Goal: Task Accomplishment & Management: Use online tool/utility

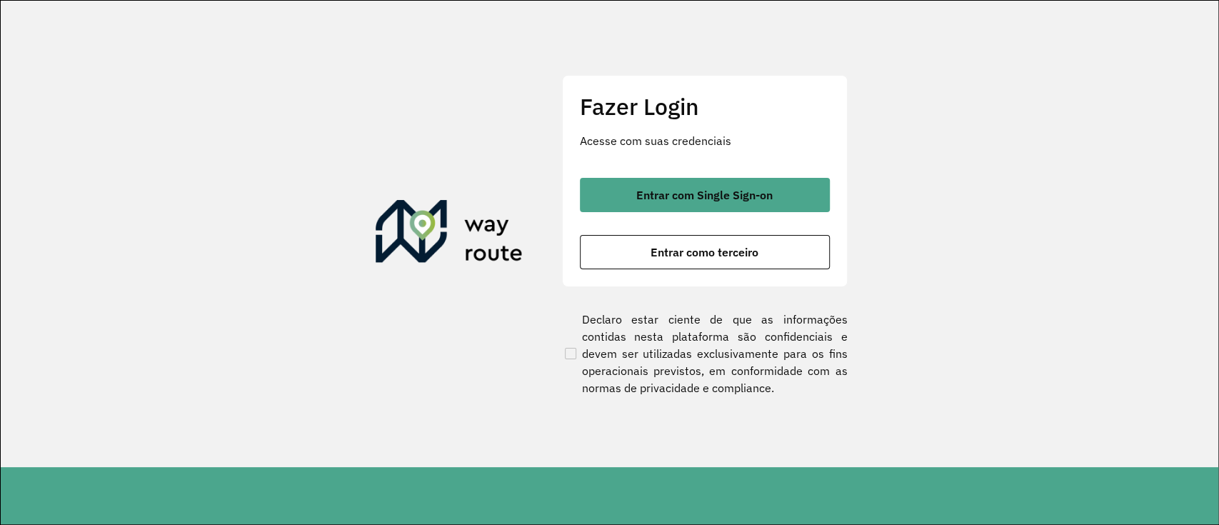
click at [690, 192] on span "Entrar com Single Sign-on" at bounding box center [704, 194] width 136 height 11
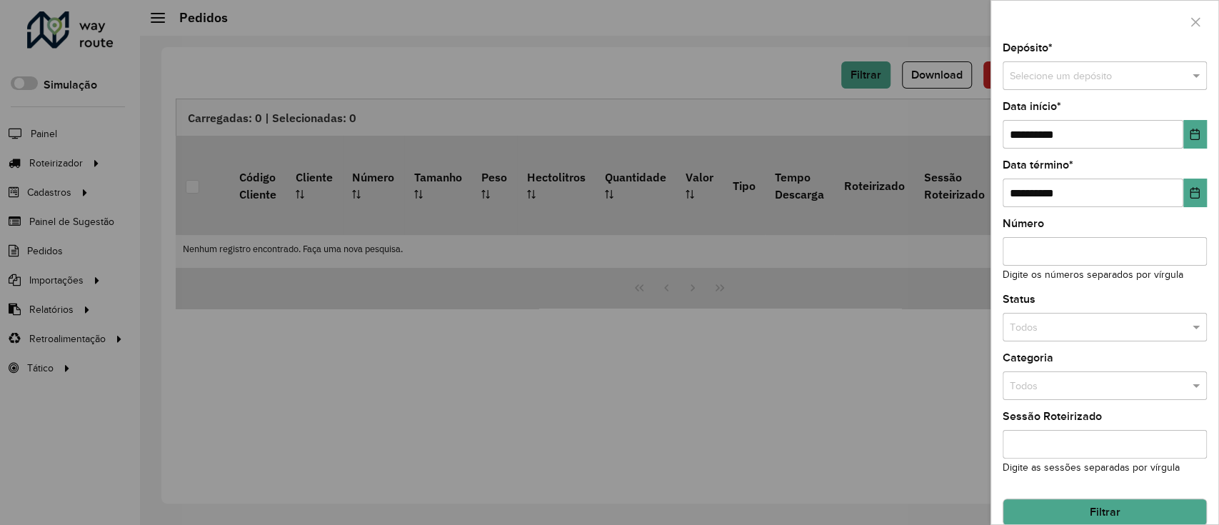
click at [1084, 66] on div "Selecione um depósito" at bounding box center [1104, 75] width 204 height 29
type input "*****"
click at [1093, 122] on div "SAZ BO Oruro" at bounding box center [1102, 116] width 199 height 23
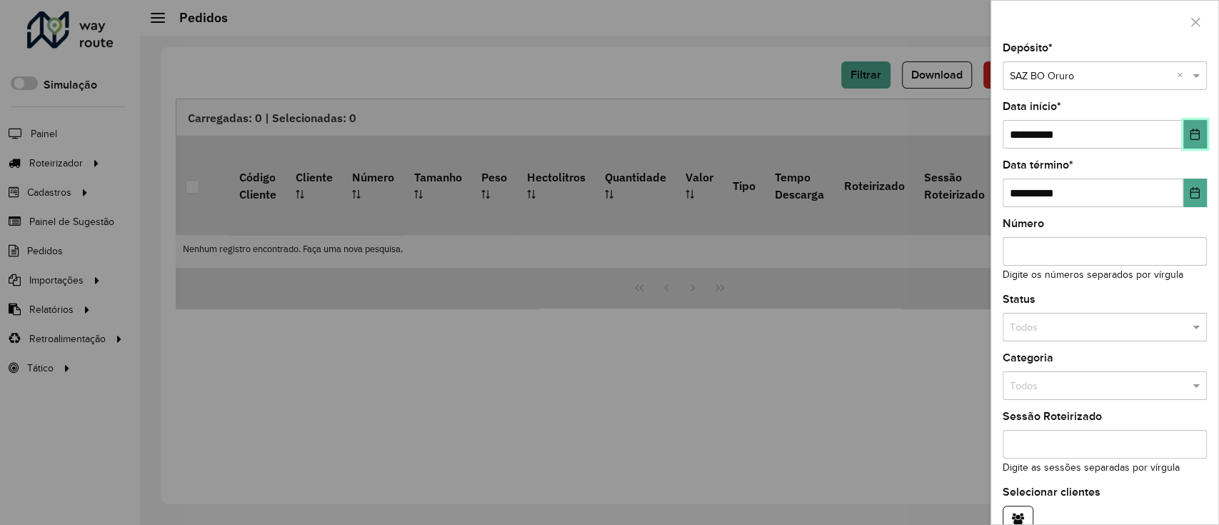
click at [1192, 138] on icon "Choose Date" at bounding box center [1194, 134] width 11 height 11
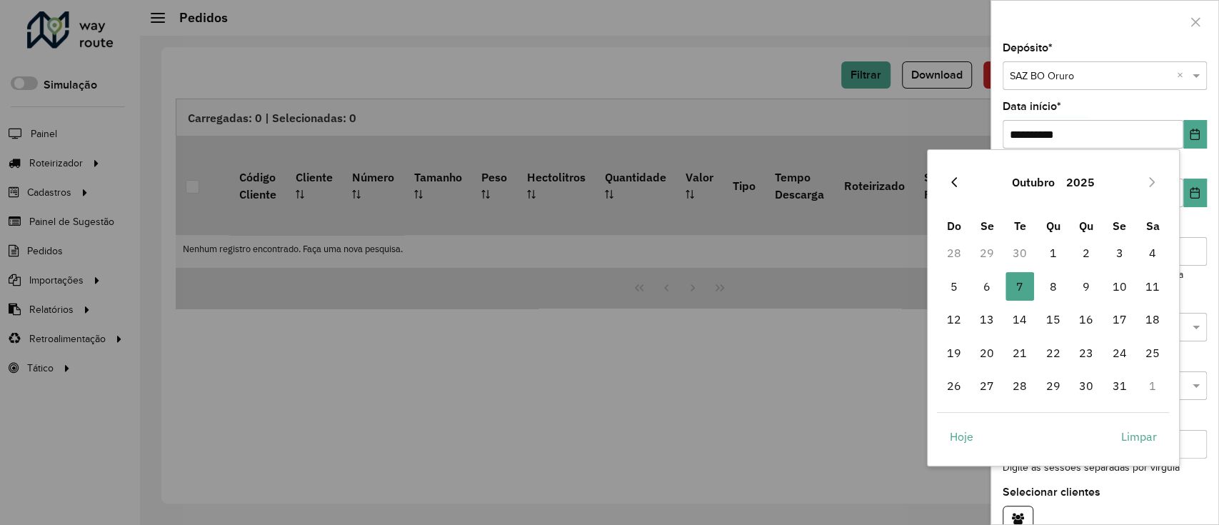
click at [959, 178] on button "Previous Month" at bounding box center [953, 182] width 23 height 23
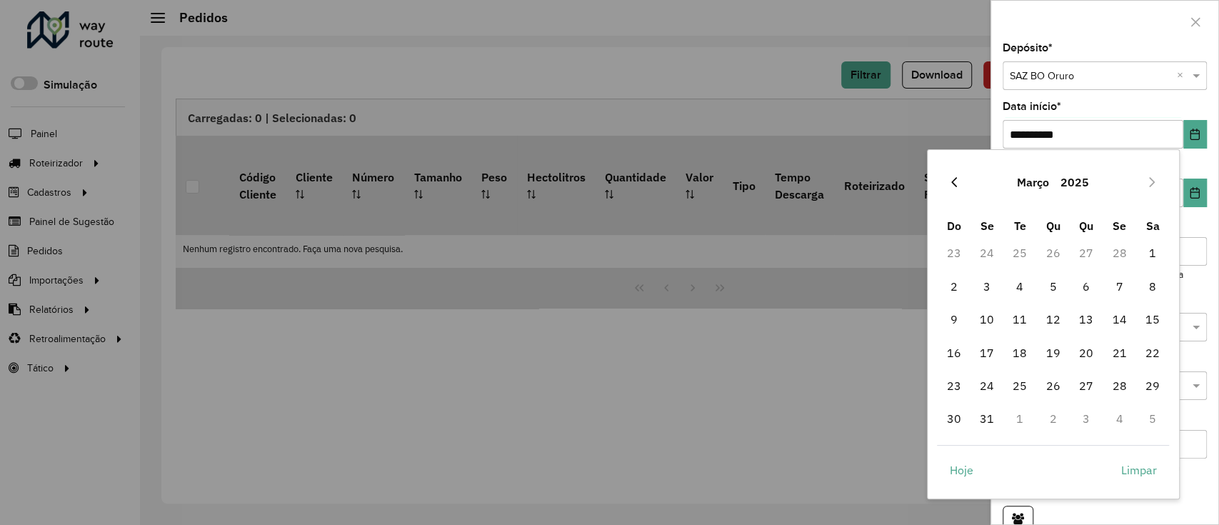
click at [960, 178] on button "Previous Month" at bounding box center [953, 182] width 23 height 23
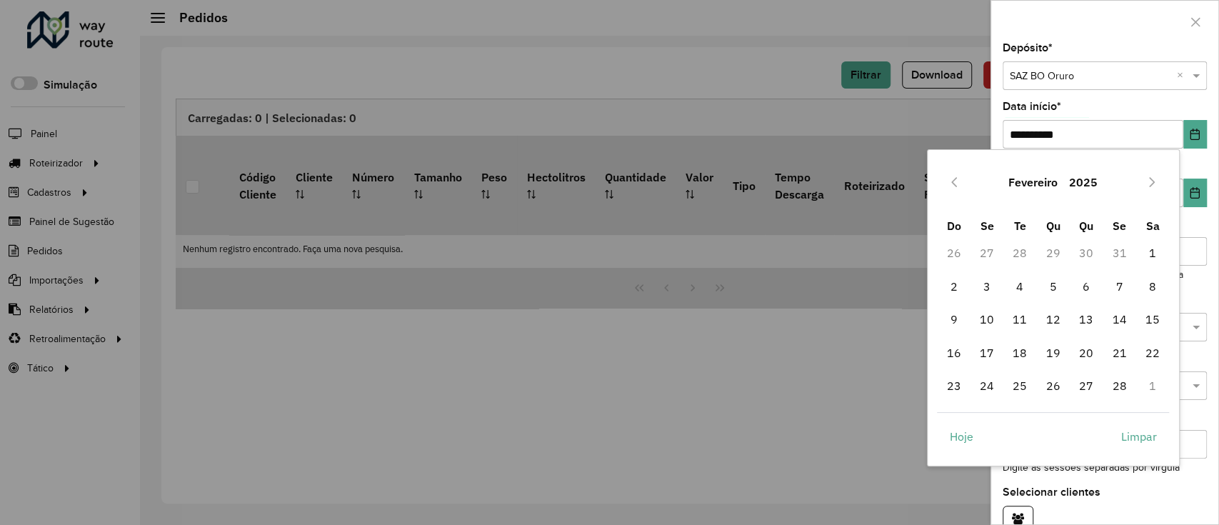
click at [960, 179] on button "Previous Month" at bounding box center [953, 182] width 23 height 23
click at [1048, 249] on span "1" at bounding box center [1053, 252] width 29 height 29
type input "**********"
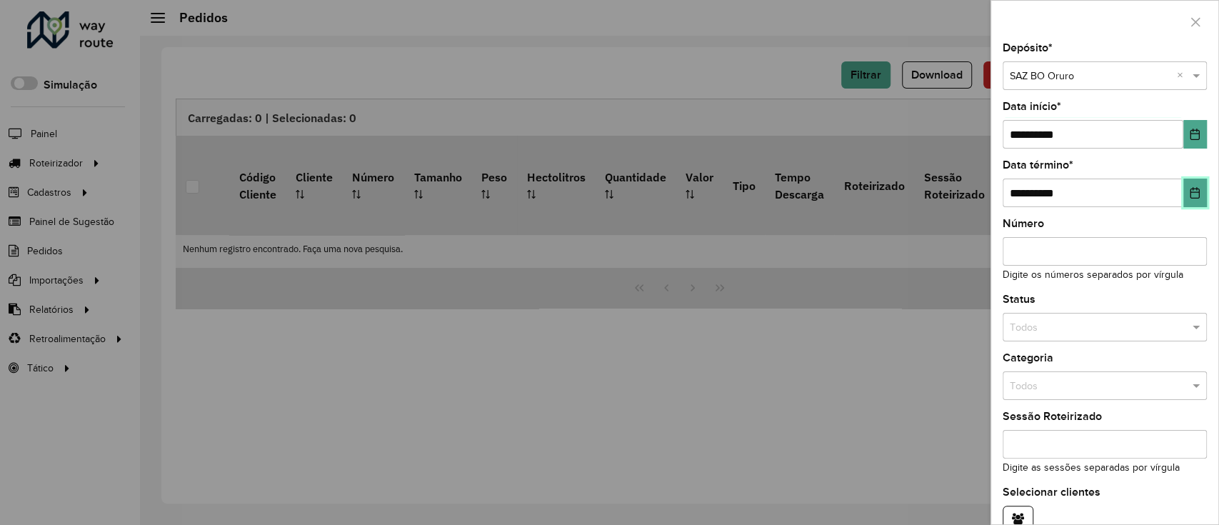
click at [1192, 197] on icon "Choose Date" at bounding box center [1194, 192] width 11 height 11
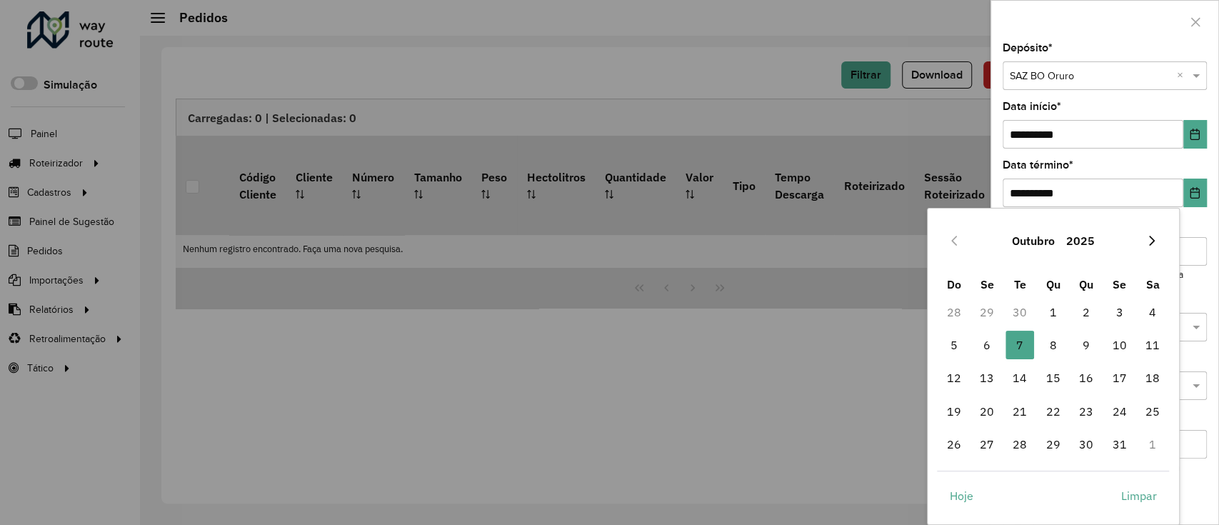
click at [1154, 241] on icon "Next Month" at bounding box center [1151, 240] width 11 height 11
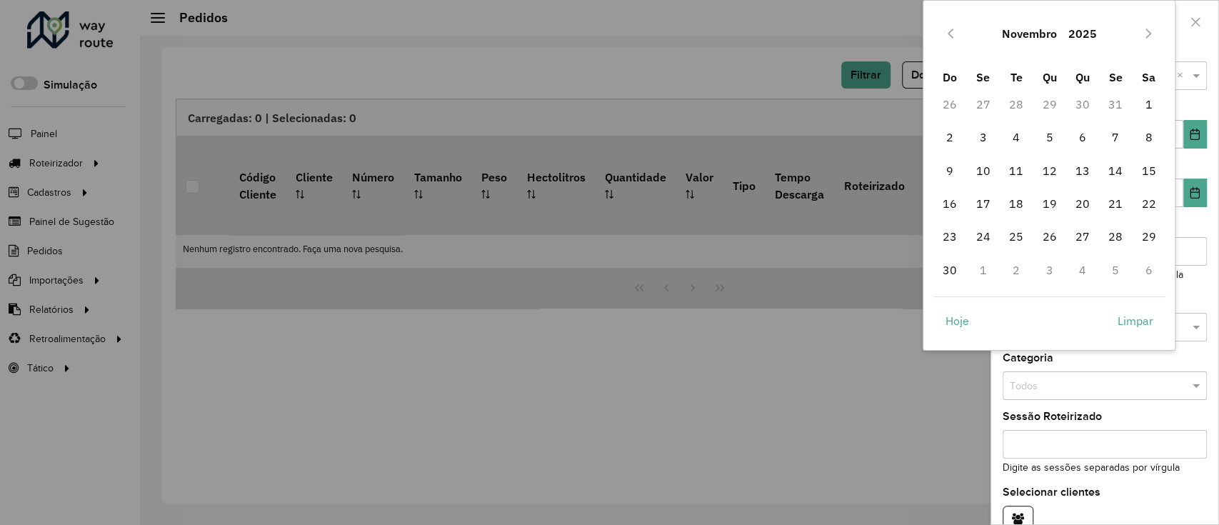
click at [1154, 241] on span "29" at bounding box center [1148, 236] width 29 height 29
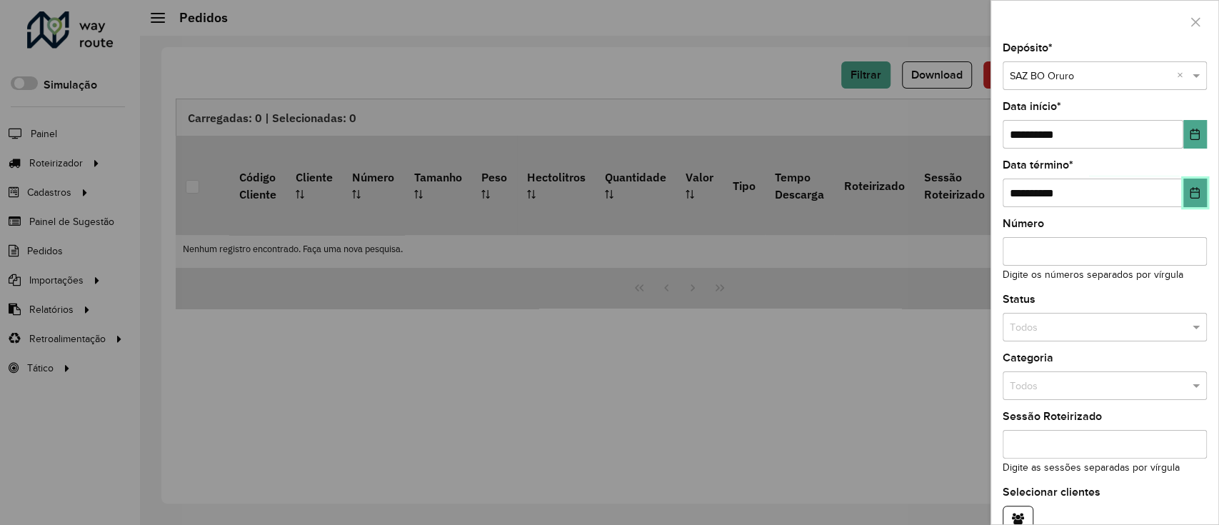
click at [1188, 198] on button "Choose Date" at bounding box center [1195, 192] width 24 height 29
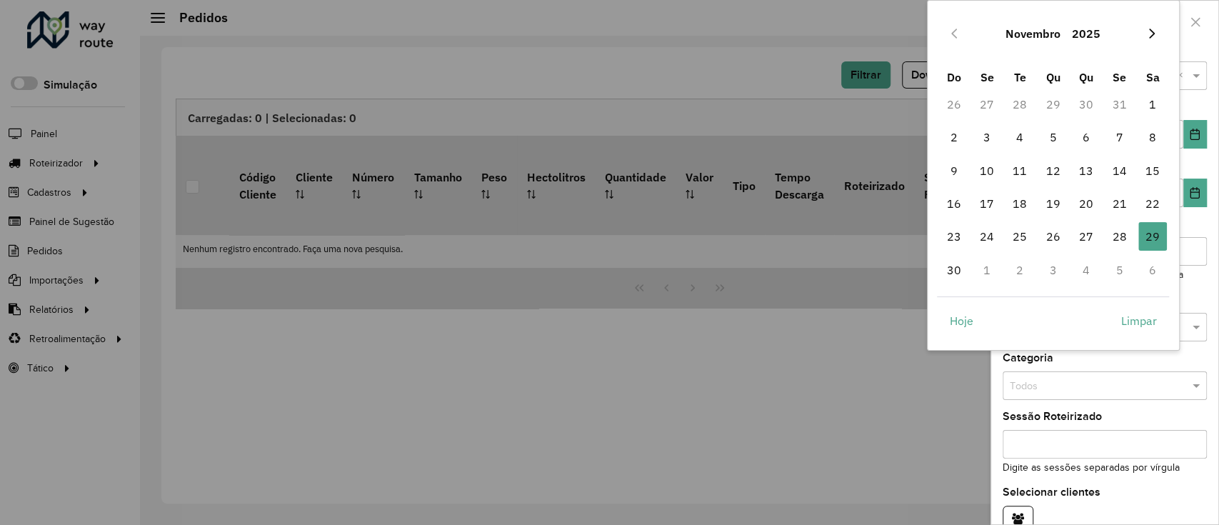
click at [1148, 43] on button "Next Month" at bounding box center [1151, 33] width 23 height 23
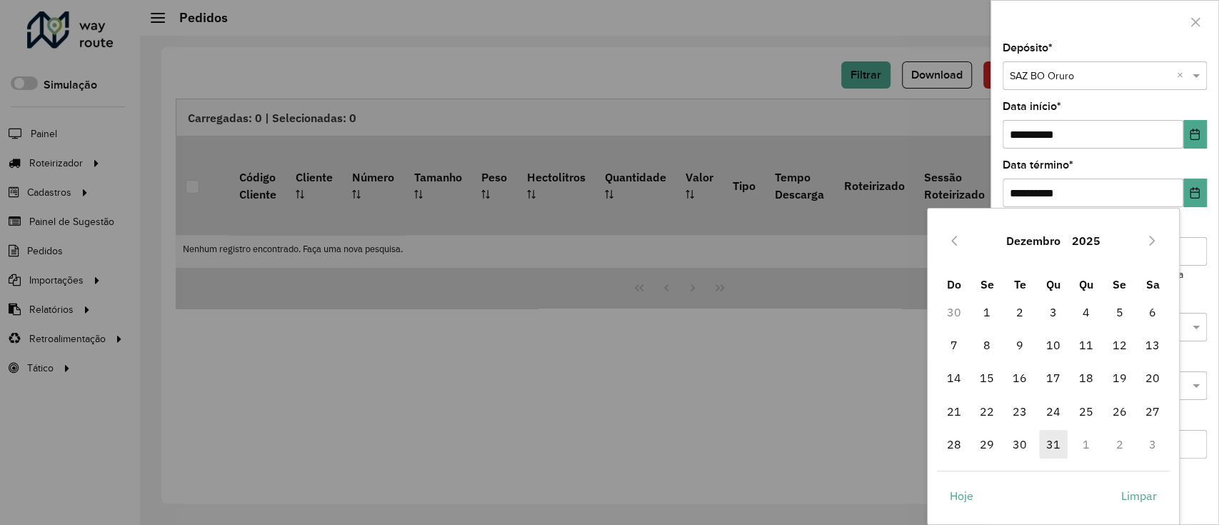
click at [1054, 437] on span "31" at bounding box center [1053, 444] width 29 height 29
type input "**********"
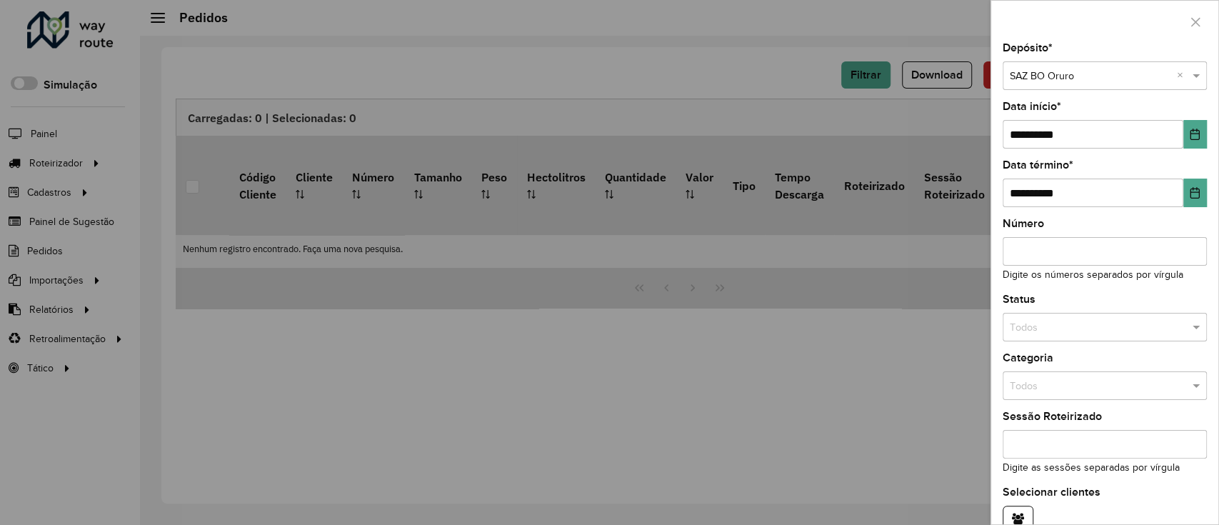
click at [1096, 328] on input "text" at bounding box center [1089, 328] width 161 height 16
click at [1072, 397] on div "Não roteirizado" at bounding box center [1102, 390] width 199 height 23
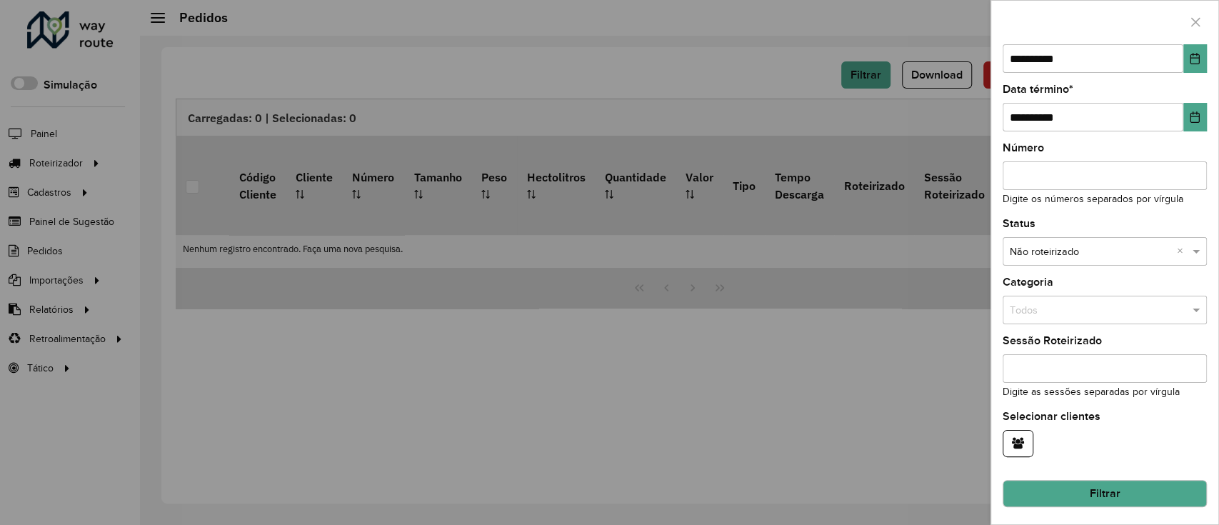
scroll to position [76, 0]
click at [1107, 483] on button "Filtrar" at bounding box center [1104, 492] width 204 height 27
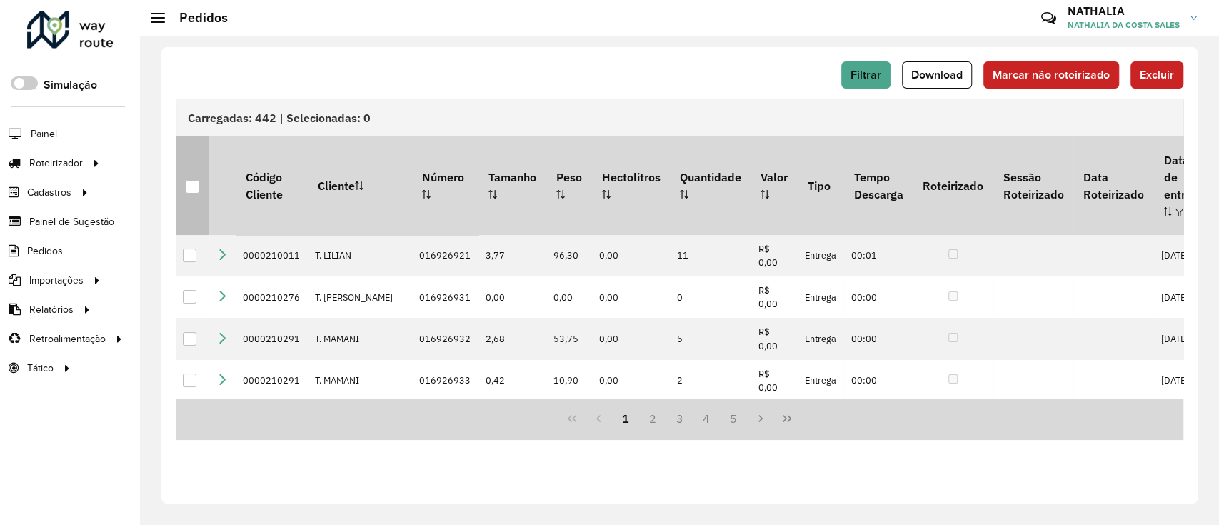
click at [200, 176] on th at bounding box center [193, 185] width 34 height 99
click at [196, 180] on div at bounding box center [193, 187] width 14 height 14
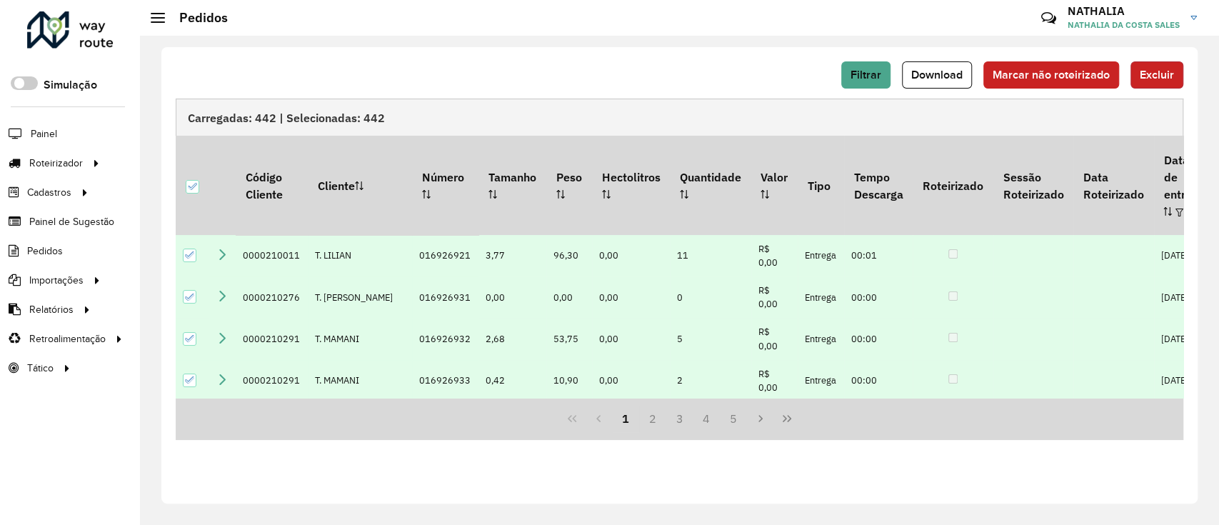
click at [1154, 79] on span "Excluir" at bounding box center [1156, 75] width 34 height 12
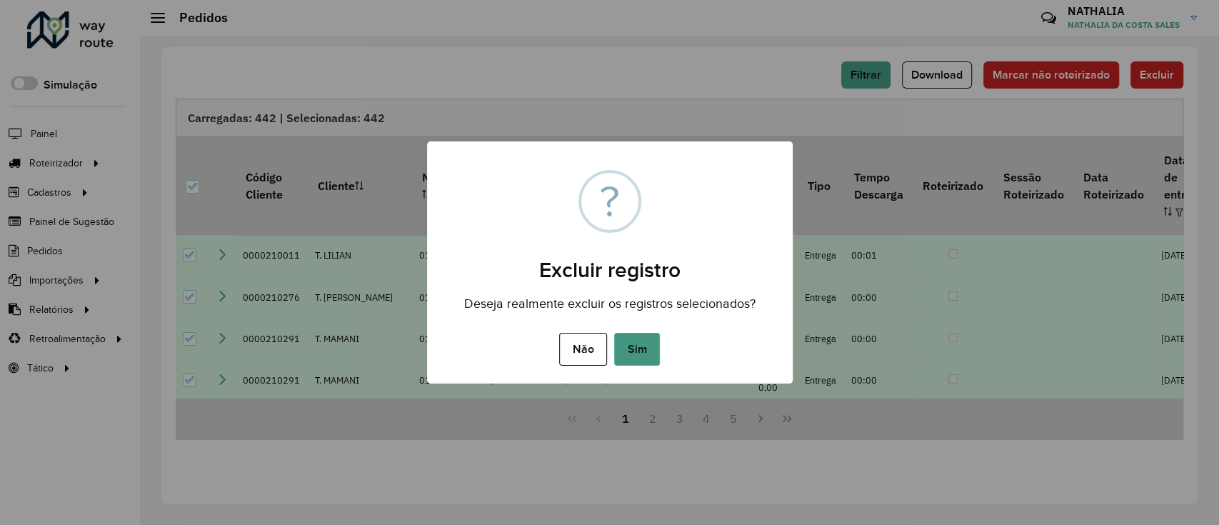
click at [627, 355] on button "Sim" at bounding box center [637, 349] width 46 height 33
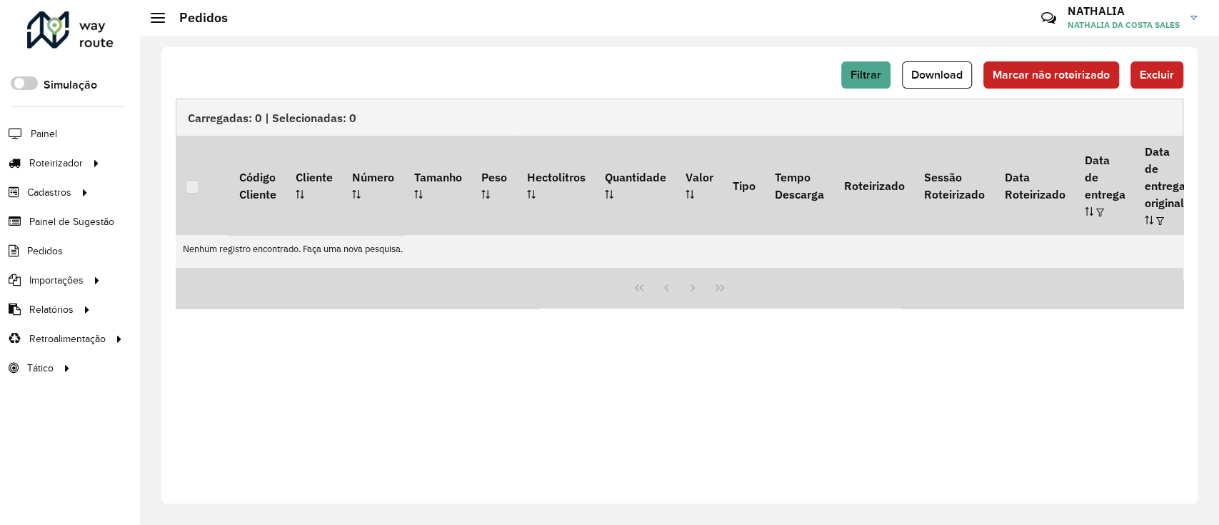
drag, startPoint x: 886, startPoint y: 478, endPoint x: 1217, endPoint y: 455, distance: 332.0
click at [1214, 440] on div "Filtrar Download Marcar não roteirizado Excluir Carregadas: 0 | Selecionadas: 0…" at bounding box center [679, 280] width 1079 height 489
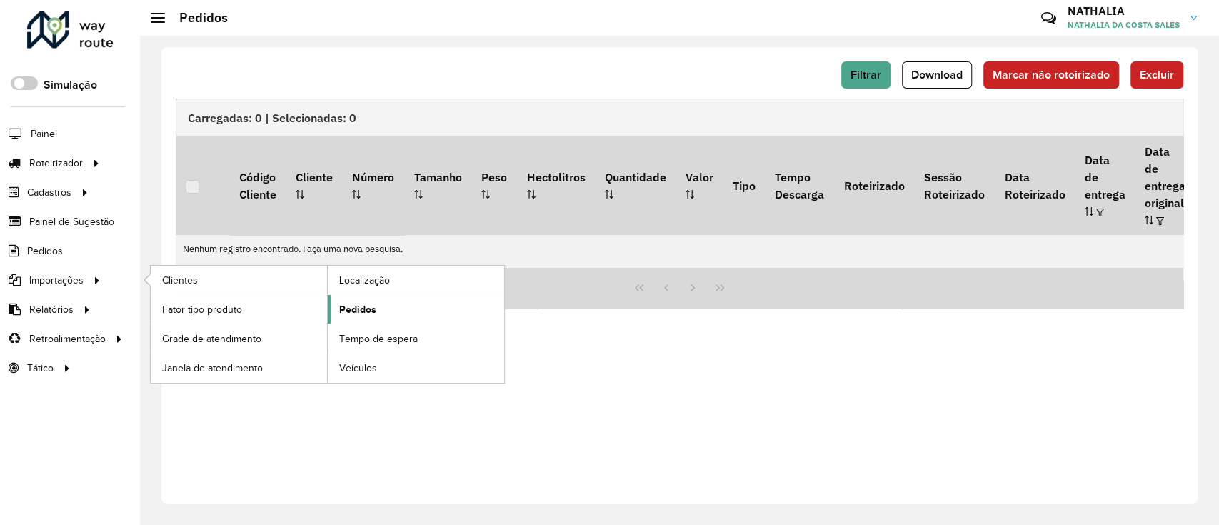
click at [371, 308] on span "Pedidos" at bounding box center [357, 309] width 37 height 15
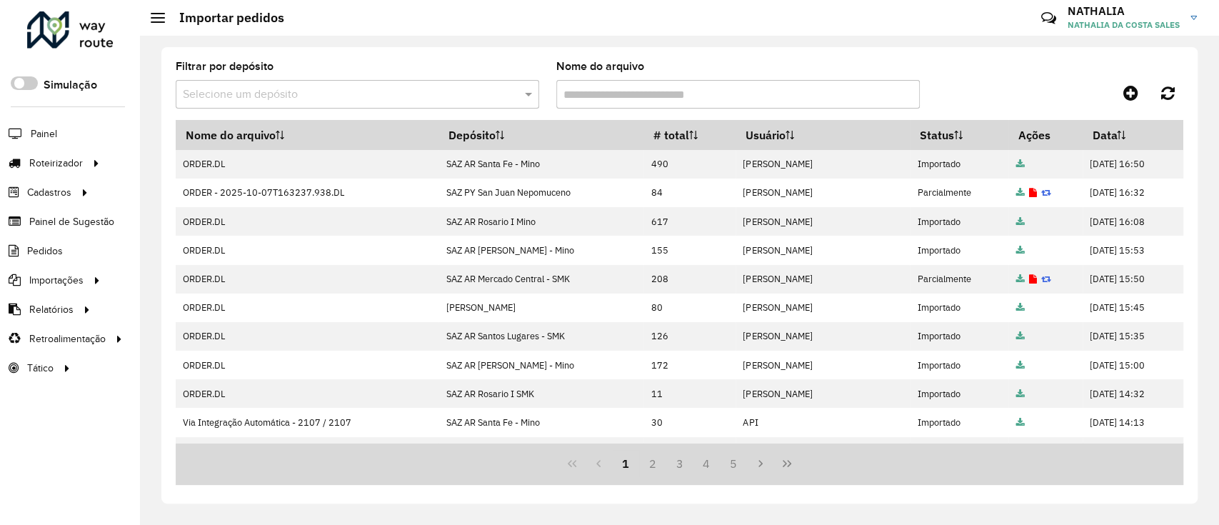
click at [598, 41] on div "Filtrar por depósito Selecione um depósito Nome do arquivo Nome do arquivo Depó…" at bounding box center [679, 280] width 1079 height 489
click at [1122, 100] on link at bounding box center [1130, 93] width 32 height 26
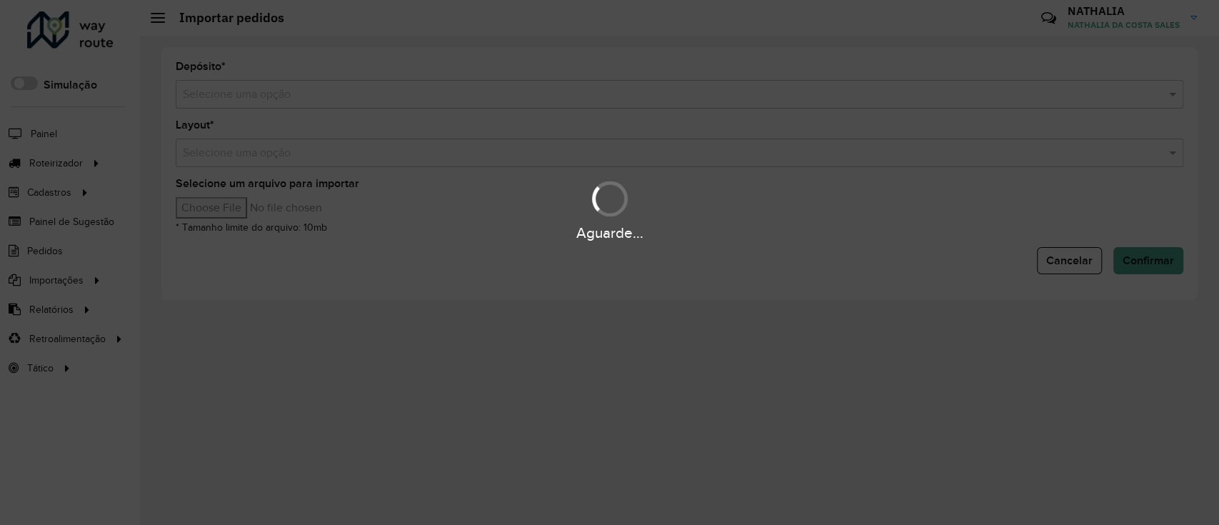
click at [1030, 92] on div "Aguarde..." at bounding box center [609, 262] width 1219 height 525
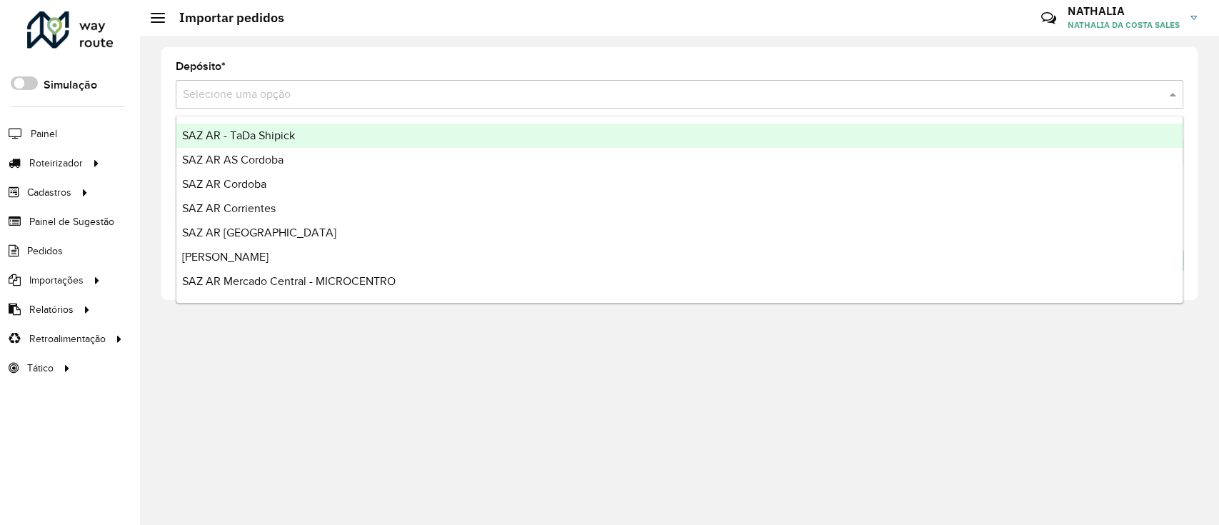
click at [1030, 92] on input "text" at bounding box center [665, 94] width 964 height 17
type input "****"
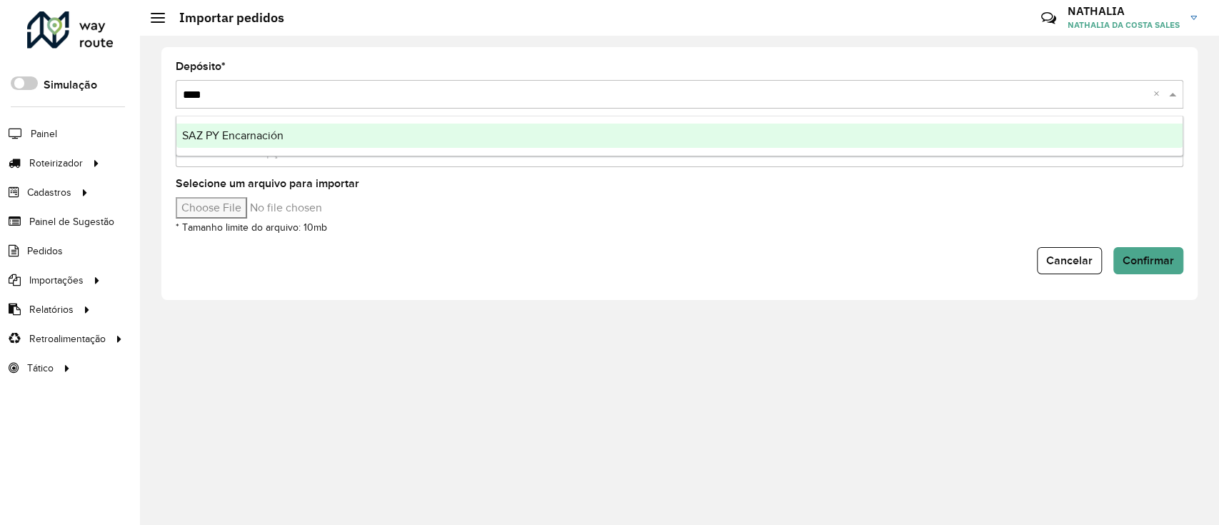
click at [1039, 133] on div "SAZ PY Encarnación" at bounding box center [679, 136] width 1006 height 24
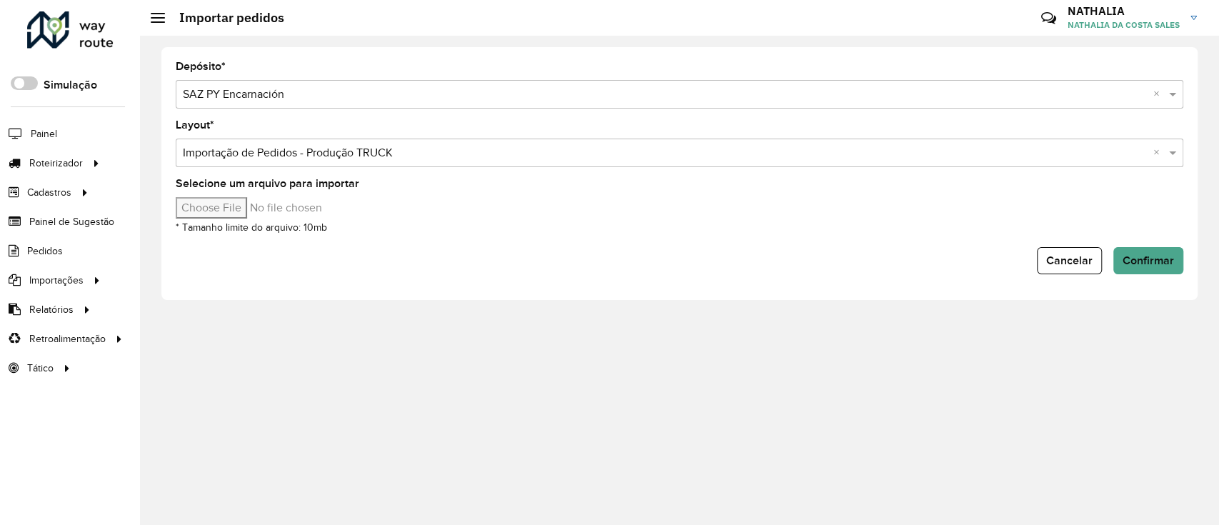
click at [253, 201] on input "Selecione um arquivo para importar" at bounding box center [297, 207] width 243 height 21
click at [690, 323] on div "Depósito * Selecione uma opção × SAZ PY Encarnación × Layout * Selecione uma op…" at bounding box center [679, 280] width 1079 height 489
click at [246, 211] on input "Selecione um arquivo para importar" at bounding box center [297, 207] width 243 height 21
type input "**********"
click at [1179, 259] on button "Confirmar" at bounding box center [1148, 260] width 70 height 27
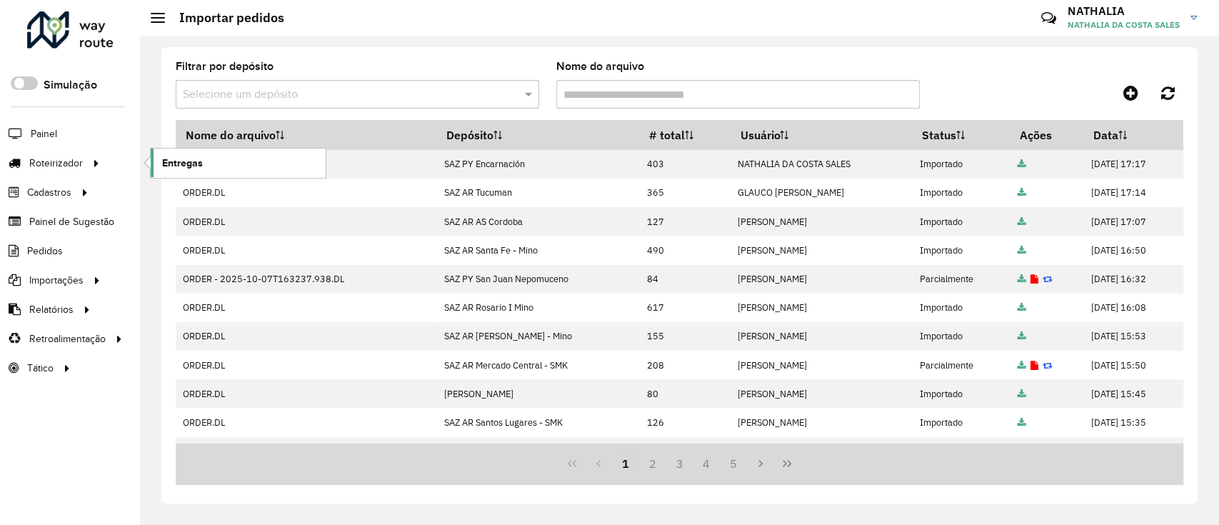
click at [191, 151] on link "Entregas" at bounding box center [238, 162] width 175 height 29
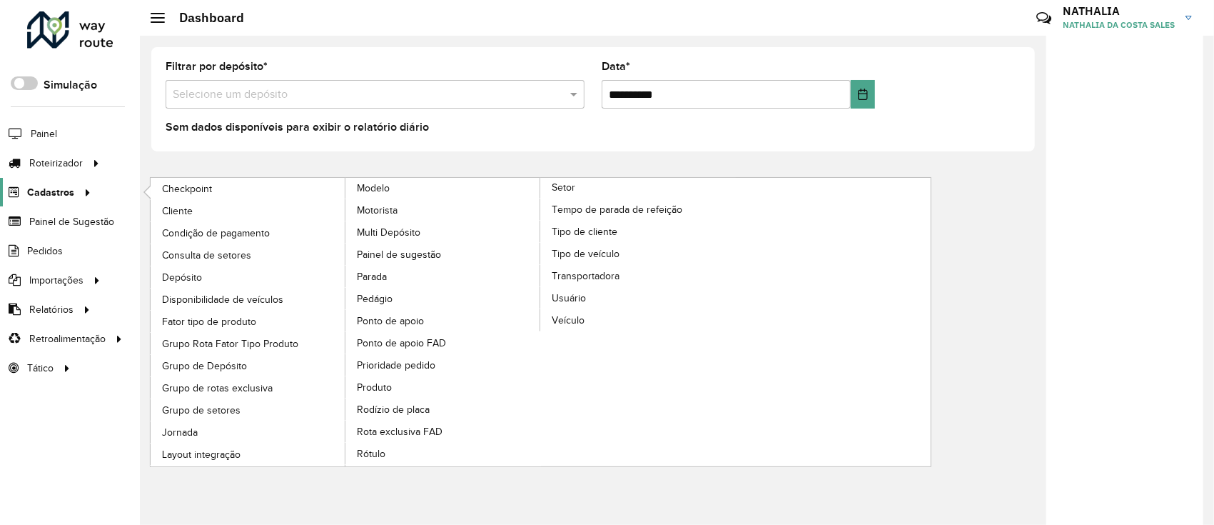
click at [64, 196] on span "Cadastros" at bounding box center [50, 192] width 47 height 15
click at [197, 296] on span "Disponibilidade de veículos" at bounding box center [225, 299] width 127 height 15
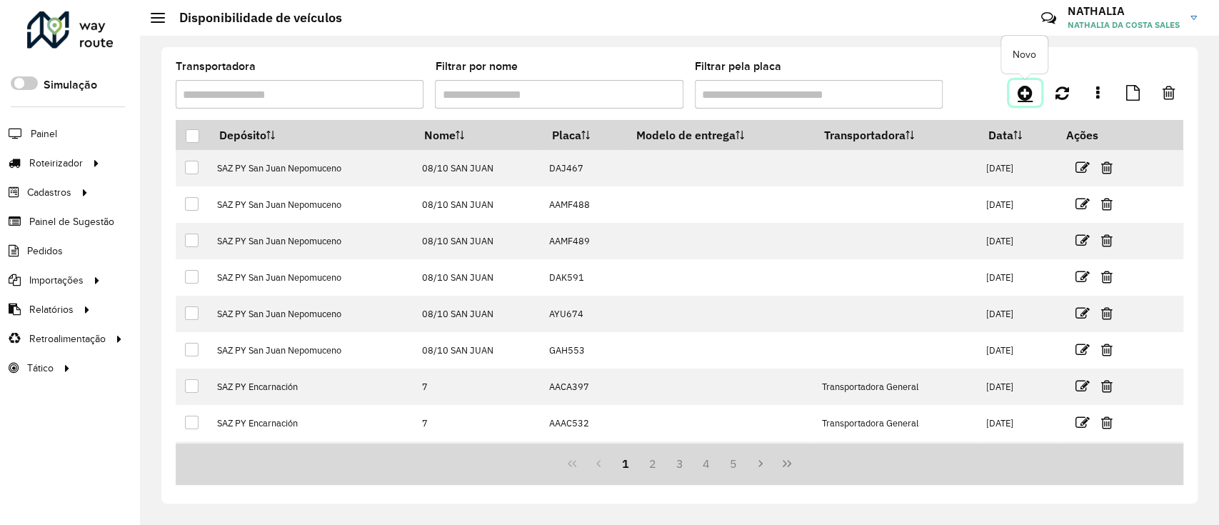
click at [1025, 103] on link at bounding box center [1025, 93] width 32 height 26
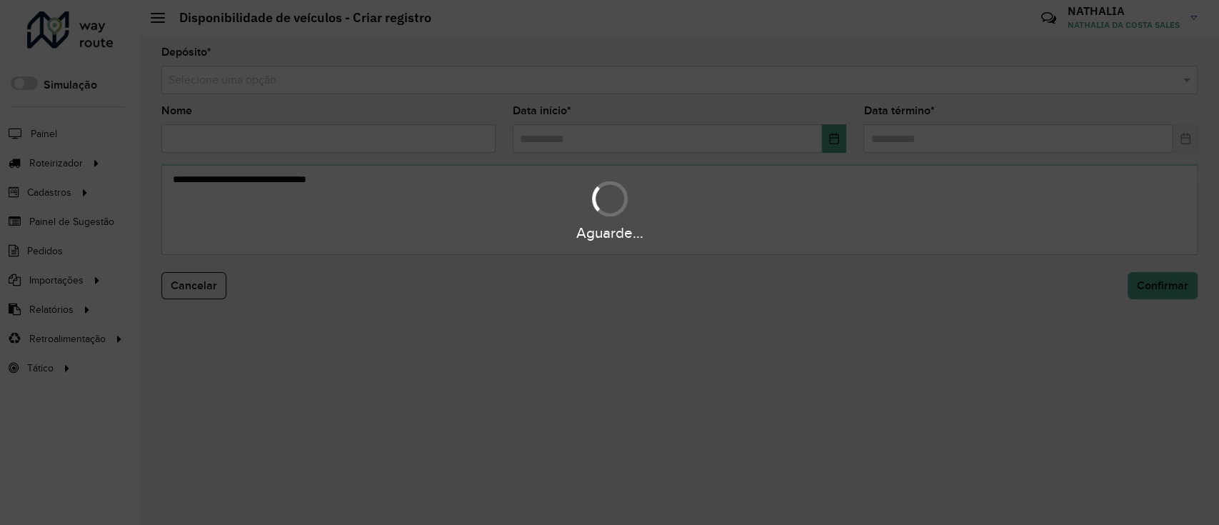
click at [979, 81] on hb-app "Aguarde... Pop-up bloqueado! Seu navegador bloqueou automáticamente a abertura …" at bounding box center [609, 262] width 1219 height 525
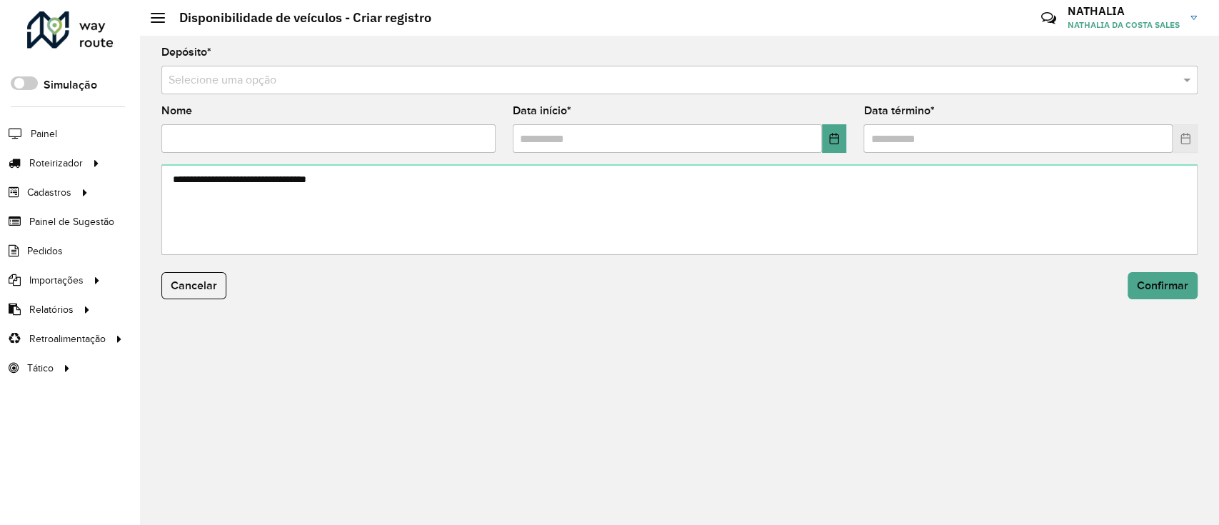
click at [979, 81] on input "text" at bounding box center [664, 80] width 993 height 17
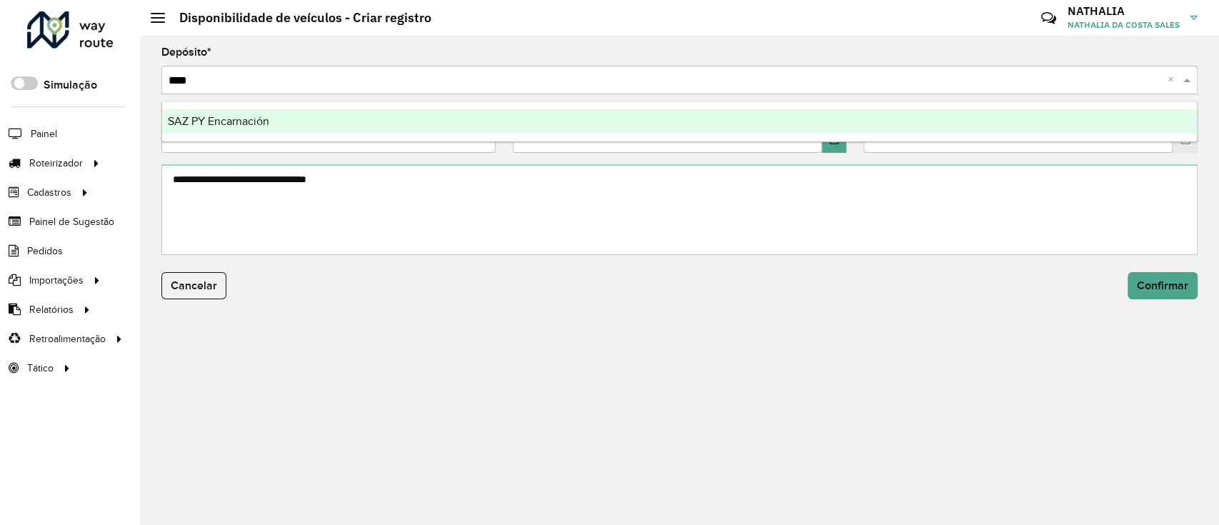
type input "*****"
click at [965, 115] on div "SAZ PY Encarnación" at bounding box center [679, 121] width 1034 height 24
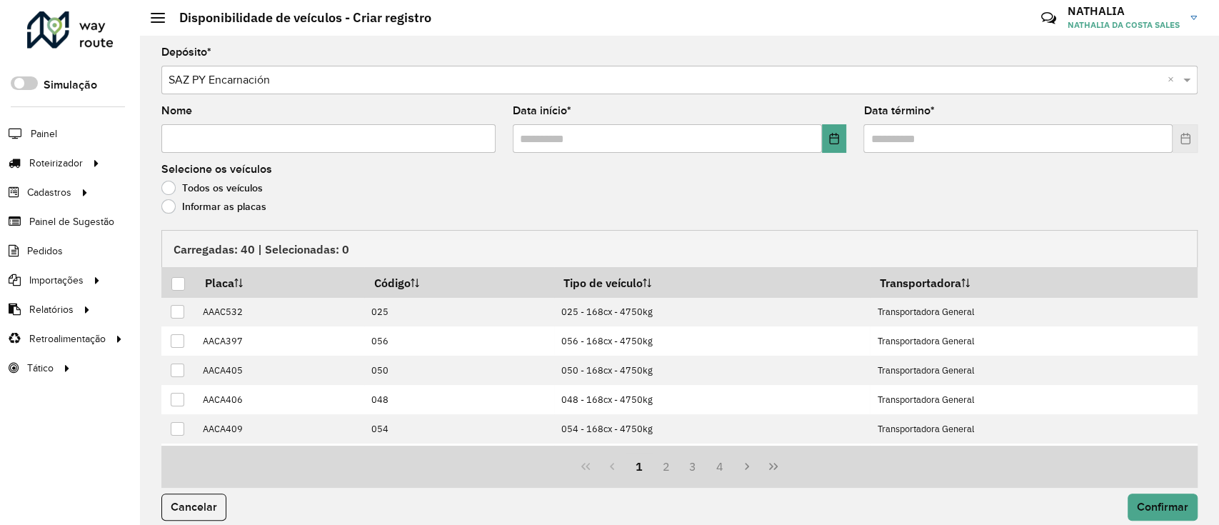
click at [358, 140] on input "Nome" at bounding box center [328, 138] width 334 height 29
type input "*"
click at [841, 132] on button "Choose Date" at bounding box center [834, 138] width 25 height 29
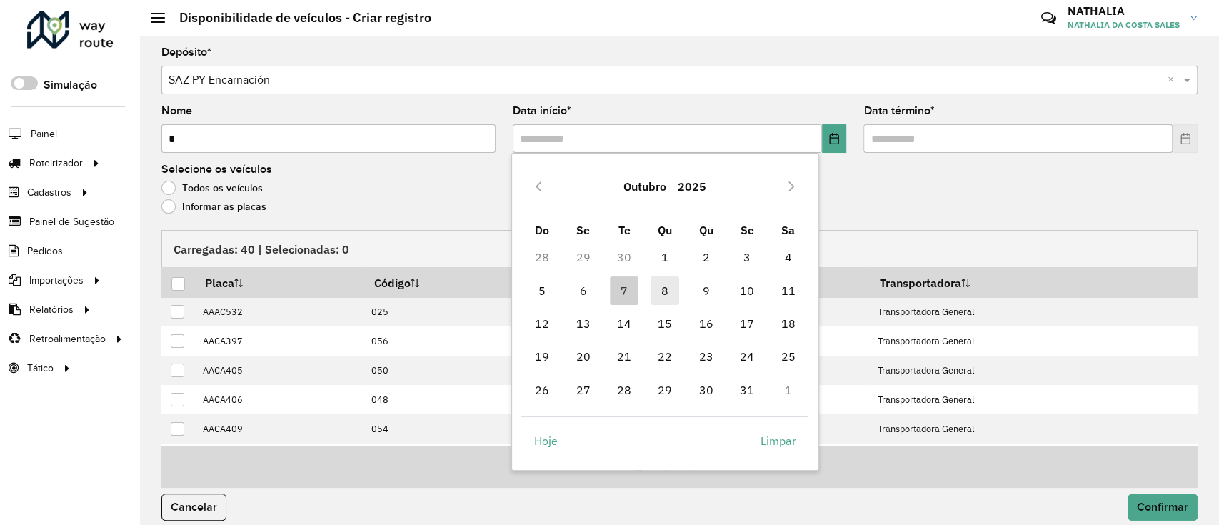
click at [663, 299] on span "8" at bounding box center [664, 290] width 29 height 29
type input "**********"
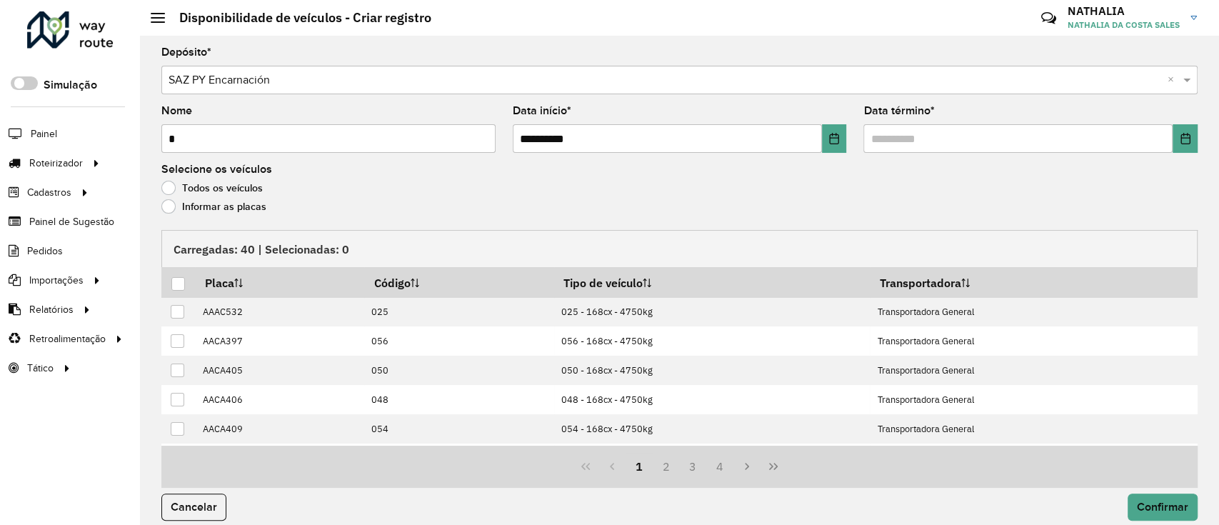
click at [925, 153] on formly-field "Data término *" at bounding box center [1030, 135] width 351 height 59
click at [938, 144] on input "text" at bounding box center [1017, 138] width 309 height 29
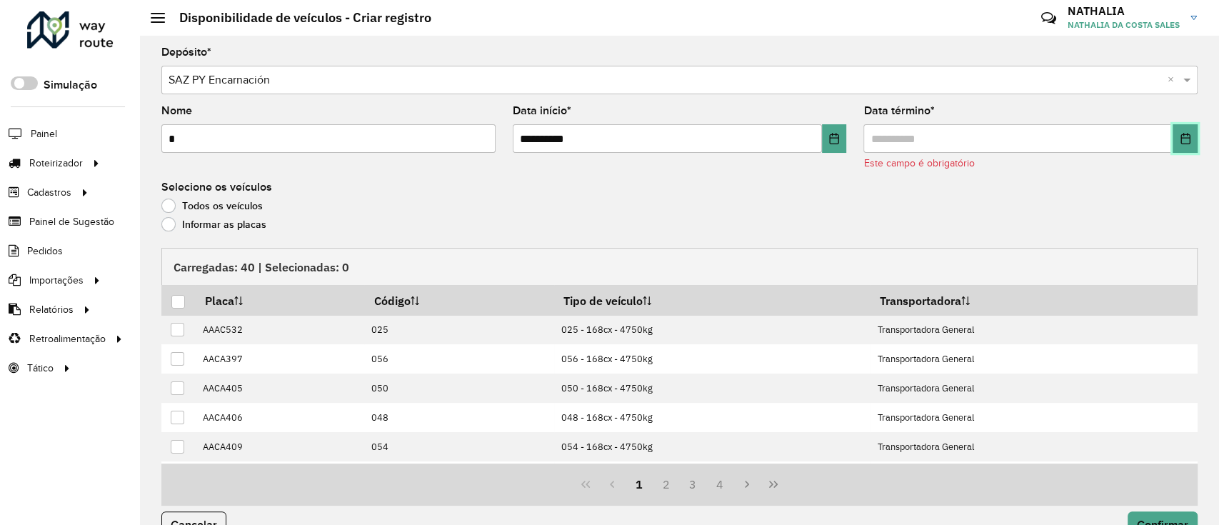
click at [1182, 140] on icon "Choose Date" at bounding box center [1184, 138] width 11 height 11
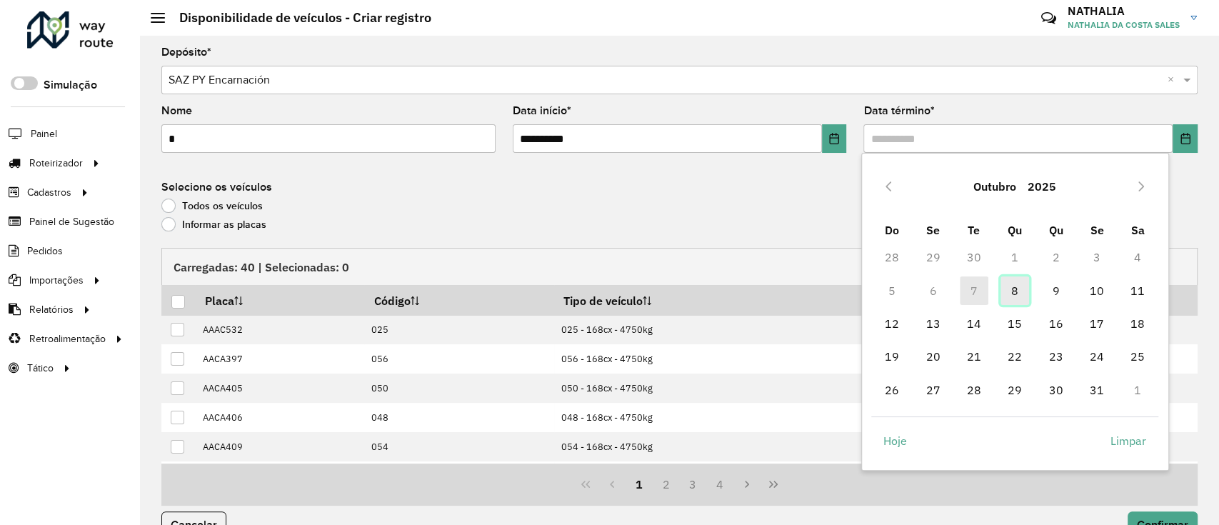
click at [1017, 294] on span "8" at bounding box center [1014, 290] width 29 height 29
type input "**********"
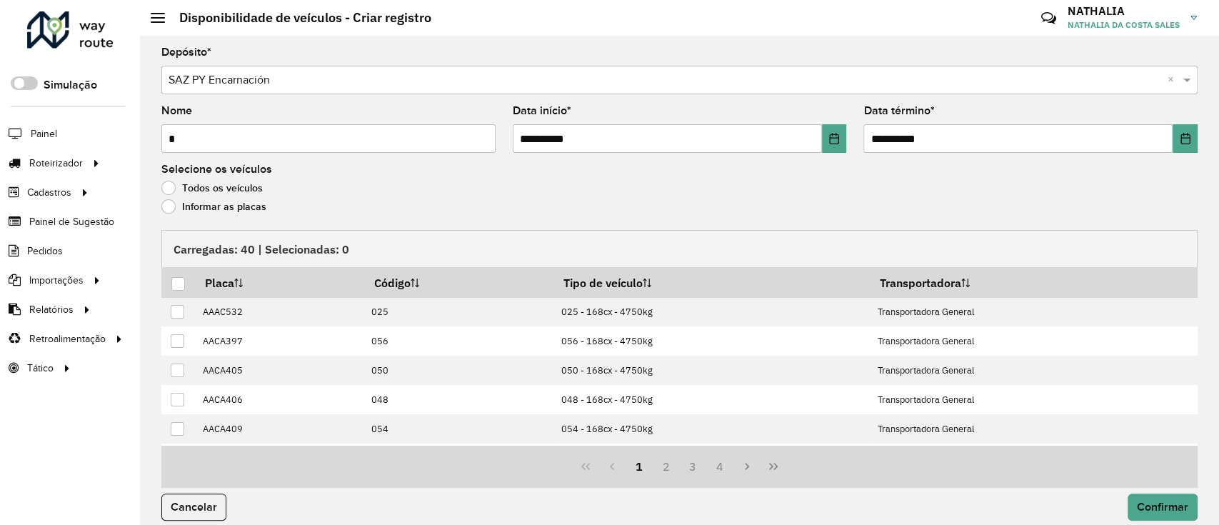
click at [246, 211] on label "Informar as placas" at bounding box center [213, 206] width 105 height 14
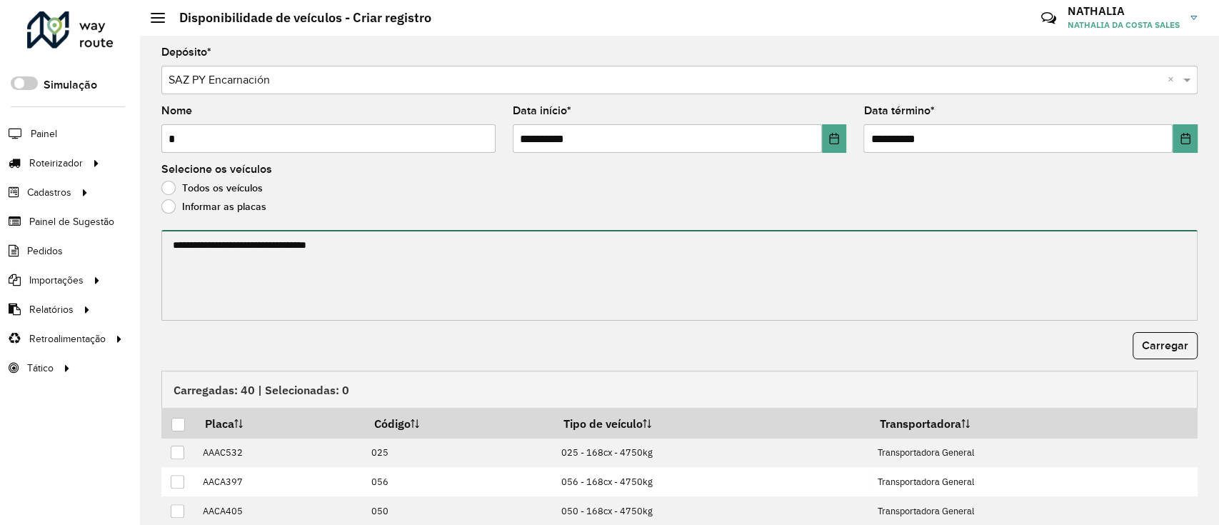
click at [274, 266] on textarea at bounding box center [679, 275] width 1036 height 91
paste textarea "********* ******* ******* ******* ******* ******* ******* ******* ******* *****…"
type textarea "********* ******* ******* ******* ******* ******* ******* ******* ******* *****…"
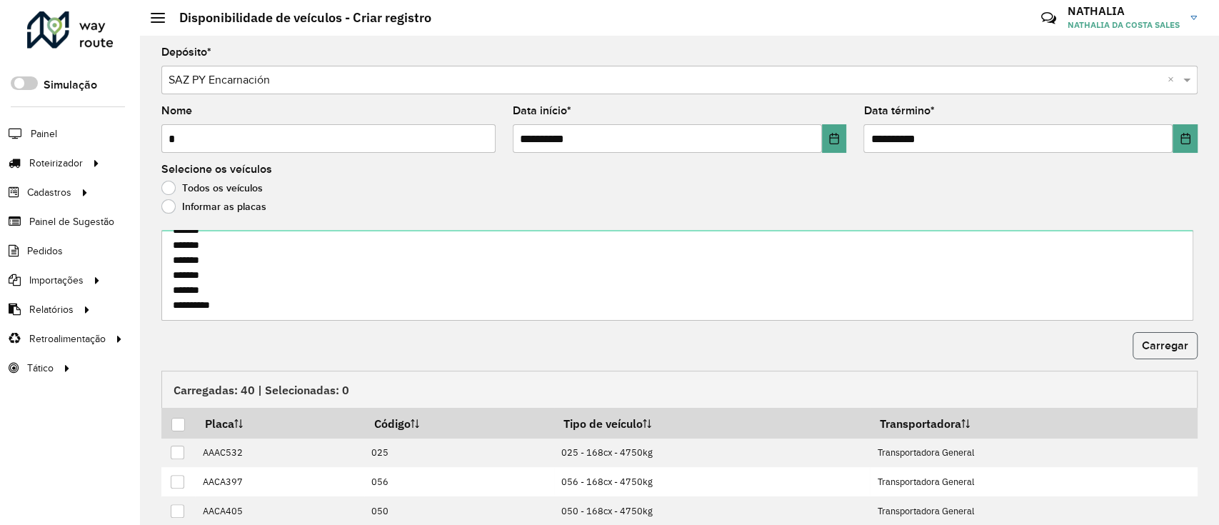
click at [1170, 349] on span "Carregar" at bounding box center [1165, 345] width 46 height 12
click at [182, 420] on div at bounding box center [178, 425] width 14 height 14
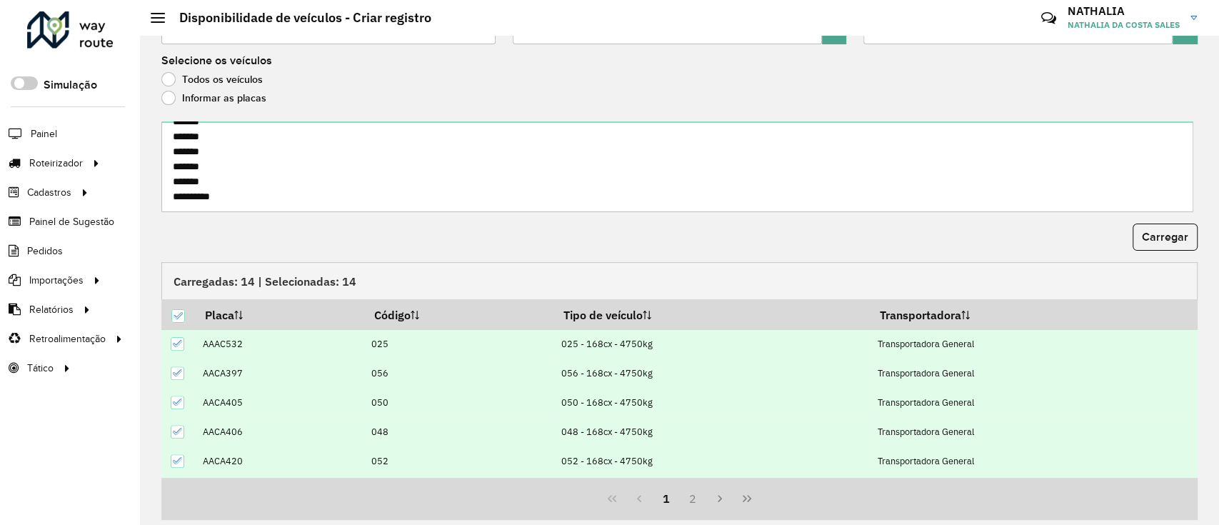
scroll to position [153, 0]
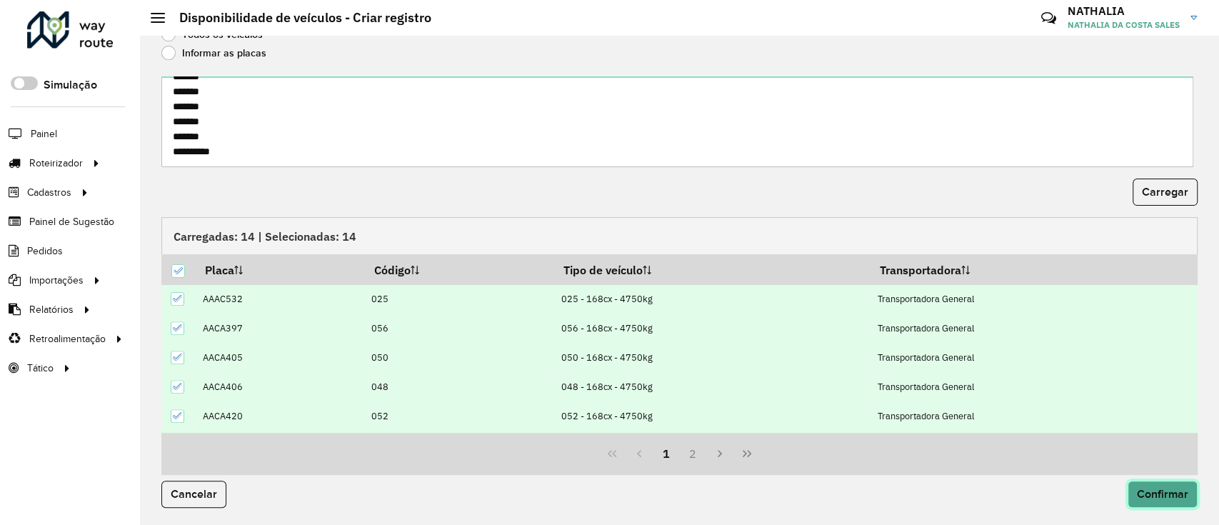
click at [1158, 498] on span "Confirmar" at bounding box center [1162, 494] width 51 height 12
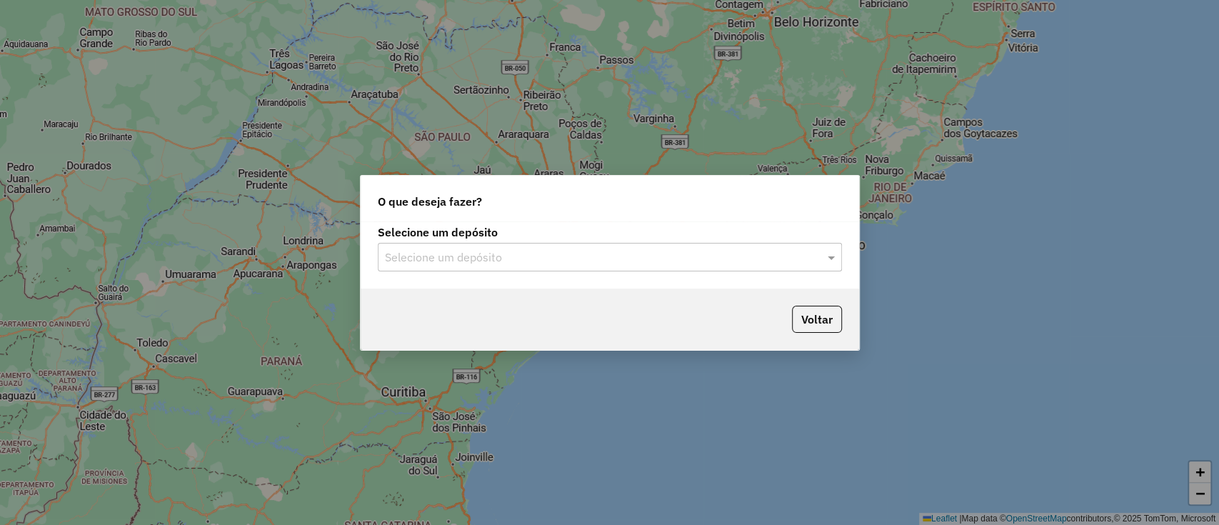
type input "*"
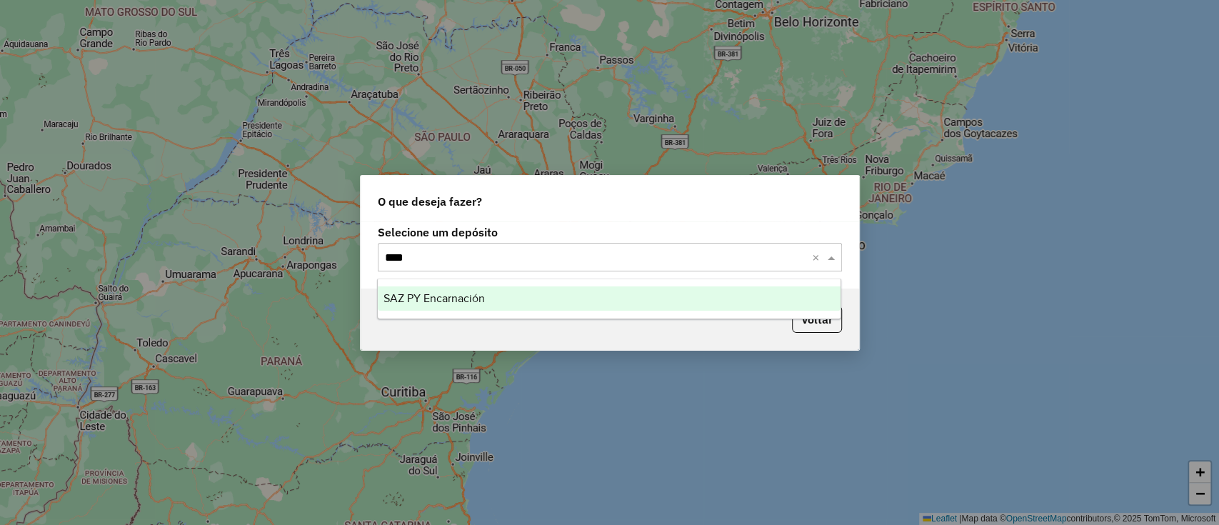
type input "*****"
click at [556, 297] on div "SAZ PY Encarnación" at bounding box center [609, 298] width 463 height 24
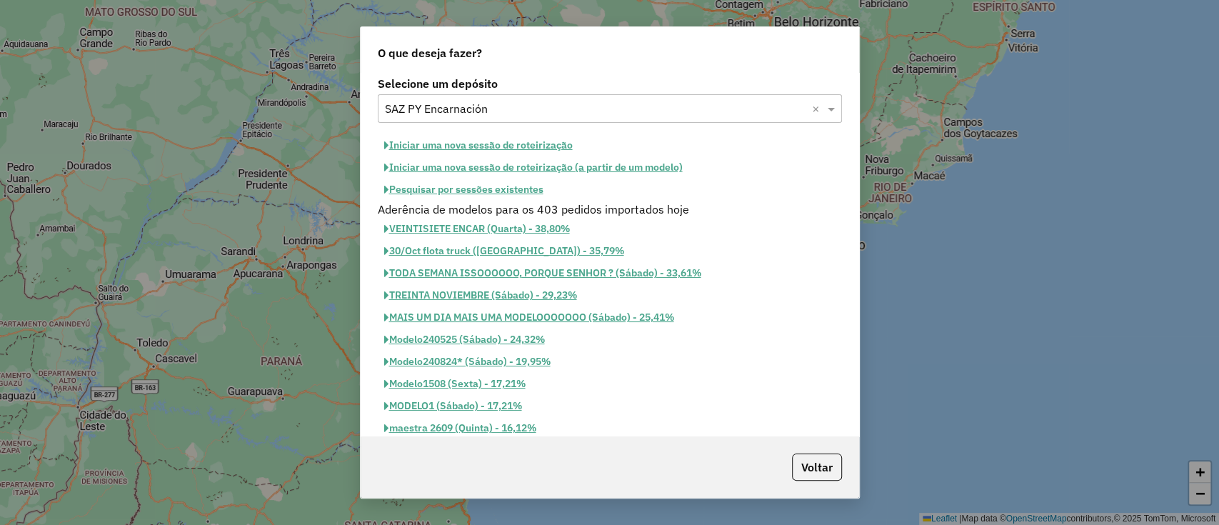
click at [520, 131] on div "Selecione um depósito Selecione um depósito × SAZ PY Encarnación × Iniciar uma …" at bounding box center [610, 255] width 498 height 364
click at [520, 138] on button "Iniciar uma nova sessão de roteirização" at bounding box center [478, 145] width 201 height 22
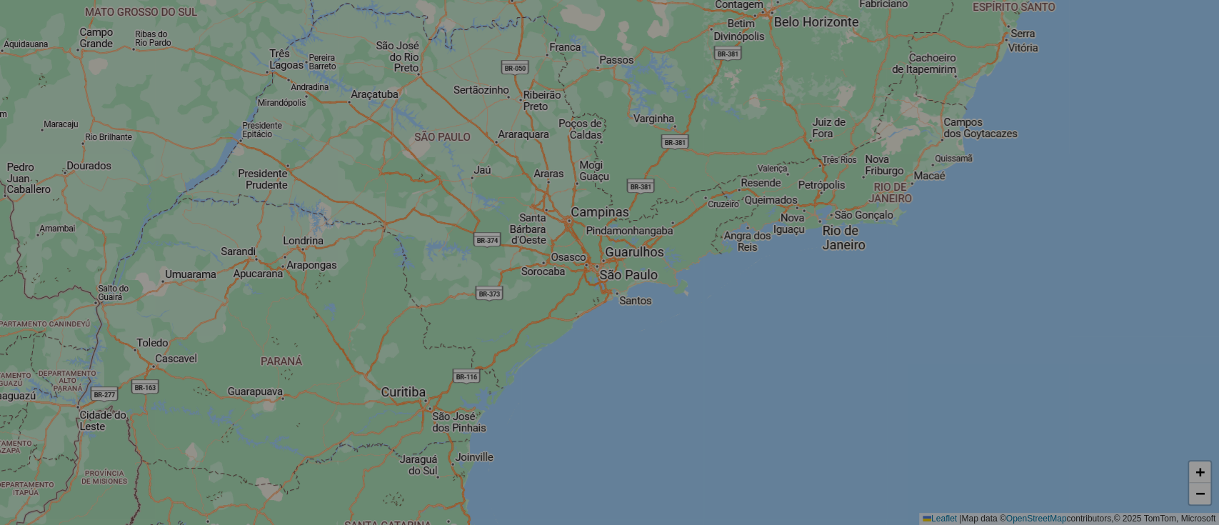
select select "*"
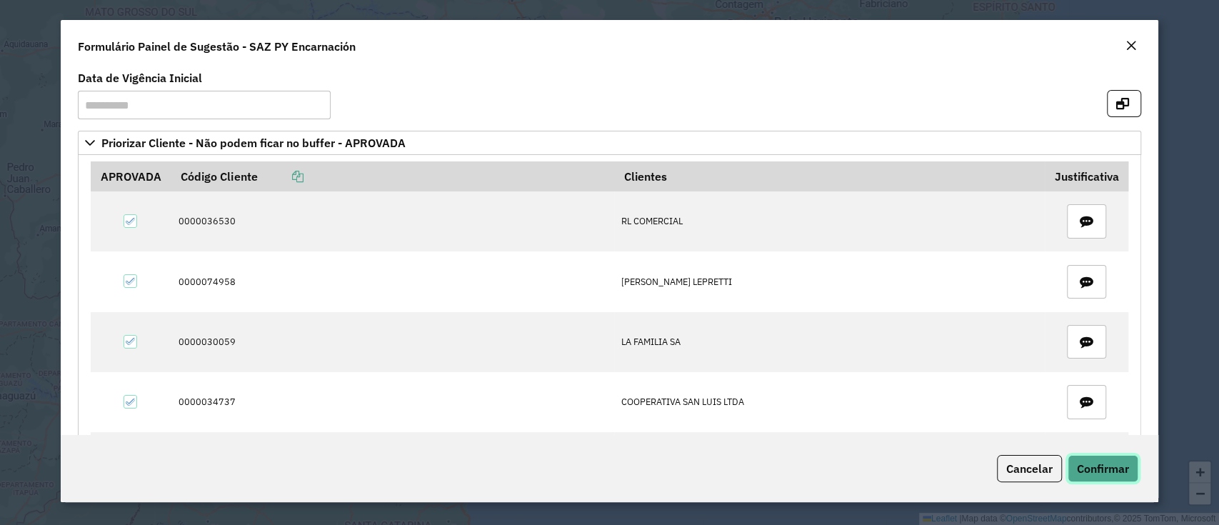
click at [1087, 463] on span "Confirmar" at bounding box center [1103, 468] width 52 height 14
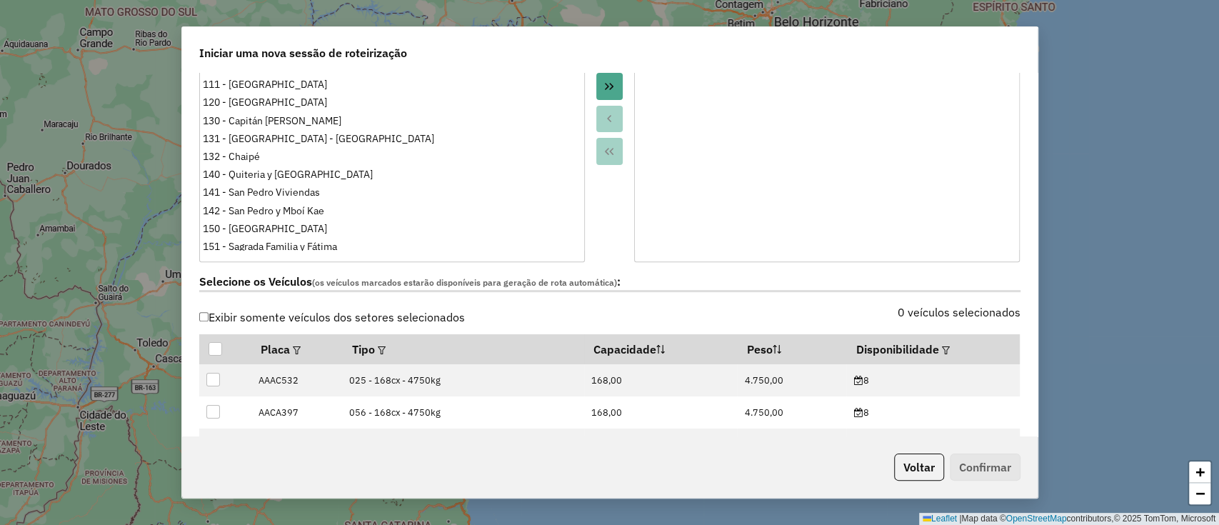
scroll to position [381, 0]
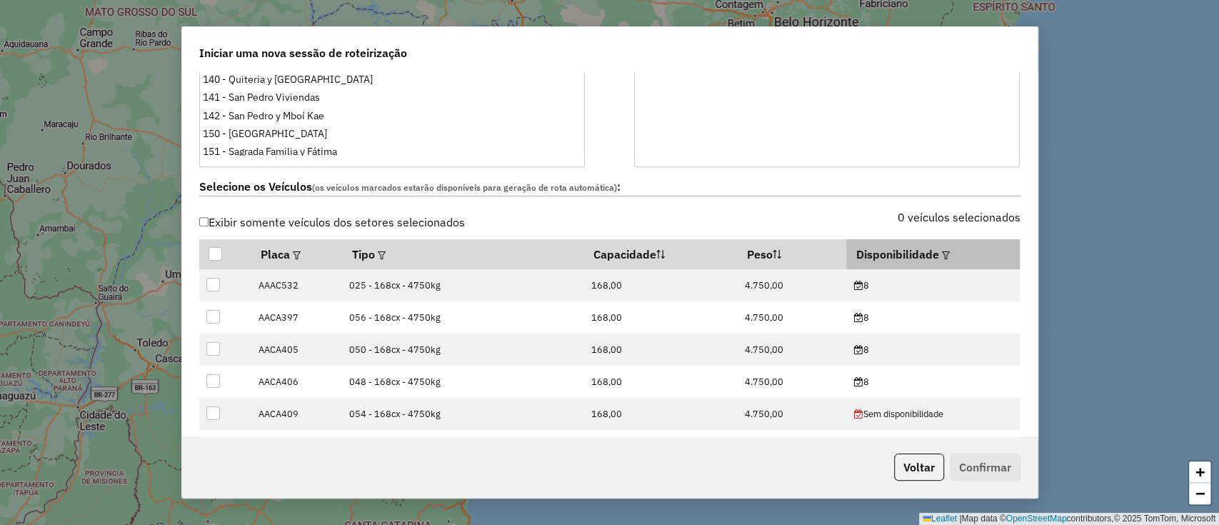
click at [940, 260] on div at bounding box center [944, 254] width 11 height 17
click at [942, 254] on em at bounding box center [946, 255] width 8 height 8
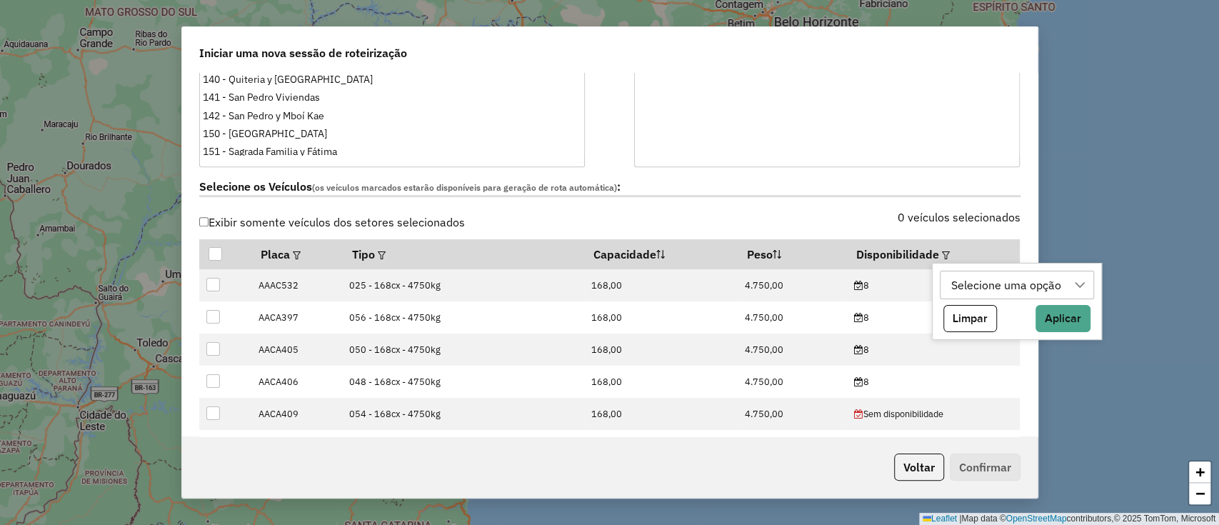
click at [983, 286] on div "Selecione uma opção" at bounding box center [1006, 284] width 120 height 27
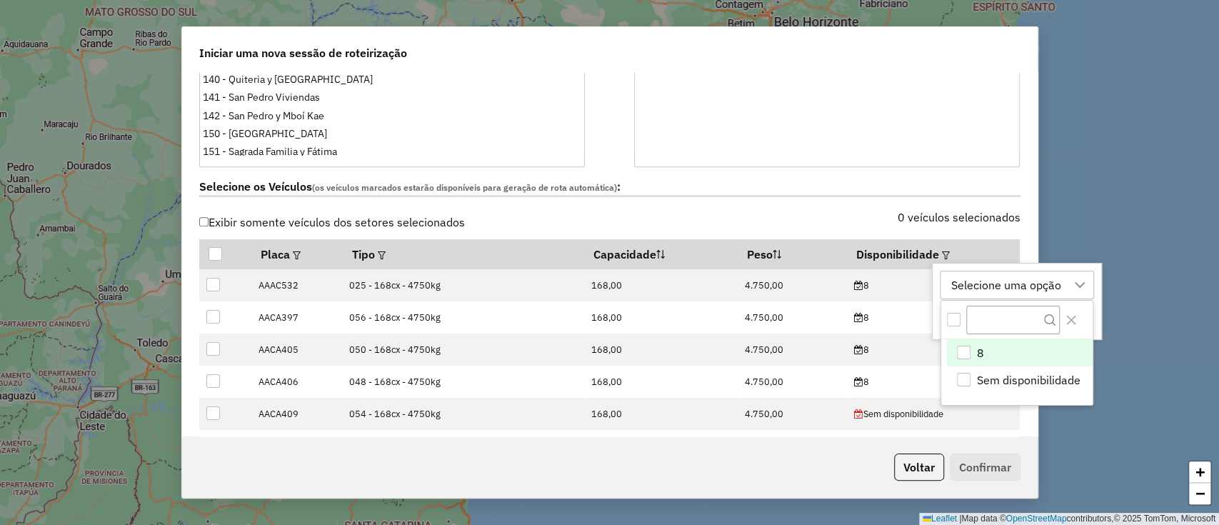
scroll to position [11, 64]
click at [977, 351] on span "8" at bounding box center [980, 352] width 7 height 17
click at [870, 214] on div "0 veículos selecionados" at bounding box center [819, 225] width 419 height 27
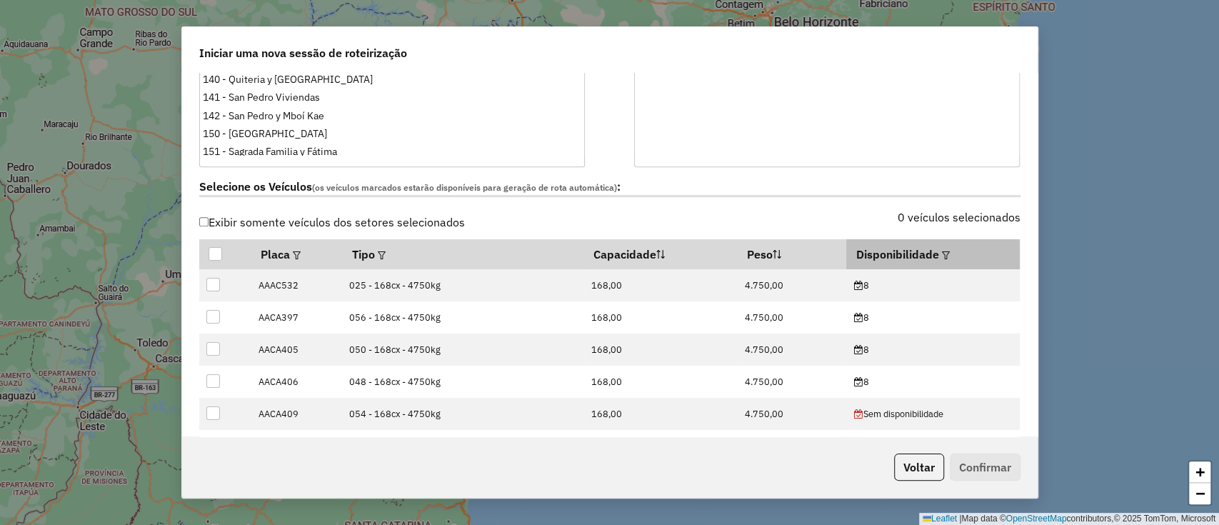
click at [942, 251] on em at bounding box center [946, 255] width 8 height 8
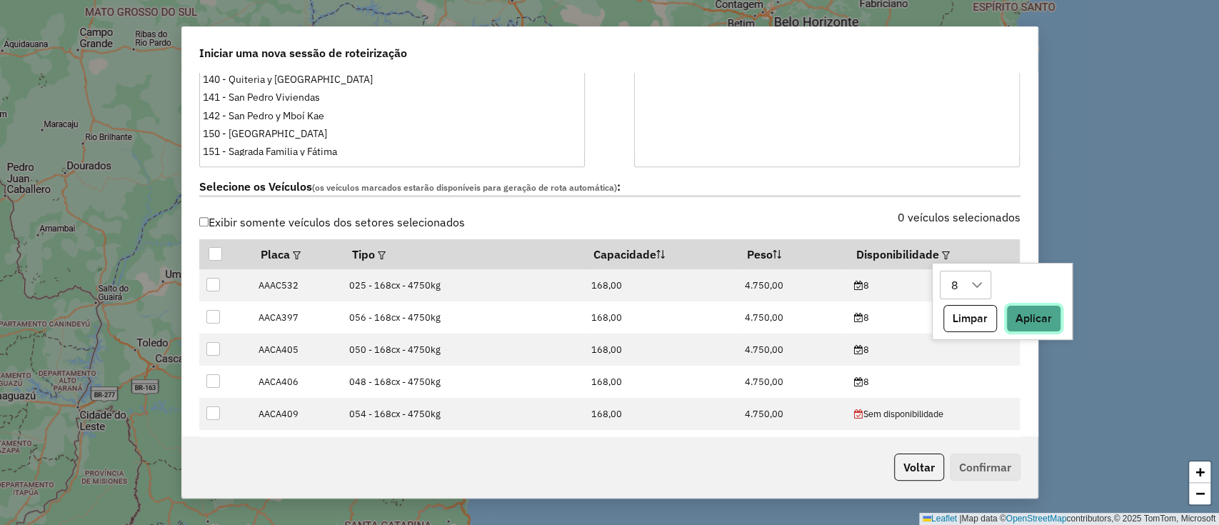
click at [1014, 319] on button "Aplicar" at bounding box center [1033, 318] width 55 height 27
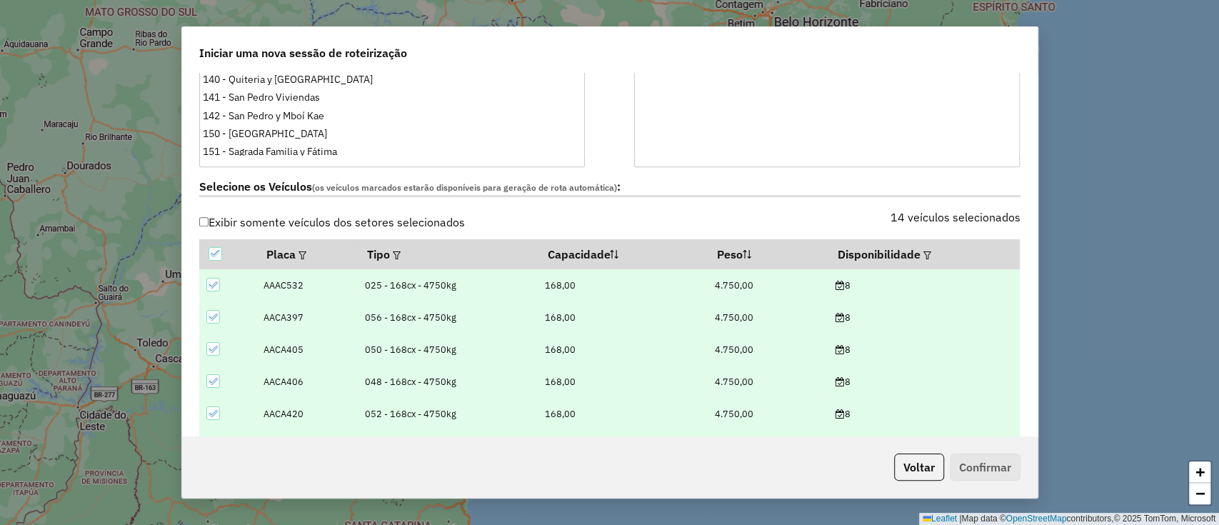
click at [893, 186] on label "Selecione os Veículos (os veículos marcados estarão disponíveis para geração de…" at bounding box center [609, 187] width 821 height 19
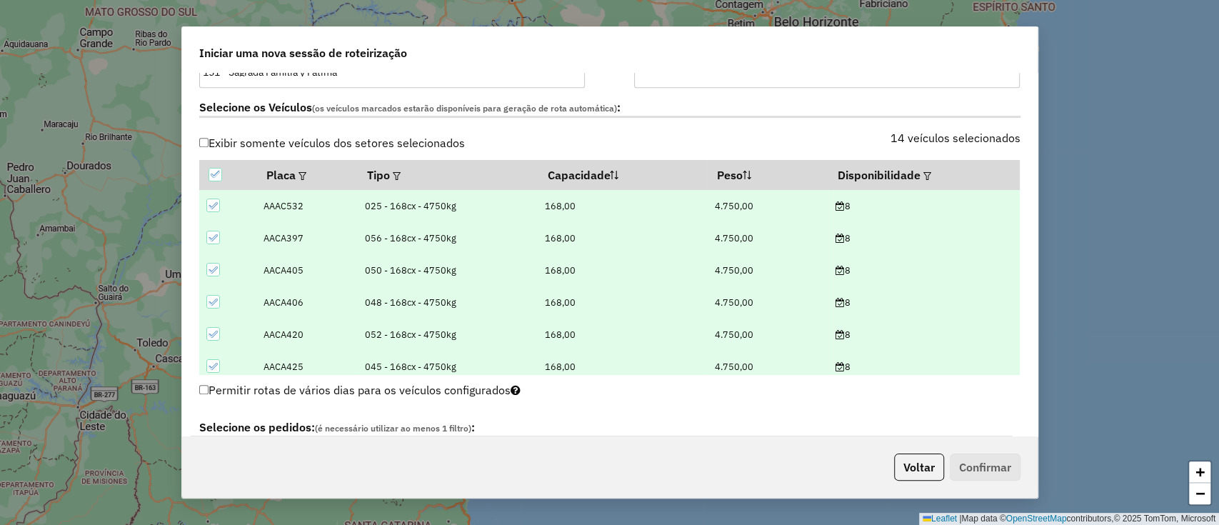
scroll to position [666, 0]
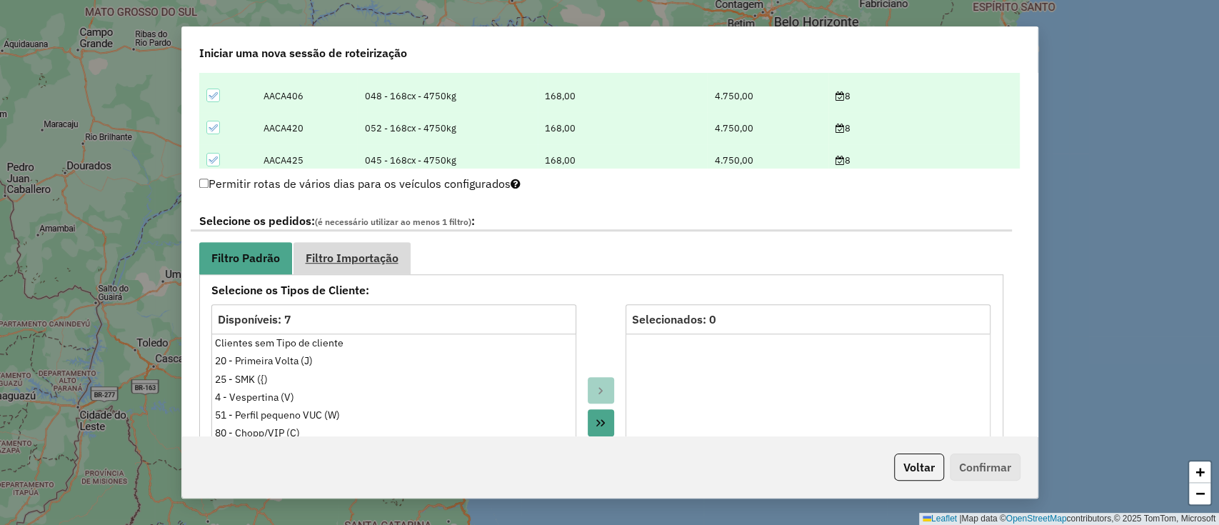
click at [368, 261] on span "Filtro Importação" at bounding box center [352, 257] width 93 height 11
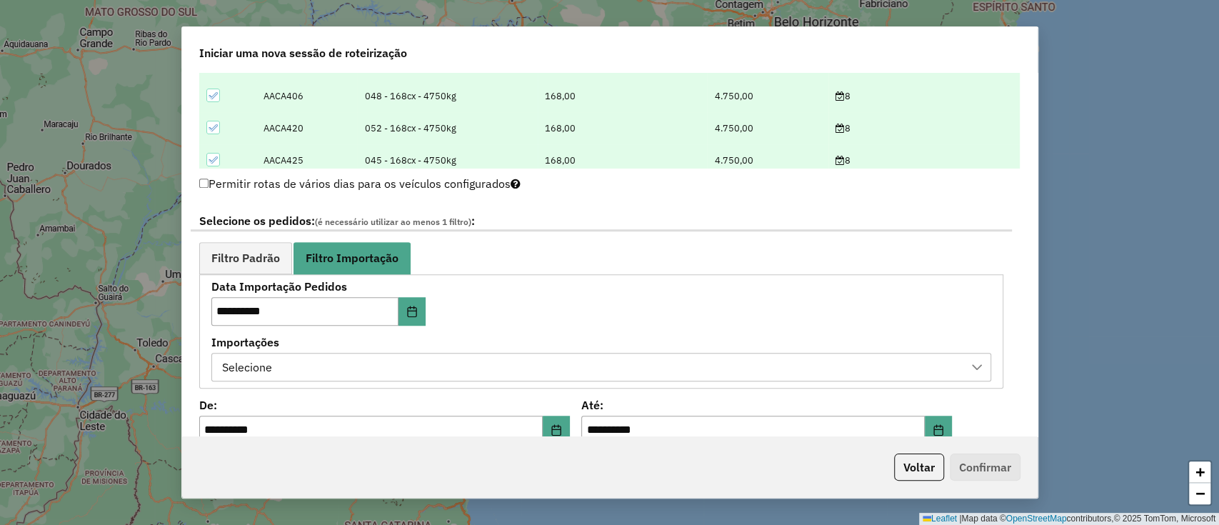
click at [392, 359] on div "Selecione" at bounding box center [590, 366] width 745 height 27
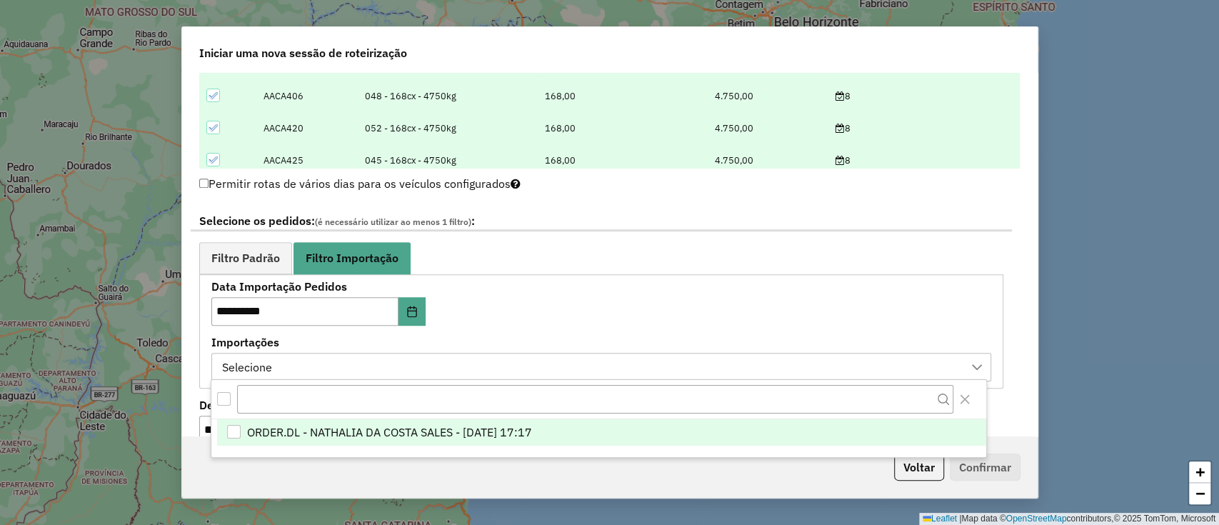
click at [430, 426] on span "ORDER.DL - NATHALIA DA COSTA SALES - 07/10/2025 17:17" at bounding box center [389, 431] width 285 height 17
click at [591, 297] on div "**********" at bounding box center [601, 330] width 780 height 99
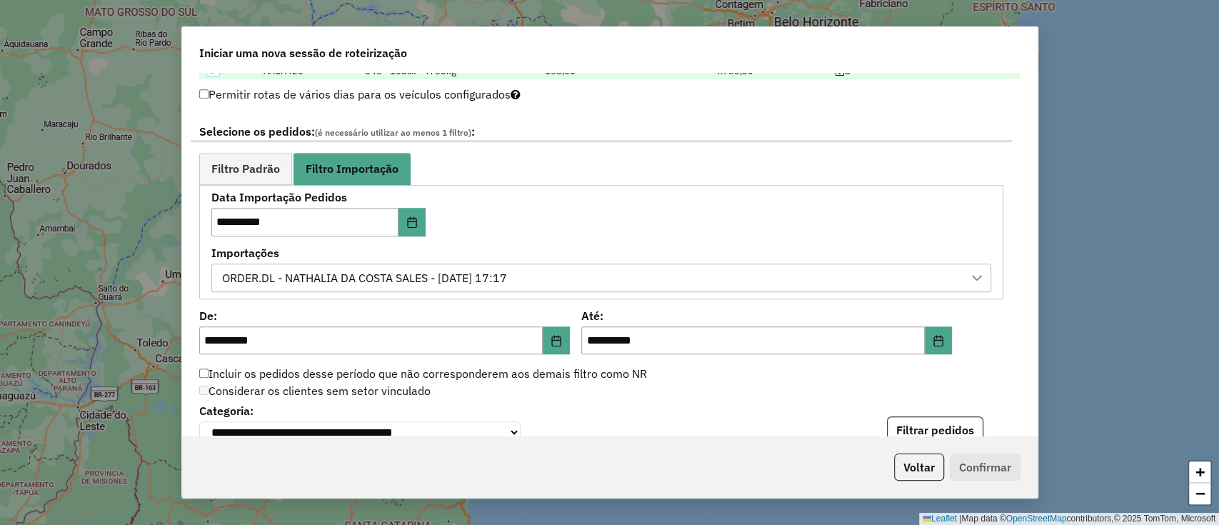
scroll to position [857, 0]
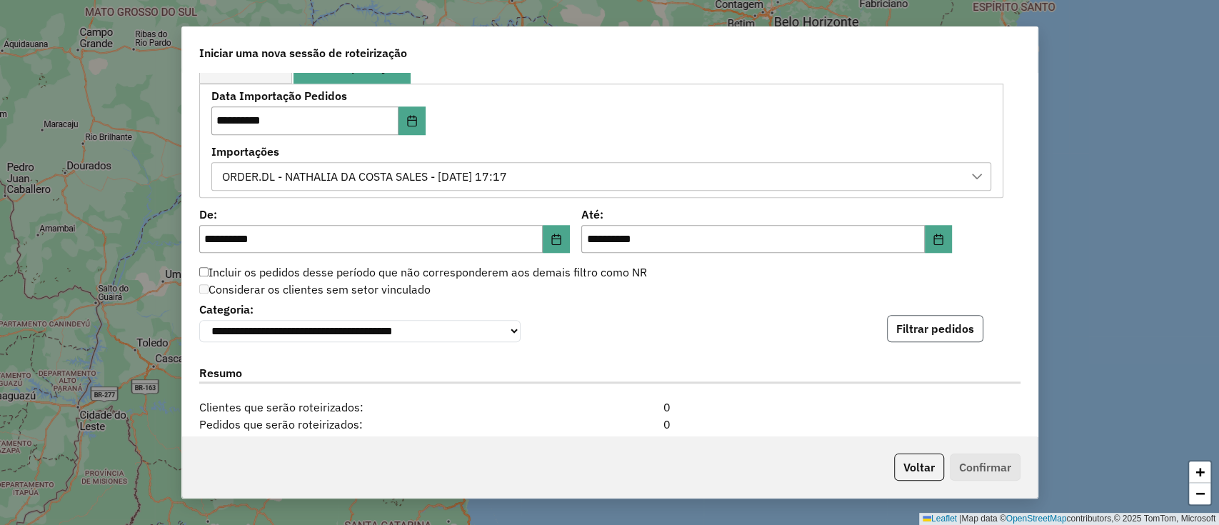
click at [931, 326] on button "Filtrar pedidos" at bounding box center [935, 328] width 96 height 27
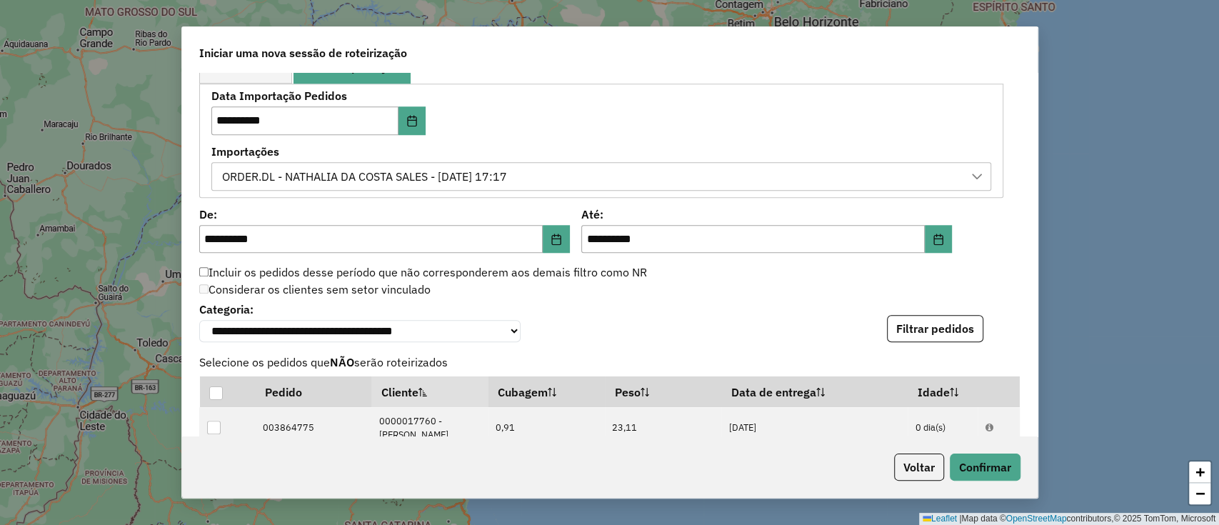
click at [771, 311] on div "**********" at bounding box center [609, 320] width 821 height 44
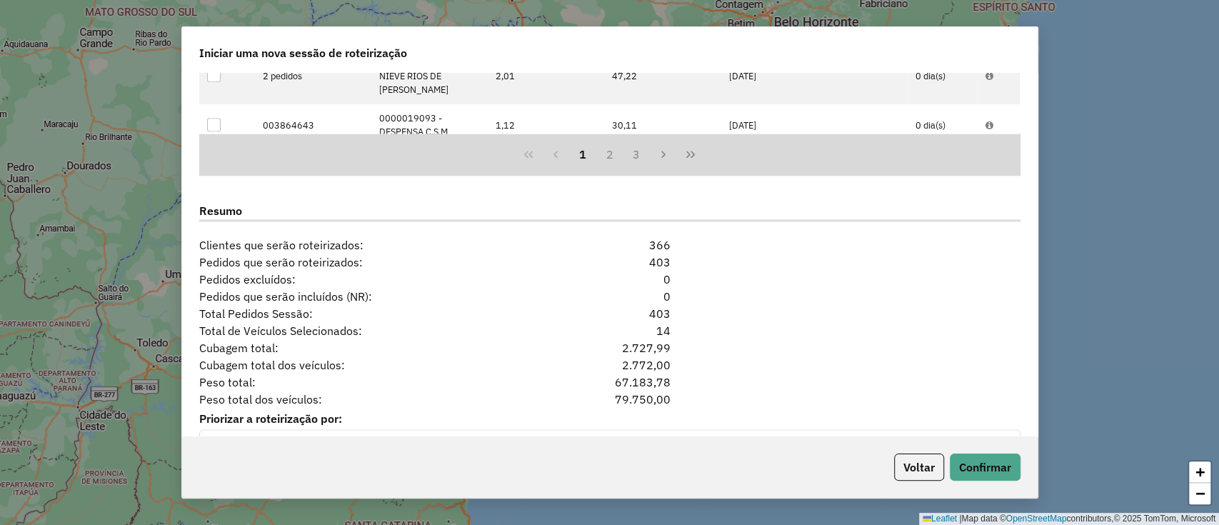
scroll to position [1381, 0]
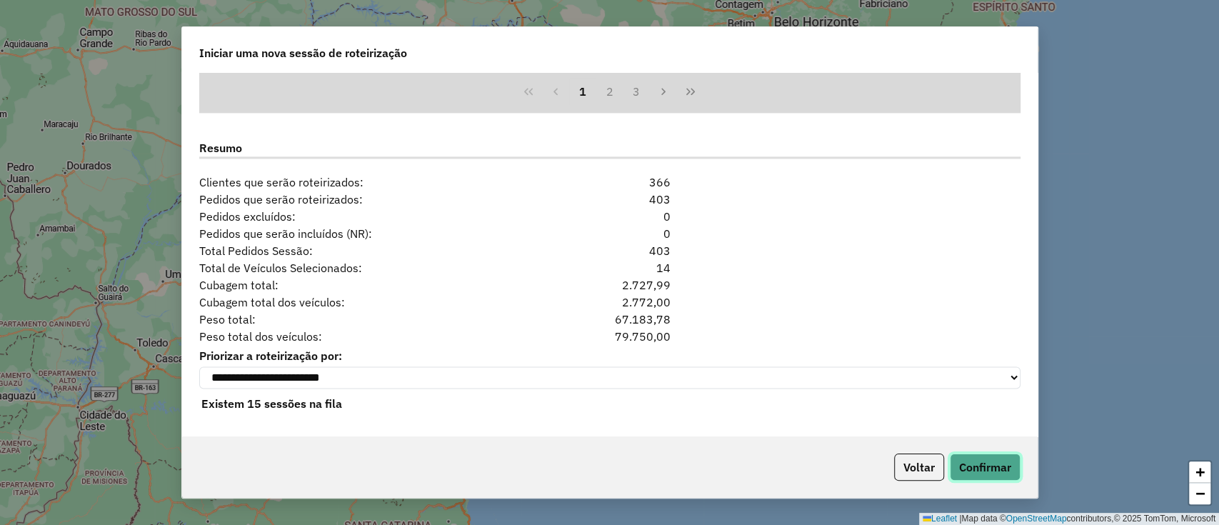
click at [985, 468] on button "Confirmar" at bounding box center [984, 466] width 71 height 27
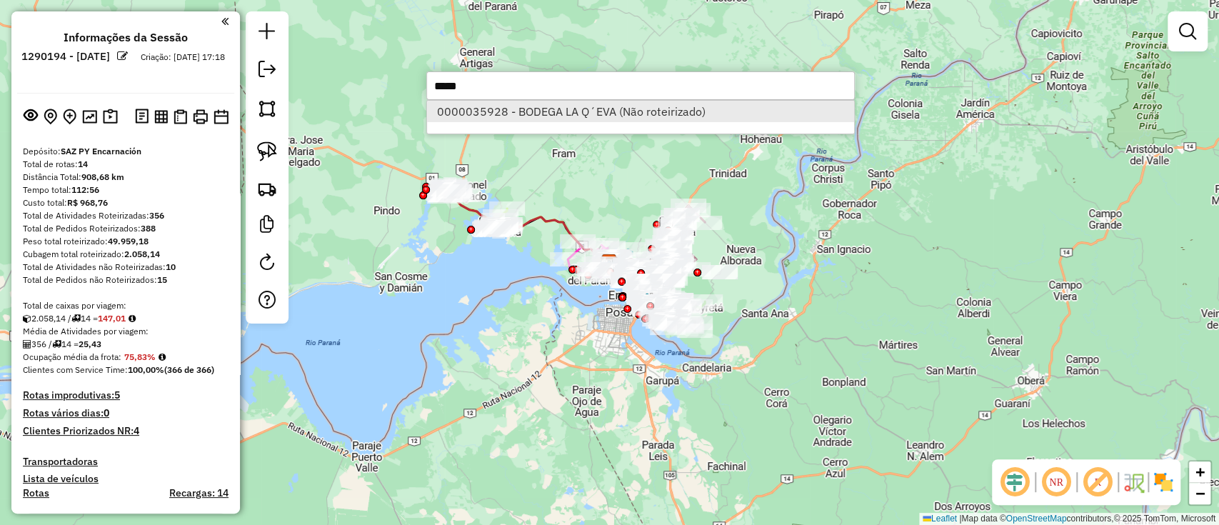
type input "*****"
click at [644, 117] on li "0000035928 - BODEGA LA Q´EVA (Não roteirizado)" at bounding box center [640, 111] width 427 height 21
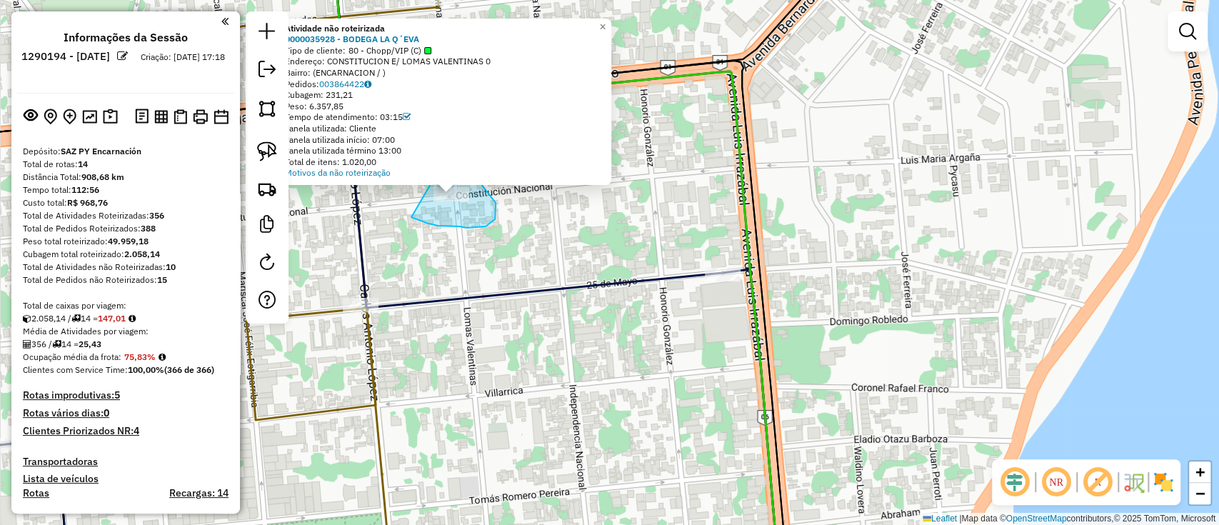
drag, startPoint x: 411, startPoint y: 217, endPoint x: 430, endPoint y: 171, distance: 49.6
click at [430, 171] on div "Atividade não roteirizada 0000035928 - BODEGA LA Q´EVA Tipo de cliente: 80 - Ch…" at bounding box center [609, 262] width 1219 height 525
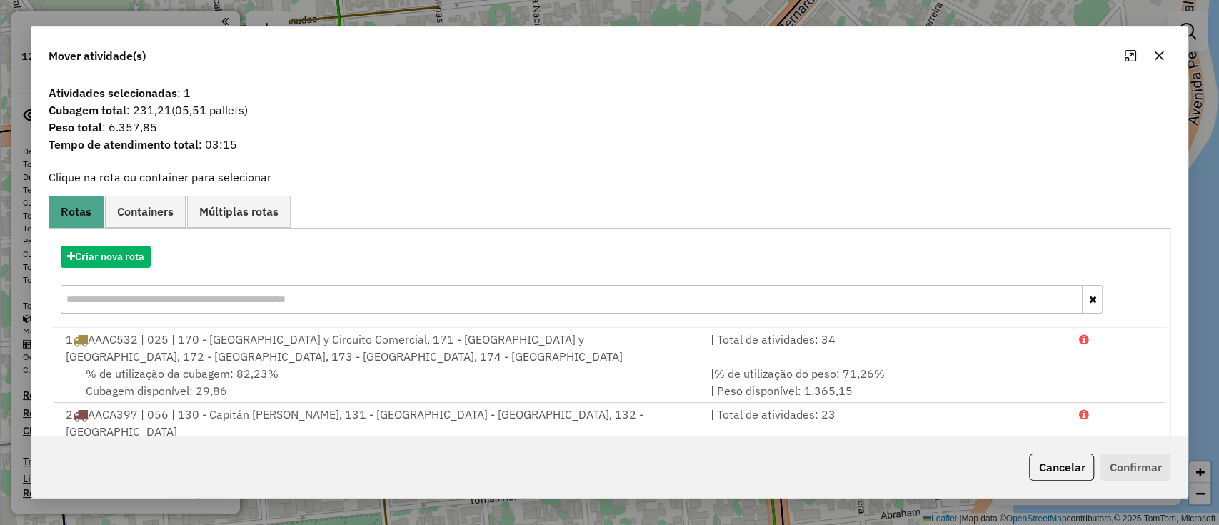
click at [1161, 61] on button "button" at bounding box center [1158, 55] width 23 height 23
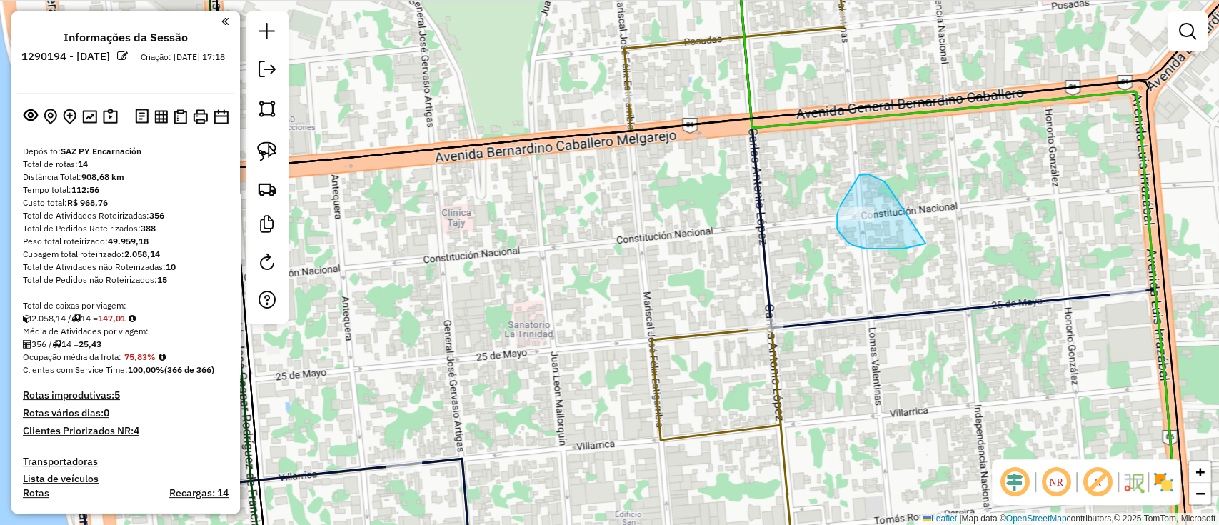
drag, startPoint x: 872, startPoint y: 176, endPoint x: 925, endPoint y: 243, distance: 85.9
click at [925, 243] on div "Janela de atendimento Grade de atendimento Capacidade Transportadoras Veículos …" at bounding box center [609, 262] width 1219 height 525
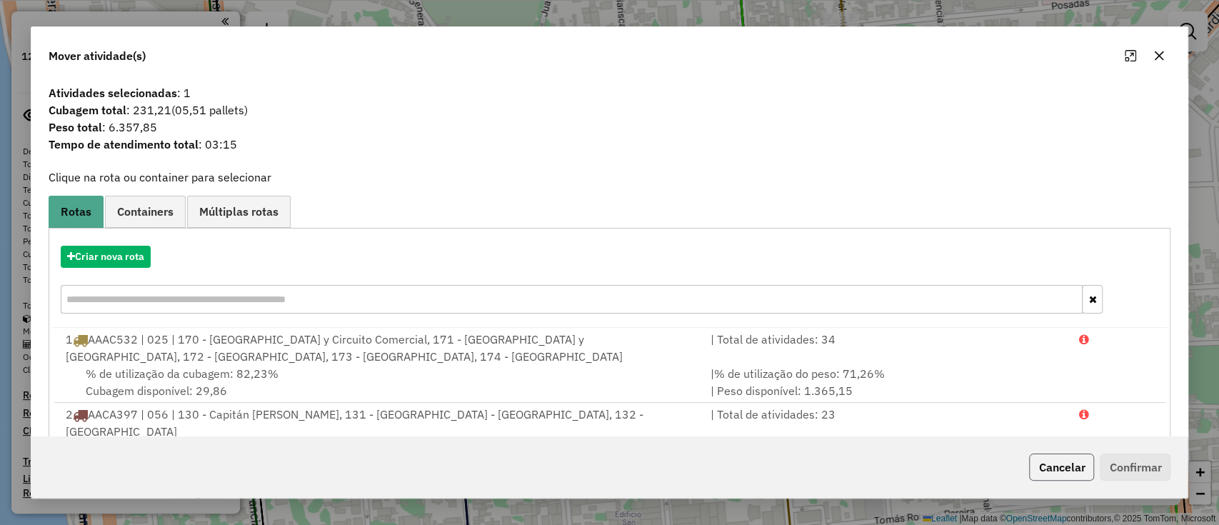
click at [1044, 466] on button "Cancelar" at bounding box center [1061, 466] width 65 height 27
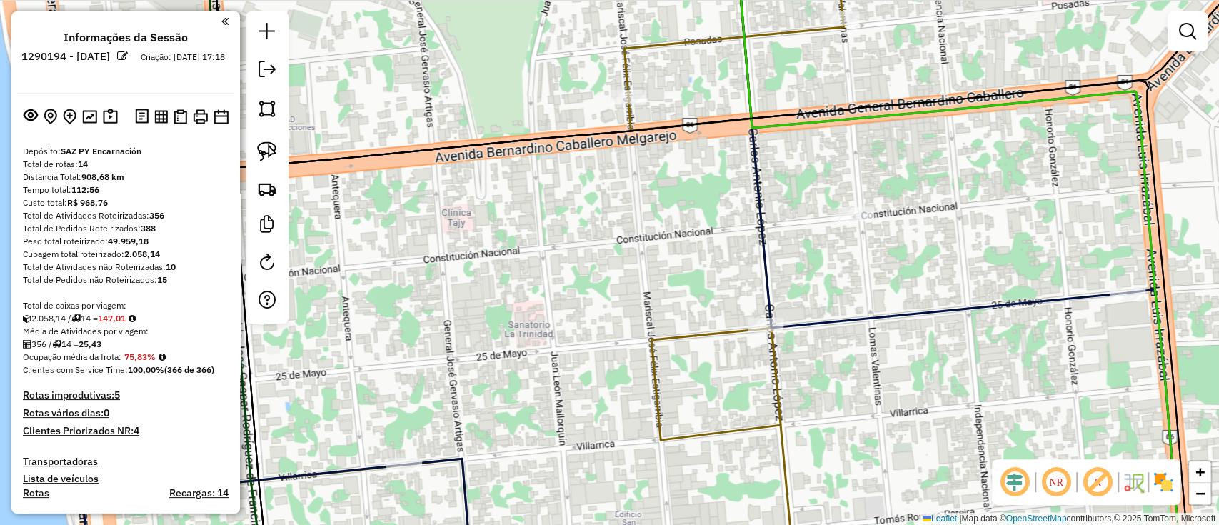
click at [1187, 31] on em at bounding box center [1187, 31] width 17 height 17
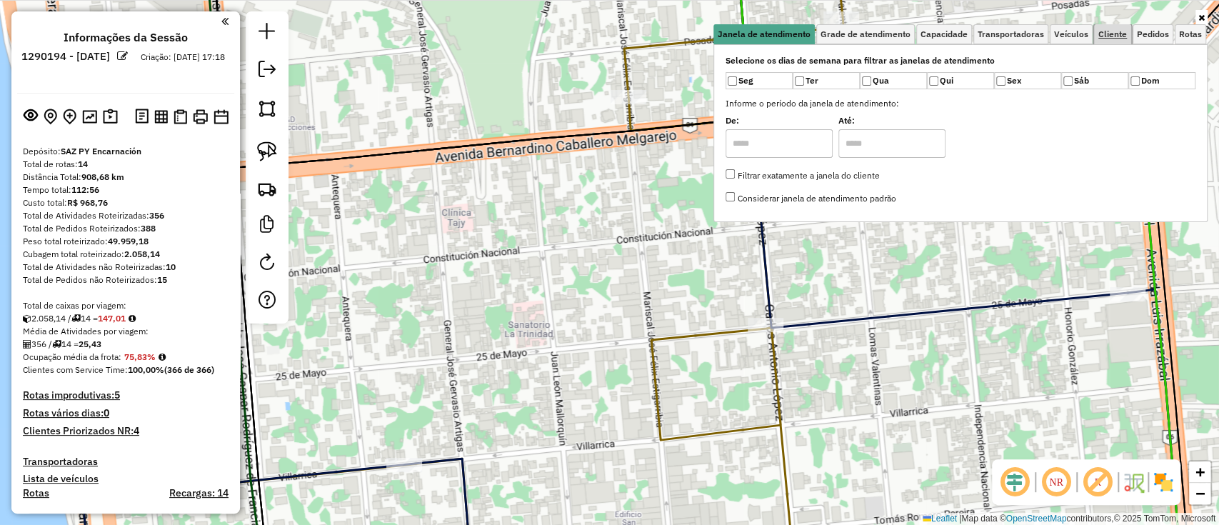
click at [1122, 36] on span "Cliente" at bounding box center [1112, 34] width 29 height 9
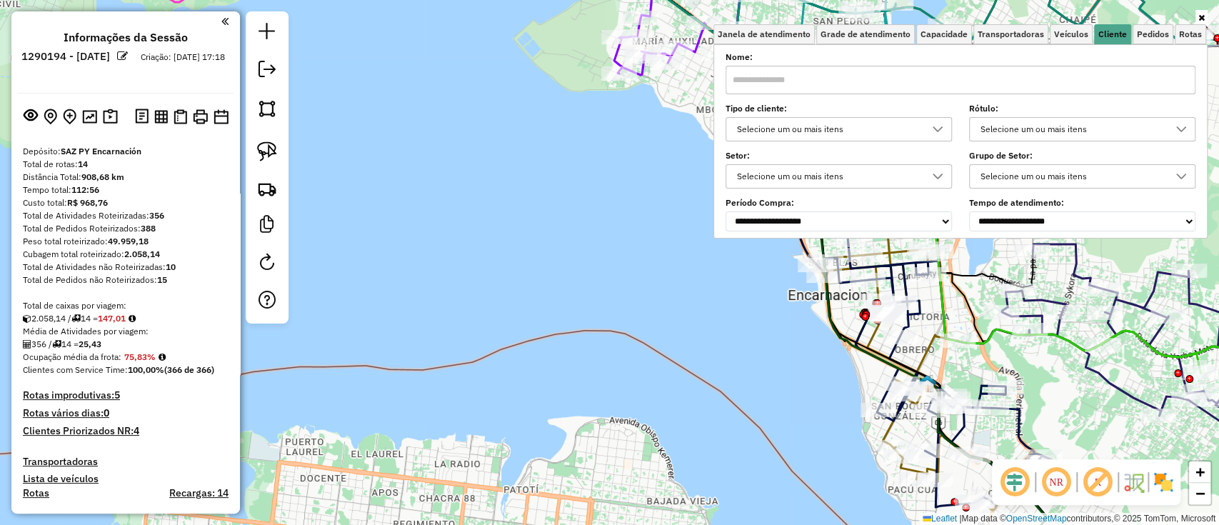
click at [880, 129] on div "Selecione um ou mais itens" at bounding box center [828, 129] width 192 height 23
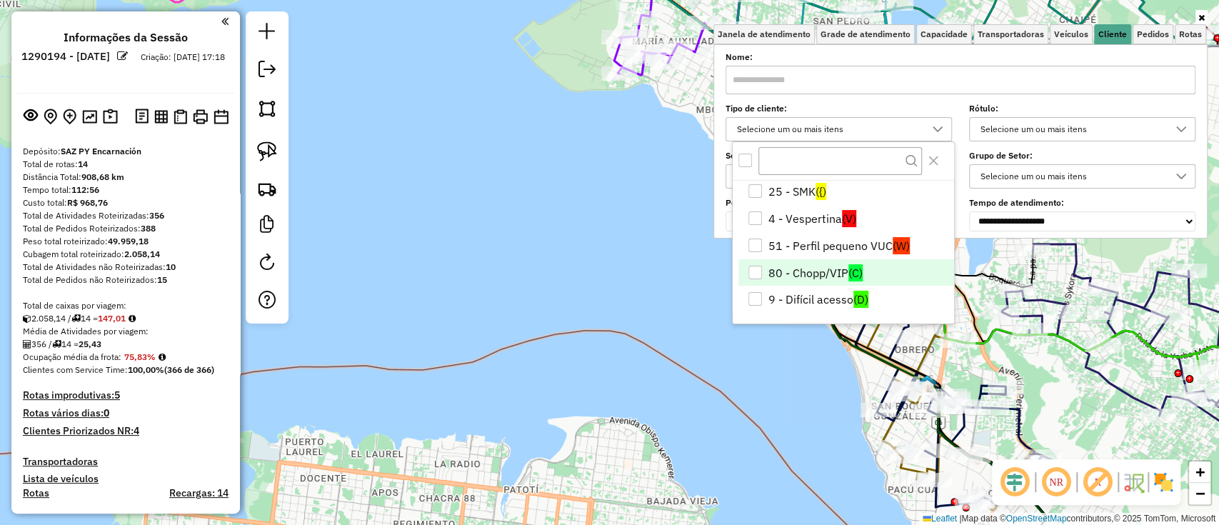
scroll to position [57, 0]
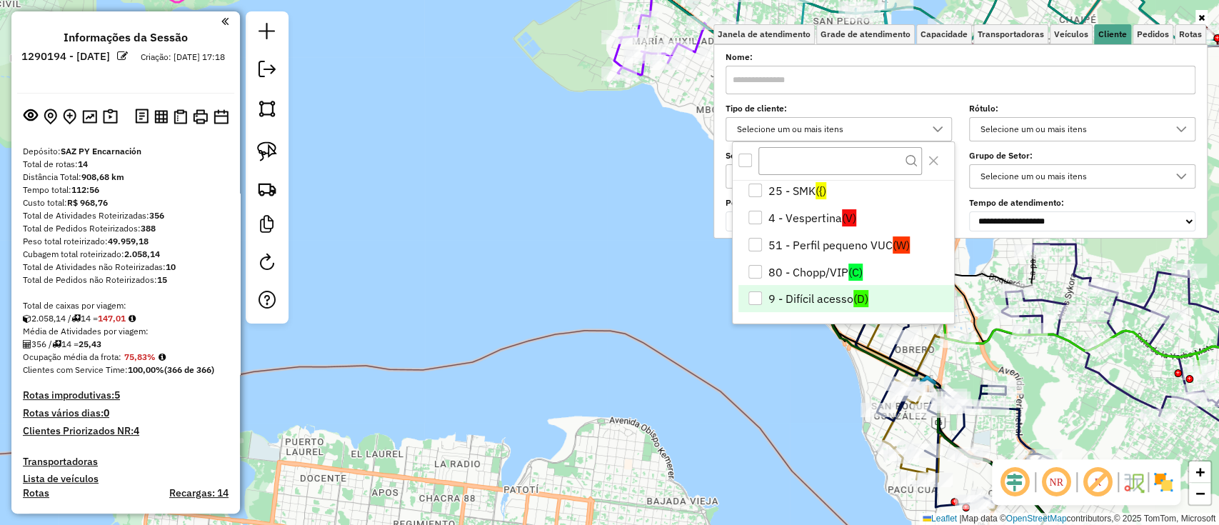
click at [810, 294] on li "9 - Difícil acesso (D)" at bounding box center [846, 298] width 216 height 27
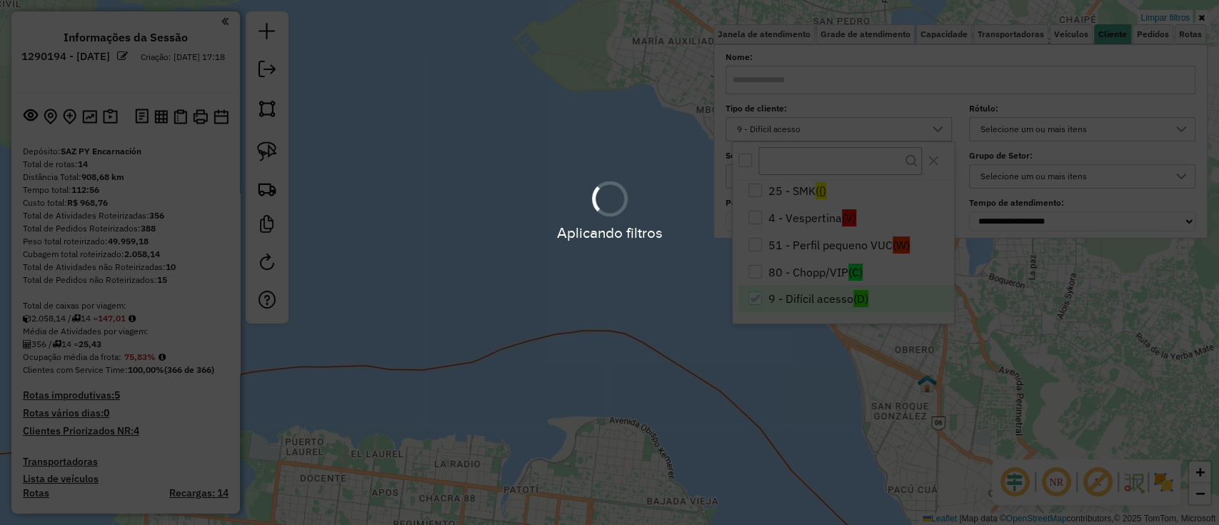
click at [741, 374] on div "Aplicando filtros" at bounding box center [609, 262] width 1219 height 525
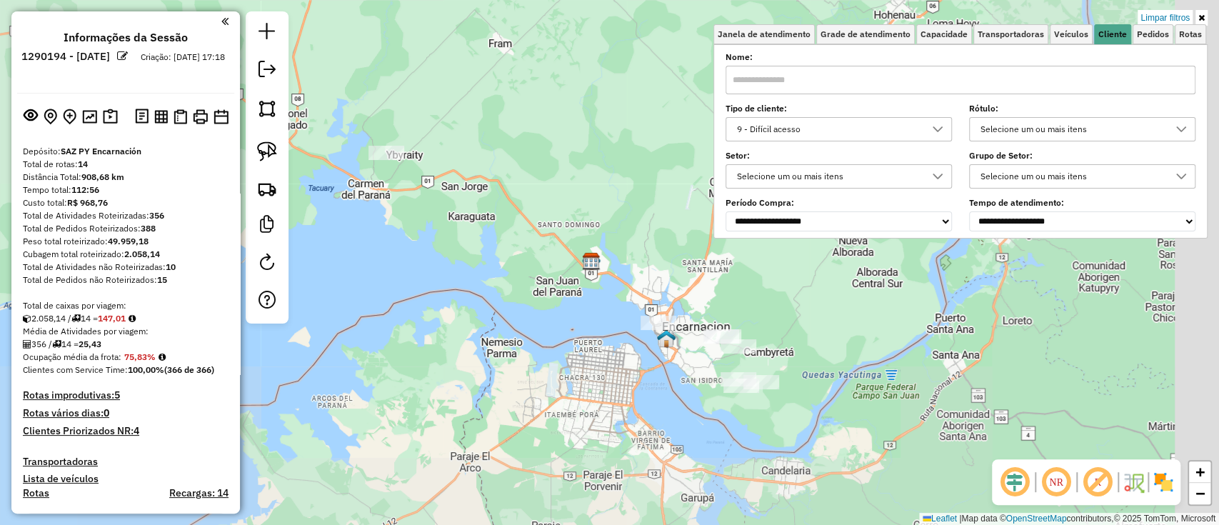
drag, startPoint x: 724, startPoint y: 433, endPoint x: 613, endPoint y: 381, distance: 122.0
click at [615, 381] on div "Limpar filtros Janela de atendimento Grade de atendimento Capacidade Transporta…" at bounding box center [609, 262] width 1219 height 525
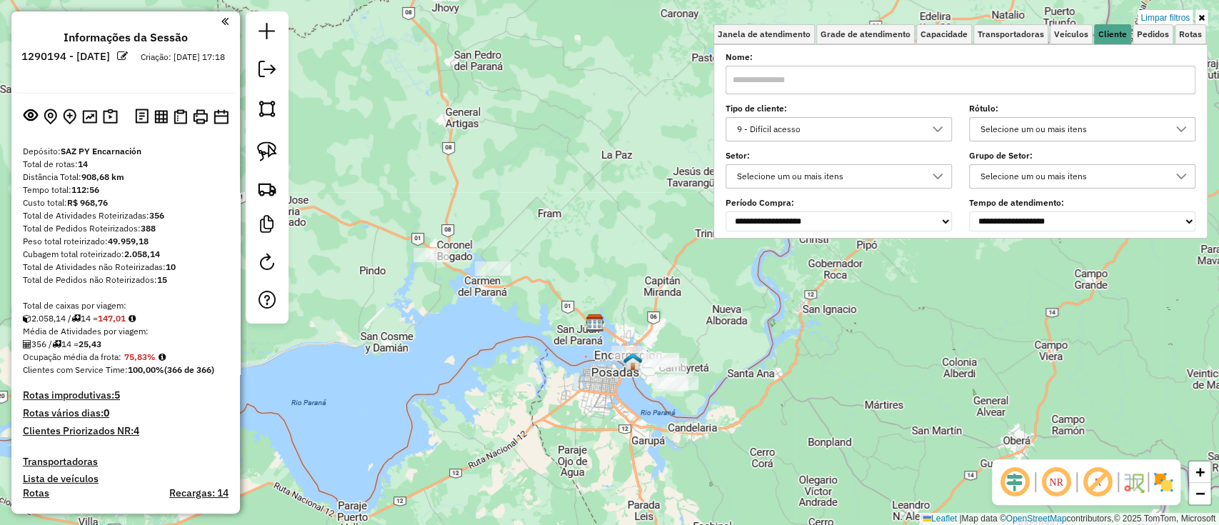
click at [551, 231] on div "Limpar filtros Janela de atendimento Grade de atendimento Capacidade Transporta…" at bounding box center [609, 262] width 1219 height 525
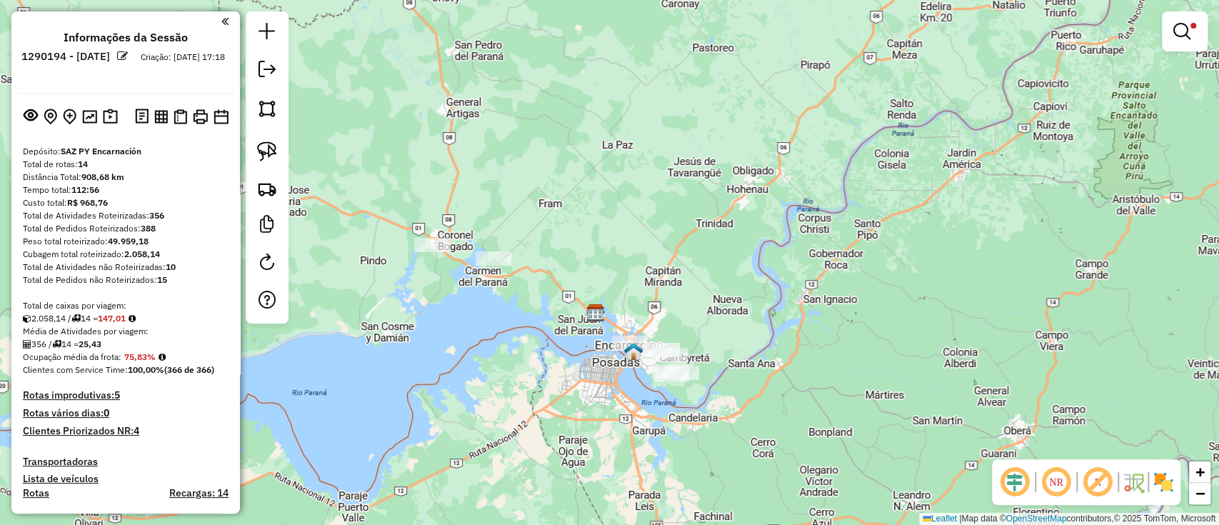
drag, startPoint x: 587, startPoint y: 277, endPoint x: 583, endPoint y: 191, distance: 85.7
click at [583, 191] on div "Limpar filtros Janela de atendimento Grade de atendimento Capacidade Transporta…" at bounding box center [609, 262] width 1219 height 525
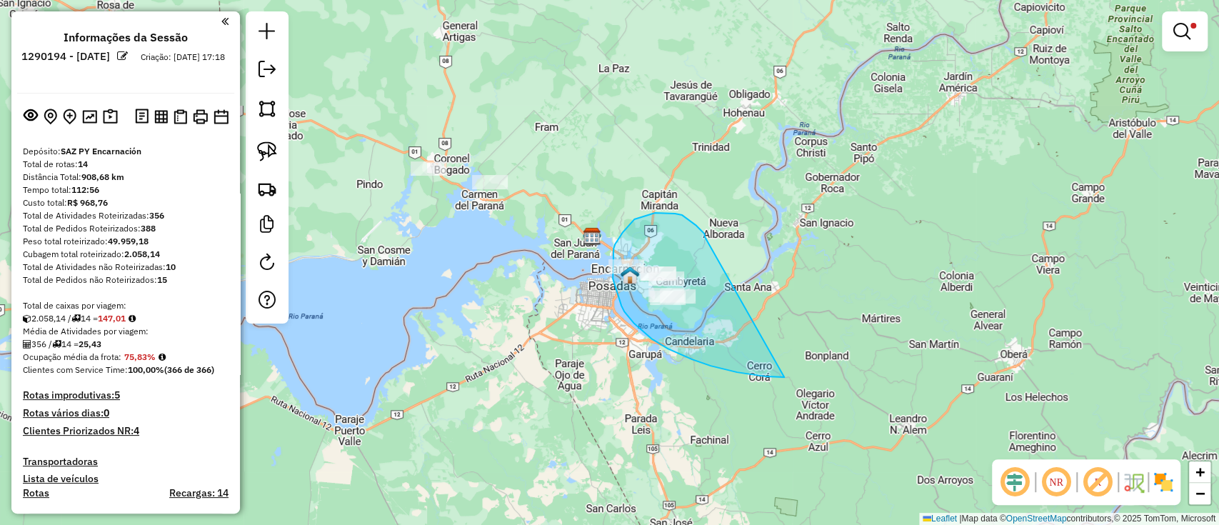
drag, startPoint x: 704, startPoint y: 237, endPoint x: 784, endPoint y: 377, distance: 161.2
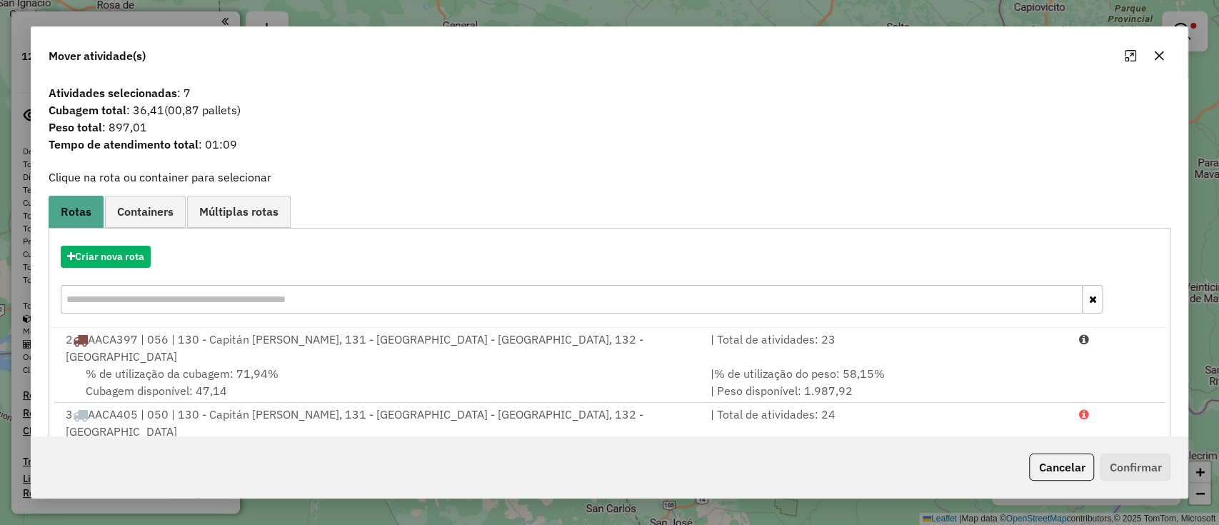
click at [1162, 54] on icon "button" at bounding box center [1158, 55] width 11 height 11
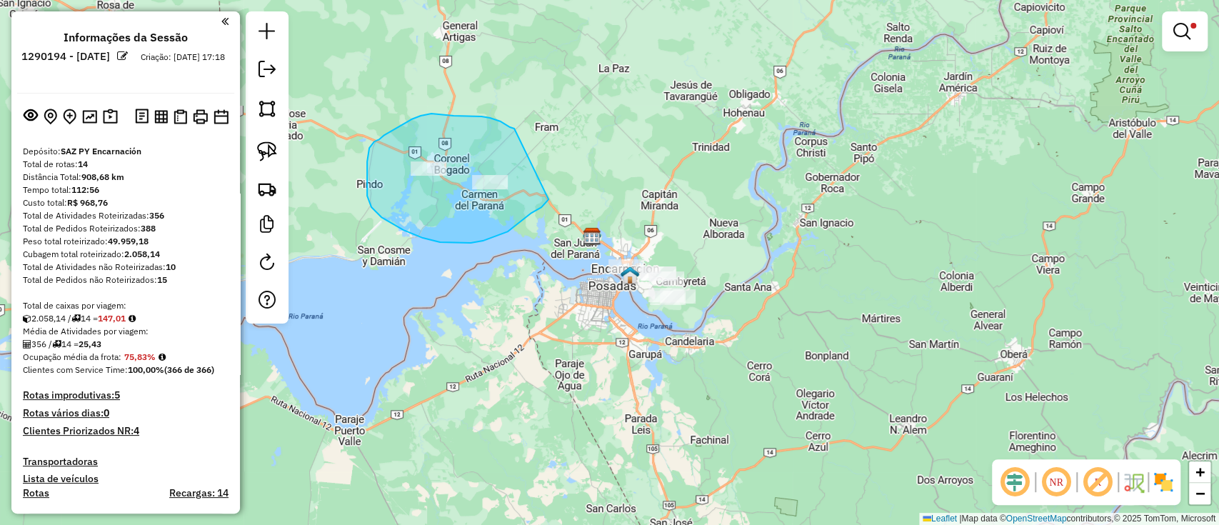
drag, startPoint x: 443, startPoint y: 115, endPoint x: 551, endPoint y: 191, distance: 132.1
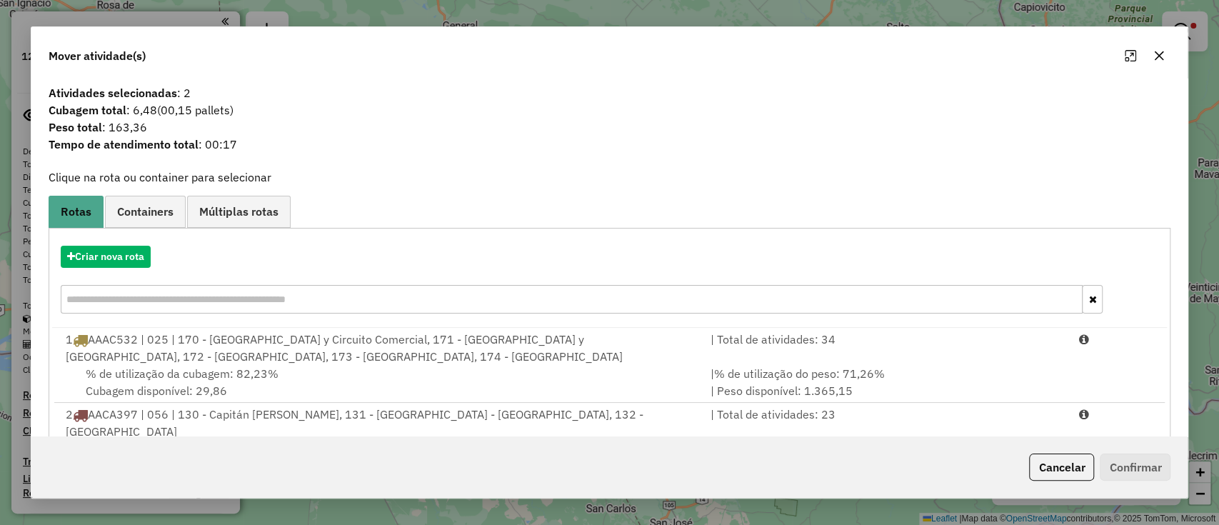
click at [1164, 50] on icon "button" at bounding box center [1158, 55] width 11 height 11
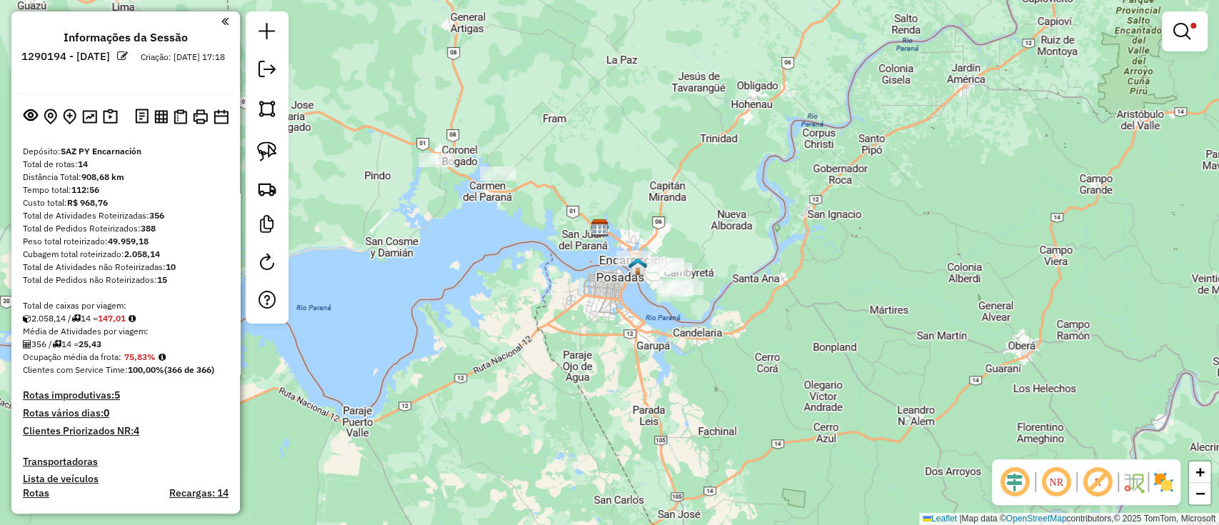
drag, startPoint x: 720, startPoint y: 196, endPoint x: 795, endPoint y: 133, distance: 98.3
click at [795, 133] on div "Limpar filtros Janela de atendimento Grade de atendimento Capacidade Transporta…" at bounding box center [609, 262] width 1219 height 525
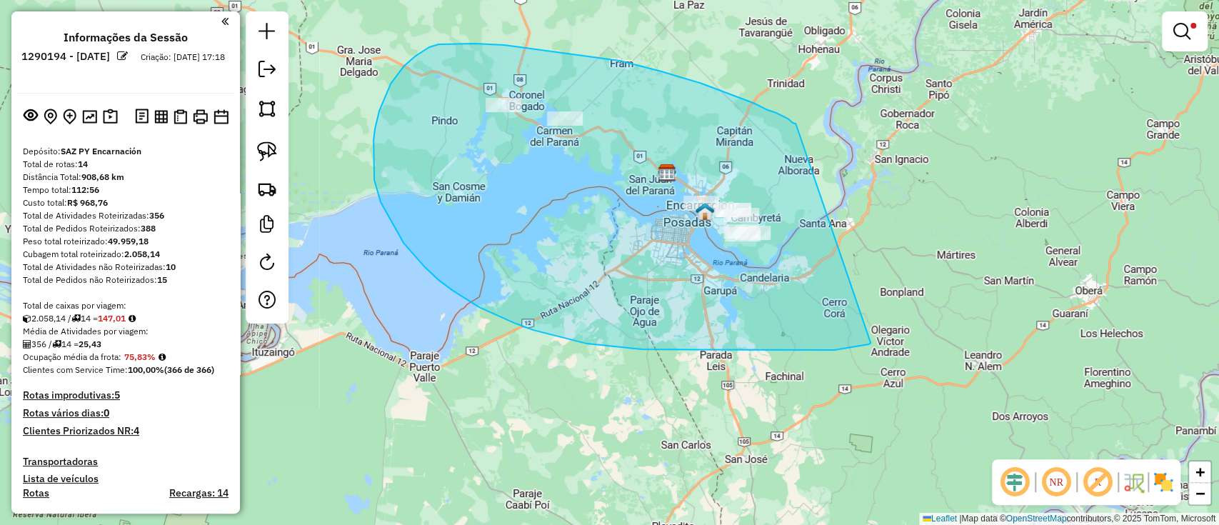
drag, startPoint x: 792, startPoint y: 123, endPoint x: 870, endPoint y: 343, distance: 233.2
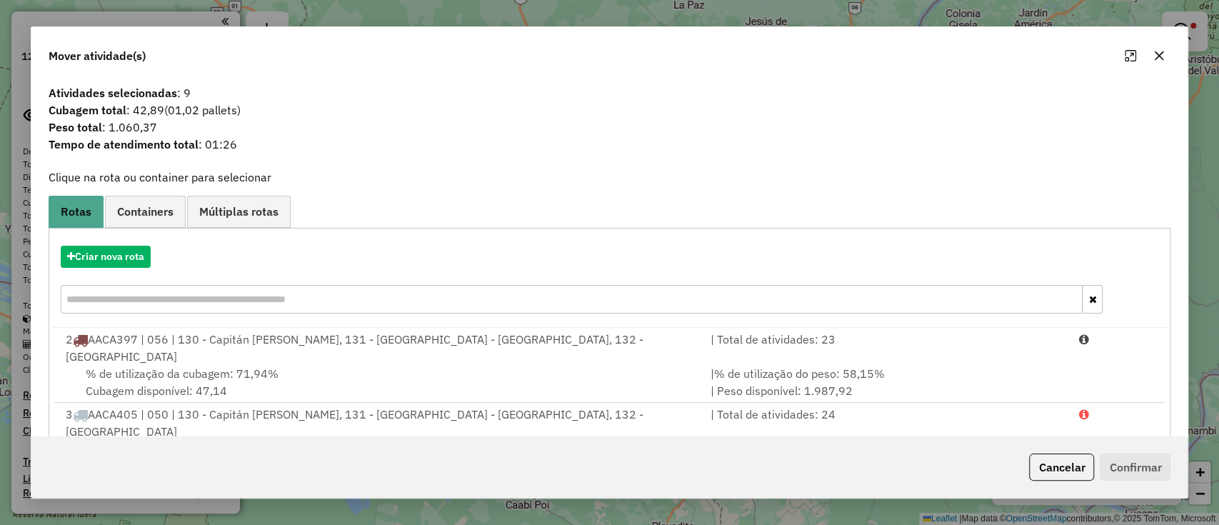
click at [126, 131] on span "Peso total : 1.060,37" at bounding box center [609, 127] width 1139 height 17
copy span "1.060,37"
click at [146, 110] on span "Cubagem total : 42,89 (01,02 pallets)" at bounding box center [609, 109] width 1139 height 17
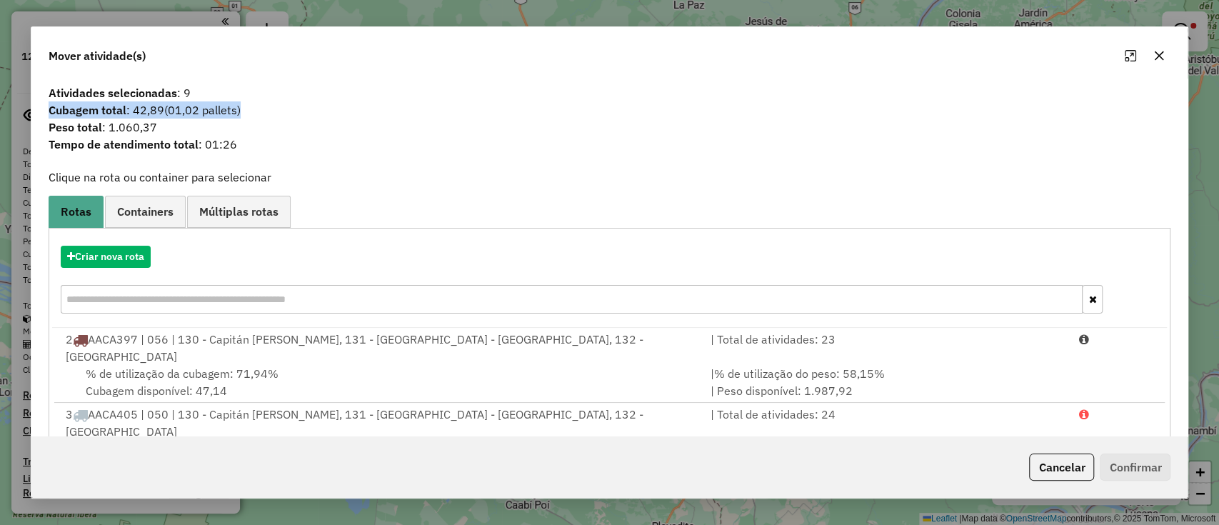
click at [146, 110] on span "Cubagem total : 42,89 (01,02 pallets)" at bounding box center [609, 109] width 1139 height 17
click at [425, 147] on span "Tempo de atendimento total : 01:26" at bounding box center [609, 144] width 1139 height 17
click at [1161, 52] on icon "button" at bounding box center [1158, 55] width 9 height 9
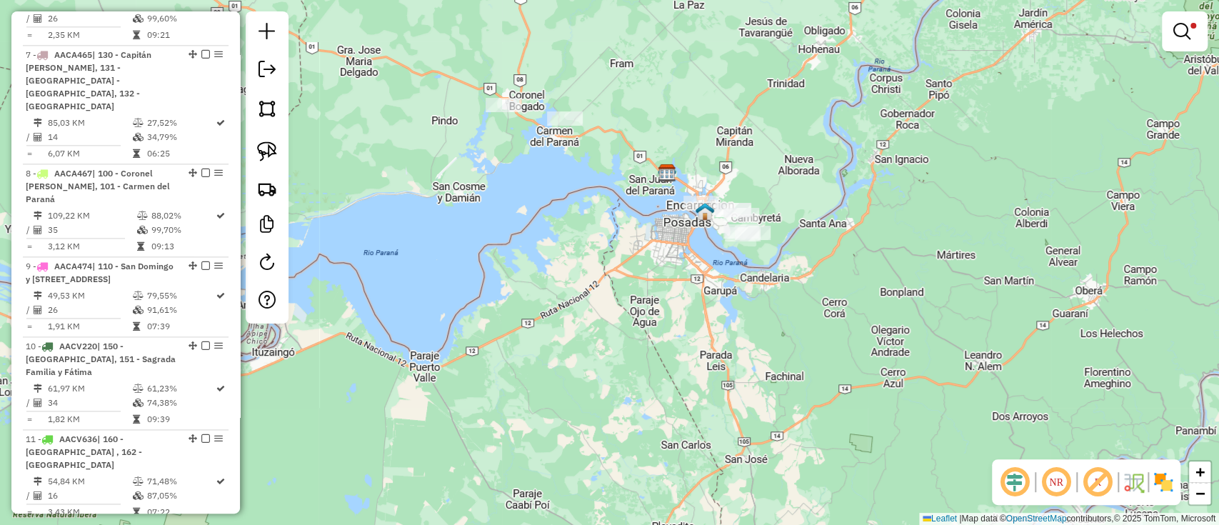
scroll to position [1691, 0]
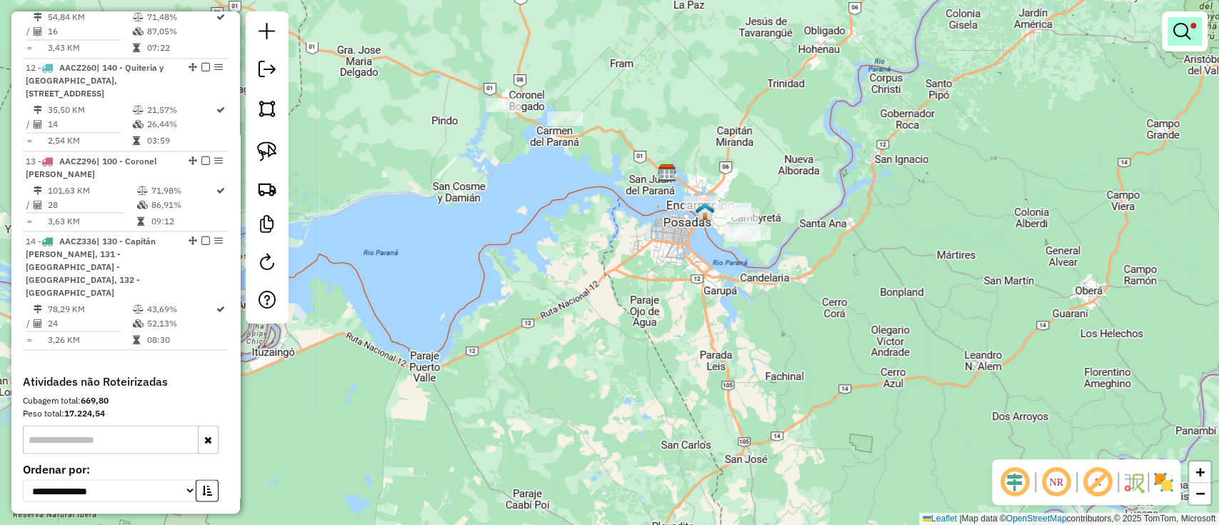
click at [1181, 27] on em at bounding box center [1181, 31] width 17 height 17
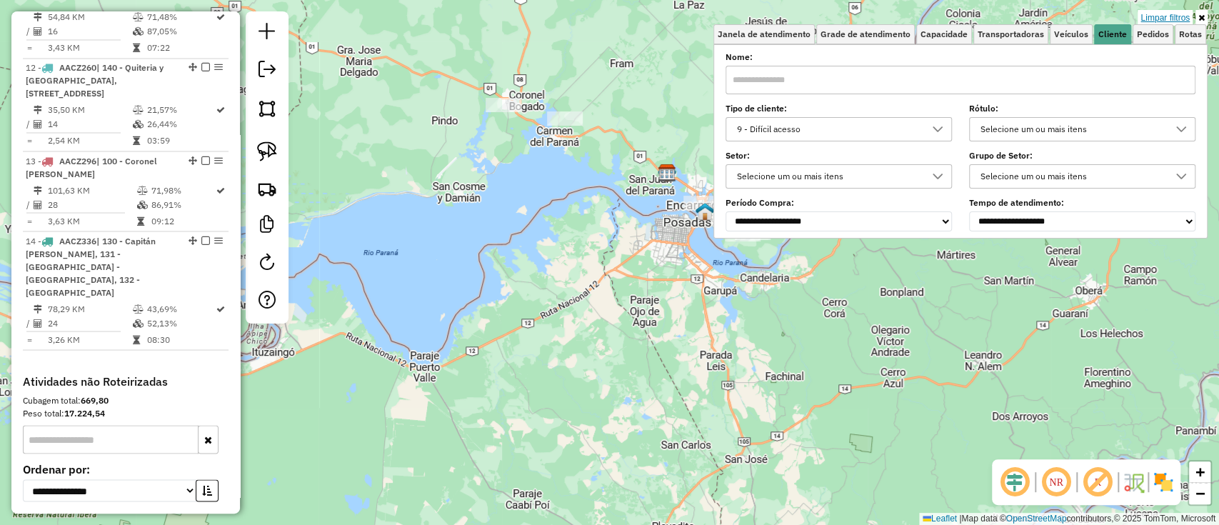
click at [1181, 13] on link "Limpar filtros" at bounding box center [1164, 18] width 55 height 16
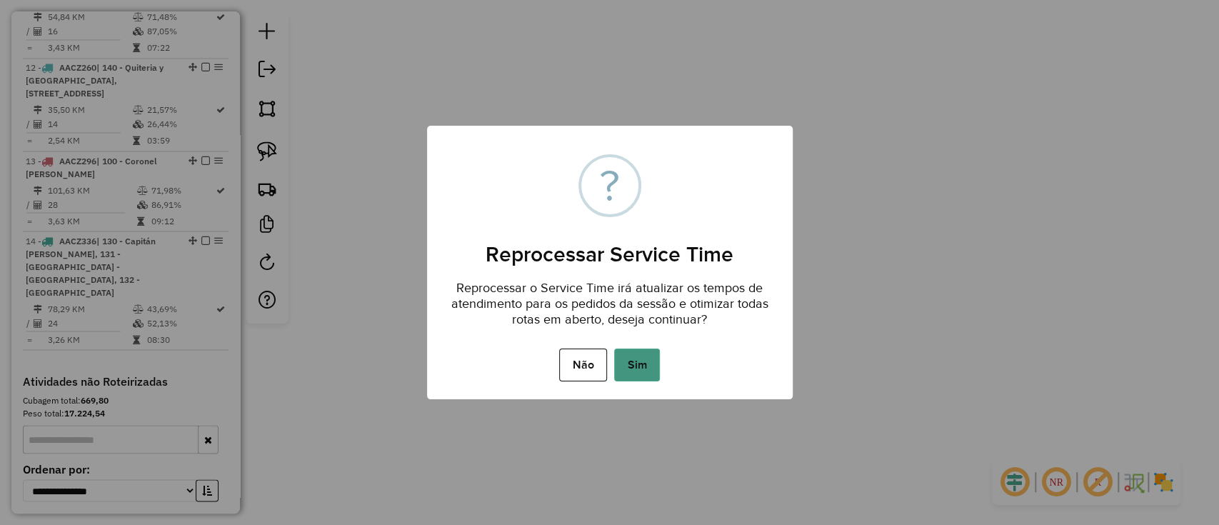
click at [653, 356] on button "Sim" at bounding box center [637, 364] width 46 height 33
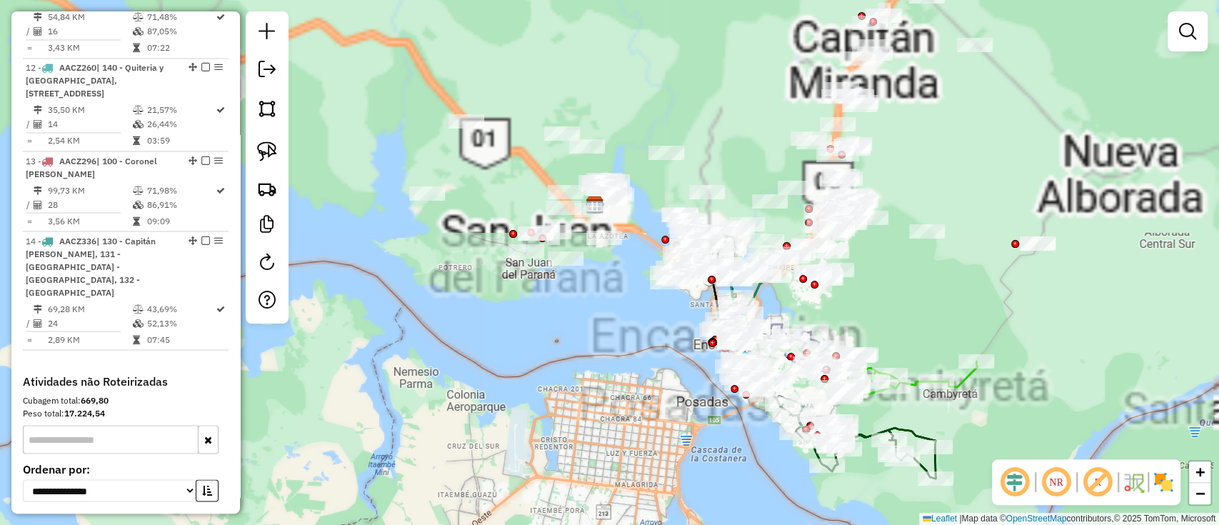
drag, startPoint x: 708, startPoint y: 261, endPoint x: 707, endPoint y: 462, distance: 200.6
click at [688, 524] on html "Aguarde... Pop-up bloqueado! Seu navegador bloqueou automáticamente a abertura …" at bounding box center [609, 262] width 1219 height 525
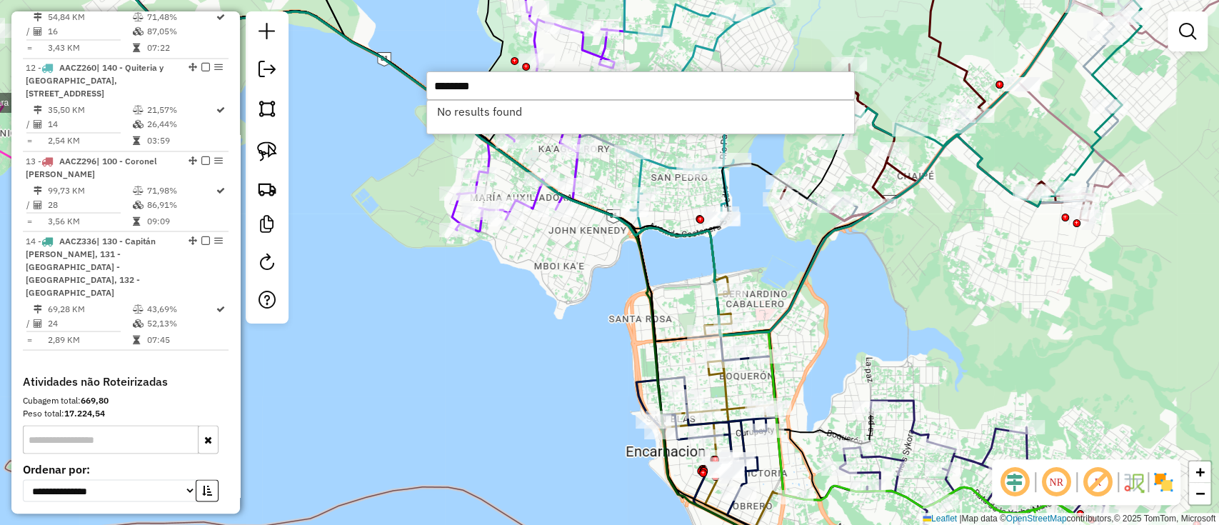
paste input "*****"
type input "**********"
click at [473, 69] on div "Janela de atendimento Grade de atendimento Capacidade Transportadoras Veículos …" at bounding box center [609, 262] width 1219 height 525
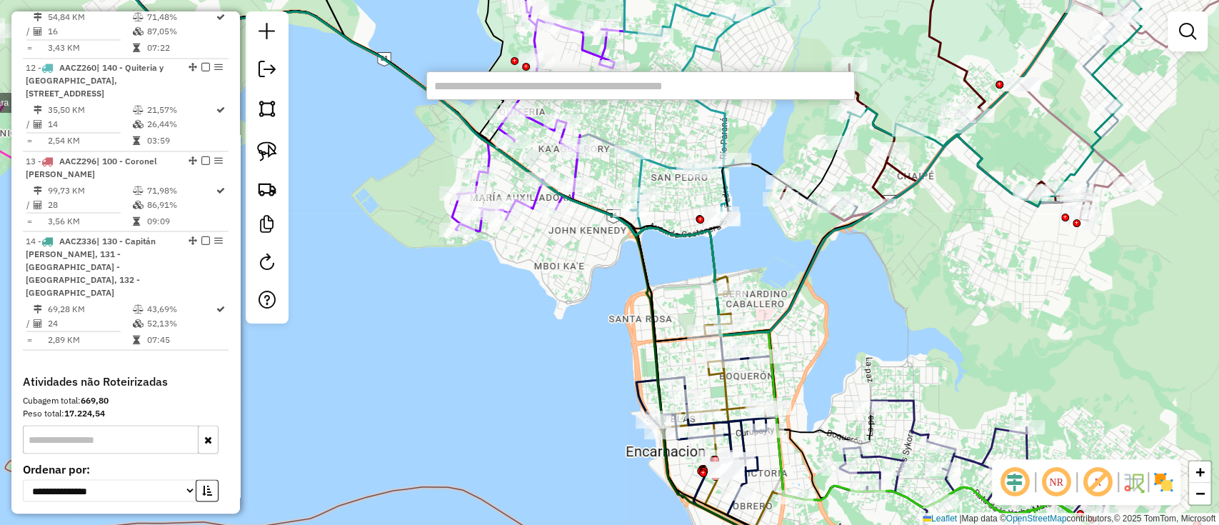
paste input "*****"
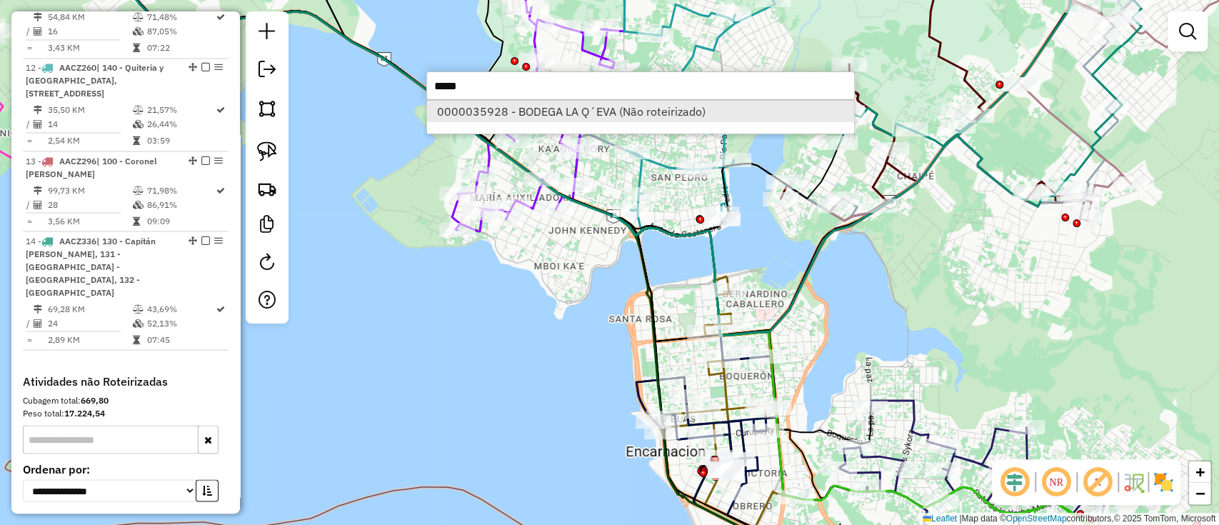
type input "*****"
click at [650, 109] on li "0000035928 - BODEGA LA Q´EVA (Não roteirizado)" at bounding box center [640, 111] width 427 height 21
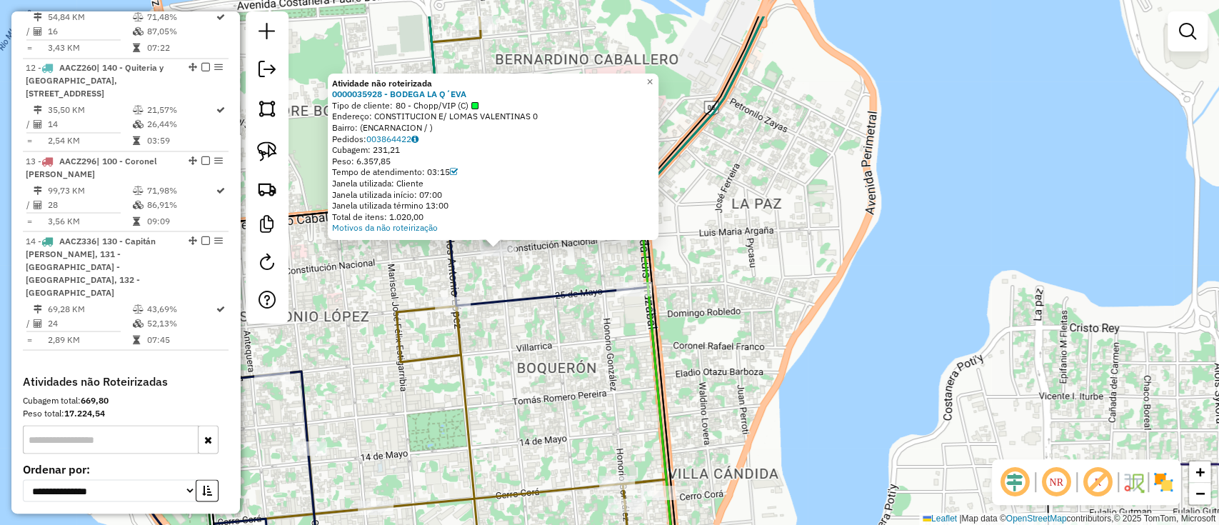
drag, startPoint x: 508, startPoint y: 233, endPoint x: 708, endPoint y: 443, distance: 289.8
click at [708, 443] on div "Atividade não roteirizada 0000035928 - BODEGA LA Q´EVA Tipo de cliente: 80 - Ch…" at bounding box center [609, 262] width 1219 height 525
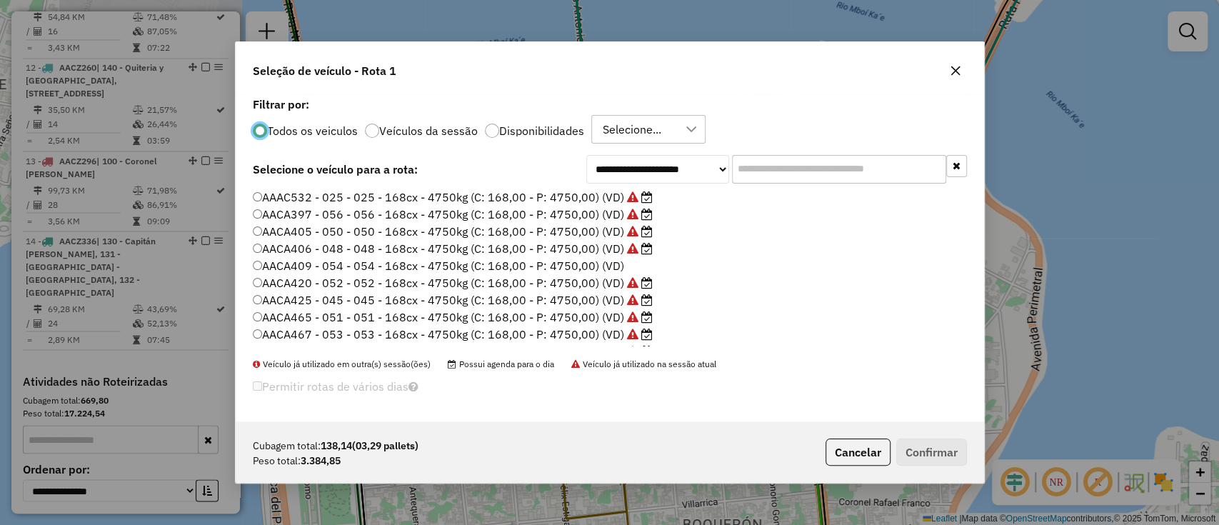
scroll to position [7, 4]
click at [868, 444] on button "Cancelar" at bounding box center [857, 451] width 65 height 27
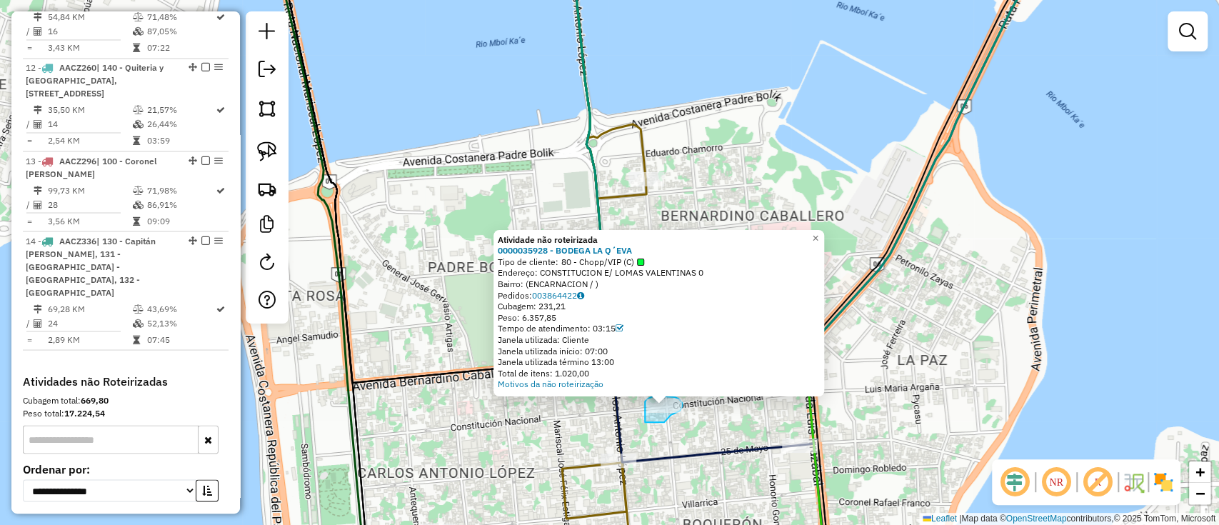
drag, startPoint x: 645, startPoint y: 422, endPoint x: 644, endPoint y: 402, distance: 20.0
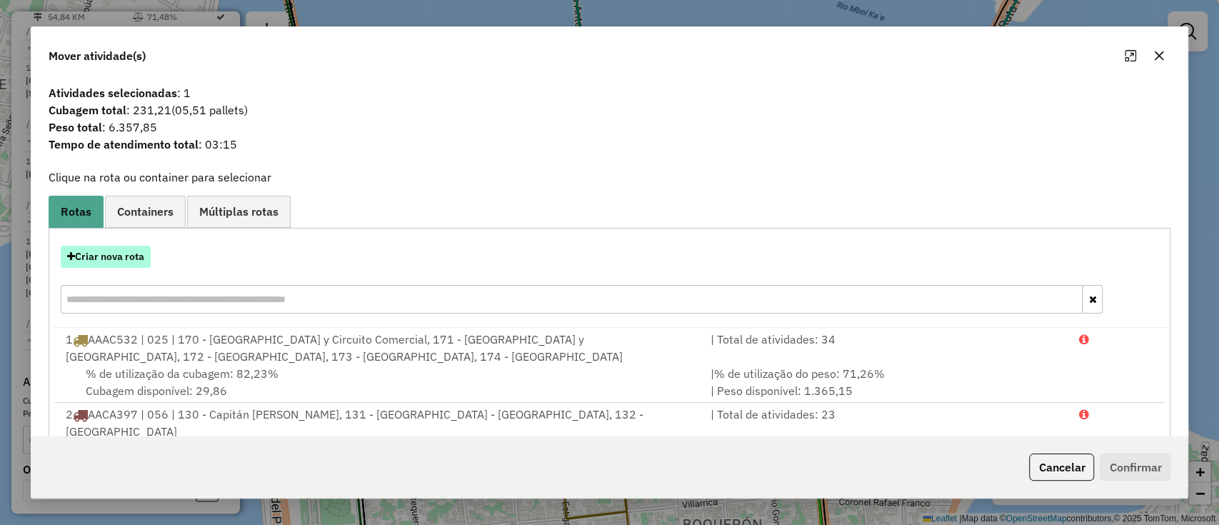
click at [126, 253] on button "Criar nova rota" at bounding box center [106, 257] width 90 height 22
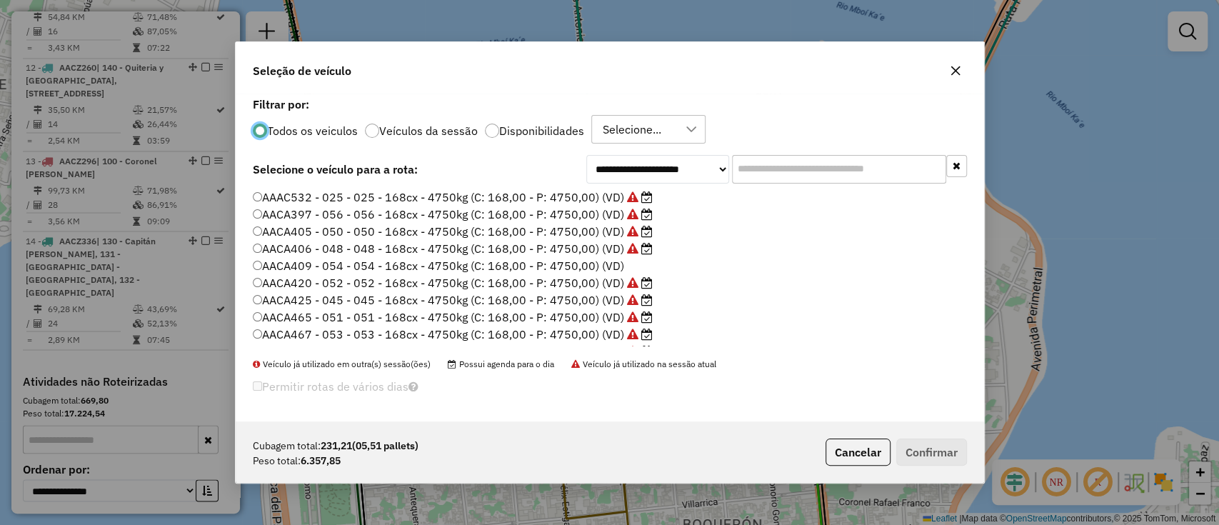
click at [520, 119] on div "Todos os veiculos Veículos da sessão Disponibilidades Selecione..." at bounding box center [610, 129] width 714 height 29
click at [520, 125] on label "Disponibilidades" at bounding box center [541, 130] width 85 height 11
click at [523, 334] on label "AACZ336 - 063 - 063 - 252cx - 7400kg (C: 252,00 - P: 7400,00) (VD)" at bounding box center [452, 337] width 399 height 17
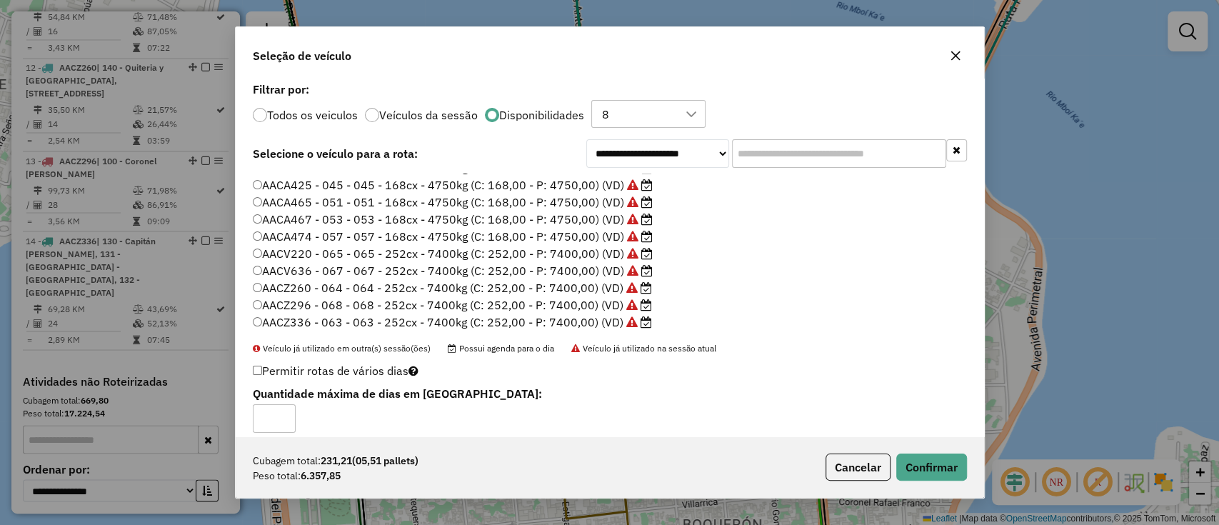
click at [951, 480] on p-footer "Cubagem total: 231,21 (05,51 pallets) Peso total: 6.357,85 Cancelar Confirmar" at bounding box center [893, 466] width 147 height 27
click at [948, 475] on button "Confirmar" at bounding box center [931, 466] width 71 height 27
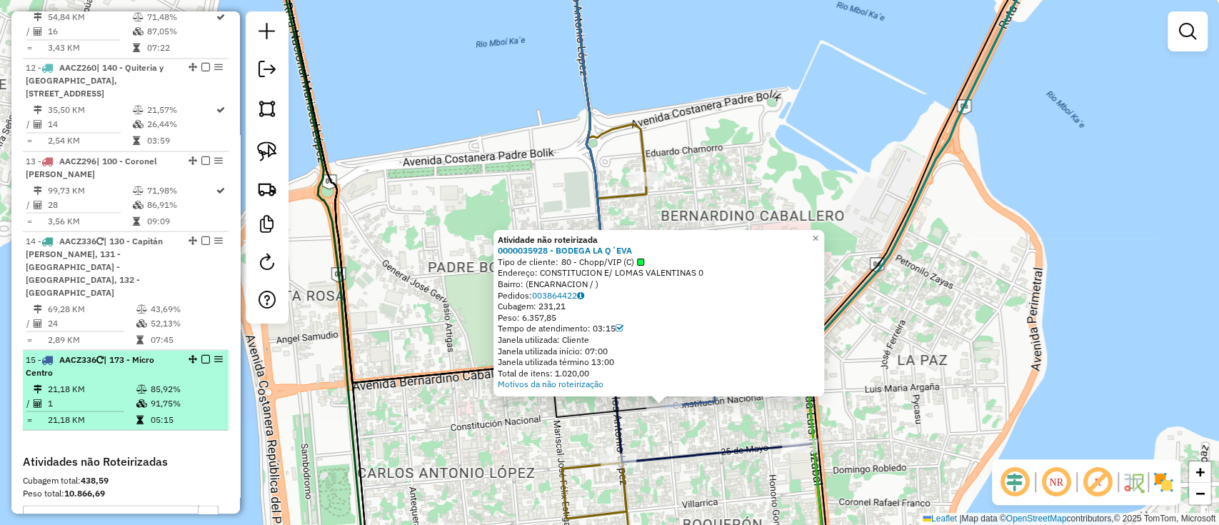
click at [201, 354] on em at bounding box center [205, 358] width 9 height 9
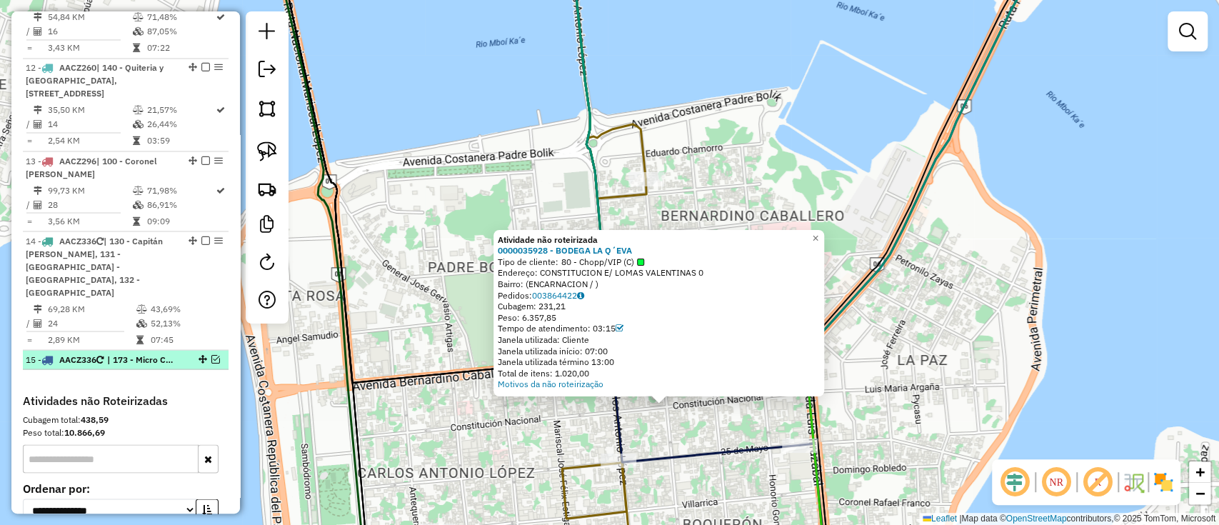
click at [213, 354] on em at bounding box center [215, 358] width 9 height 9
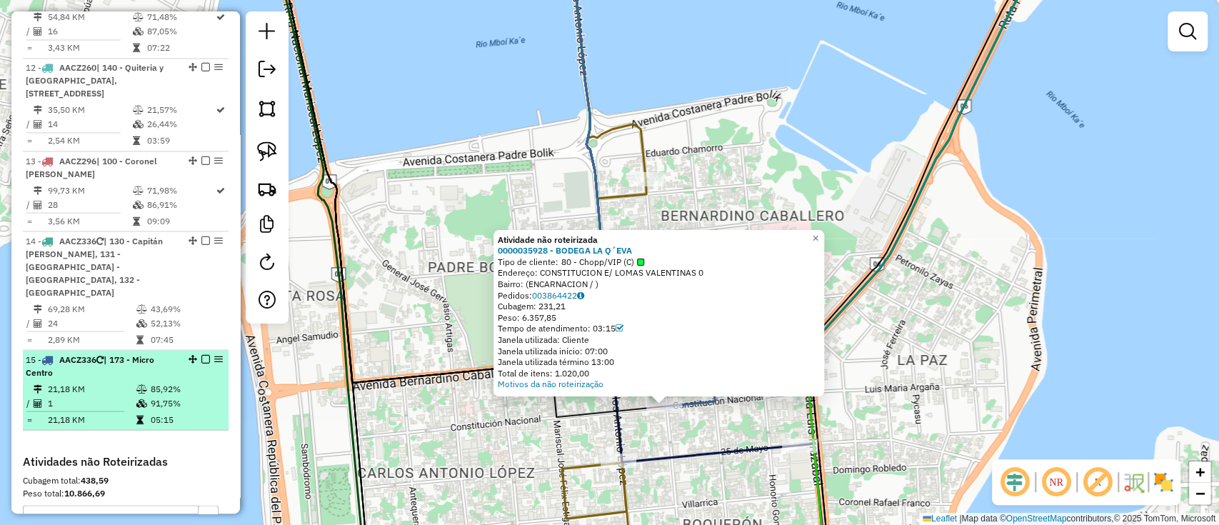
select select "**********"
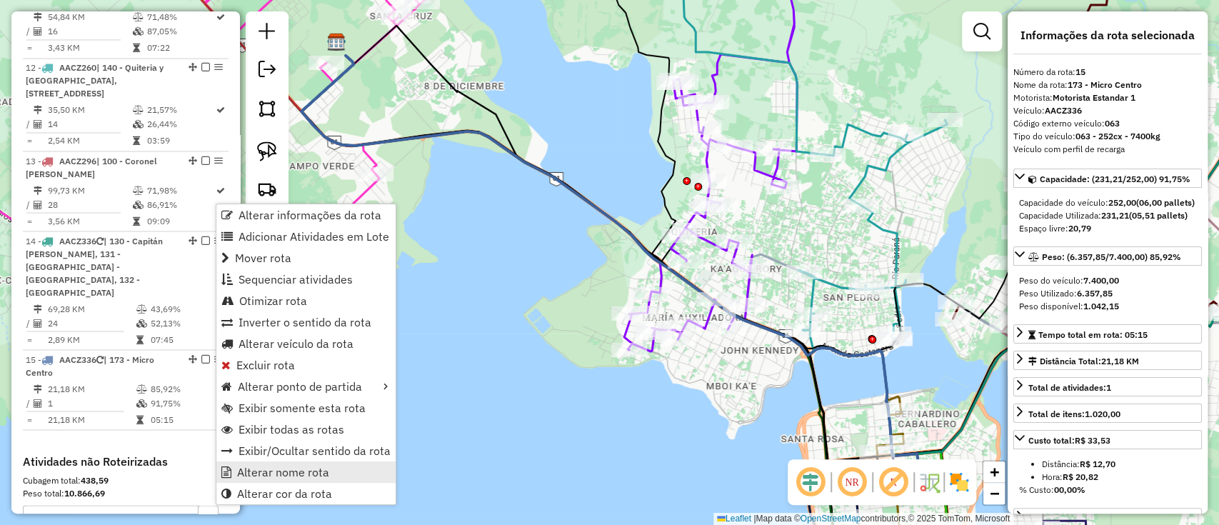
click at [258, 473] on span "Alterar nome rota" at bounding box center [283, 471] width 92 height 11
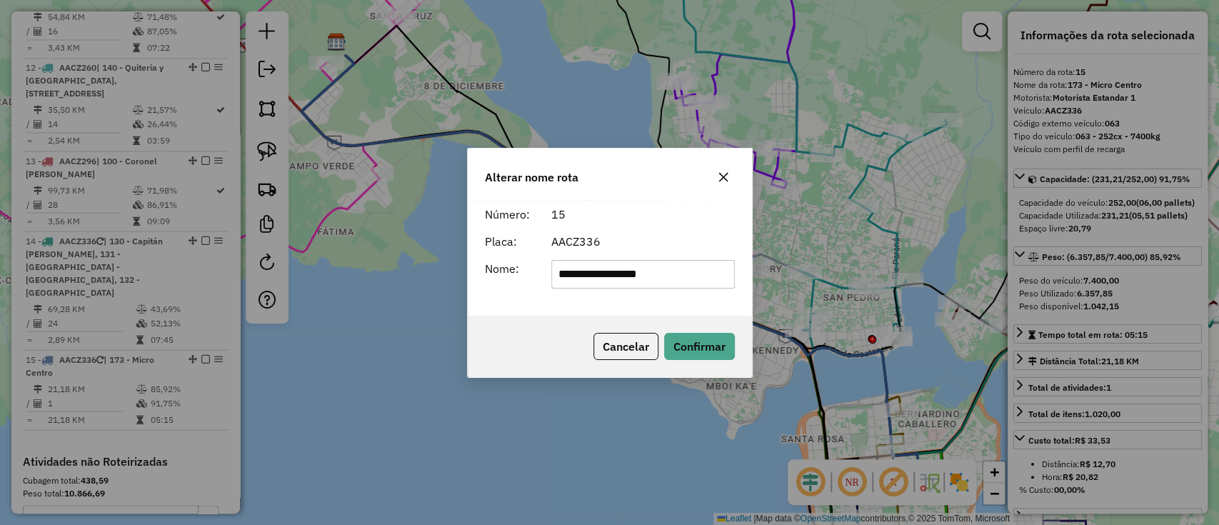
click at [700, 274] on input "**********" at bounding box center [642, 274] width 183 height 29
type input "*********"
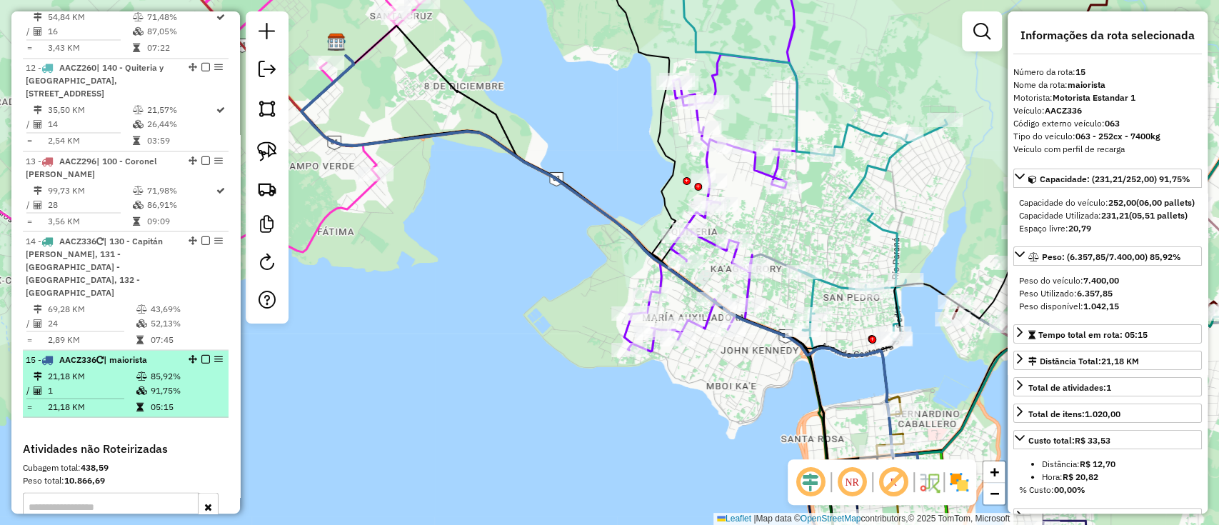
click at [203, 354] on em at bounding box center [205, 358] width 9 height 9
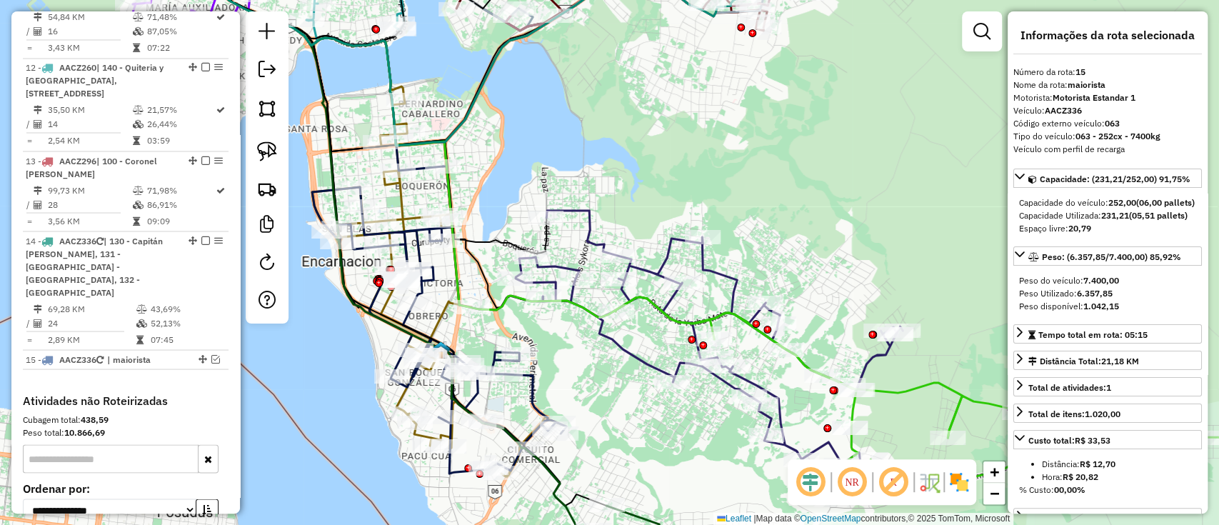
click at [401, 200] on icon at bounding box center [435, 281] width 246 height 390
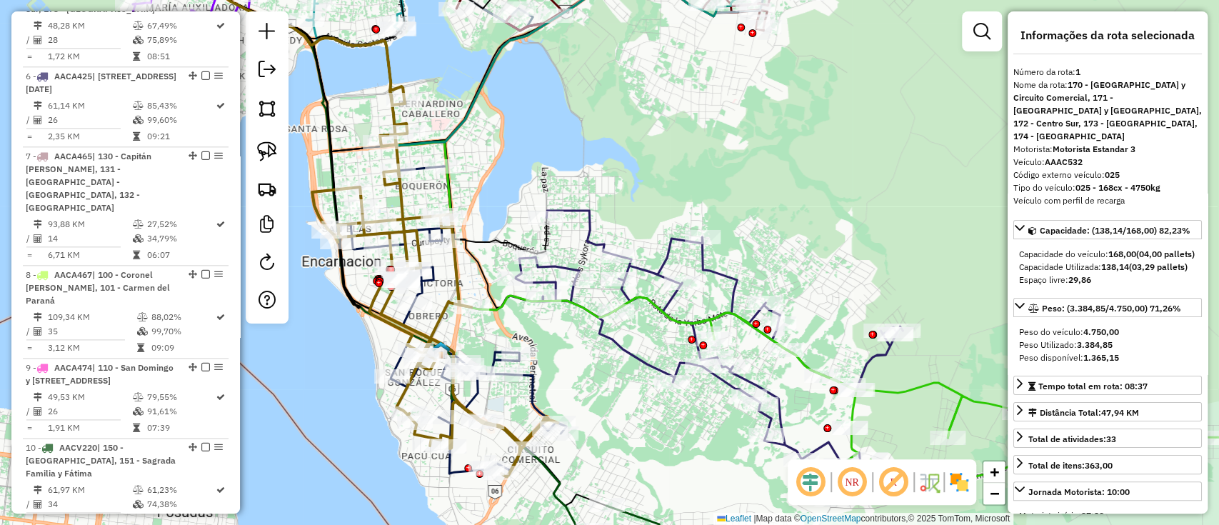
scroll to position [561, 0]
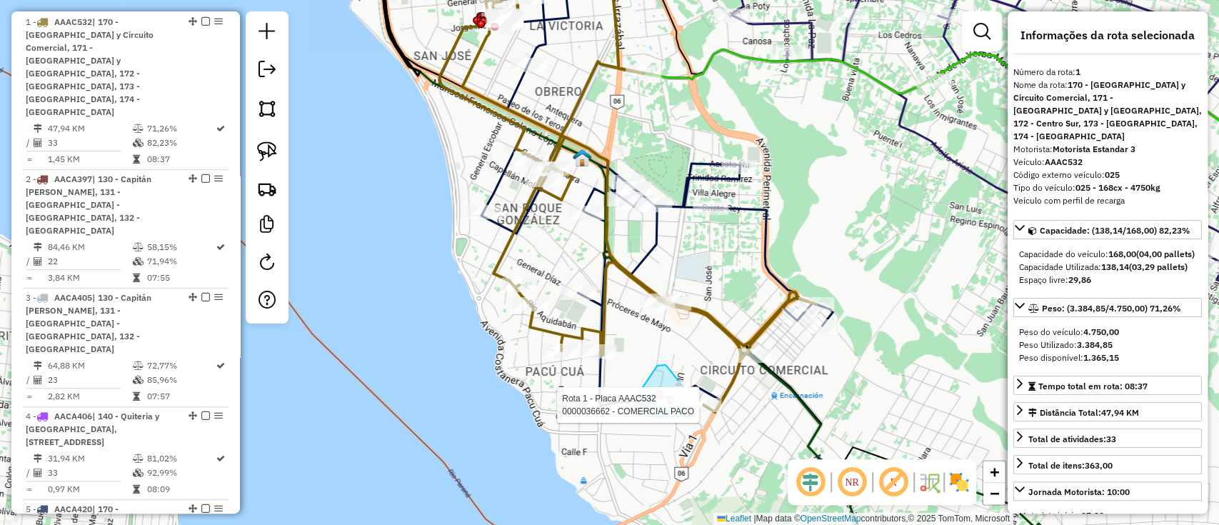
click at [695, 402] on div "Rota 5 - Placa AACA420 0000071907 - RAUL CESAR VERGARA BOGADO Rota 1 - Placa AA…" at bounding box center [609, 262] width 1219 height 525
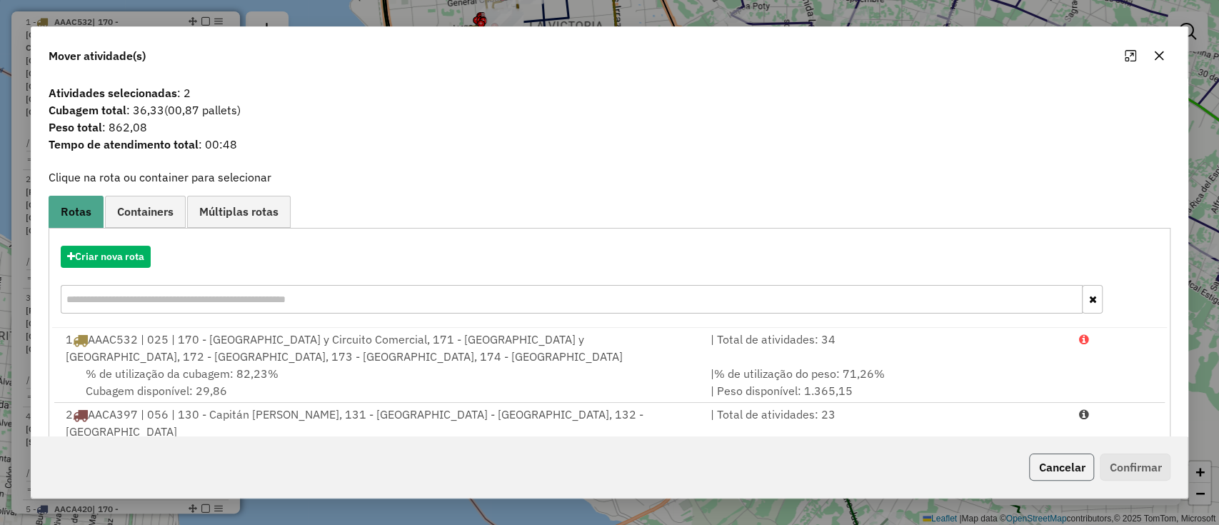
click at [1074, 471] on button "Cancelar" at bounding box center [1061, 466] width 65 height 27
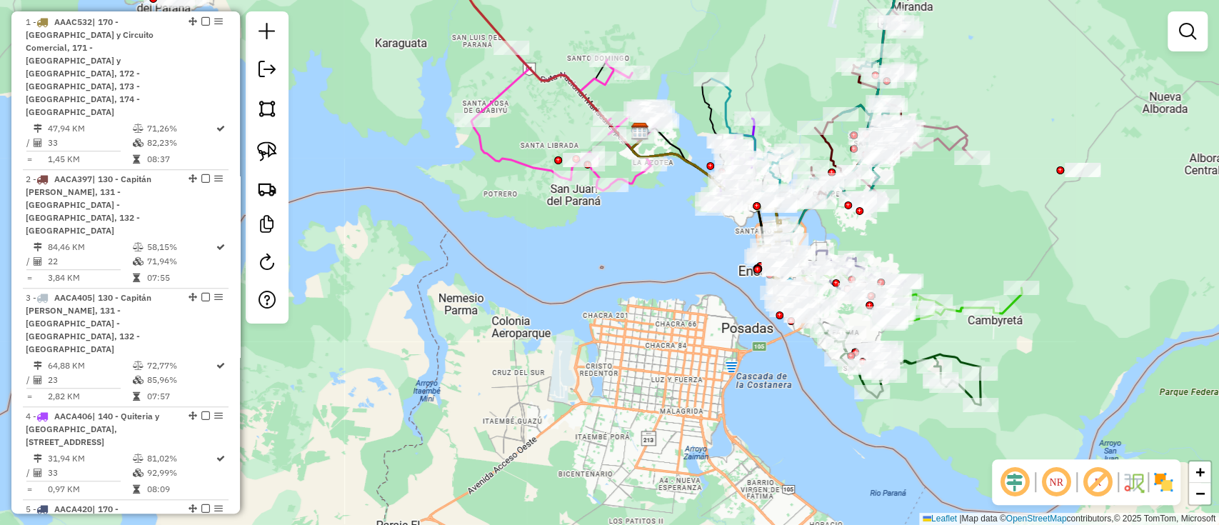
click at [677, 294] on div "Janela de atendimento Grade de atendimento Capacidade Transportadoras Veículos …" at bounding box center [609, 262] width 1219 height 525
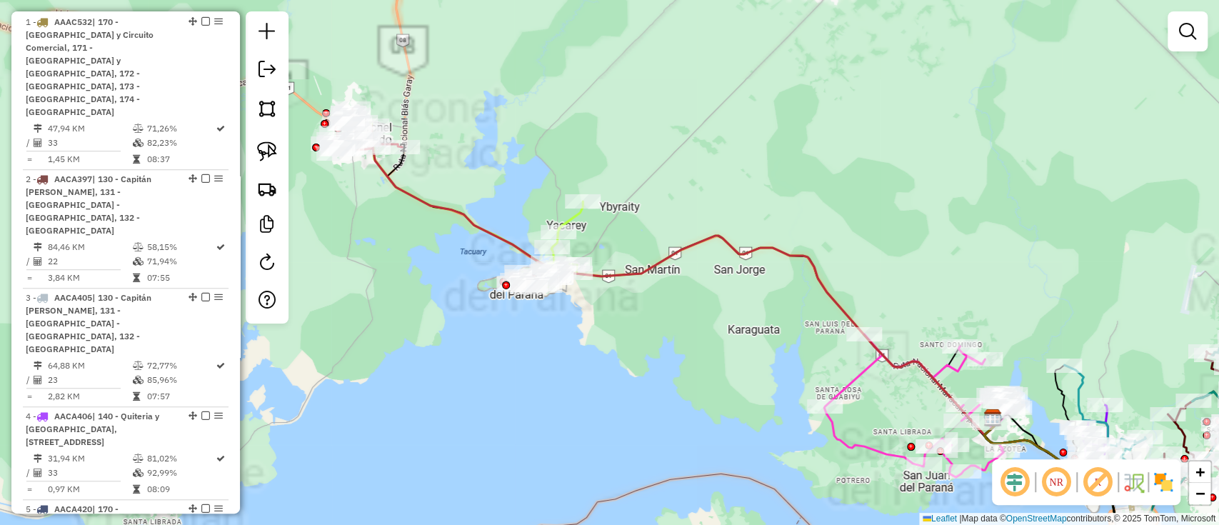
drag, startPoint x: 636, startPoint y: 316, endPoint x: 712, endPoint y: 378, distance: 98.4
click at [712, 378] on div "Janela de atendimento Grade de atendimento Capacidade Transportadoras Veículos …" at bounding box center [609, 262] width 1219 height 525
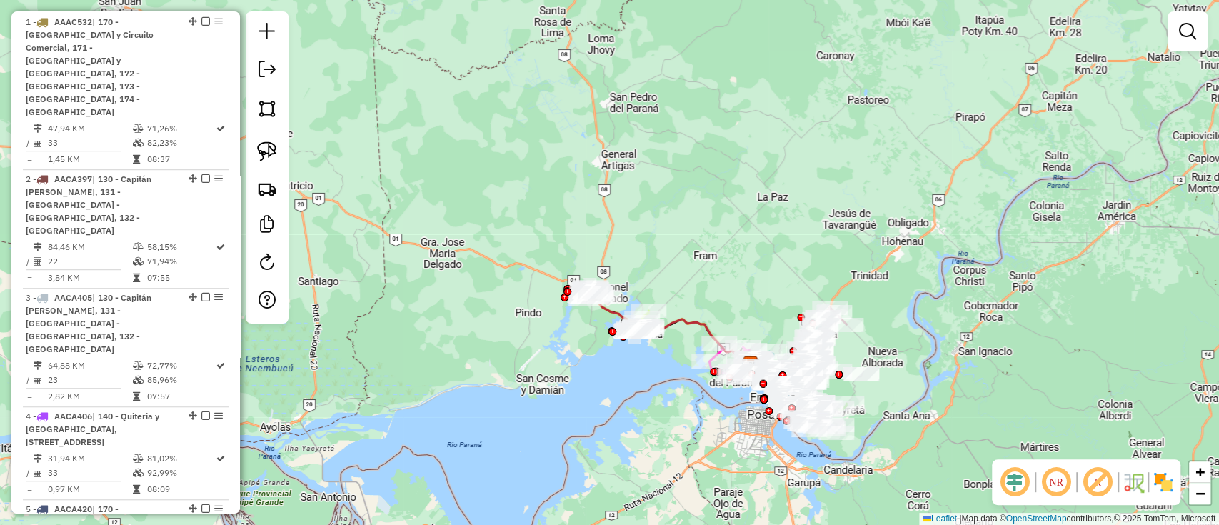
click at [555, 392] on div "Janela de atendimento Grade de atendimento Capacidade Transportadoras Veículos …" at bounding box center [609, 262] width 1219 height 525
click at [1192, 31] on em at bounding box center [1187, 31] width 17 height 17
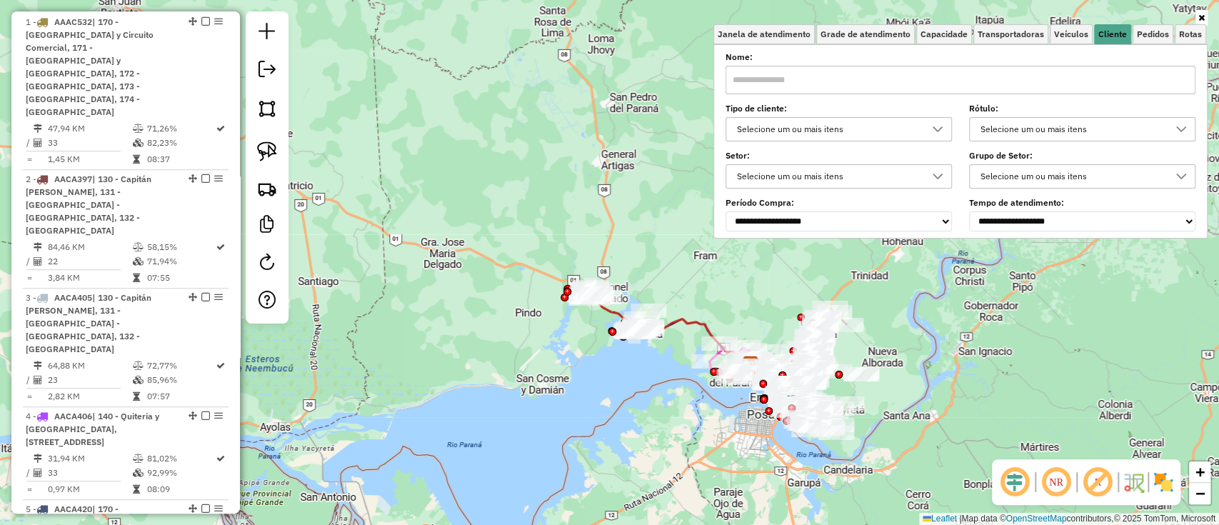
click at [890, 126] on div "Selecione um ou mais itens" at bounding box center [828, 129] width 192 height 23
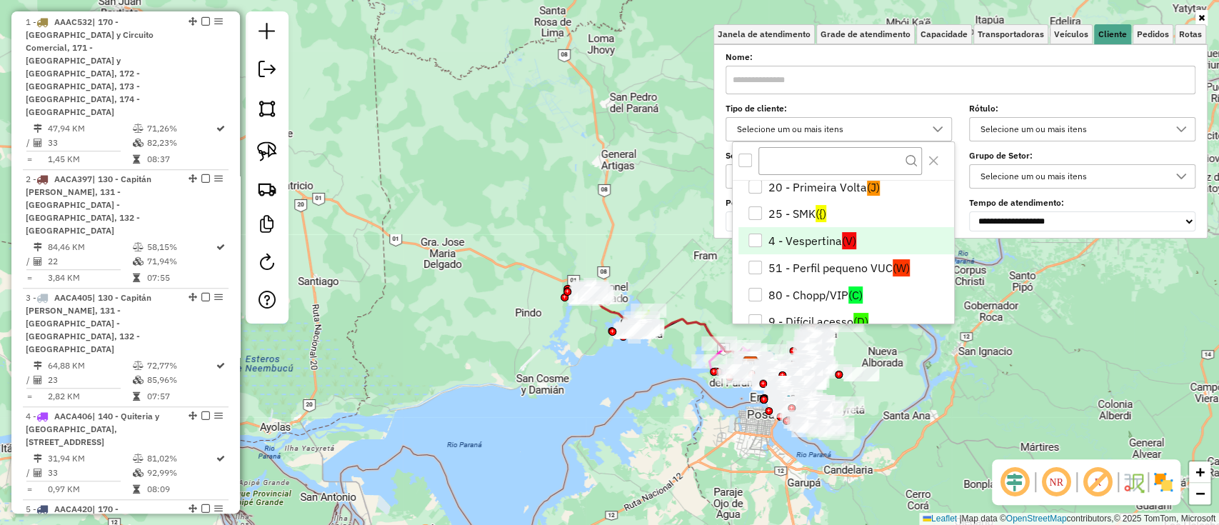
scroll to position [57, 0]
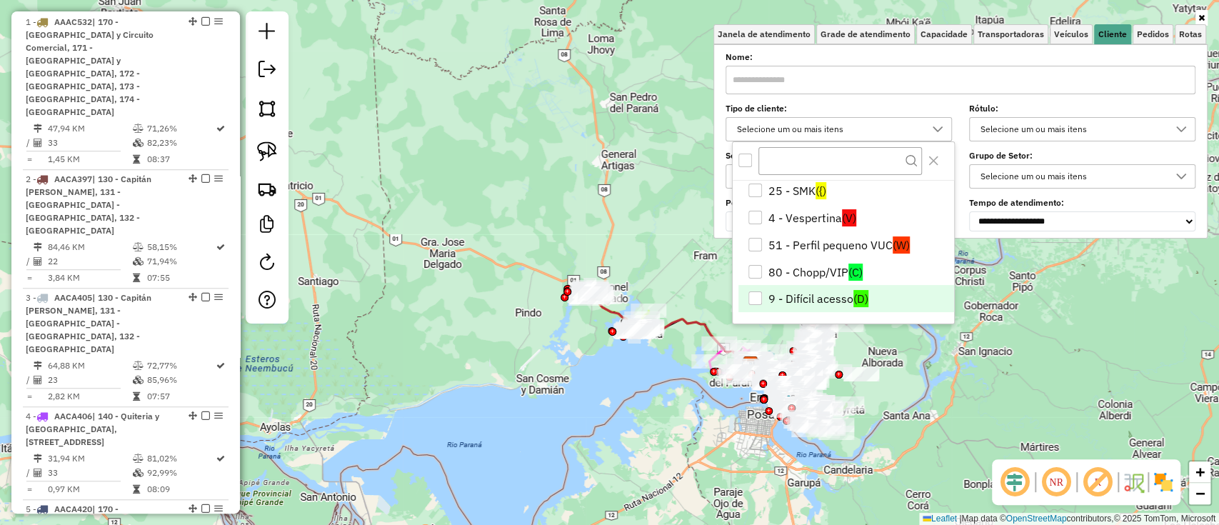
click at [811, 296] on li "9 - Difícil acesso (D)" at bounding box center [846, 298] width 216 height 27
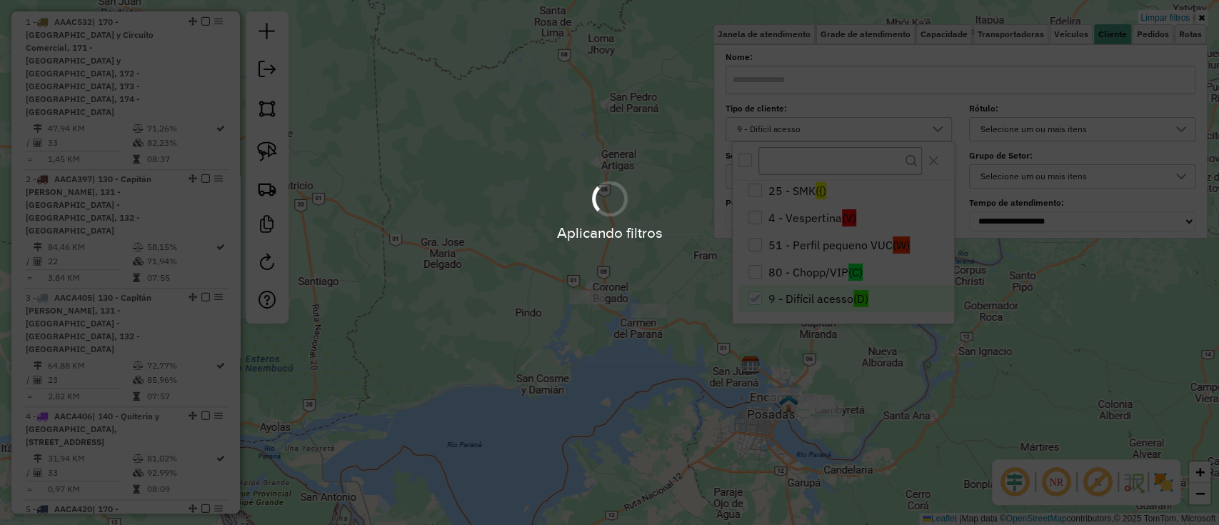
click at [664, 397] on div "Aplicando filtros" at bounding box center [609, 262] width 1219 height 525
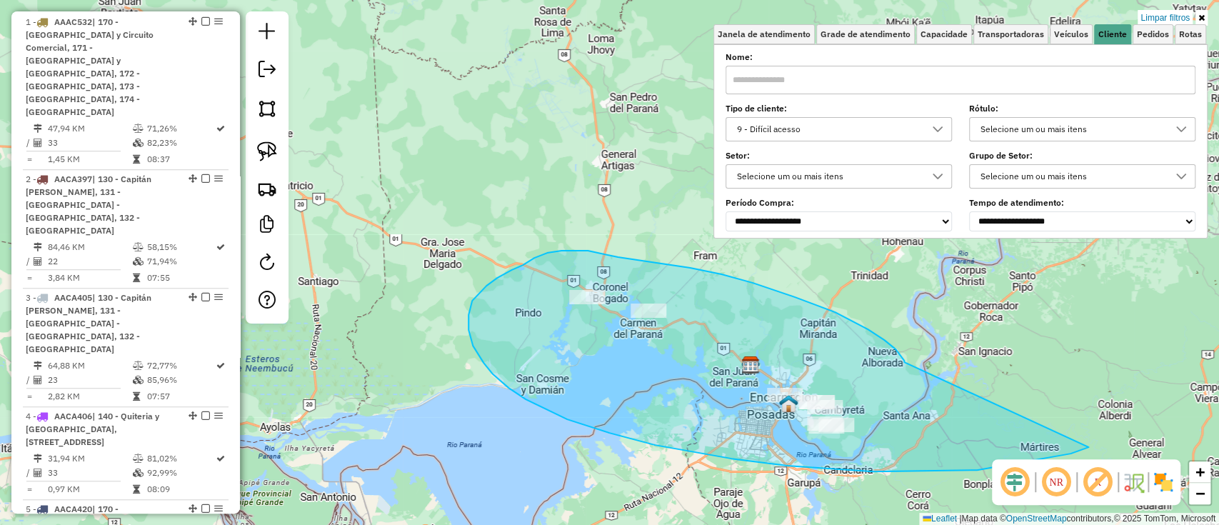
drag, startPoint x: 895, startPoint y: 349, endPoint x: 1088, endPoint y: 447, distance: 216.1
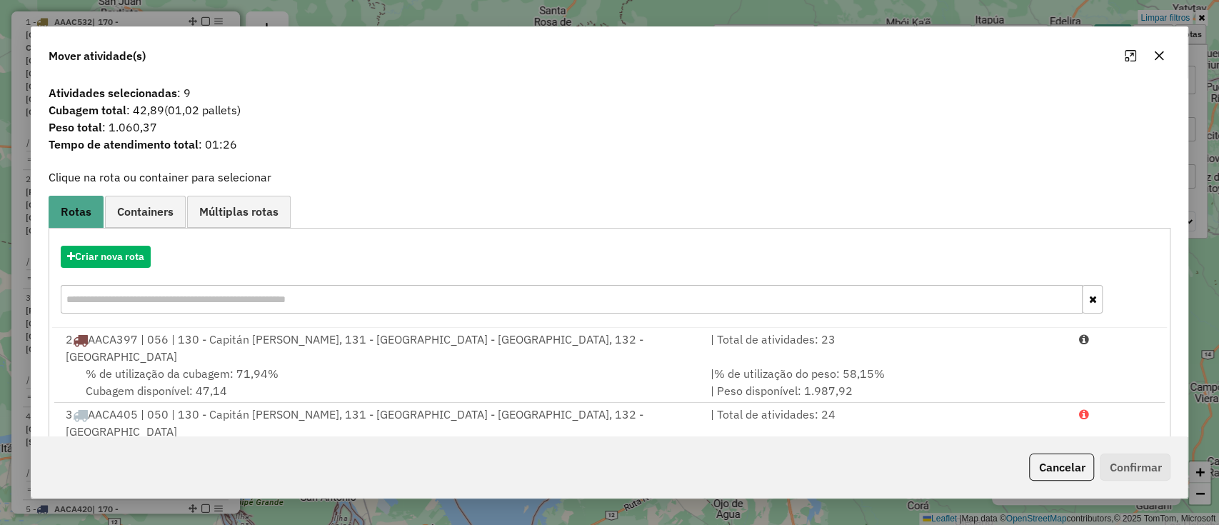
click at [162, 221] on link "Containers" at bounding box center [145, 212] width 81 height 32
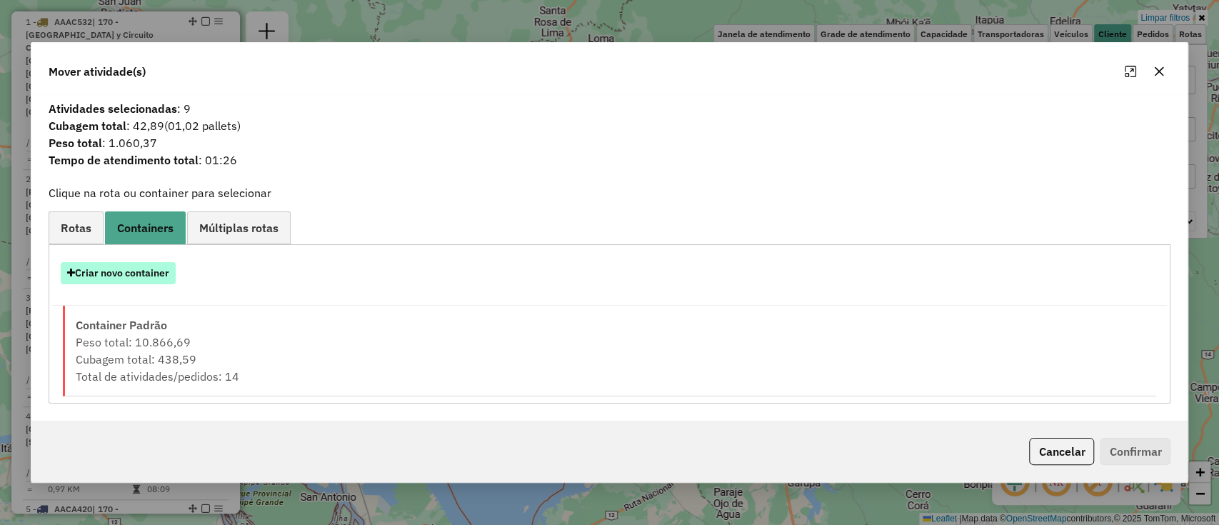
click at [153, 274] on button "Criar novo container" at bounding box center [118, 273] width 115 height 22
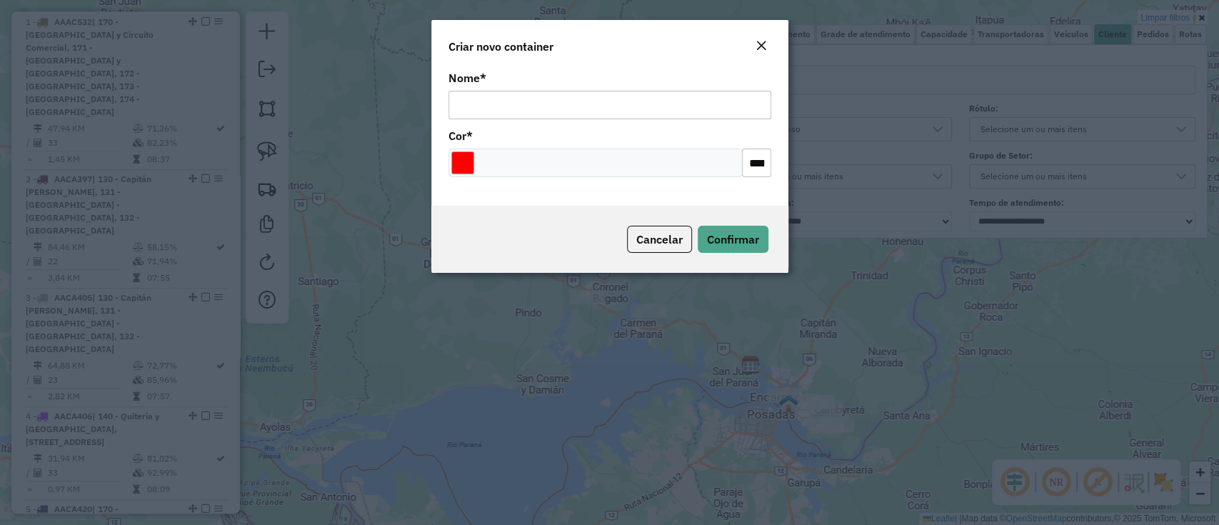
click at [684, 109] on input "Nome *" at bounding box center [609, 105] width 323 height 29
type input "*******"
click at [451, 170] on div at bounding box center [595, 162] width 294 height 29
click at [457, 166] on input "Select a color" at bounding box center [462, 162] width 23 height 23
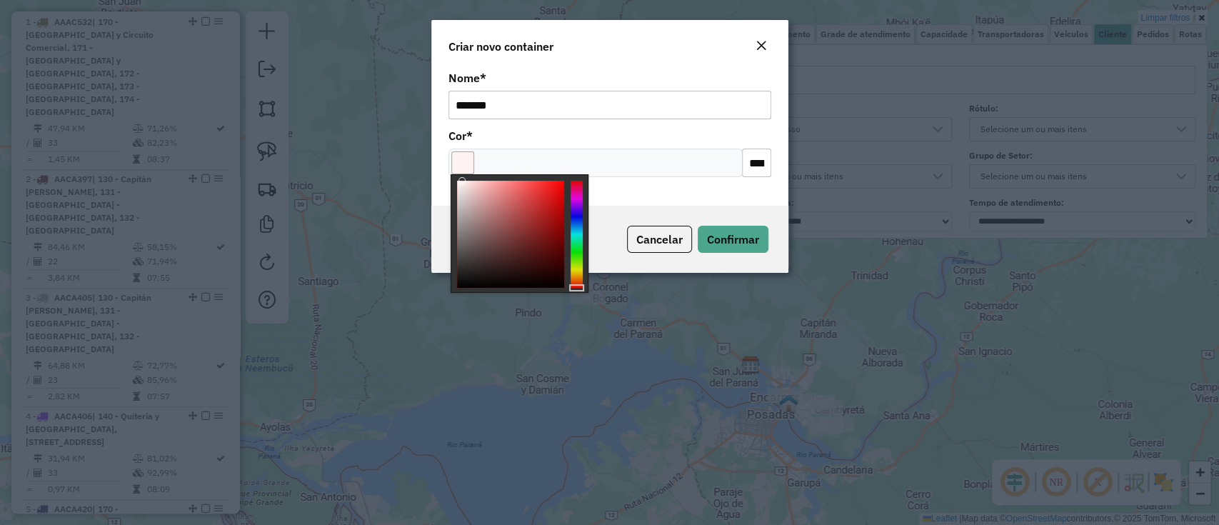
type input "*******"
drag, startPoint x: 480, startPoint y: 210, endPoint x: 443, endPoint y: 154, distance: 66.9
click at [443, 154] on body "Aguarde... Pop-up bloqueado! Seu navegador bloqueou automáticamente a abertura …" at bounding box center [609, 262] width 1219 height 525
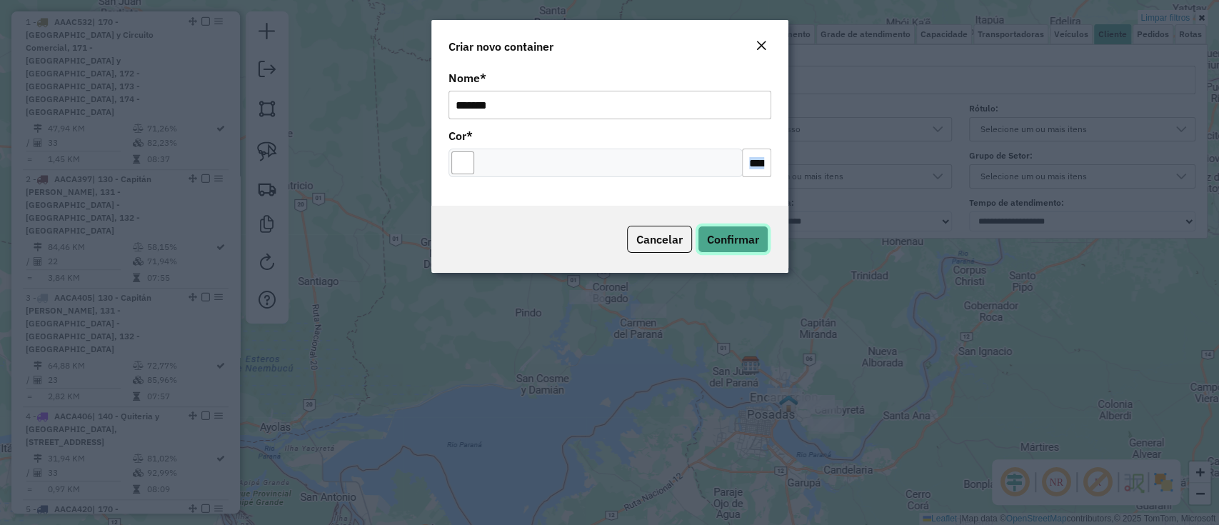
click at [720, 238] on span "Confirmar" at bounding box center [733, 239] width 52 height 14
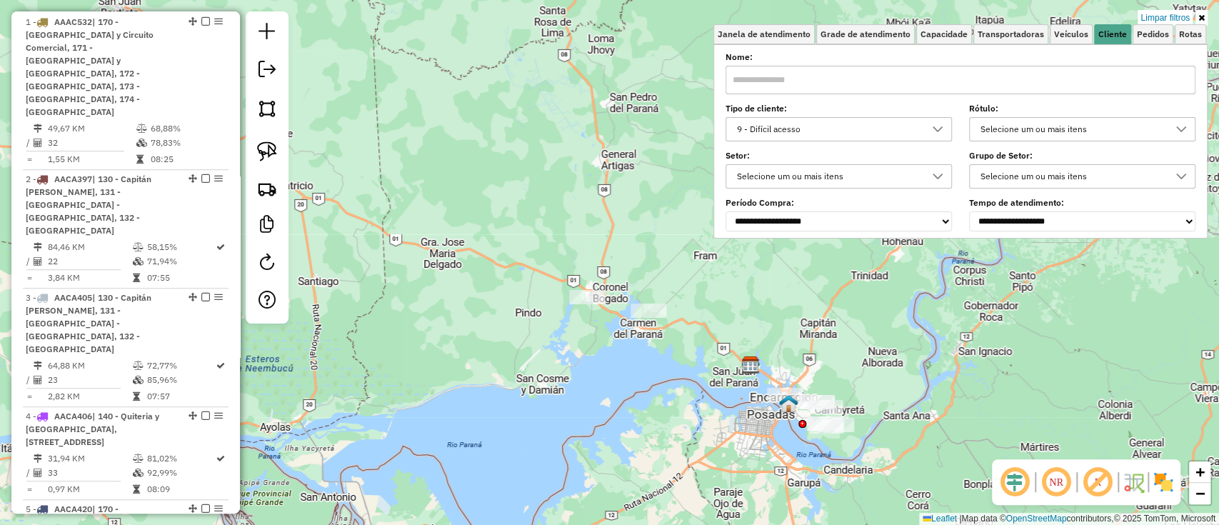
click at [1158, 16] on link "Limpar filtros" at bounding box center [1164, 18] width 55 height 16
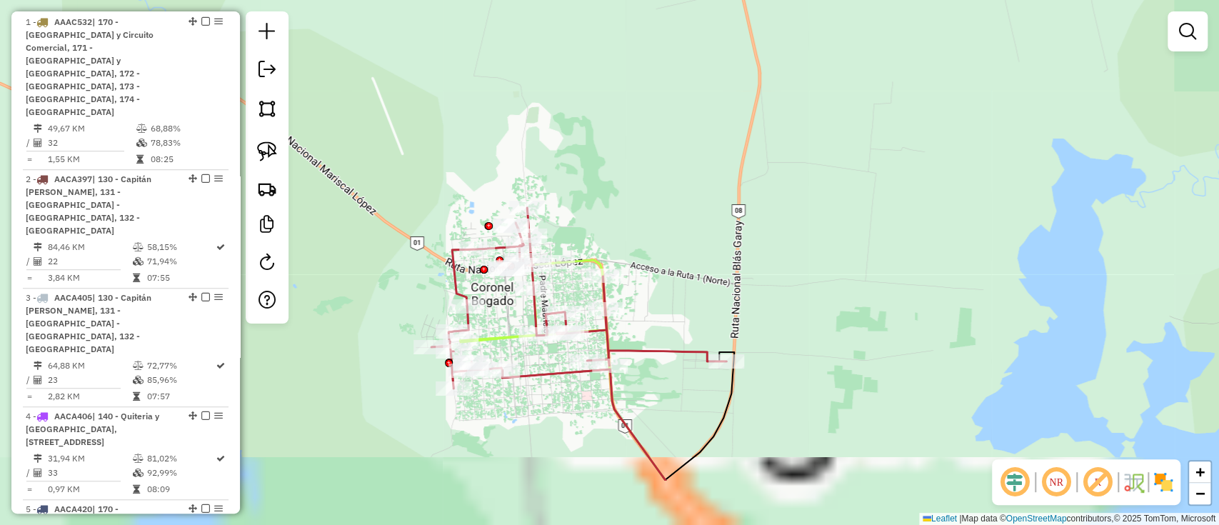
drag, startPoint x: 625, startPoint y: 223, endPoint x: 598, endPoint y: 142, distance: 85.6
click at [598, 142] on div "Janela de atendimento Grade de atendimento Capacidade Transportadoras Veículos …" at bounding box center [609, 262] width 1219 height 525
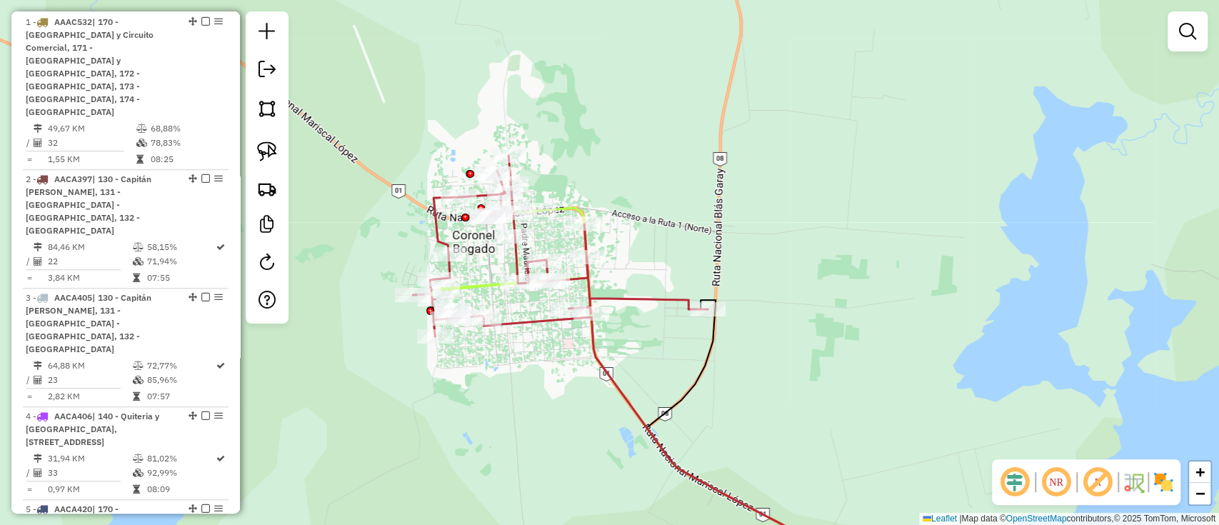
click at [641, 302] on icon at bounding box center [560, 246] width 295 height 181
select select "**********"
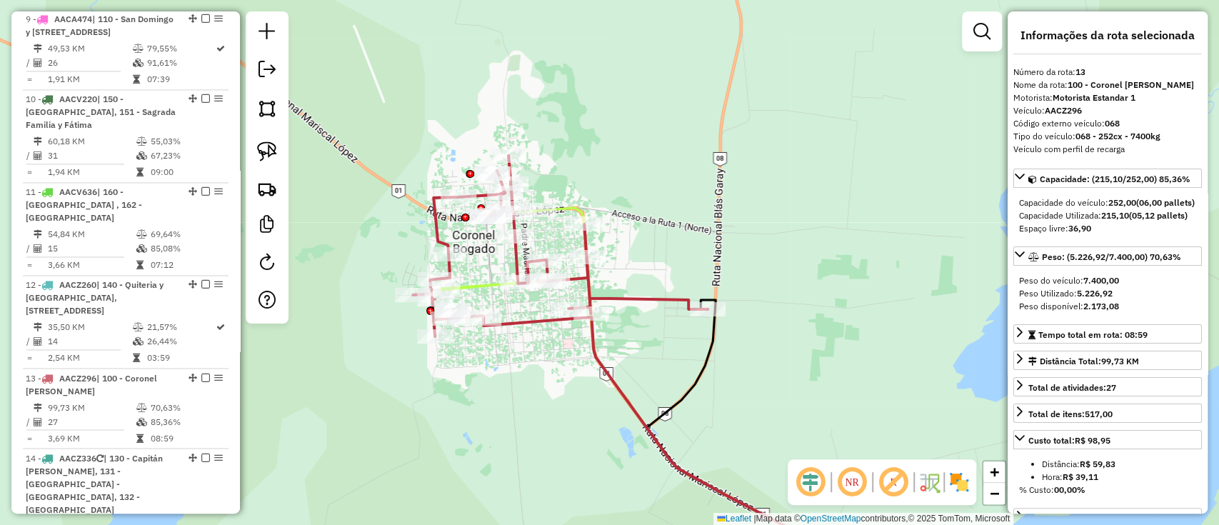
scroll to position [1701, 0]
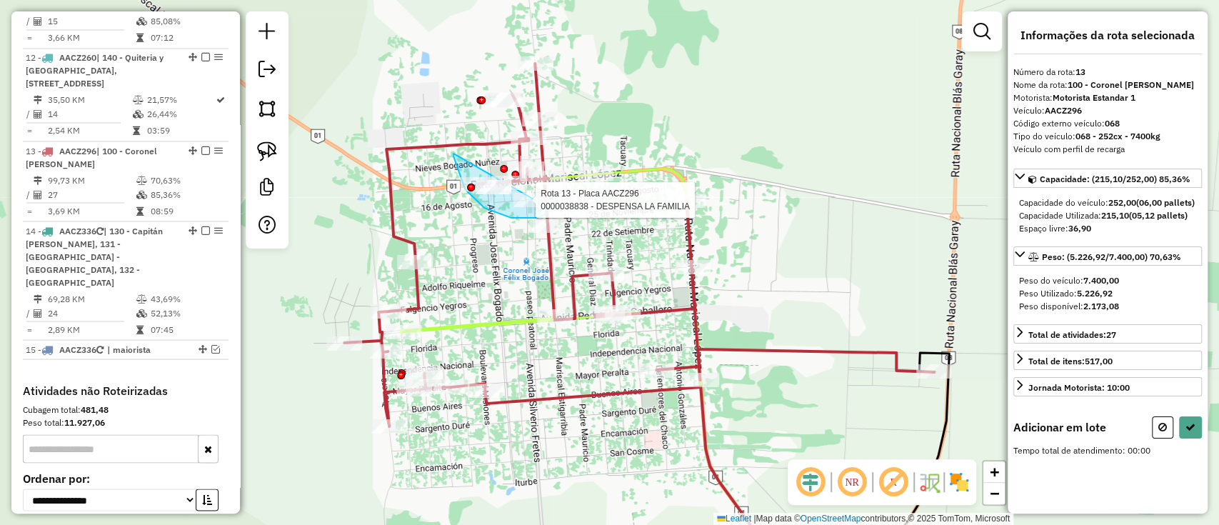
drag, startPoint x: 453, startPoint y: 153, endPoint x: 548, endPoint y: 208, distance: 109.4
click at [548, 206] on div at bounding box center [531, 200] width 36 height 14
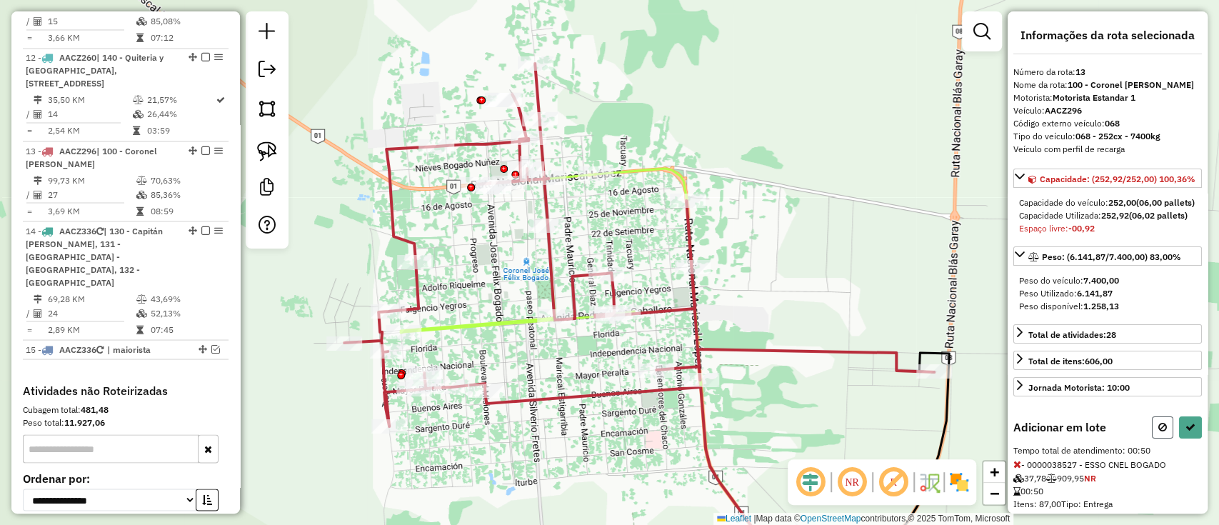
click at [1159, 432] on icon at bounding box center [1162, 427] width 9 height 10
select select "**********"
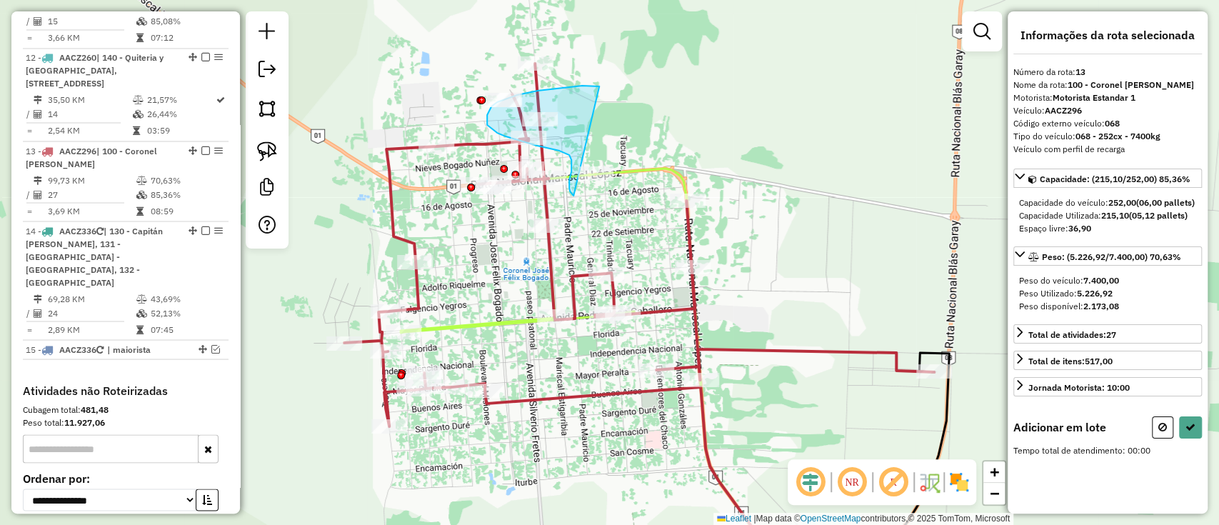
drag, startPoint x: 599, startPoint y: 87, endPoint x: 635, endPoint y: 186, distance: 104.8
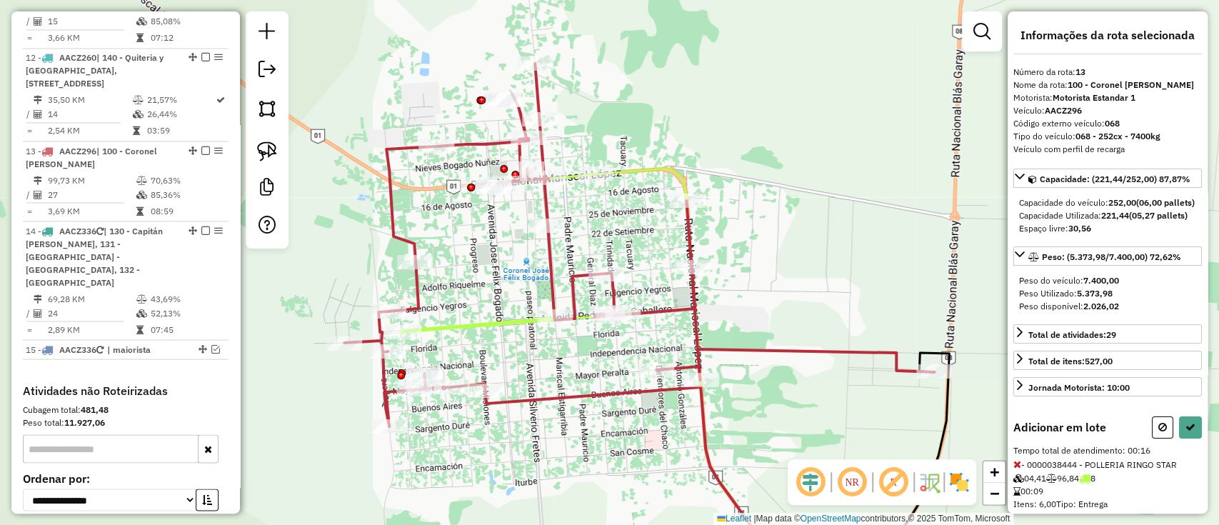
select select "**********"
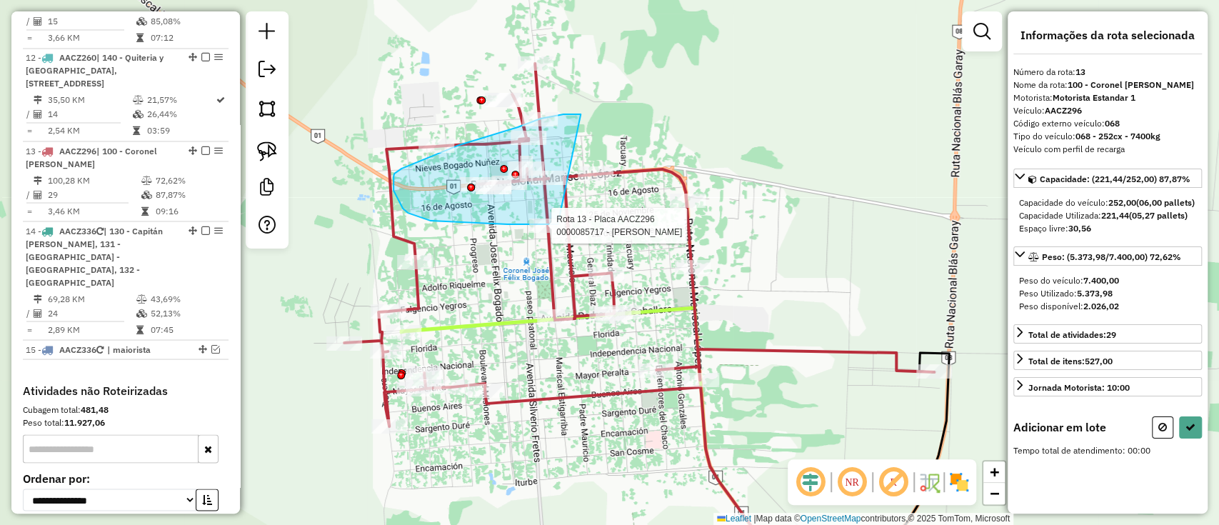
click at [558, 224] on div "Rota 13 - Placa AACZ296 0000085717 - DAMIAN DUARTE BENITEZ Janela de atendiment…" at bounding box center [609, 262] width 1219 height 525
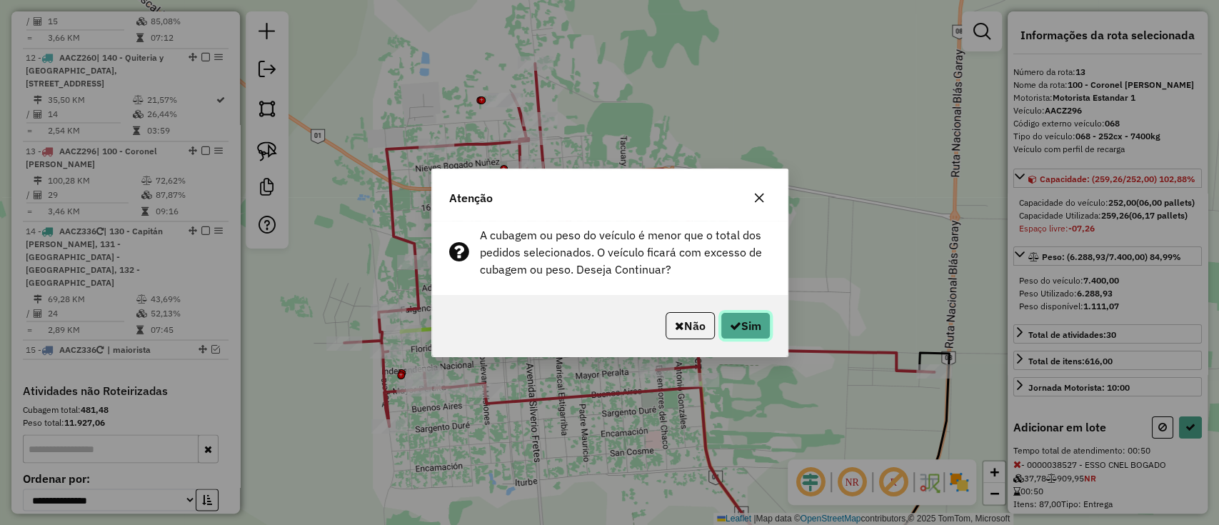
click at [745, 312] on button "Sim" at bounding box center [745, 325] width 50 height 27
select select "**********"
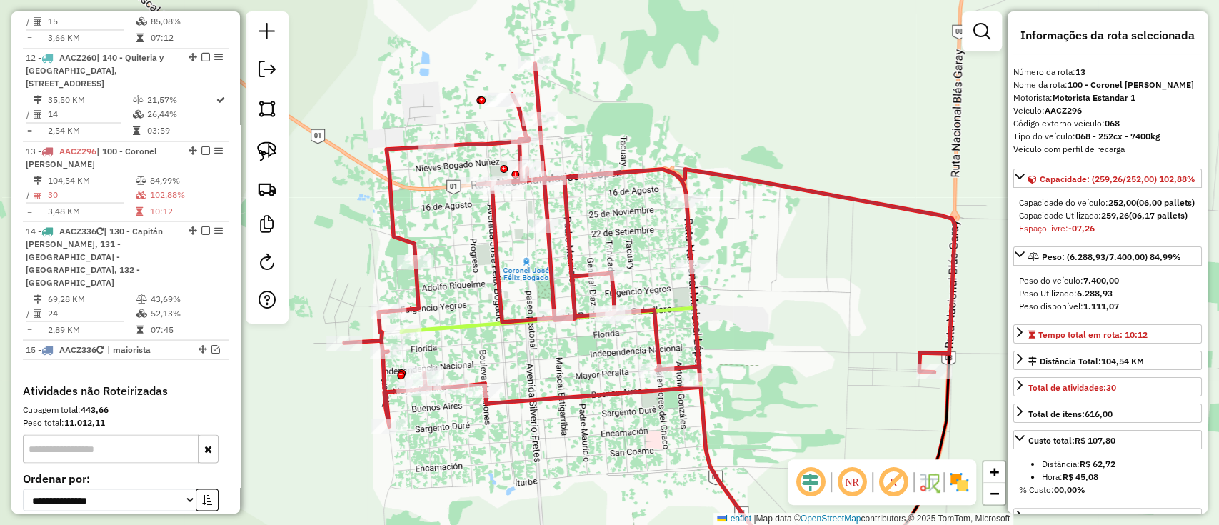
drag, startPoint x: 777, startPoint y: 333, endPoint x: 620, endPoint y: 163, distance: 230.4
click at [624, 167] on div "Janela de atendimento Grade de atendimento Capacidade Transportadoras Veículos …" at bounding box center [609, 262] width 1219 height 525
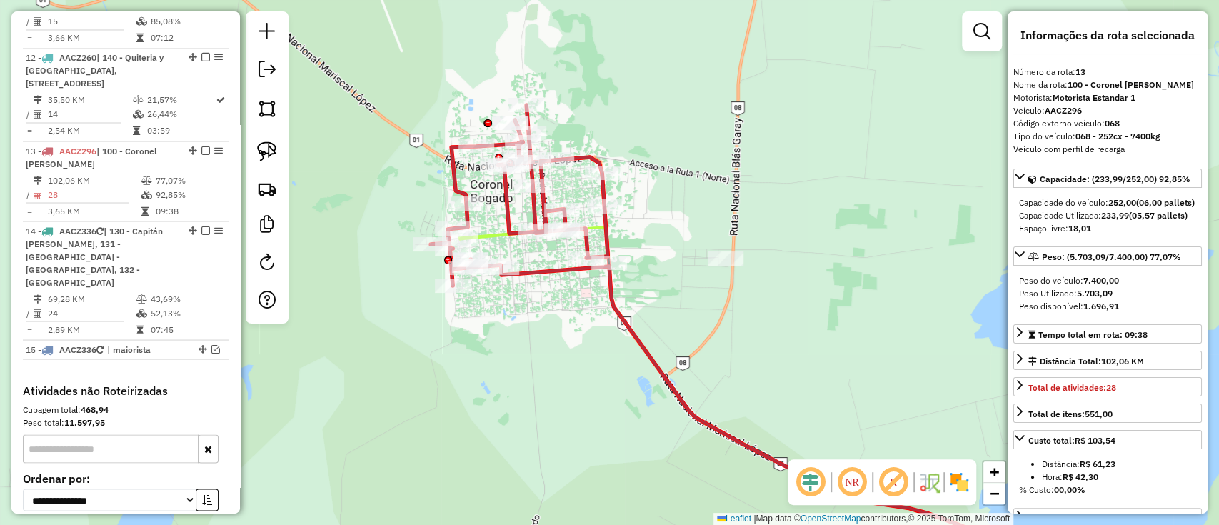
click at [525, 271] on icon at bounding box center [762, 421] width 522 height 311
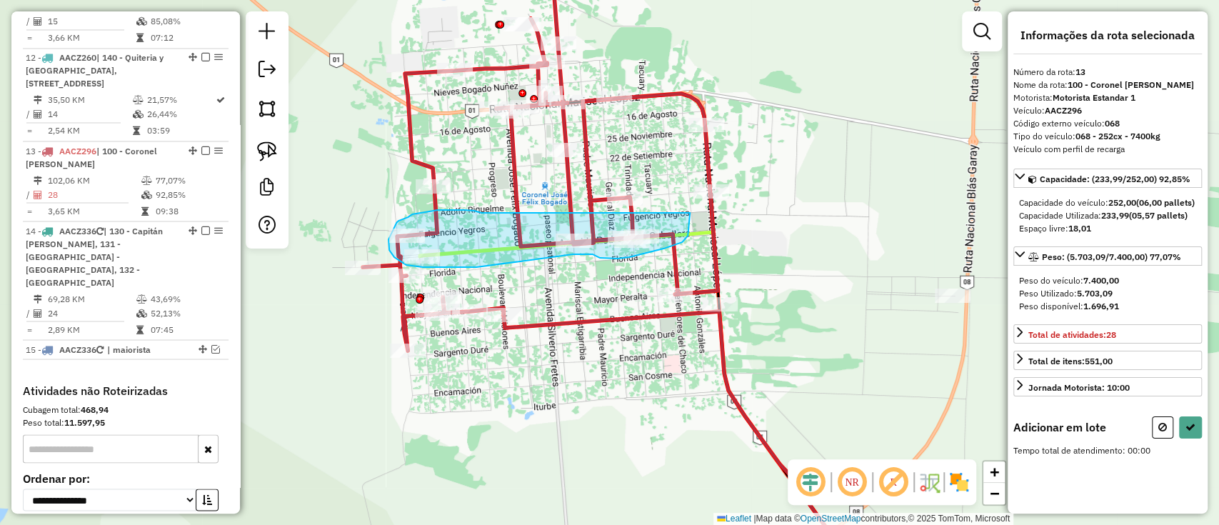
drag, startPoint x: 480, startPoint y: 212, endPoint x: 690, endPoint y: 211, distance: 209.9
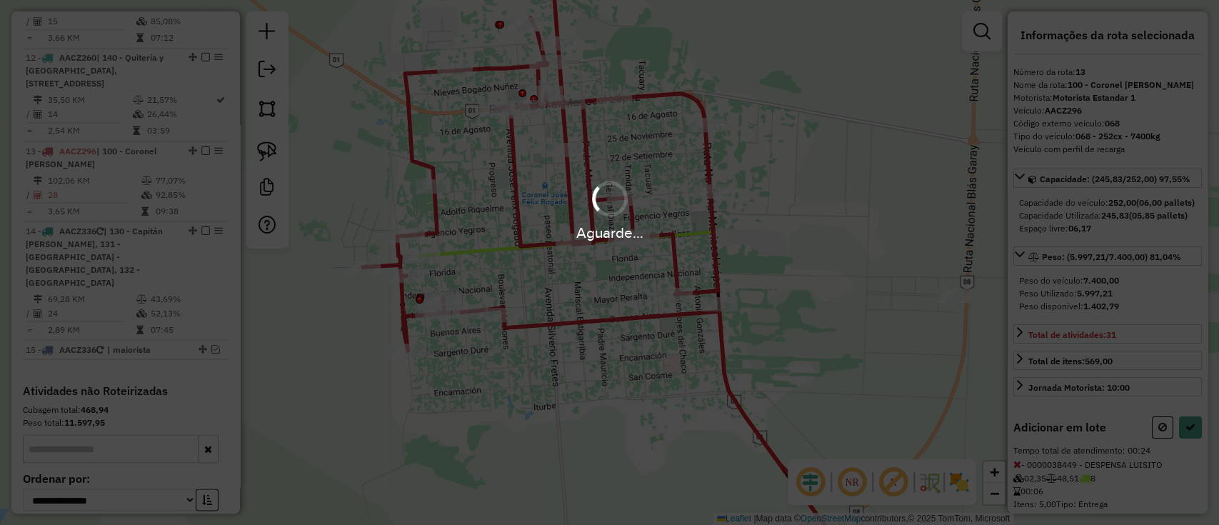
select select "**********"
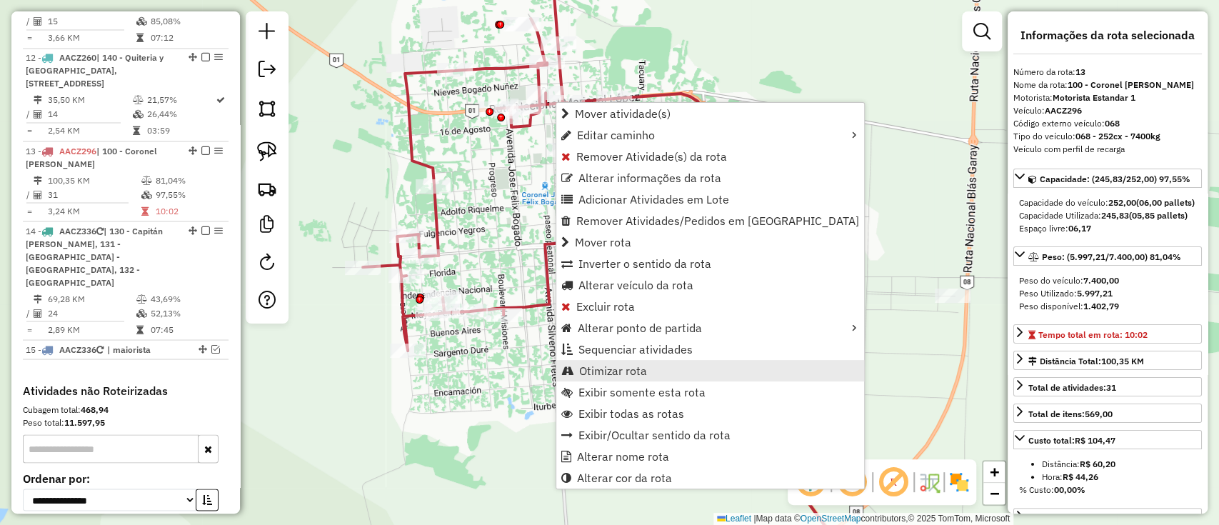
click at [610, 365] on span "Otimizar rota" at bounding box center [613, 370] width 68 height 11
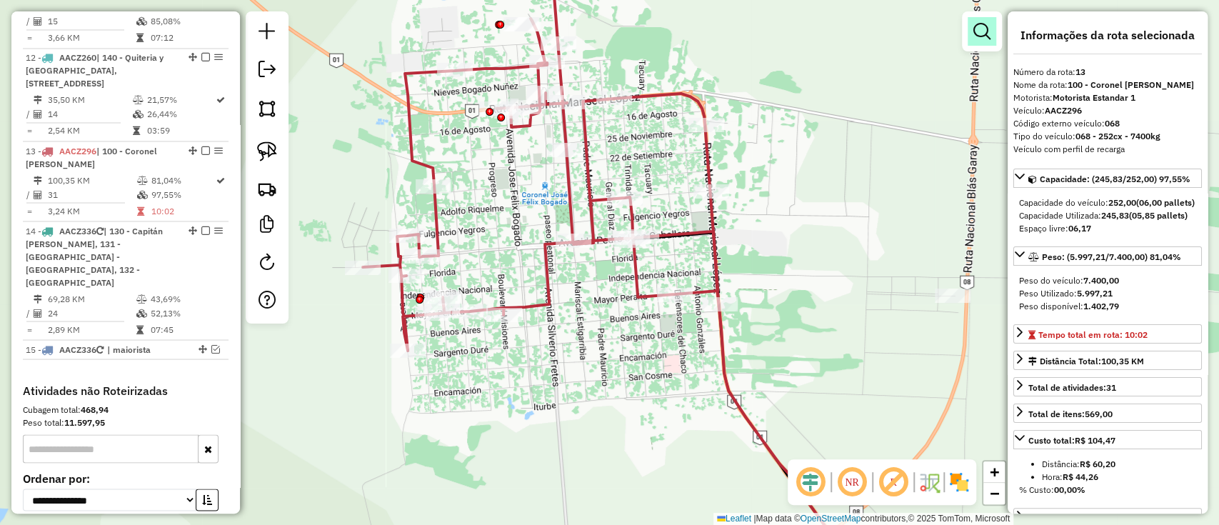
click at [978, 33] on em at bounding box center [981, 31] width 17 height 17
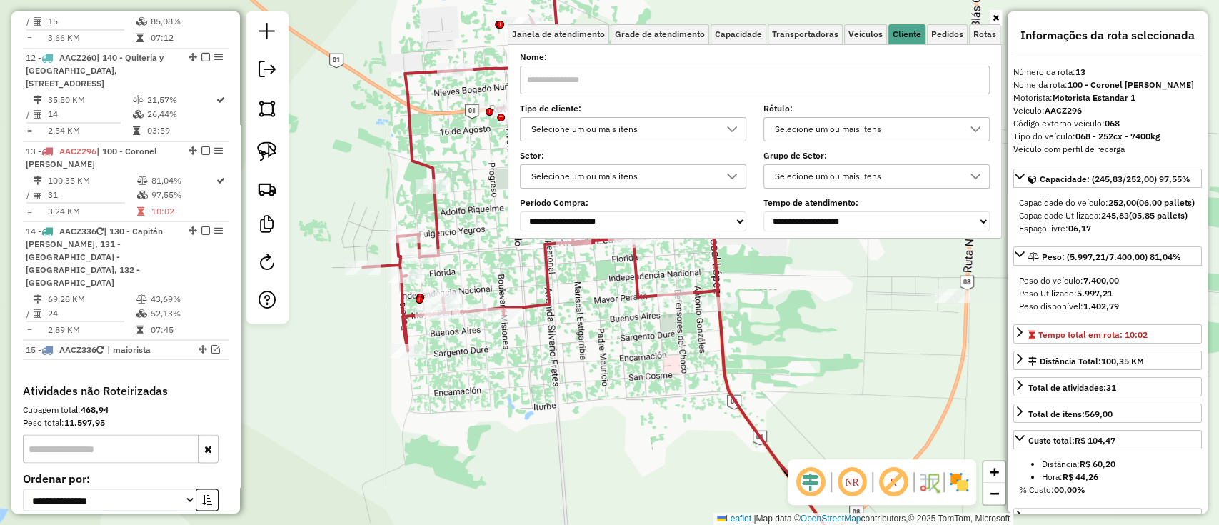
click at [696, 138] on div "Selecione um ou mais itens" at bounding box center [622, 129] width 192 height 23
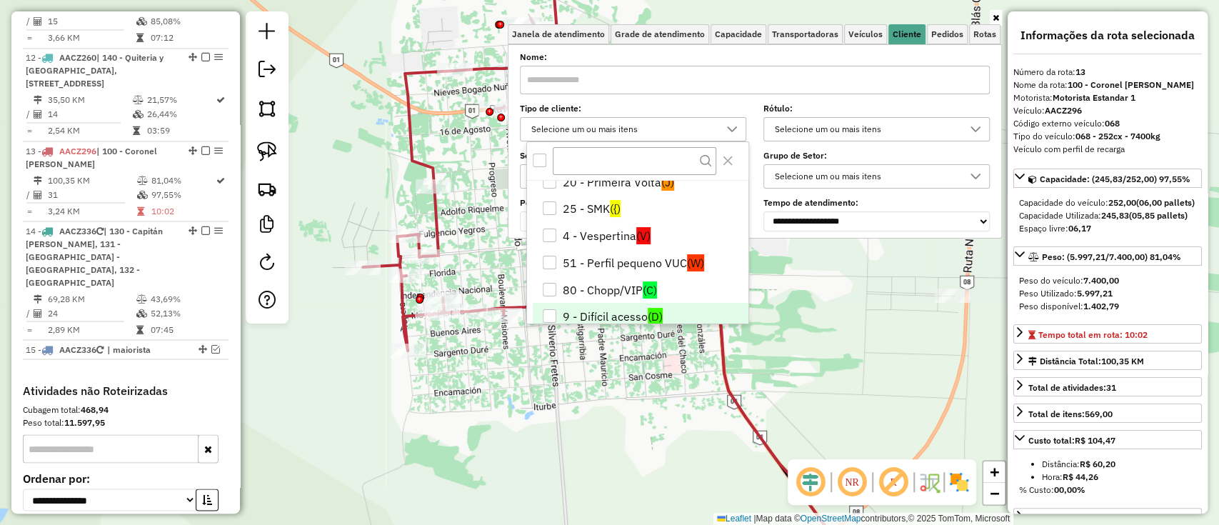
scroll to position [57, 0]
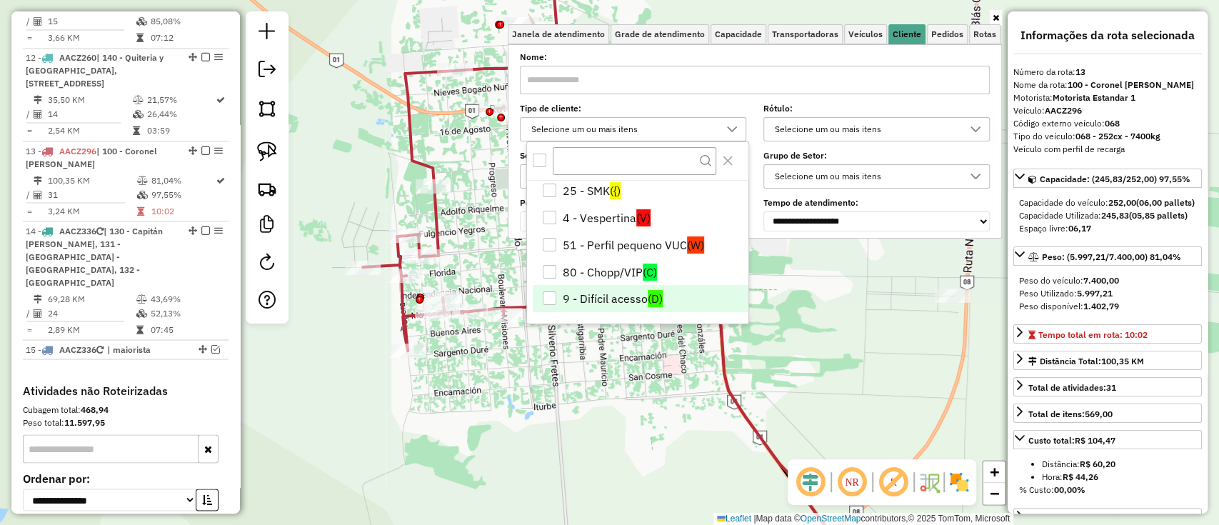
click at [622, 296] on li "9 - Difícil acesso (D)" at bounding box center [641, 298] width 216 height 27
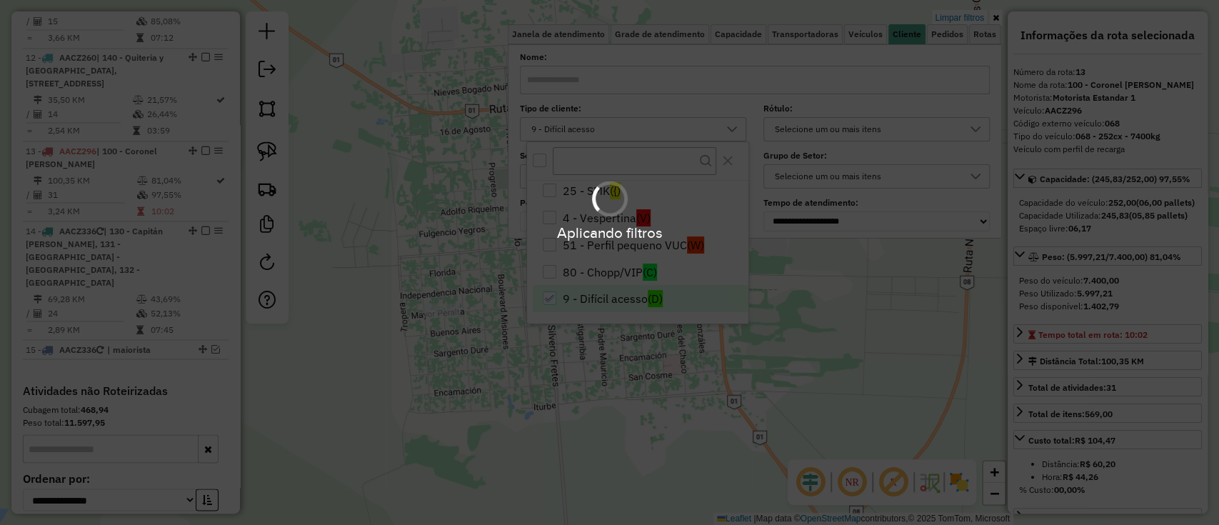
click at [607, 447] on div "Aplicando filtros" at bounding box center [609, 262] width 1219 height 525
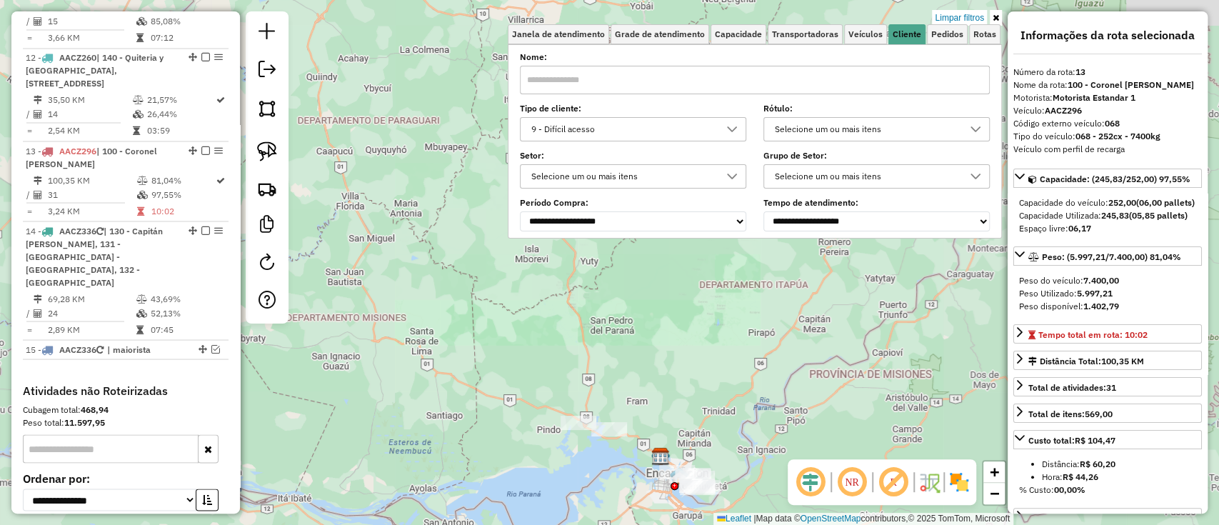
drag, startPoint x: 648, startPoint y: 388, endPoint x: 508, endPoint y: 258, distance: 190.5
click at [508, 258] on div "Limpar filtros Janela de atendimento Grade de atendimento Capacidade Transporta…" at bounding box center [609, 262] width 1219 height 525
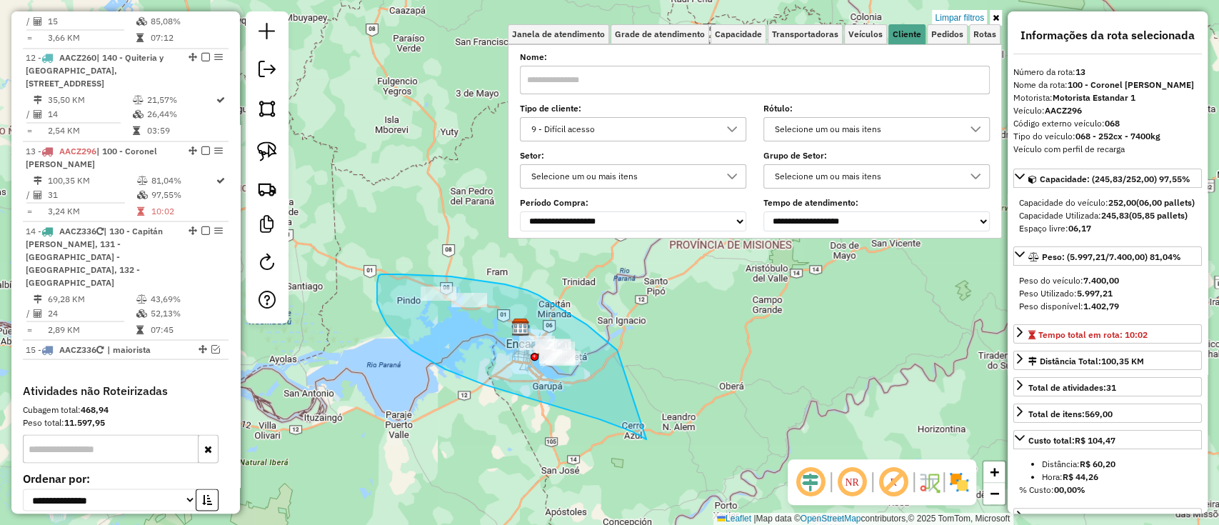
drag, startPoint x: 586, startPoint y: 324, endPoint x: 647, endPoint y: 440, distance: 130.6
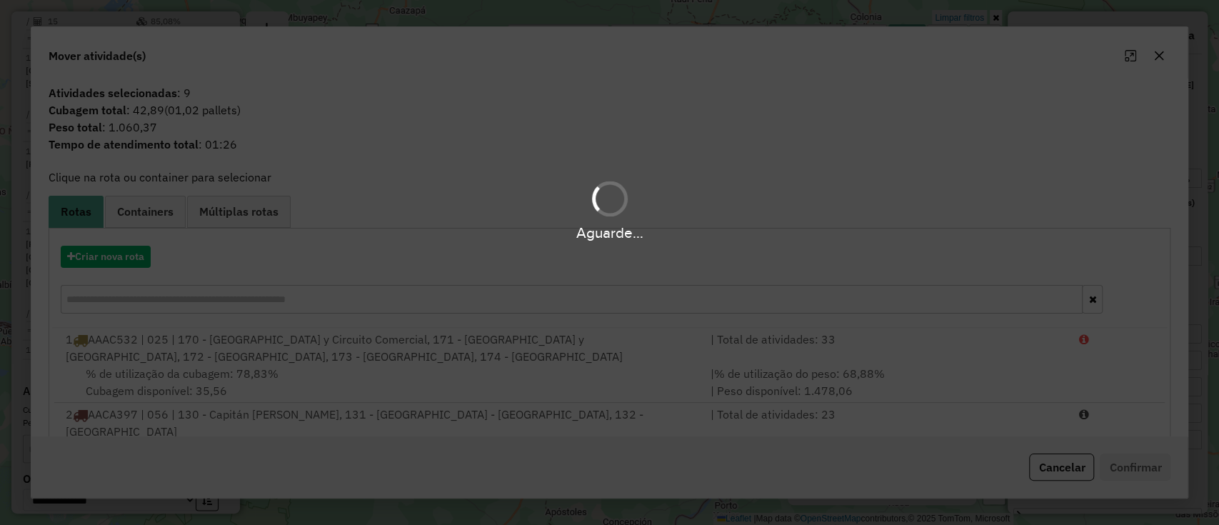
click at [97, 243] on div "Aguarde..." at bounding box center [609, 232] width 1219 height 22
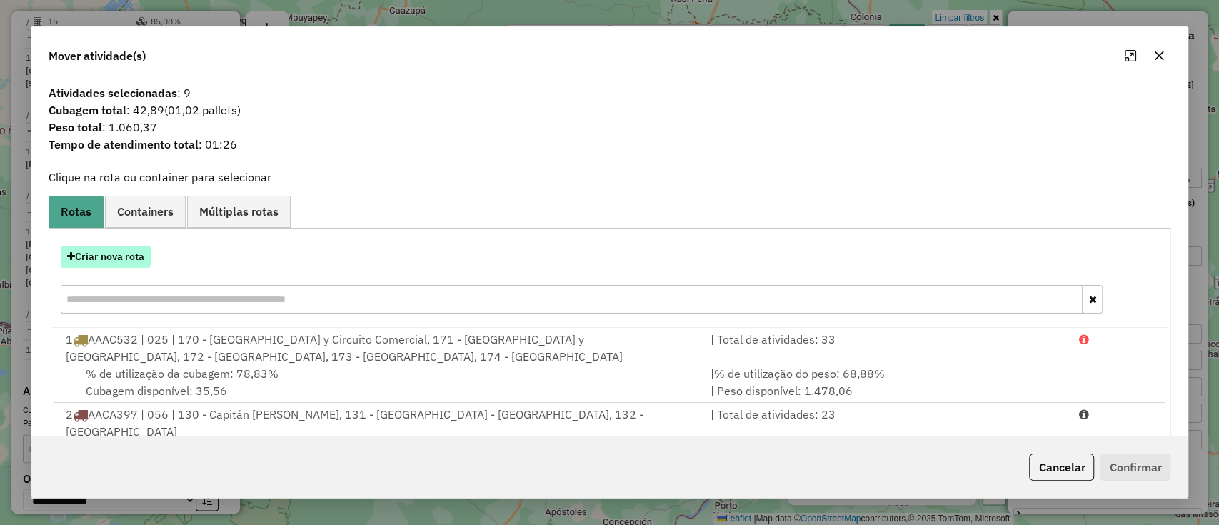
click at [102, 261] on button "Criar nova rota" at bounding box center [106, 257] width 90 height 22
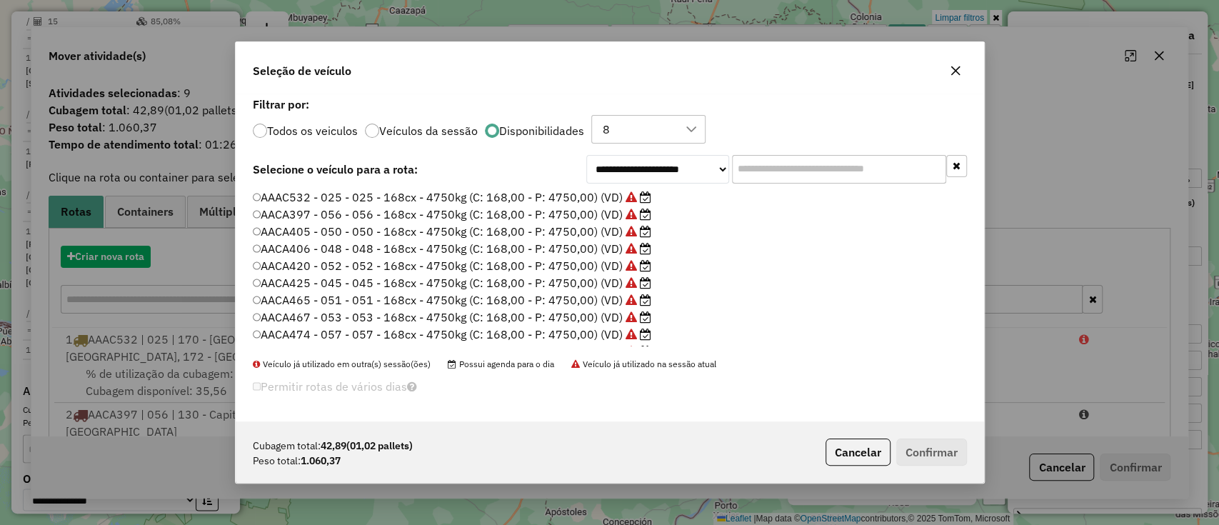
scroll to position [7, 4]
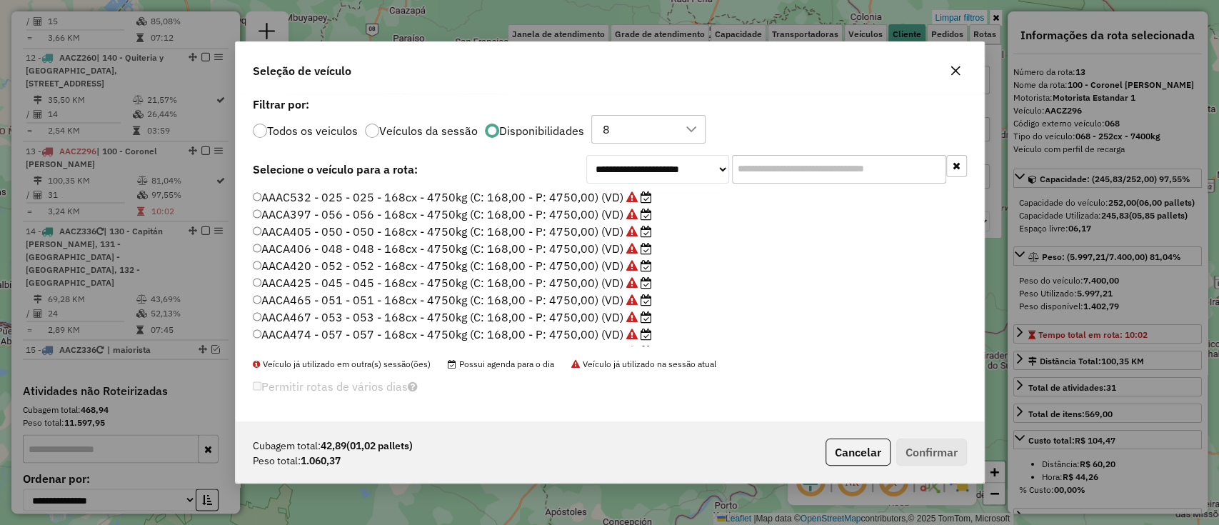
click at [795, 156] on input "text" at bounding box center [839, 169] width 214 height 29
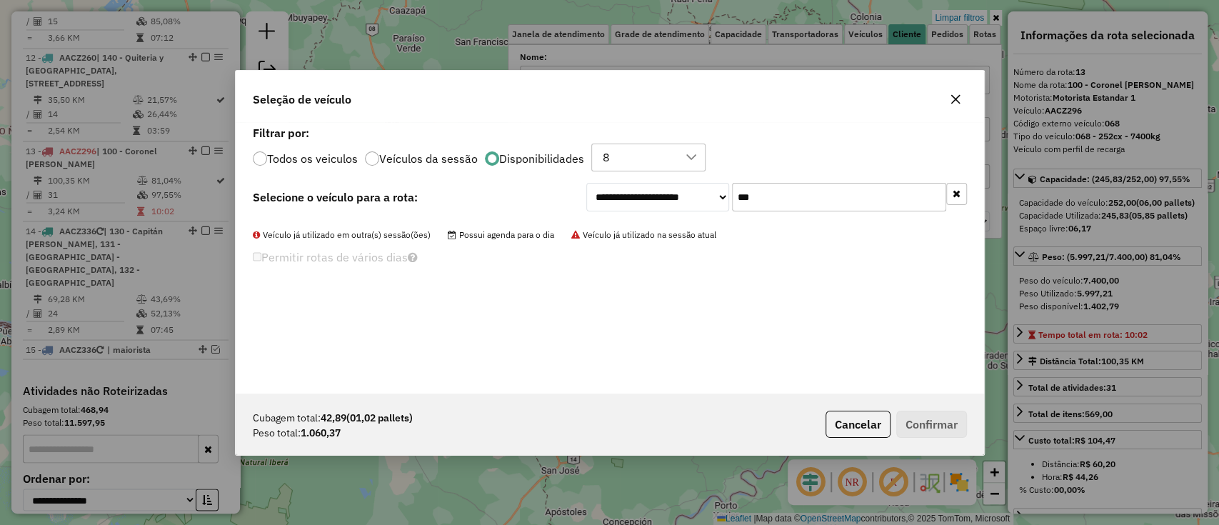
type input "***"
click at [298, 157] on label "Todos os veiculos" at bounding box center [312, 158] width 91 height 11
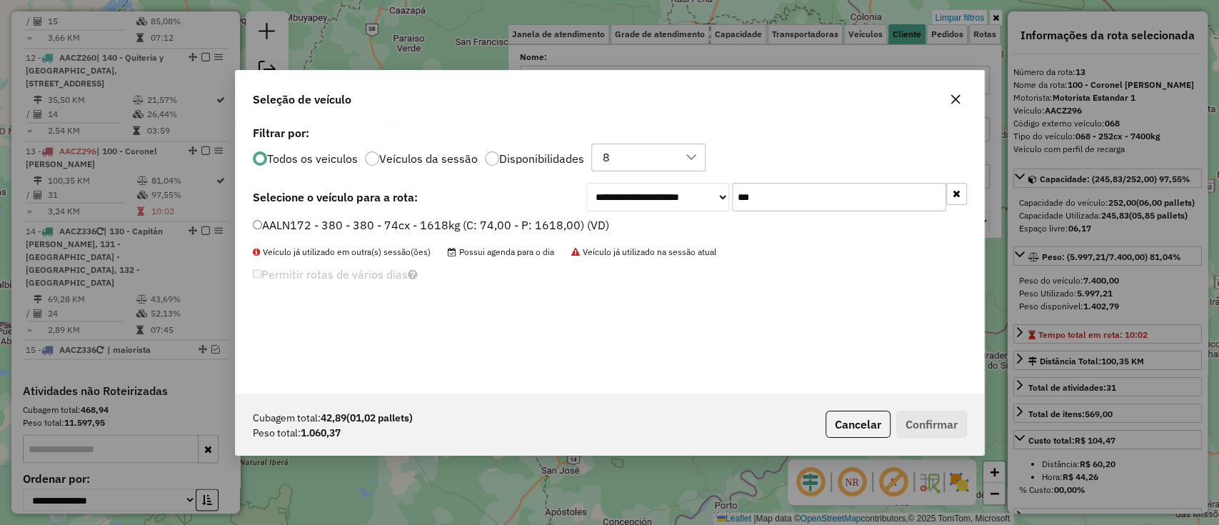
click at [328, 224] on label "AALN172 - 380 - 380 - 74cx - 1618kg (C: 74,00 - P: 1618,00) (VD)" at bounding box center [431, 224] width 356 height 17
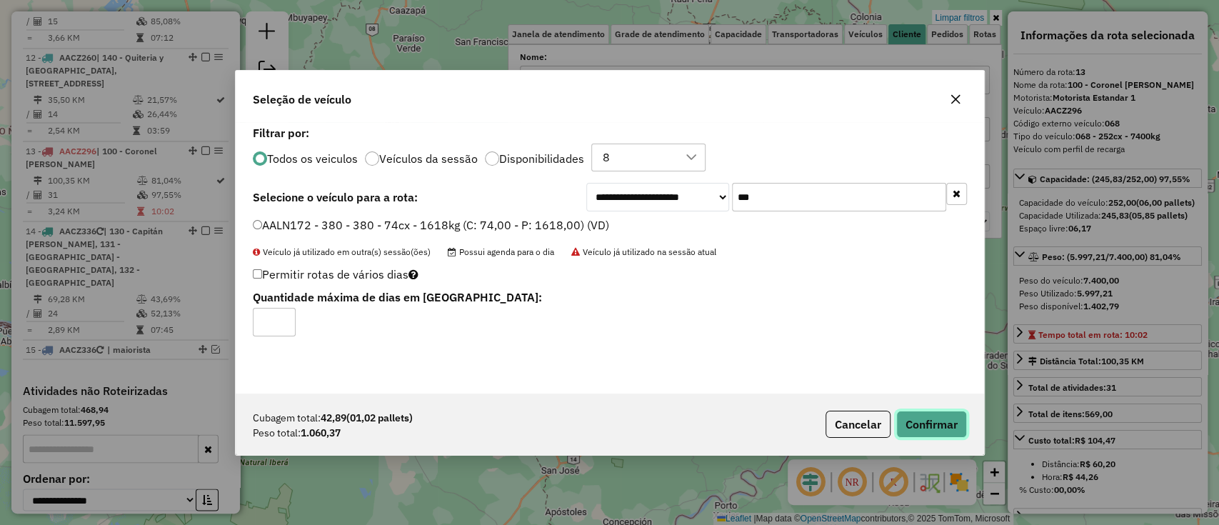
click at [916, 433] on button "Confirmar" at bounding box center [931, 423] width 71 height 27
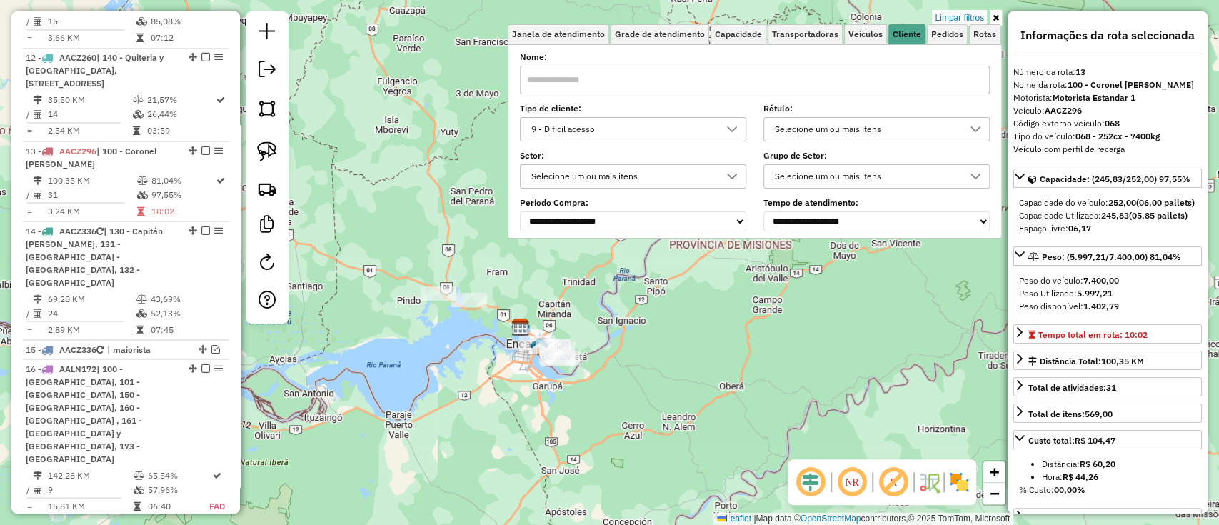
click at [426, 384] on div "Limpar filtros Janela de atendimento Grade de atendimento Capacidade Transporta…" at bounding box center [609, 262] width 1219 height 525
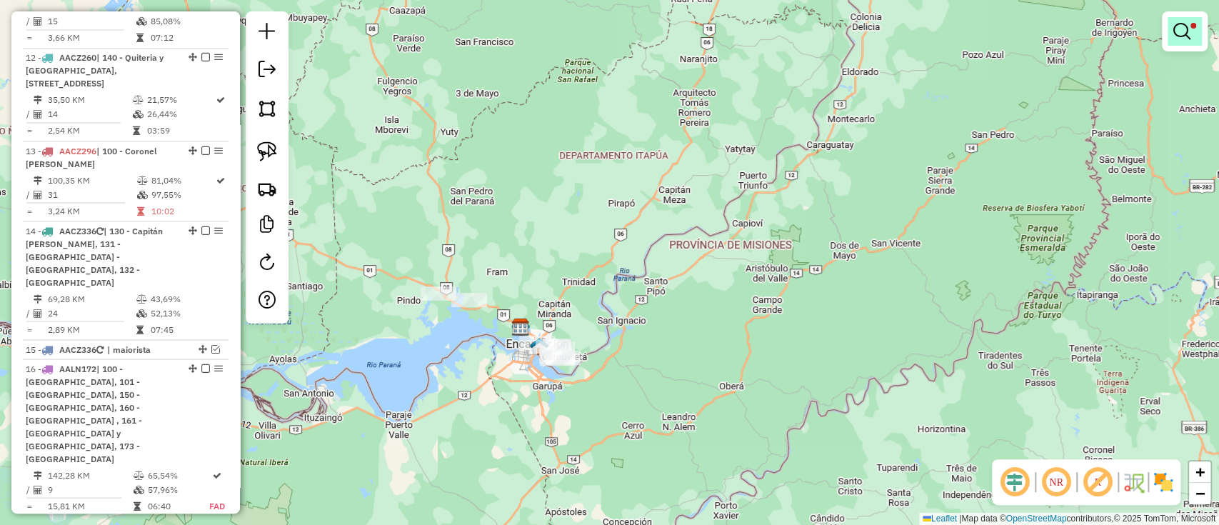
click at [1182, 34] on em at bounding box center [1181, 31] width 17 height 17
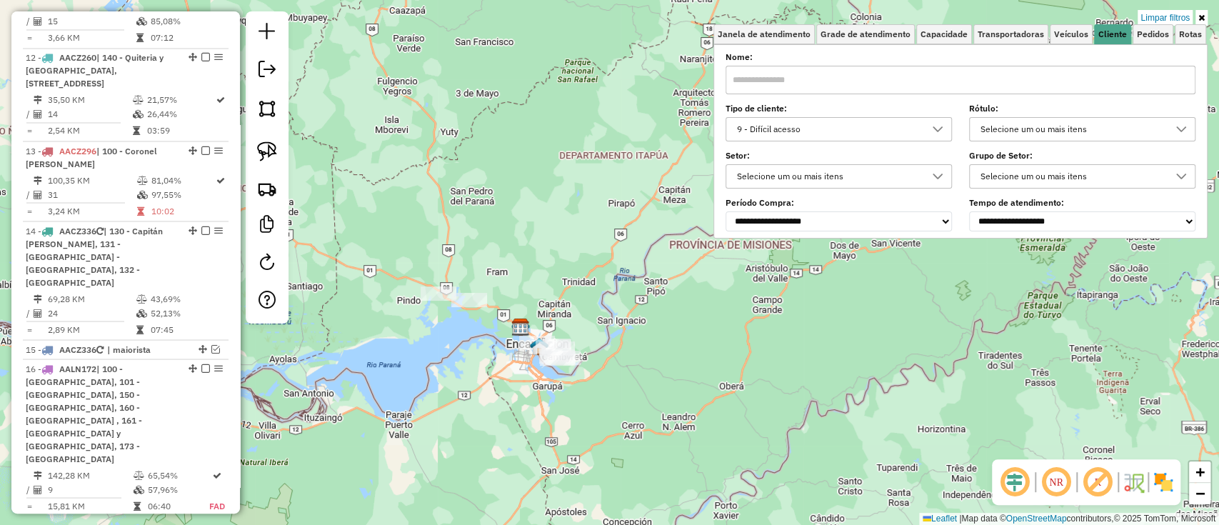
click at [428, 349] on div "Limpar filtros Janela de atendimento Grade de atendimento Capacidade Transporta…" at bounding box center [609, 262] width 1219 height 525
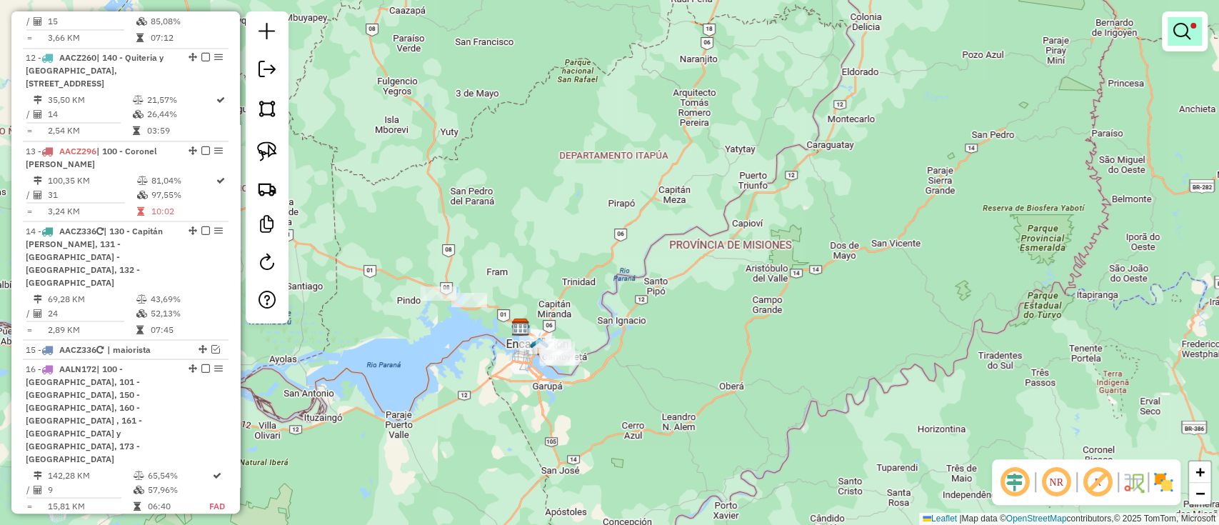
click at [1189, 31] on link at bounding box center [1184, 31] width 34 height 29
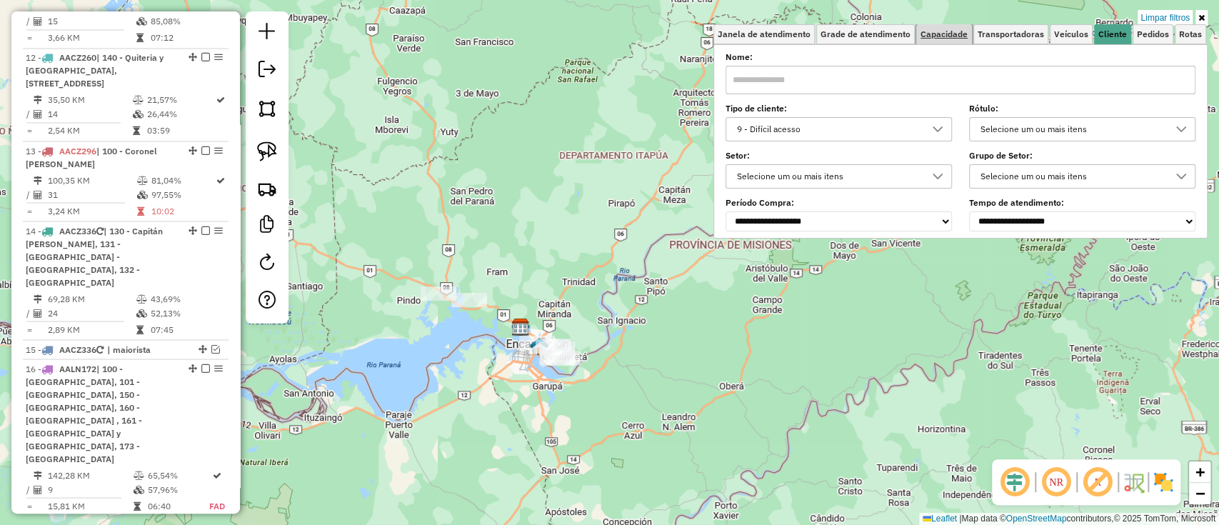
click at [933, 31] on span "Capacidade" at bounding box center [943, 34] width 47 height 9
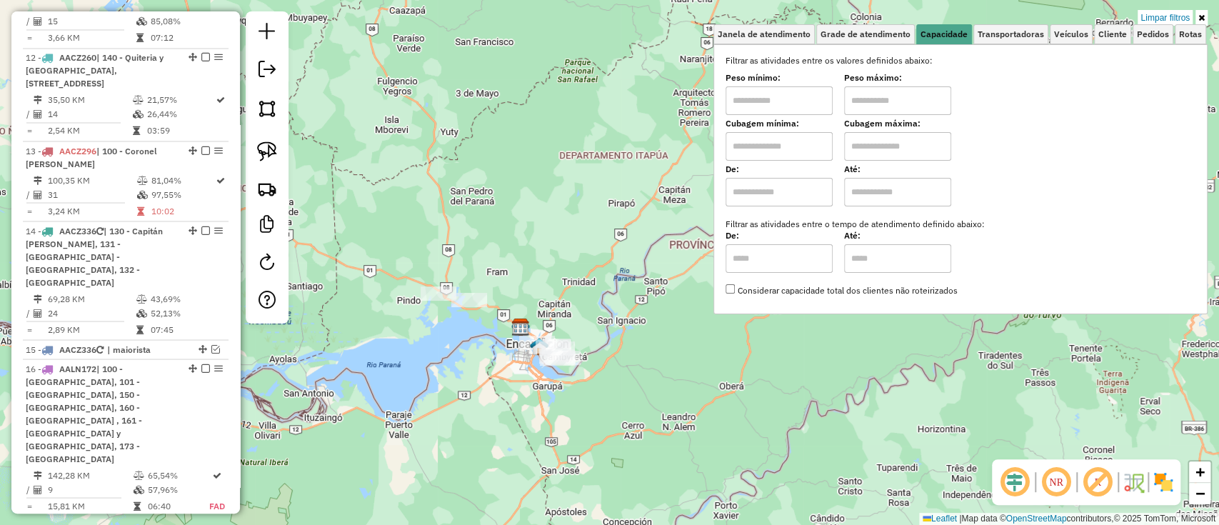
click at [794, 102] on input "text" at bounding box center [778, 100] width 107 height 29
click at [795, 146] on input "text" at bounding box center [778, 146] width 107 height 29
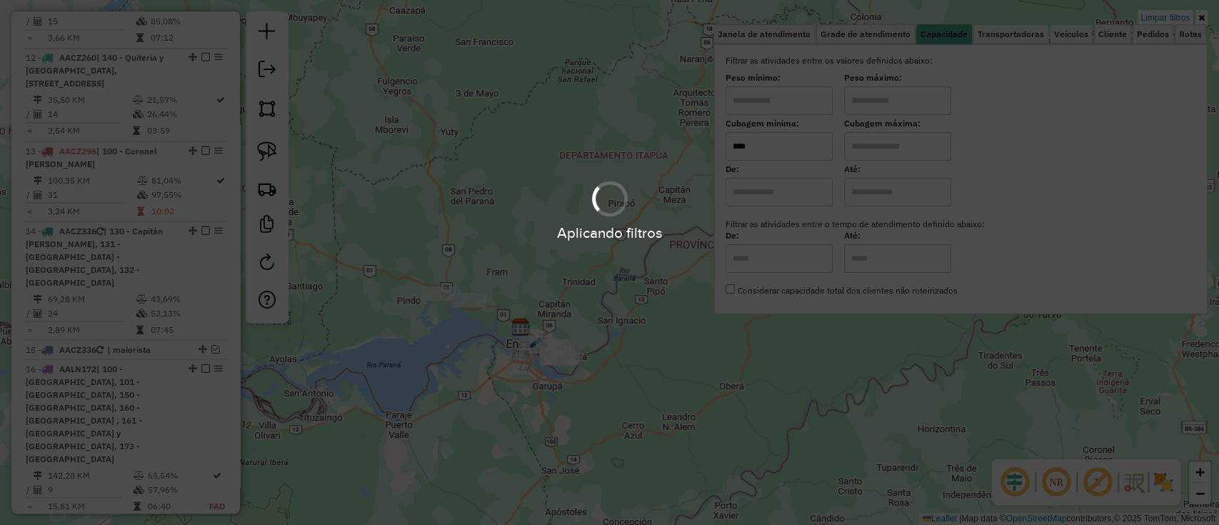
type input "****"
drag, startPoint x: 795, startPoint y: 146, endPoint x: 803, endPoint y: 145, distance: 8.0
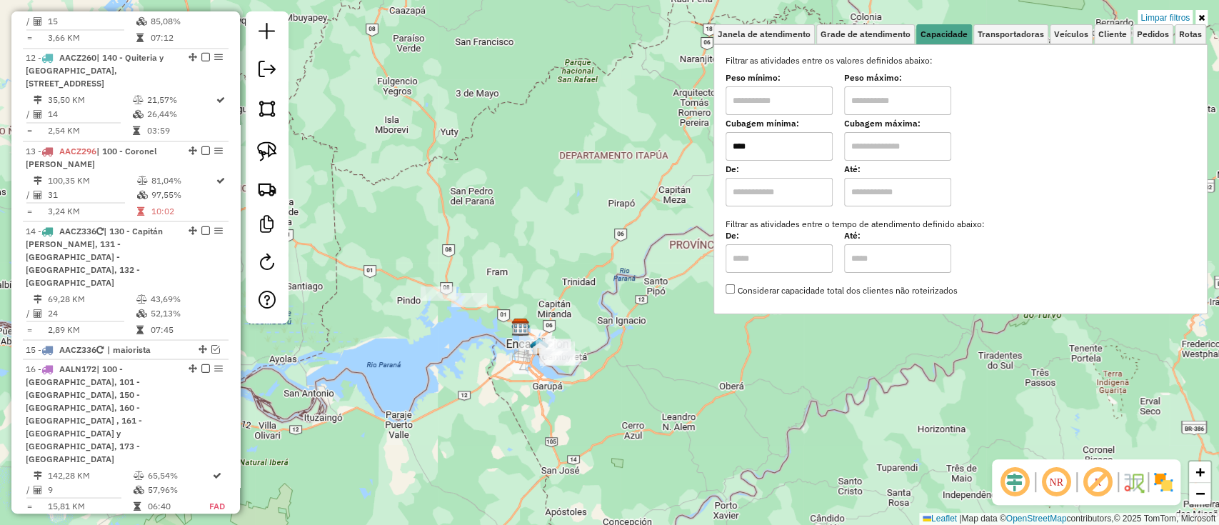
drag, startPoint x: 803, startPoint y: 145, endPoint x: 782, endPoint y: 189, distance: 48.9
click at [782, 189] on input "text" at bounding box center [778, 192] width 107 height 29
click at [881, 135] on input "text" at bounding box center [897, 146] width 107 height 29
type input "****"
click at [1107, 31] on span "Cliente" at bounding box center [1112, 34] width 29 height 9
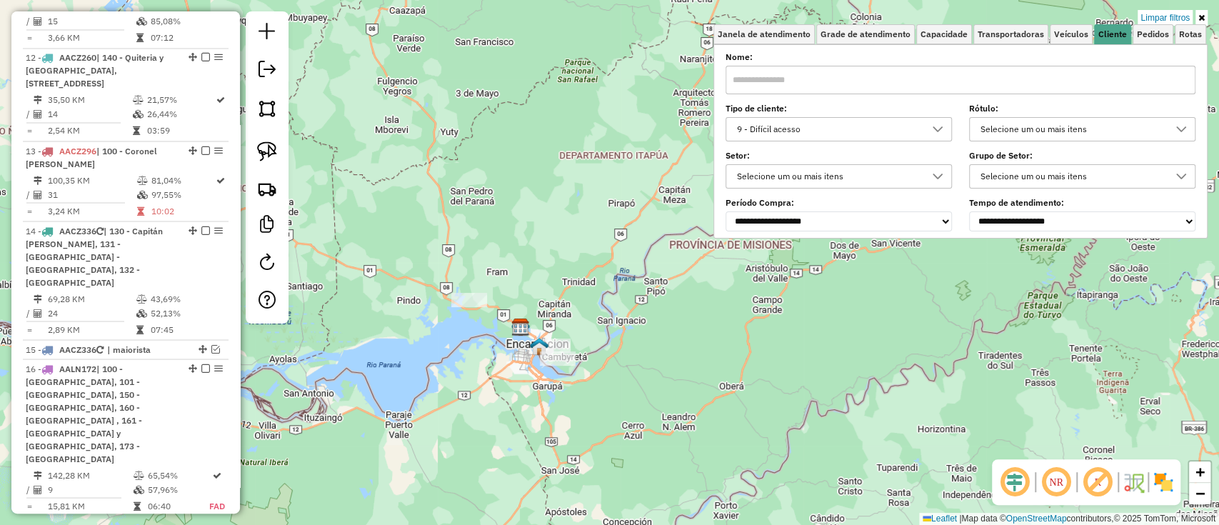
click at [917, 121] on div "9 - Difícil acesso" at bounding box center [828, 129] width 192 height 23
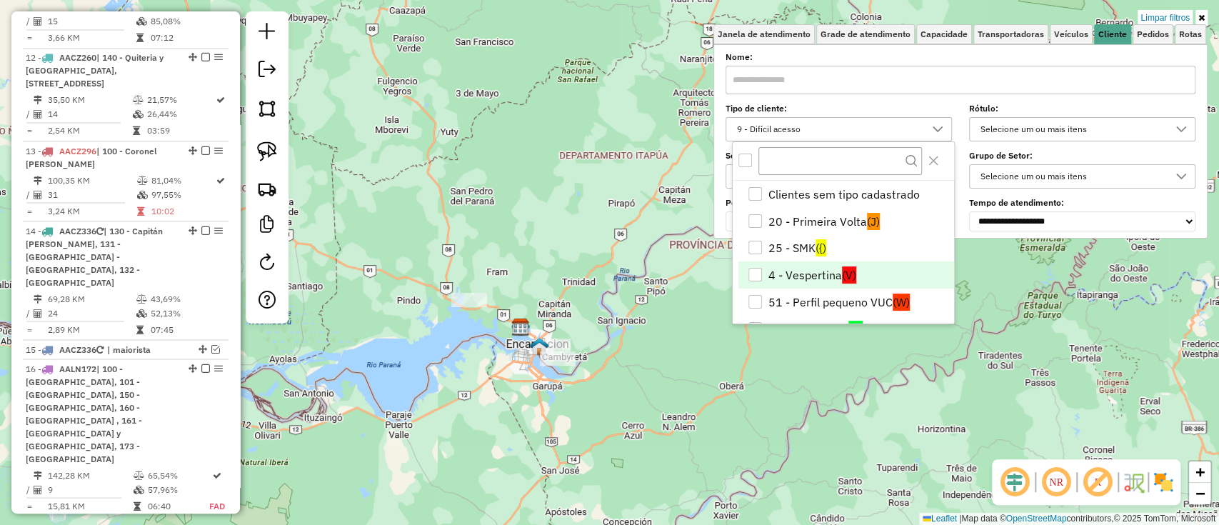
scroll to position [46, 0]
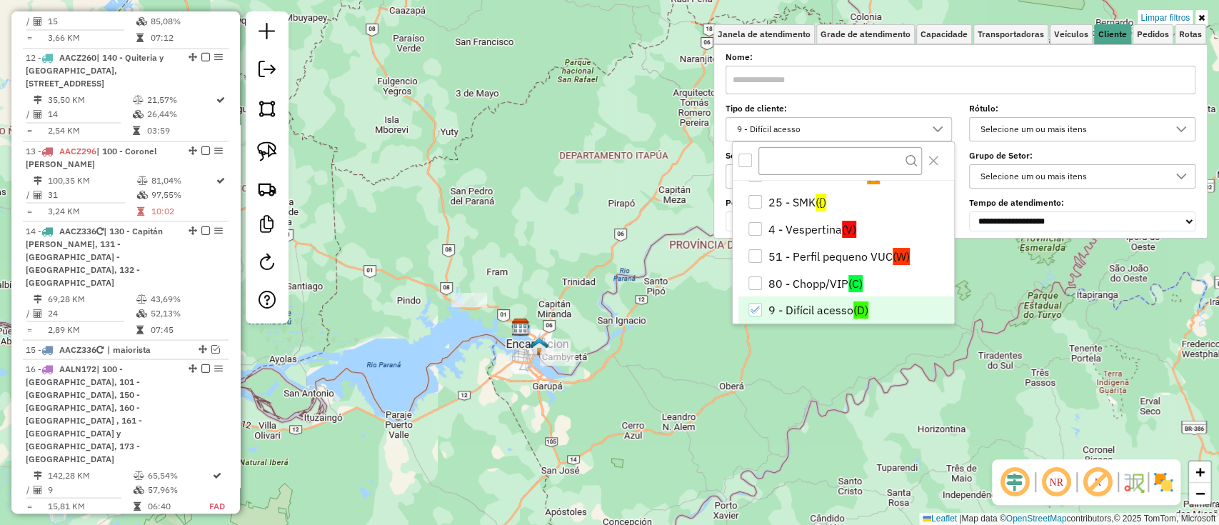
click at [804, 303] on li "9 - Difícil acesso (D)" at bounding box center [846, 309] width 216 height 27
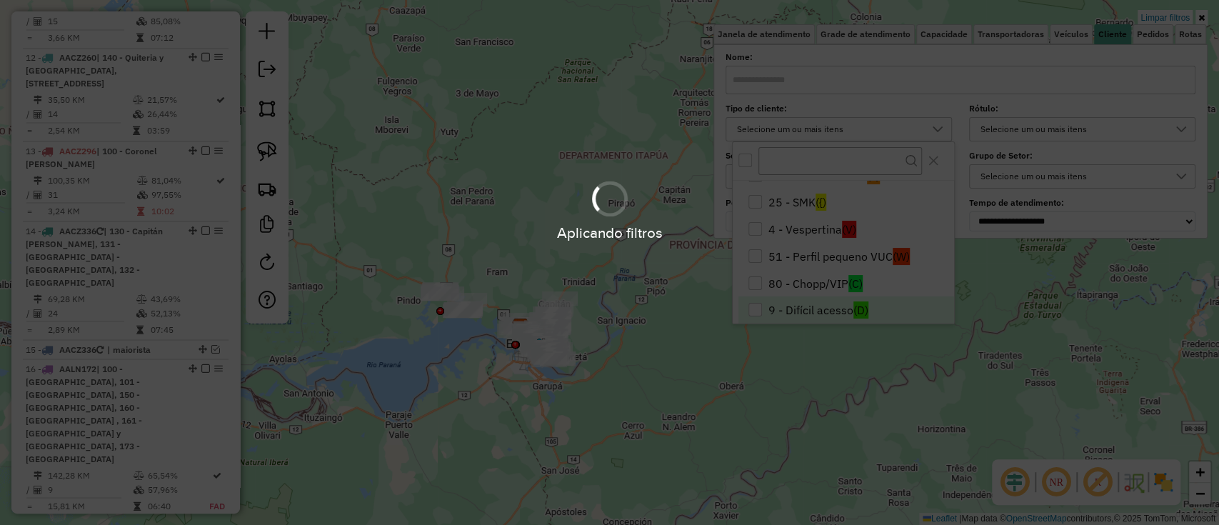
click at [491, 400] on div "Aplicando filtros" at bounding box center [609, 262] width 1219 height 525
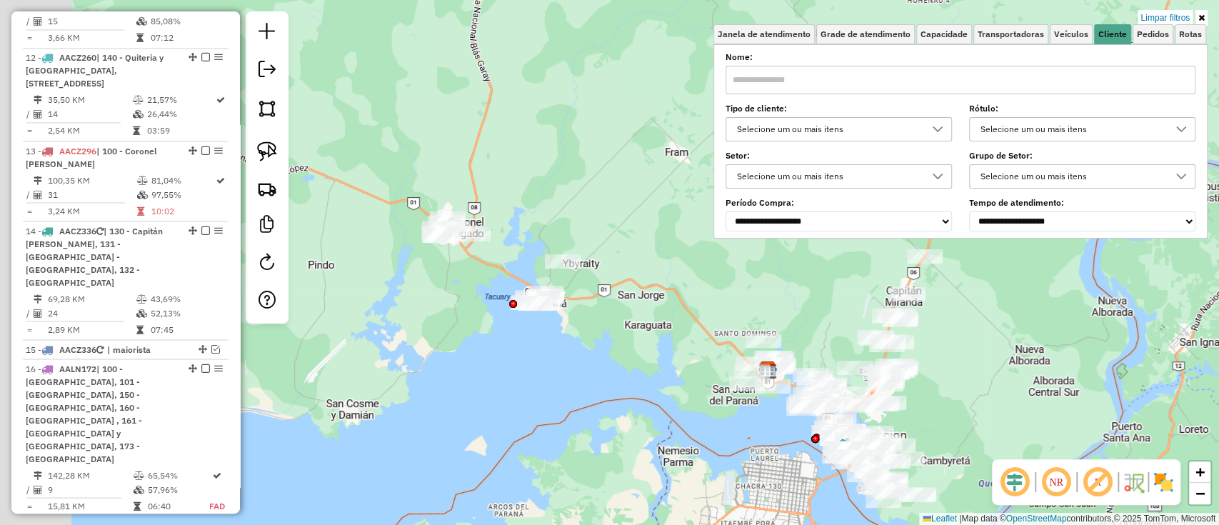
drag, startPoint x: 384, startPoint y: 306, endPoint x: 545, endPoint y: 368, distance: 172.5
click at [545, 368] on div "Limpar filtros Janela de atendimento Grade de atendimento Capacidade Transporta…" at bounding box center [609, 262] width 1219 height 525
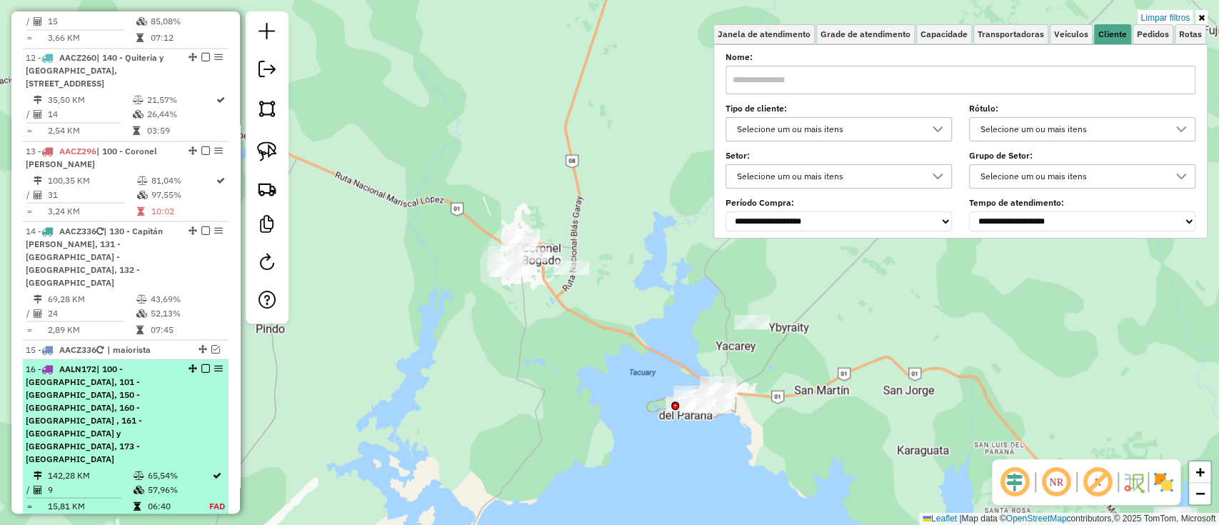
click at [158, 468] on td "65,54%" at bounding box center [177, 475] width 61 height 14
select select "**********"
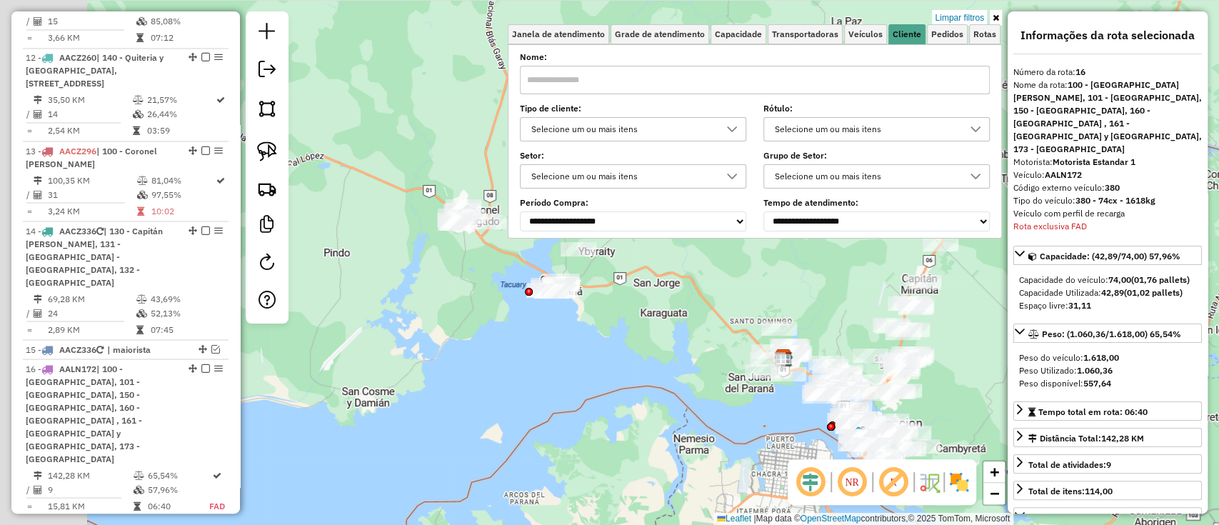
drag, startPoint x: 419, startPoint y: 333, endPoint x: 610, endPoint y: 515, distance: 264.1
click at [610, 515] on div "Limpar filtros Janela de atendimento Grade de atendimento Capacidade Transporta…" at bounding box center [609, 262] width 1219 height 525
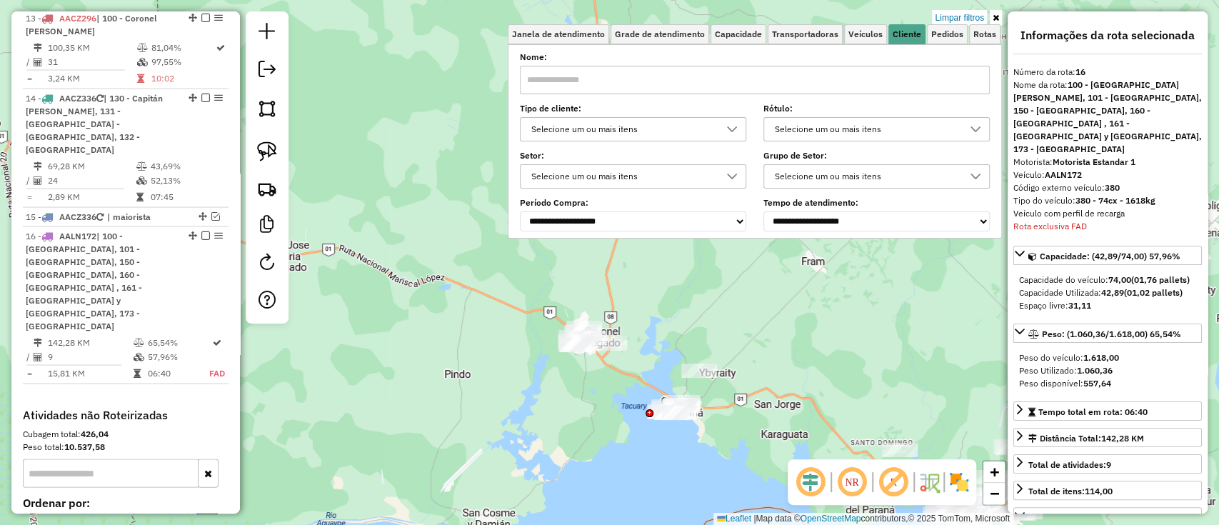
scroll to position [1891, 0]
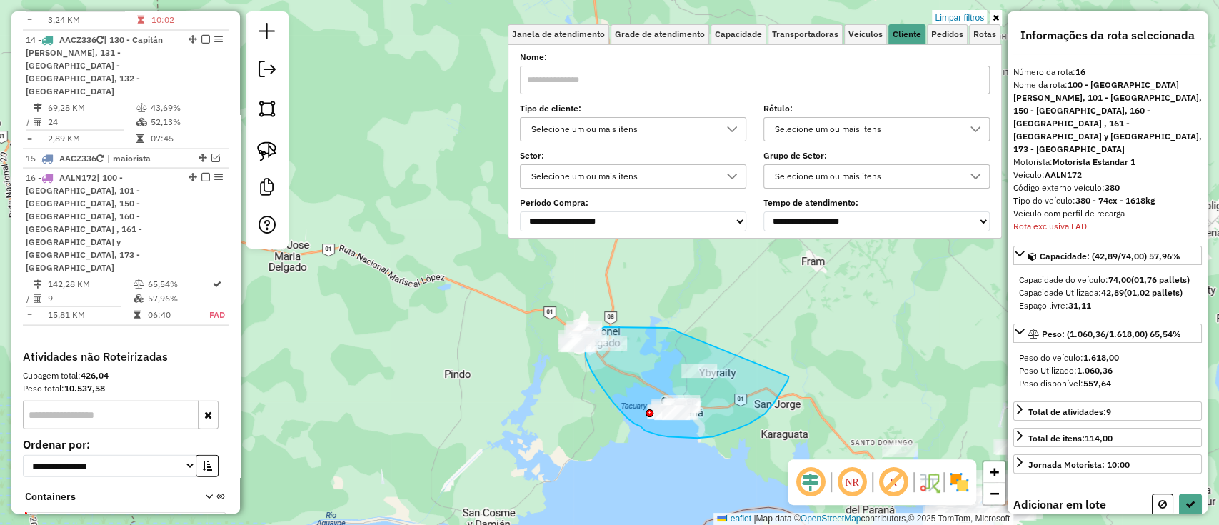
drag, startPoint x: 677, startPoint y: 331, endPoint x: 788, endPoint y: 375, distance: 119.6
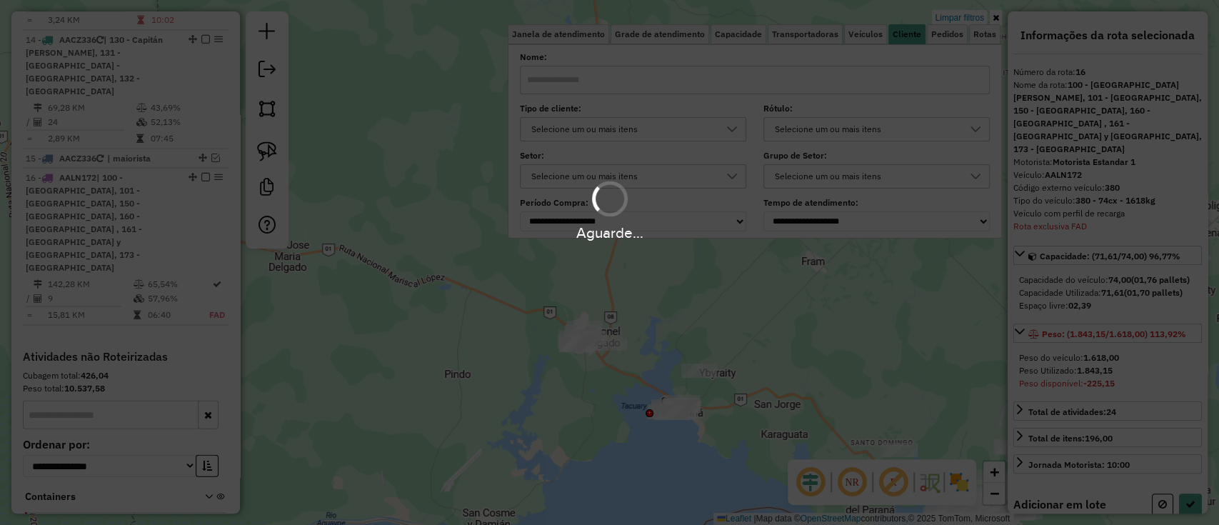
click at [1164, 492] on div "Aguarde..." at bounding box center [609, 262] width 1219 height 525
click at [1162, 492] on div "Aguarde..." at bounding box center [609, 262] width 1219 height 525
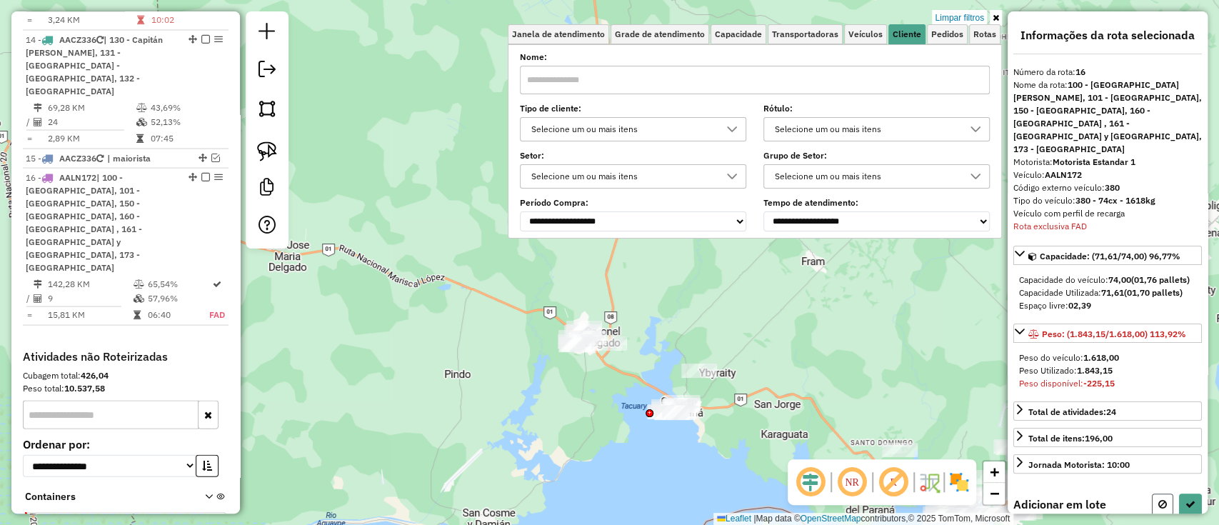
click at [1159, 499] on icon at bounding box center [1162, 504] width 9 height 10
select select "**********"
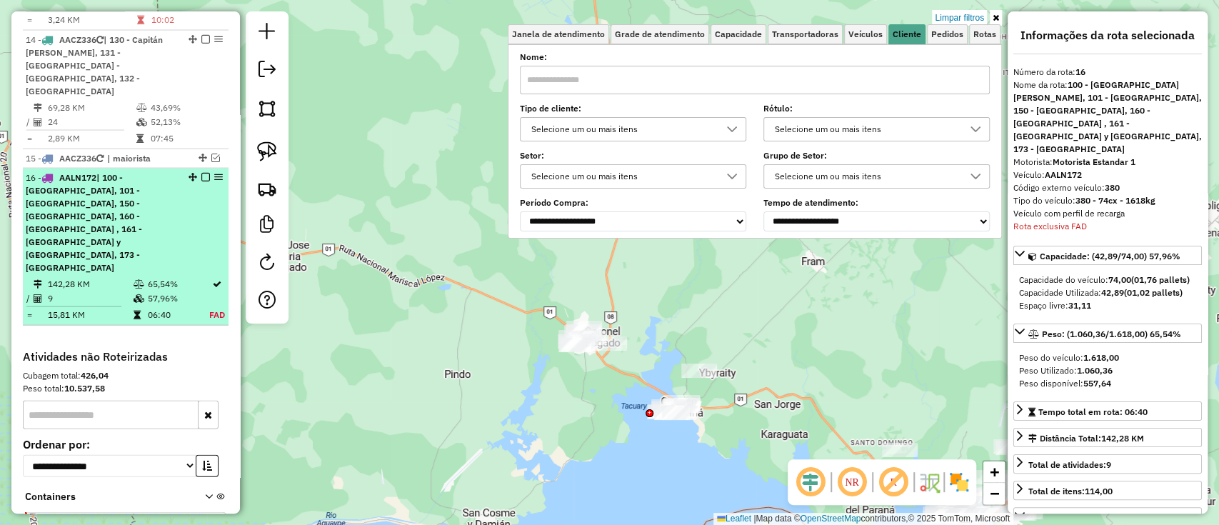
click at [114, 291] on td "9" at bounding box center [90, 298] width 86 height 14
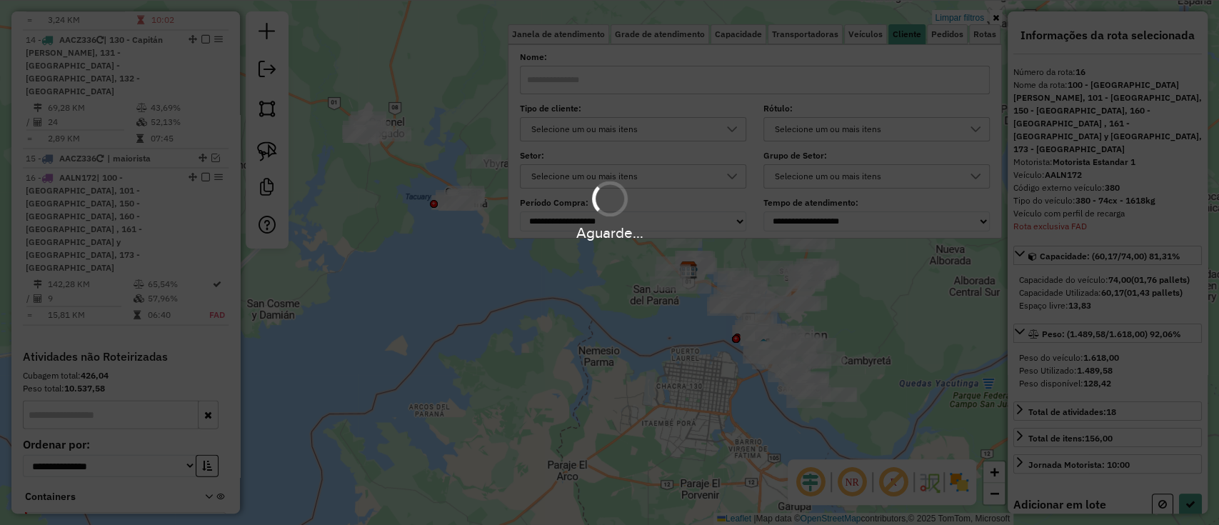
select select "**********"
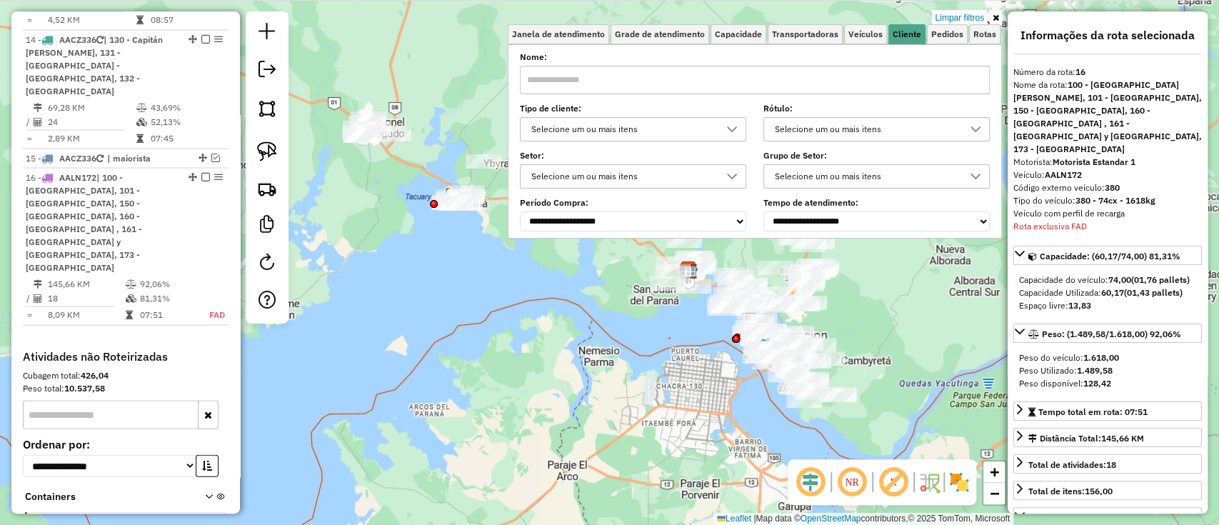
click at [203, 173] on em at bounding box center [205, 177] width 9 height 9
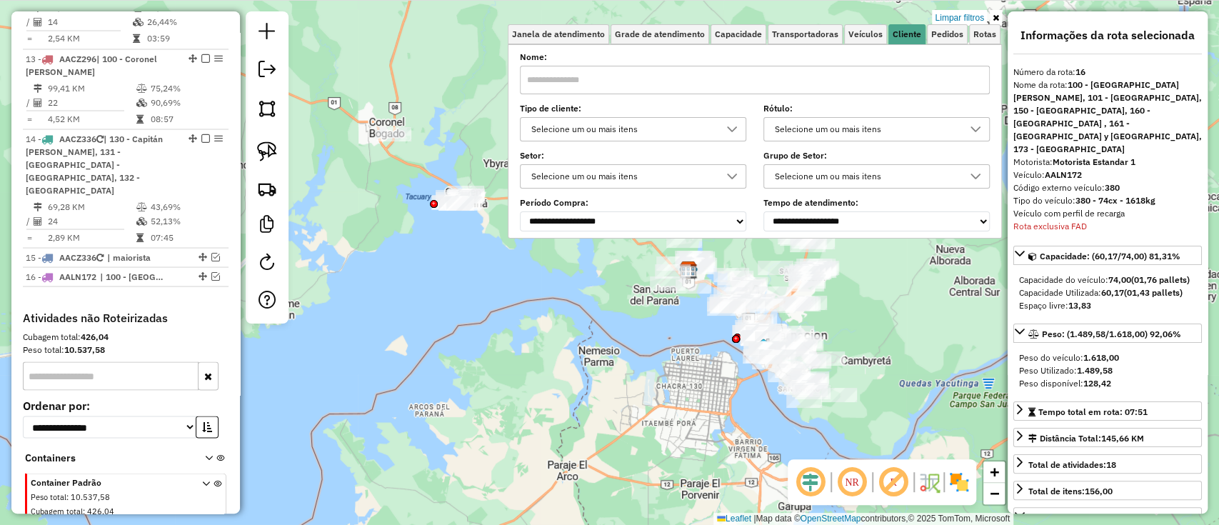
click at [453, 311] on div "Limpar filtros Janela de atendimento Grade de atendimento Capacidade Transporta…" at bounding box center [609, 262] width 1219 height 525
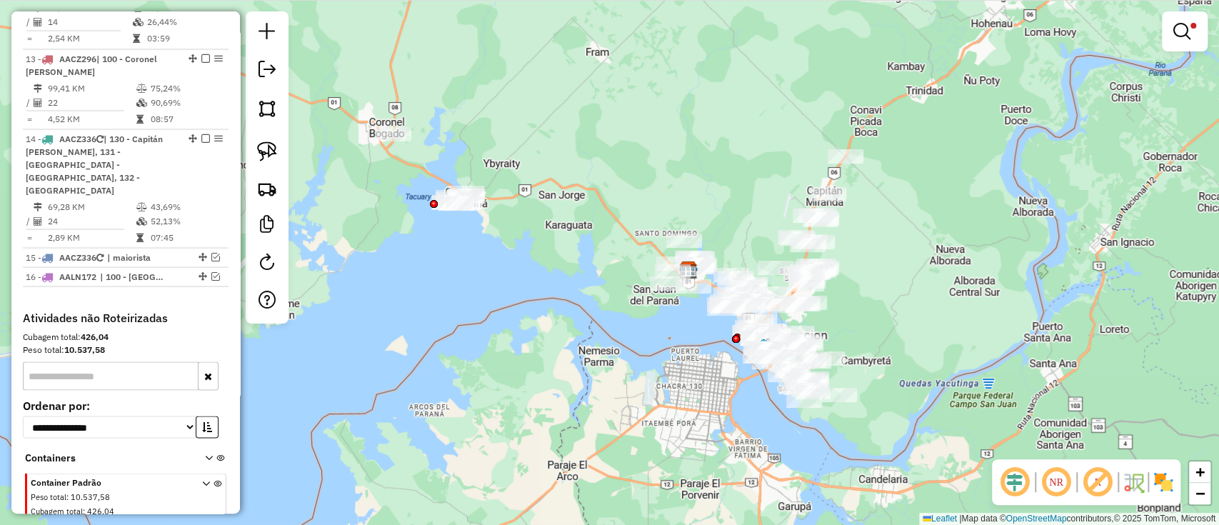
click at [1207, 34] on div "Limpar filtros Janela de atendimento Grade de atendimento Capacidade Transporta…" at bounding box center [609, 262] width 1219 height 525
click at [1178, 26] on em at bounding box center [1181, 31] width 17 height 17
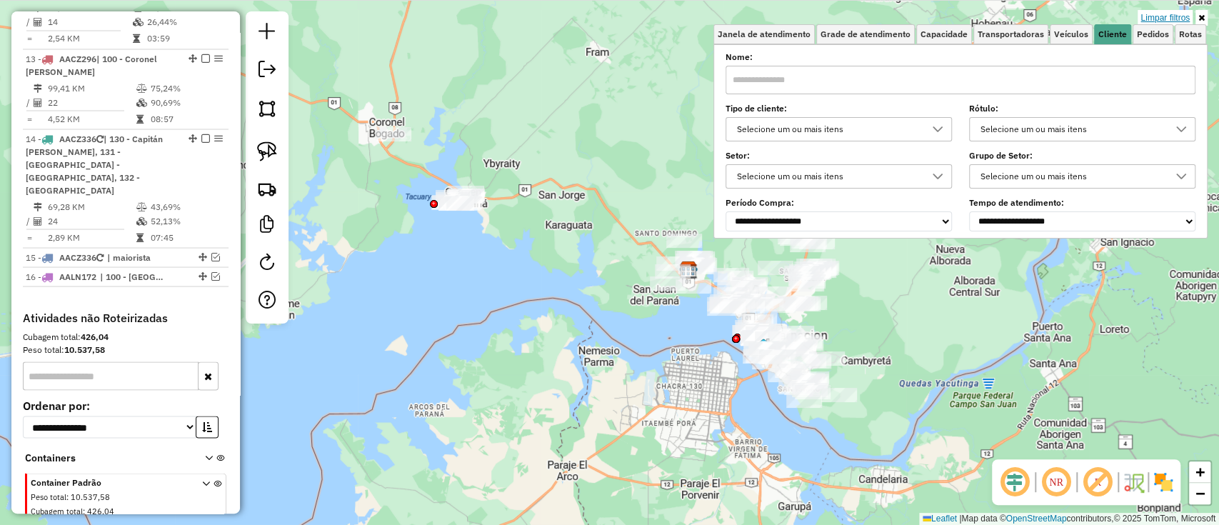
click at [1171, 19] on link "Limpar filtros" at bounding box center [1164, 18] width 55 height 16
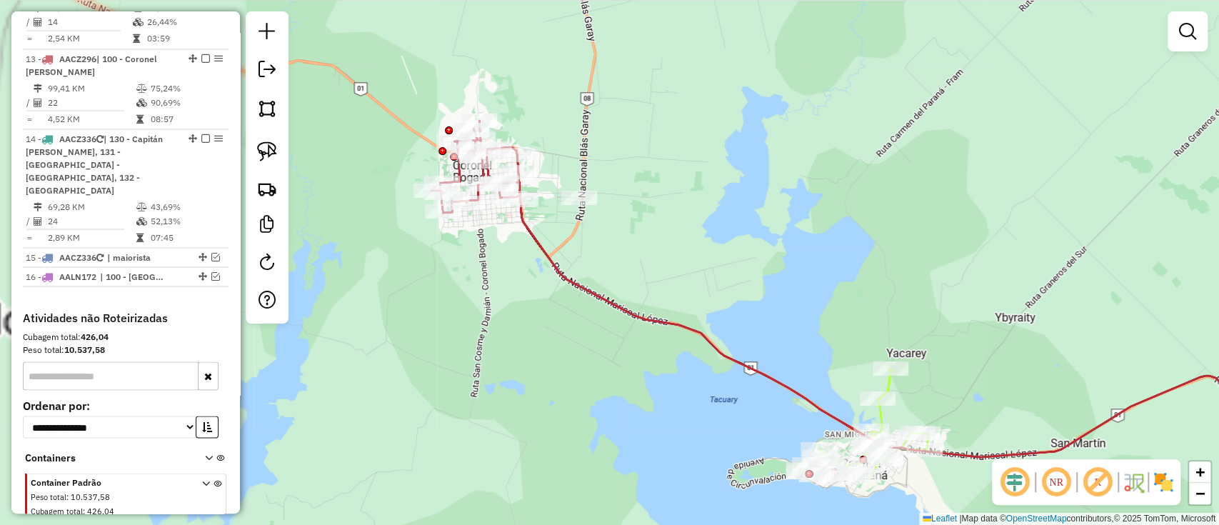
drag, startPoint x: 455, startPoint y: 244, endPoint x: 492, endPoint y: 279, distance: 50.5
click at [677, 273] on div "Janela de atendimento Grade de atendimento Capacidade Transportadoras Veículos …" at bounding box center [609, 262] width 1219 height 525
click at [532, 238] on icon at bounding box center [921, 320] width 837 height 275
select select "**********"
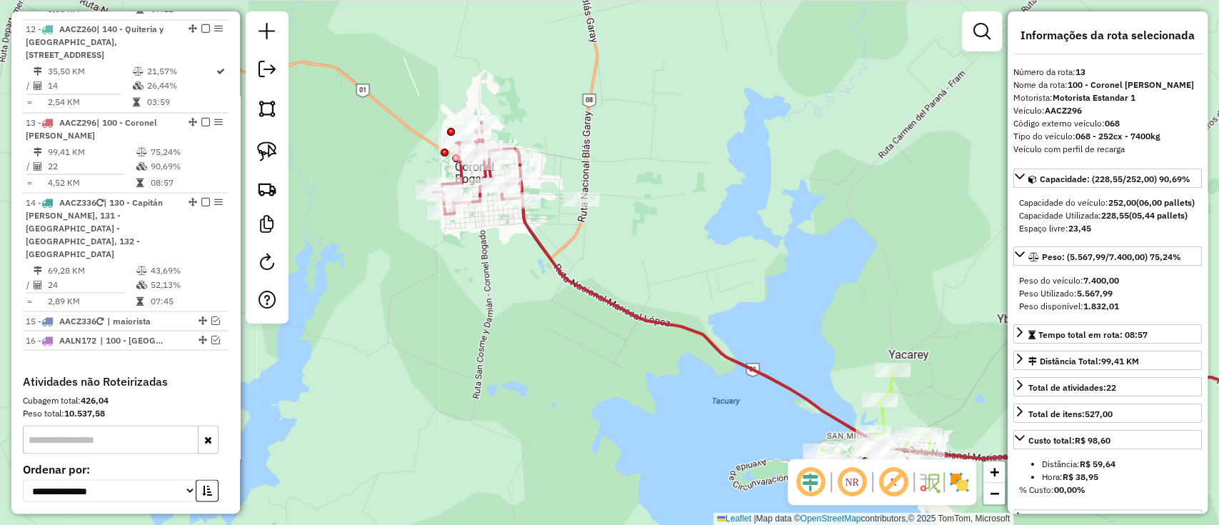
scroll to position [1701, 0]
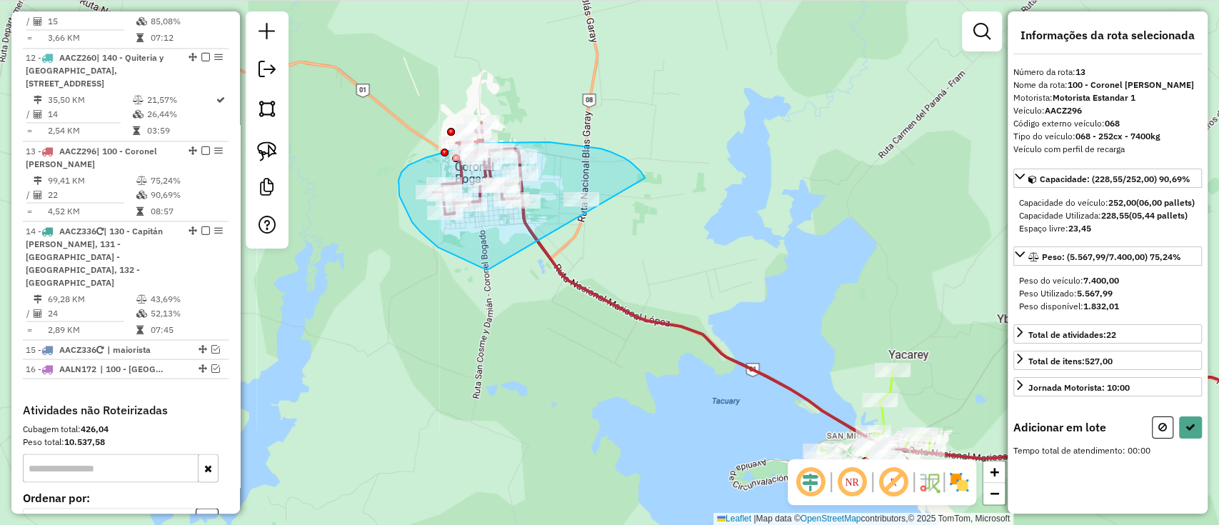
drag, startPoint x: 630, startPoint y: 162, endPoint x: 605, endPoint y: 288, distance: 128.1
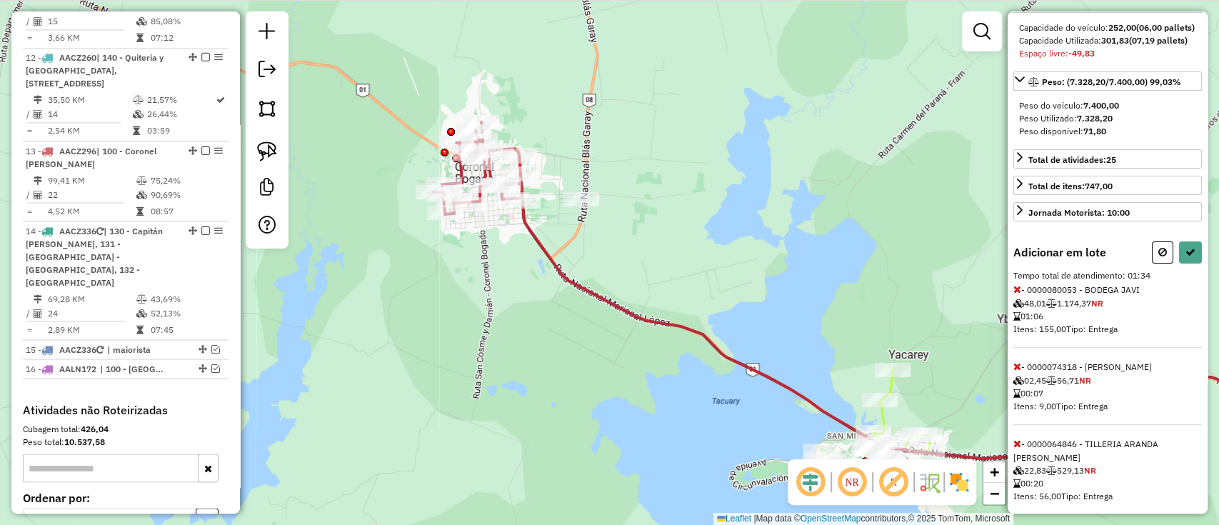
scroll to position [147, 0]
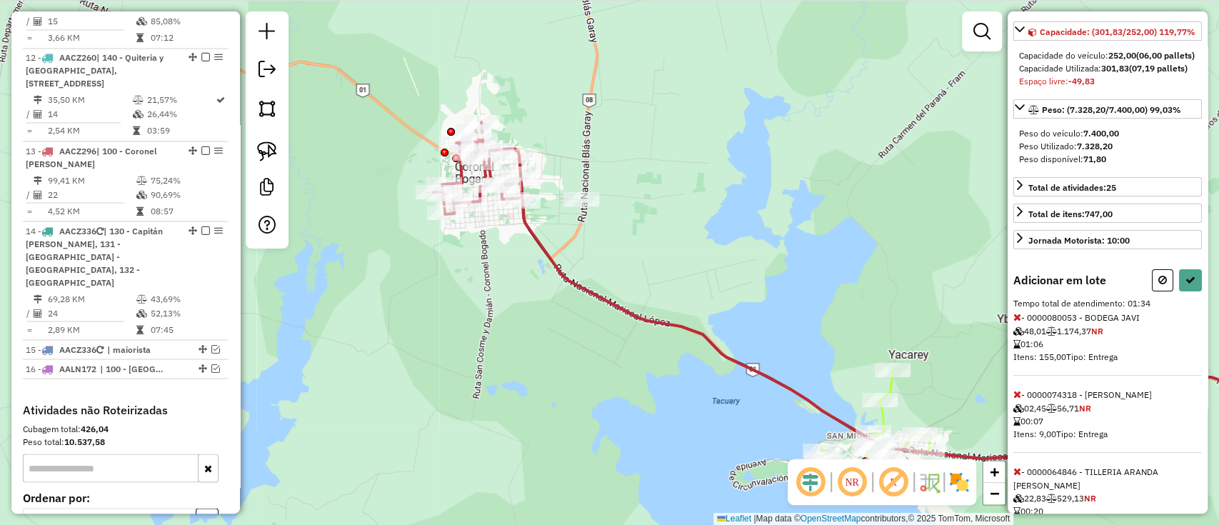
click at [1017, 322] on icon at bounding box center [1017, 317] width 8 height 10
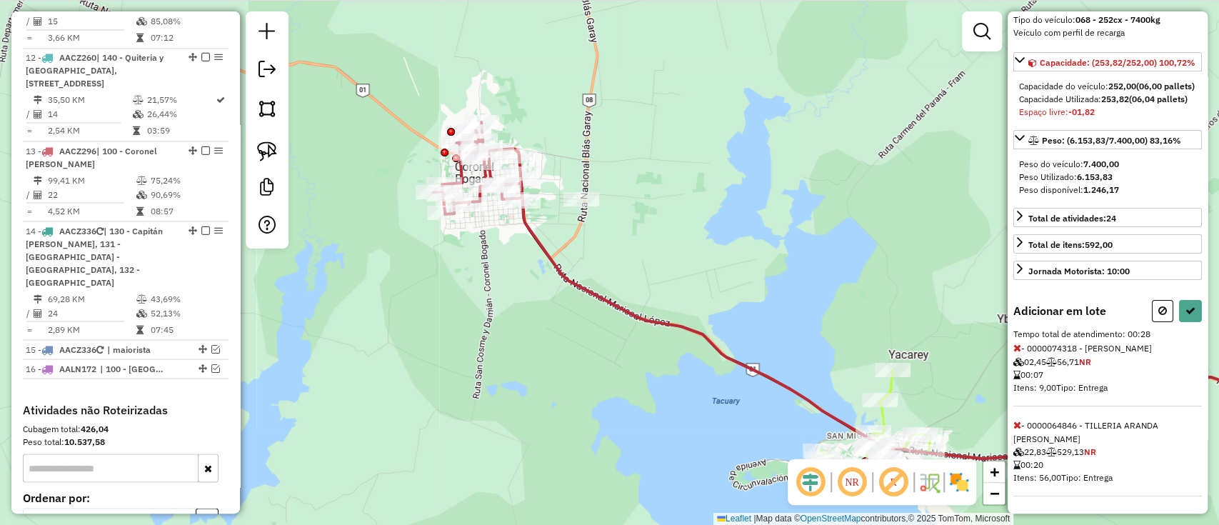
scroll to position [166, 0]
click at [1017, 343] on span "- 0000074318 - DIGNA NOEMI FIGUEREDO RODRIGUEZ 02,45 56,71 NR 00:07 Itens: 9,00…" at bounding box center [1107, 375] width 188 height 64
click at [1017, 343] on icon at bounding box center [1017, 348] width 8 height 10
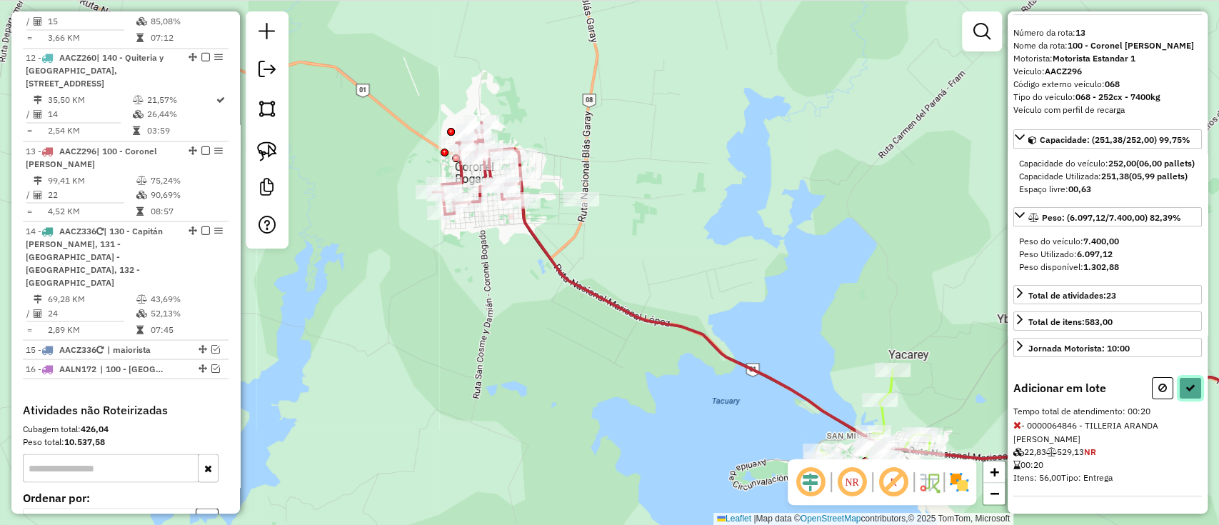
click at [1183, 398] on button at bounding box center [1190, 388] width 23 height 22
select select "**********"
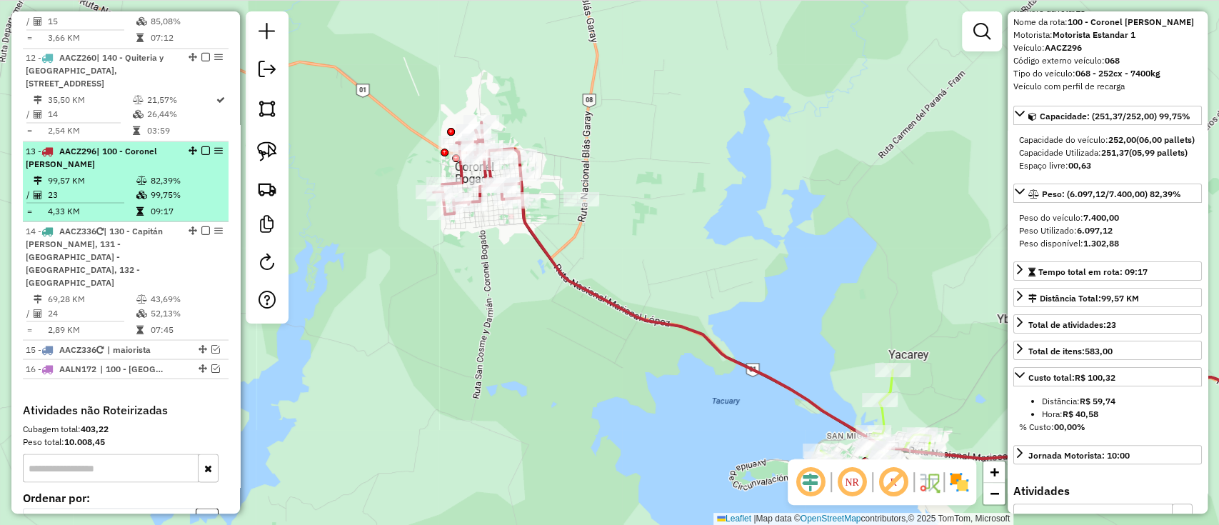
click at [202, 146] on em at bounding box center [205, 150] width 9 height 9
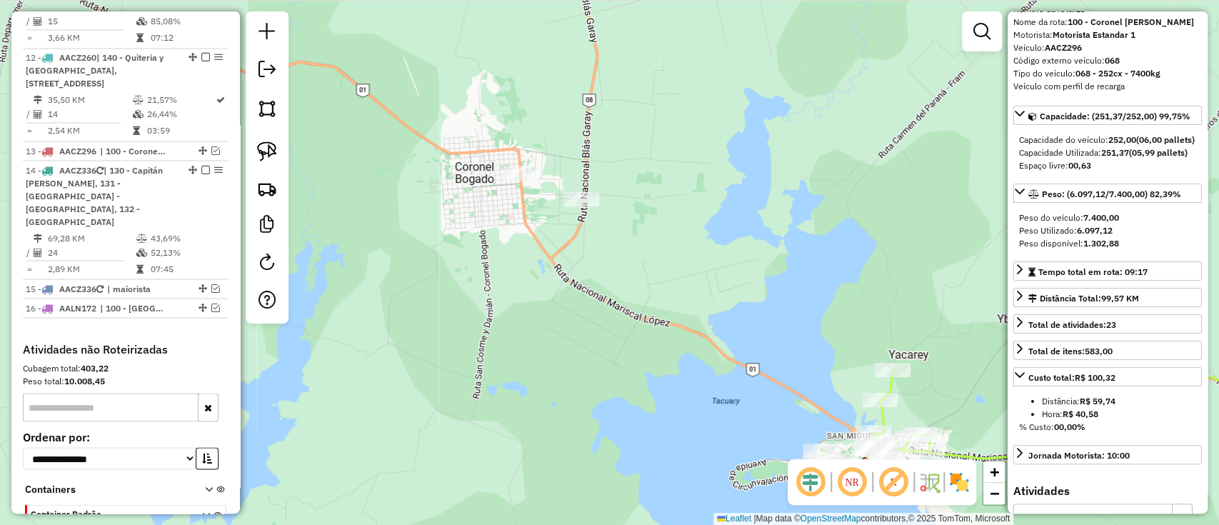
scroll to position [1639, 0]
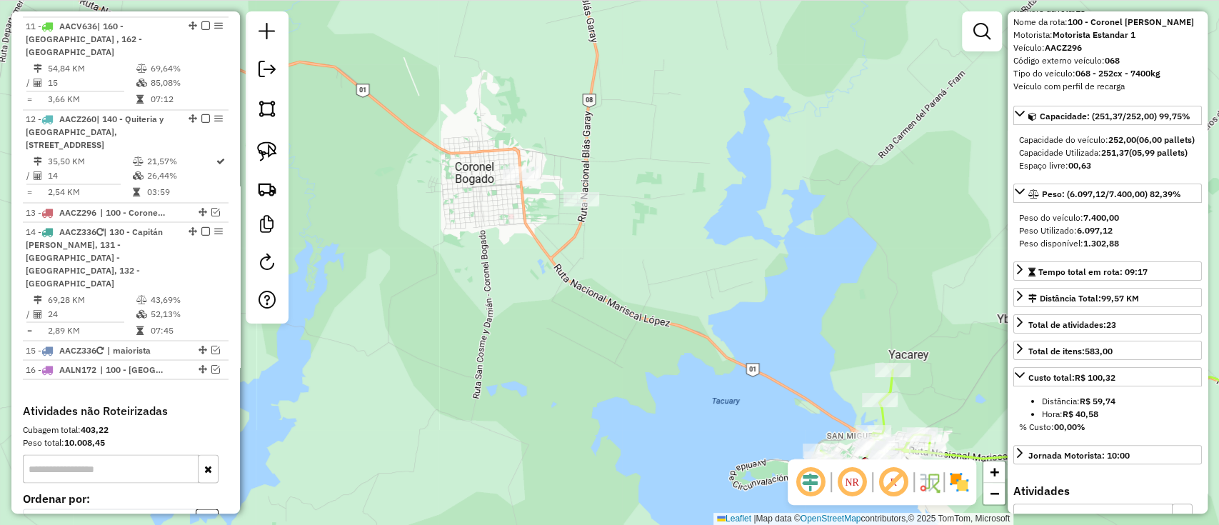
drag, startPoint x: 695, startPoint y: 268, endPoint x: 573, endPoint y: 144, distance: 174.2
click at [573, 145] on div "Janela de atendimento Grade de atendimento Capacidade Transportadoras Veículos …" at bounding box center [609, 262] width 1219 height 525
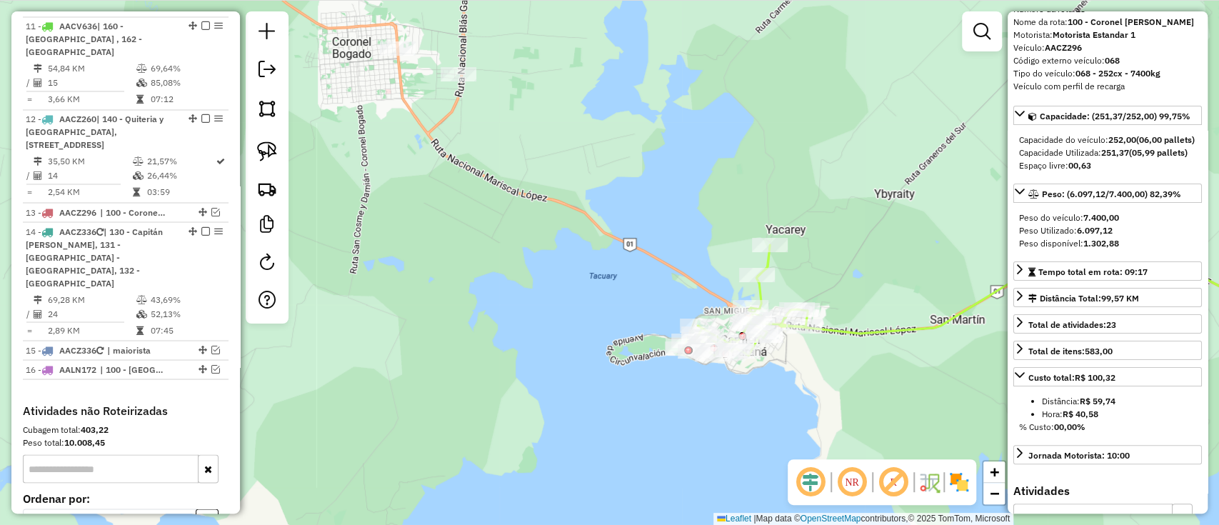
click at [760, 260] on icon at bounding box center [744, 300] width 125 height 111
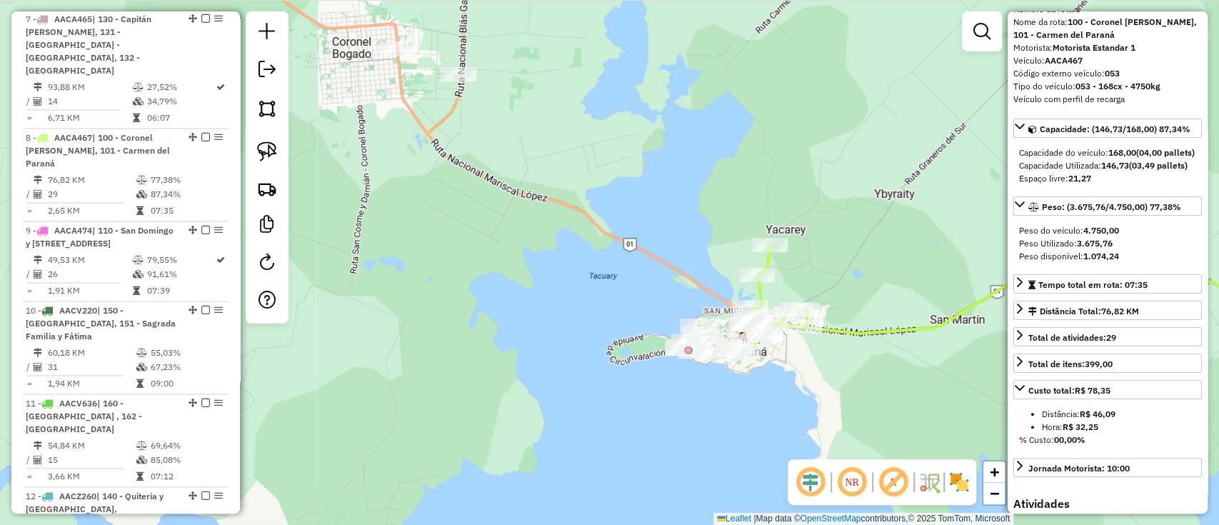
scroll to position [0, 0]
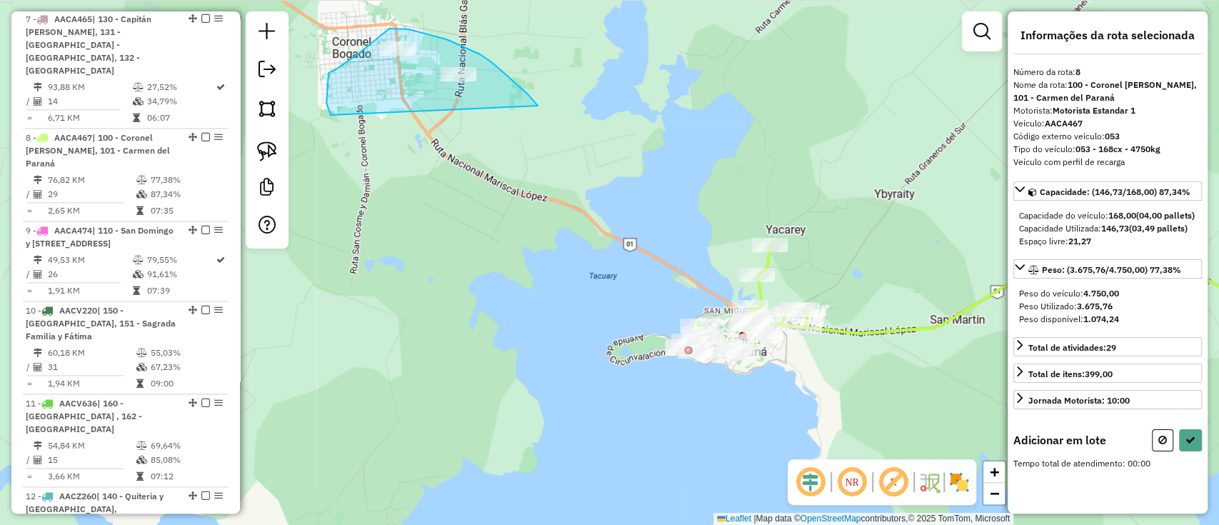
drag, startPoint x: 528, startPoint y: 94, endPoint x: 331, endPoint y: 117, distance: 198.4
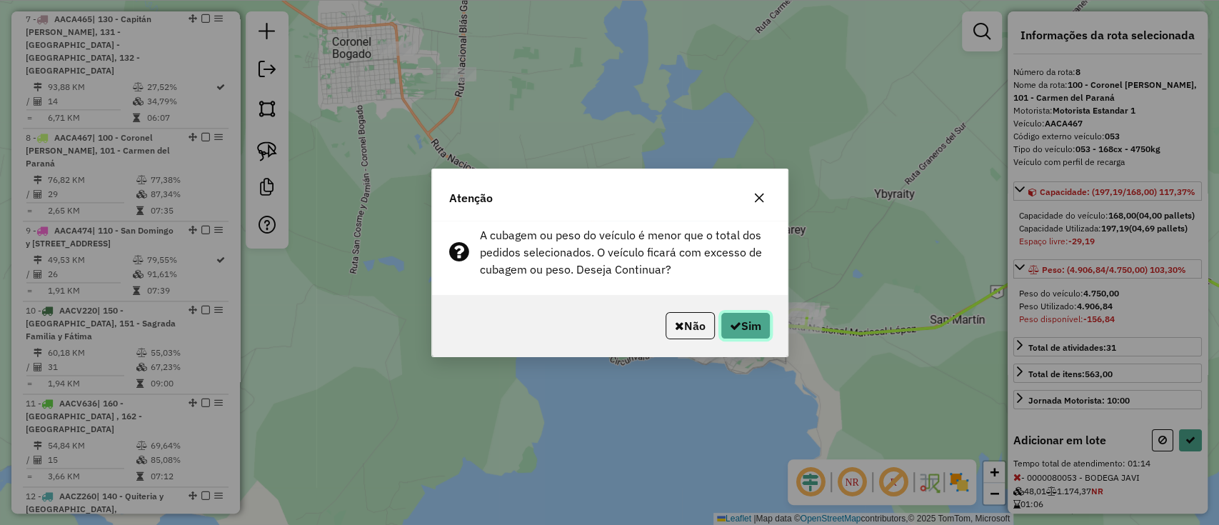
click at [752, 329] on button "Sim" at bounding box center [745, 325] width 50 height 27
select select "**********"
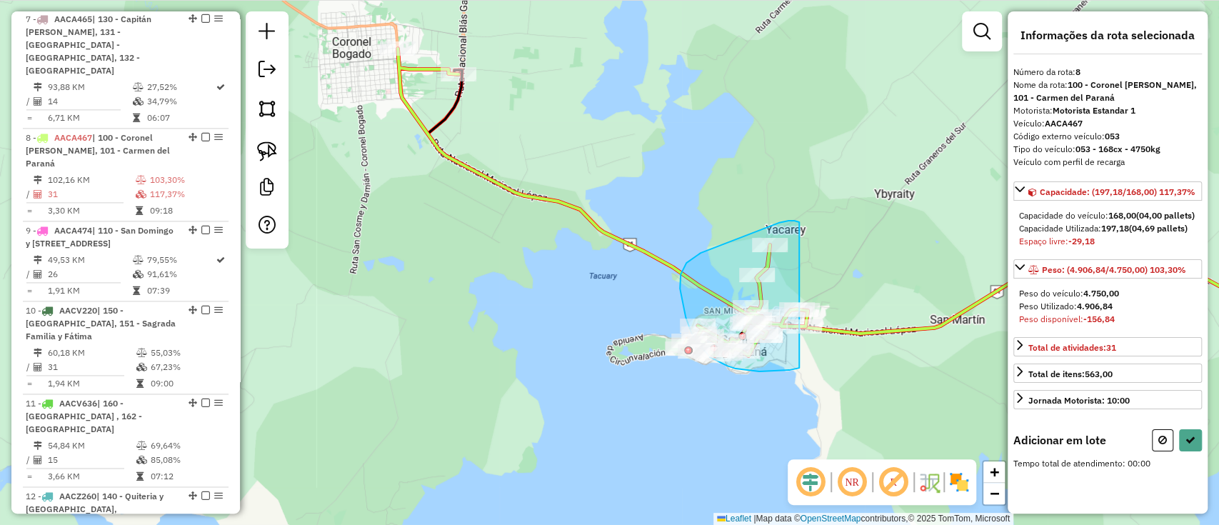
drag, startPoint x: 797, startPoint y: 221, endPoint x: 807, endPoint y: 363, distance: 141.7
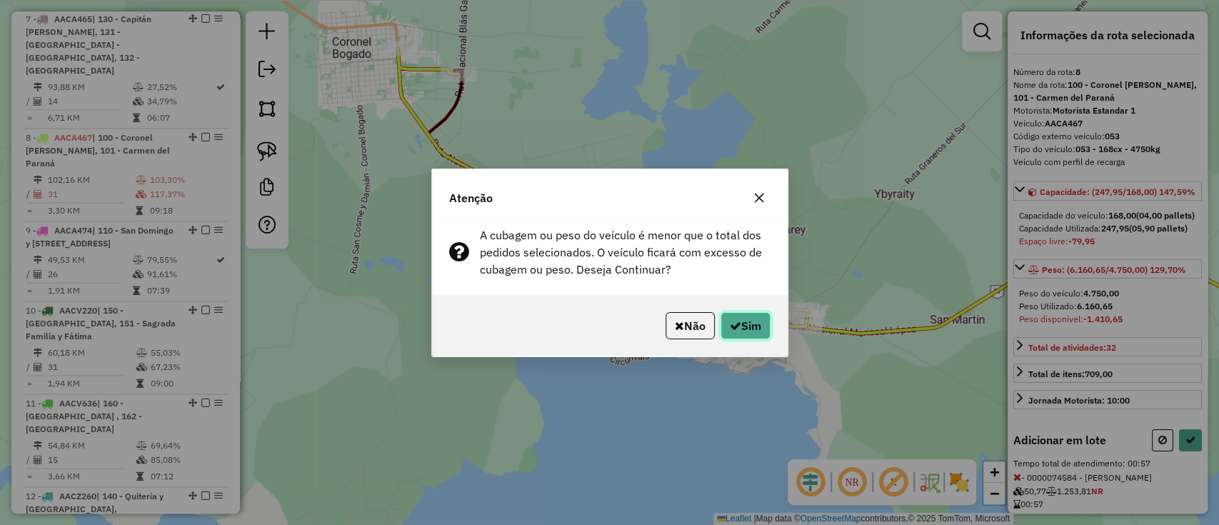
click at [755, 323] on button "Sim" at bounding box center [745, 325] width 50 height 27
select select "**********"
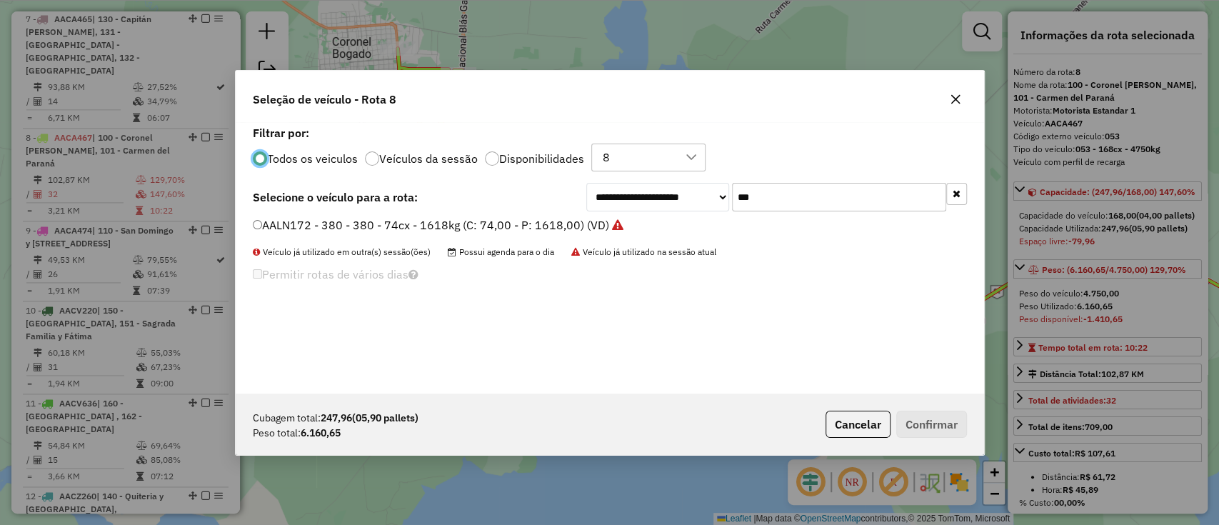
scroll to position [7, 4]
click at [800, 213] on div "**********" at bounding box center [610, 257] width 748 height 271
click at [803, 205] on input "***" at bounding box center [839, 197] width 214 height 29
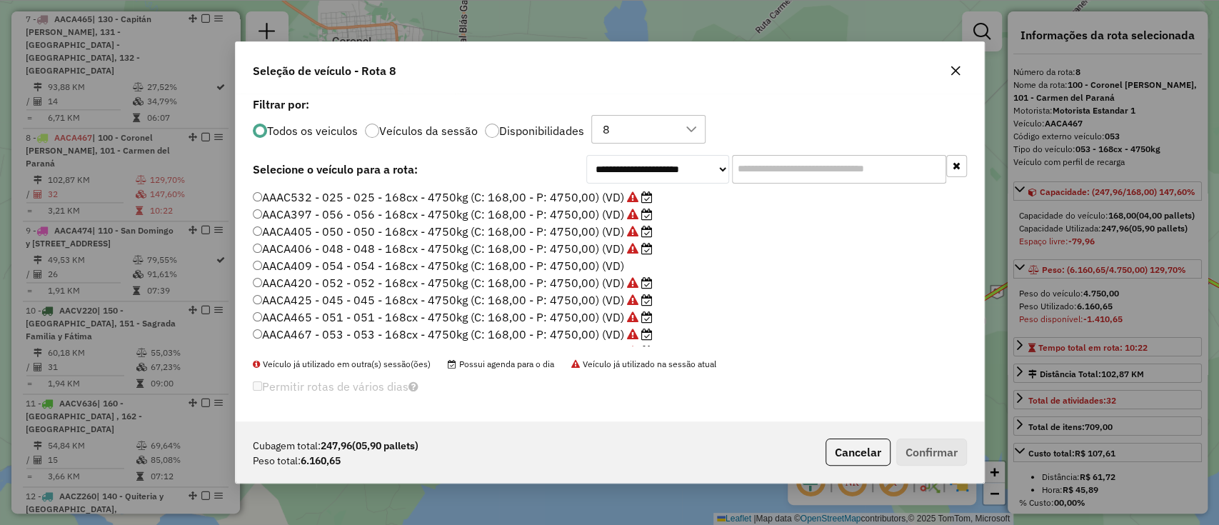
click at [515, 146] on div "**********" at bounding box center [610, 258] width 748 height 328
click at [523, 131] on label "Disponibilidades" at bounding box center [541, 130] width 85 height 11
click at [545, 324] on label "AACZ296 - 068 - 068 - 252cx - 7400kg (C: 252,00 - P: 7400,00) (VD)" at bounding box center [452, 320] width 399 height 17
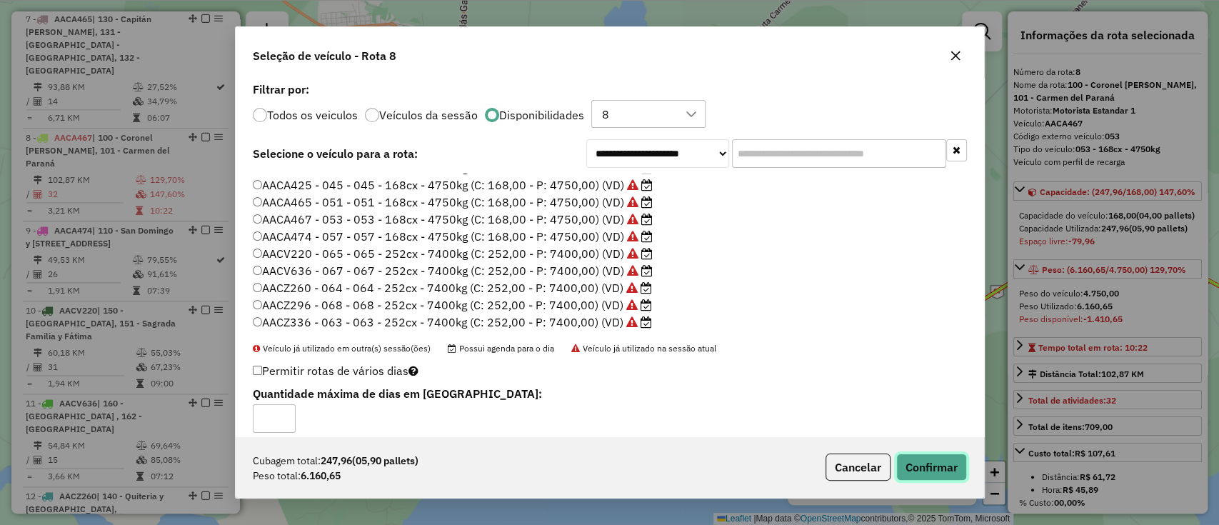
click at [906, 455] on button "Confirmar" at bounding box center [931, 466] width 71 height 27
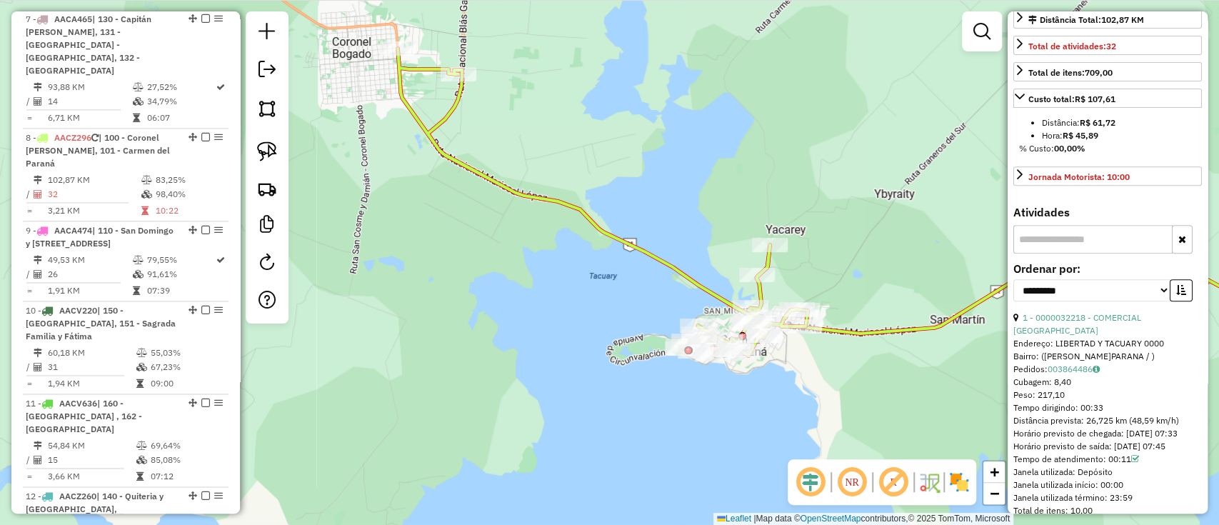
scroll to position [381, 0]
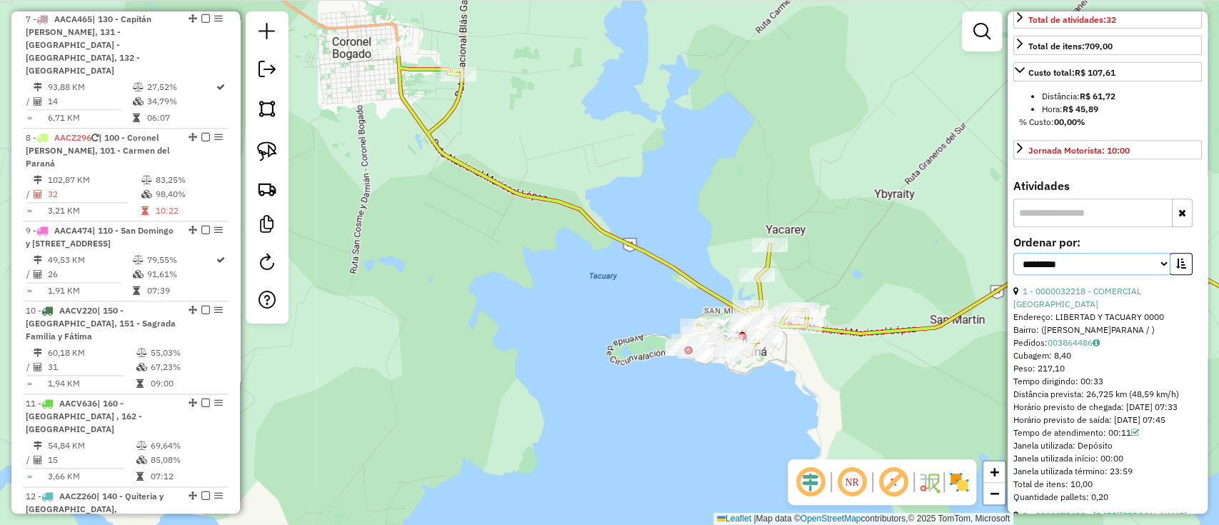
click at [1069, 275] on select "**********" at bounding box center [1091, 264] width 157 height 22
select select "**********"
click at [1013, 275] on select "**********" at bounding box center [1091, 264] width 157 height 22
click at [1170, 275] on button "button" at bounding box center [1180, 264] width 23 height 22
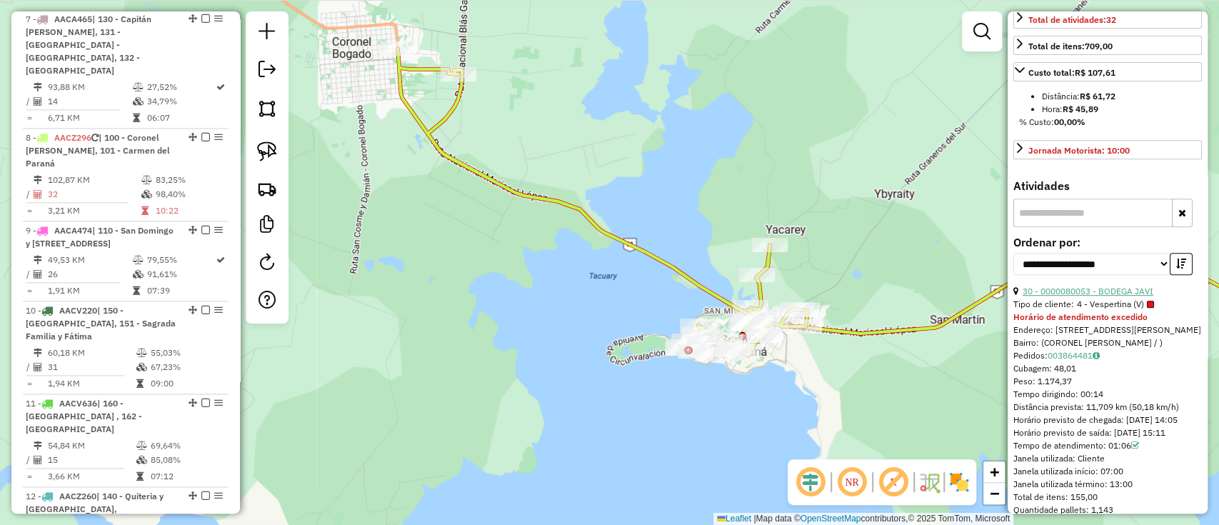
click at [1097, 296] on link "30 - 0000080053 - BODEGA JAVI" at bounding box center [1087, 291] width 131 height 11
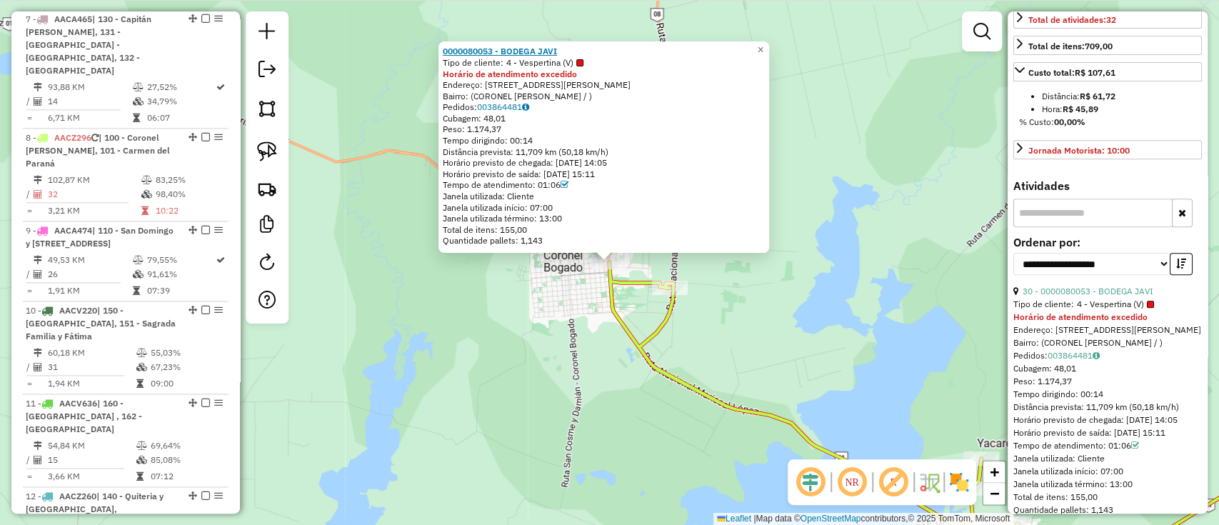
click at [540, 46] on strong "0000080053 - BODEGA JAVI" at bounding box center [500, 51] width 114 height 11
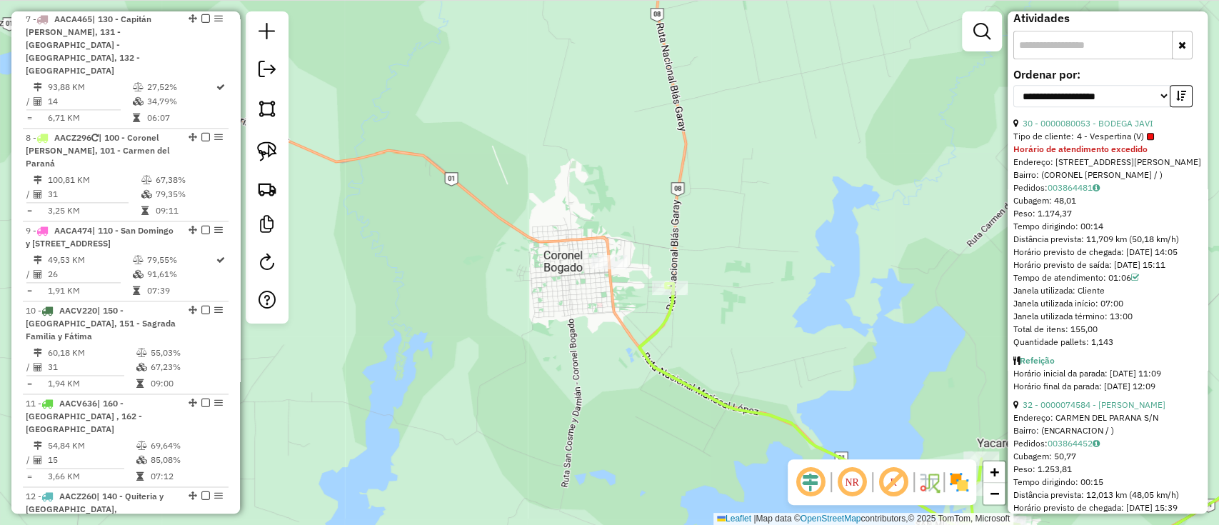
scroll to position [571, 0]
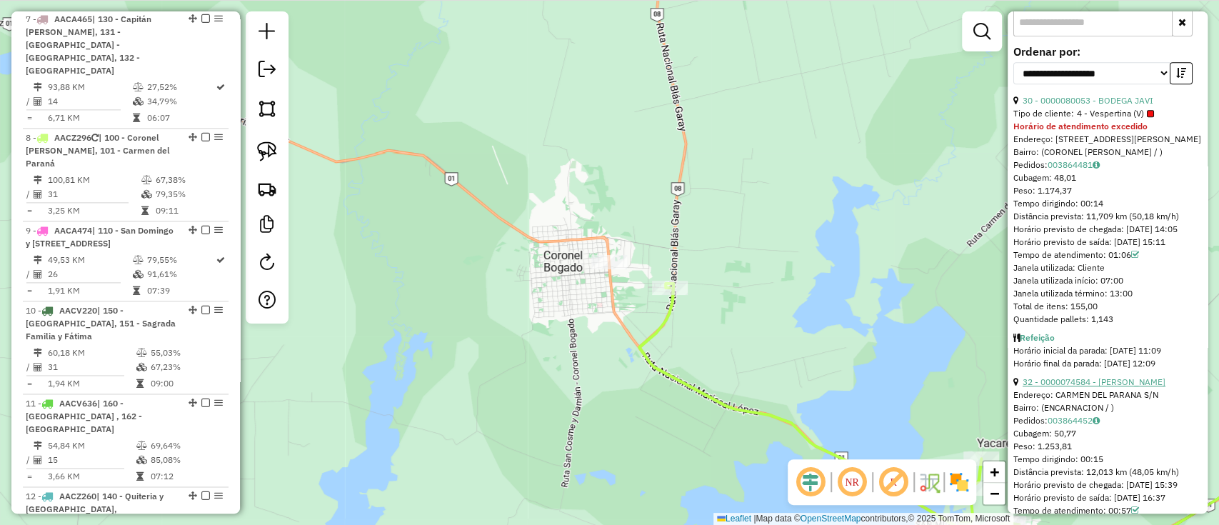
click at [1085, 387] on link "32 - 0000074584 - NELSON FERNANDO" at bounding box center [1093, 381] width 143 height 11
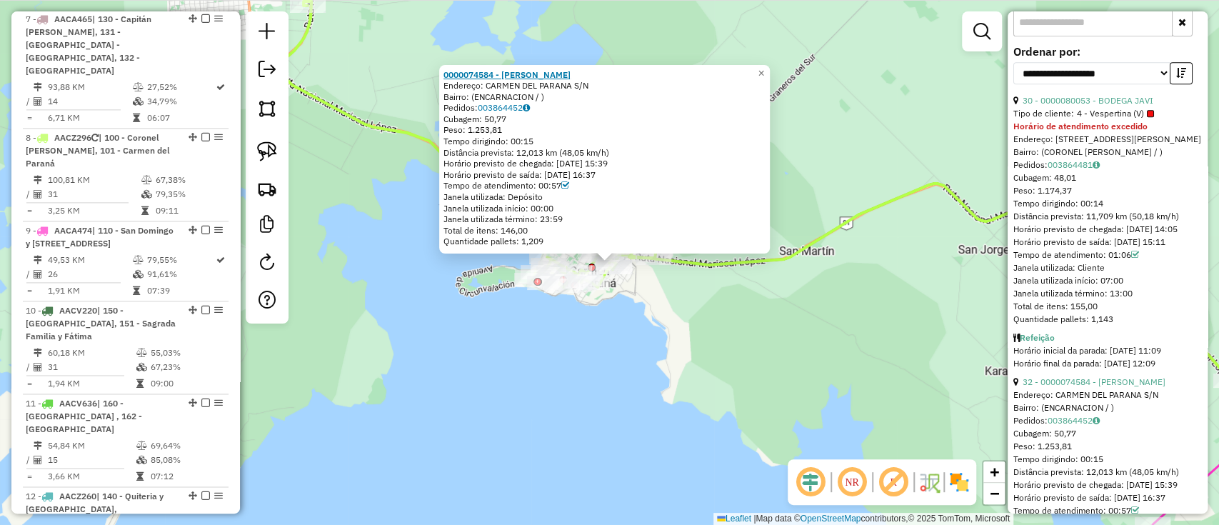
click at [548, 76] on strong "0000074584 - NELSON FERNANDO" at bounding box center [506, 74] width 127 height 11
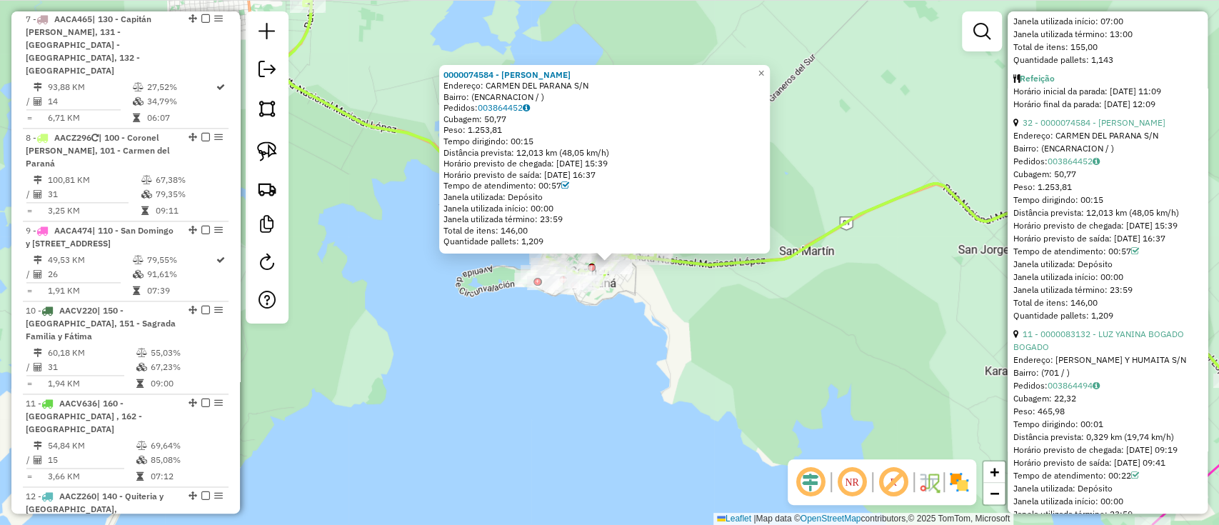
scroll to position [857, 0]
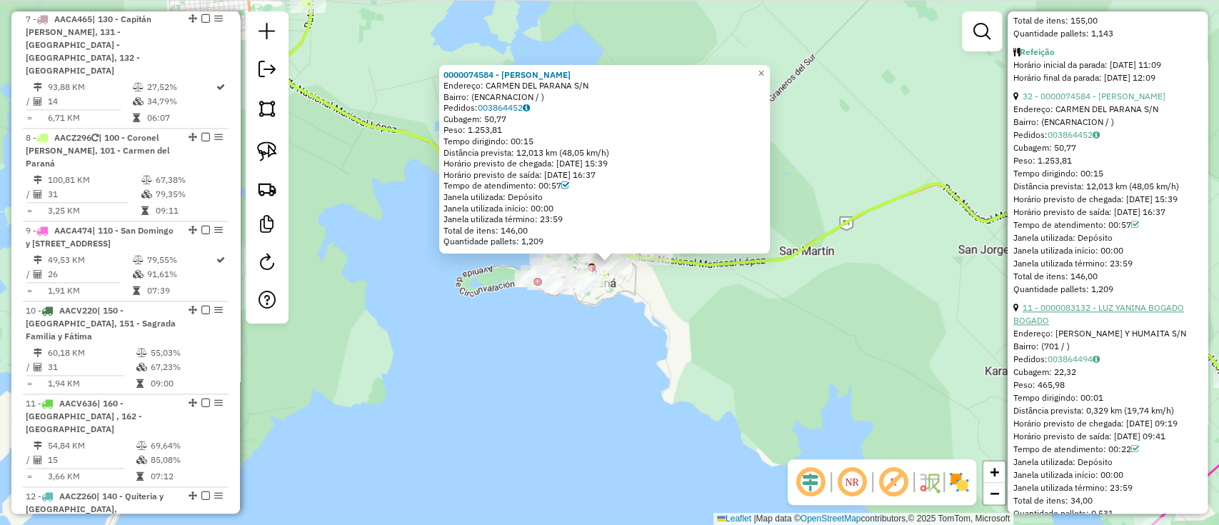
click at [1113, 326] on link "11 - 0000083132 - LUZ YANINA BOGADO BOGADO" at bounding box center [1098, 314] width 171 height 24
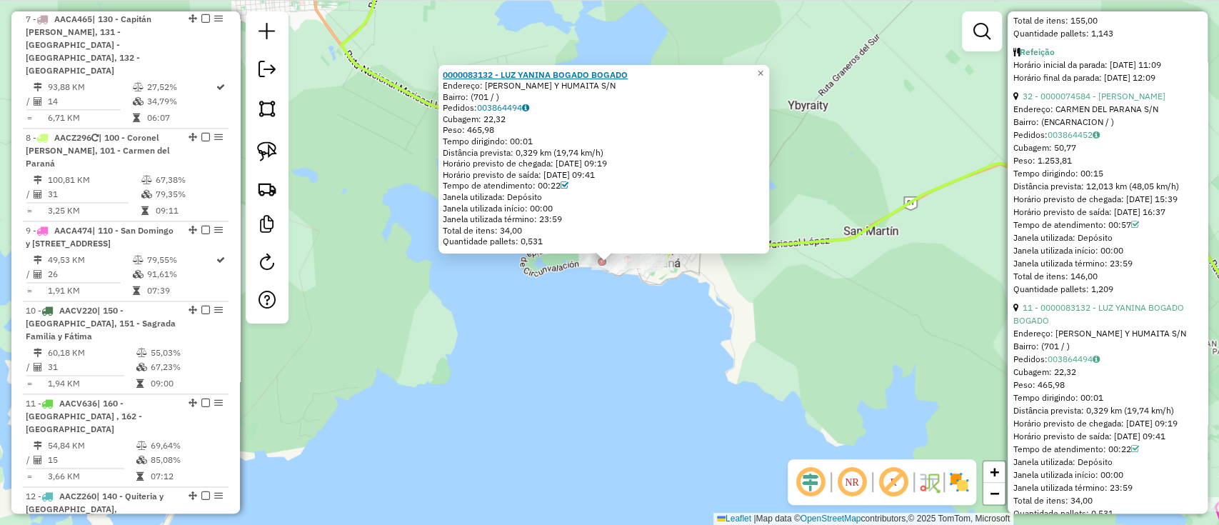
click at [588, 72] on strong "0000083132 - LUZ YANINA BOGADO BOGADO" at bounding box center [535, 74] width 185 height 11
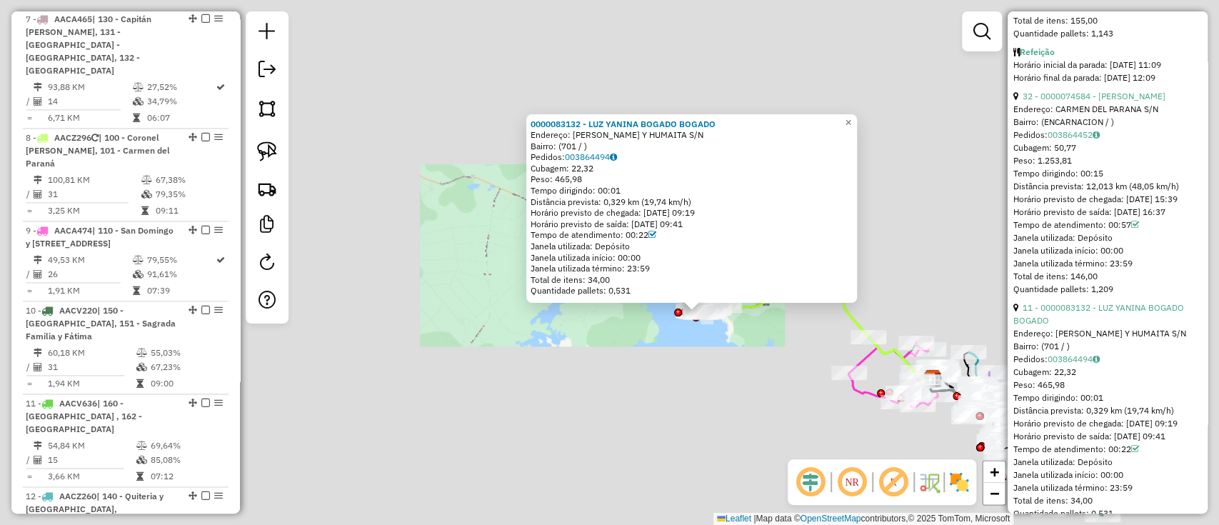
click at [621, 333] on div "0000083132 - LUZ YANINA BOGADO BOGADO Endereço: ALBERDI Y HUMAITA S/N Bairro: (…" at bounding box center [609, 262] width 1219 height 525
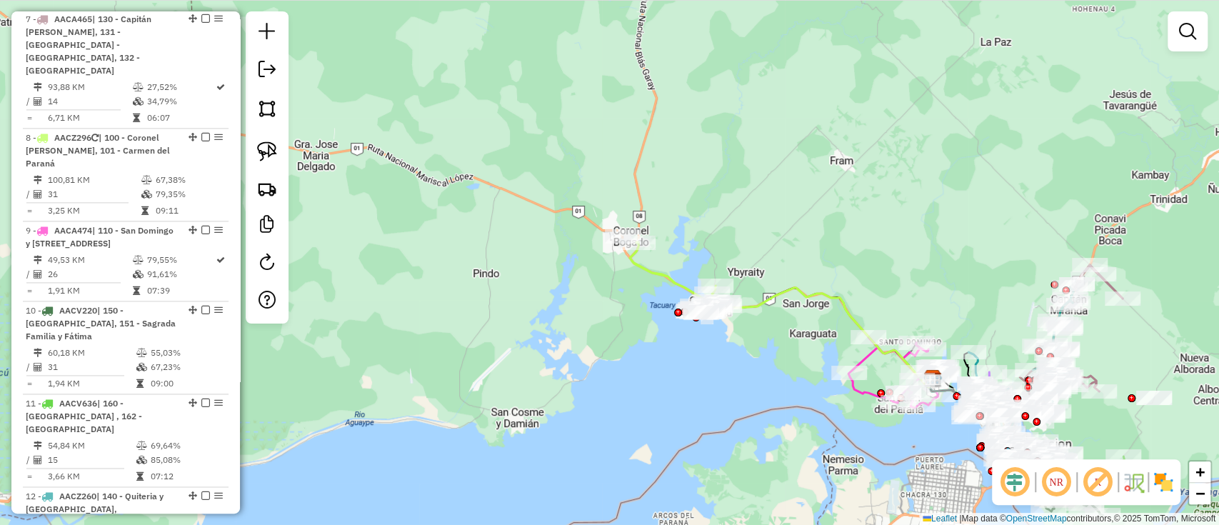
click at [645, 267] on icon at bounding box center [677, 277] width 95 height 71
select select "**********"
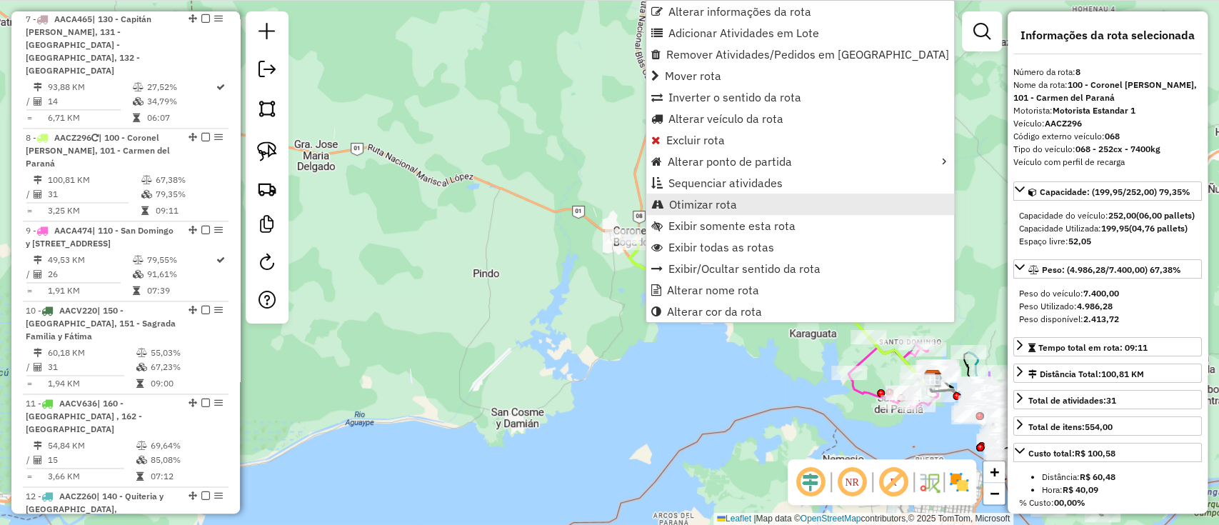
click at [703, 206] on span "Otimizar rota" at bounding box center [703, 203] width 68 height 11
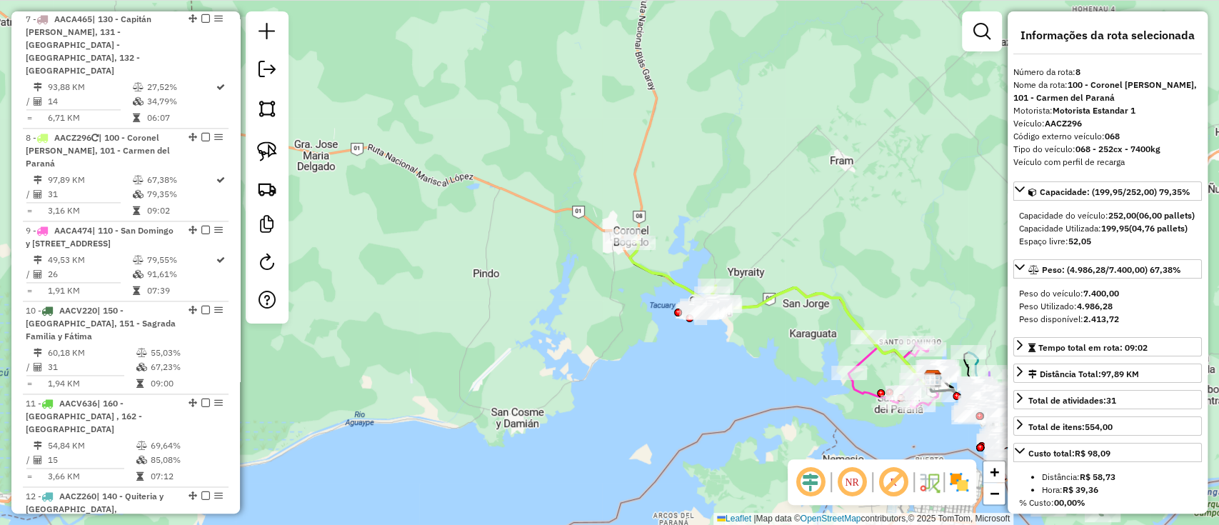
click at [668, 266] on icon at bounding box center [677, 278] width 95 height 72
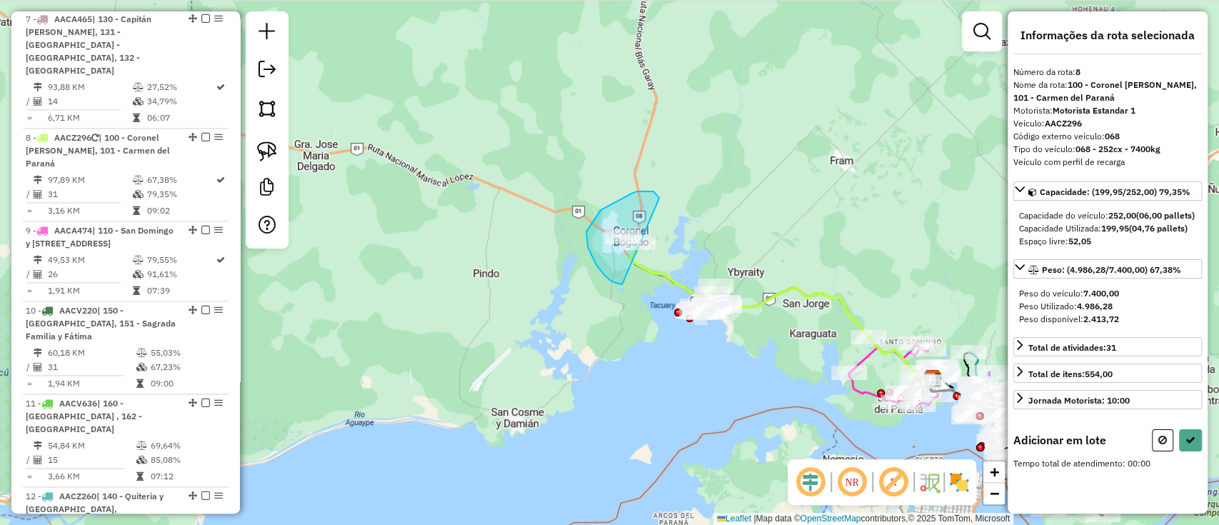
drag, startPoint x: 647, startPoint y: 191, endPoint x: 622, endPoint y: 284, distance: 96.1
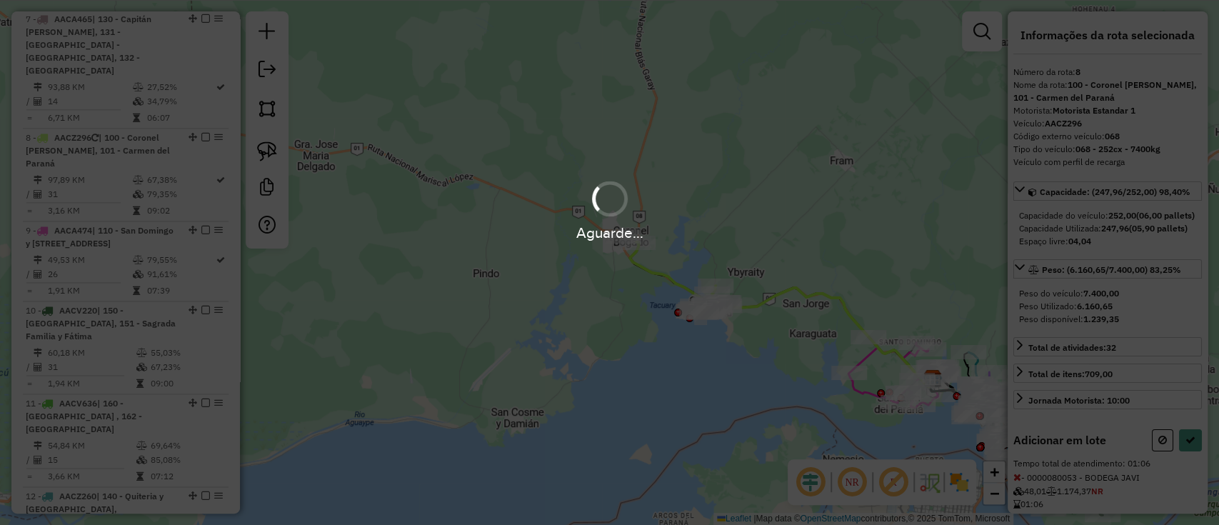
select select "**********"
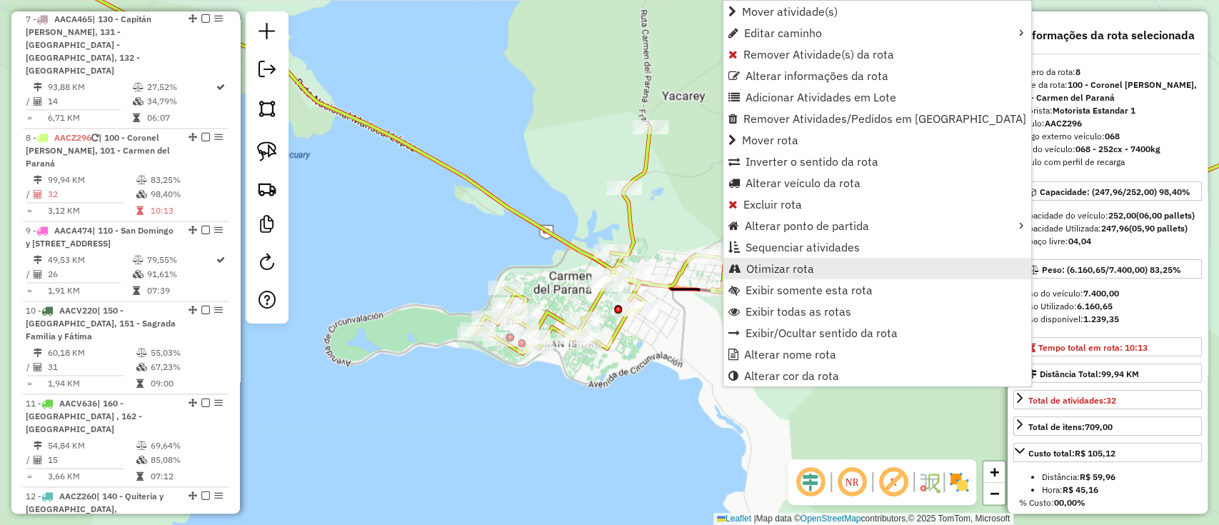
click at [760, 271] on span "Otimizar rota" at bounding box center [780, 268] width 68 height 11
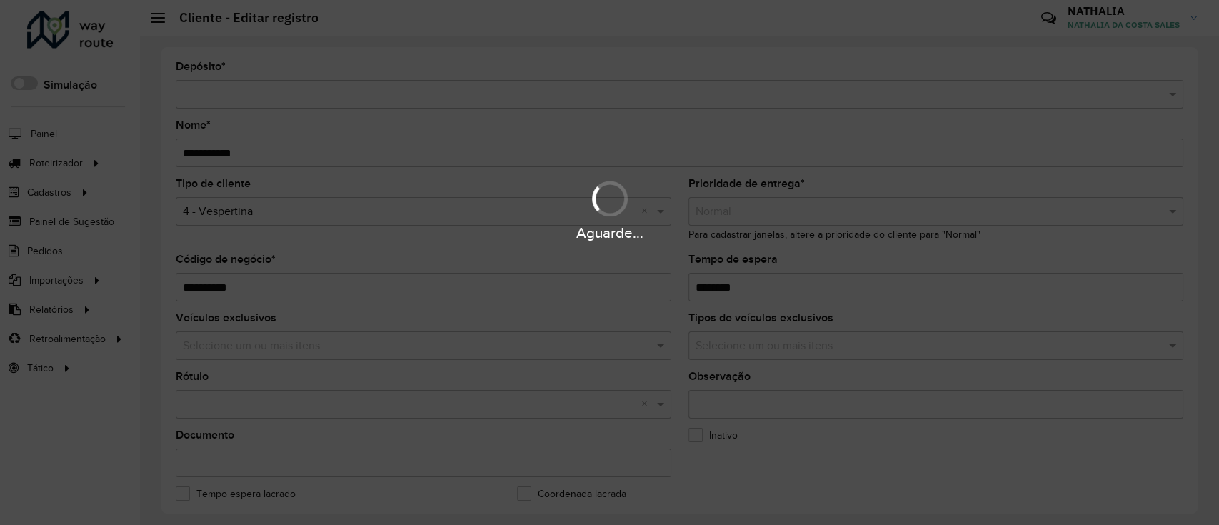
click at [782, 287] on div "Aguarde..." at bounding box center [609, 262] width 1219 height 525
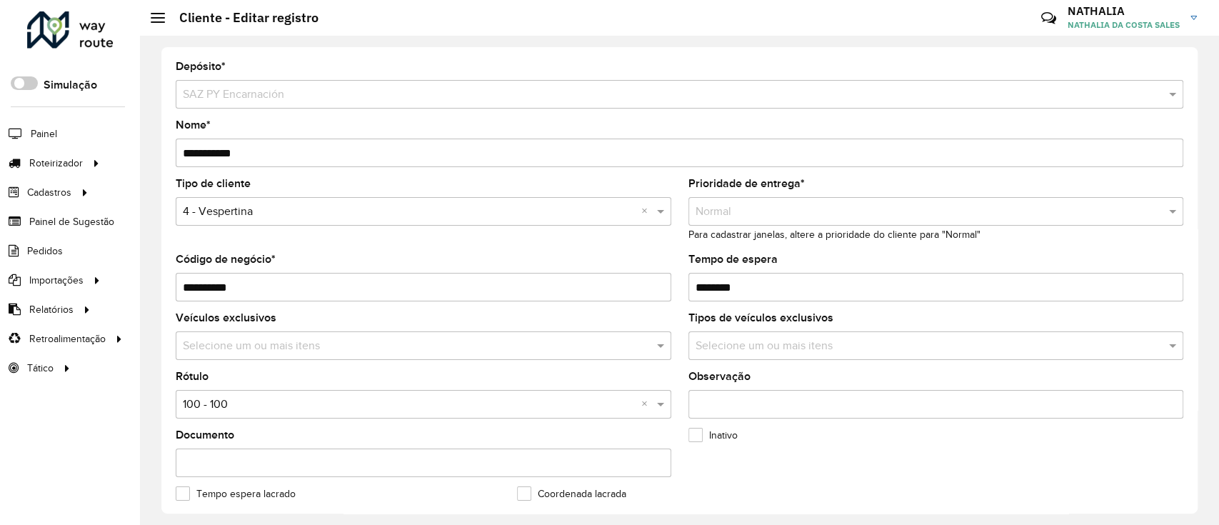
click at [757, 289] on input "Tempo de espera" at bounding box center [935, 287] width 495 height 29
type input "********"
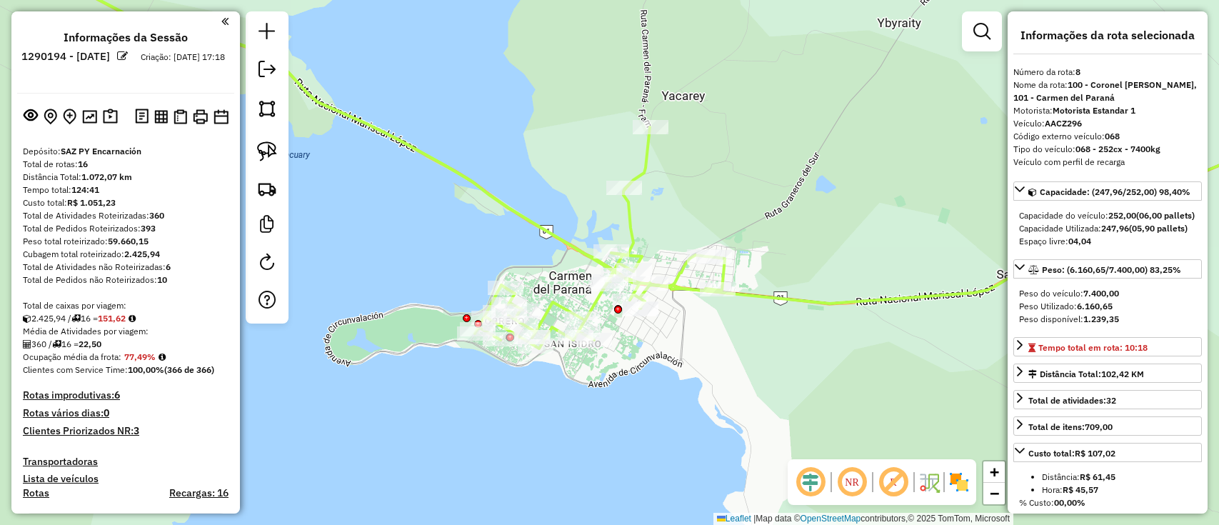
select select "**********"
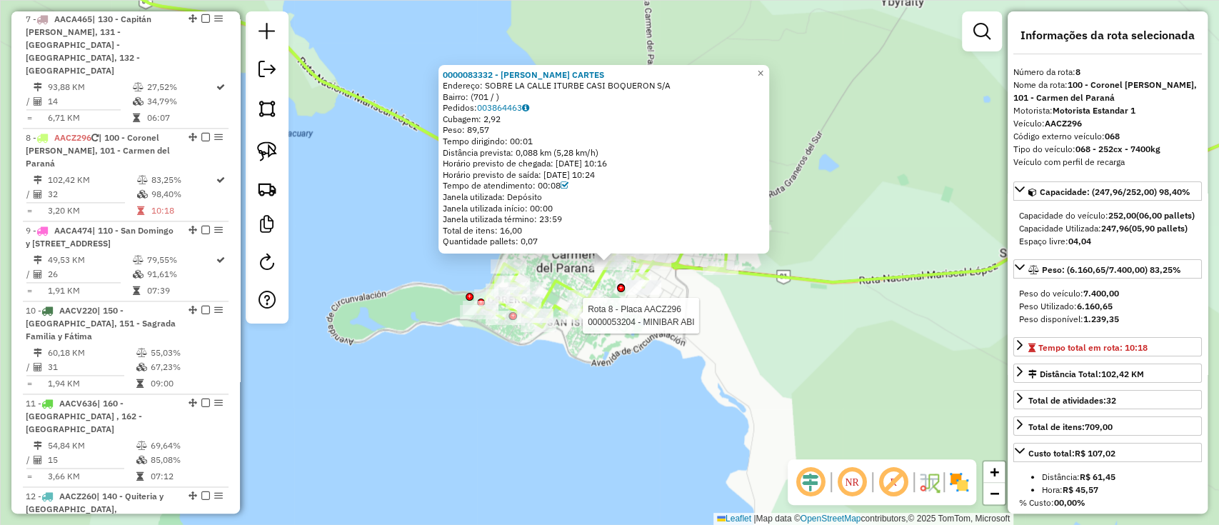
click at [569, 327] on div "Rota 8 - Placa AACZ296 0000074584 - NELSON FERNANDO Rota 8 - Placa AACZ296 0000…" at bounding box center [609, 262] width 1219 height 525
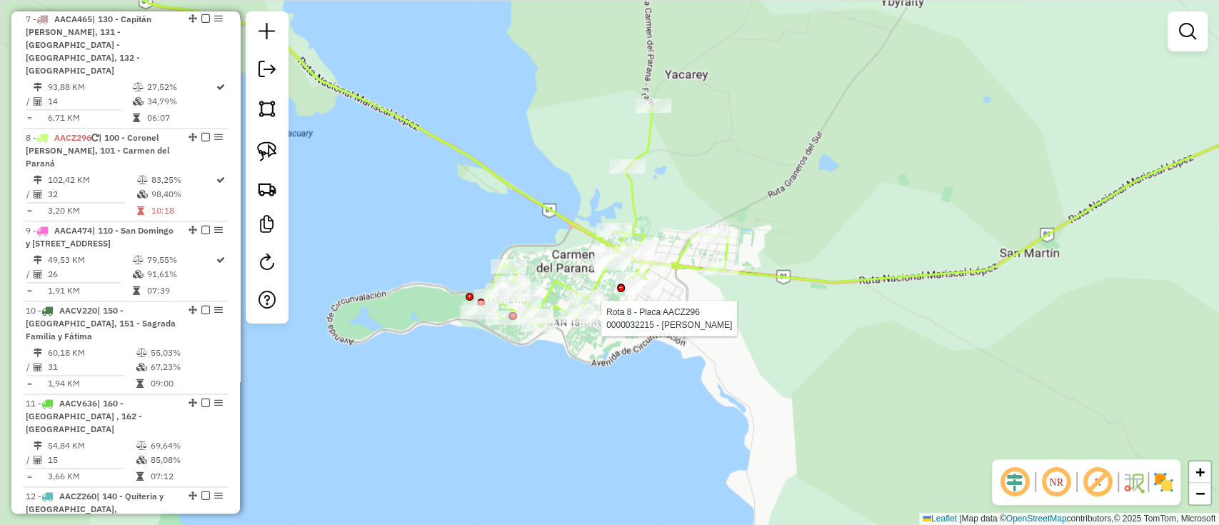
select select "**********"
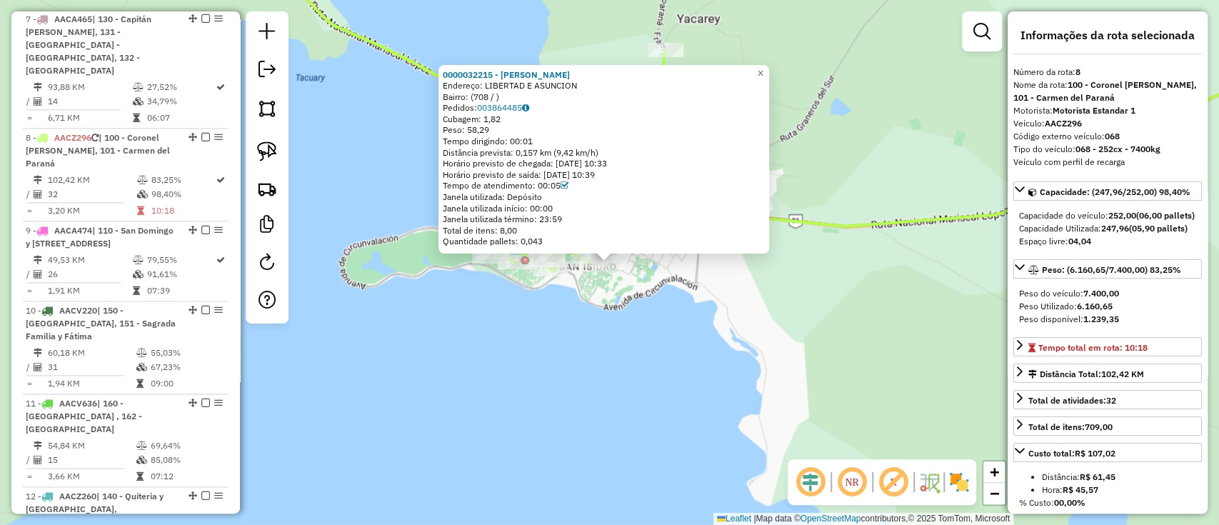
click at [526, 65] on div "0000032215 - GODOY SOSA LUIS ALBERTO Endereço: LIBERTAD E ASUNCION Bairro: (708…" at bounding box center [603, 159] width 331 height 189
click at [527, 71] on strong "0000032215 - [PERSON_NAME]" at bounding box center [506, 74] width 127 height 11
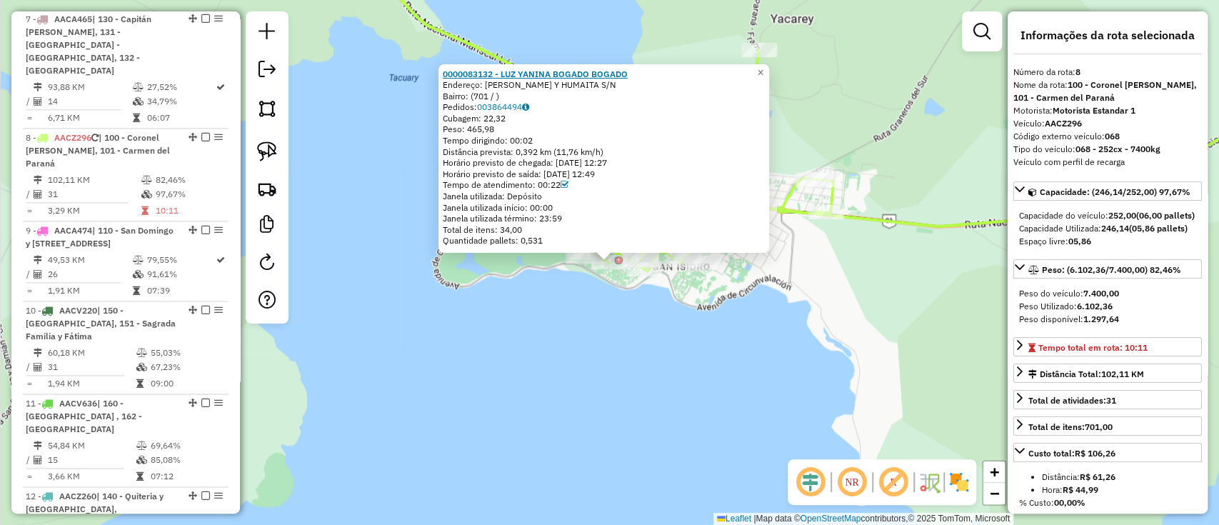
click at [516, 74] on strong "0000083132 - LUZ YANINA BOGADO BOGADO" at bounding box center [535, 74] width 185 height 11
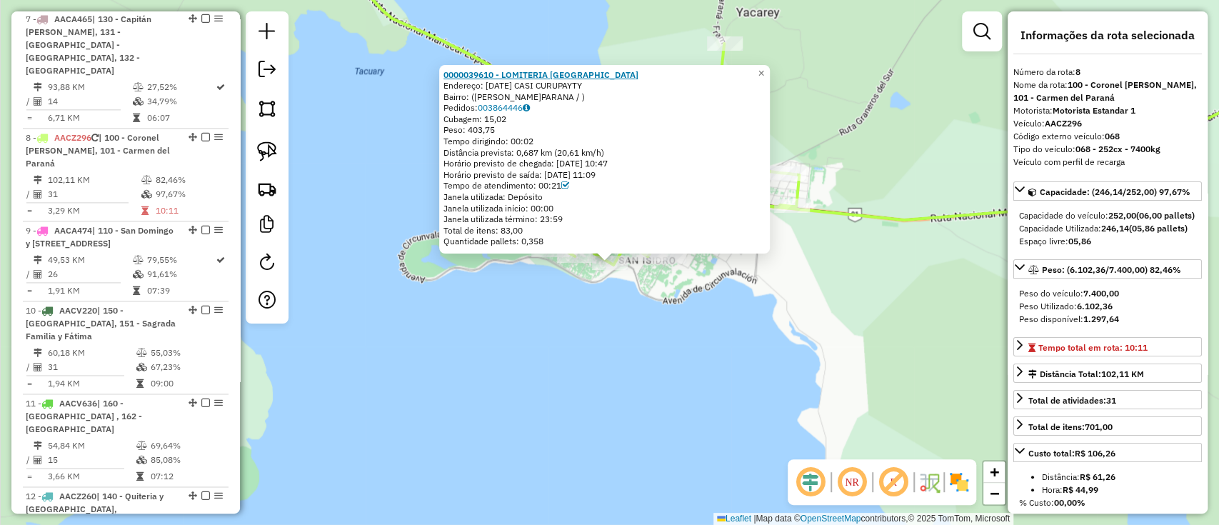
click at [528, 70] on strong "0000039610 - LOMITERIA [GEOGRAPHIC_DATA]" at bounding box center [540, 74] width 195 height 11
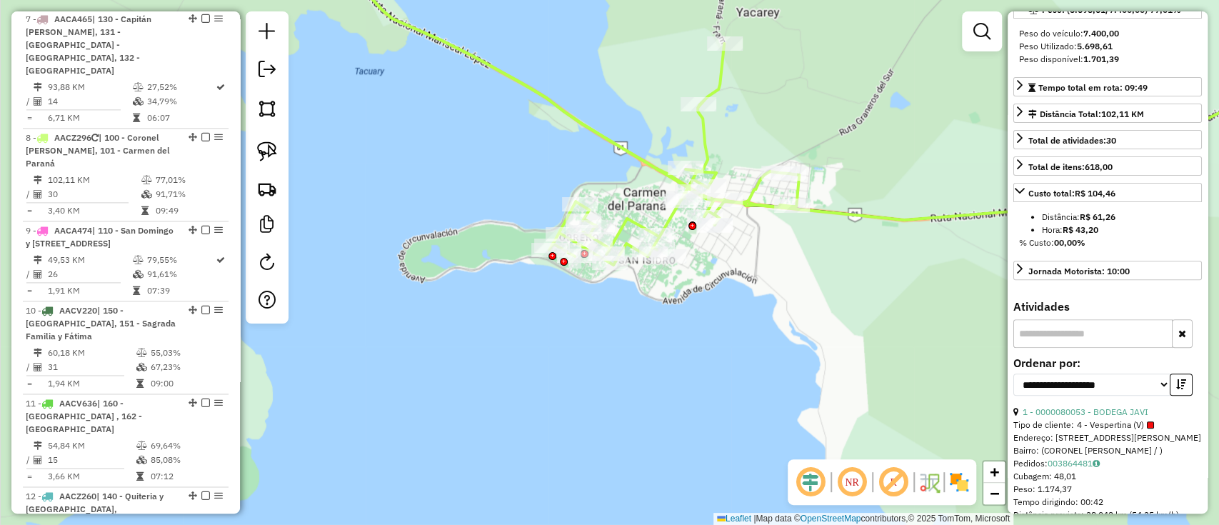
scroll to position [286, 0]
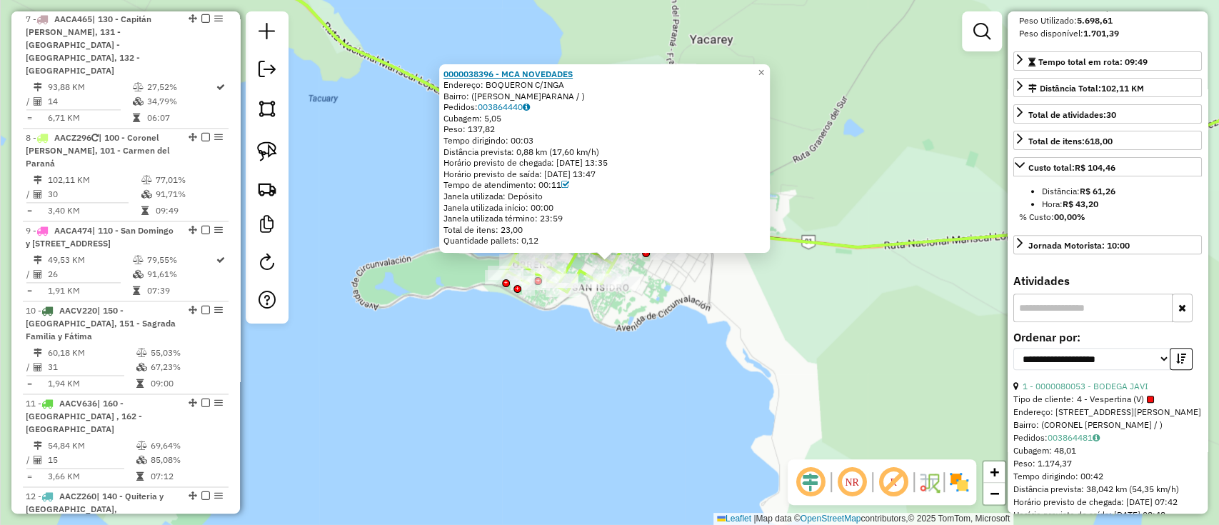
click at [532, 75] on strong "0000038396 - MCA NOVEDADES" at bounding box center [507, 74] width 129 height 11
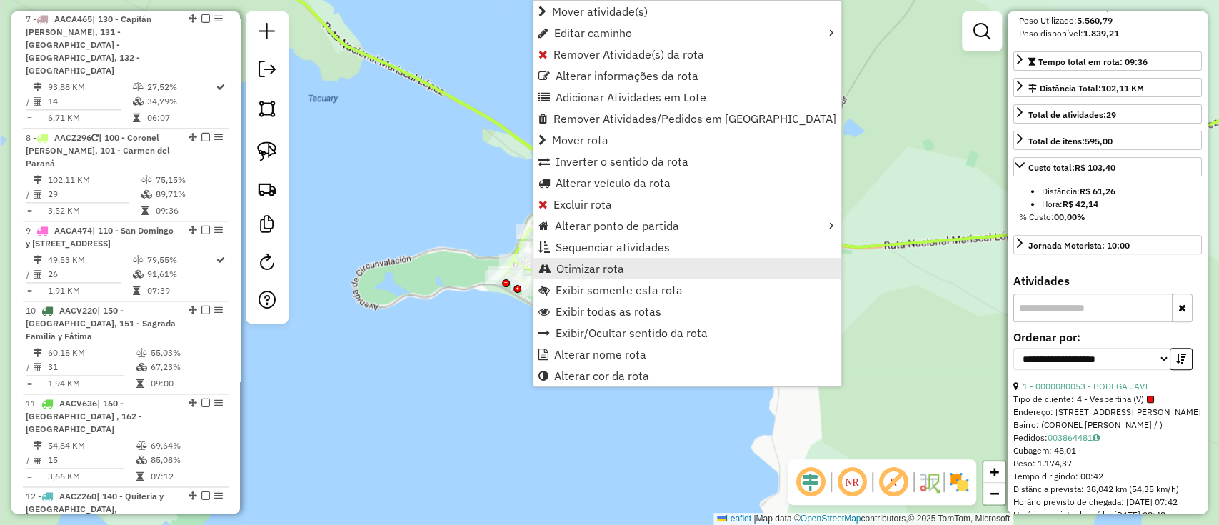
click at [628, 268] on link "Otimizar rota" at bounding box center [687, 268] width 308 height 21
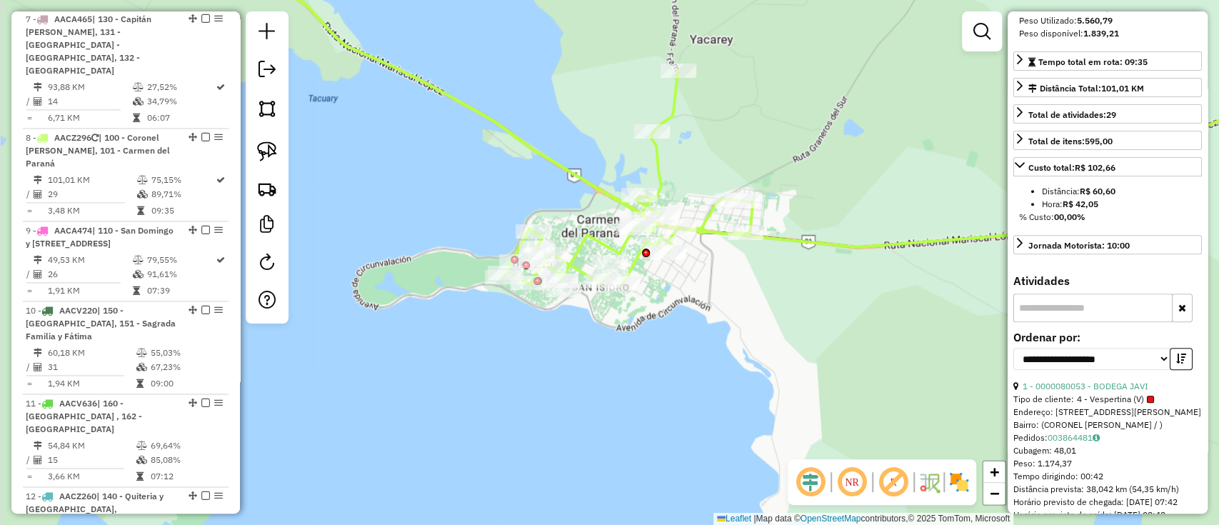
click at [605, 194] on icon at bounding box center [444, 116] width 618 height 337
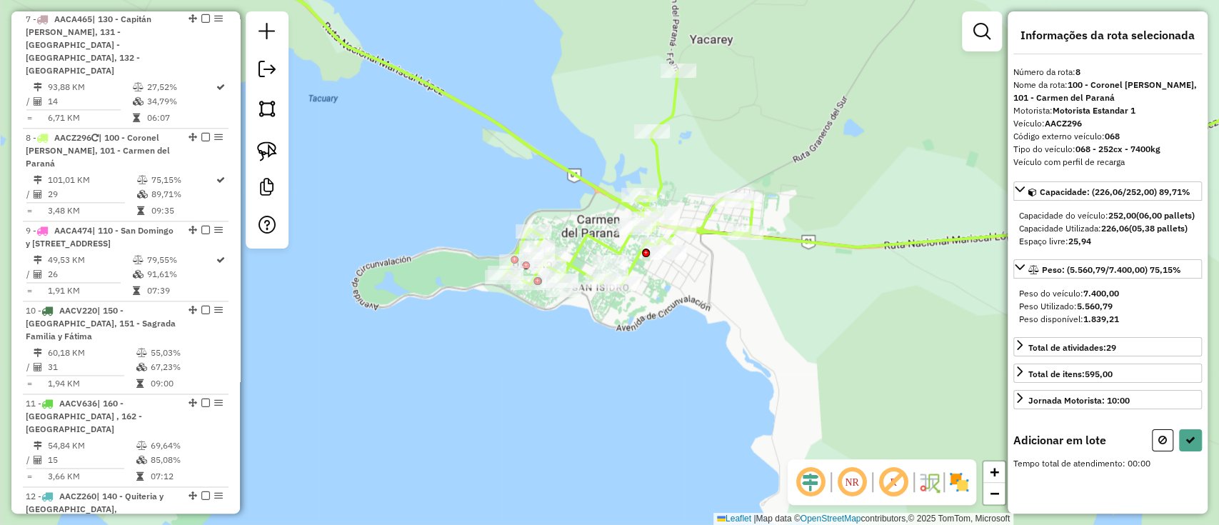
scroll to position [0, 0]
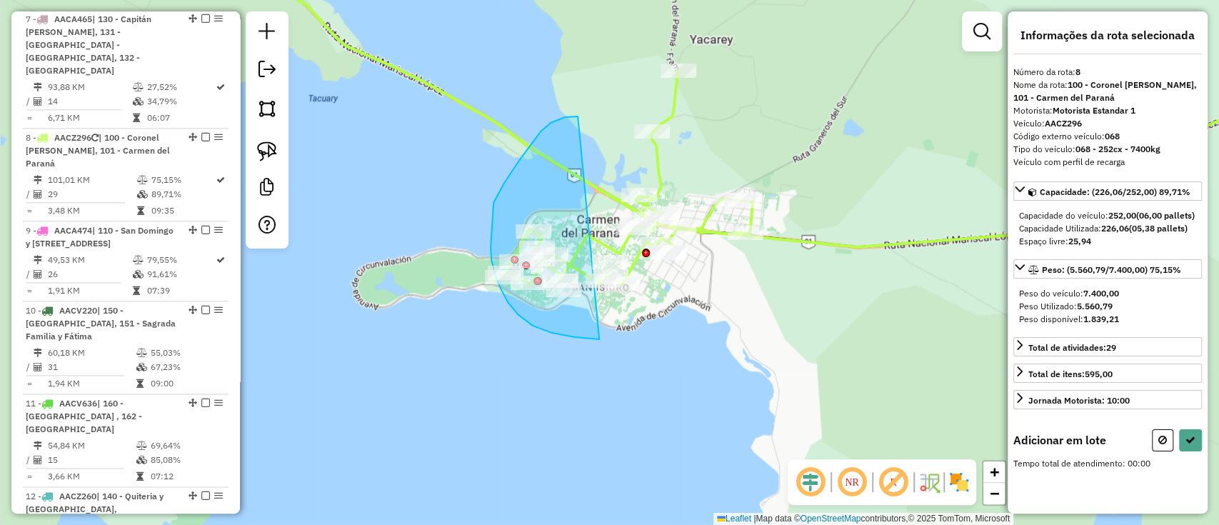
drag, startPoint x: 496, startPoint y: 198, endPoint x: 732, endPoint y: 304, distance: 258.2
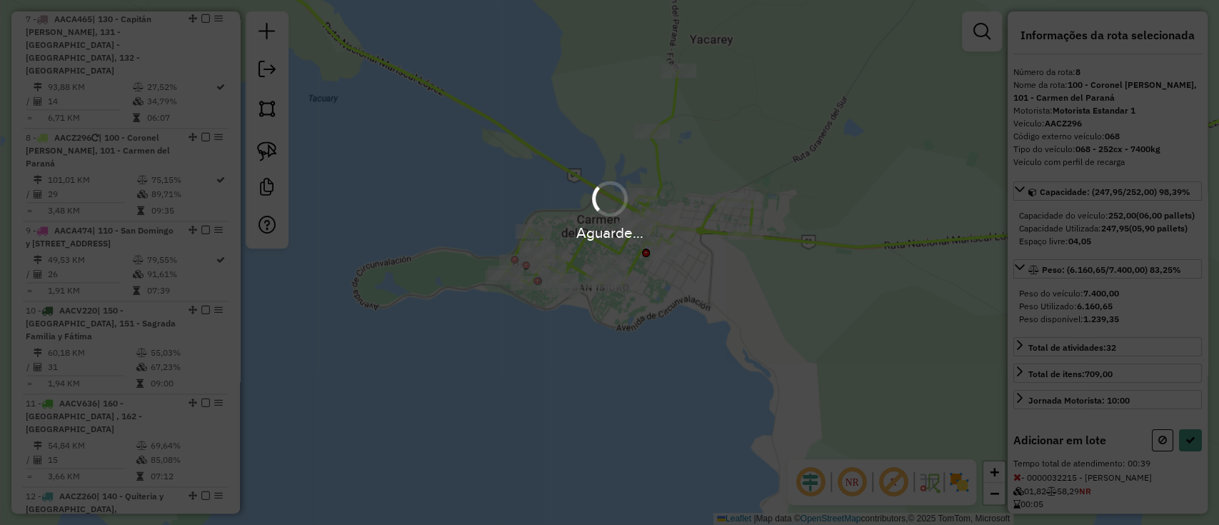
select select "**********"
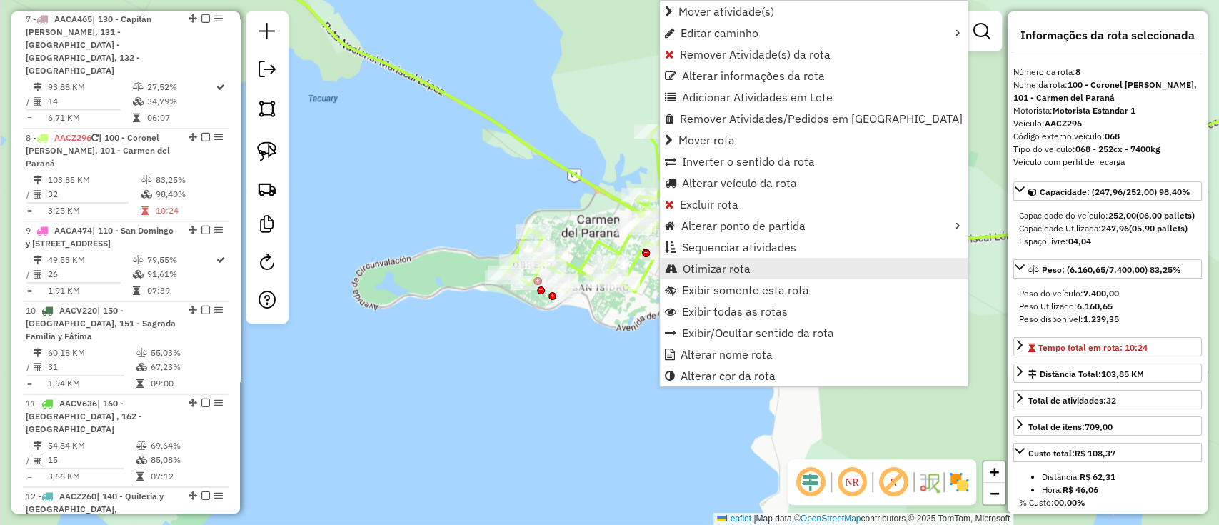
click at [755, 263] on link "Otimizar rota" at bounding box center [814, 268] width 308 height 21
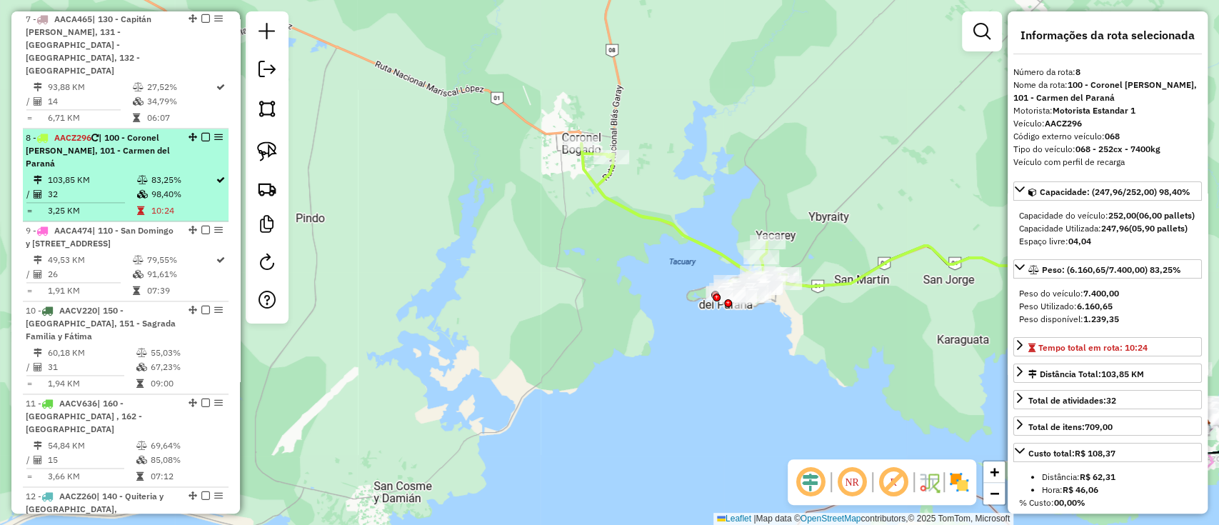
click at [203, 133] on em at bounding box center [205, 137] width 9 height 9
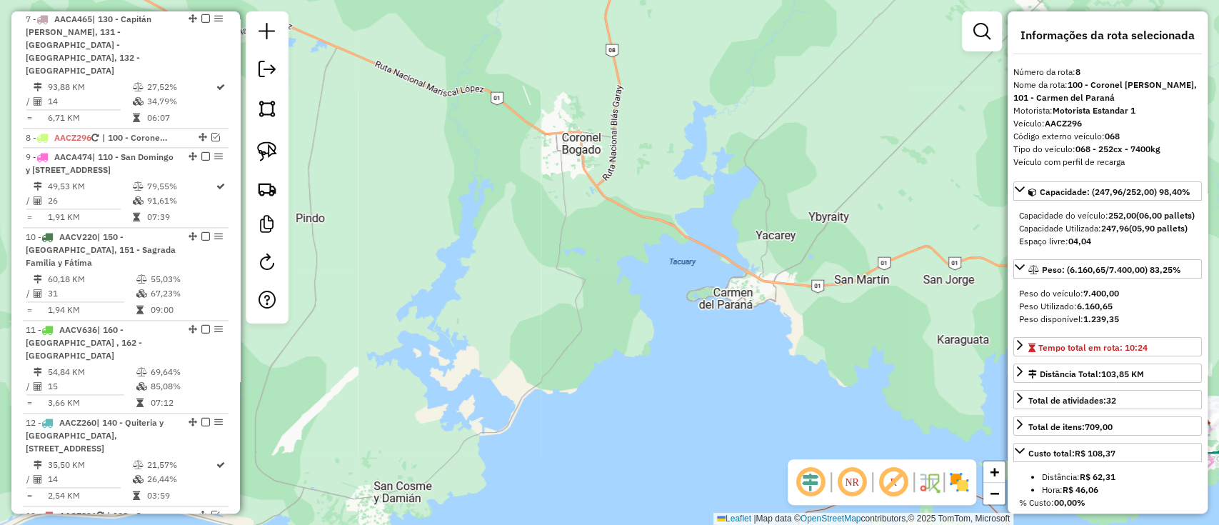
scroll to position [1202, 0]
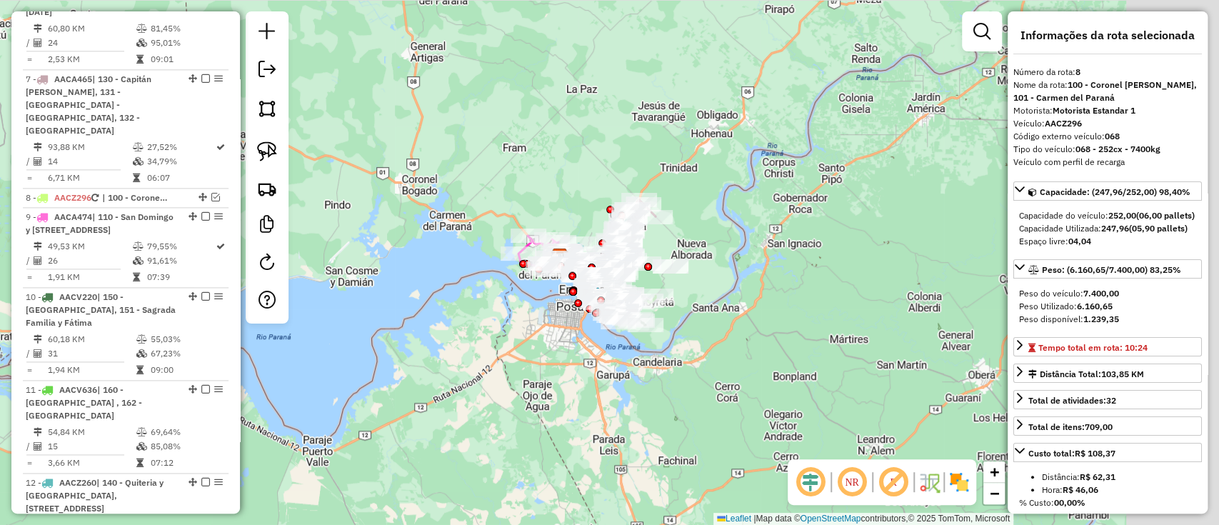
drag, startPoint x: 623, startPoint y: 286, endPoint x: 413, endPoint y: 282, distance: 209.9
click at [413, 282] on div "Janela de atendimento Grade de atendimento Capacidade Transportadoras Veículos …" at bounding box center [609, 262] width 1219 height 525
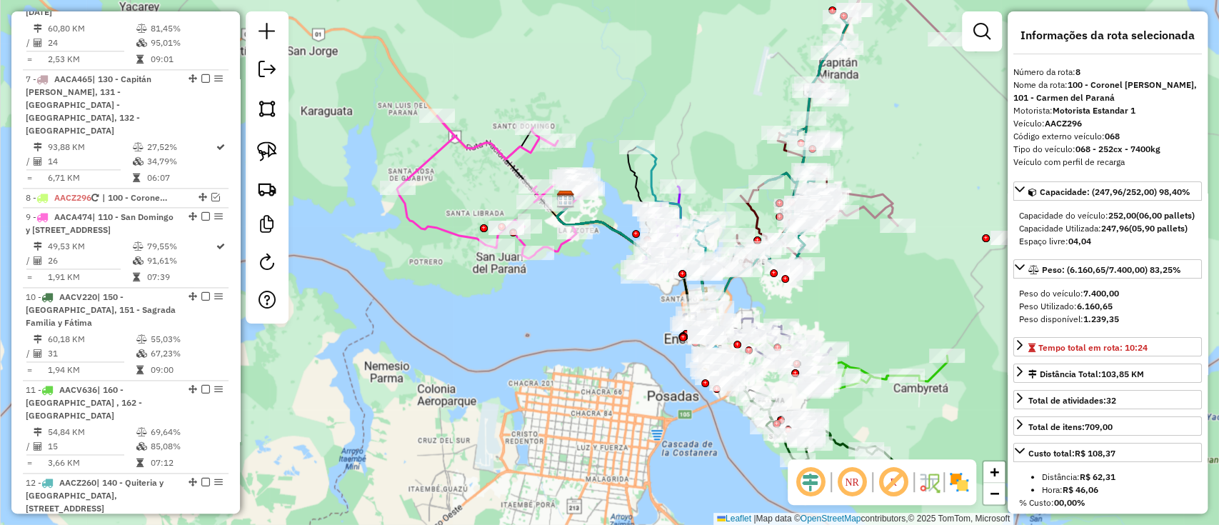
click at [455, 233] on icon at bounding box center [492, 187] width 191 height 143
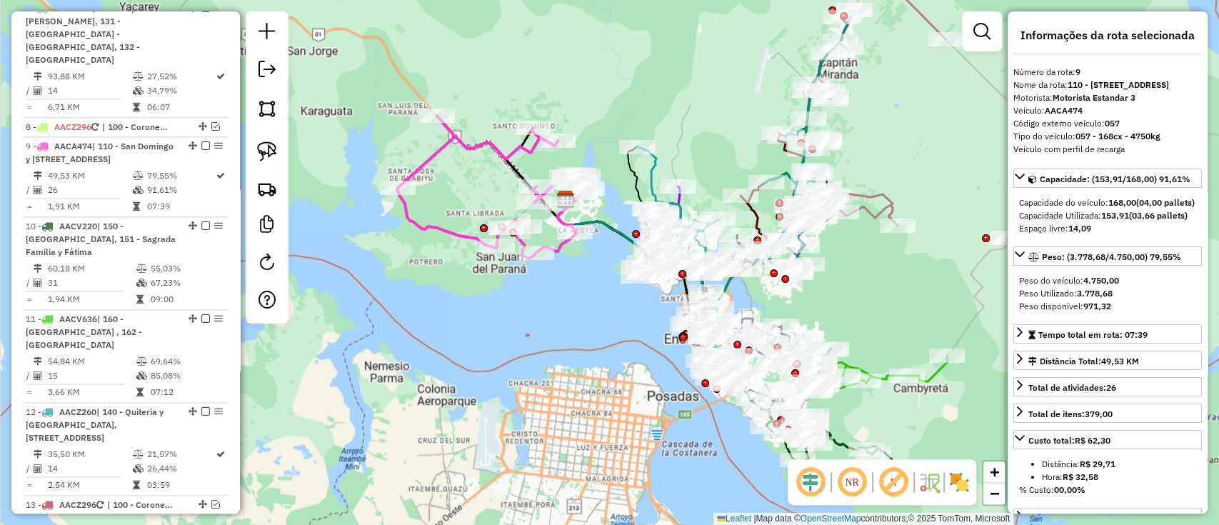
scroll to position [1281, 0]
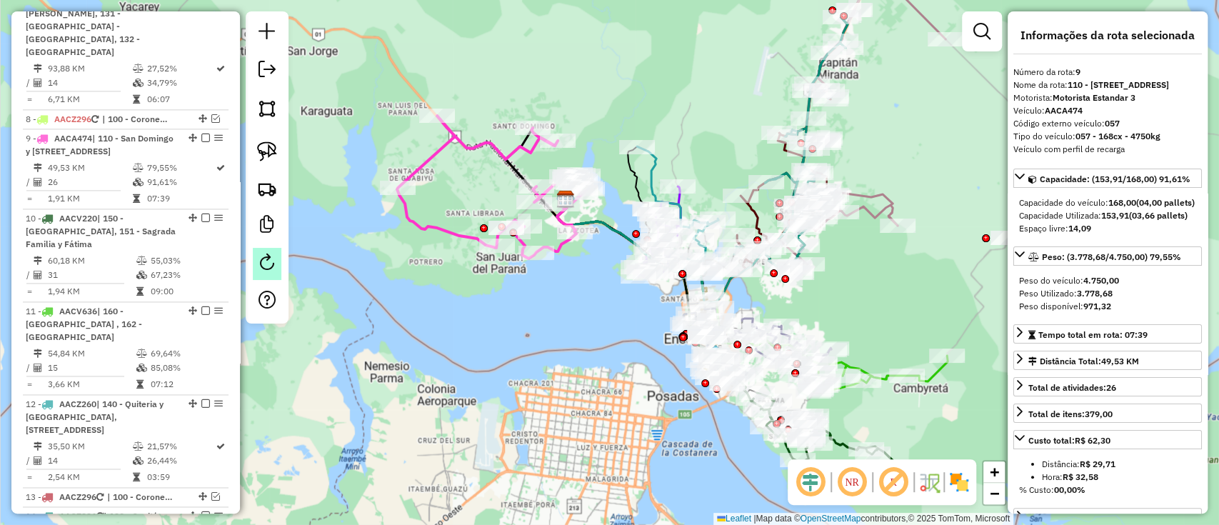
click at [273, 273] on link at bounding box center [267, 264] width 29 height 32
select select "*"
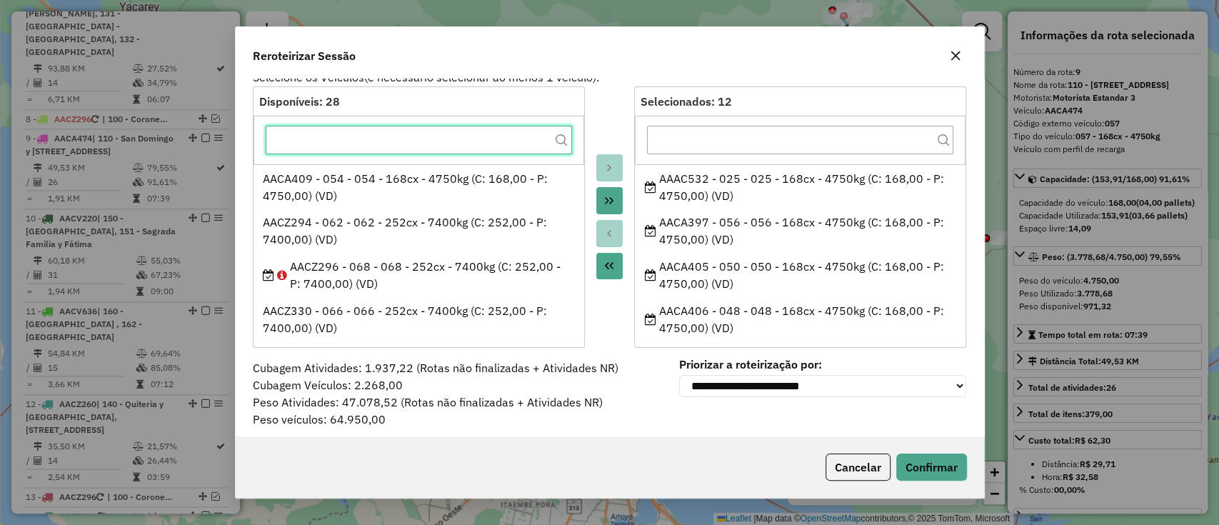
scroll to position [22, 0]
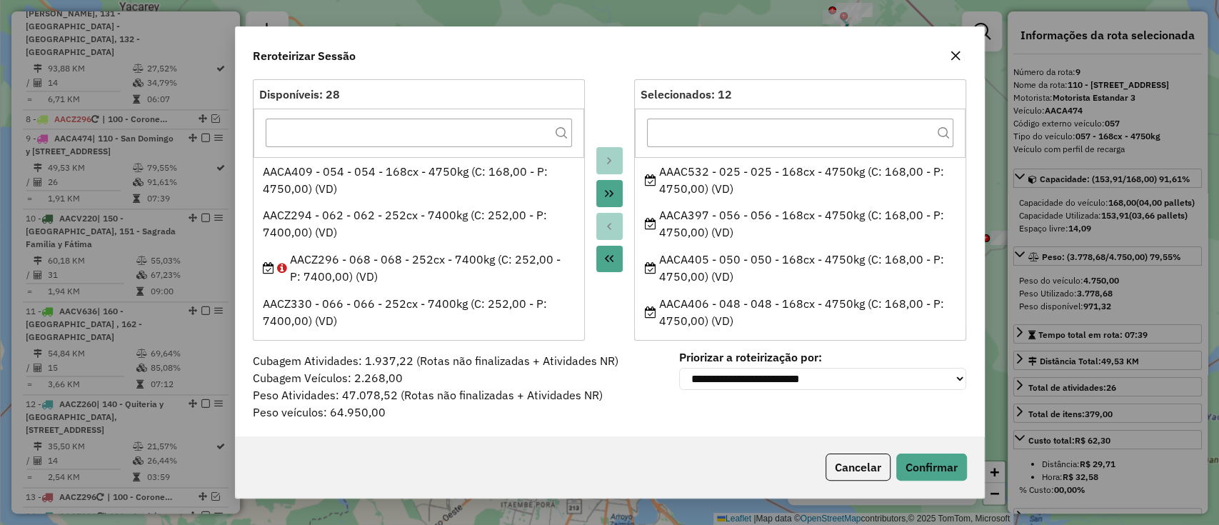
click at [862, 447] on div "Cancelar Confirmar" at bounding box center [610, 466] width 748 height 61
click at [868, 466] on button "Cancelar" at bounding box center [857, 466] width 65 height 27
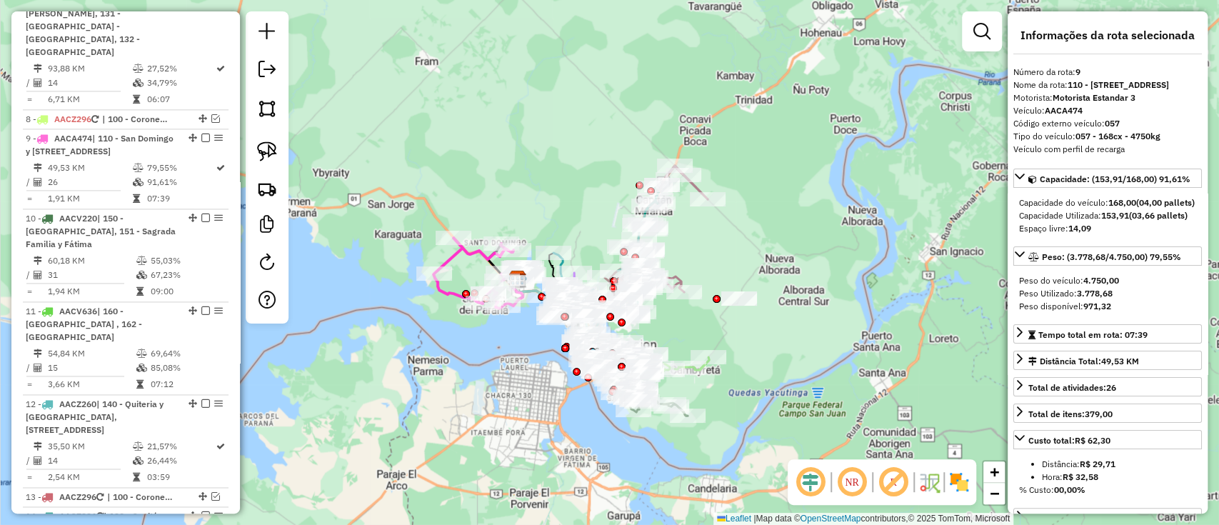
drag, startPoint x: 893, startPoint y: 362, endPoint x: 795, endPoint y: 338, distance: 101.3
click at [797, 340] on div "Janela de atendimento Grade de atendimento Capacidade Transportadoras Veículos …" at bounding box center [609, 262] width 1219 height 525
click at [268, 268] on em at bounding box center [266, 261] width 17 height 17
select select "*"
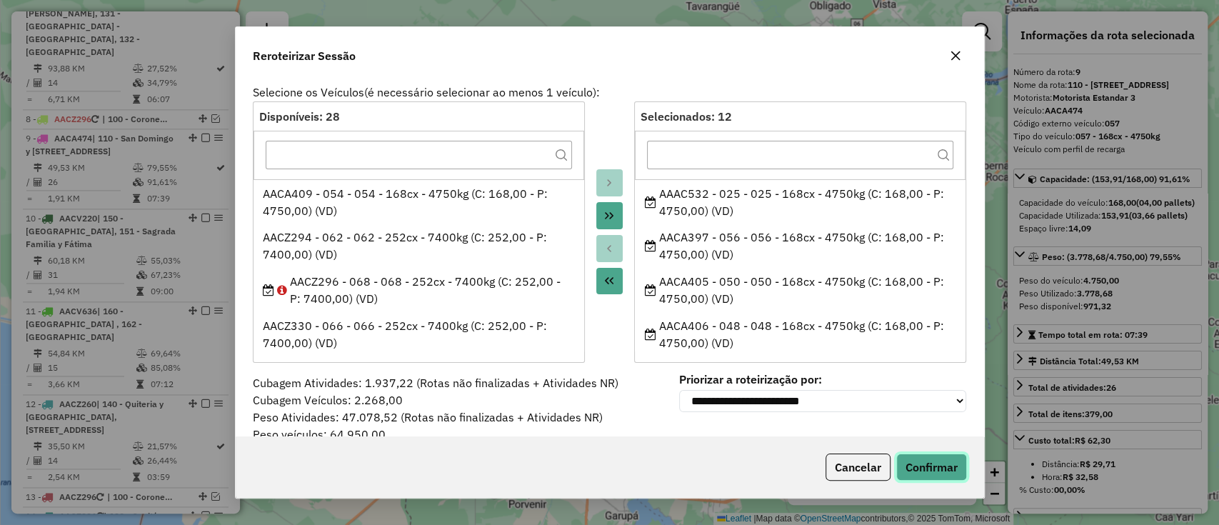
click at [946, 474] on button "Confirmar" at bounding box center [931, 466] width 71 height 27
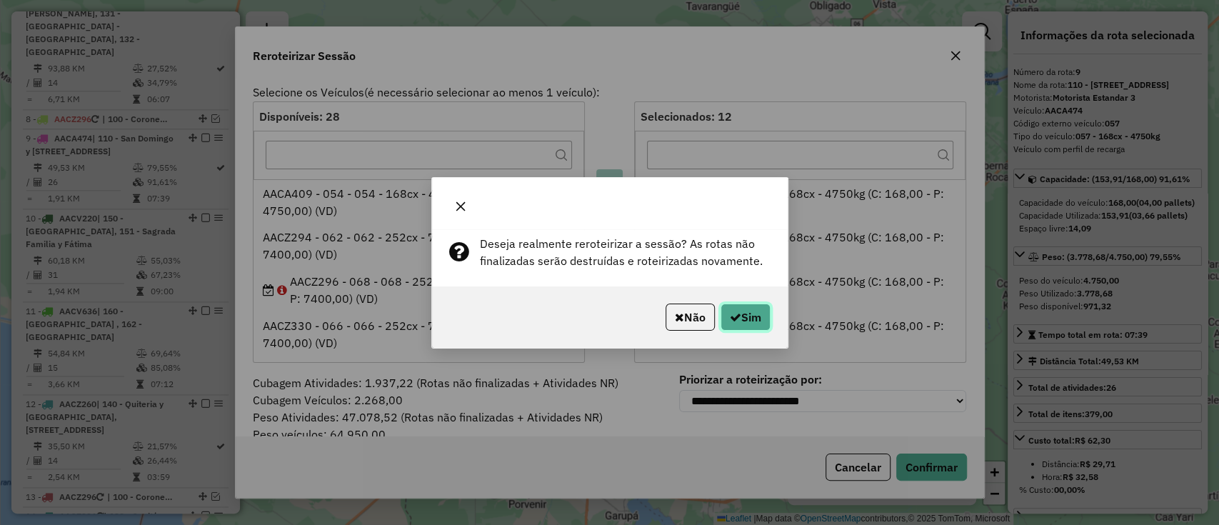
click at [751, 323] on button "Sim" at bounding box center [745, 316] width 50 height 27
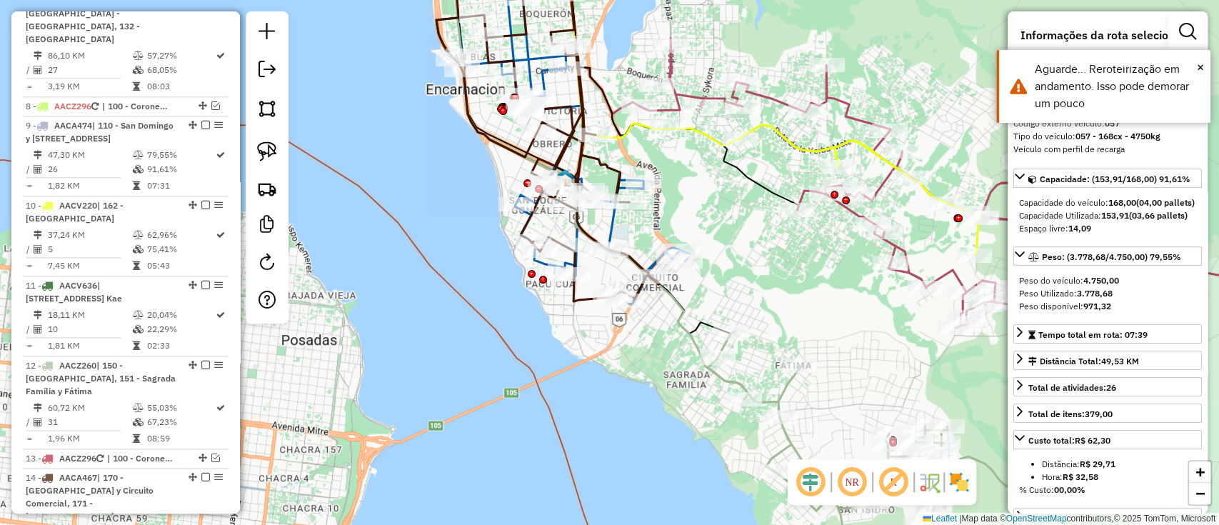
click at [969, 480] on div "NR R" at bounding box center [881, 482] width 188 height 46
click at [965, 482] on img at bounding box center [958, 481] width 23 height 23
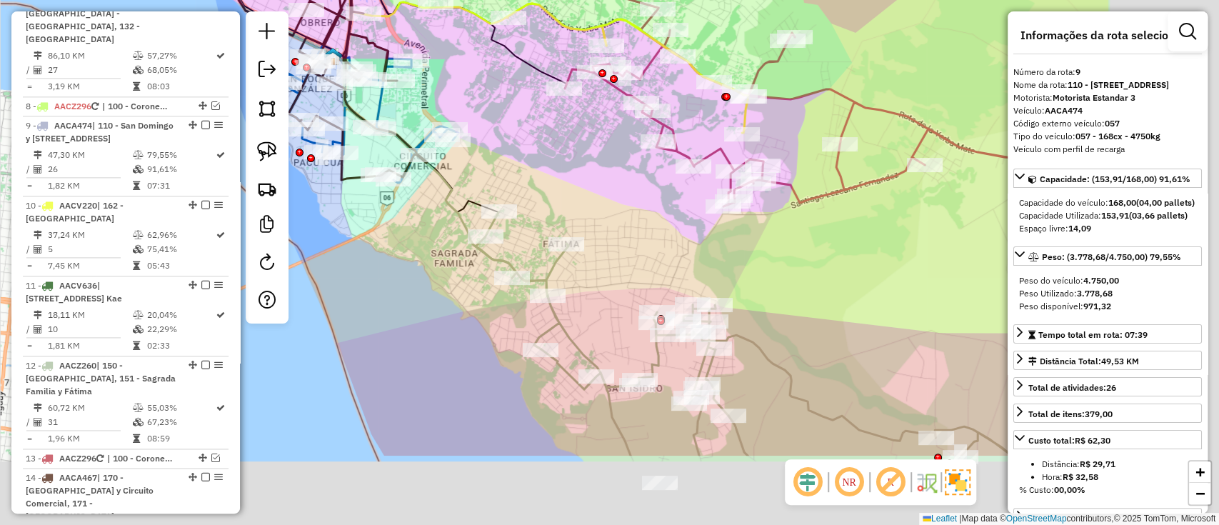
drag, startPoint x: 670, startPoint y: 227, endPoint x: 644, endPoint y: 206, distance: 34.0
click at [645, 206] on div "Janela de atendimento Grade de atendimento Capacidade Transportadoras Veículos …" at bounding box center [609, 262] width 1219 height 525
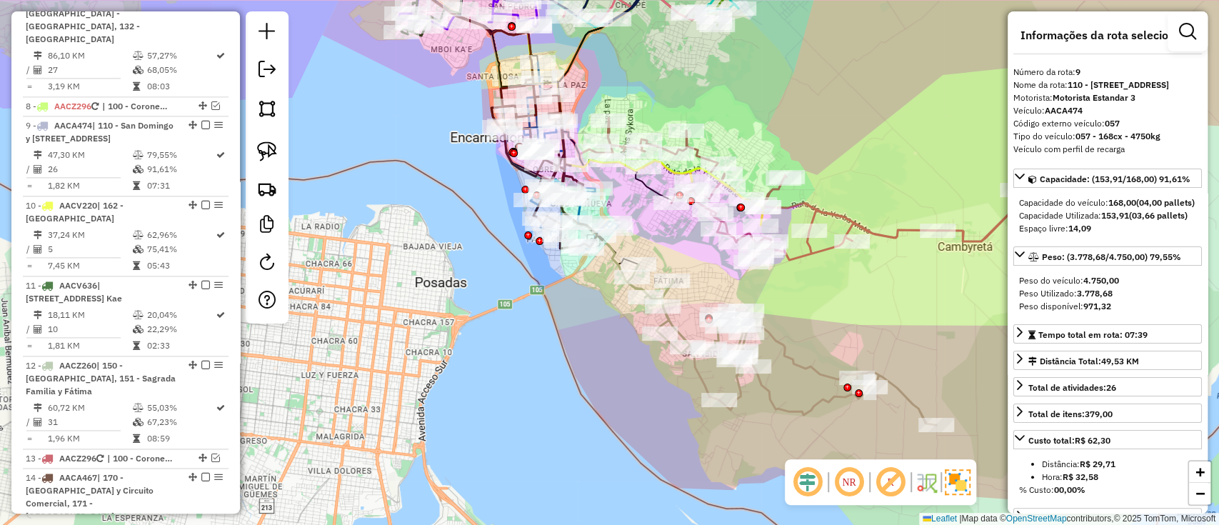
click at [786, 413] on icon at bounding box center [781, 344] width 309 height 161
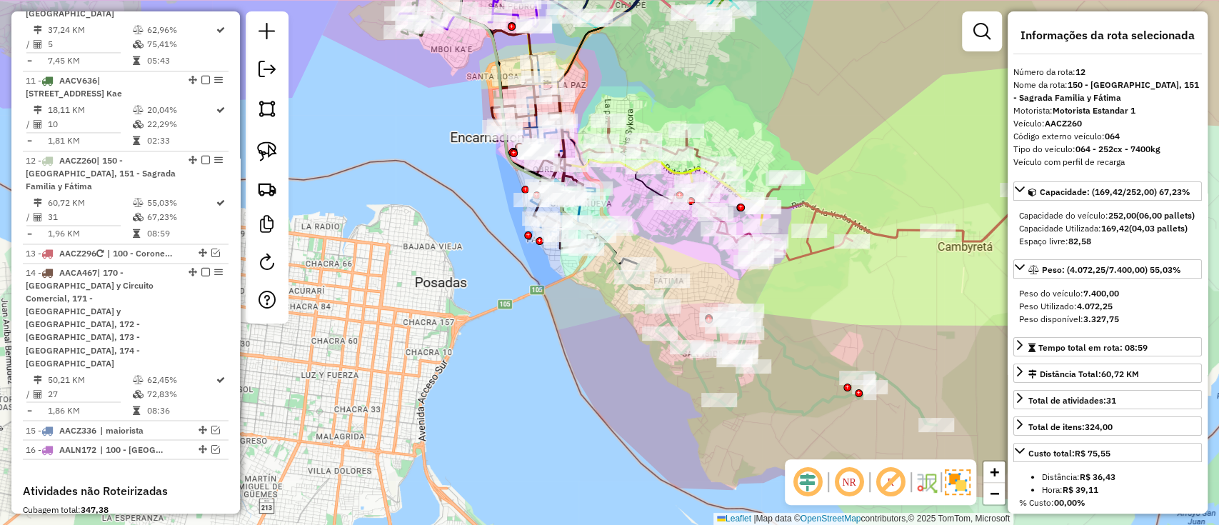
scroll to position [1521, 0]
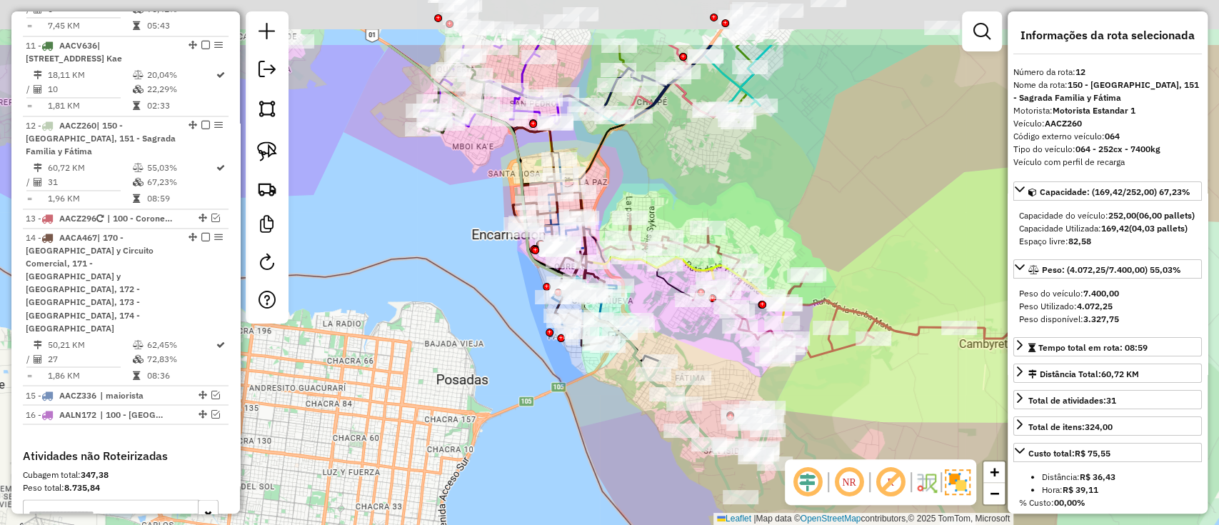
drag, startPoint x: 570, startPoint y: 321, endPoint x: 591, endPoint y: 418, distance: 99.4
click at [591, 418] on div "Janela de atendimento Grade de atendimento Capacidade Transportadoras Veículos …" at bounding box center [609, 262] width 1219 height 525
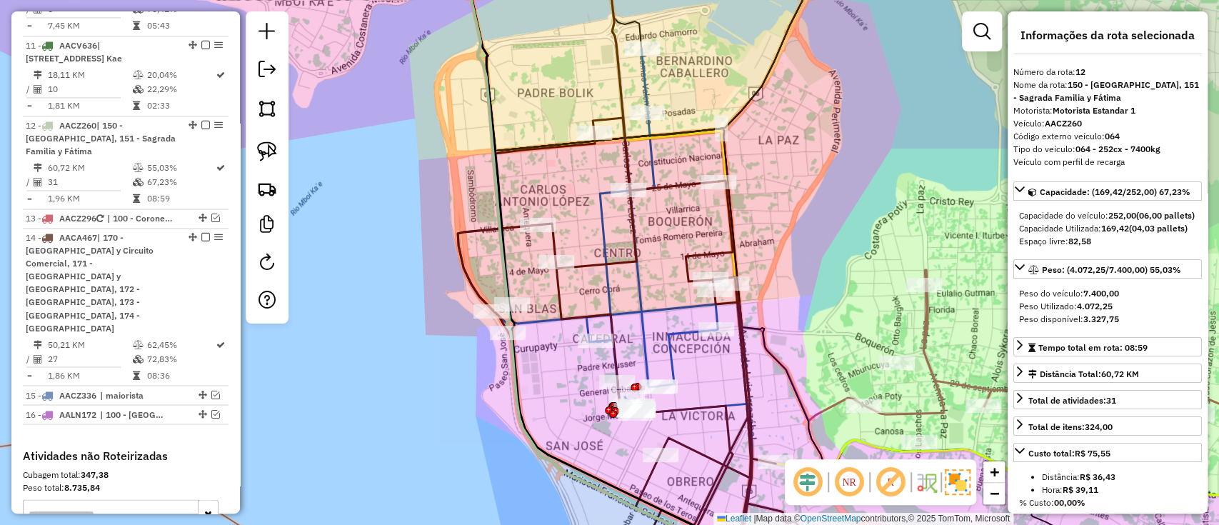
click at [601, 238] on icon at bounding box center [665, 313] width 414 height 529
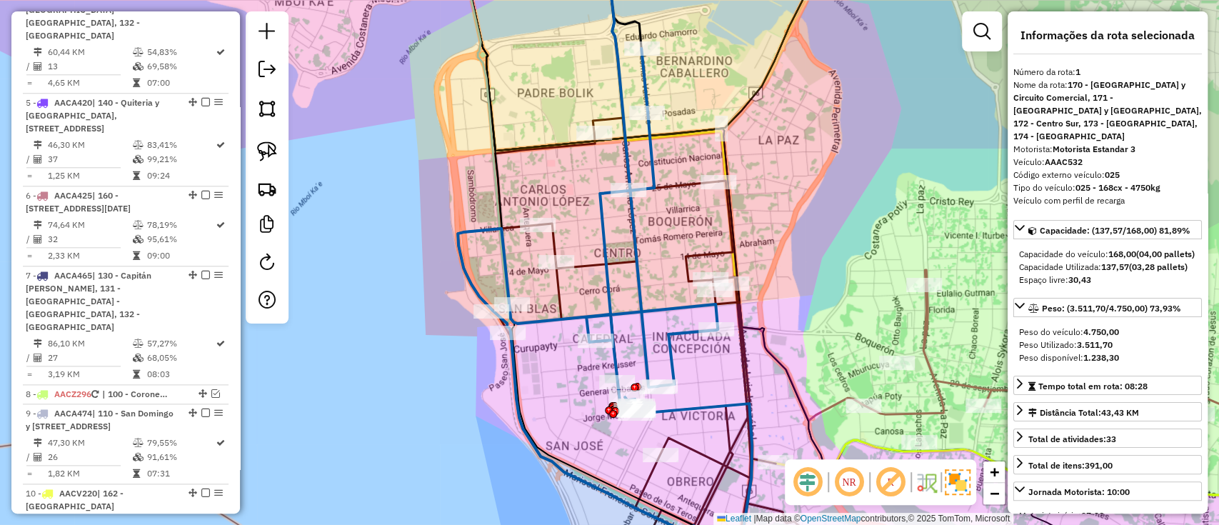
scroll to position [561, 0]
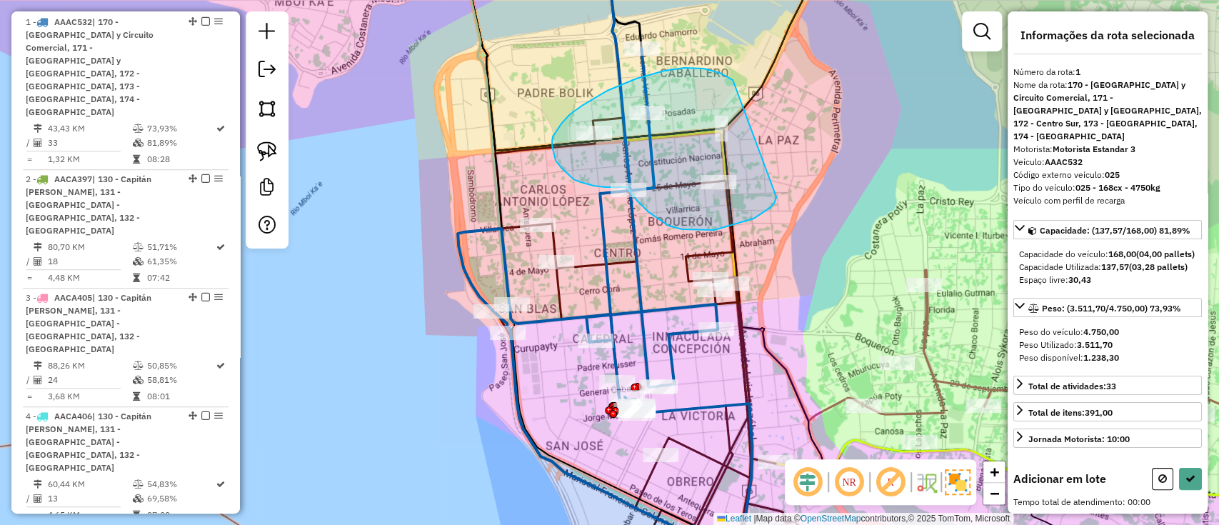
drag, startPoint x: 664, startPoint y: 71, endPoint x: 776, endPoint y: 197, distance: 168.9
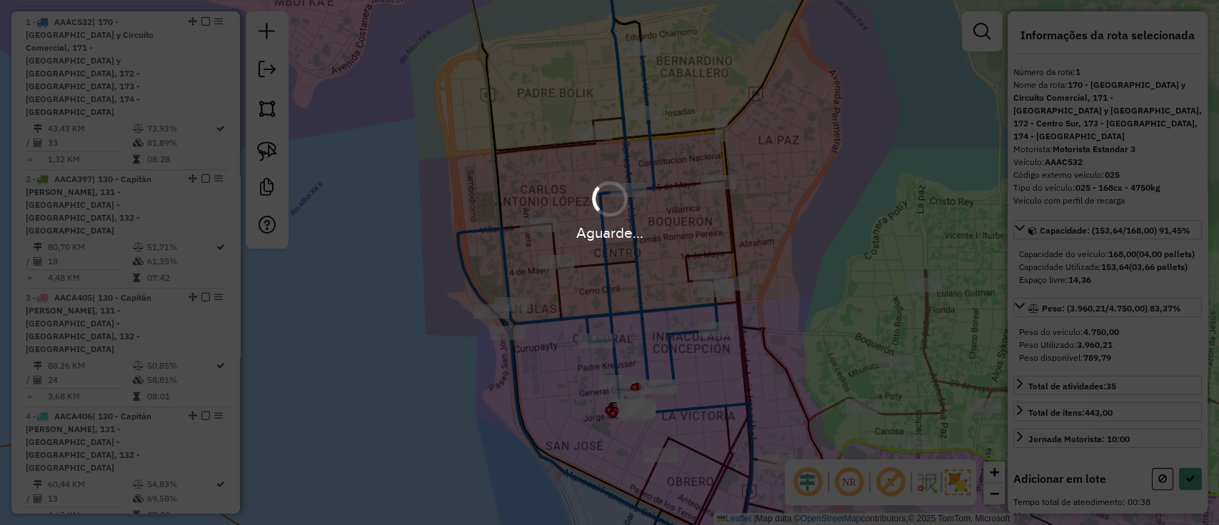
select select "**********"
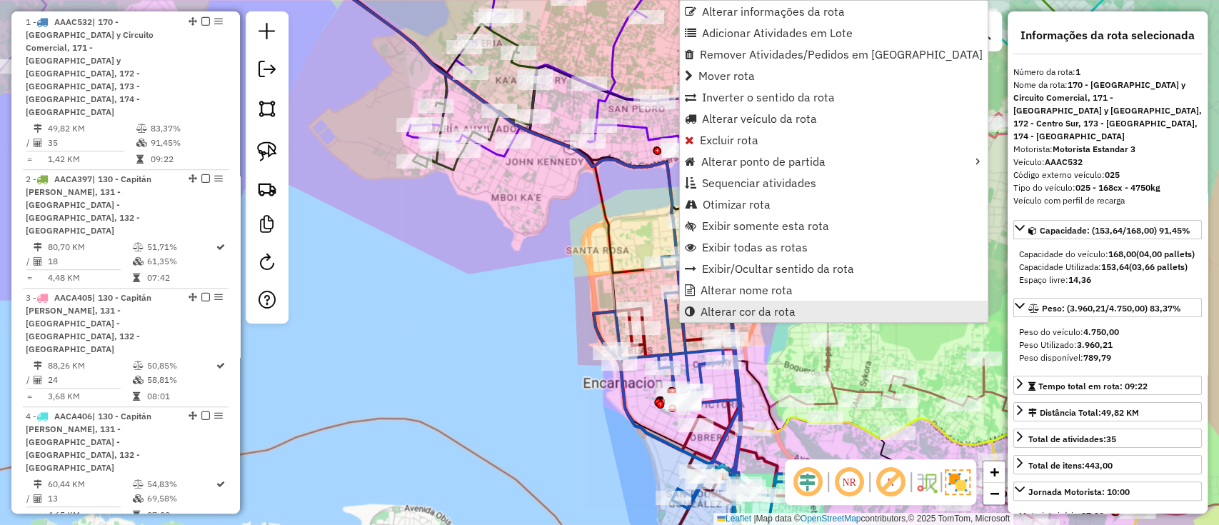
click at [757, 315] on span "Alterar cor da rota" at bounding box center [747, 311] width 95 height 11
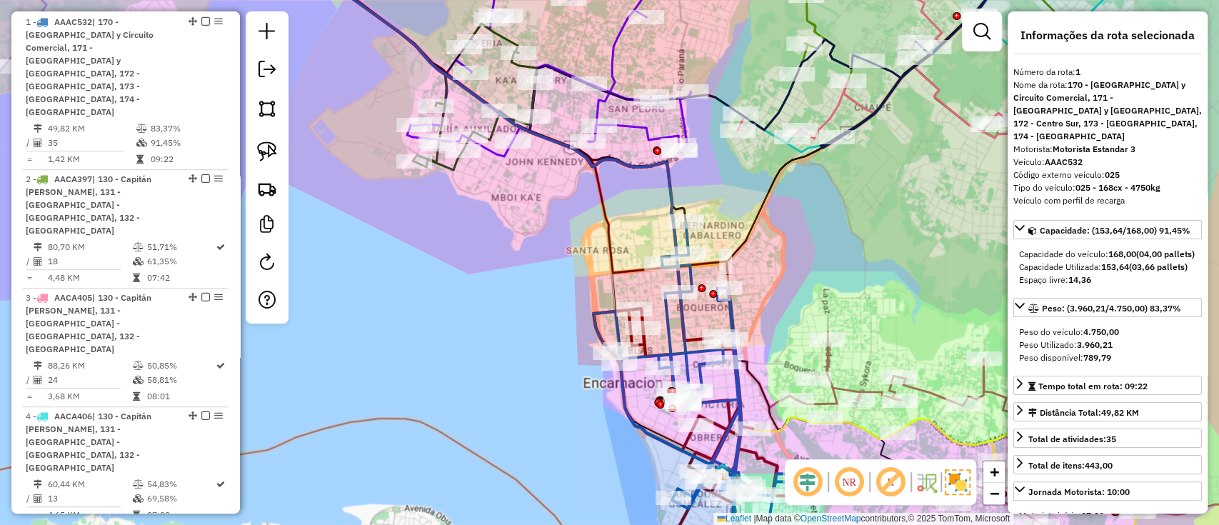
scroll to position [347, 0]
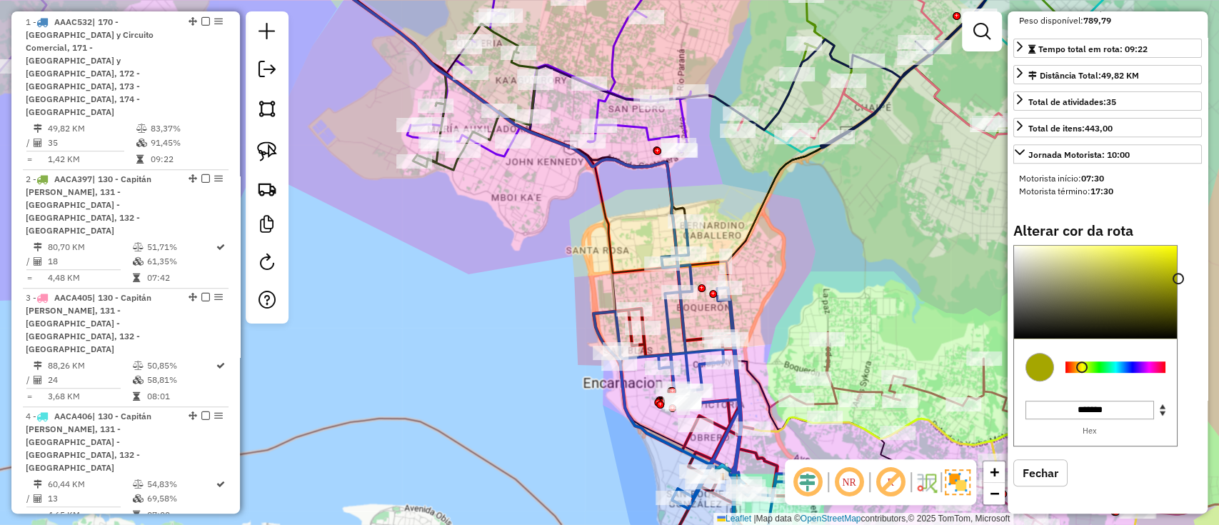
click at [1082, 372] on div at bounding box center [1115, 366] width 100 height 11
type input "*******"
drag, startPoint x: 1152, startPoint y: 272, endPoint x: 1164, endPoint y: 228, distance: 45.9
click at [1164, 228] on div "Alterar cor da rota C M Y K ** *** ** H S L *** *** ** R G B ******* Hex Fechar" at bounding box center [1107, 365] width 188 height 286
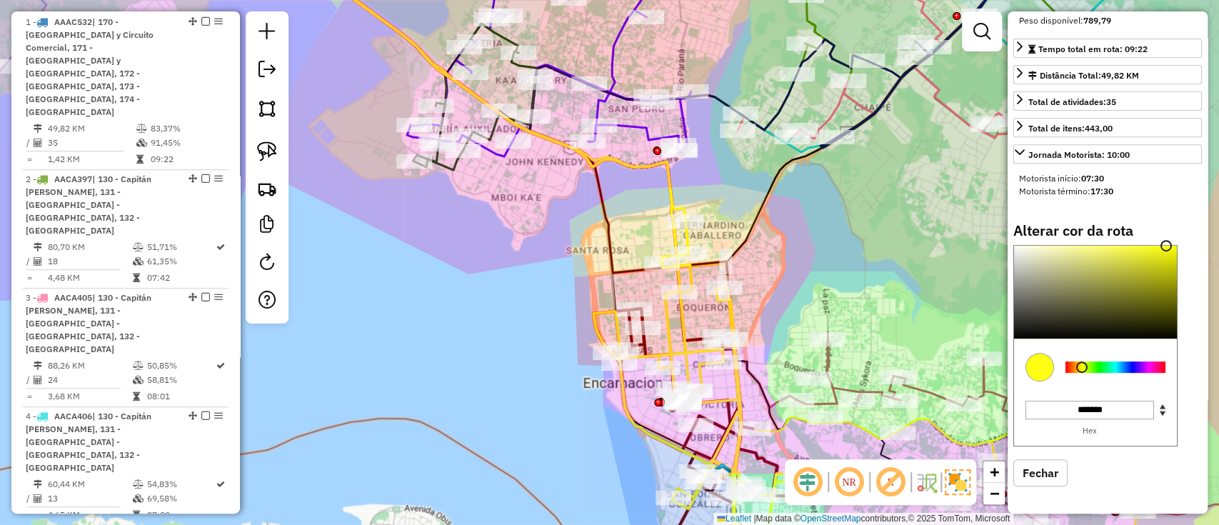
click at [805, 265] on div "Janela de atendimento Grade de atendimento Capacidade Transportadoras Veículos …" at bounding box center [609, 262] width 1219 height 525
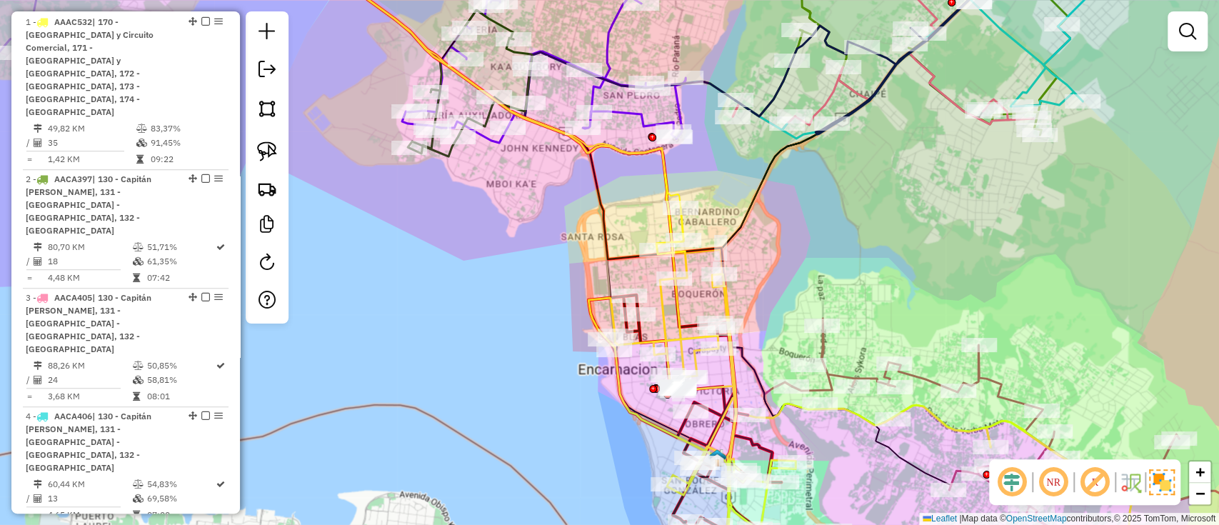
drag, startPoint x: 803, startPoint y: 297, endPoint x: 736, endPoint y: 141, distance: 169.5
click at [737, 147] on div "Janela de atendimento Grade de atendimento Capacidade Transportadoras Veículos …" at bounding box center [609, 262] width 1219 height 525
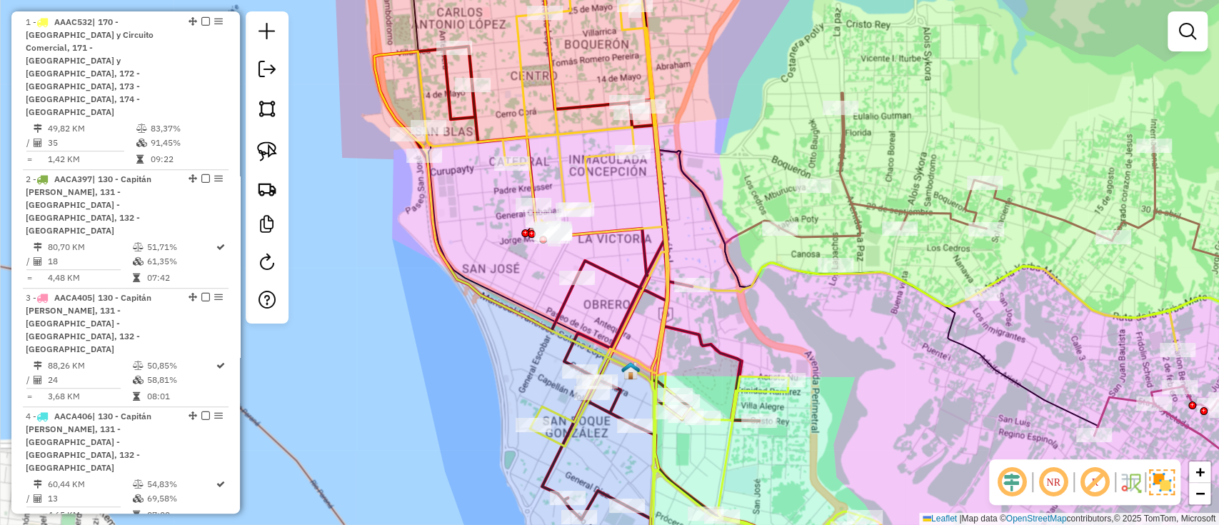
click at [641, 231] on icon at bounding box center [627, 263] width 507 height 630
select select "**********"
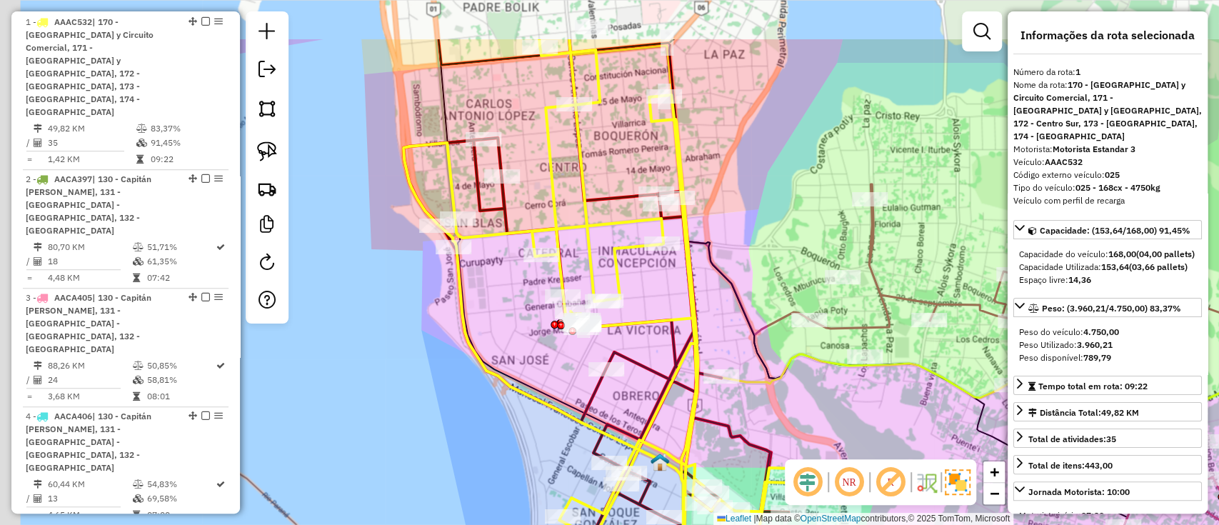
drag, startPoint x: 694, startPoint y: 276, endPoint x: 714, endPoint y: 333, distance: 59.8
click at [714, 333] on div "Janela de atendimento Grade de atendimento Capacidade Transportadoras Veículos …" at bounding box center [609, 262] width 1219 height 525
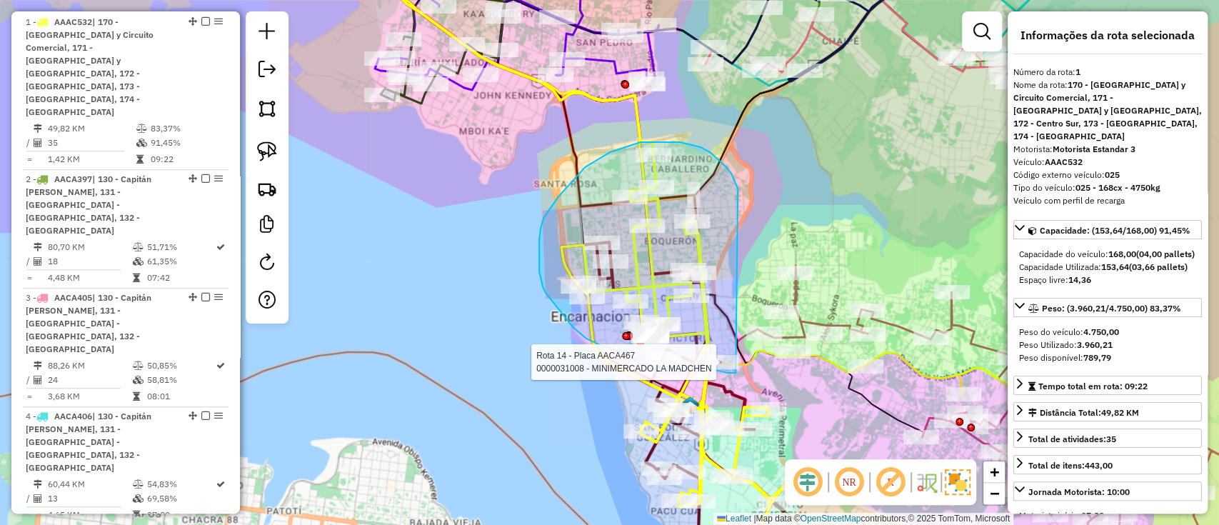
drag, startPoint x: 726, startPoint y: 167, endPoint x: 735, endPoint y: 373, distance: 205.8
click at [735, 373] on div "Rota 14 - Placa AACA467 0000031008 - MINIMERCADO LA MADCHEN Janela de atendimen…" at bounding box center [609, 262] width 1219 height 525
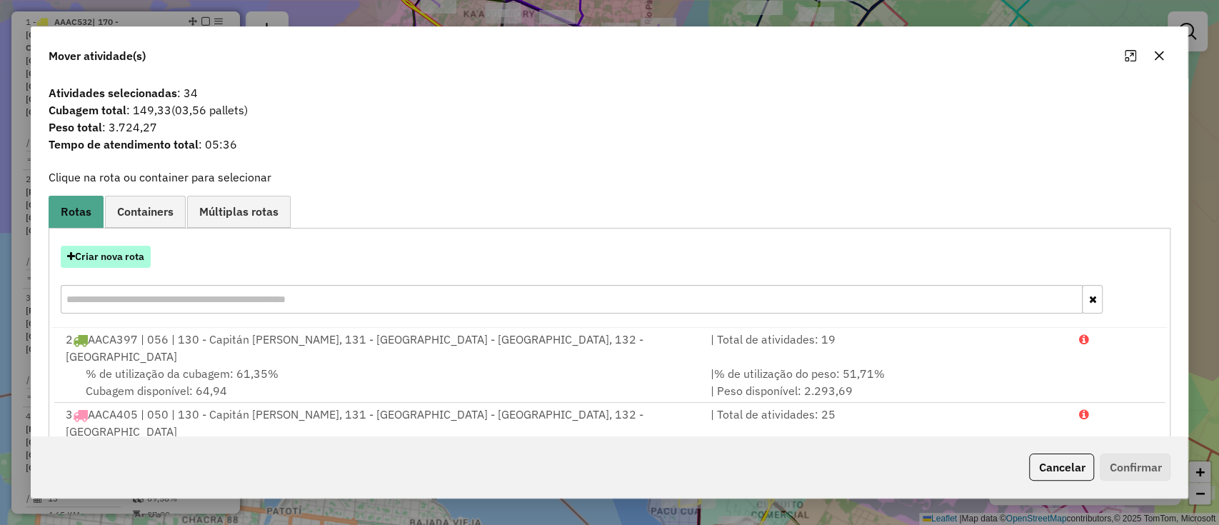
click at [136, 253] on button "Criar nova rota" at bounding box center [106, 257] width 90 height 22
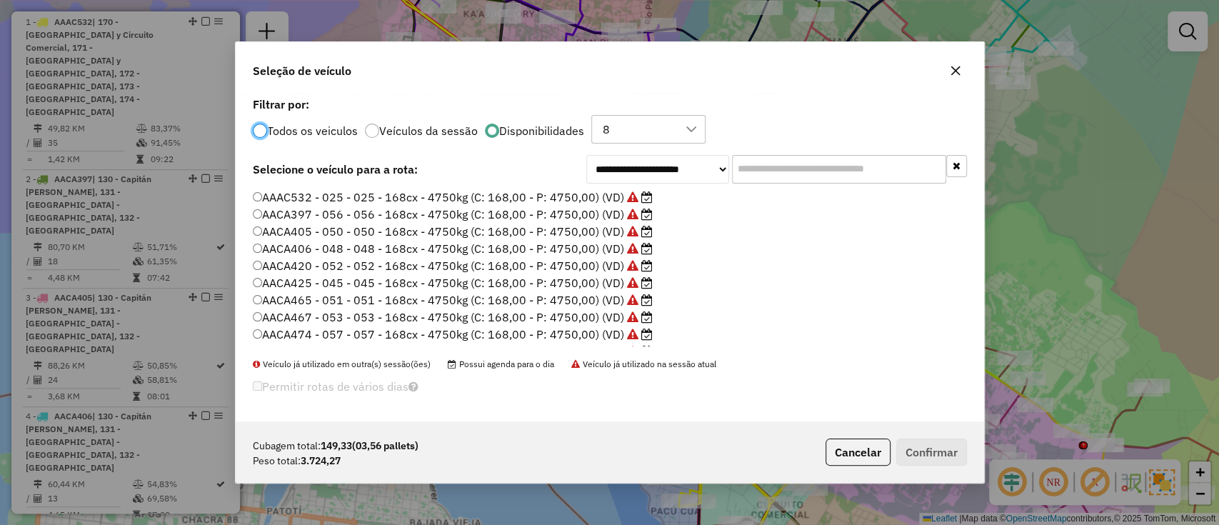
scroll to position [7, 4]
click at [535, 199] on label "AAAC532 - 025 - 025 - 168cx - 4750kg (C: 168,00 - P: 4750,00) (VD)" at bounding box center [453, 196] width 400 height 17
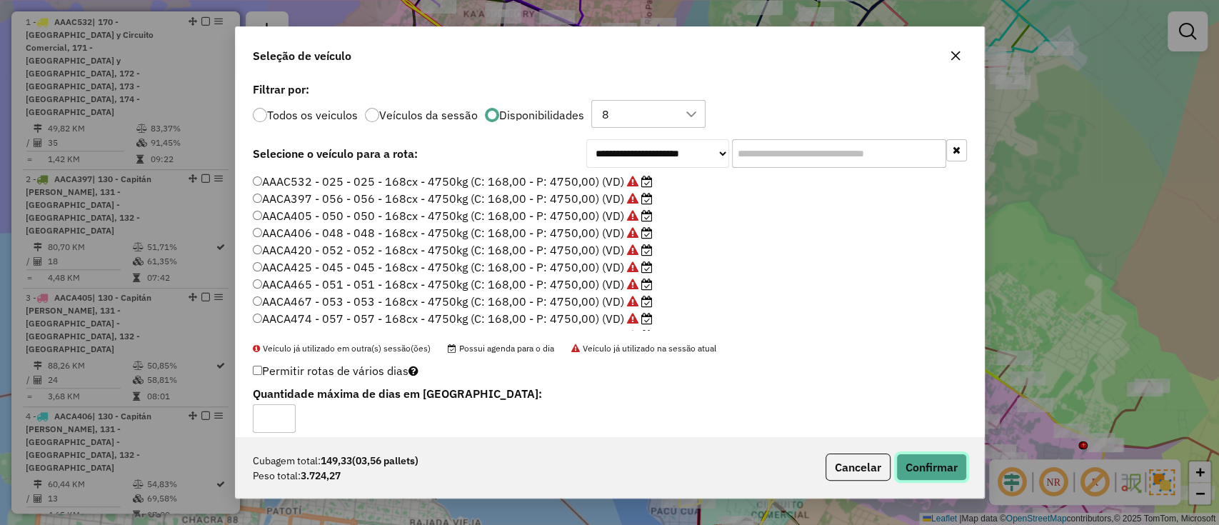
click at [920, 463] on button "Confirmar" at bounding box center [931, 466] width 71 height 27
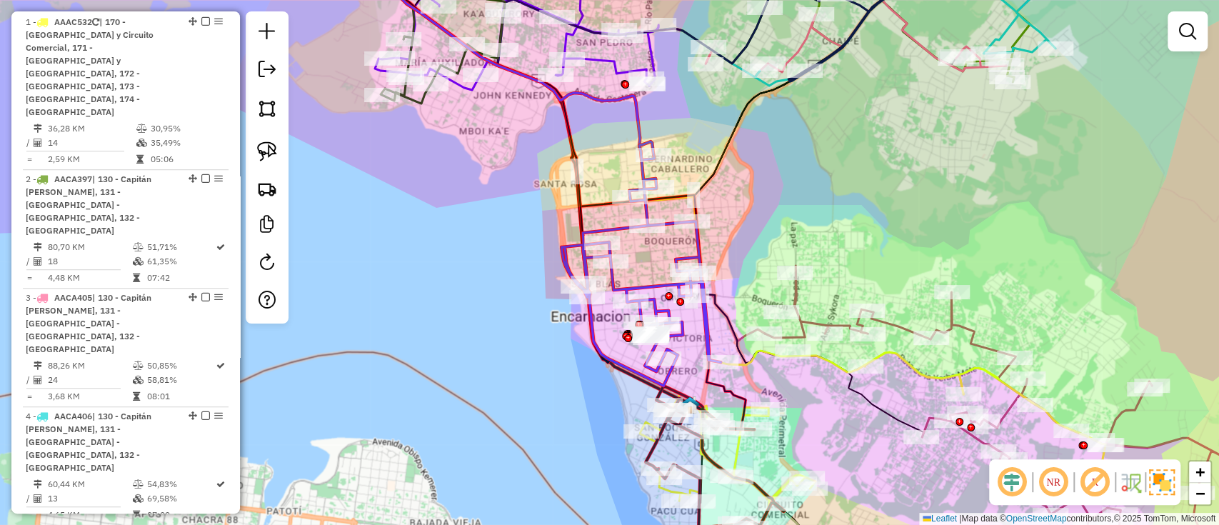
click at [682, 328] on icon at bounding box center [640, 263] width 159 height 244
select select "**********"
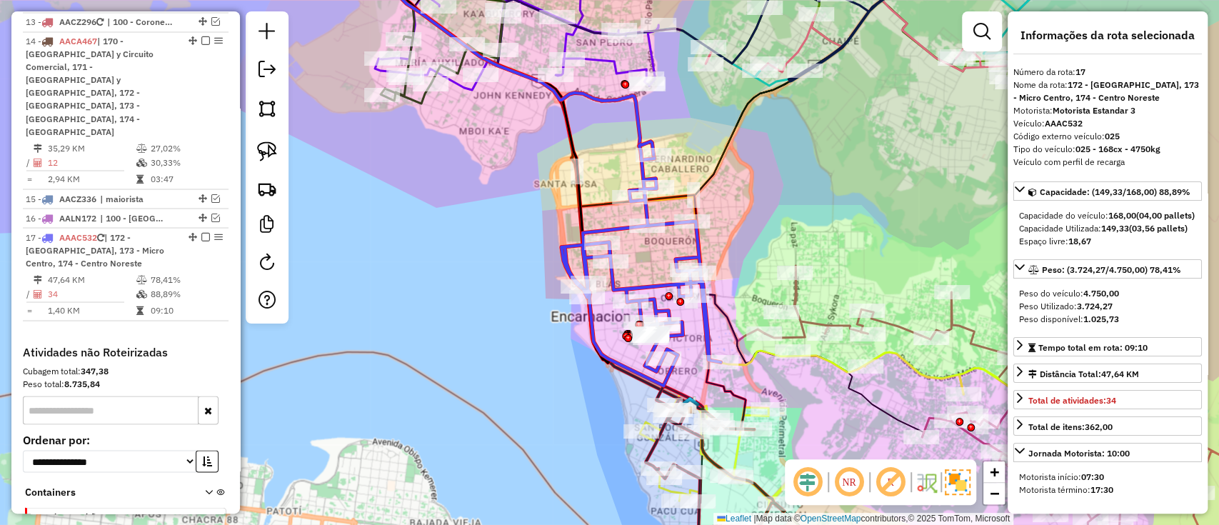
scroll to position [1751, 0]
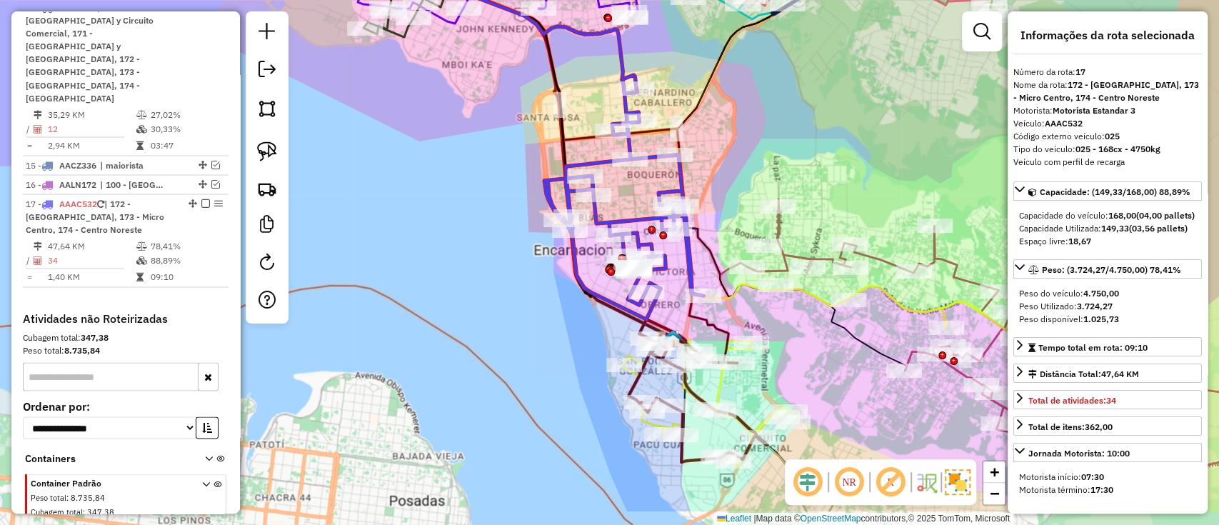
drag, startPoint x: 685, startPoint y: 340, endPoint x: 667, endPoint y: 268, distance: 73.8
click at [668, 272] on icon at bounding box center [623, 197] width 159 height 244
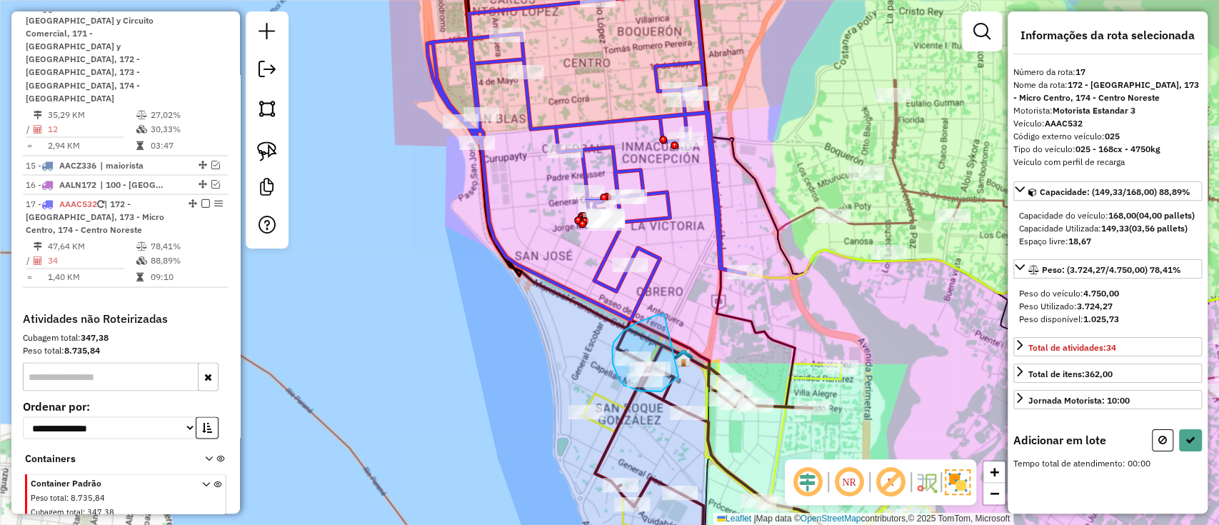
drag, startPoint x: 661, startPoint y: 314, endPoint x: 678, endPoint y: 376, distance: 64.4
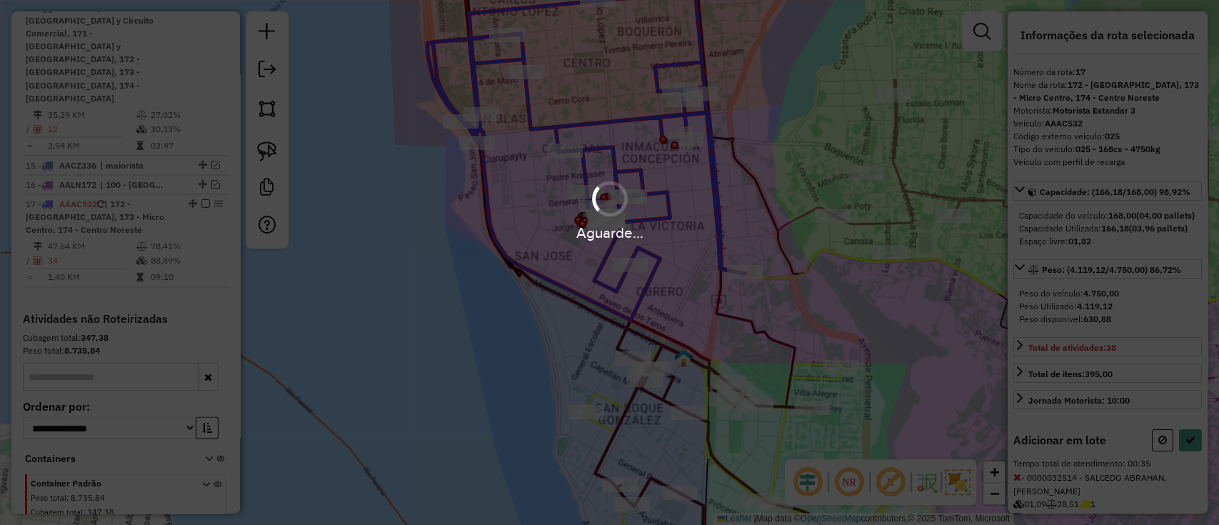
select select "**********"
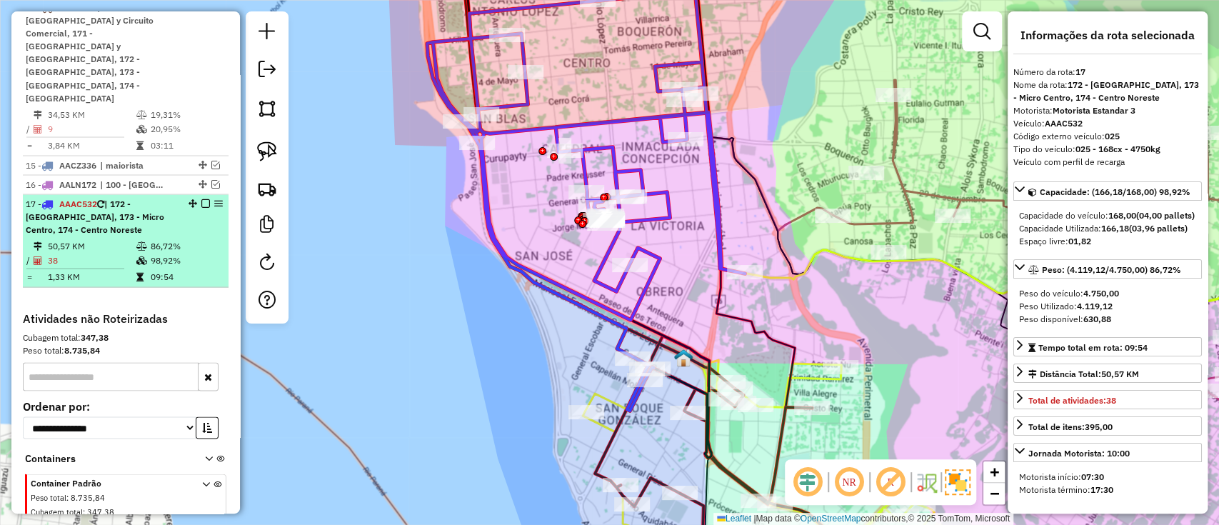
click at [201, 198] on em at bounding box center [205, 202] width 9 height 9
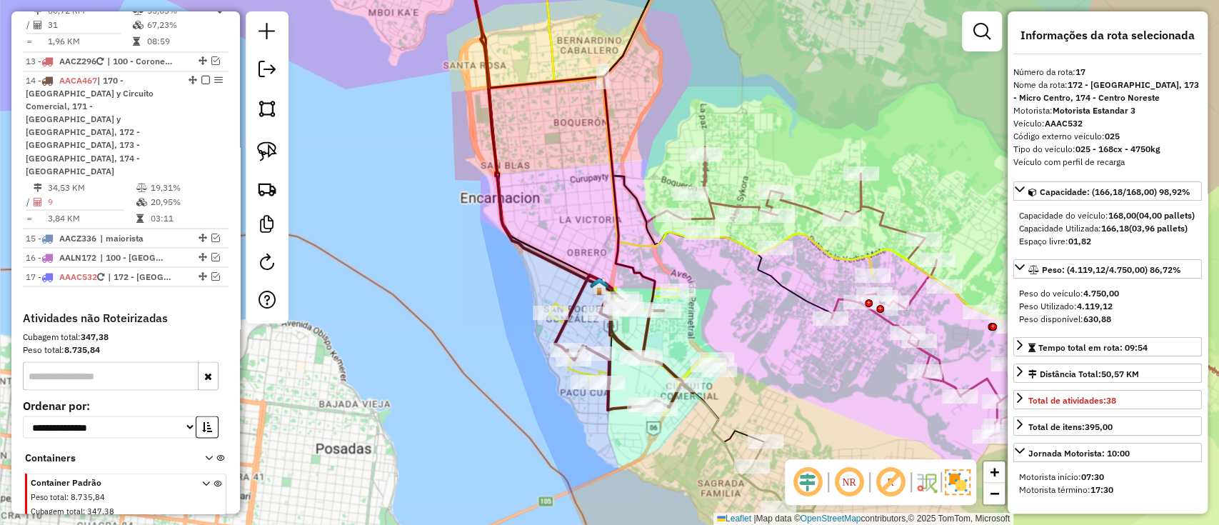
drag, startPoint x: 731, startPoint y: 328, endPoint x: 671, endPoint y: 247, distance: 101.1
click at [673, 248] on div "Janela de atendimento Grade de atendimento Capacidade Transportadoras Veículos …" at bounding box center [609, 262] width 1219 height 525
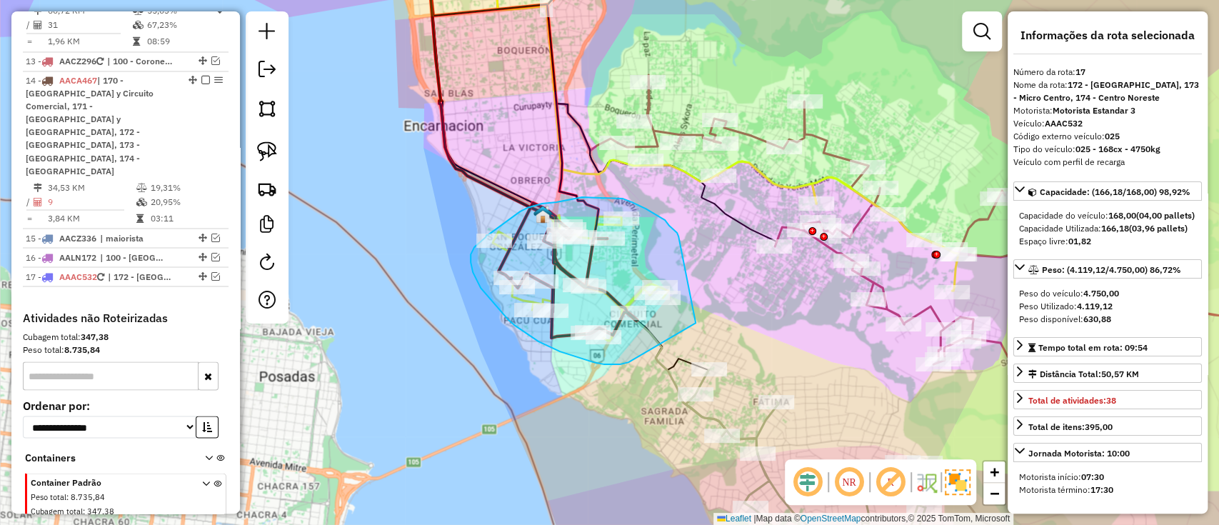
drag, startPoint x: 669, startPoint y: 226, endPoint x: 723, endPoint y: 306, distance: 97.2
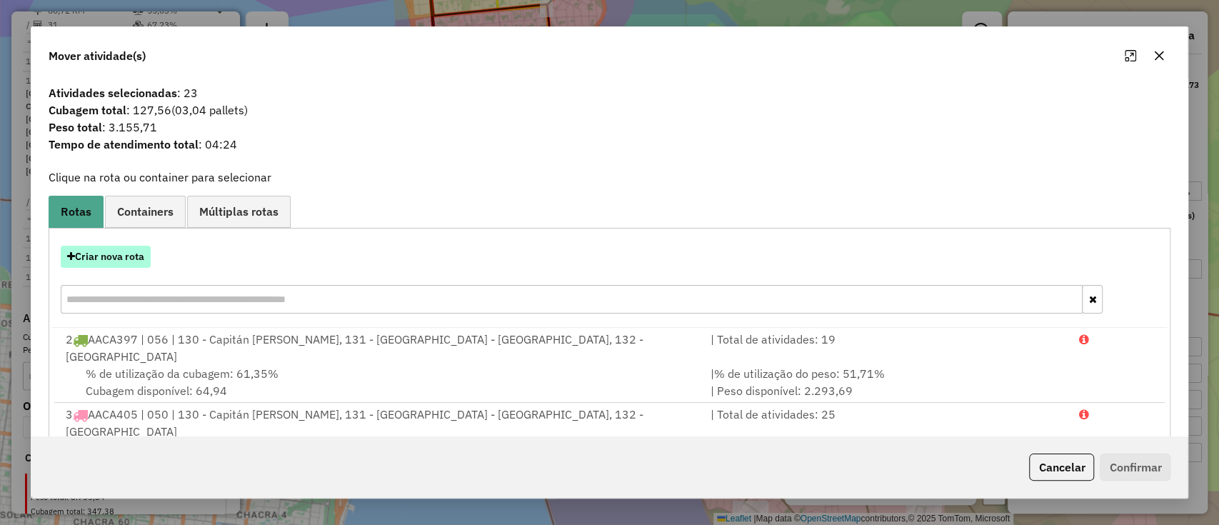
click at [138, 265] on button "Criar nova rota" at bounding box center [106, 257] width 90 height 22
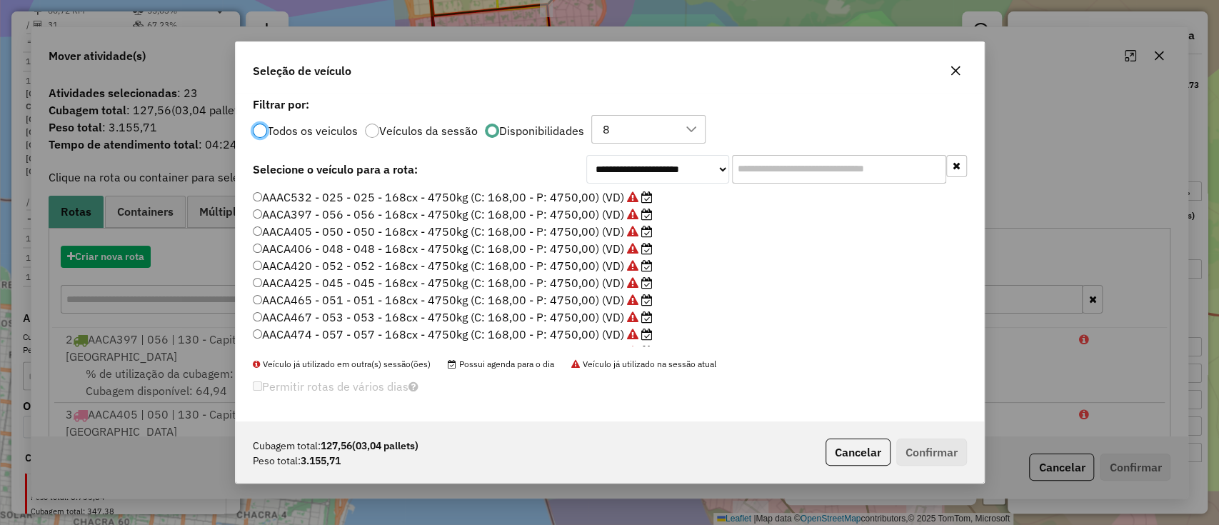
scroll to position [7, 4]
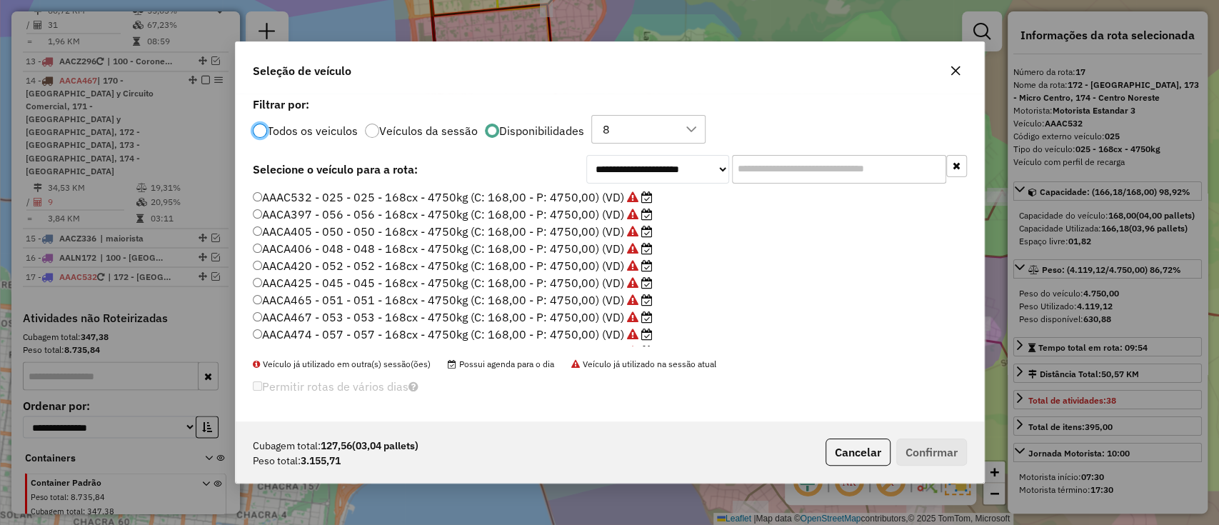
click at [449, 210] on label "AACA397 - 056 - 056 - 168cx - 4750kg (C: 168,00 - P: 4750,00) (VD)" at bounding box center [453, 214] width 400 height 17
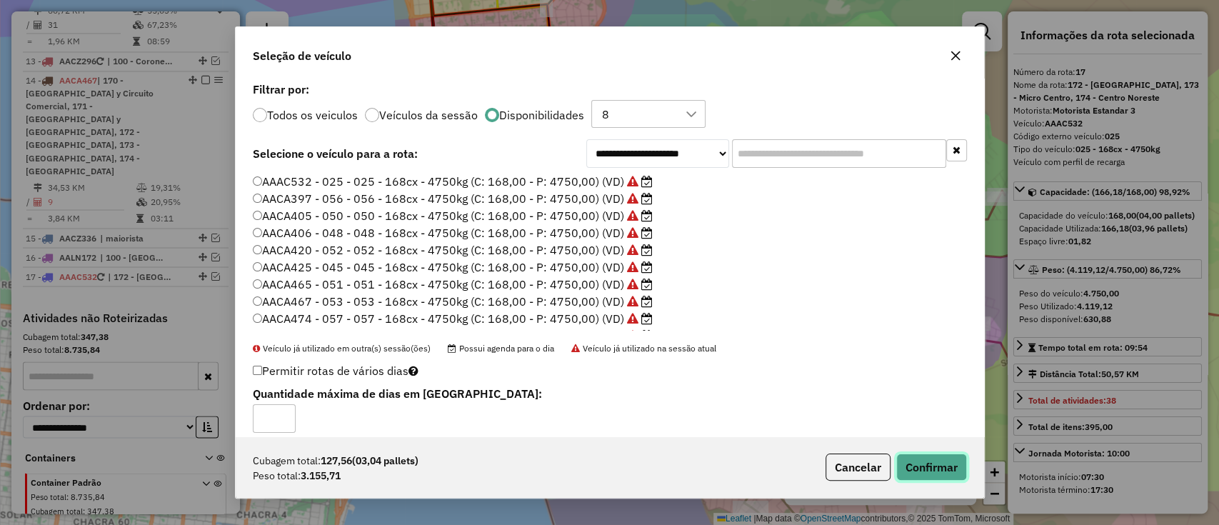
click at [927, 465] on button "Confirmar" at bounding box center [931, 466] width 71 height 27
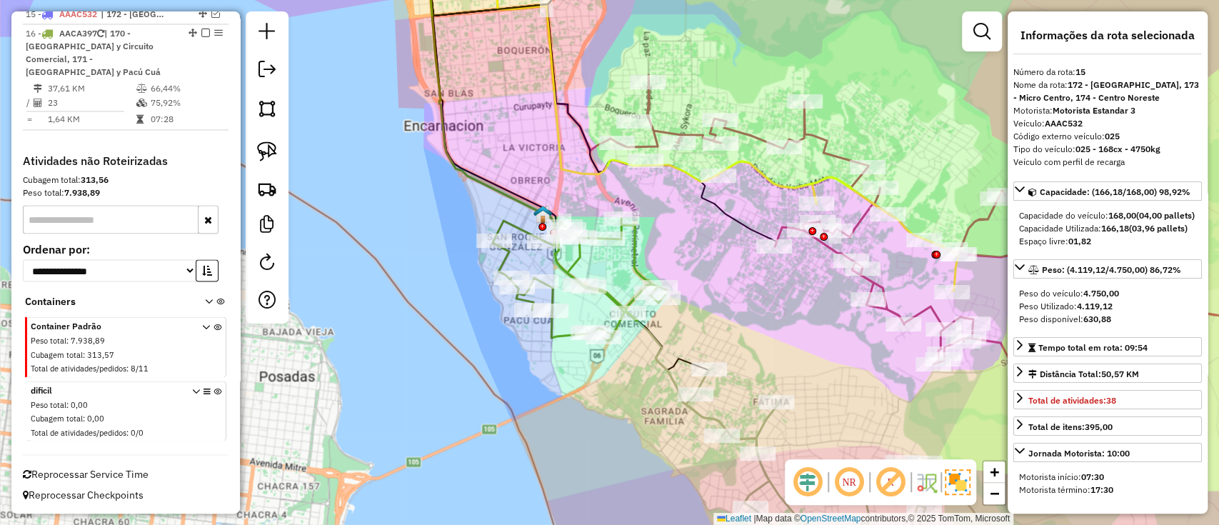
scroll to position [1533, 0]
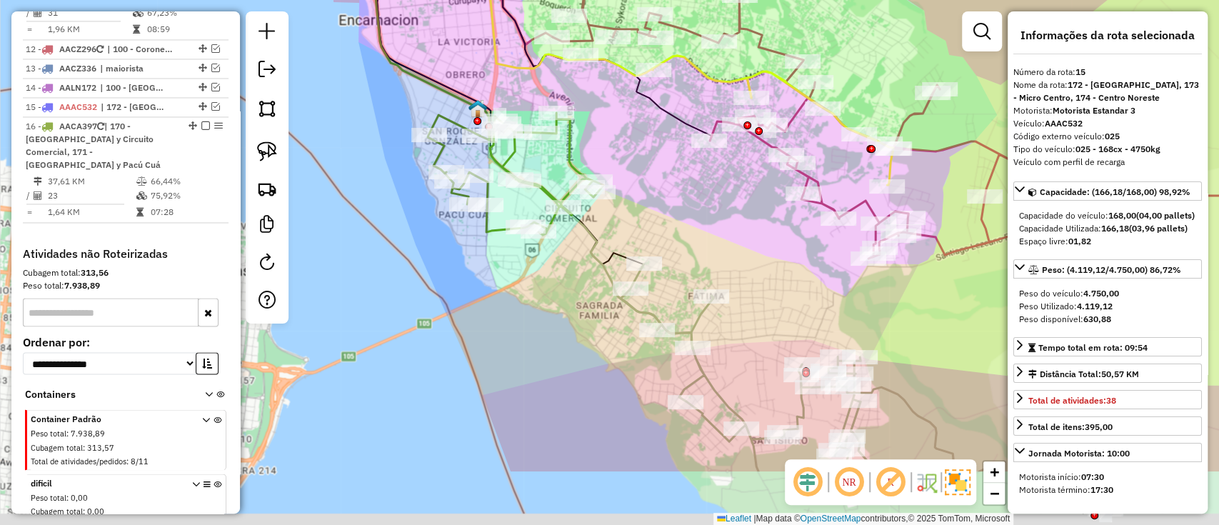
drag, startPoint x: 775, startPoint y: 329, endPoint x: 718, endPoint y: 245, distance: 101.8
click at [720, 247] on div "Janela de atendimento Grade de atendimento Capacidade Transportadoras Veículos …" at bounding box center [609, 262] width 1219 height 525
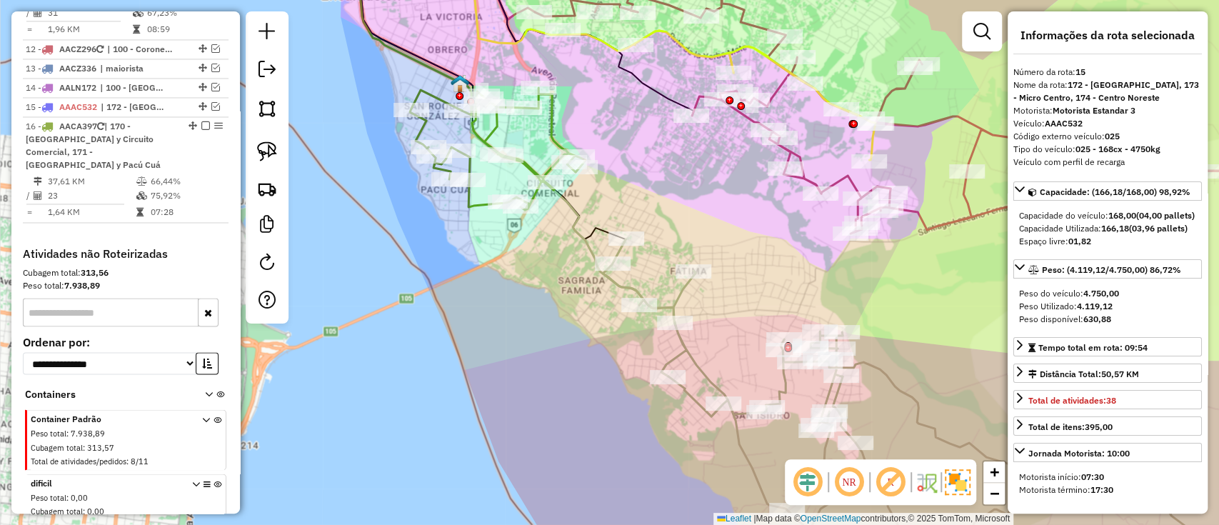
click at [677, 310] on icon at bounding box center [912, 399] width 619 height 320
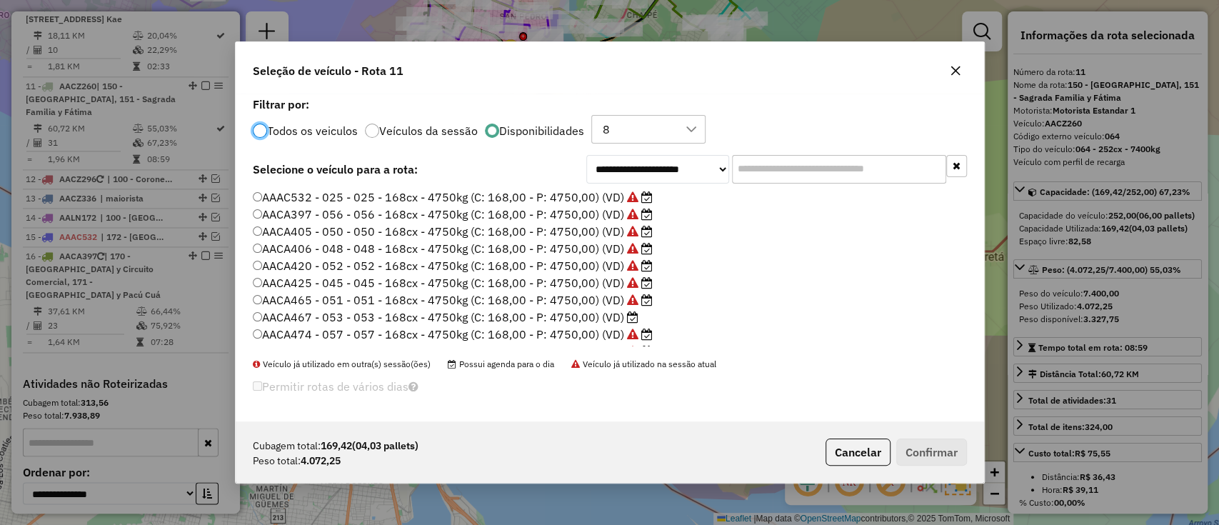
scroll to position [7, 4]
click at [619, 219] on label "AACA397 - 056 - 056 - 168cx - 4750kg (C: 168,00 - P: 4750,00) (VD)" at bounding box center [453, 214] width 400 height 17
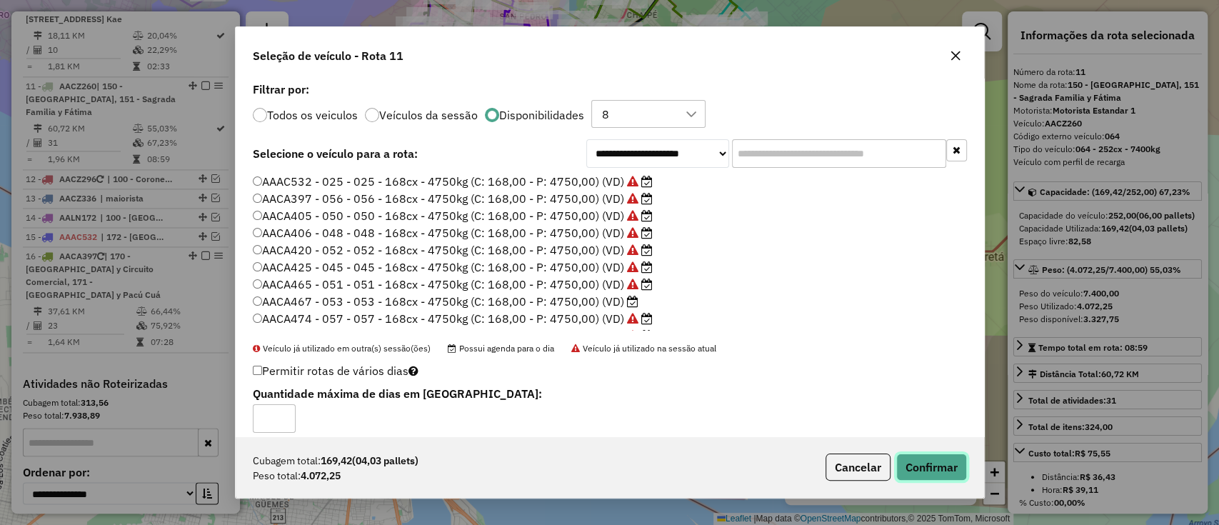
click at [915, 462] on button "Confirmar" at bounding box center [931, 466] width 71 height 27
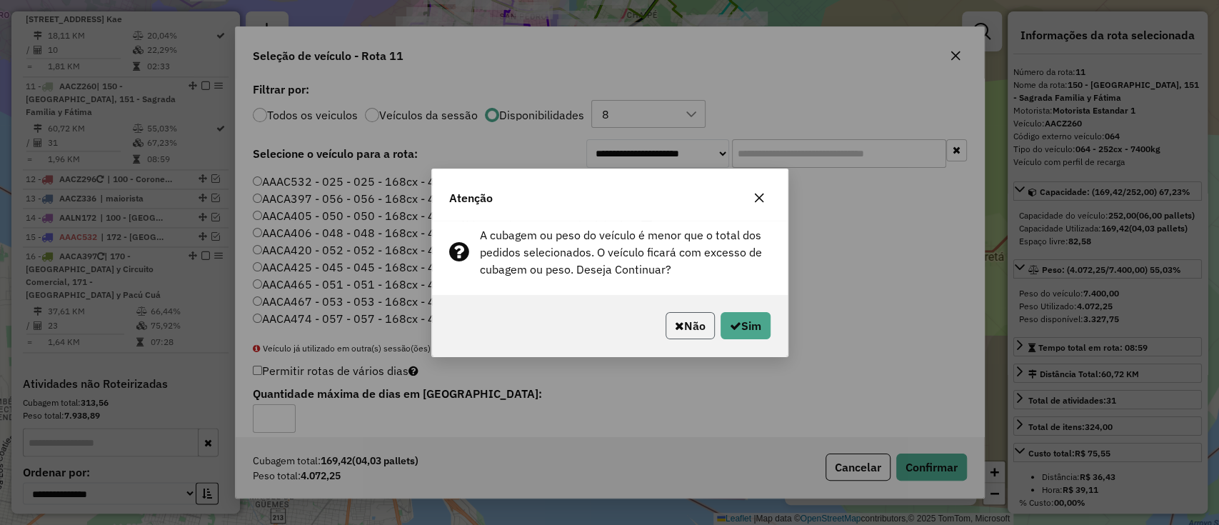
click at [699, 333] on button "Não" at bounding box center [689, 325] width 49 height 27
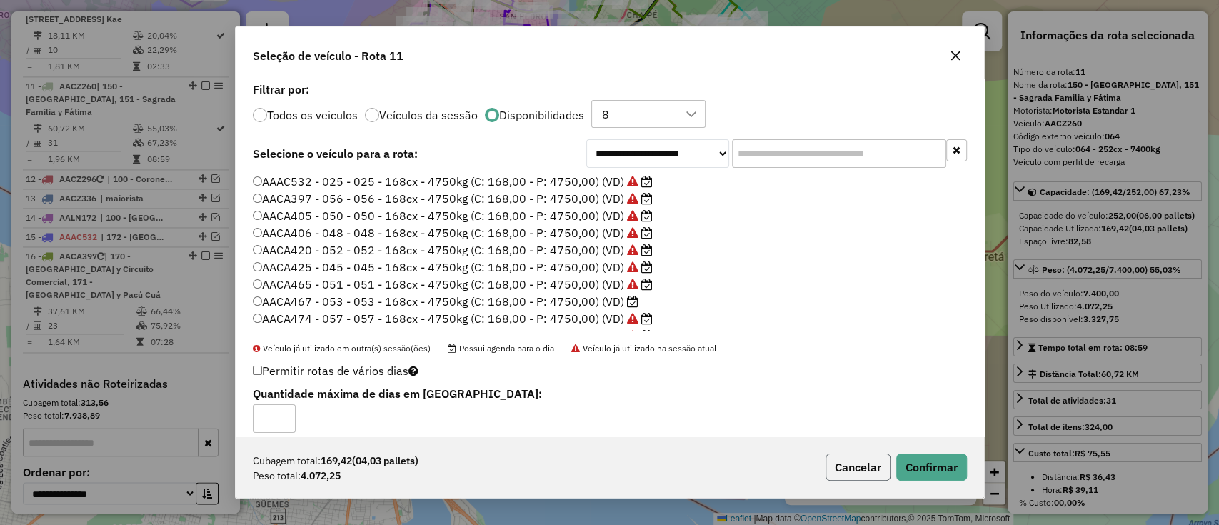
click at [855, 455] on button "Cancelar" at bounding box center [857, 466] width 65 height 27
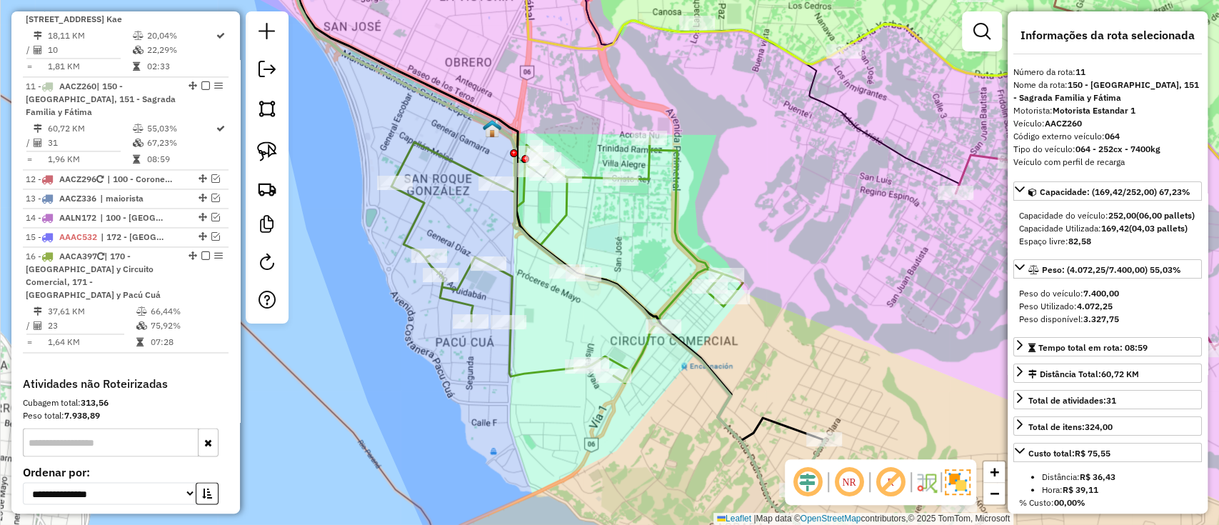
click at [560, 222] on icon at bounding box center [566, 260] width 351 height 245
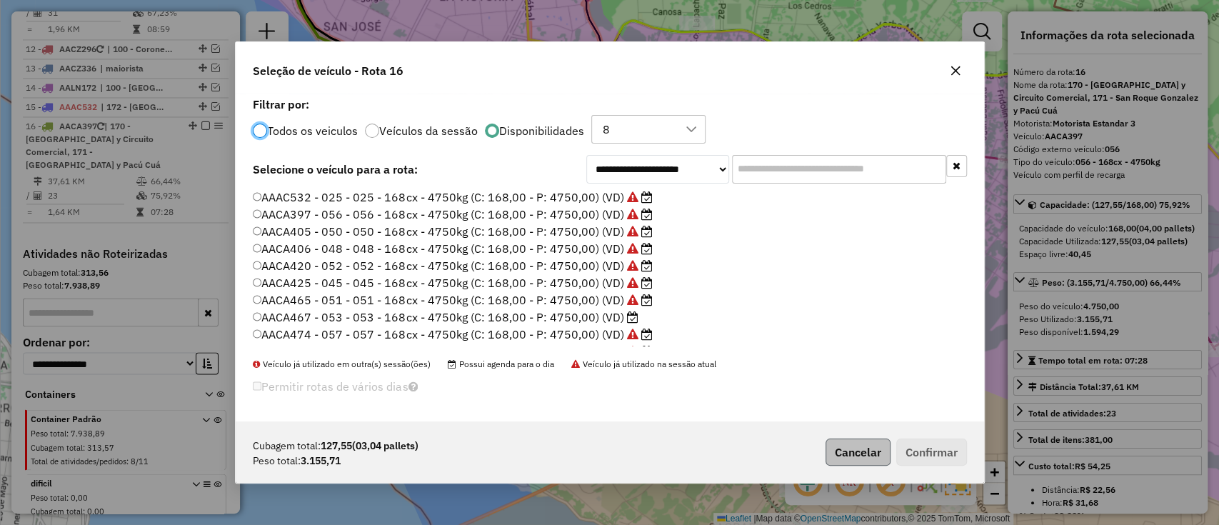
drag, startPoint x: 840, startPoint y: 472, endPoint x: 842, endPoint y: 453, distance: 19.5
click at [840, 468] on div "Cubagem total: 127,55 (03,04 pallets) Peso total: 3.155,71 Cancelar Confirmar" at bounding box center [610, 451] width 748 height 61
click at [842, 452] on button "Cancelar" at bounding box center [857, 451] width 65 height 27
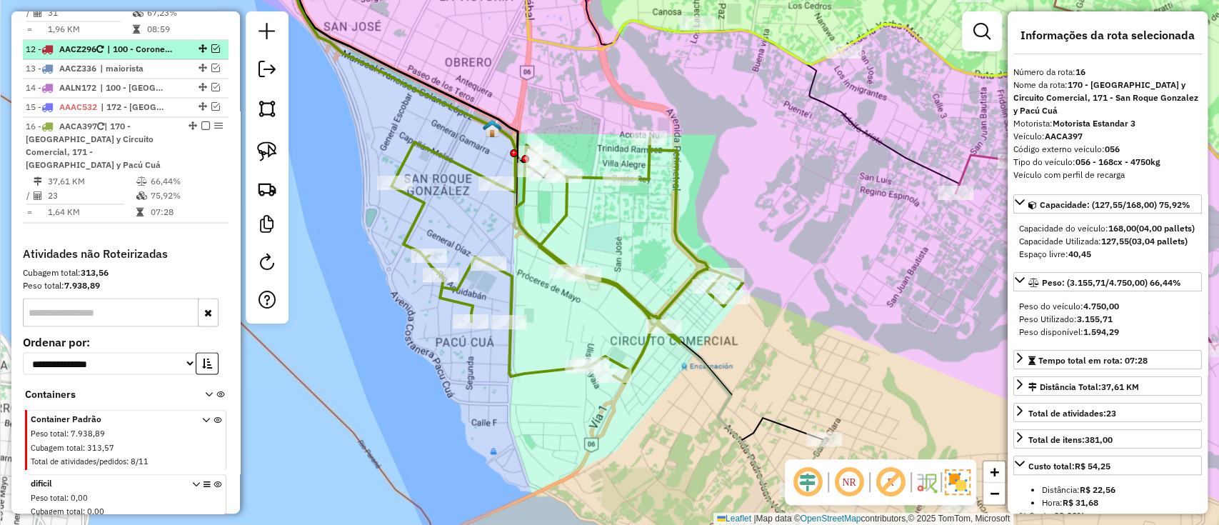
click at [201, 121] on em at bounding box center [205, 125] width 9 height 9
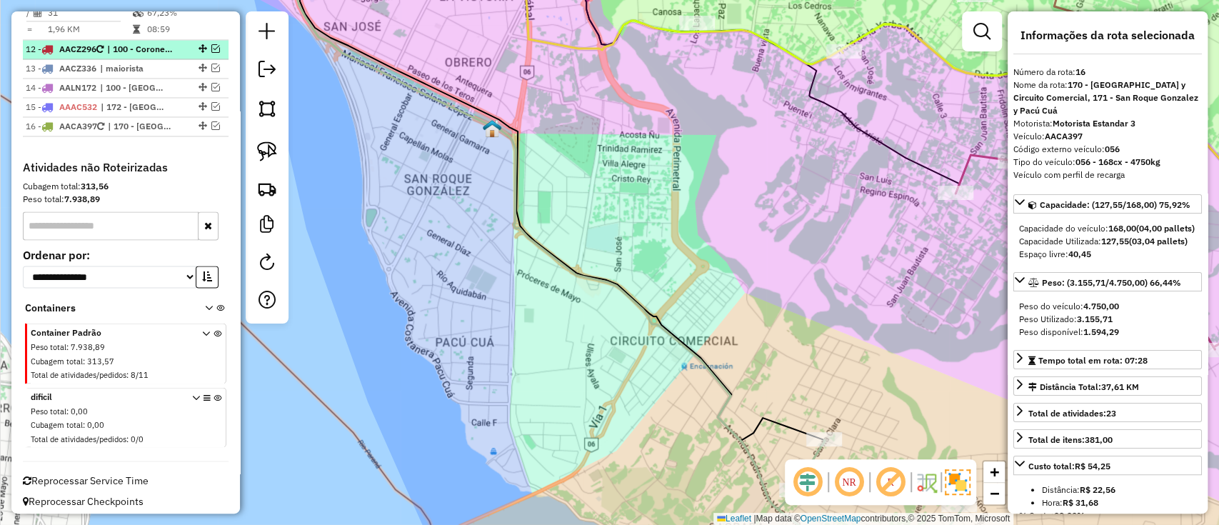
scroll to position [1460, 0]
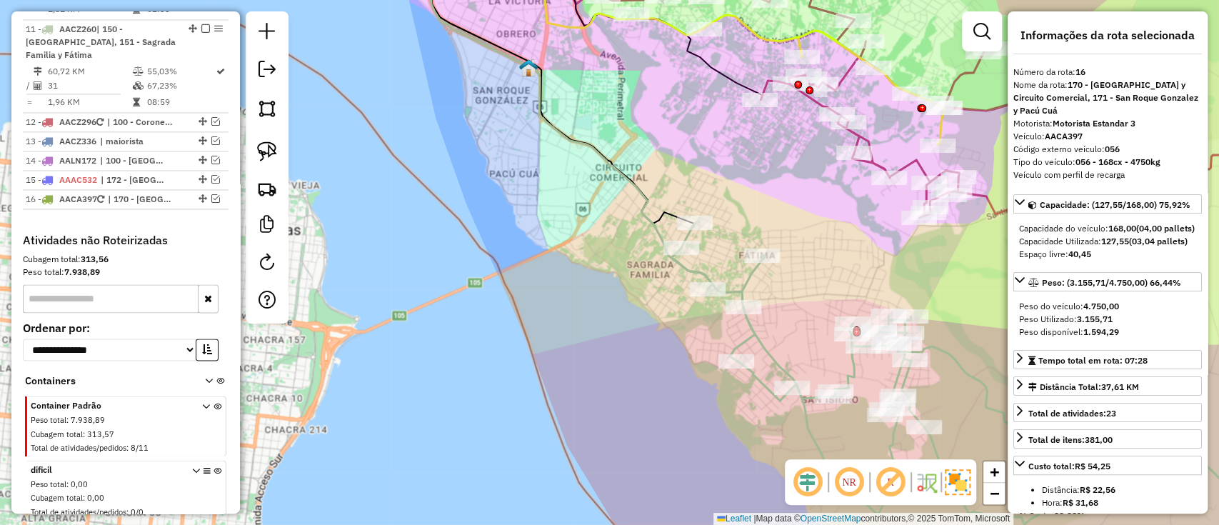
click at [754, 325] on icon at bounding box center [980, 383] width 619 height 320
click at [754, 326] on icon at bounding box center [981, 385] width 619 height 320
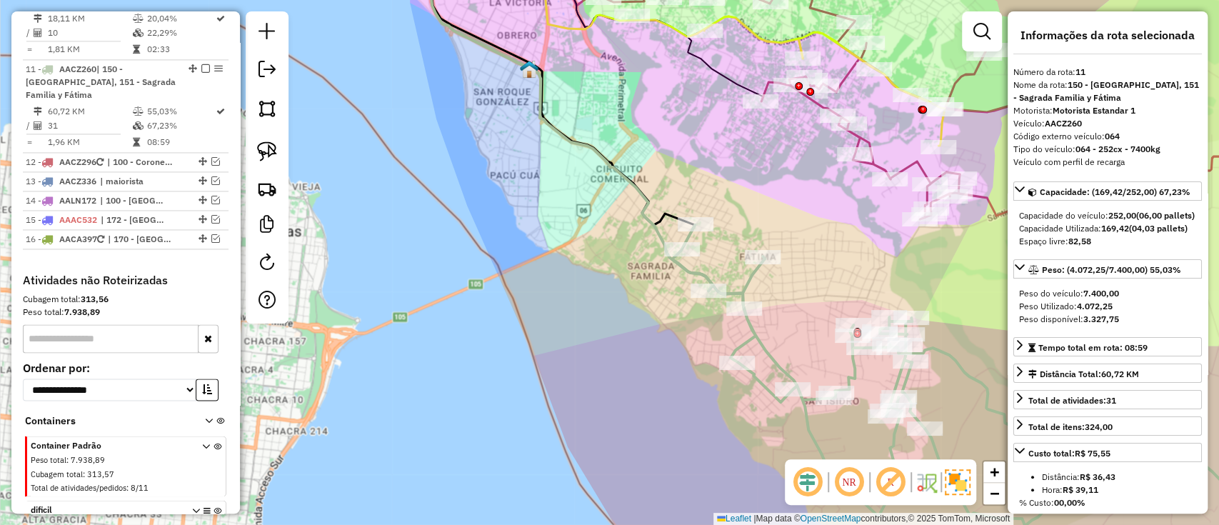
click at [744, 337] on icon at bounding box center [981, 385] width 619 height 320
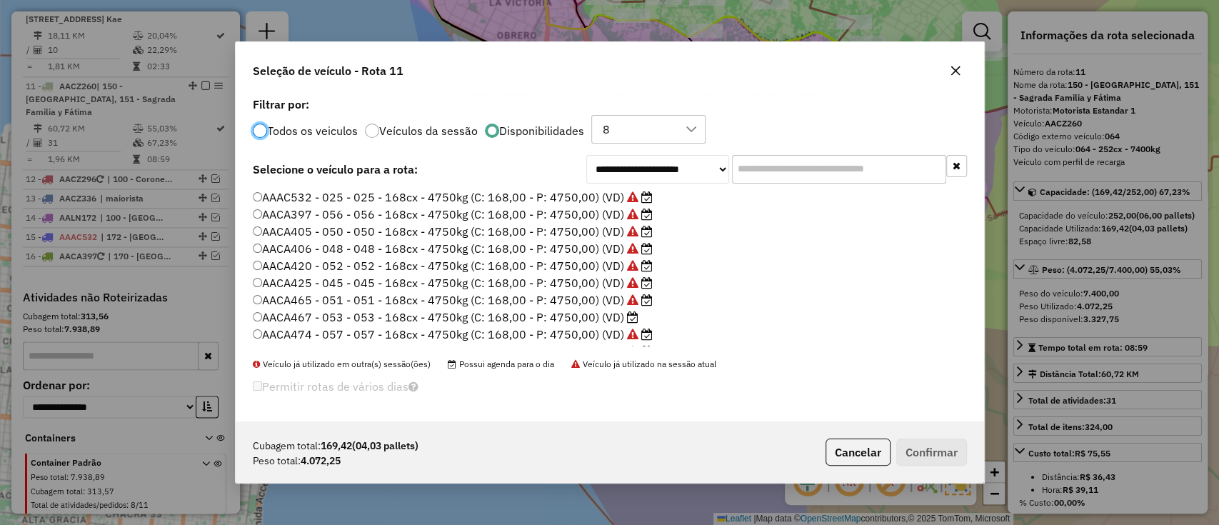
scroll to position [7, 4]
click at [598, 236] on label "AACA405 - 050 - 050 - 168cx - 4750kg (C: 168,00 - P: 4750,00) (VD)" at bounding box center [453, 231] width 400 height 17
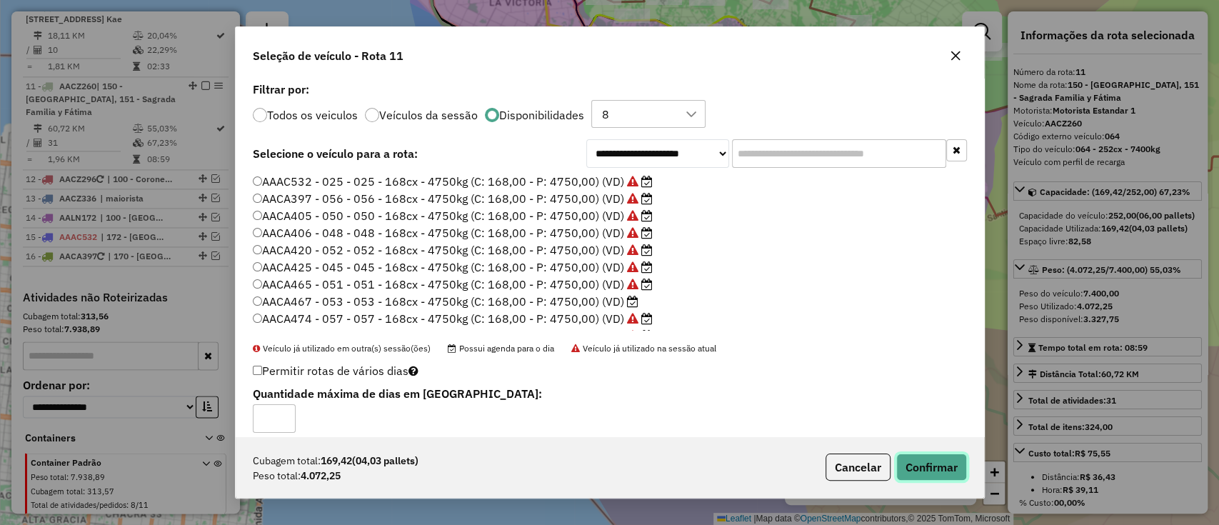
click at [945, 466] on button "Confirmar" at bounding box center [931, 466] width 71 height 27
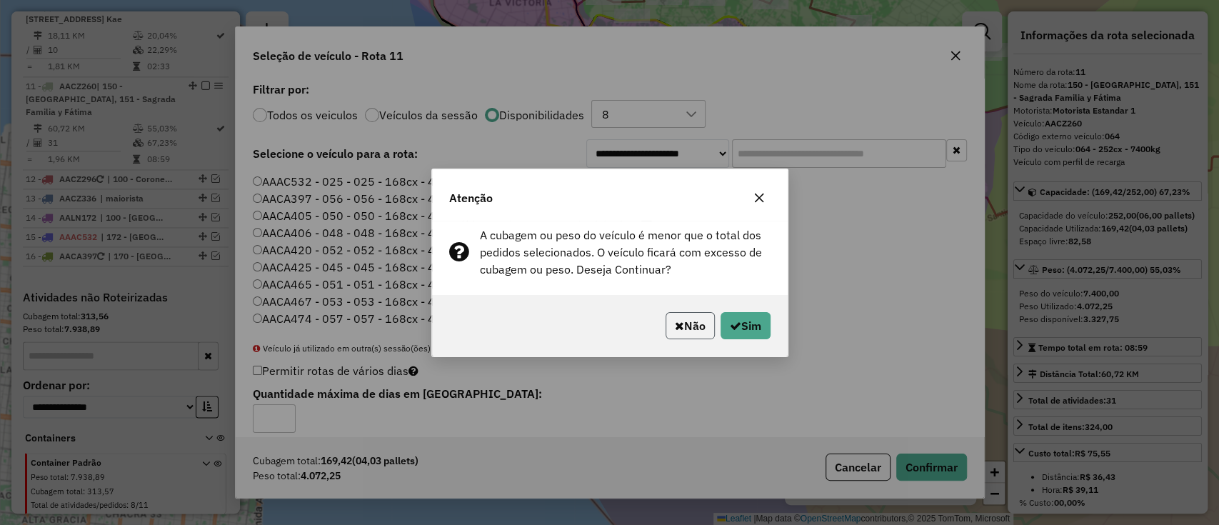
click at [692, 326] on button "Não" at bounding box center [689, 325] width 49 height 27
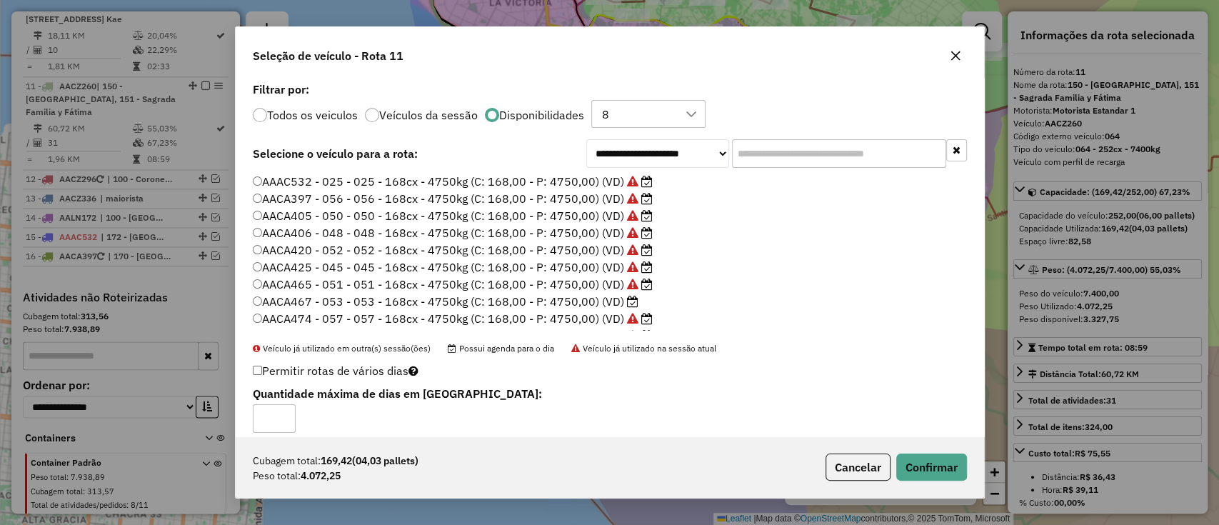
click at [595, 301] on label "AACA467 - 053 - 053 - 168cx - 4750kg (C: 168,00 - P: 4750,00) (VD)" at bounding box center [446, 301] width 386 height 17
click at [442, 217] on label "AACA405 - 050 - 050 - 168cx - 4750kg (C: 168,00 - P: 4750,00) (VD)" at bounding box center [453, 215] width 400 height 17
click at [921, 477] on button "Confirmar" at bounding box center [931, 466] width 71 height 27
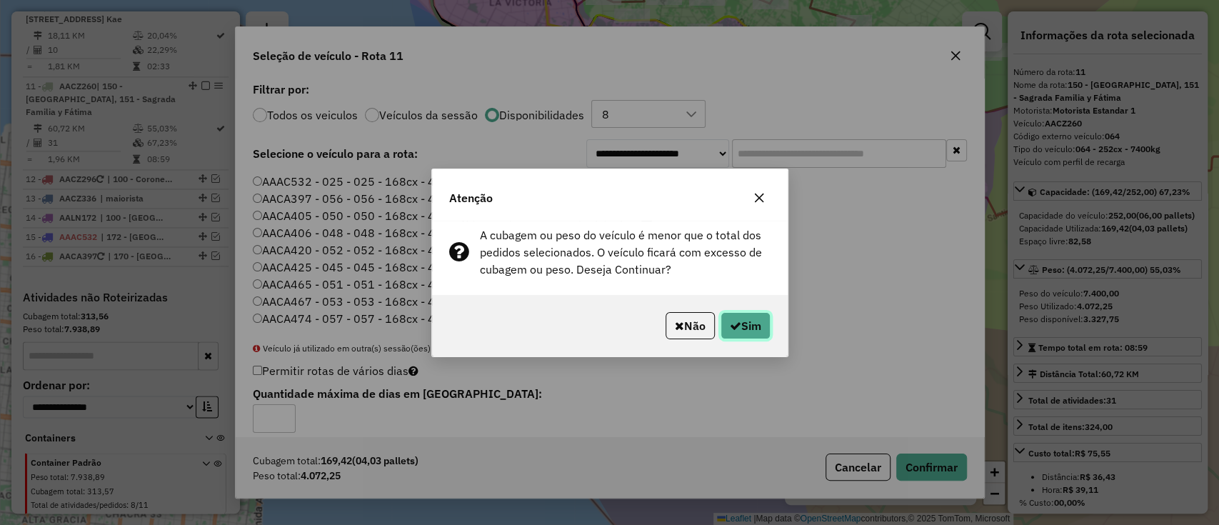
click at [757, 335] on button "Sim" at bounding box center [745, 325] width 50 height 27
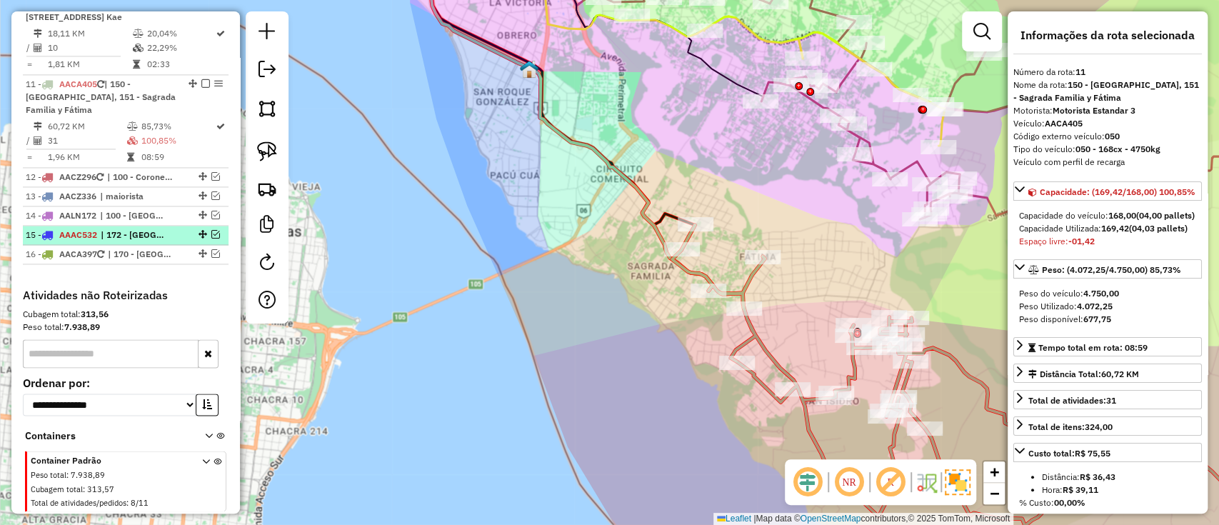
scroll to position [1403, 0]
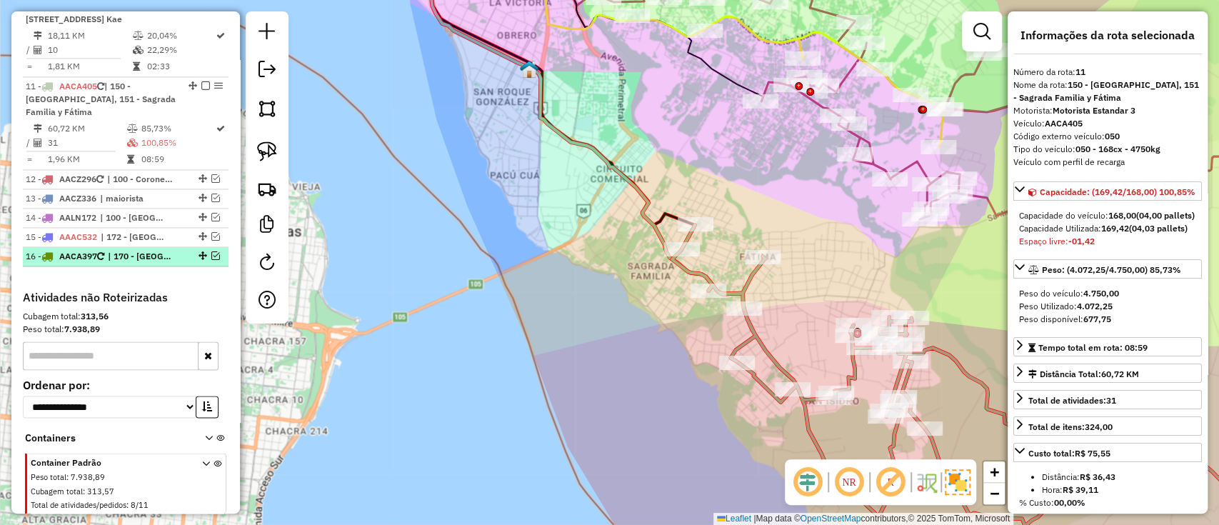
click at [213, 251] on em at bounding box center [215, 255] width 9 height 9
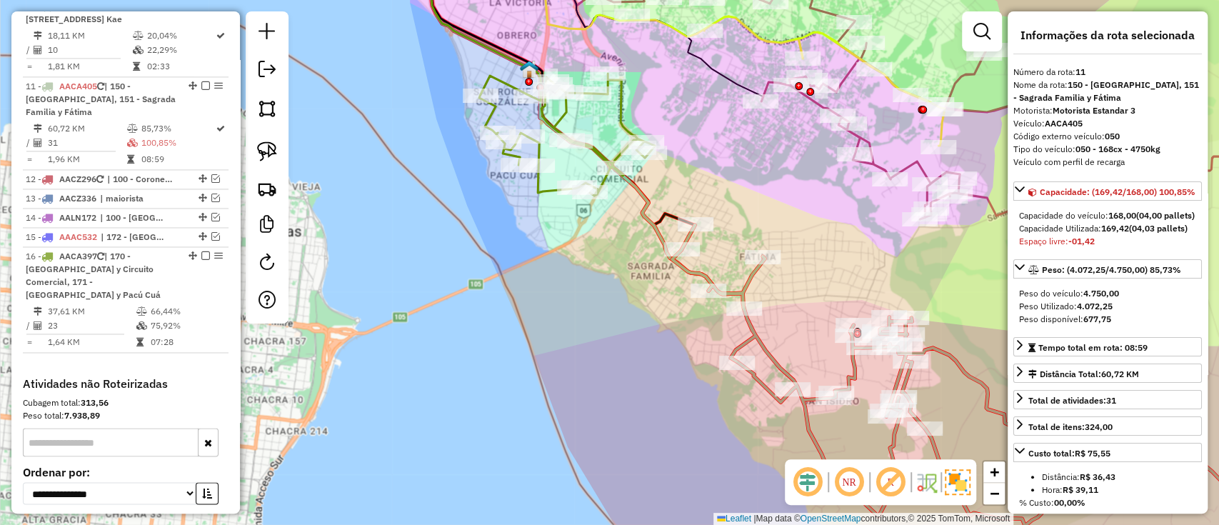
click at [543, 188] on icon at bounding box center [567, 135] width 176 height 122
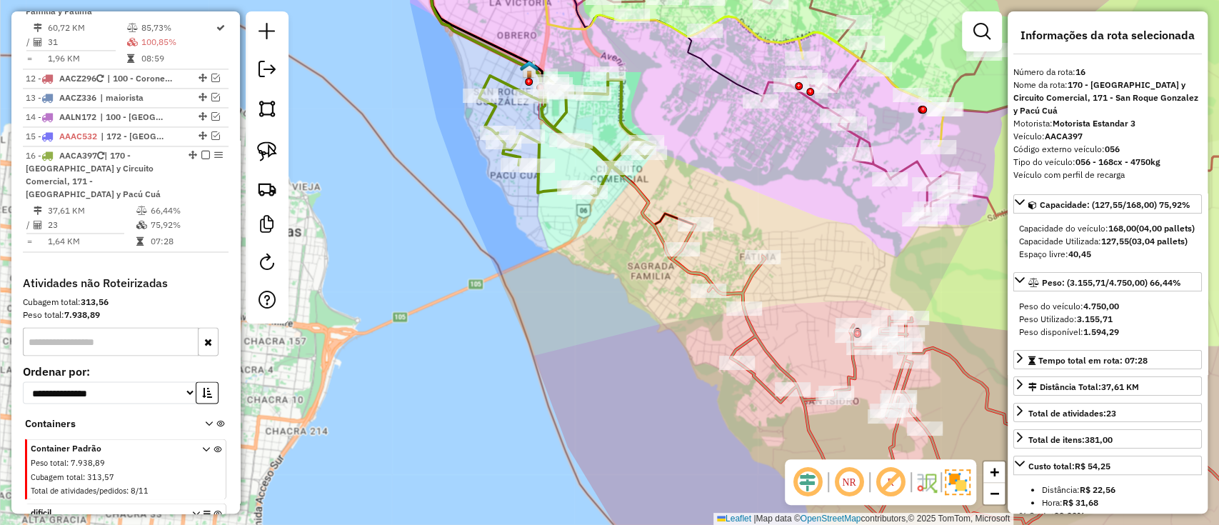
scroll to position [1546, 0]
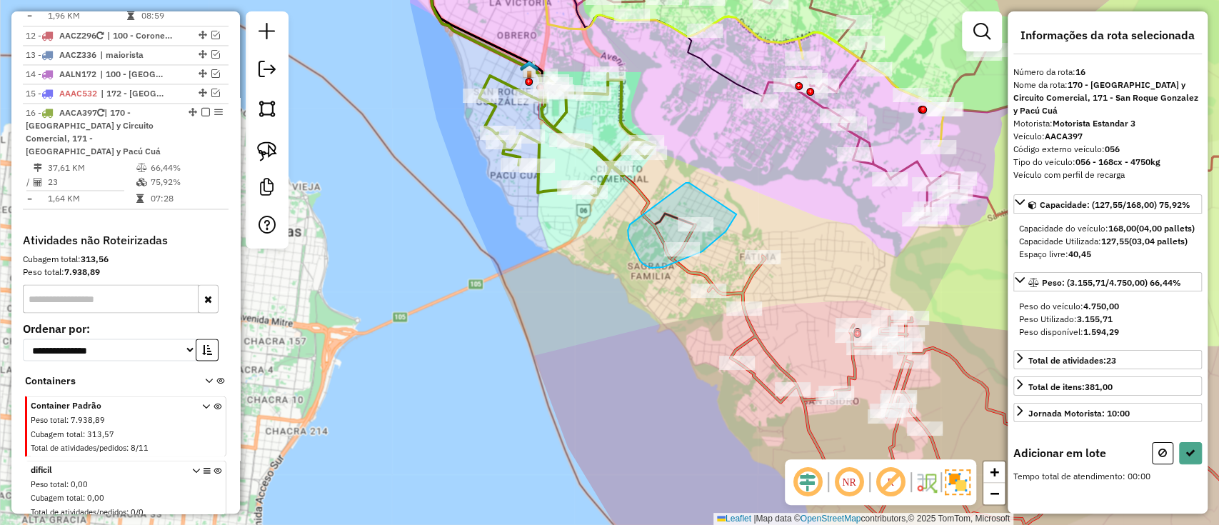
drag, startPoint x: 689, startPoint y: 183, endPoint x: 736, endPoint y: 214, distance: 56.6
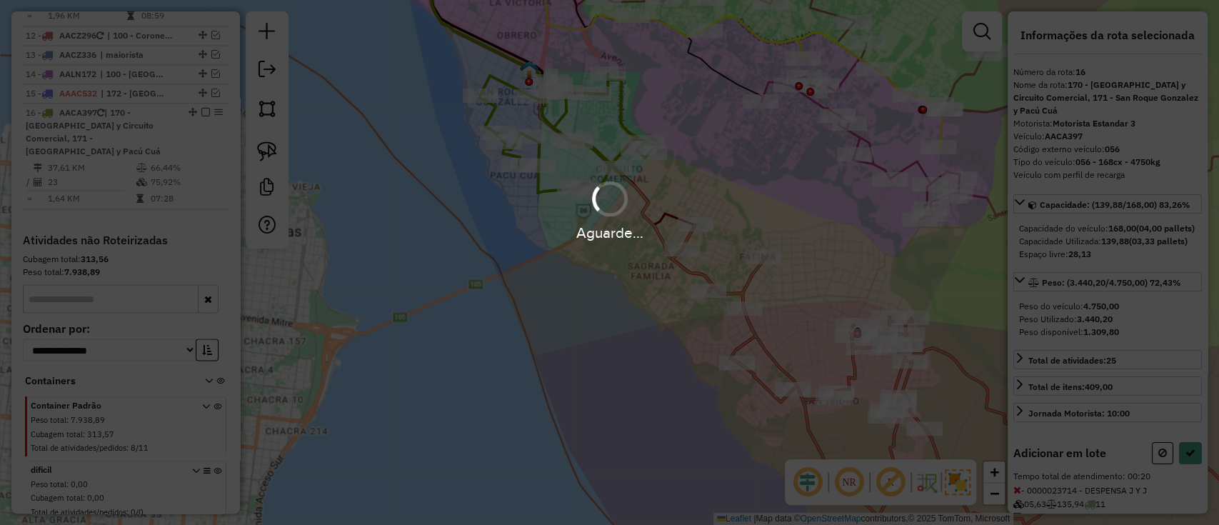
select select "**********"
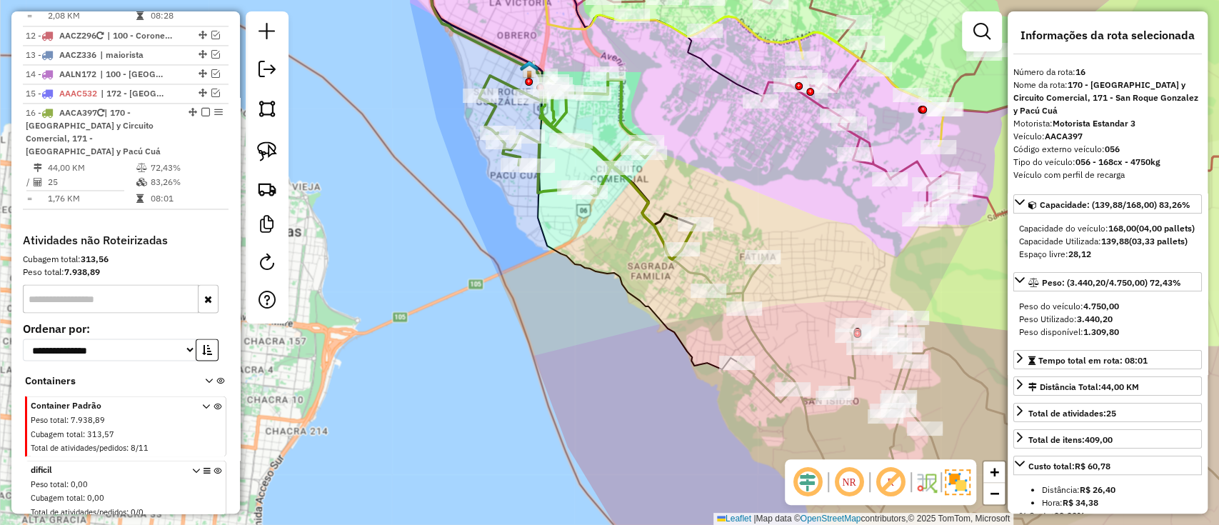
click at [747, 288] on icon at bounding box center [999, 400] width 583 height 288
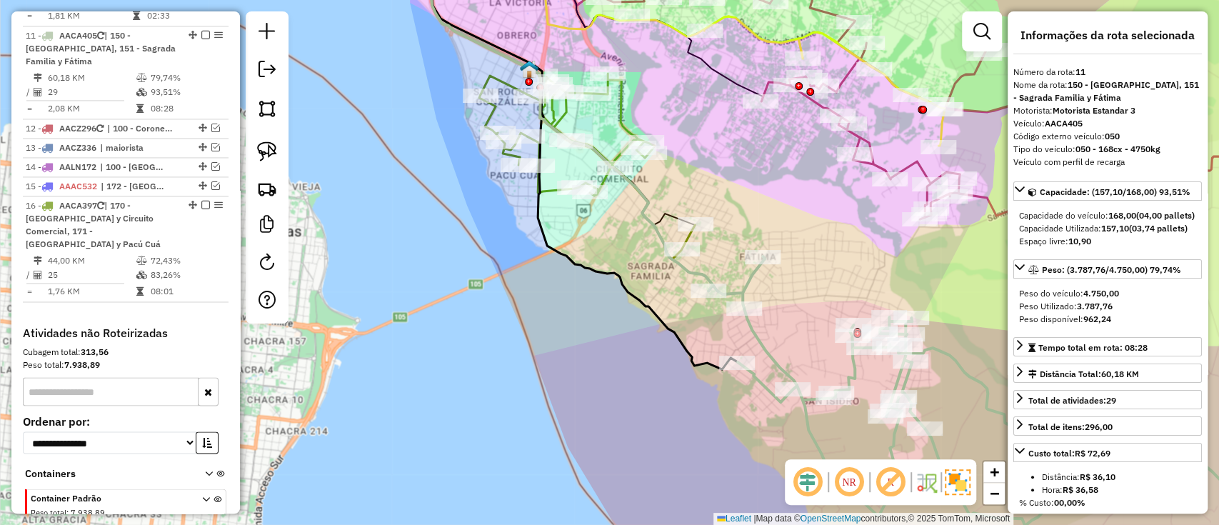
scroll to position [1403, 0]
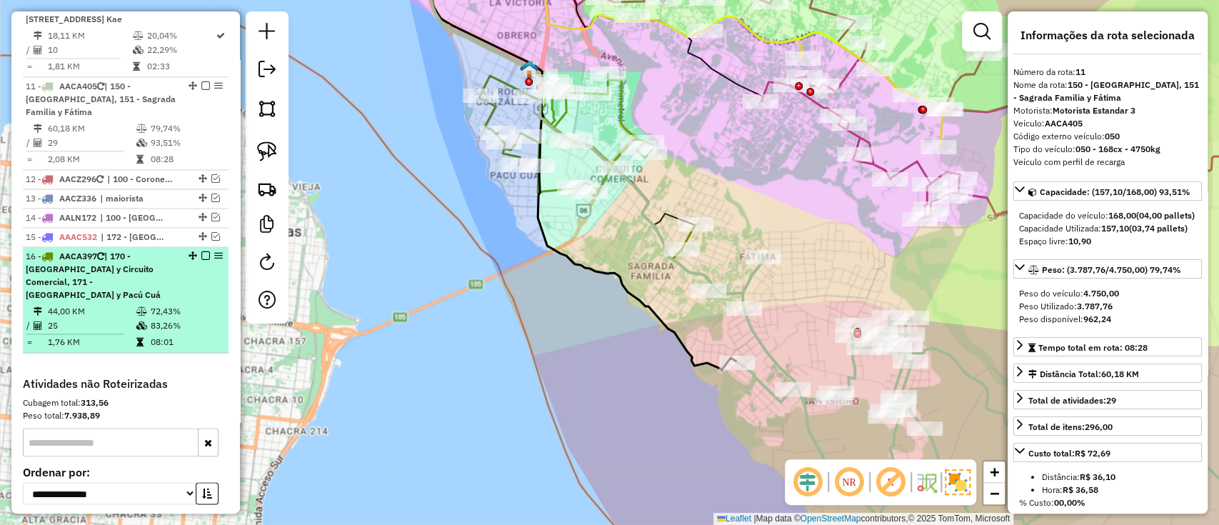
click at [202, 251] on em at bounding box center [205, 255] width 9 height 9
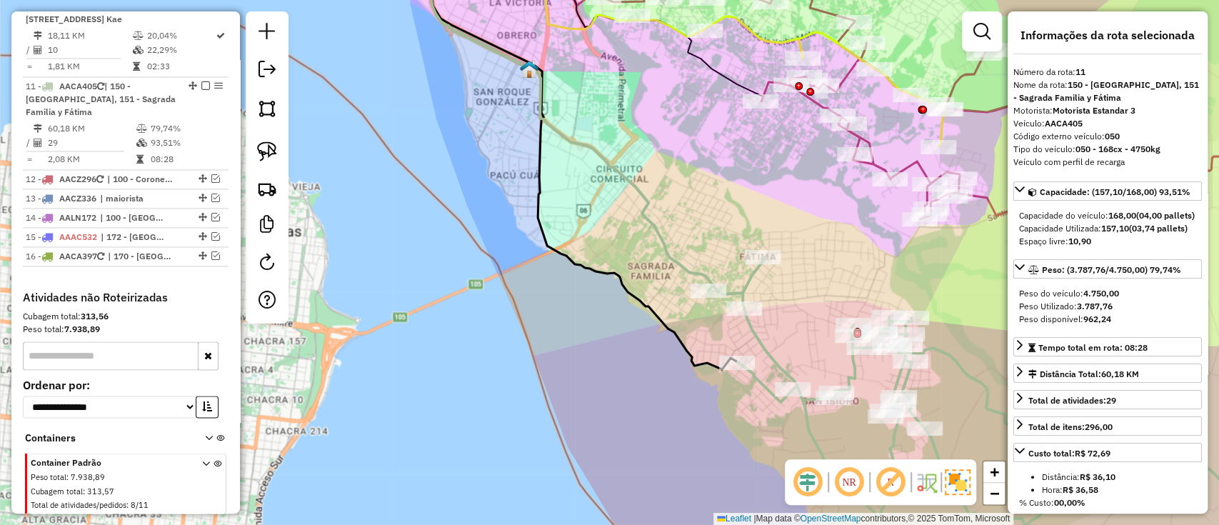
click at [675, 251] on icon at bounding box center [568, 119] width 287 height 343
click at [673, 251] on icon at bounding box center [568, 119] width 287 height 343
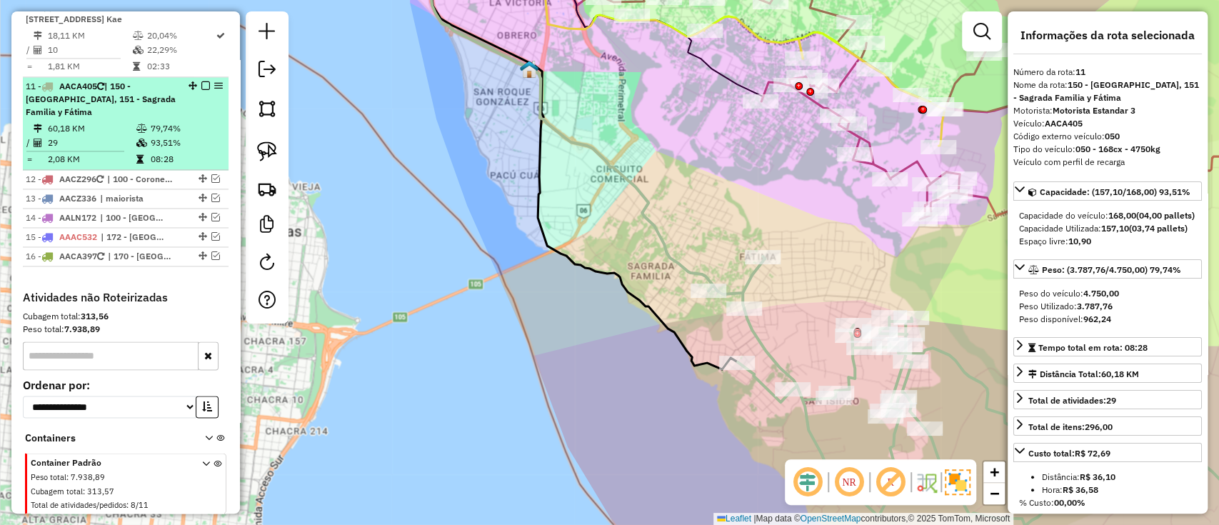
click at [202, 81] on em at bounding box center [205, 85] width 9 height 9
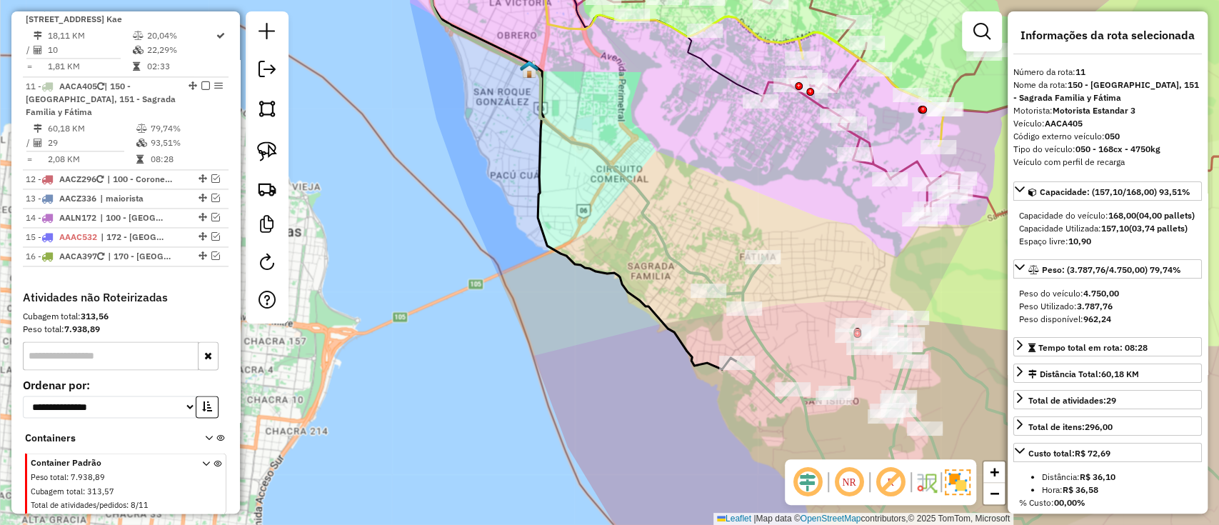
scroll to position [1399, 0]
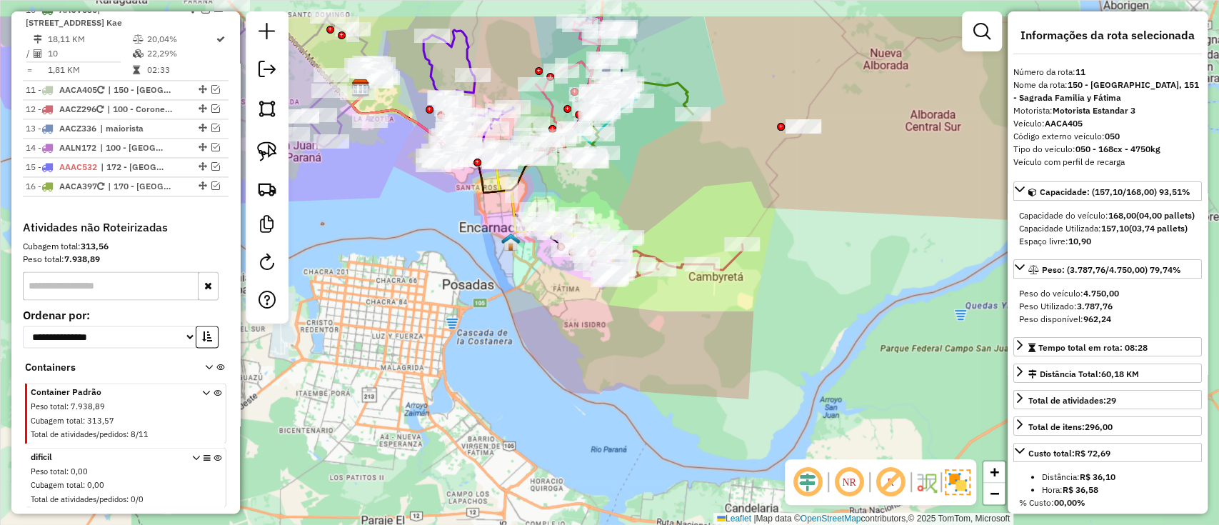
drag, startPoint x: 623, startPoint y: 399, endPoint x: 611, endPoint y: 443, distance: 45.0
click at [611, 443] on div "Janela de atendimento Grade de atendimento Capacidade Transportadoras Veículos …" at bounding box center [609, 262] width 1219 height 525
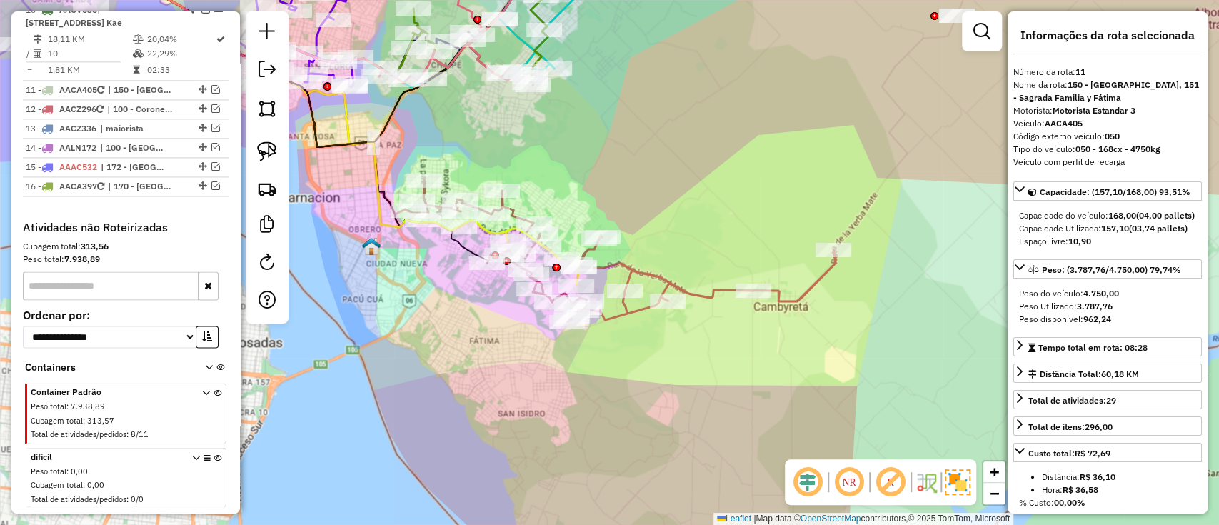
click at [647, 262] on div "Janela de atendimento Grade de atendimento Capacidade Transportadoras Veículos …" at bounding box center [609, 262] width 1219 height 525
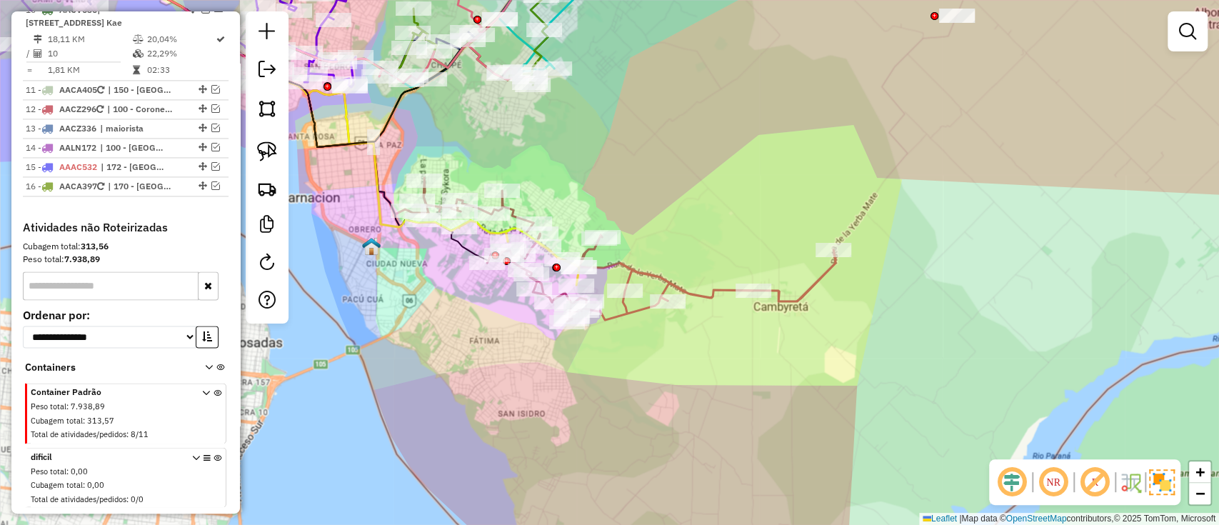
click at [644, 272] on icon at bounding box center [621, 249] width 427 height 143
select select "**********"
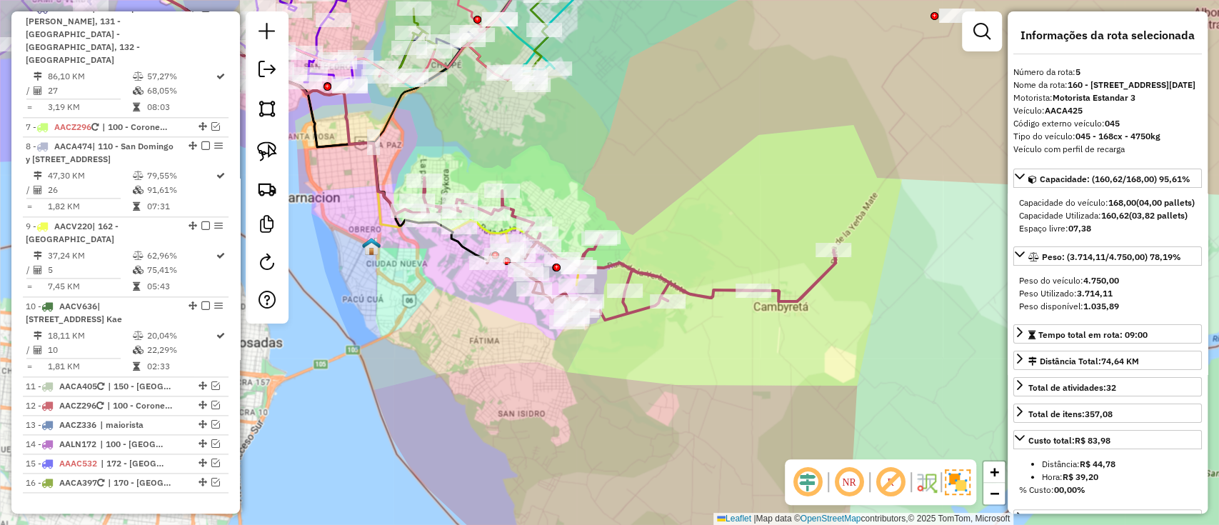
scroll to position [946, 0]
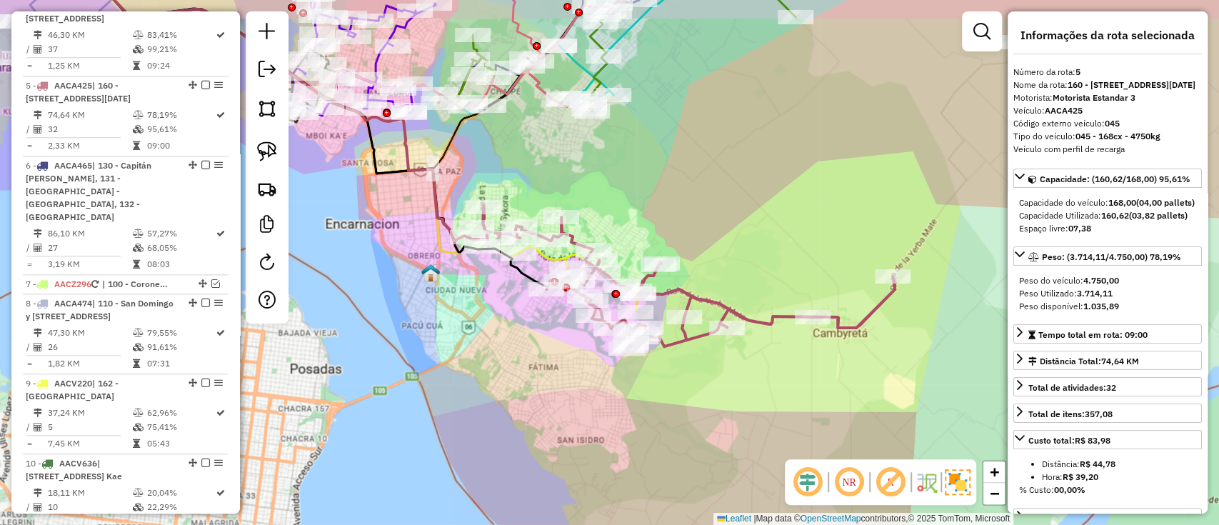
drag, startPoint x: 646, startPoint y: 338, endPoint x: 708, endPoint y: 365, distance: 67.5
click at [708, 365] on div "Janela de atendimento Grade de atendimento Capacidade Transportadoras Veículos …" at bounding box center [609, 262] width 1219 height 525
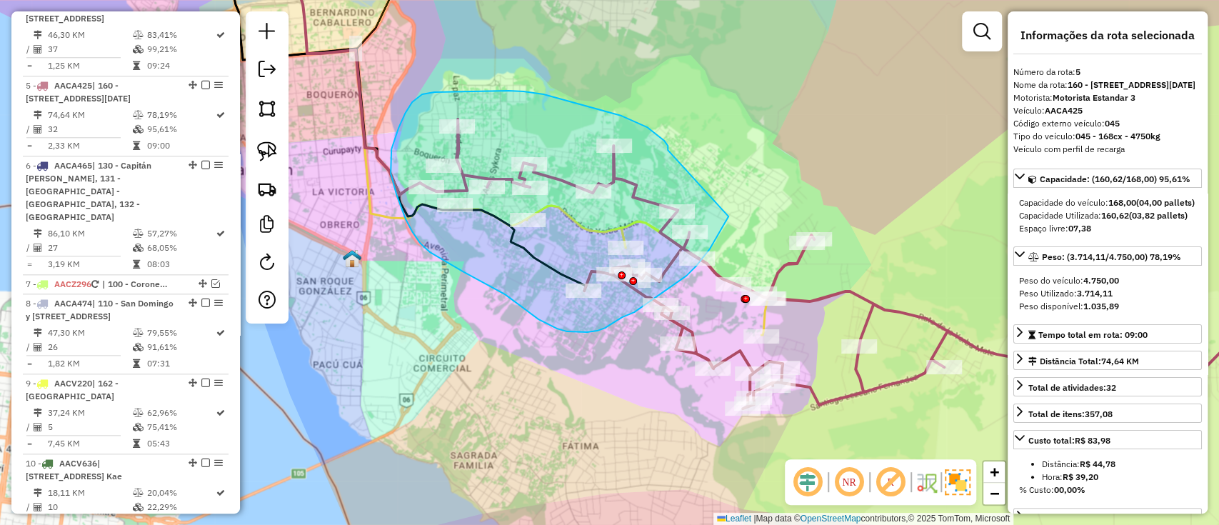
drag, startPoint x: 668, startPoint y: 150, endPoint x: 731, endPoint y: 211, distance: 87.9
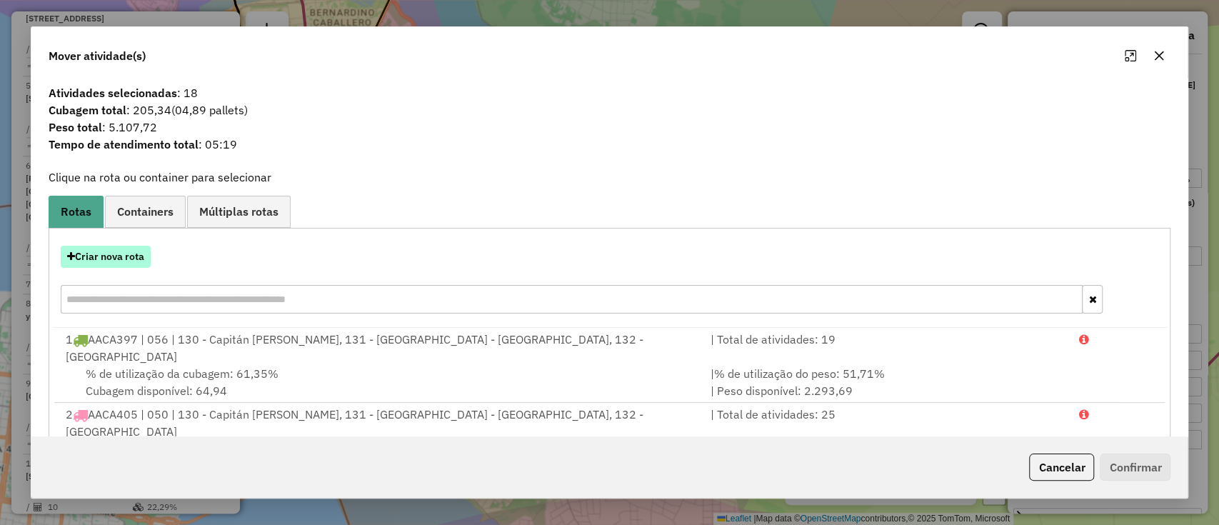
click at [150, 256] on button "Criar nova rota" at bounding box center [106, 257] width 90 height 22
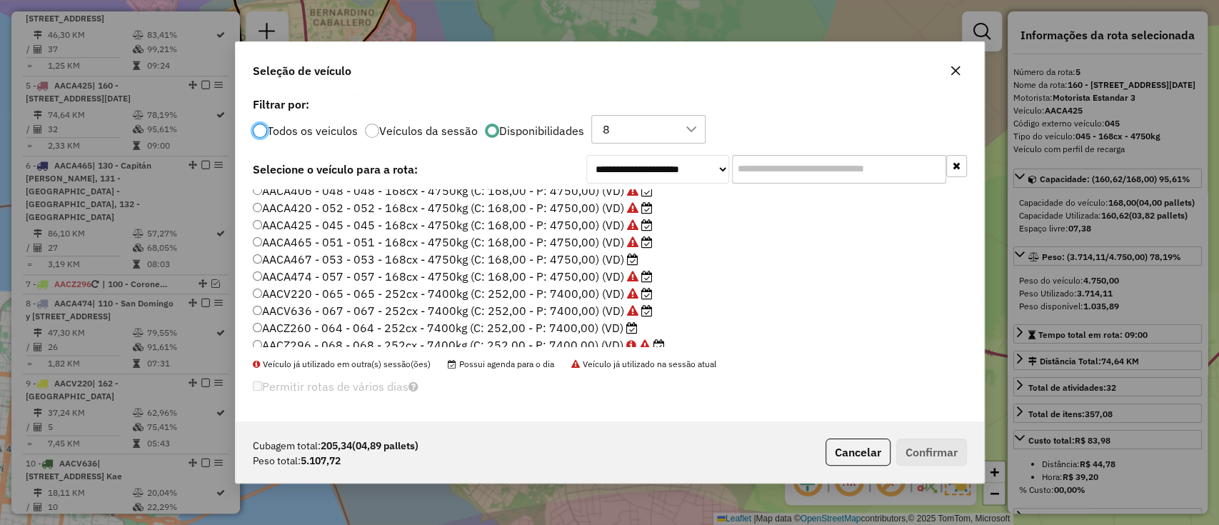
scroll to position [82, 0]
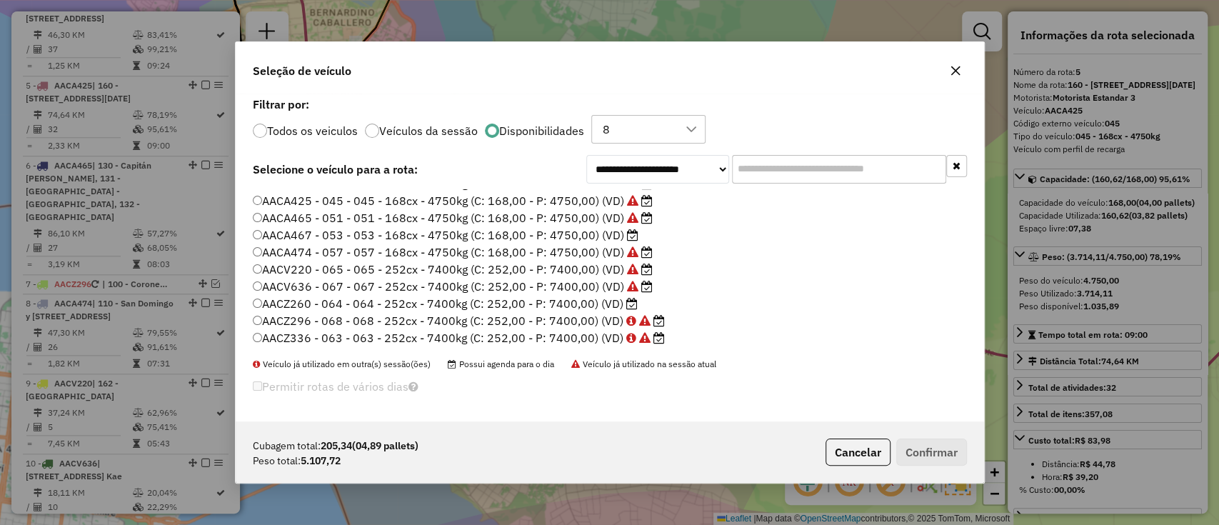
click at [450, 304] on label "AACZ260 - 064 - 064 - 252cx - 7400kg (C: 252,00 - P: 7400,00) (VD)" at bounding box center [445, 303] width 385 height 17
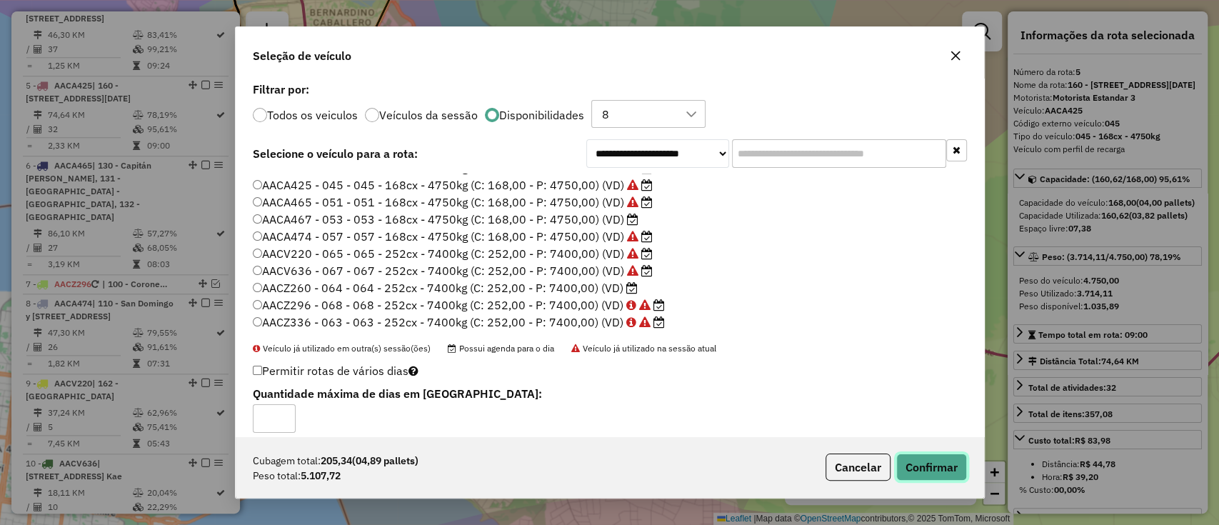
click at [953, 472] on button "Confirmar" at bounding box center [931, 466] width 71 height 27
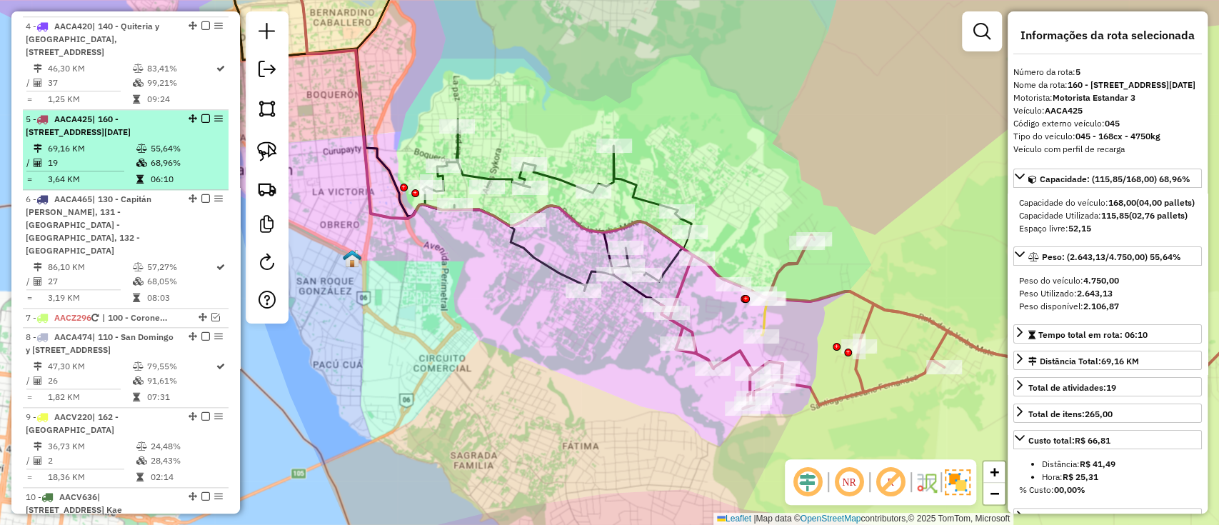
scroll to position [946, 0]
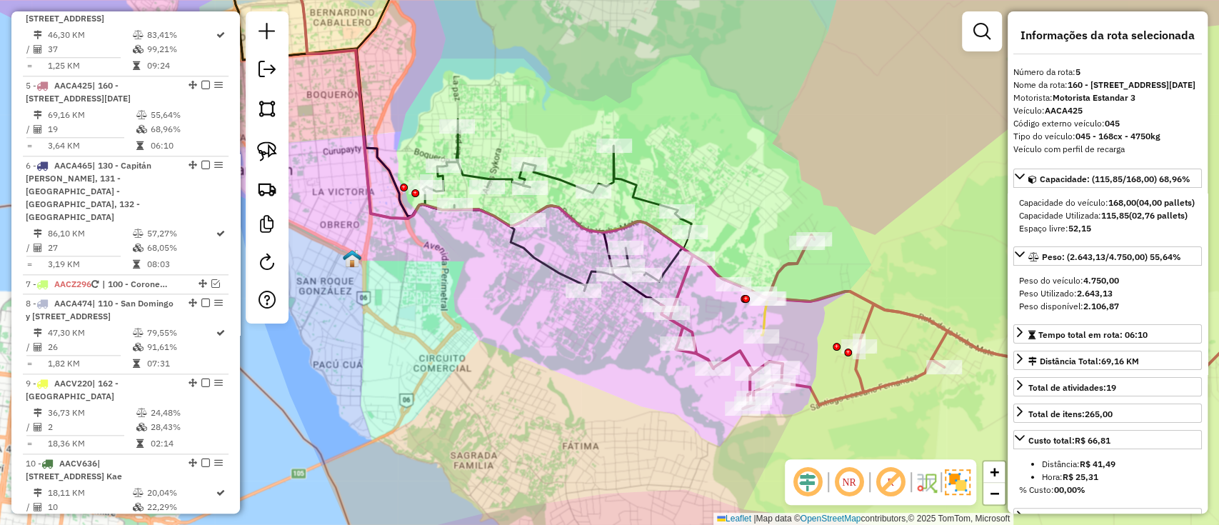
click at [551, 182] on icon at bounding box center [560, 204] width 274 height 171
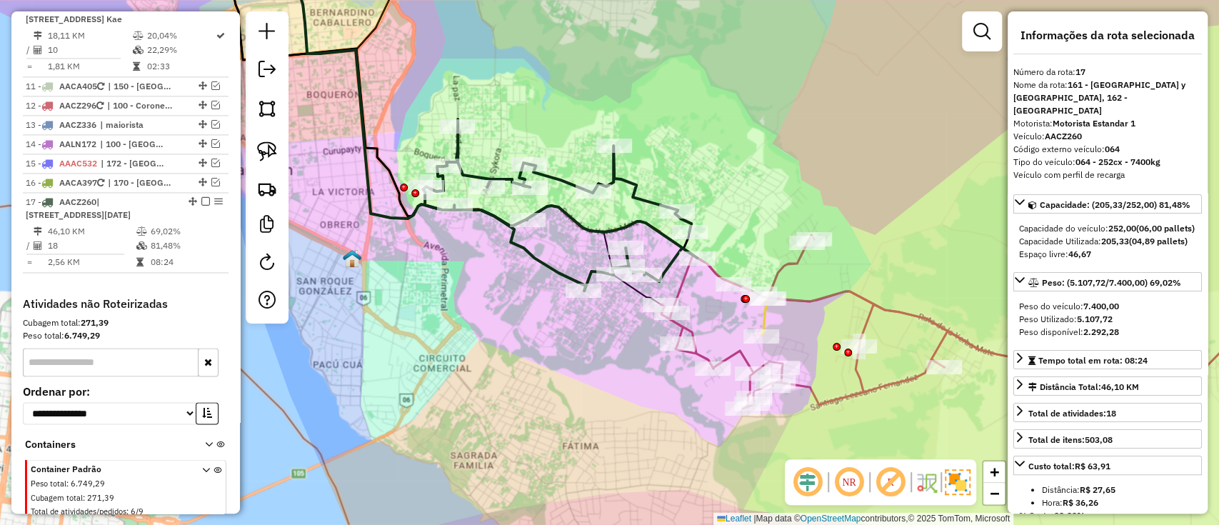
scroll to position [1491, 0]
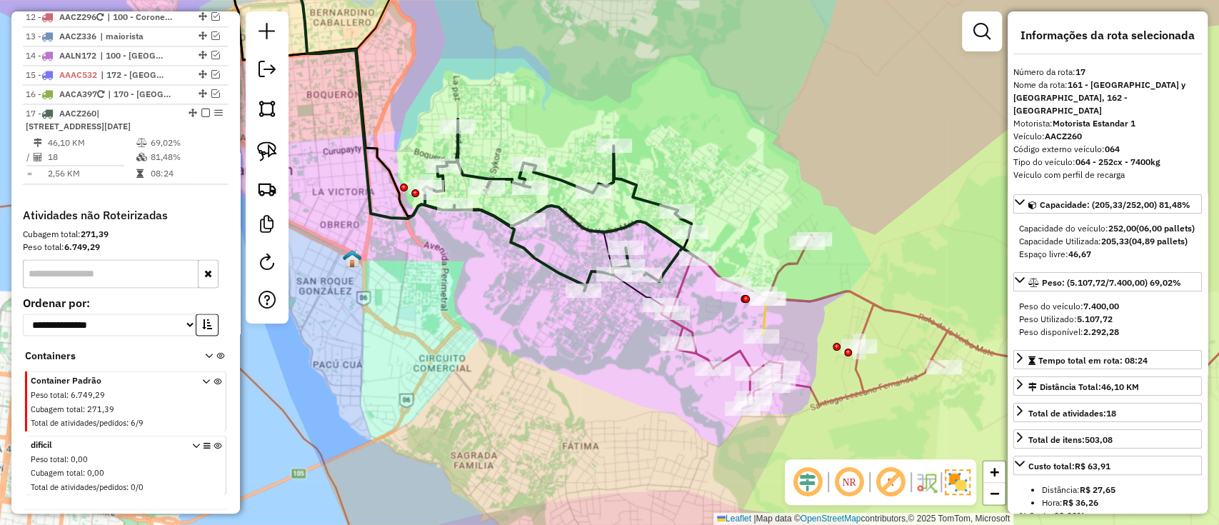
click at [828, 286] on div "Janela de atendimento Grade de atendimento Capacidade Transportadoras Veículos …" at bounding box center [609, 262] width 1219 height 525
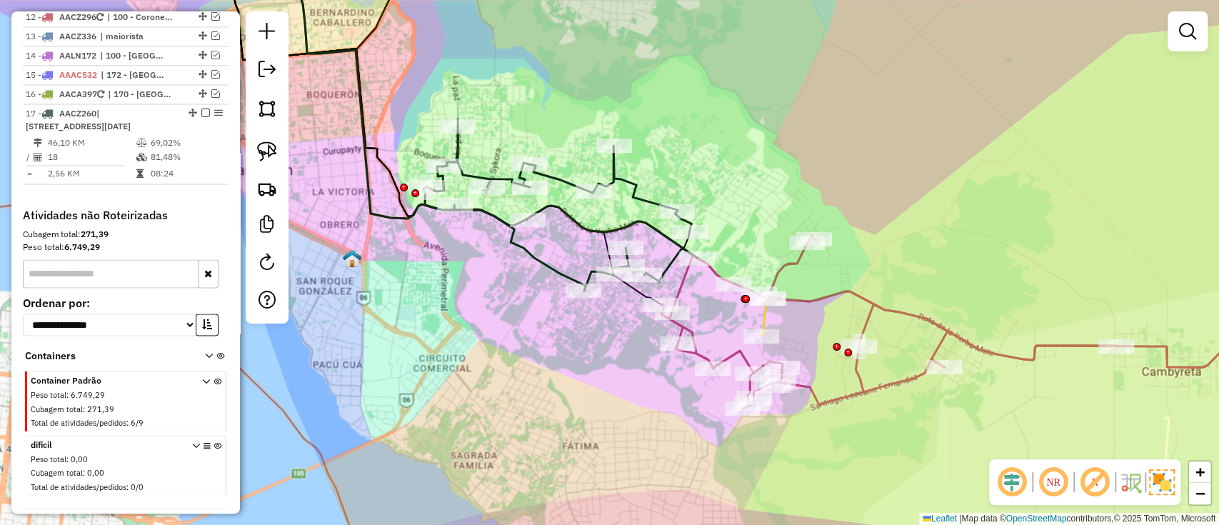
click at [832, 291] on icon at bounding box center [970, 321] width 620 height 173
select select "**********"
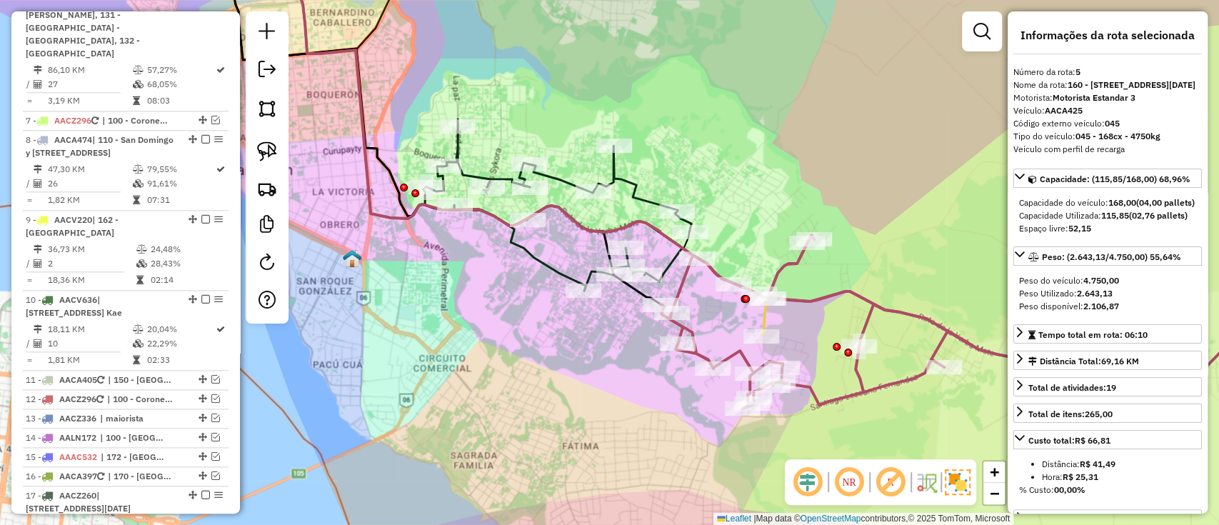
scroll to position [946, 0]
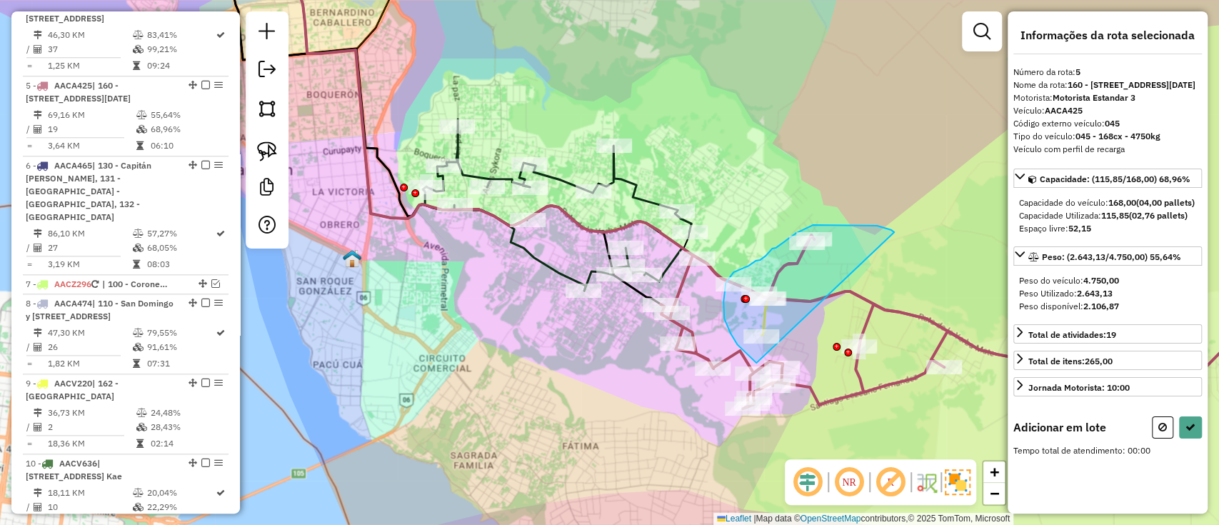
drag, startPoint x: 891, startPoint y: 230, endPoint x: 871, endPoint y: 391, distance: 161.9
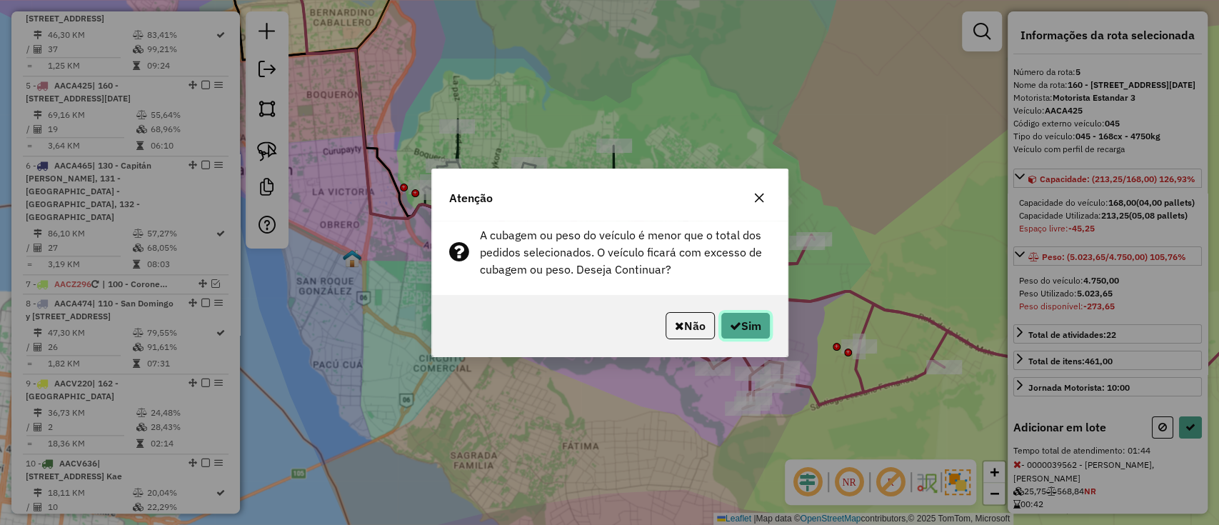
click at [765, 336] on button "Sim" at bounding box center [745, 325] width 50 height 27
select select "**********"
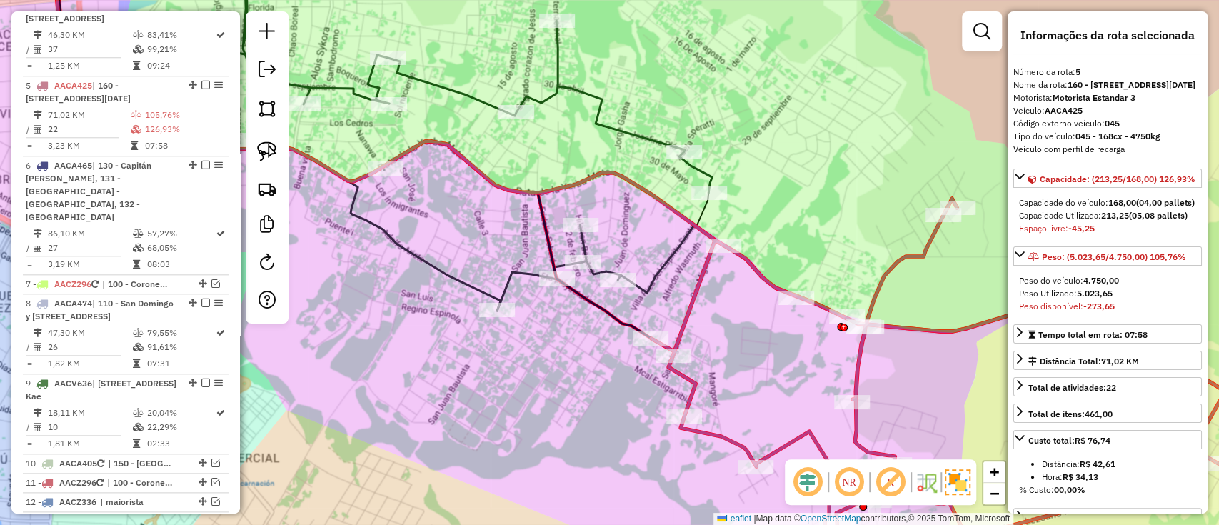
click at [663, 261] on icon at bounding box center [449, 139] width 550 height 343
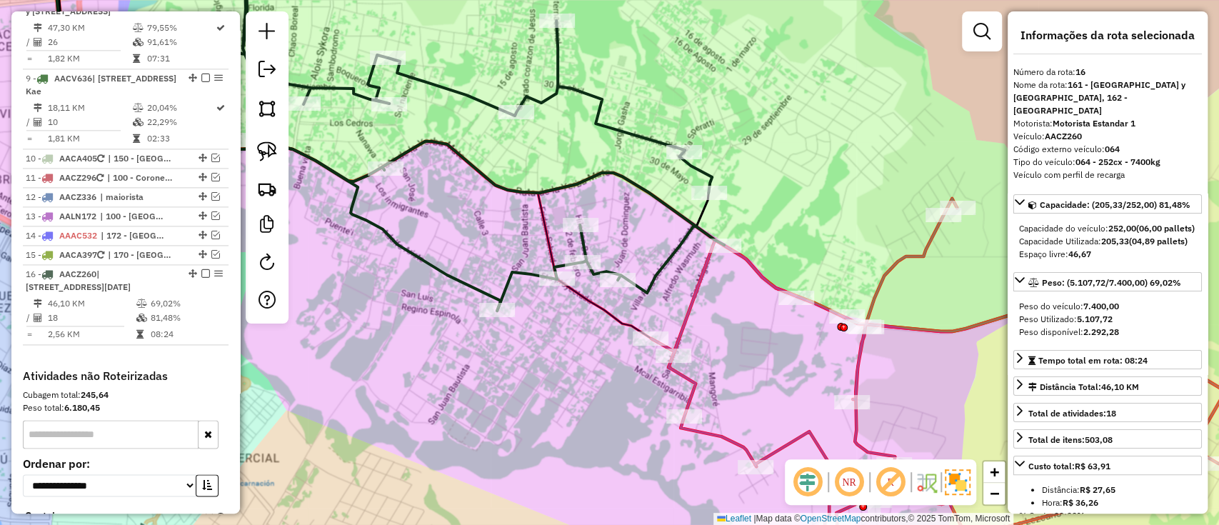
scroll to position [1424, 0]
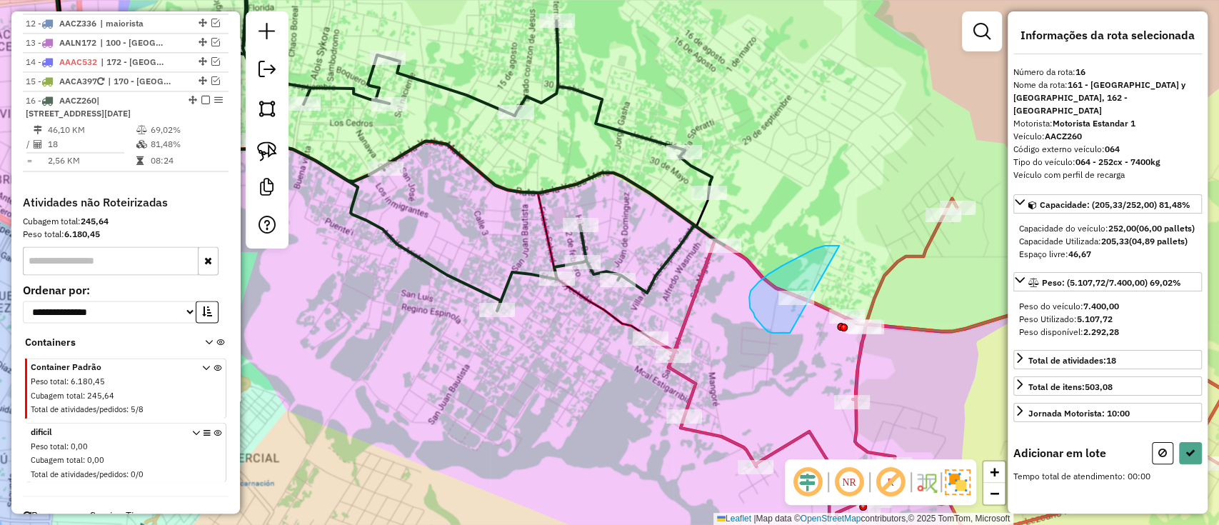
drag, startPoint x: 837, startPoint y: 246, endPoint x: 802, endPoint y: 331, distance: 92.1
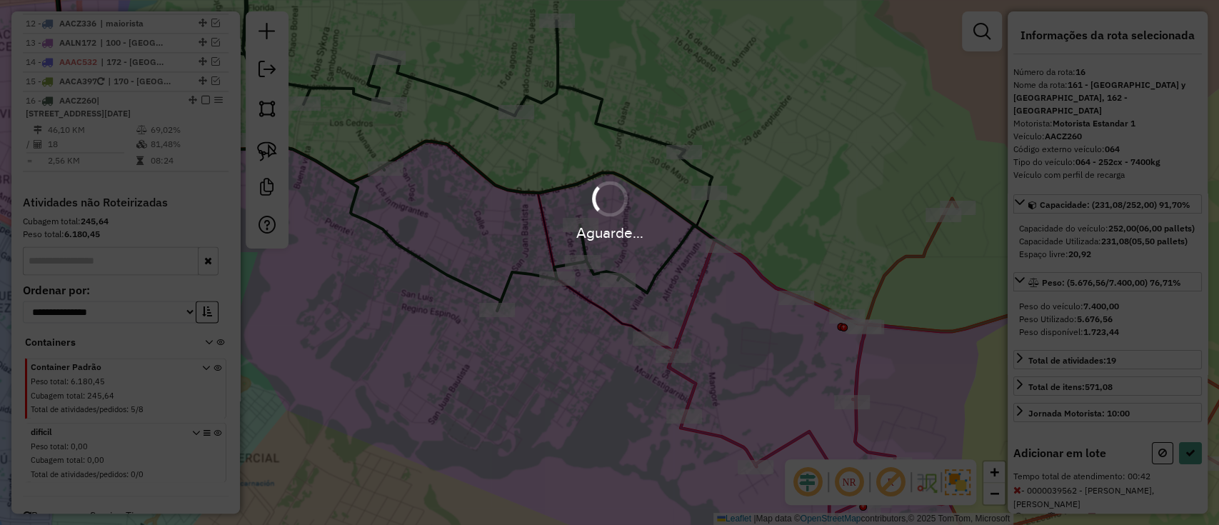
select select "**********"
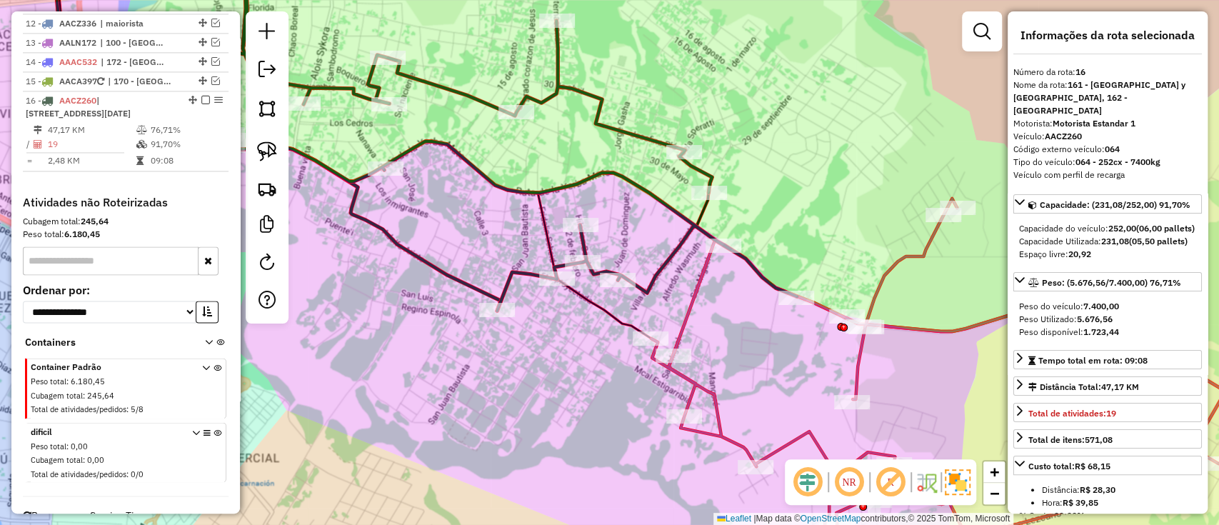
click at [853, 373] on icon at bounding box center [995, 371] width 689 height 347
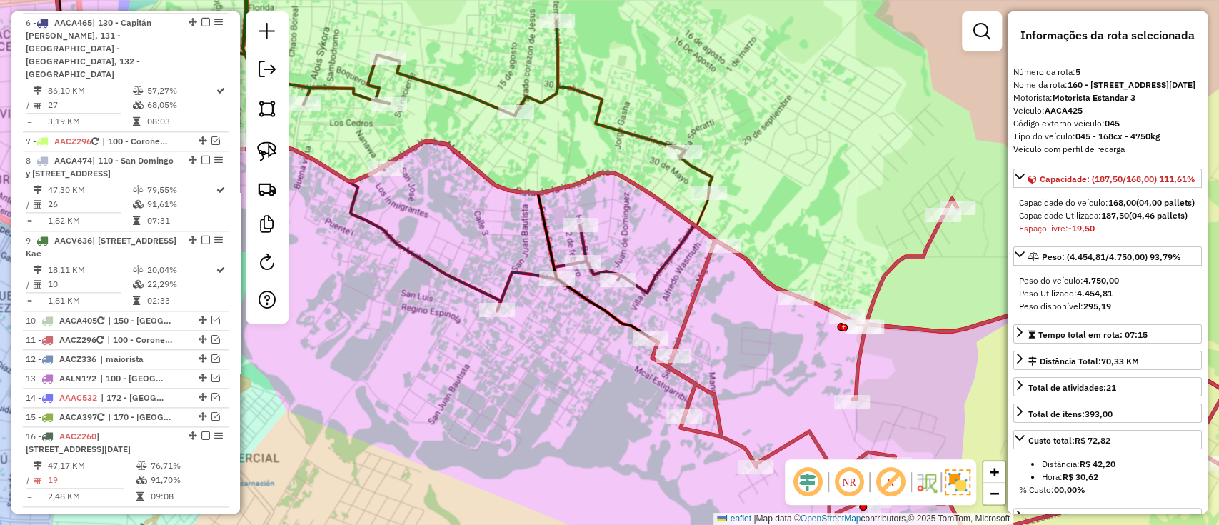
scroll to position [946, 0]
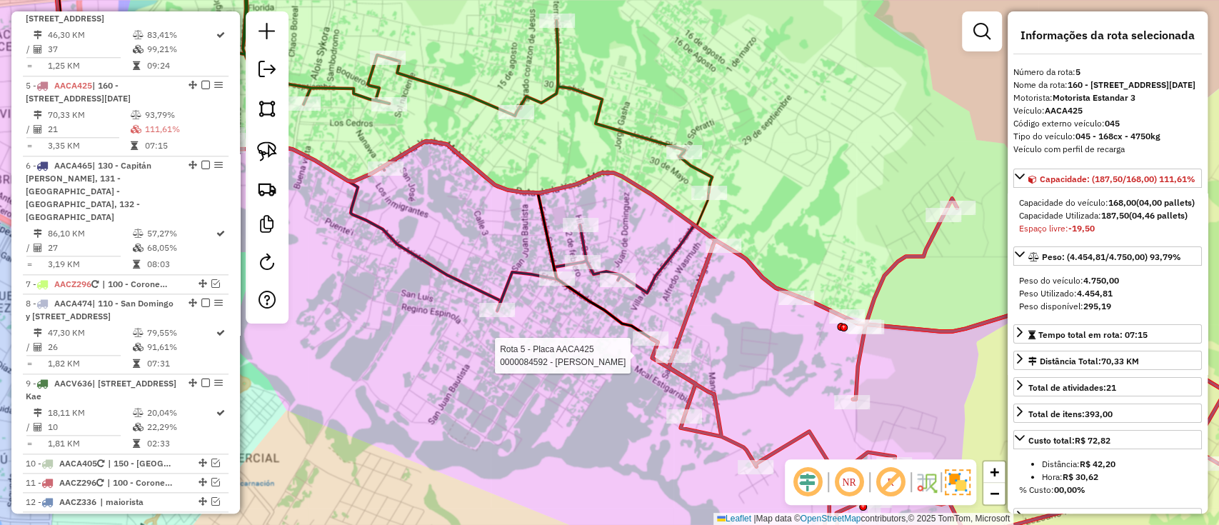
click at [657, 346] on div at bounding box center [651, 338] width 36 height 14
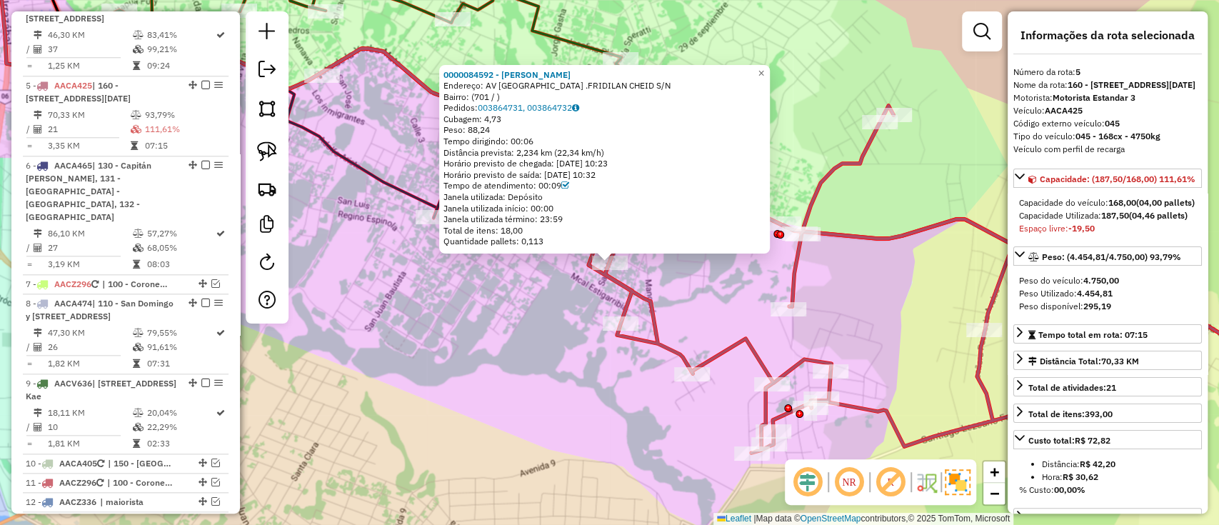
click at [700, 288] on div "0000084592 - LORENZO BRITEZ AVALOS Endereço: AV SAN MIGUEL .FRIDILAN CHEID S/N …" at bounding box center [609, 262] width 1219 height 525
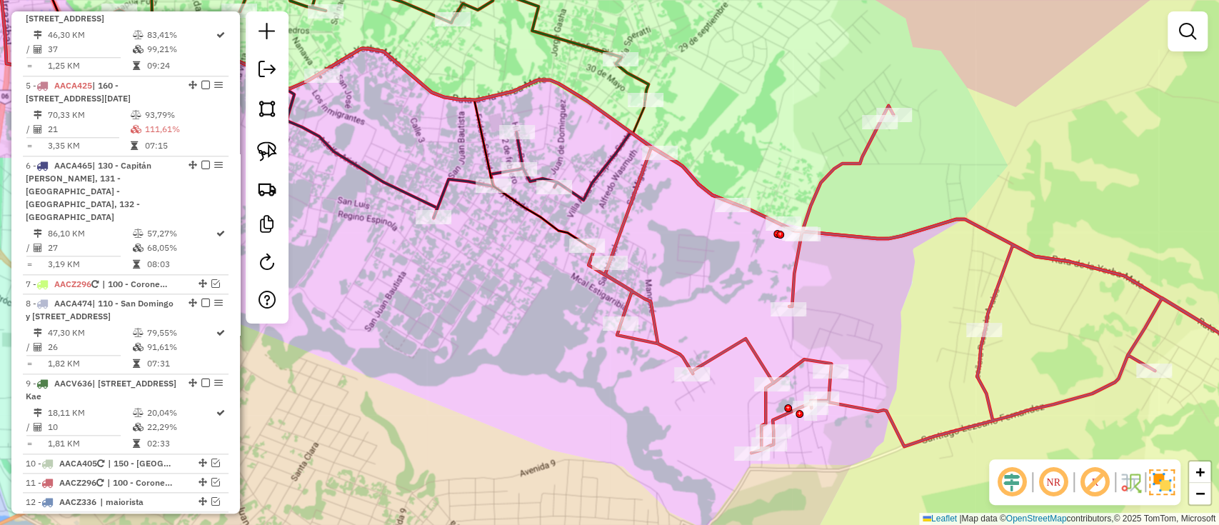
click at [593, 191] on icon at bounding box center [422, 83] width 623 height 270
select select "**********"
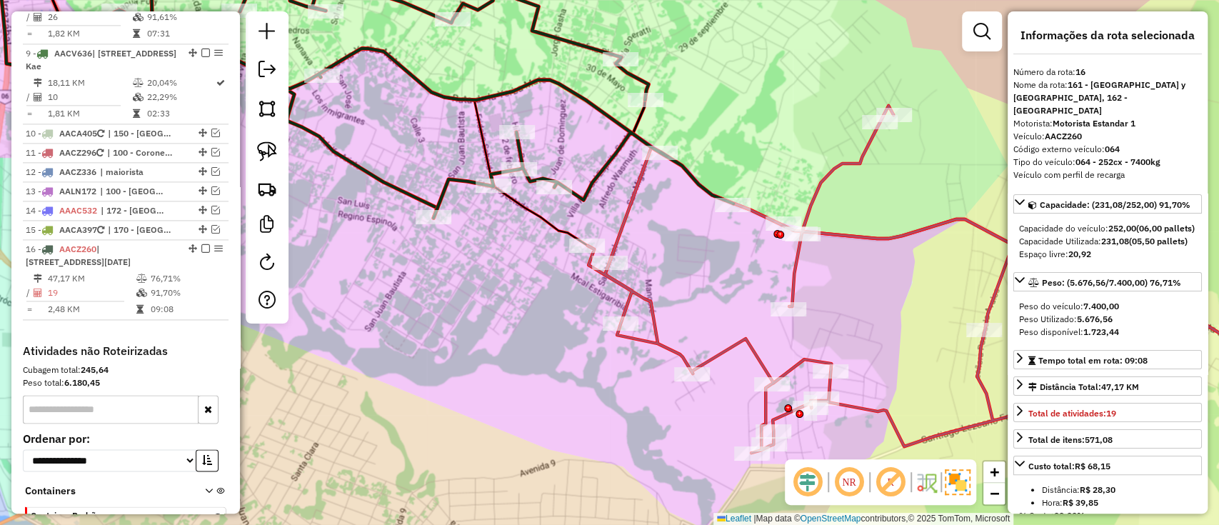
scroll to position [1424, 0]
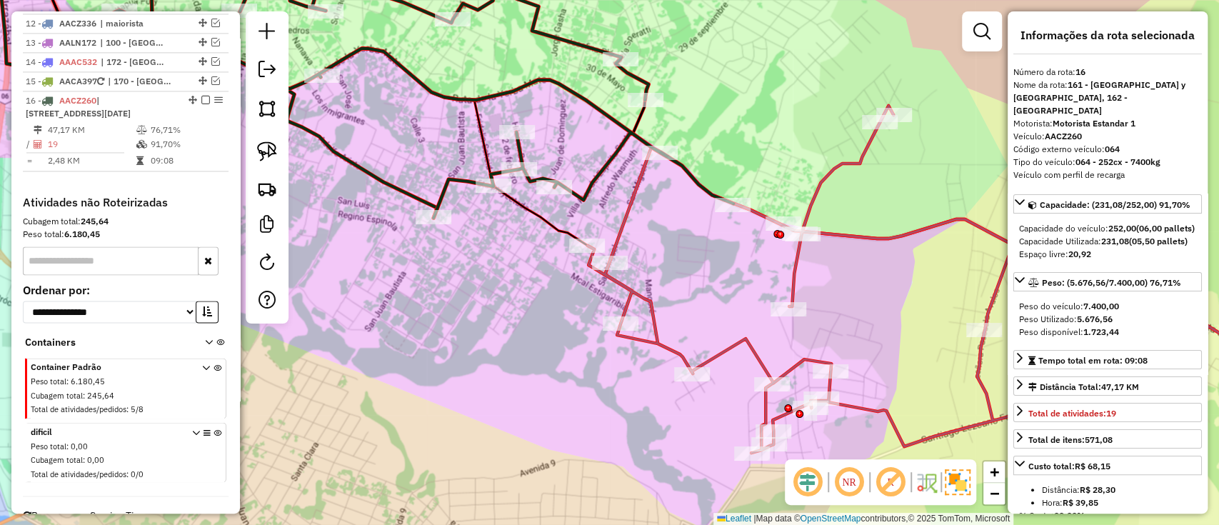
click at [770, 211] on icon at bounding box center [964, 279] width 752 height 347
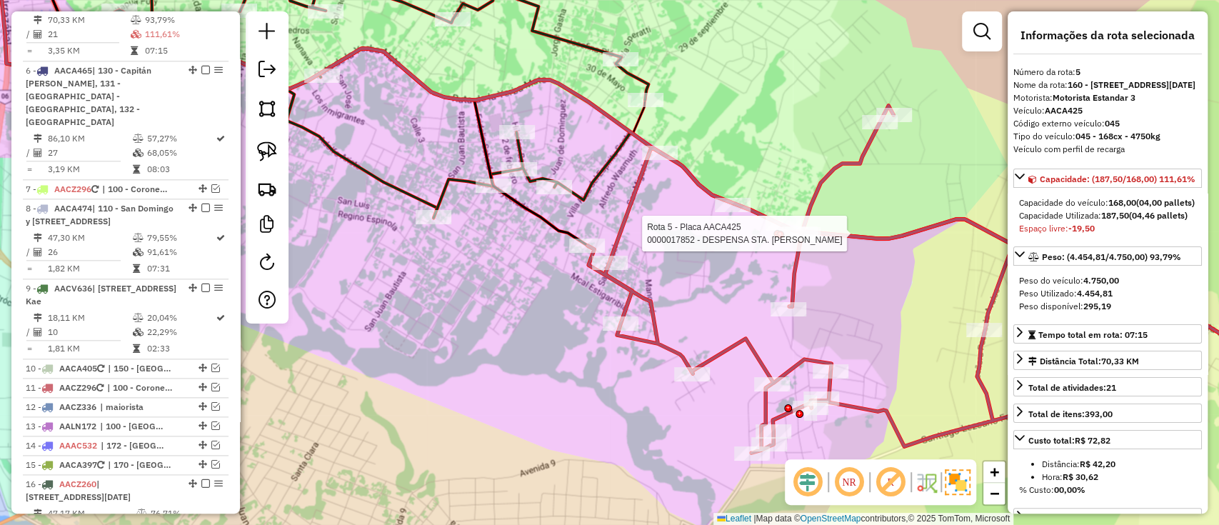
click at [775, 230] on div at bounding box center [777, 234] width 8 height 8
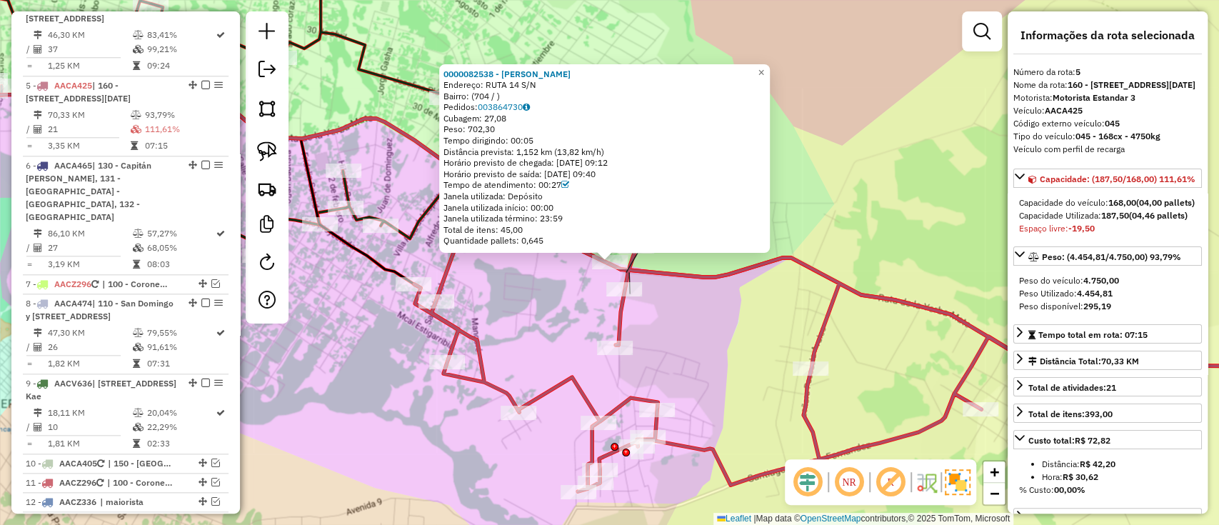
click at [714, 354] on div "0000082538 - JORGE OCAMPOS SANABRIA Endereço: RUTA 14 S/N Bairro: (704 / ) Pedi…" at bounding box center [609, 262] width 1219 height 525
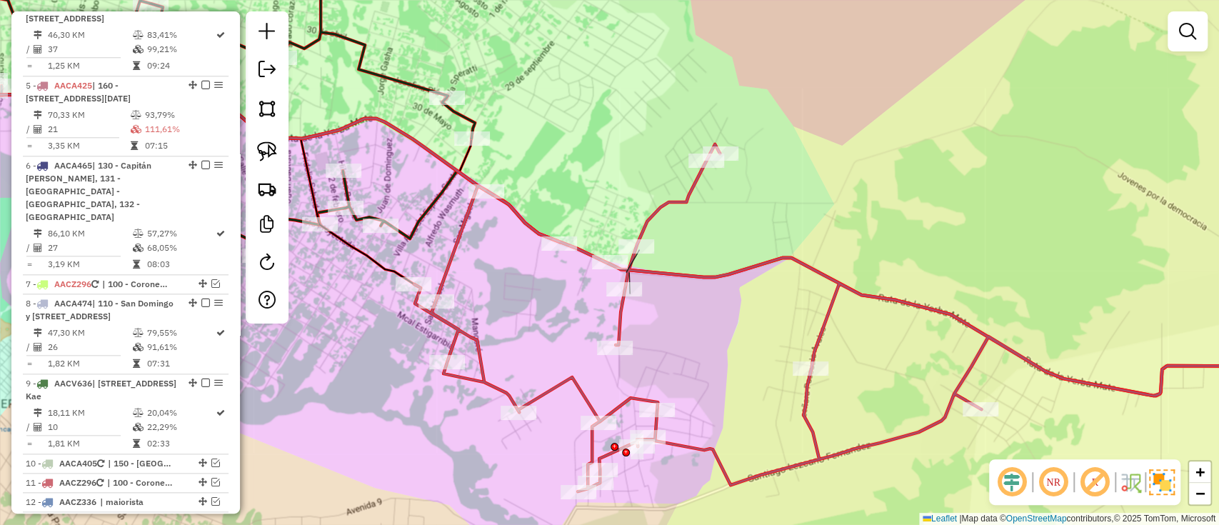
click at [645, 253] on div at bounding box center [636, 246] width 36 height 14
select select "**********"
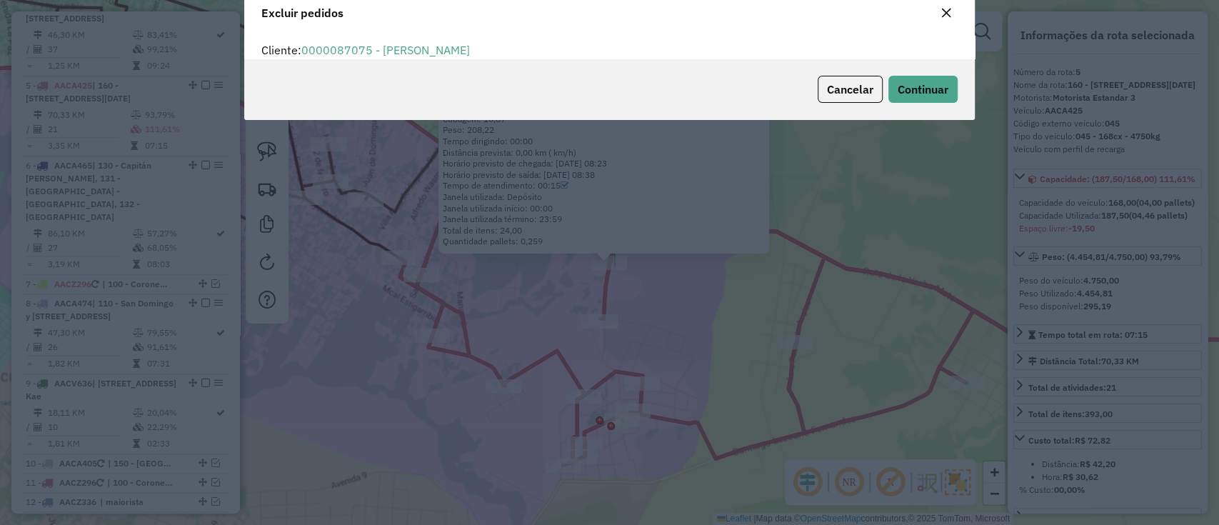
scroll to position [0, 0]
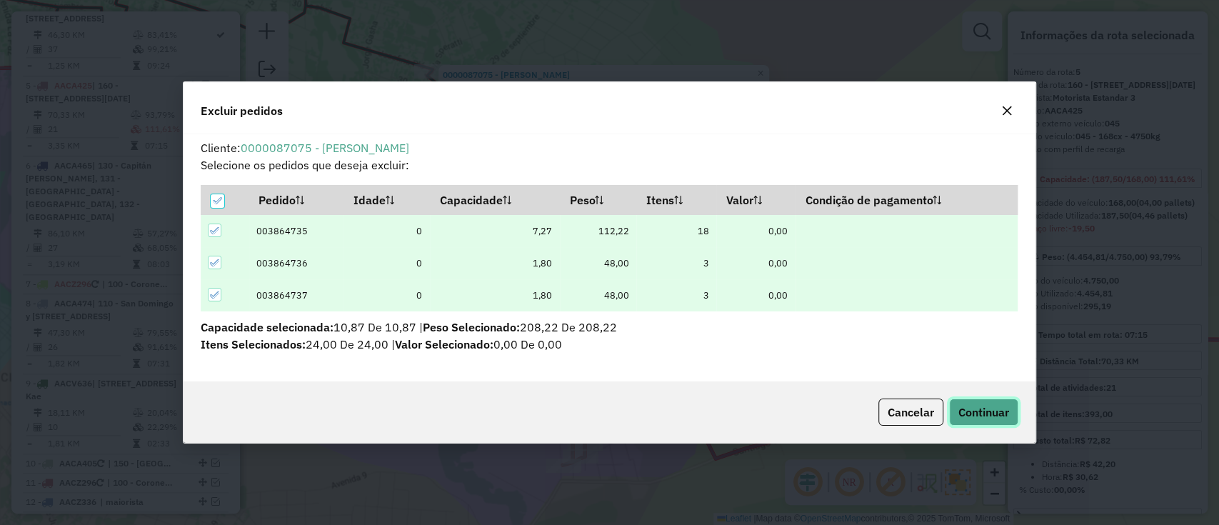
click at [959, 402] on button "Continuar" at bounding box center [983, 411] width 69 height 27
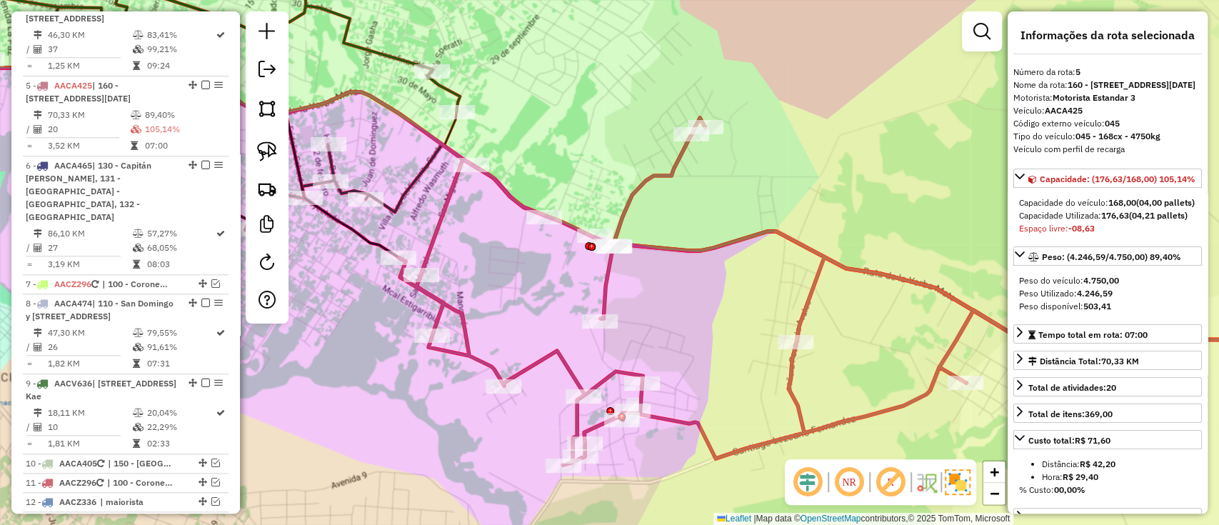
click at [618, 236] on icon at bounding box center [869, 291] width 941 height 347
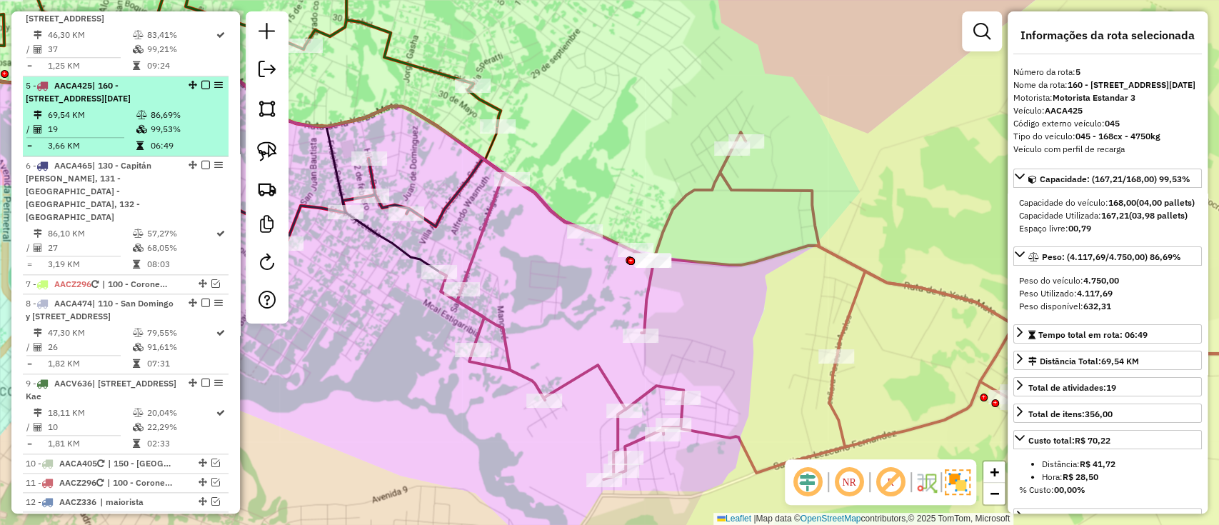
click at [201, 81] on em at bounding box center [205, 85] width 9 height 9
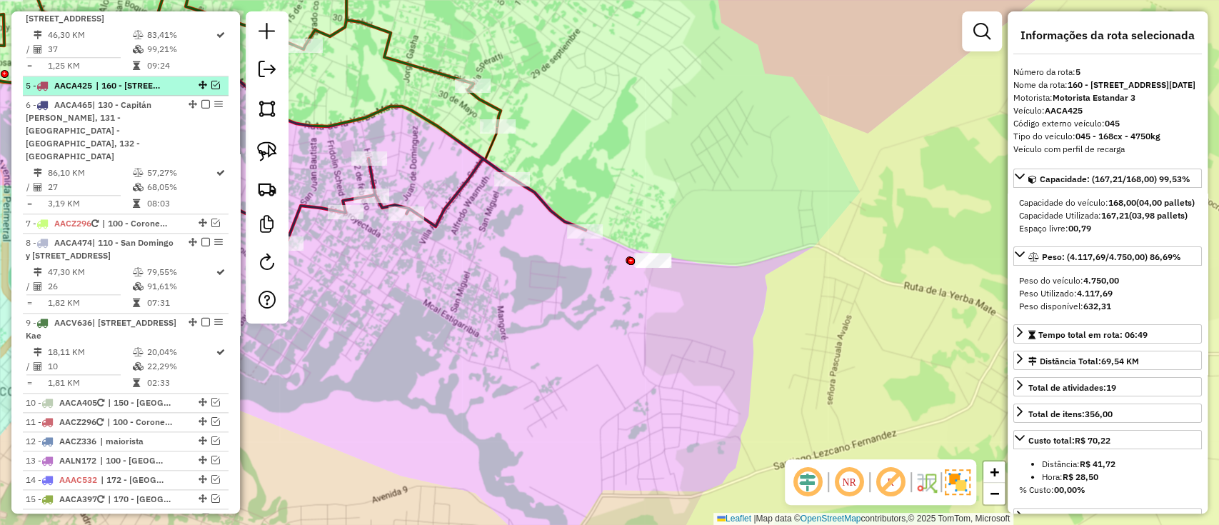
scroll to position [872, 0]
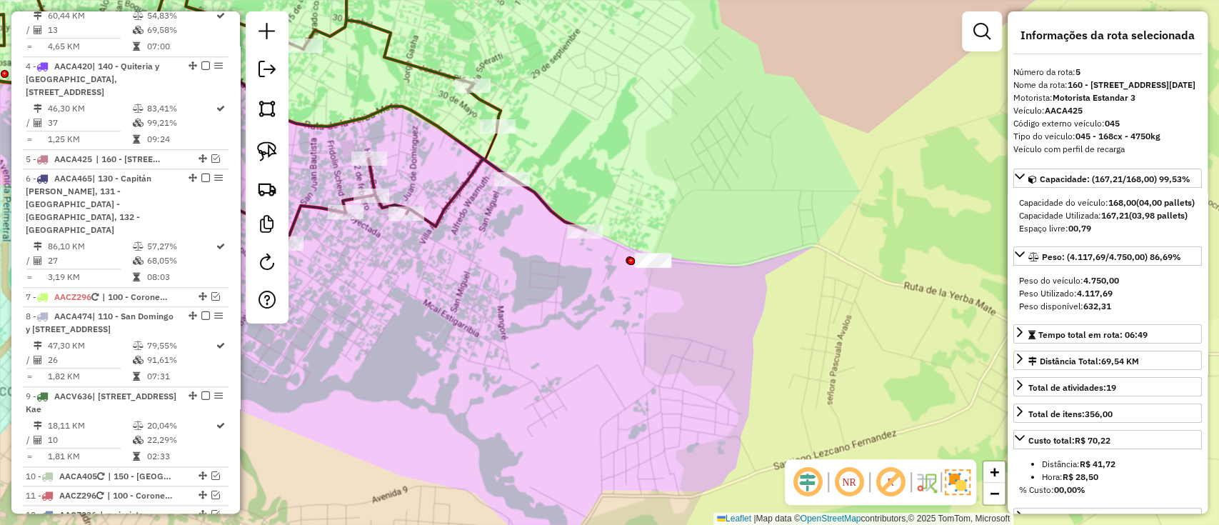
click at [539, 203] on icon at bounding box center [274, 96] width 623 height 296
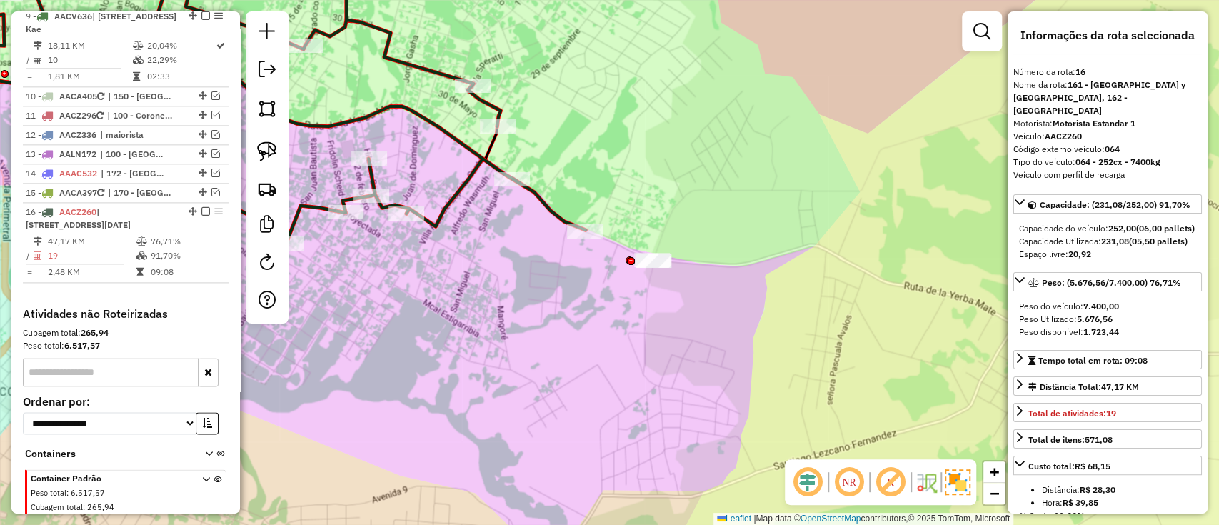
scroll to position [1351, 0]
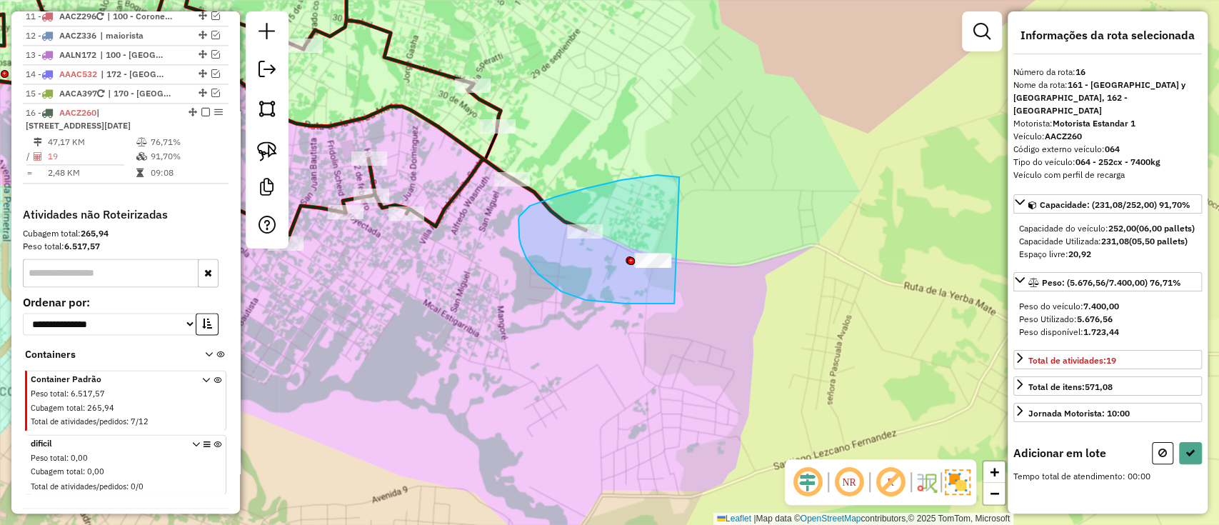
drag, startPoint x: 669, startPoint y: 176, endPoint x: 760, endPoint y: 296, distance: 149.8
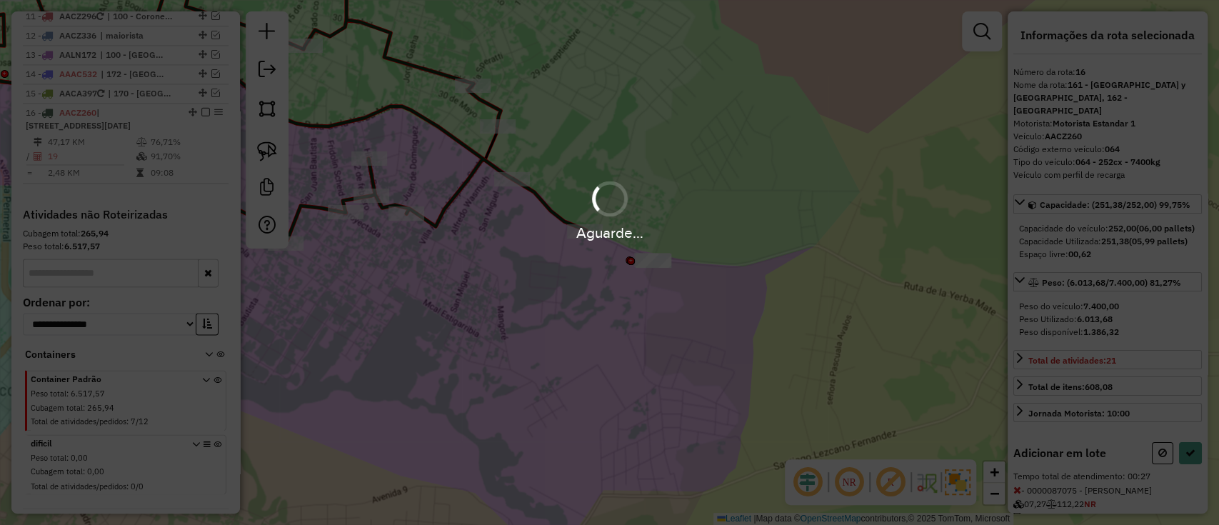
select select "**********"
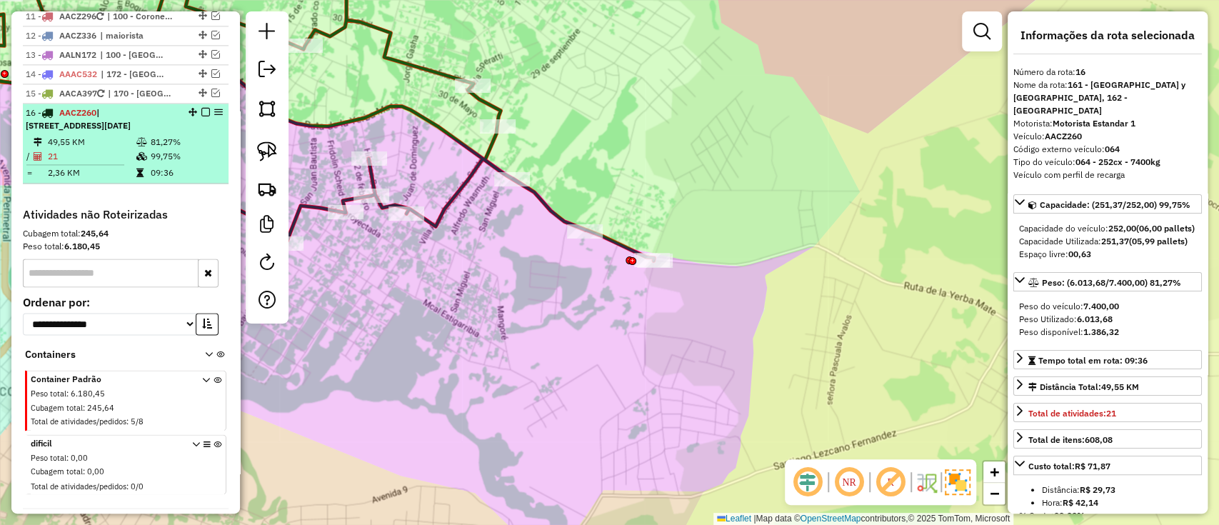
click at [201, 108] on em at bounding box center [205, 112] width 9 height 9
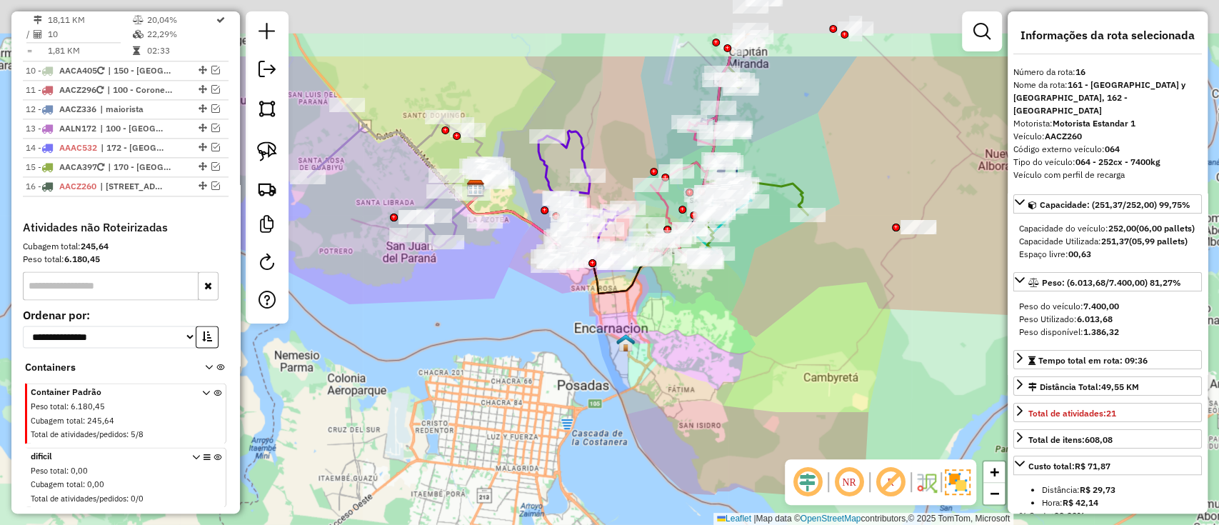
drag, startPoint x: 712, startPoint y: 420, endPoint x: 721, endPoint y: 476, distance: 57.2
click at [721, 476] on div "Janela de atendimento Grade de atendimento Capacidade Transportadoras Veículos …" at bounding box center [609, 262] width 1219 height 525
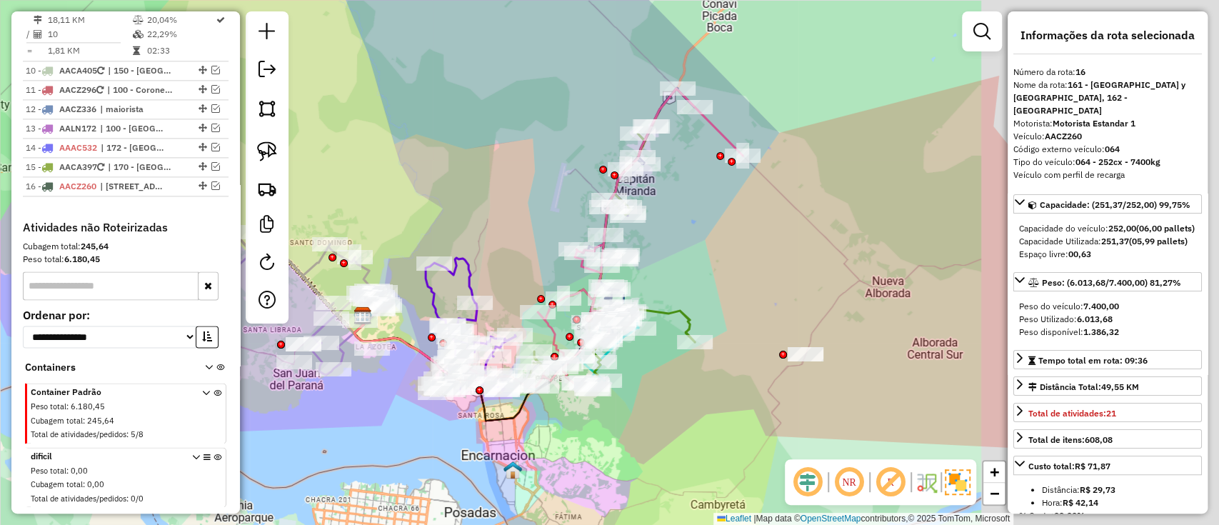
drag, startPoint x: 878, startPoint y: 236, endPoint x: 591, endPoint y: 241, distance: 287.0
click at [605, 239] on div "Janela de atendimento Grade de atendimento Capacidade Transportadoras Veículos …" at bounding box center [609, 262] width 1219 height 525
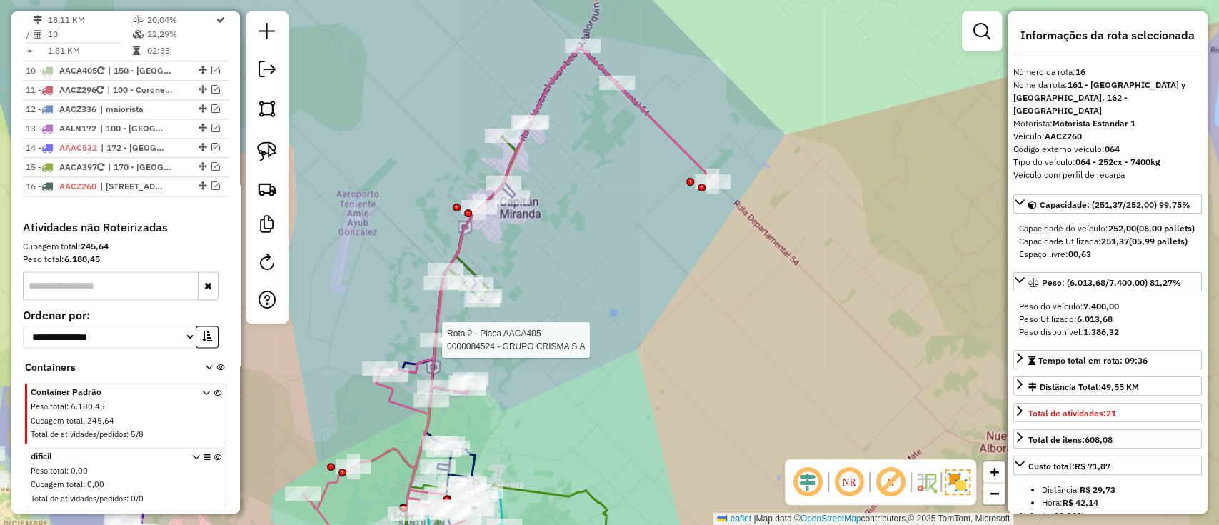
click at [643, 124] on div "Rota 2 - Placa AACA405 0000084524 - GRUPO CRISMA S.A Janela de atendimento Grad…" at bounding box center [609, 262] width 1219 height 525
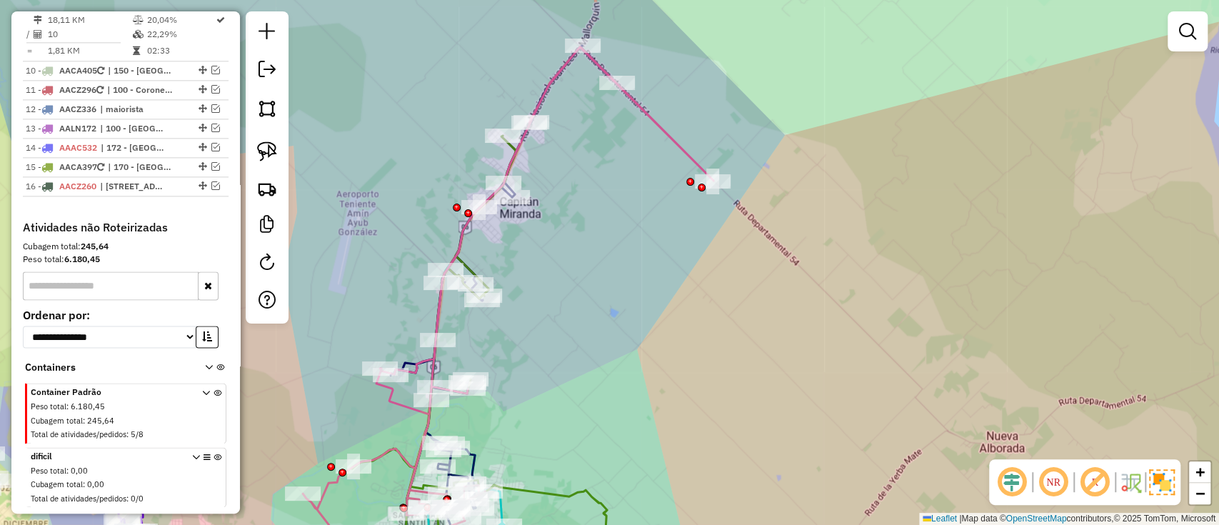
click at [661, 117] on icon at bounding box center [508, 312] width 410 height 530
select select "**********"
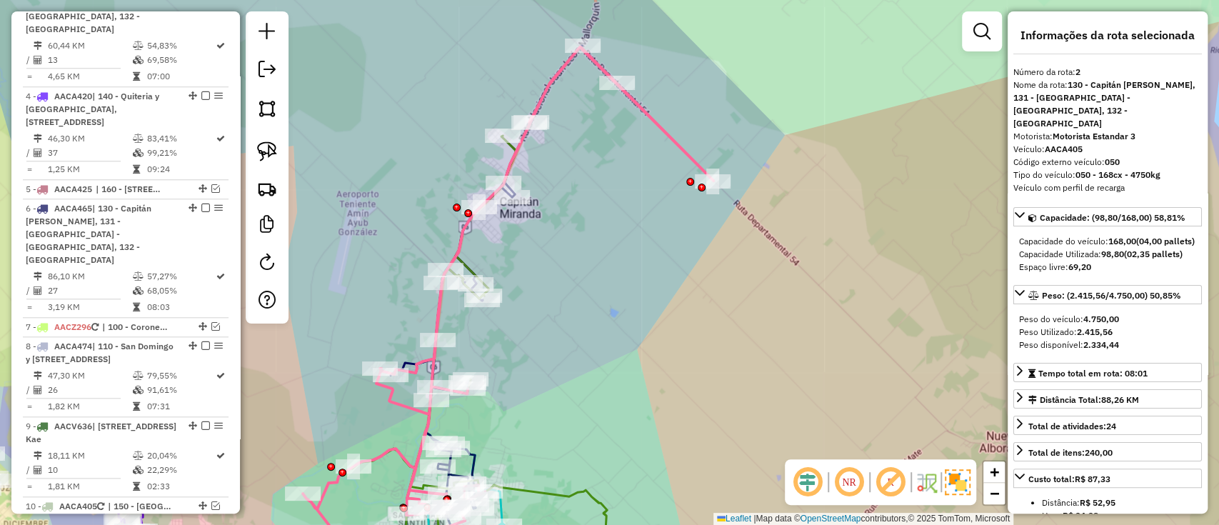
scroll to position [655, 0]
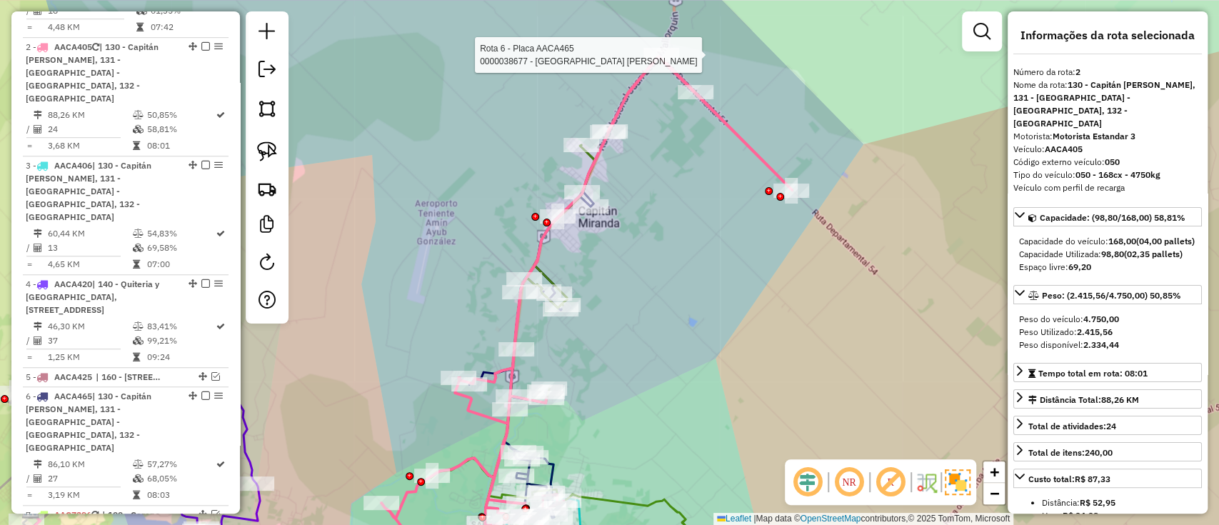
drag, startPoint x: 660, startPoint y: 63, endPoint x: 668, endPoint y: 46, distance: 18.2
click at [668, 46] on div "Rota 6 - Placa AACA465 0000038677 - IMPERIO CAPITAN MIRANDA Janela de atendimen…" at bounding box center [609, 262] width 1219 height 525
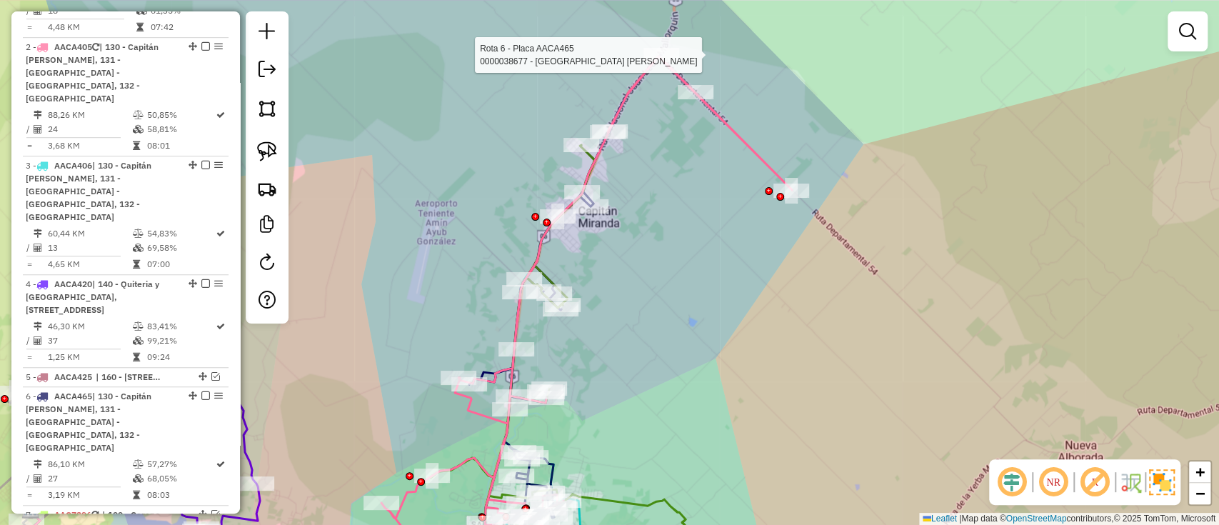
select select "**********"
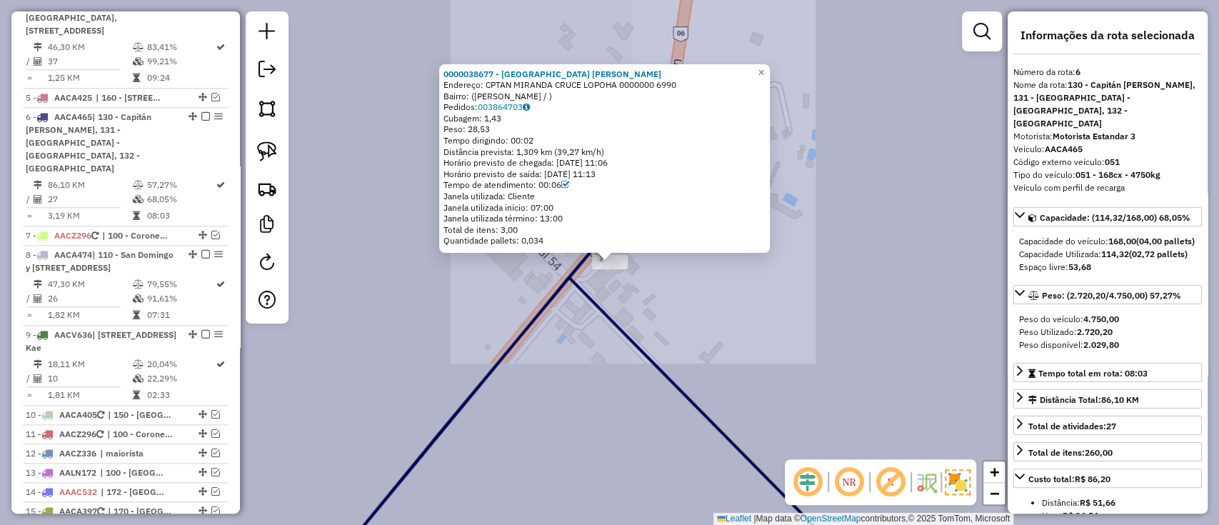
scroll to position [965, 0]
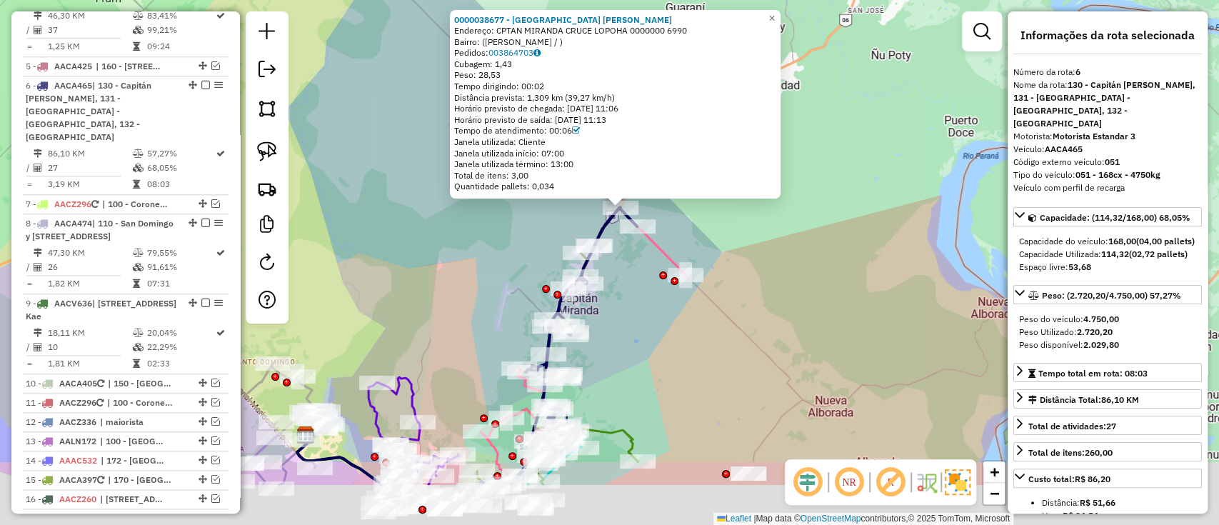
drag, startPoint x: 736, startPoint y: 425, endPoint x: 596, endPoint y: 276, distance: 204.6
click at [612, 300] on div "0000038677 - IMPERIO CAPITAN MIRANDA Endereço: CPTAN MIRANDA CRUCE LOPOHA 00000…" at bounding box center [609, 262] width 1219 height 525
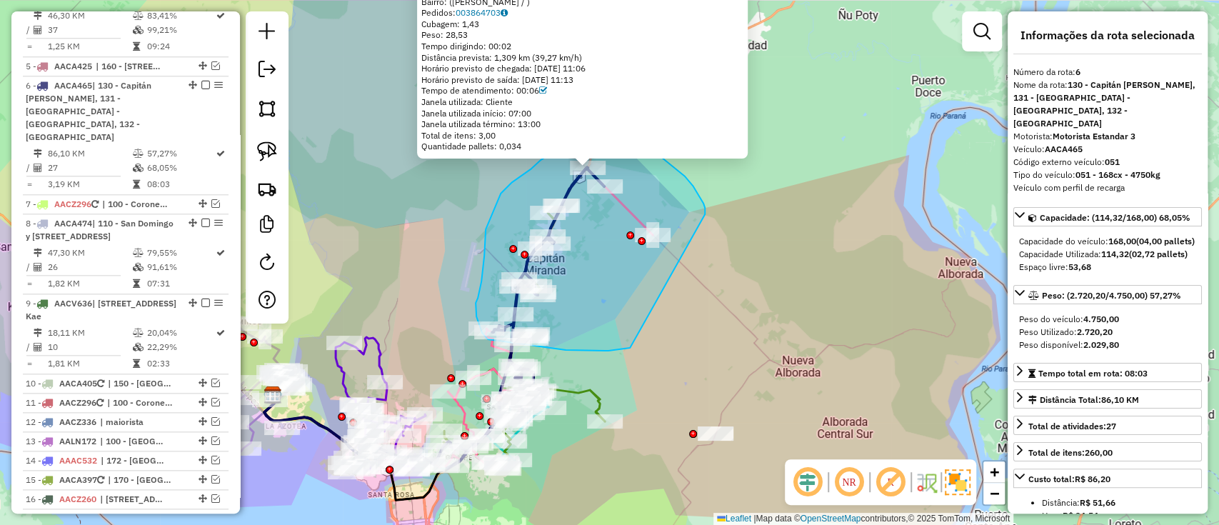
drag, startPoint x: 697, startPoint y: 193, endPoint x: 630, endPoint y: 348, distance: 169.1
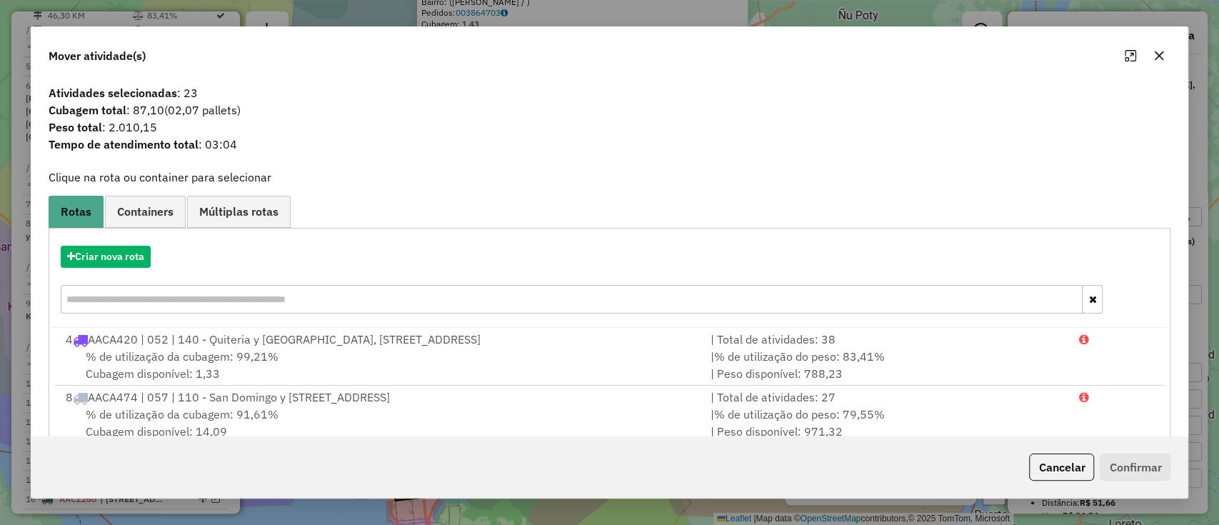
click at [1029, 459] on button "Cancelar" at bounding box center [1061, 466] width 65 height 27
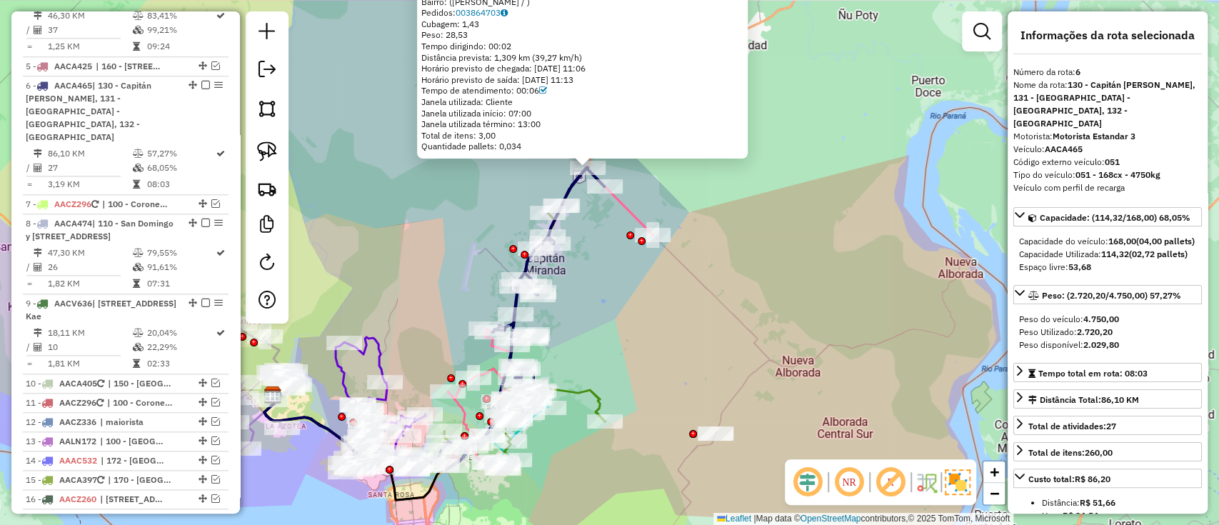
click at [857, 303] on div "0000038677 - IMPERIO CAPITAN MIRANDA Endereço: CPTAN MIRANDA CRUCE LOPOHA 00000…" at bounding box center [609, 262] width 1219 height 525
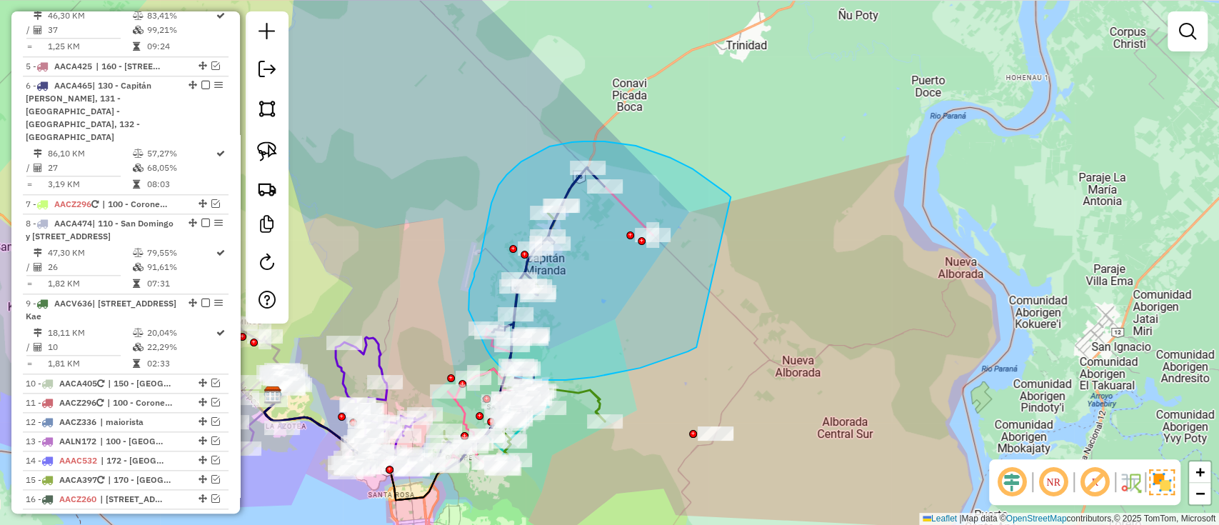
drag, startPoint x: 727, startPoint y: 193, endPoint x: 707, endPoint y: 343, distance: 150.4
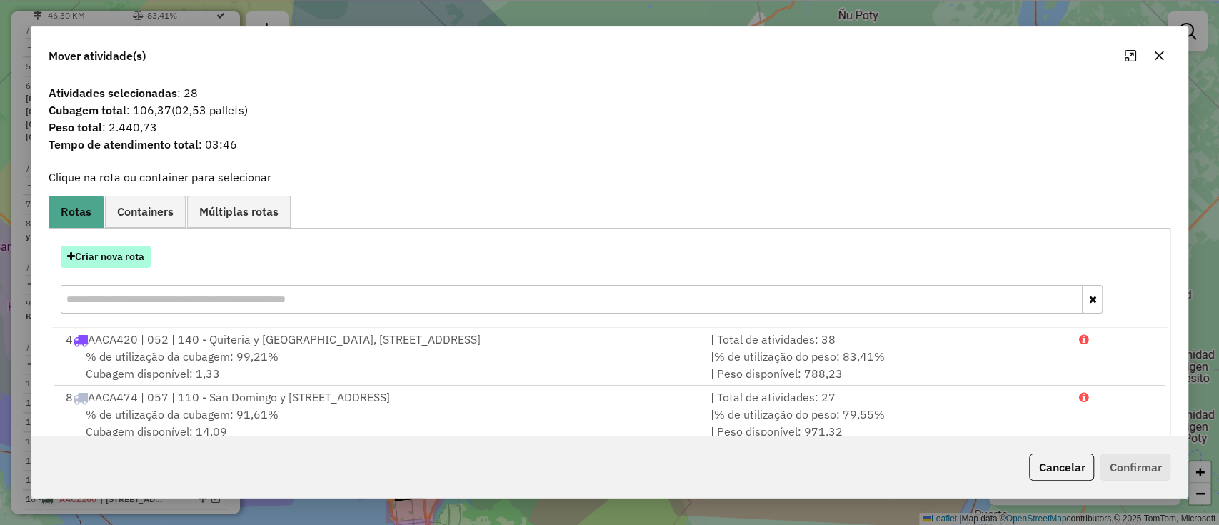
click at [116, 254] on button "Criar nova rota" at bounding box center [106, 257] width 90 height 22
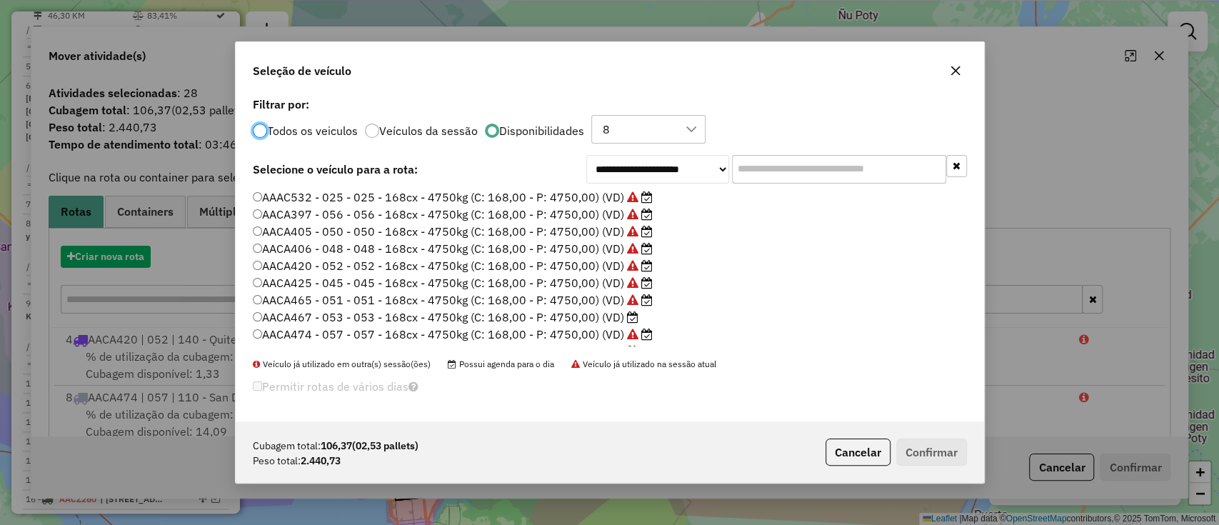
scroll to position [7, 4]
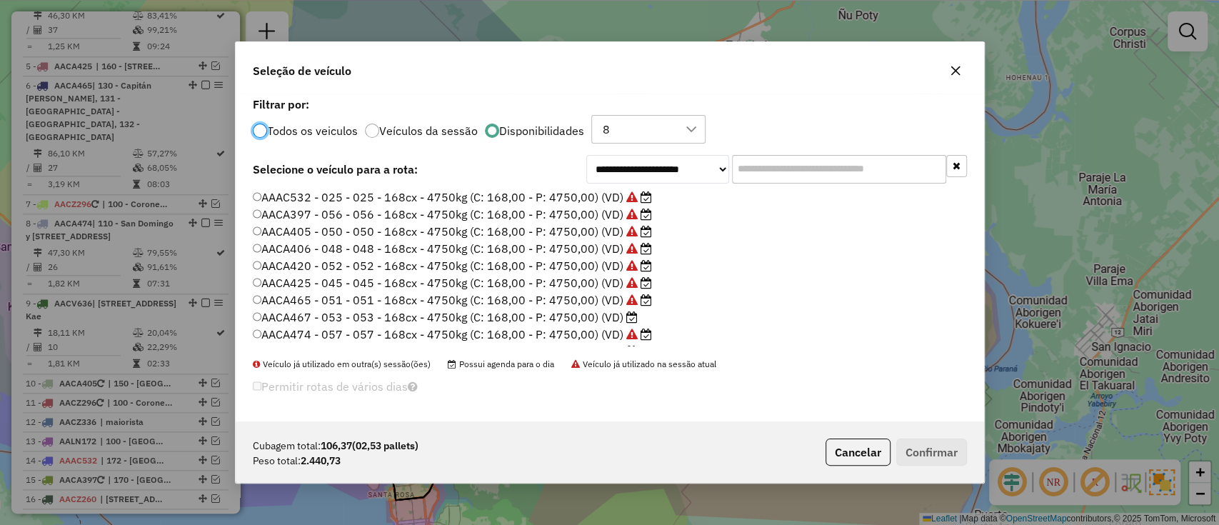
click at [596, 317] on label "AACA467 - 053 - 053 - 168cx - 4750kg (C: 168,00 - P: 4750,00) (VD)" at bounding box center [446, 316] width 386 height 17
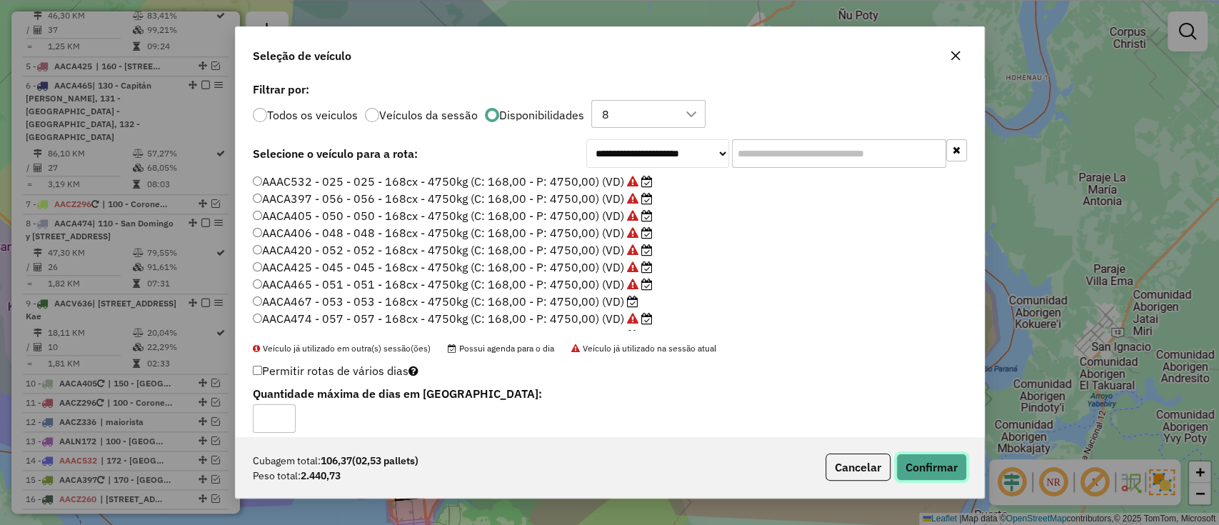
click at [914, 458] on button "Confirmar" at bounding box center [931, 466] width 71 height 27
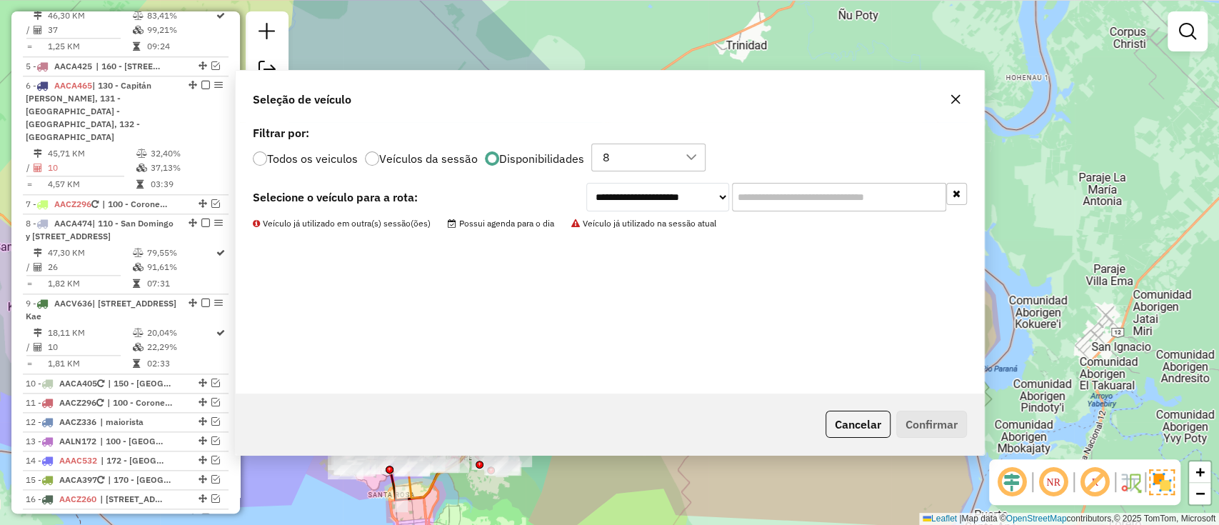
scroll to position [873, 0]
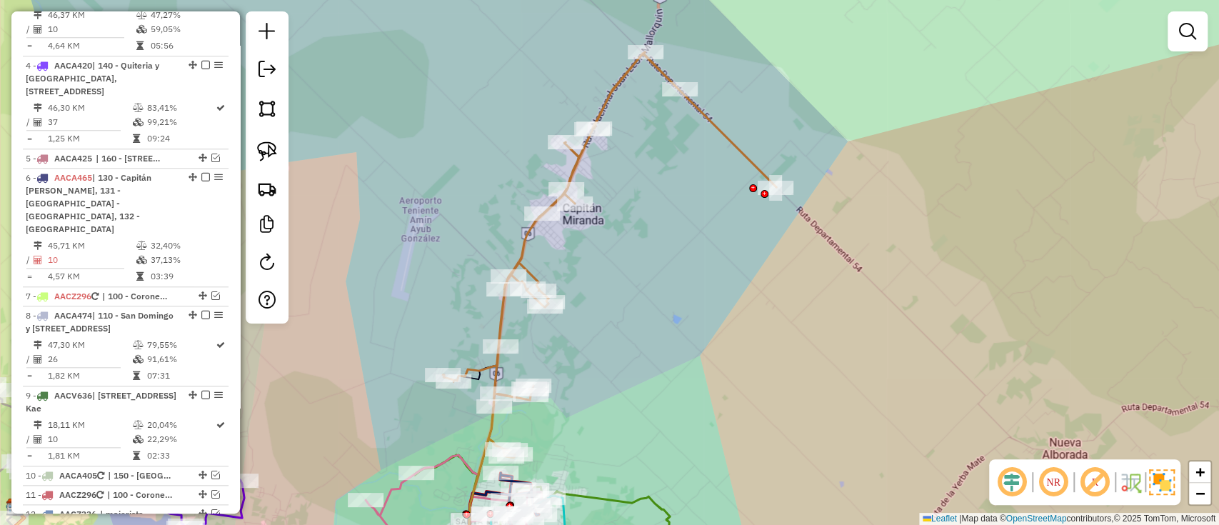
click at [490, 333] on div "Janela de atendimento Grade de atendimento Capacidade Transportadoras Veículos …" at bounding box center [609, 262] width 1219 height 525
click at [501, 328] on icon at bounding box center [609, 255] width 333 height 406
select select "**********"
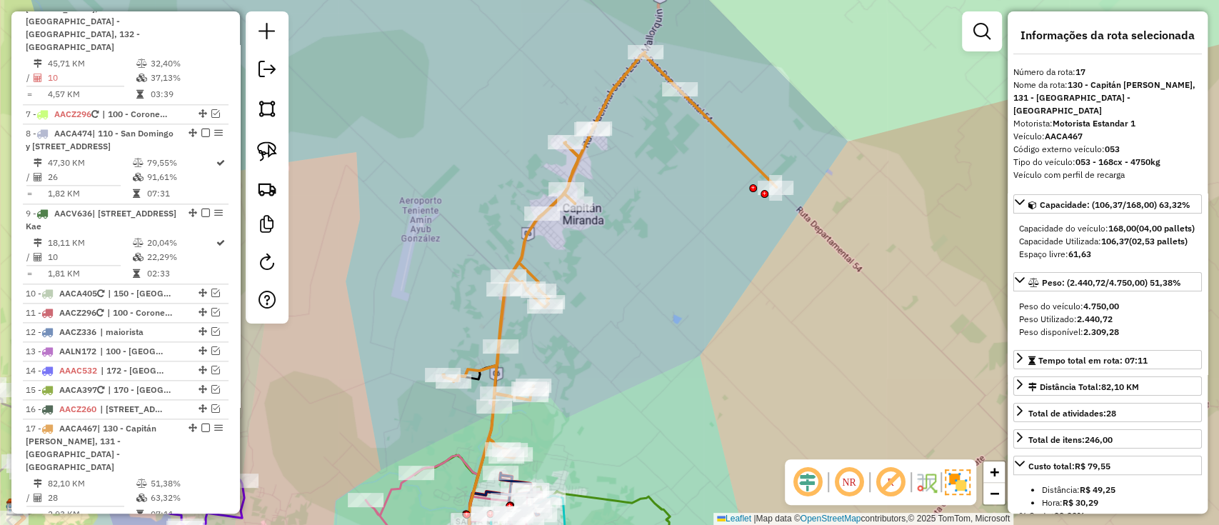
scroll to position [1371, 0]
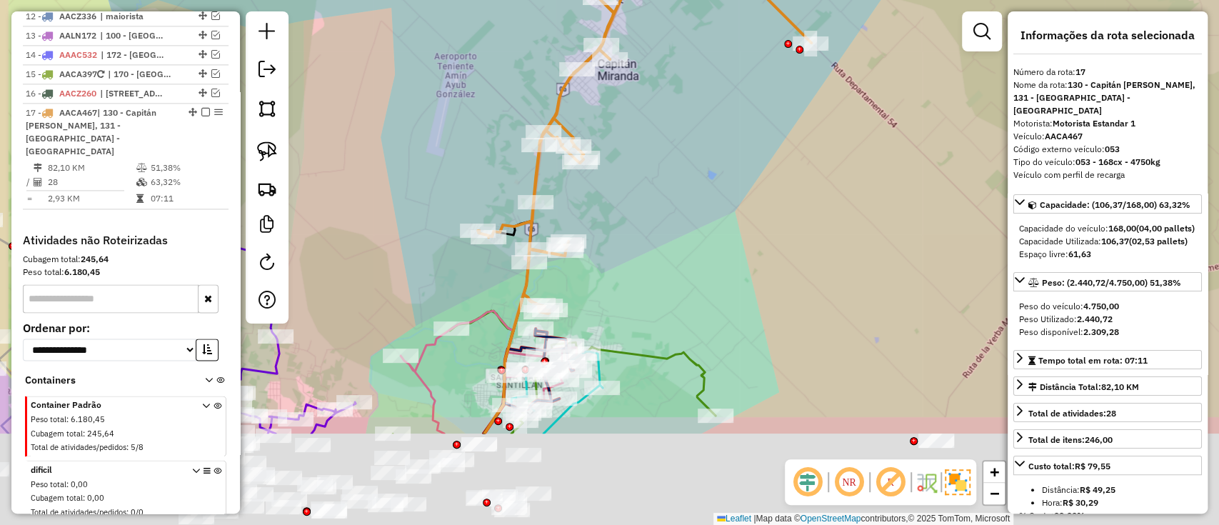
drag, startPoint x: 587, startPoint y: 348, endPoint x: 627, endPoint y: 186, distance: 166.2
click at [627, 188] on div "Janela de atendimento Grade de atendimento Capacidade Transportadoras Veículos …" at bounding box center [609, 262] width 1219 height 525
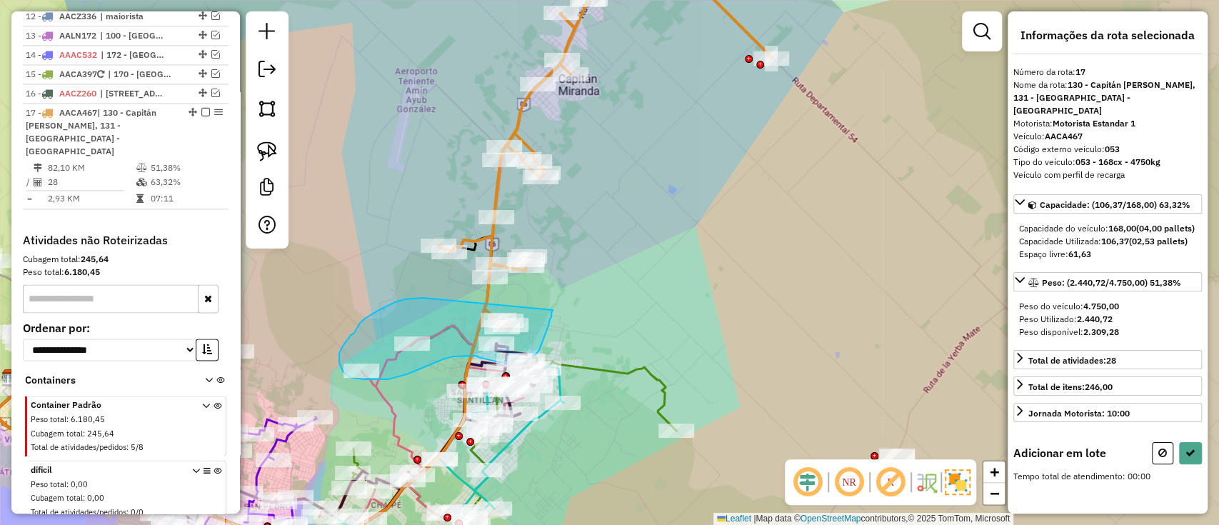
drag, startPoint x: 412, startPoint y: 298, endPoint x: 553, endPoint y: 310, distance: 141.1
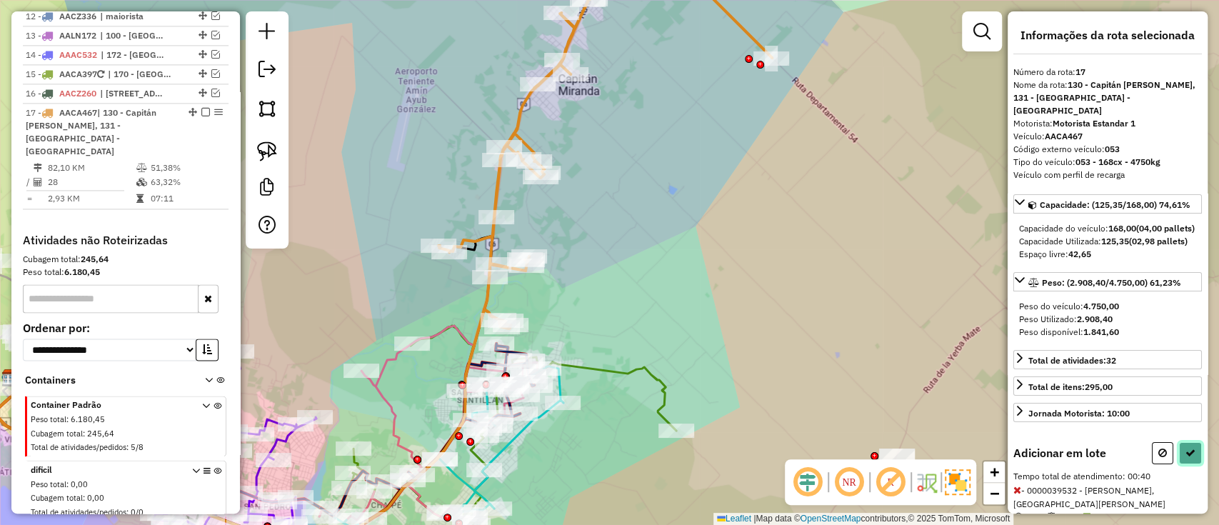
click at [1189, 458] on icon at bounding box center [1190, 453] width 10 height 10
select select "**********"
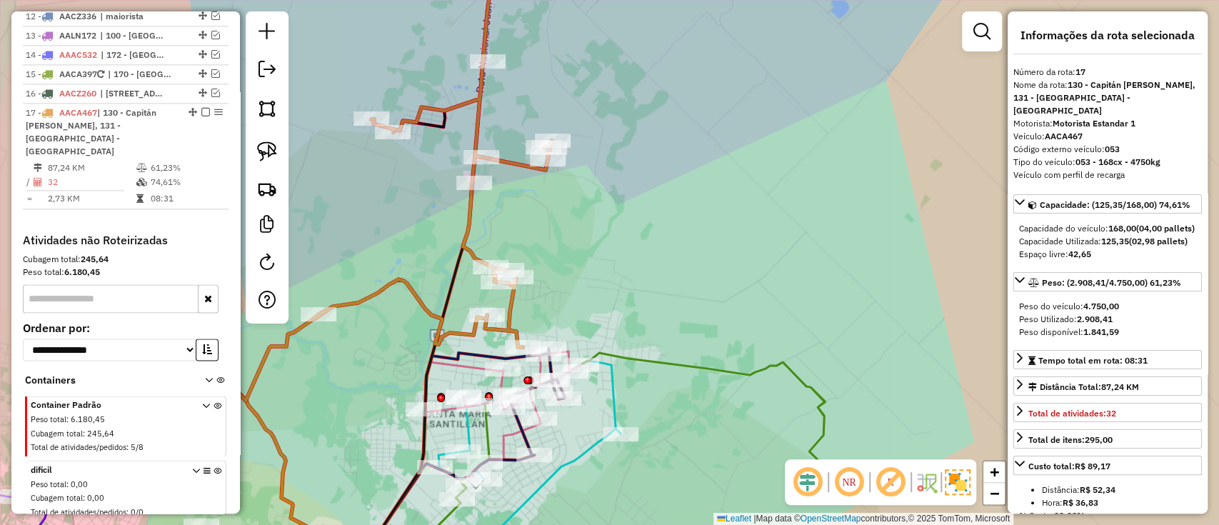
click at [430, 307] on icon at bounding box center [400, 174] width 366 height 453
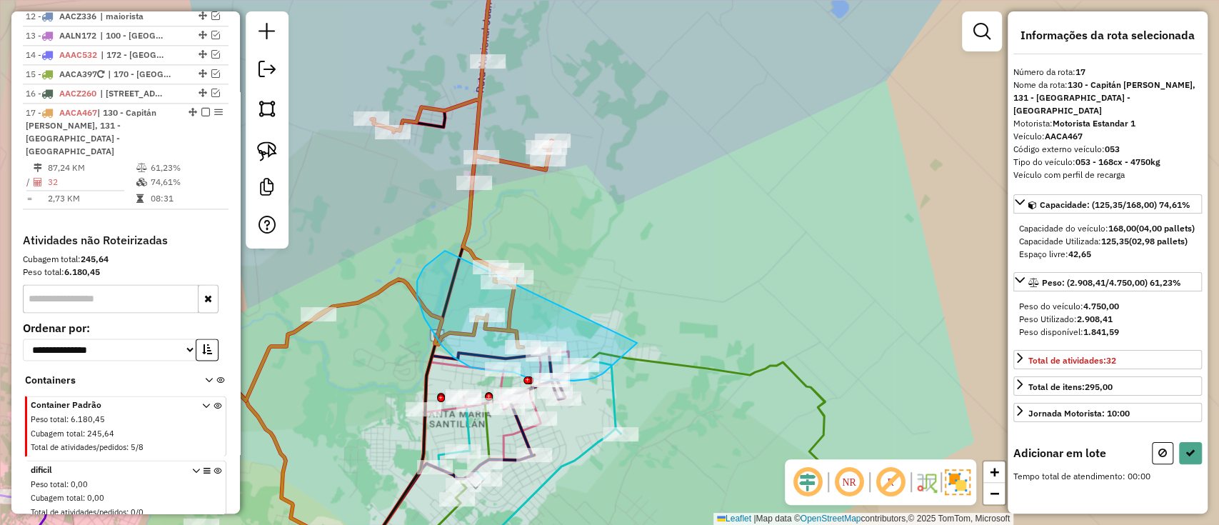
drag, startPoint x: 425, startPoint y: 266, endPoint x: 637, endPoint y: 343, distance: 225.4
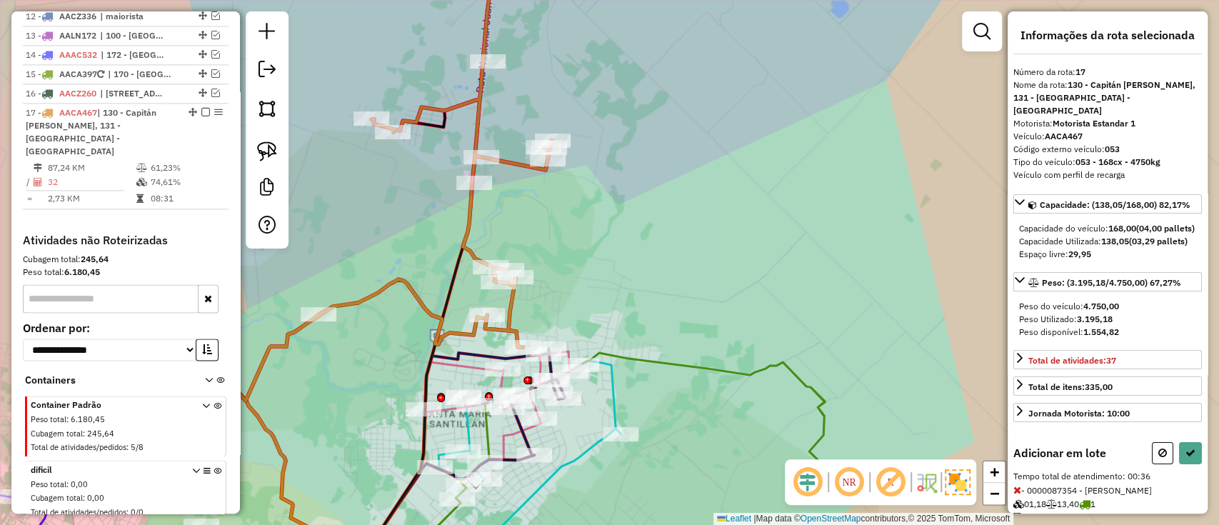
select select "**********"
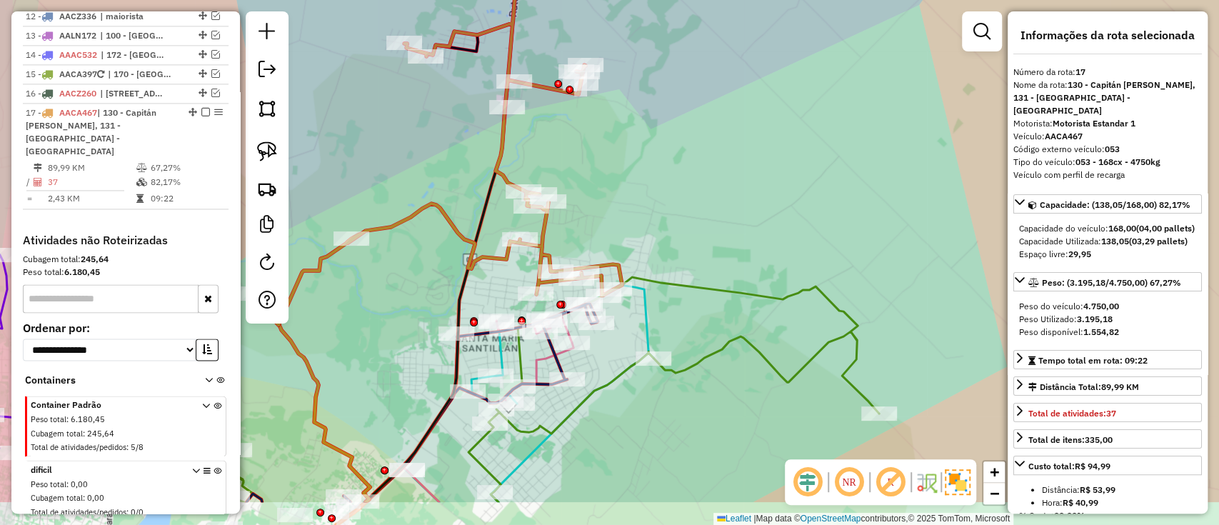
drag, startPoint x: 586, startPoint y: 286, endPoint x: 622, endPoint y: 188, distance: 103.4
click at [620, 198] on div "Janela de atendimento Grade de atendimento Capacidade Transportadoras Veículos …" at bounding box center [609, 262] width 1219 height 525
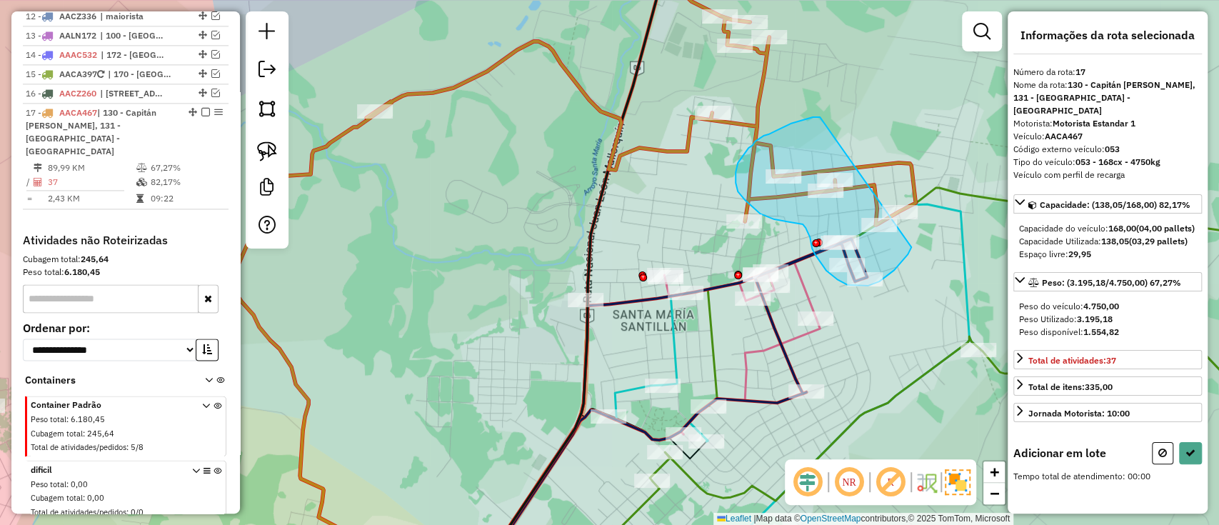
drag, startPoint x: 795, startPoint y: 123, endPoint x: 911, endPoint y: 246, distance: 169.2
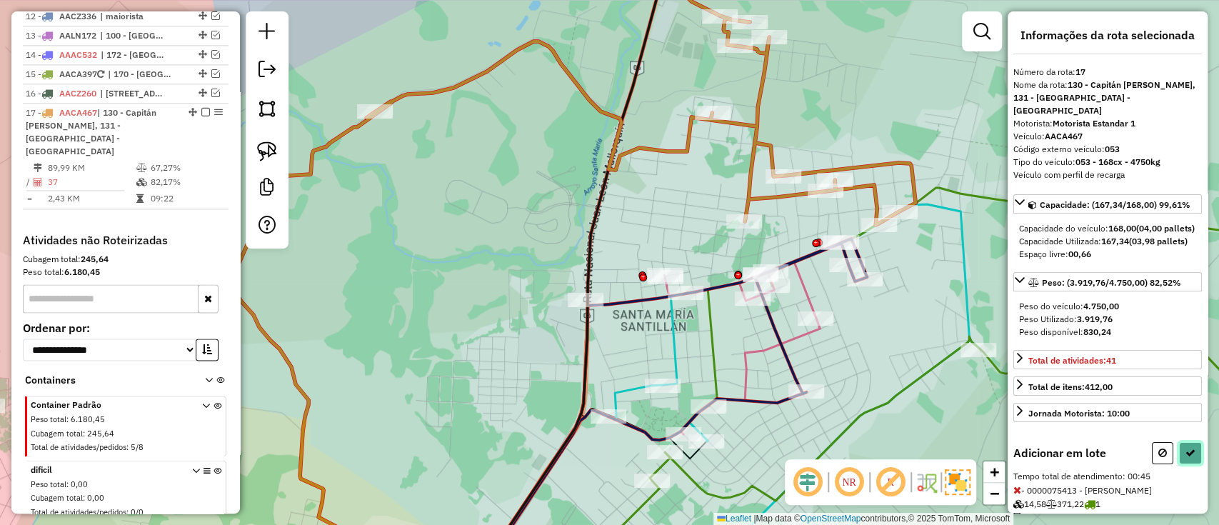
click at [1188, 460] on button at bounding box center [1190, 453] width 23 height 22
select select "**********"
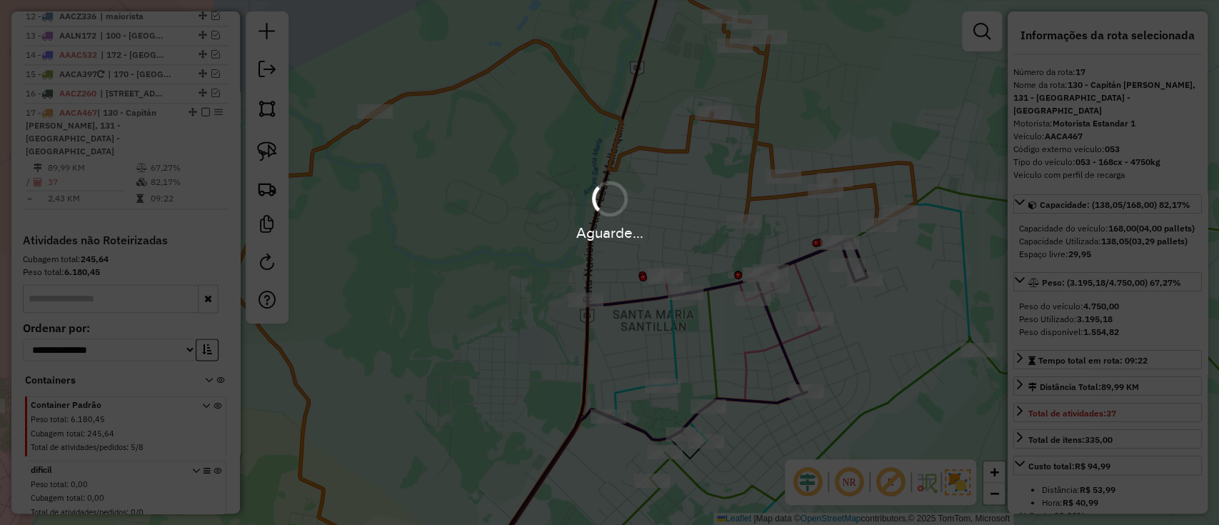
click at [1188, 460] on div "Aguarde..." at bounding box center [609, 262] width 1219 height 525
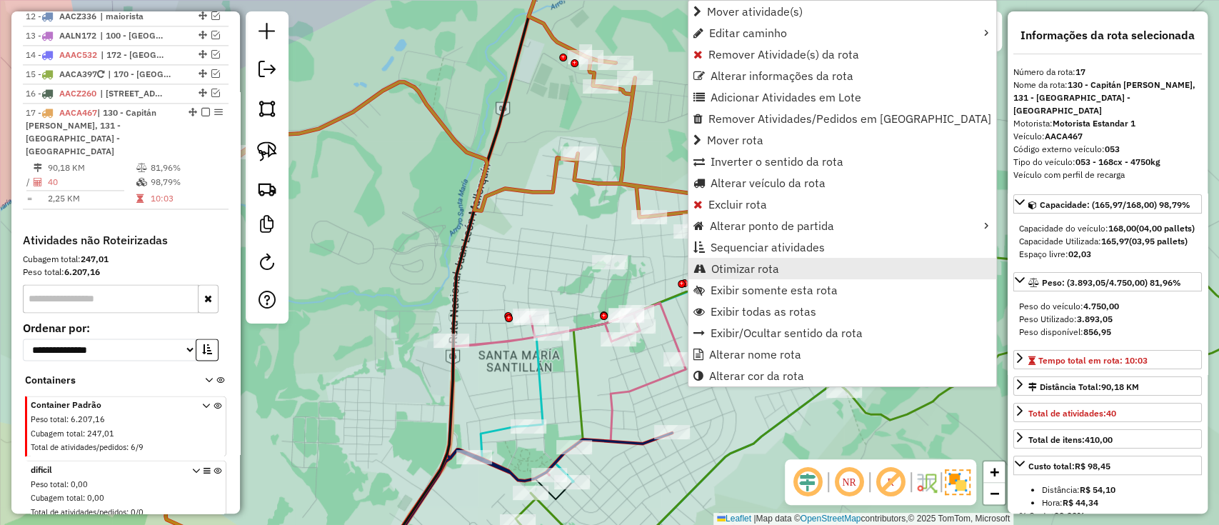
click at [763, 263] on span "Otimizar rota" at bounding box center [745, 268] width 68 height 11
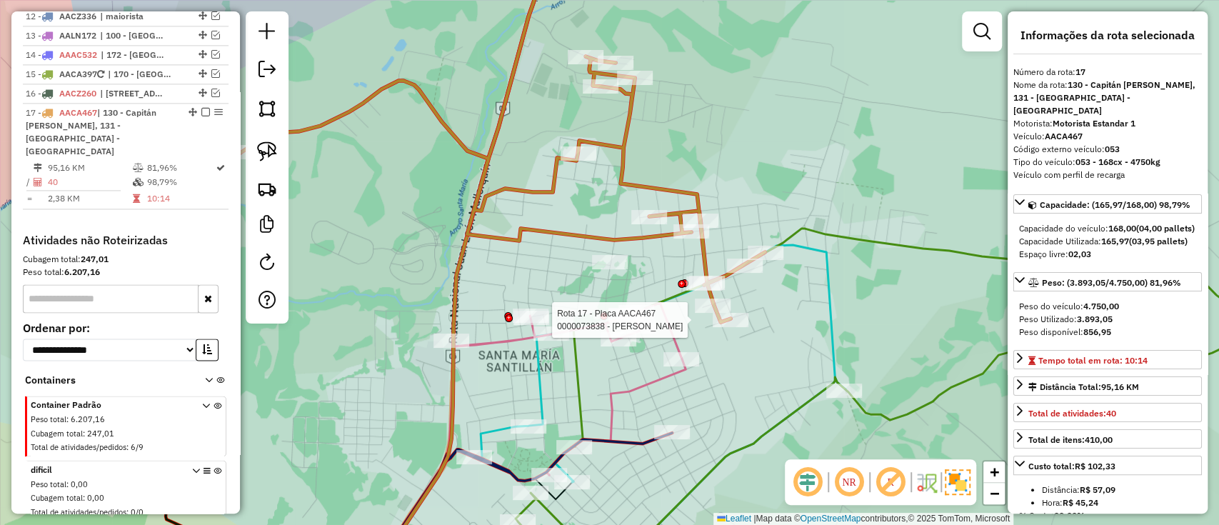
click at [727, 327] on div at bounding box center [730, 320] width 36 height 14
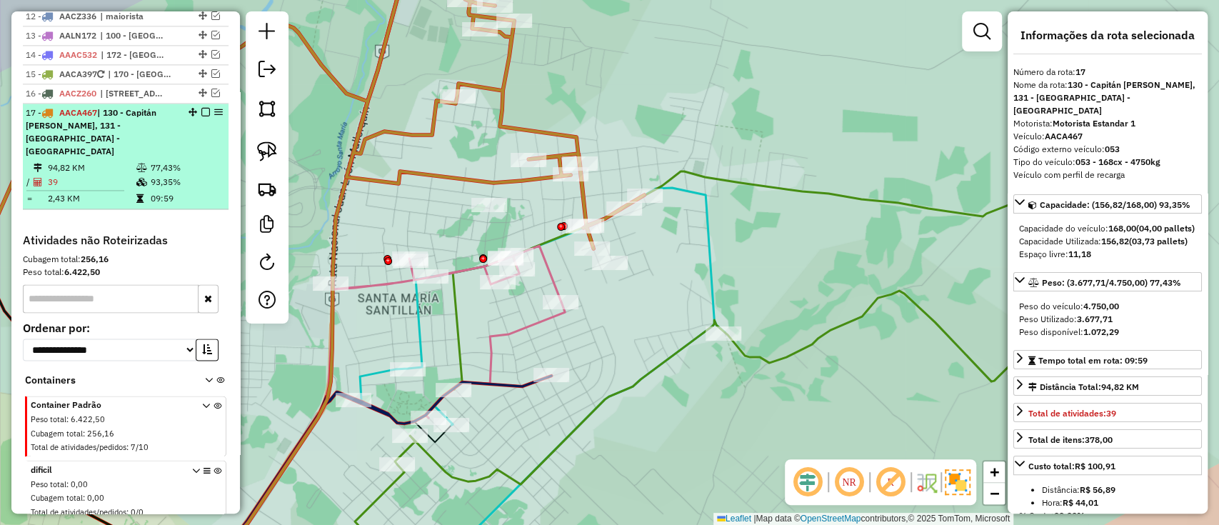
click at [201, 108] on em at bounding box center [205, 112] width 9 height 9
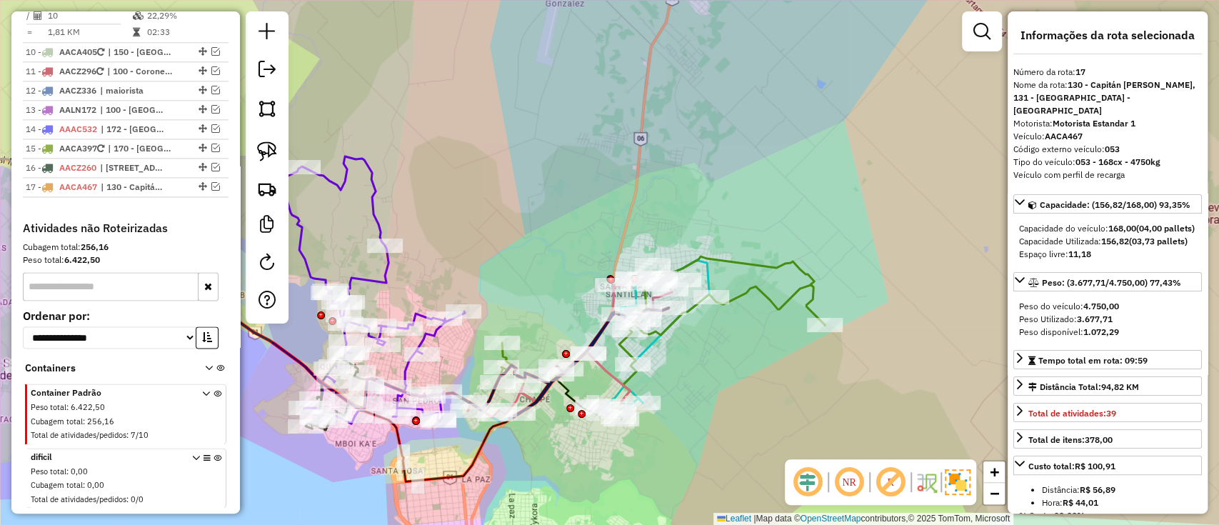
click at [771, 293] on icon at bounding box center [662, 337] width 323 height 163
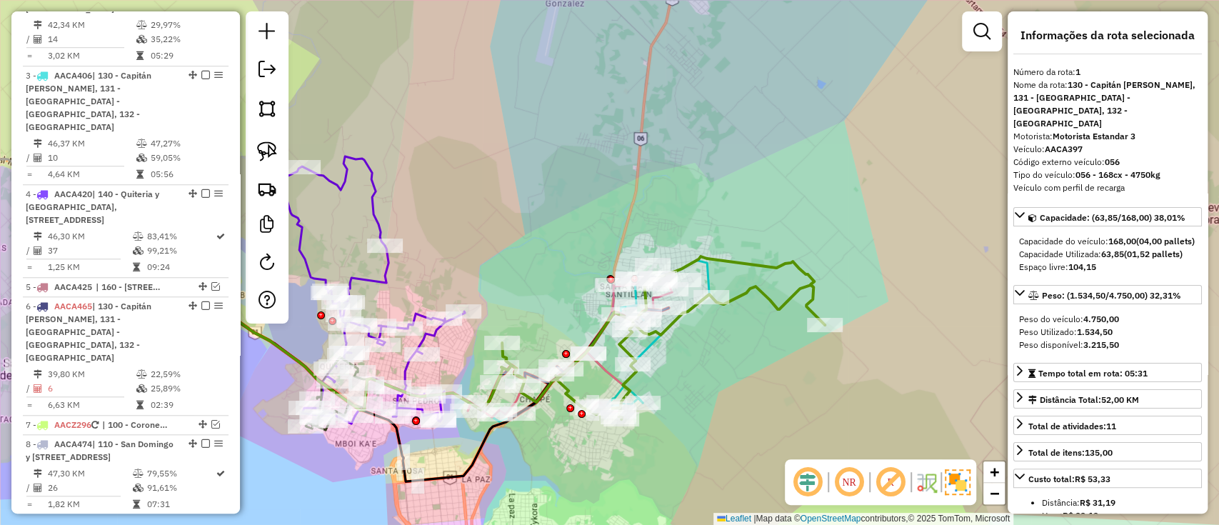
scroll to position [561, 0]
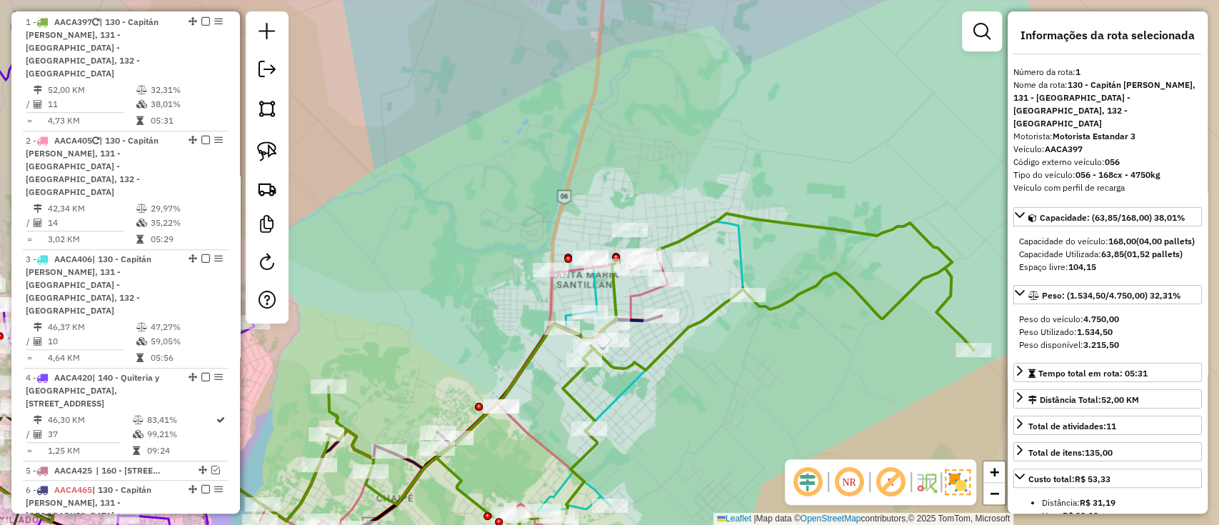
click at [732, 255] on icon at bounding box center [528, 381] width 438 height 321
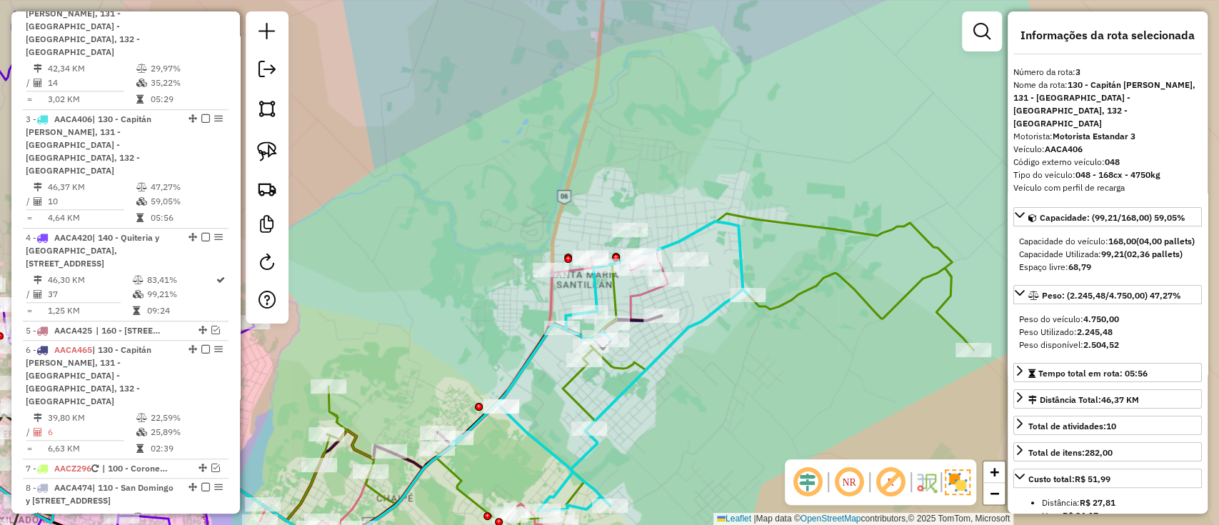
scroll to position [747, 0]
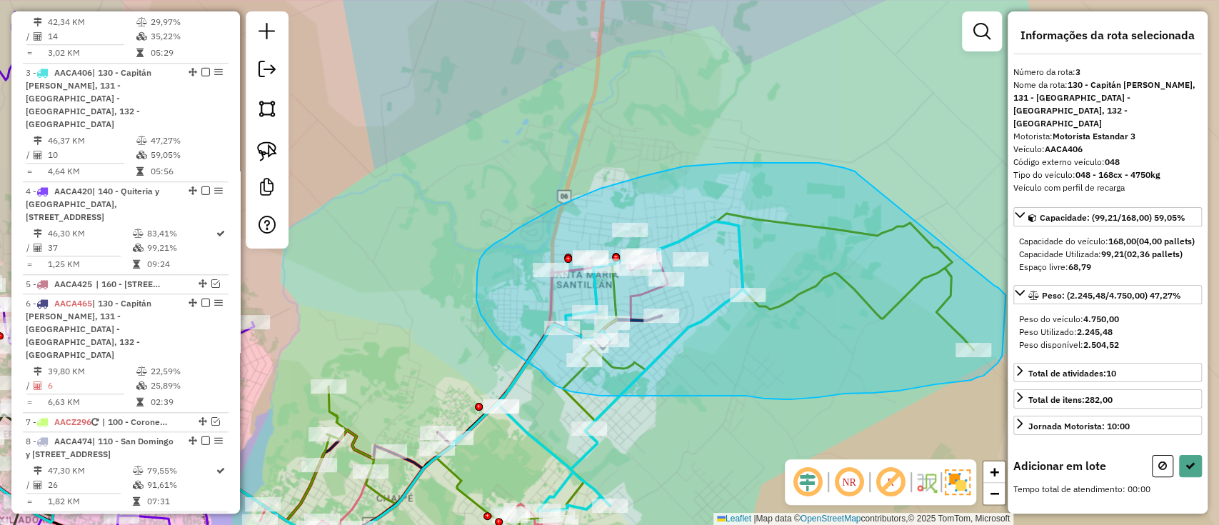
drag, startPoint x: 851, startPoint y: 170, endPoint x: 992, endPoint y: 285, distance: 182.2
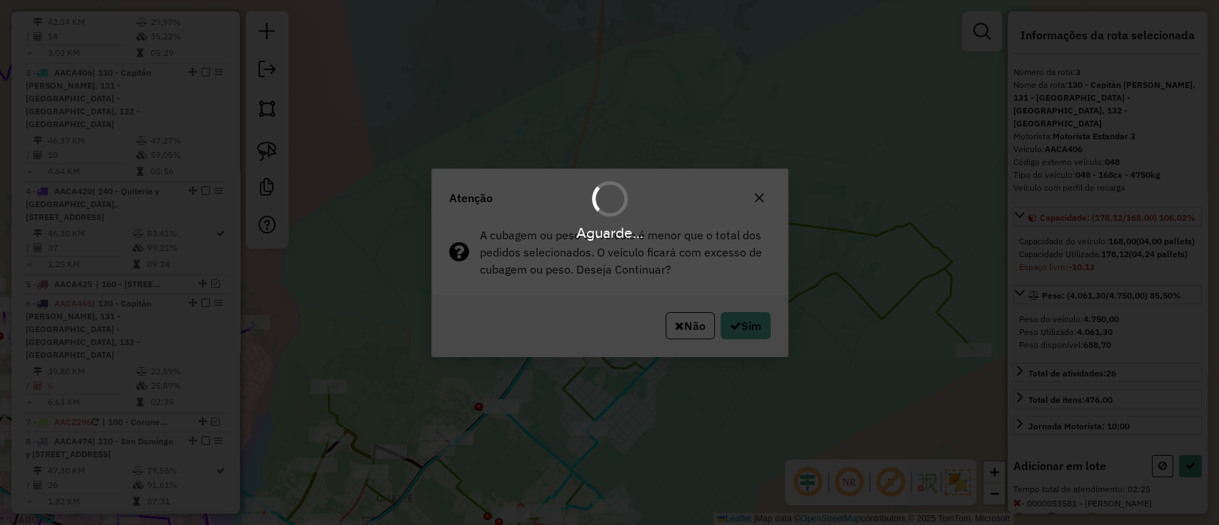
click at [774, 317] on div "Não Sim" at bounding box center [610, 325] width 356 height 61
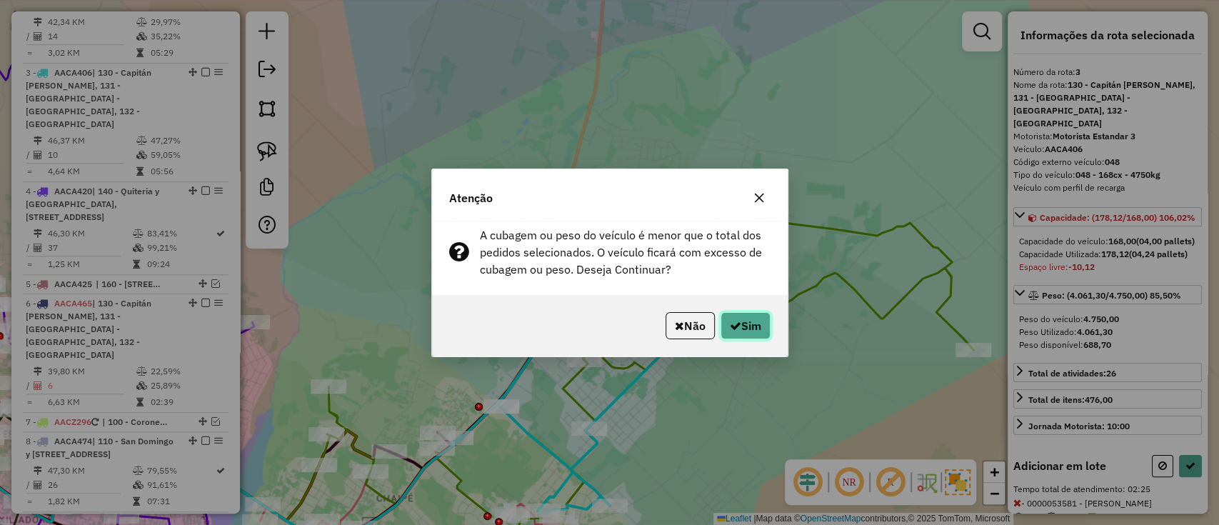
click at [766, 323] on button "Sim" at bounding box center [745, 325] width 50 height 27
select select "**********"
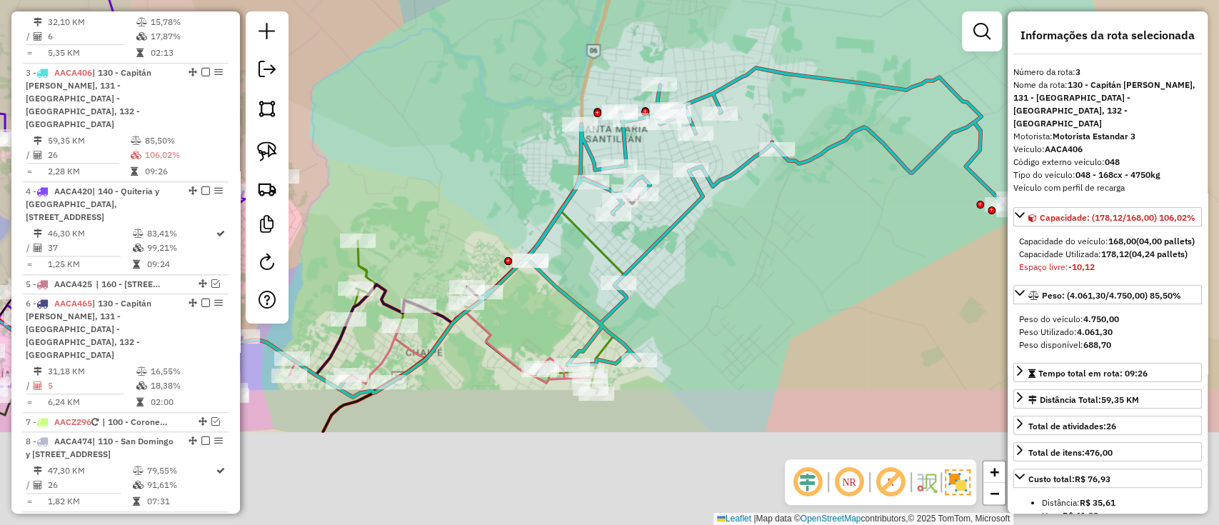
drag, startPoint x: 696, startPoint y: 406, endPoint x: 744, endPoint y: 200, distance: 211.1
click at [743, 206] on div "Janela de atendimento Grade de atendimento Capacidade Transportadoras Veículos …" at bounding box center [609, 262] width 1219 height 525
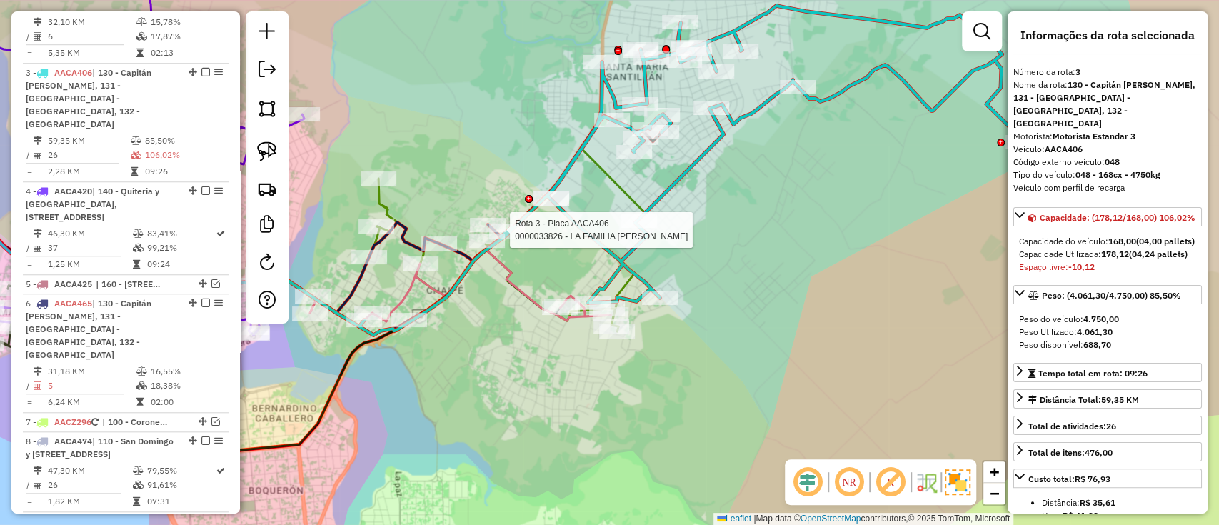
click at [514, 238] on div at bounding box center [507, 231] width 36 height 14
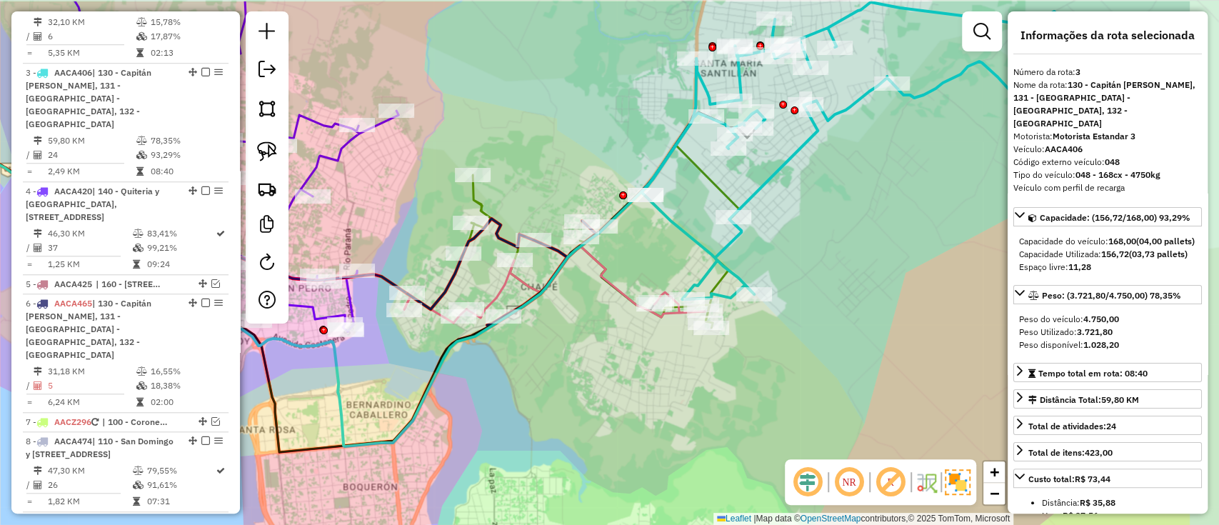
drag, startPoint x: 790, startPoint y: 338, endPoint x: 565, endPoint y: 393, distance: 232.0
click at [567, 404] on div "Janela de atendimento Grade de atendimento Capacidade Transportadoras Veículos …" at bounding box center [609, 262] width 1219 height 525
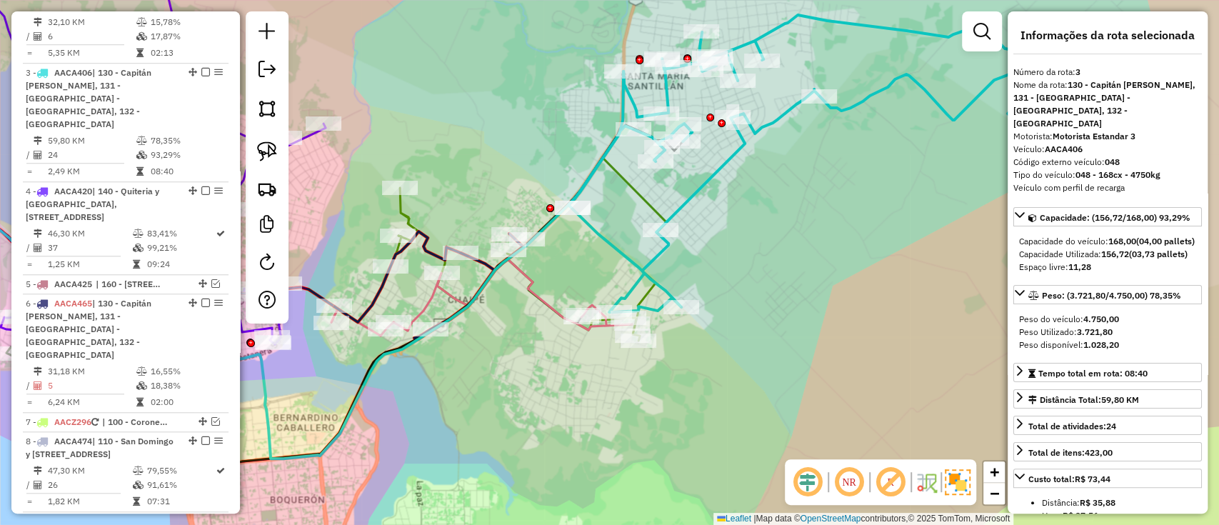
click at [713, 156] on div "Janela de atendimento Grade de atendimento Capacidade Transportadoras Veículos …" at bounding box center [609, 262] width 1219 height 525
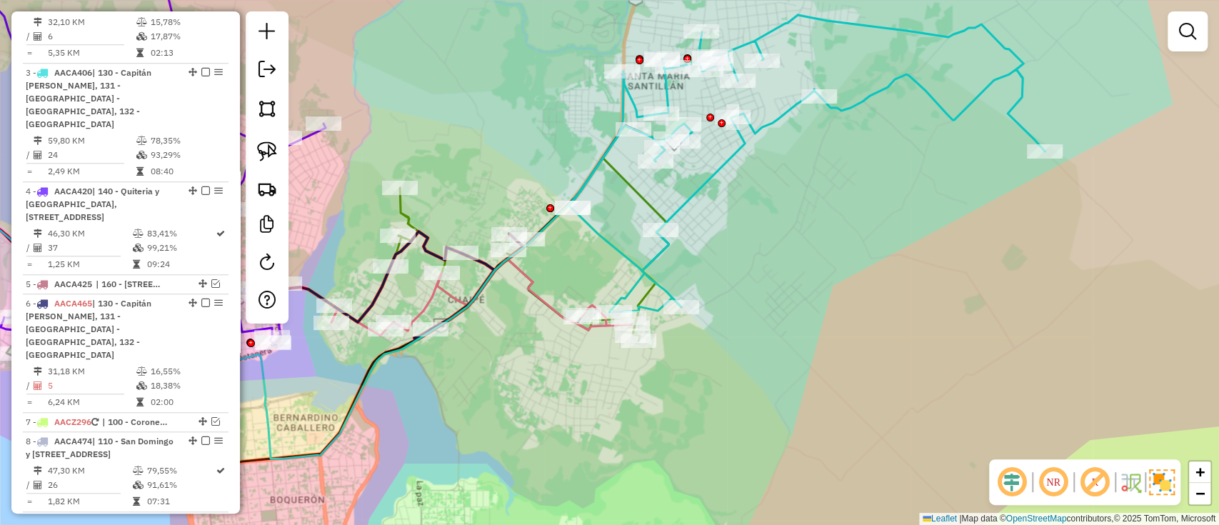
click at [720, 165] on icon at bounding box center [806, 163] width 476 height 297
select select "**********"
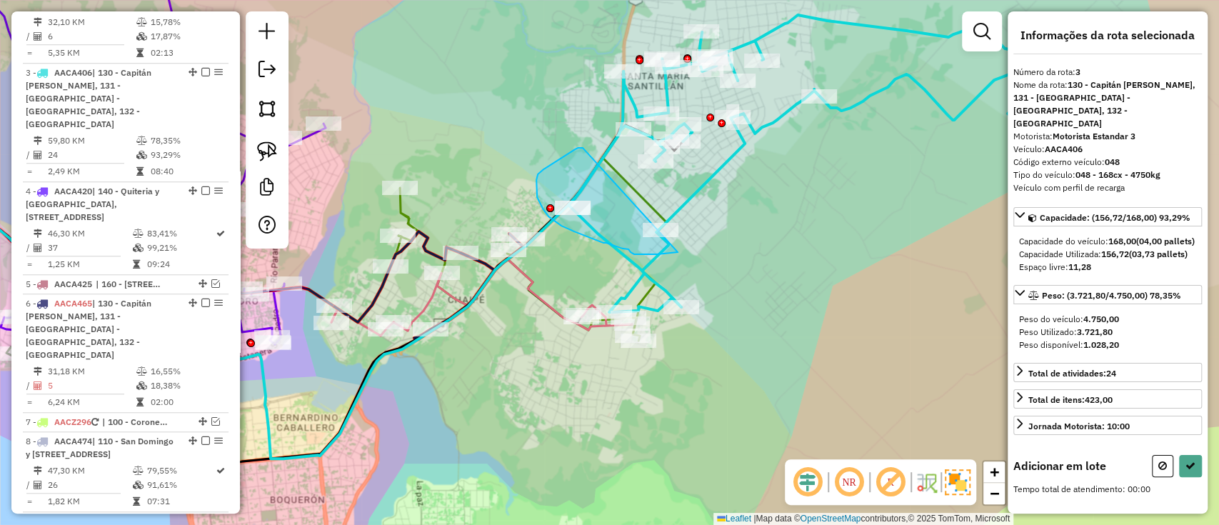
drag, startPoint x: 575, startPoint y: 149, endPoint x: 752, endPoint y: 226, distance: 193.5
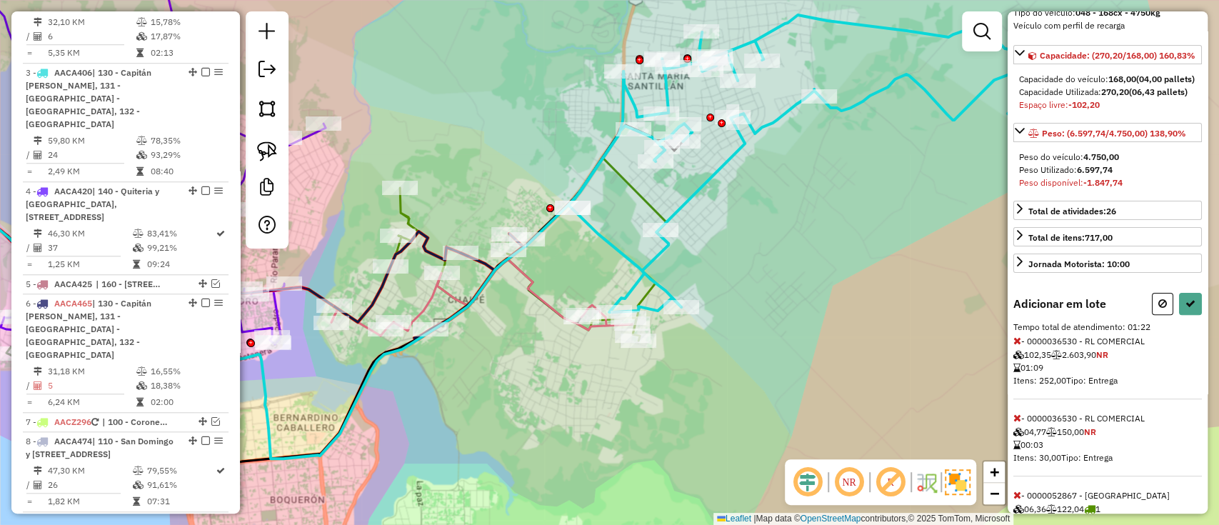
scroll to position [229, 0]
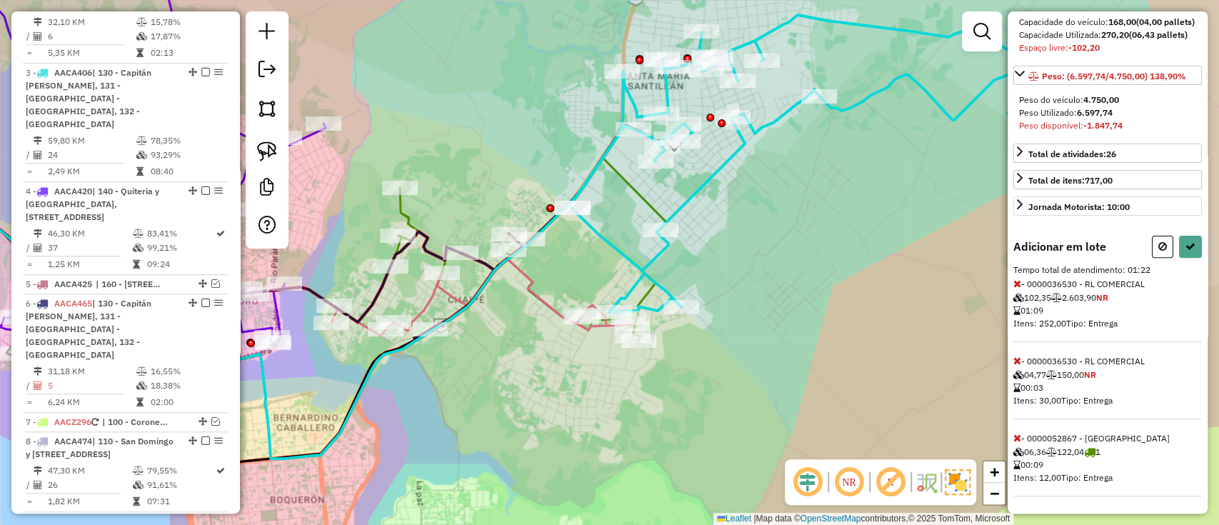
click at [1017, 283] on icon at bounding box center [1017, 283] width 8 height 10
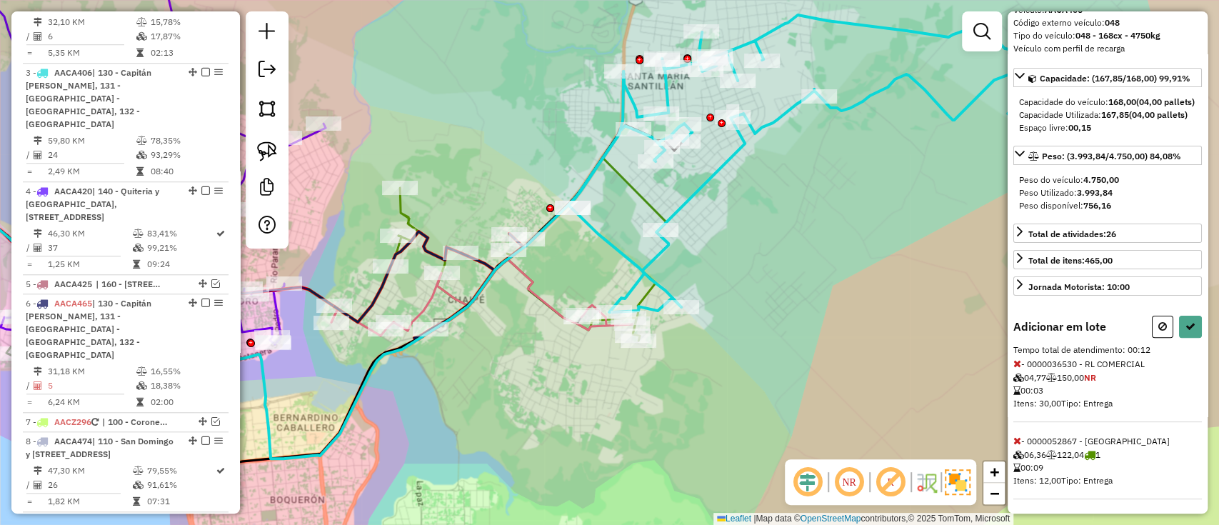
click at [1015, 359] on icon at bounding box center [1017, 363] width 8 height 10
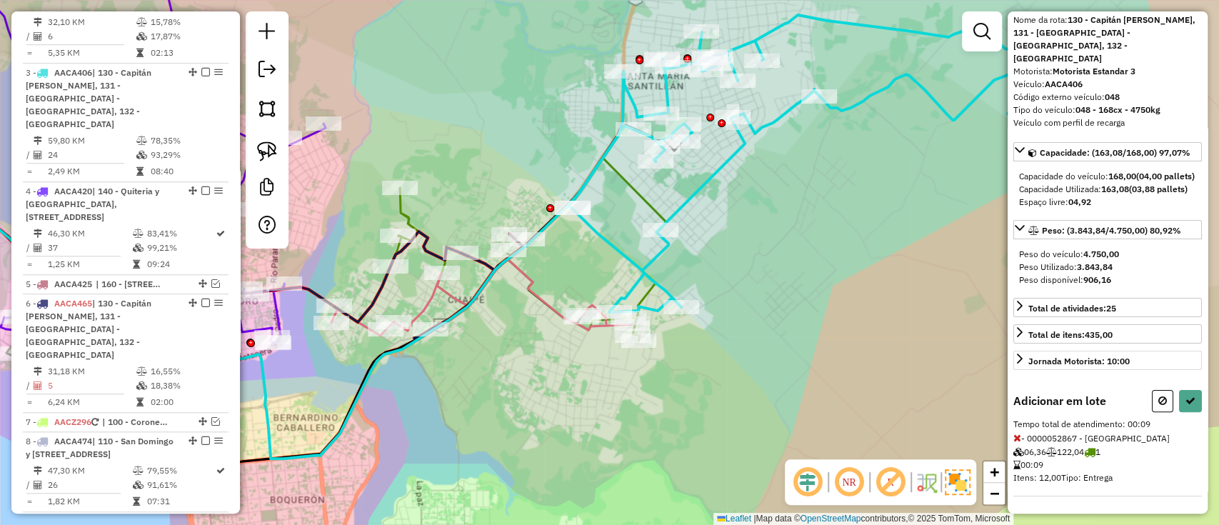
scroll to position [63, 0]
click at [1185, 402] on icon at bounding box center [1190, 403] width 10 height 10
select select "**********"
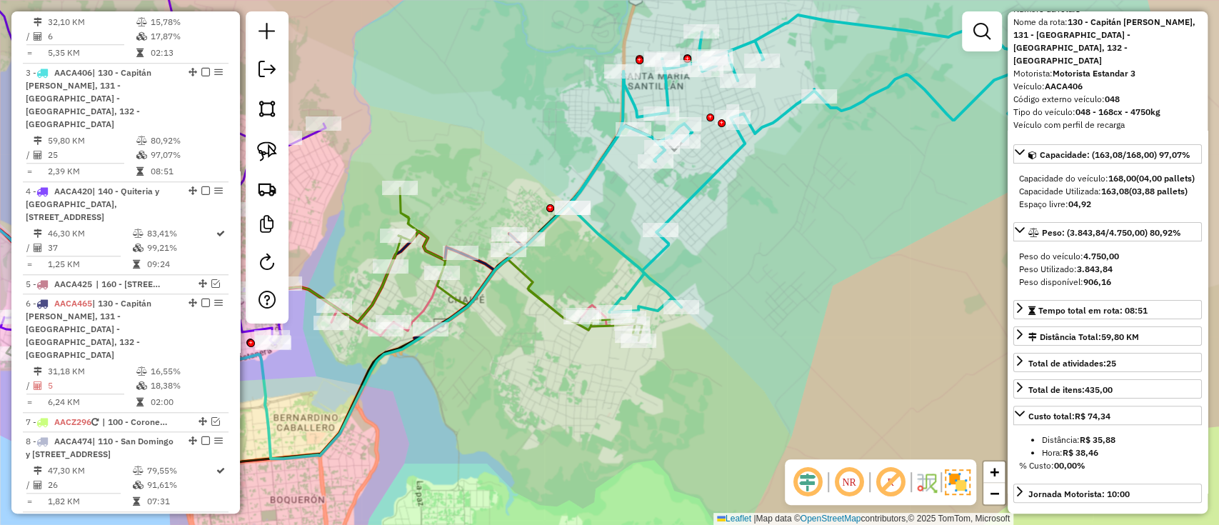
click at [203, 68] on em at bounding box center [205, 72] width 9 height 9
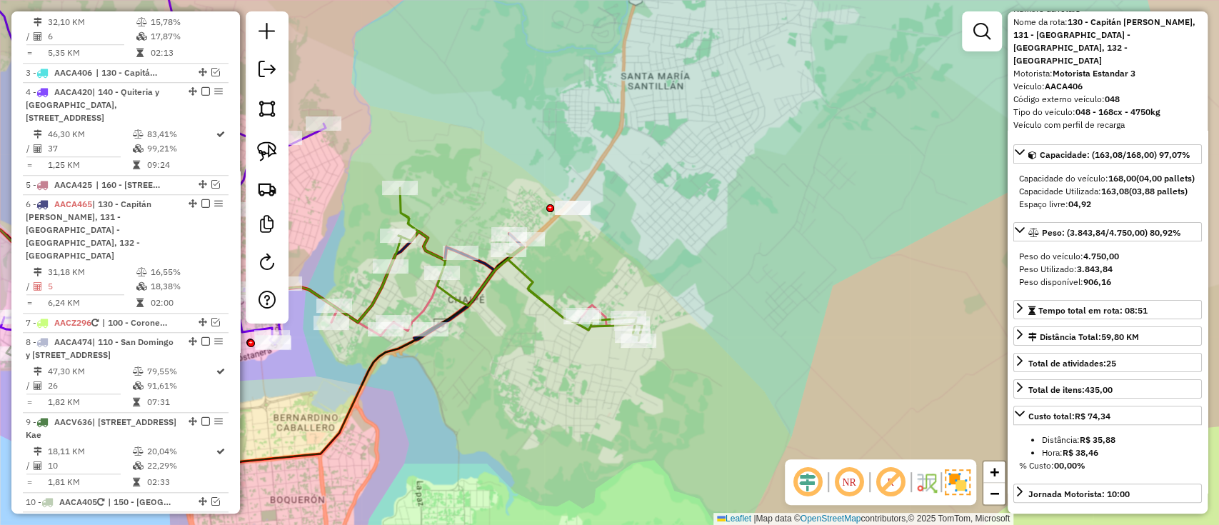
scroll to position [674, 0]
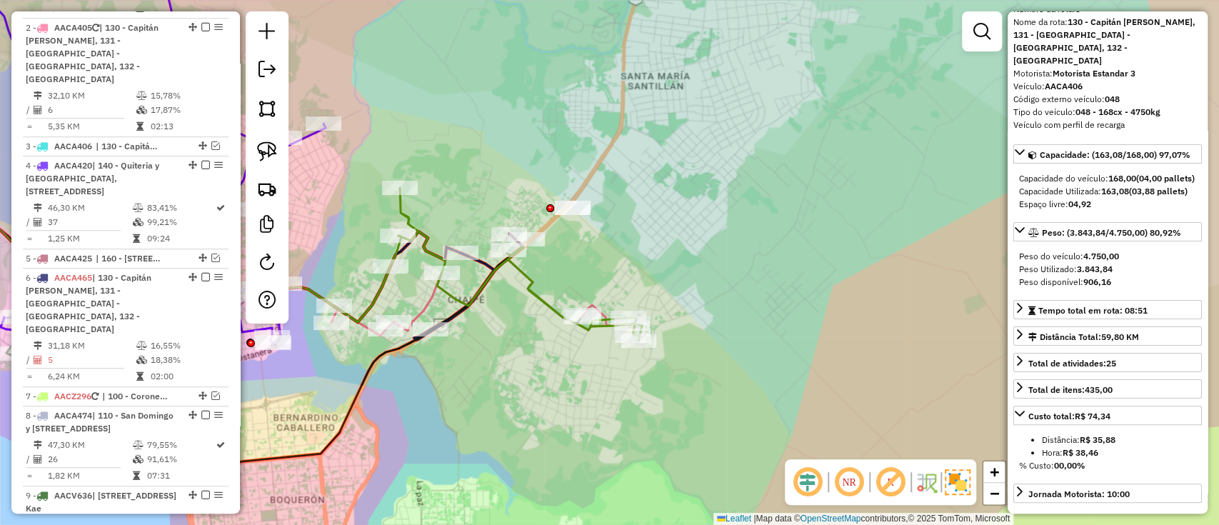
click at [546, 309] on icon at bounding box center [519, 264] width 243 height 153
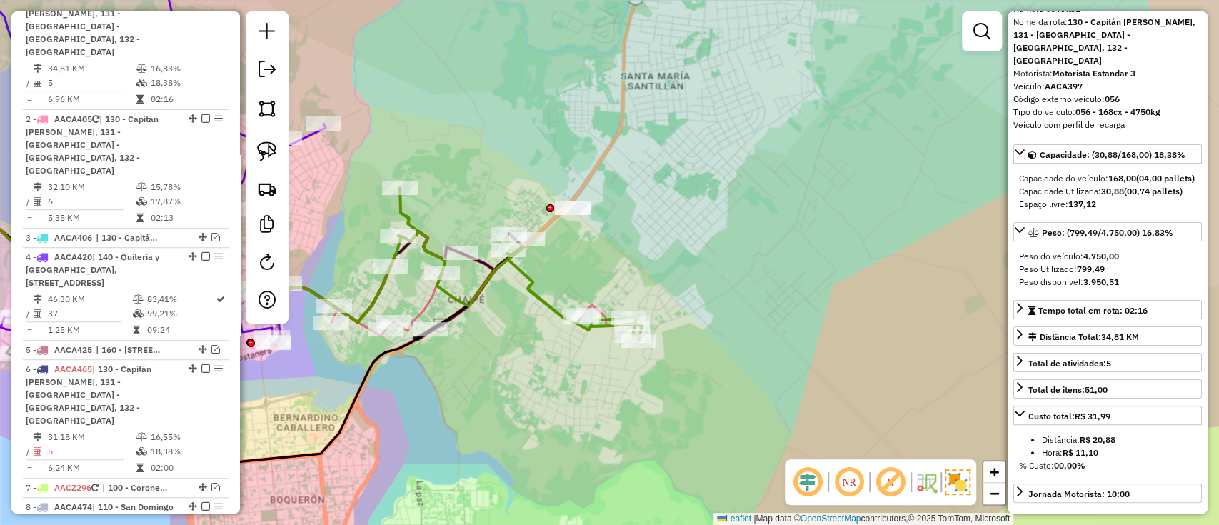
scroll to position [561, 0]
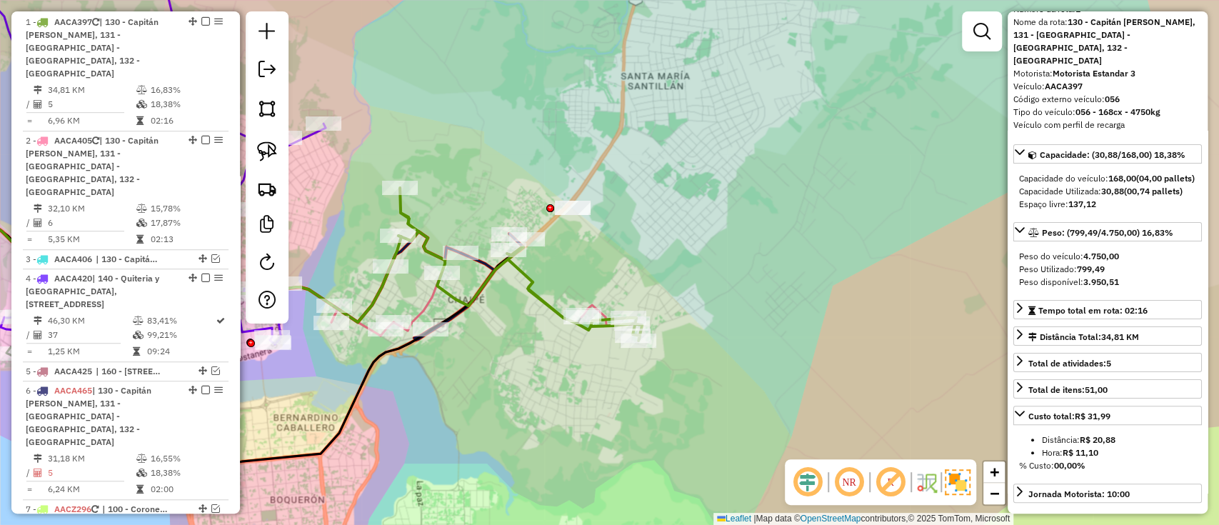
click at [480, 255] on icon at bounding box center [428, 285] width 189 height 109
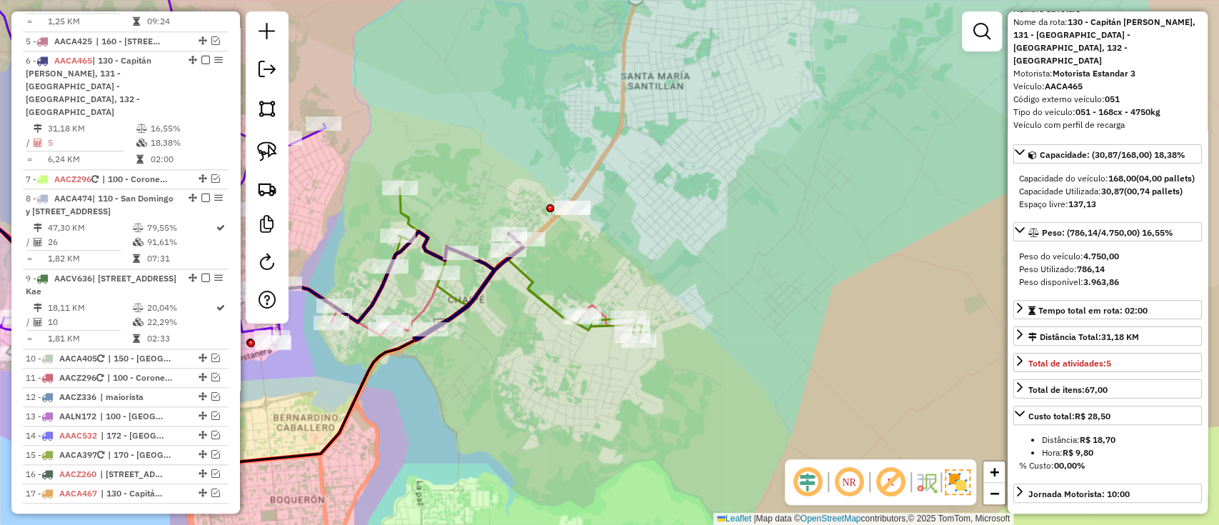
scroll to position [0, 0]
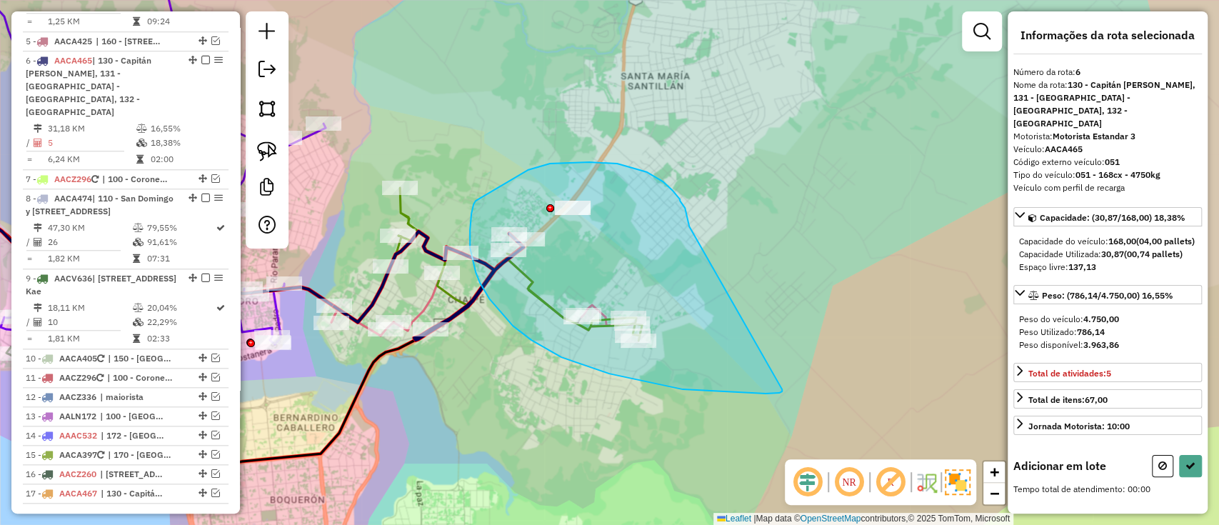
drag, startPoint x: 680, startPoint y: 201, endPoint x: 784, endPoint y: 385, distance: 211.6
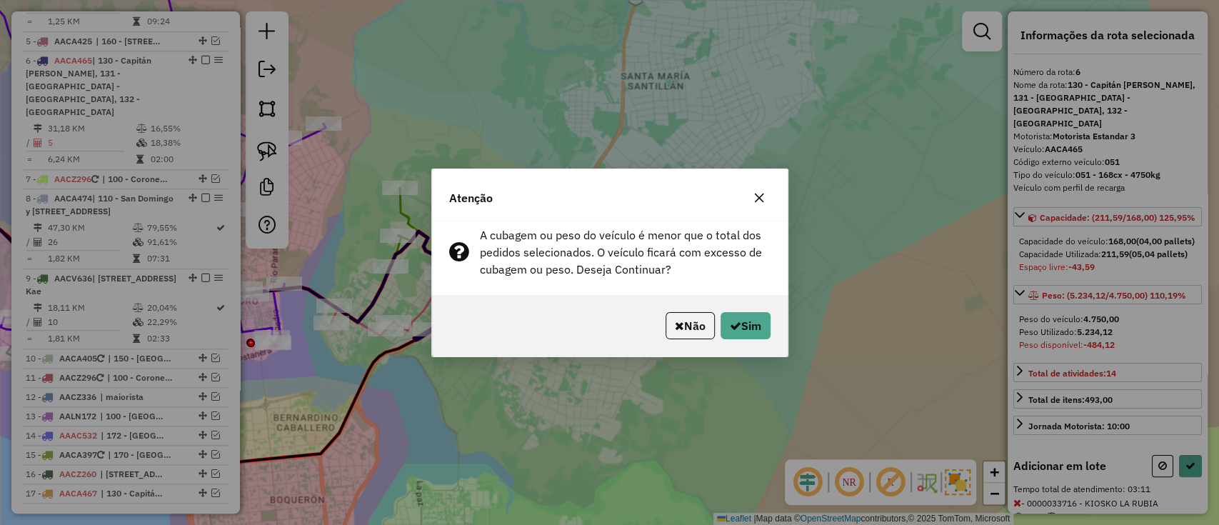
click at [751, 340] on div "Não Sim" at bounding box center [610, 325] width 356 height 61
click at [748, 331] on button "Sim" at bounding box center [745, 325] width 50 height 27
select select "**********"
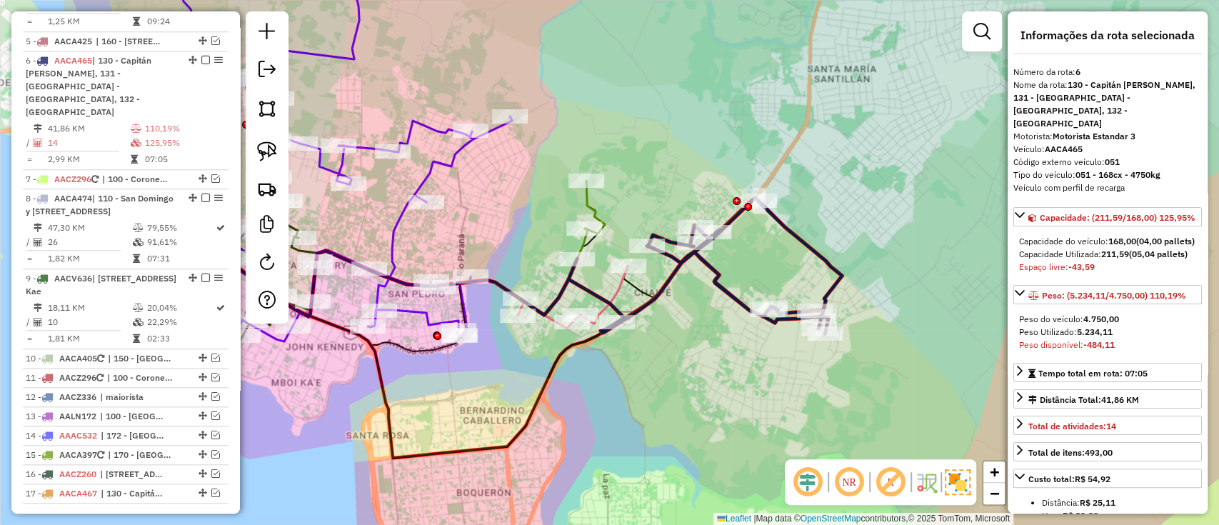
drag, startPoint x: 482, startPoint y: 368, endPoint x: 735, endPoint y: 332, distance: 255.2
click at [735, 332] on div "Janela de atendimento Grade de atendimento Capacidade Transportadoras Veículos …" at bounding box center [609, 262] width 1219 height 525
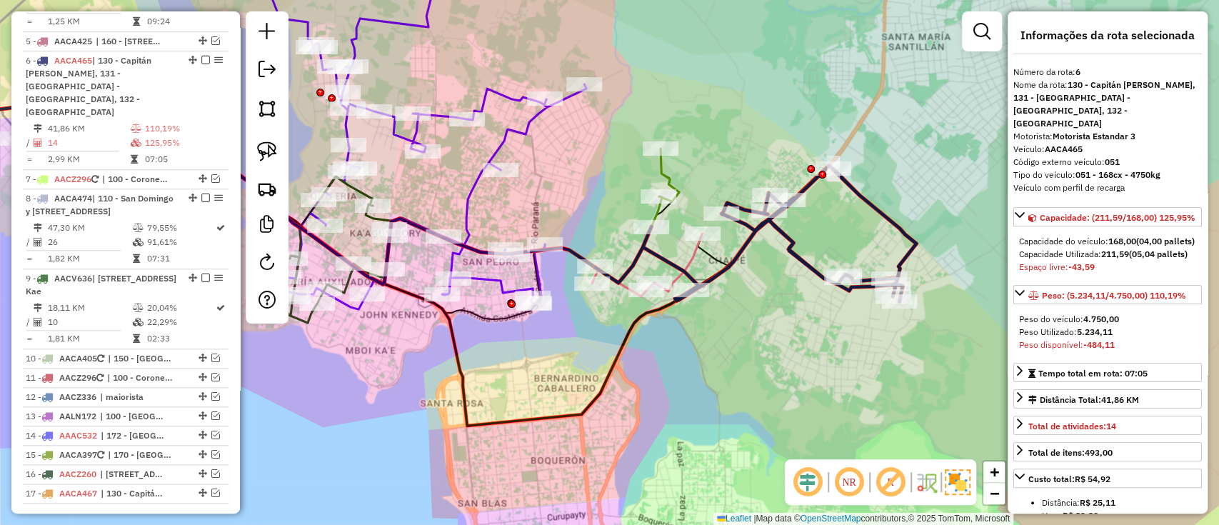
click at [674, 178] on icon at bounding box center [669, 174] width 20 height 53
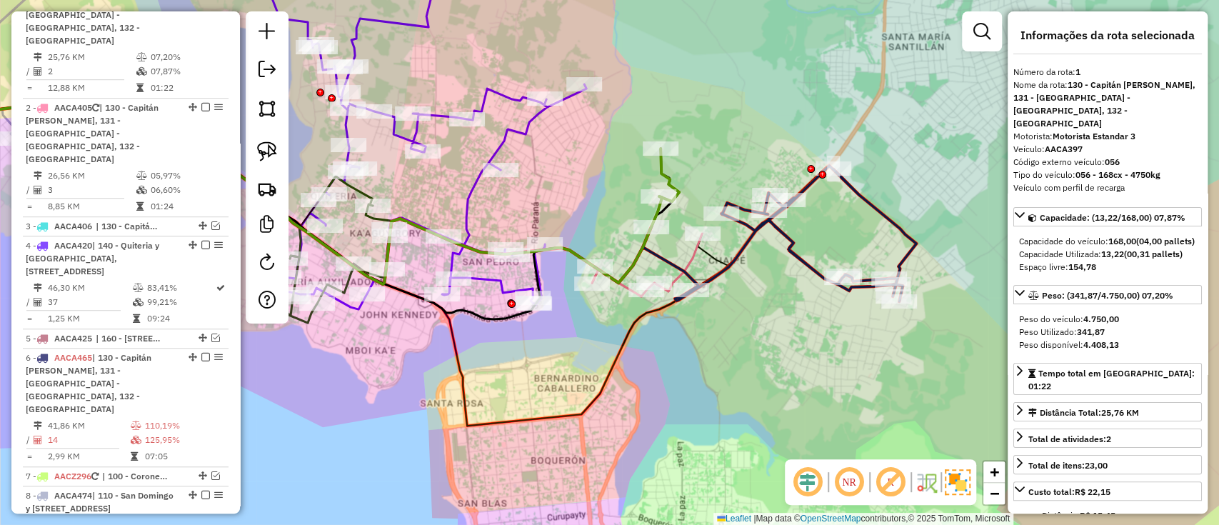
scroll to position [561, 0]
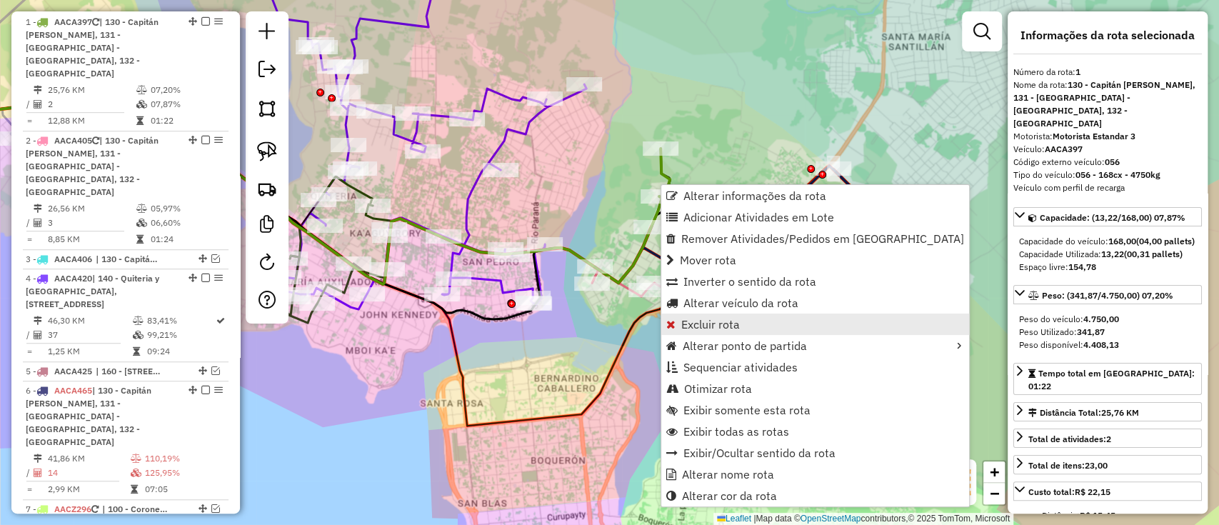
click at [711, 323] on span "Excluir rota" at bounding box center [710, 323] width 59 height 11
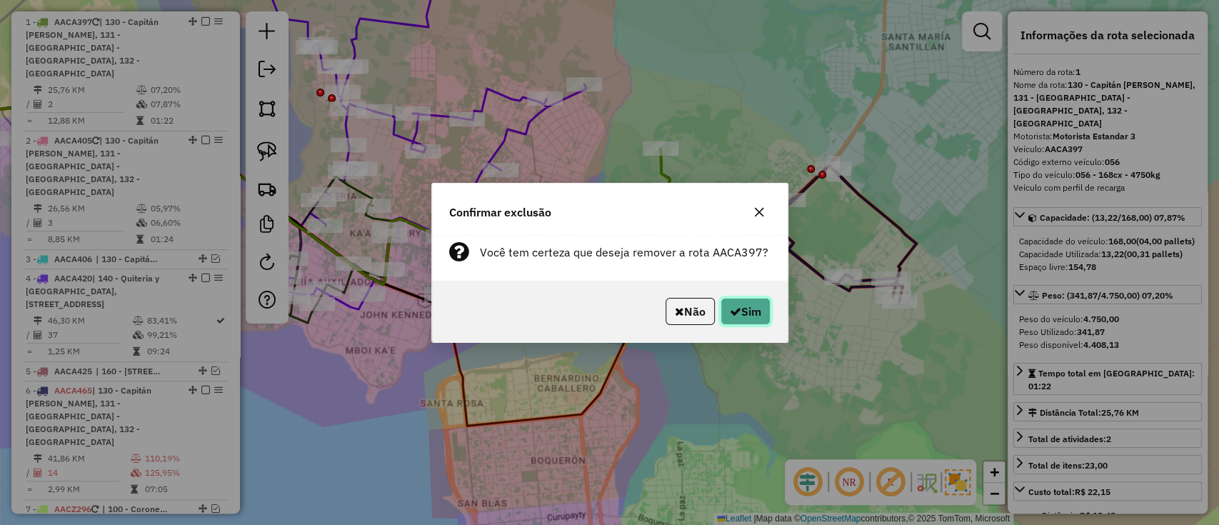
click at [757, 311] on button "Sim" at bounding box center [745, 311] width 50 height 27
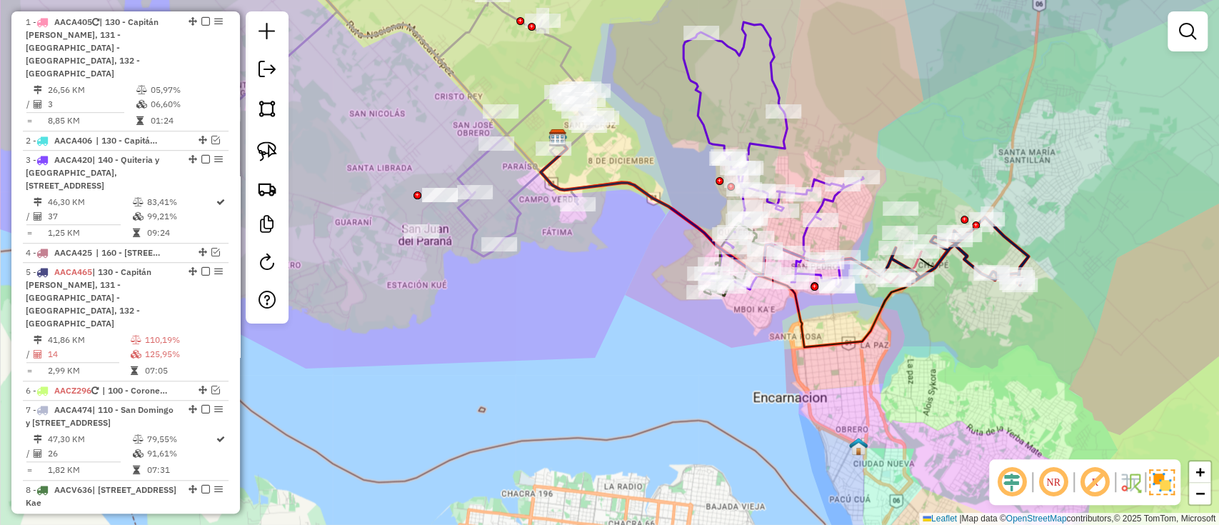
click at [470, 163] on icon at bounding box center [412, 113] width 378 height 285
select select "**********"
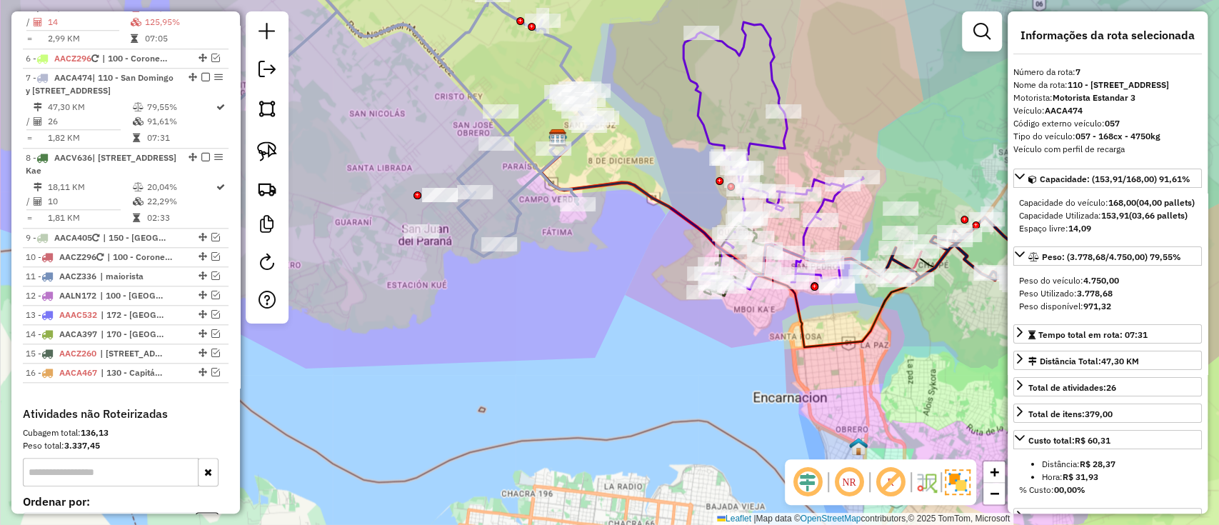
scroll to position [911, 0]
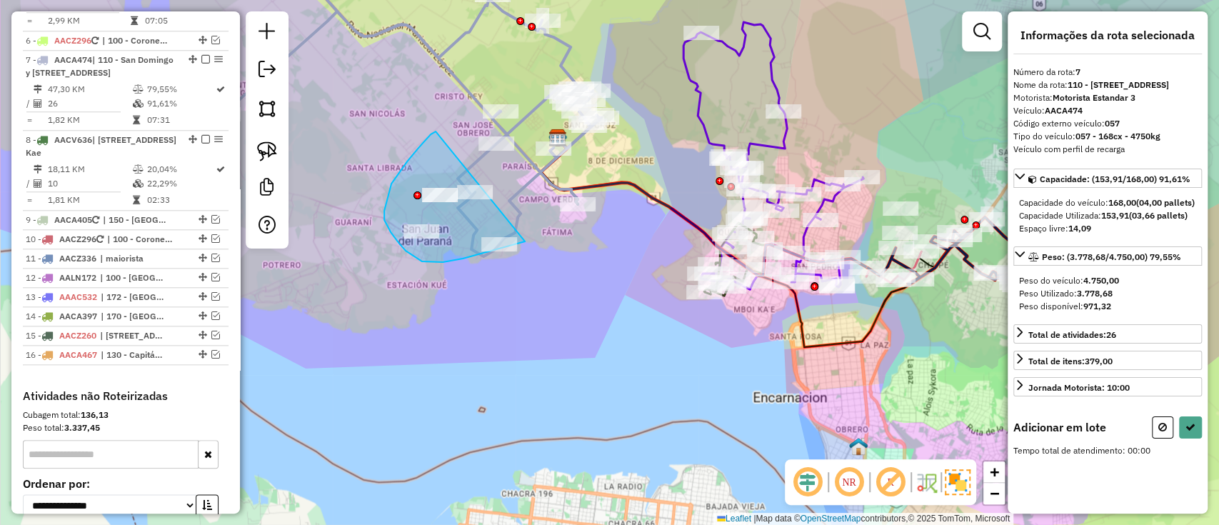
drag, startPoint x: 435, startPoint y: 131, endPoint x: 560, endPoint y: 228, distance: 157.2
click at [560, 228] on div "Rota 7 - Placa AACA474 0000069844 - DAVID RICARDO RIVEROS PORTILLO Janela de at…" at bounding box center [609, 262] width 1219 height 525
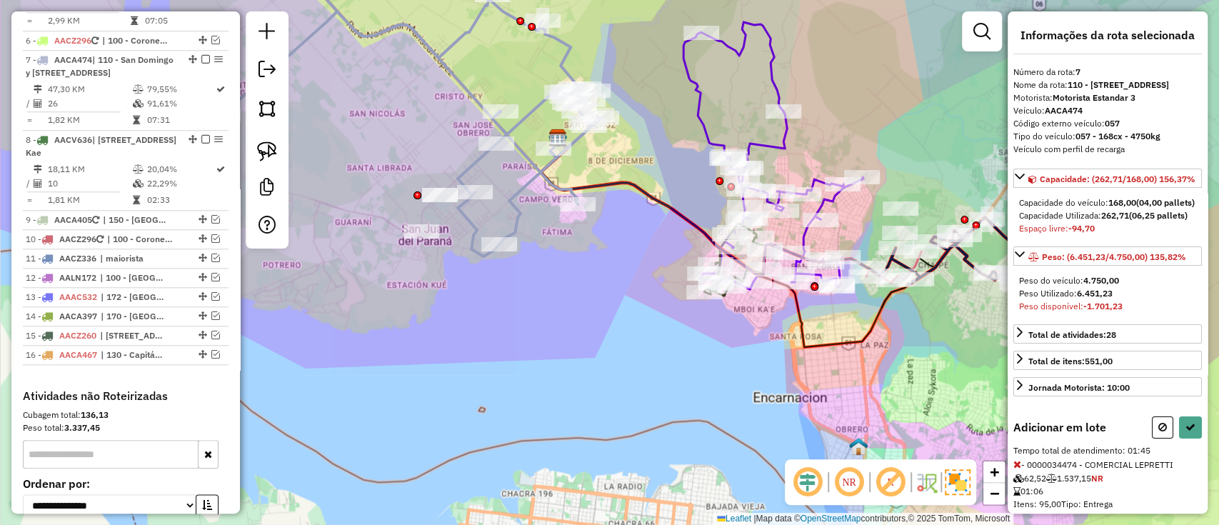
click at [705, 403] on div "Janela de atendimento Grade de atendimento Capacidade Transportadoras Veículos …" at bounding box center [609, 262] width 1219 height 525
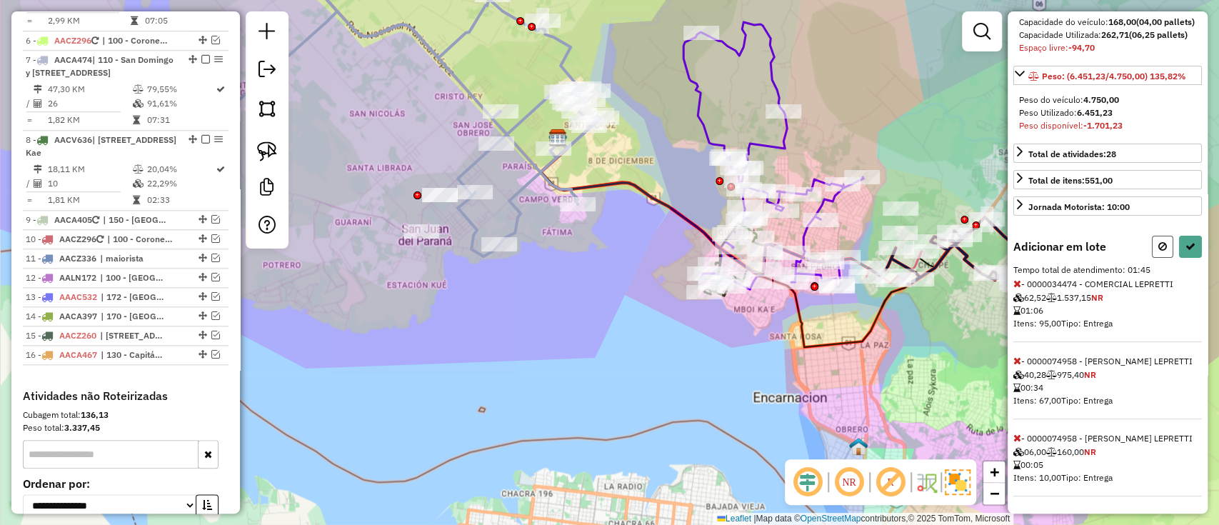
click at [1157, 236] on button at bounding box center [1162, 247] width 21 height 22
select select "**********"
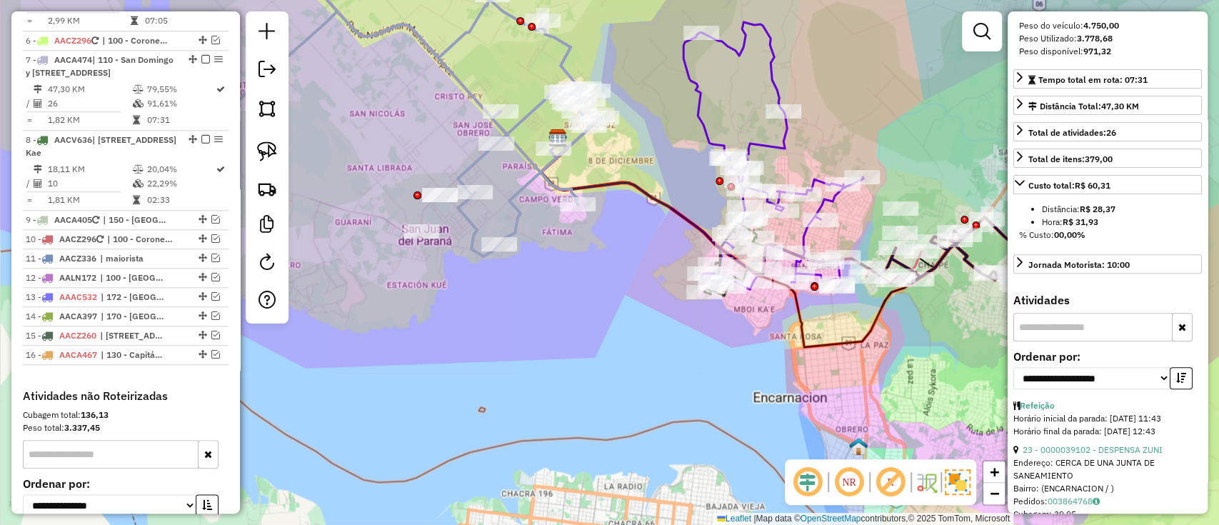
scroll to position [242, 0]
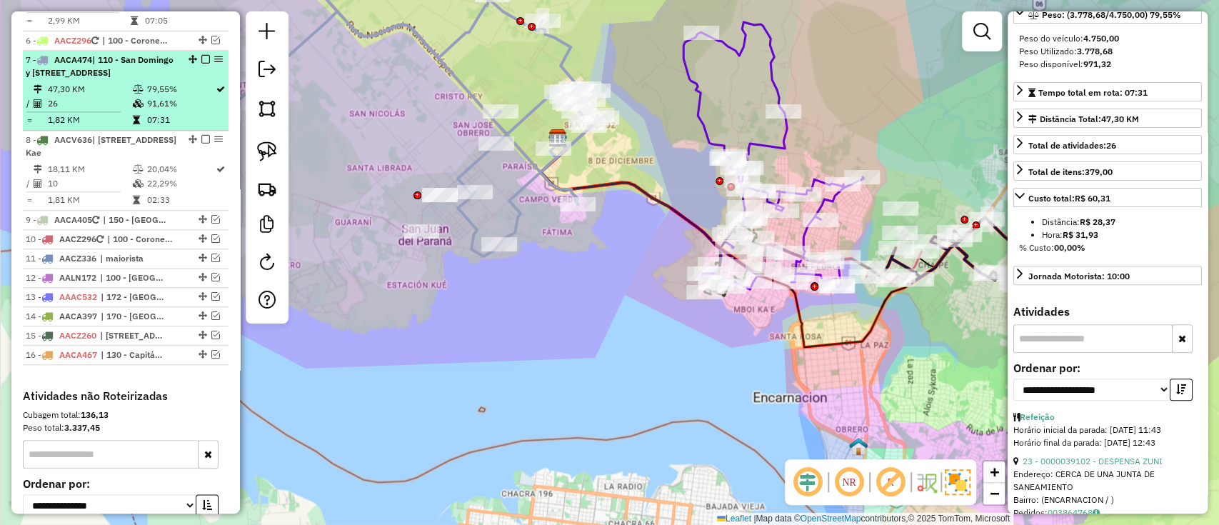
click at [201, 55] on em at bounding box center [205, 59] width 9 height 9
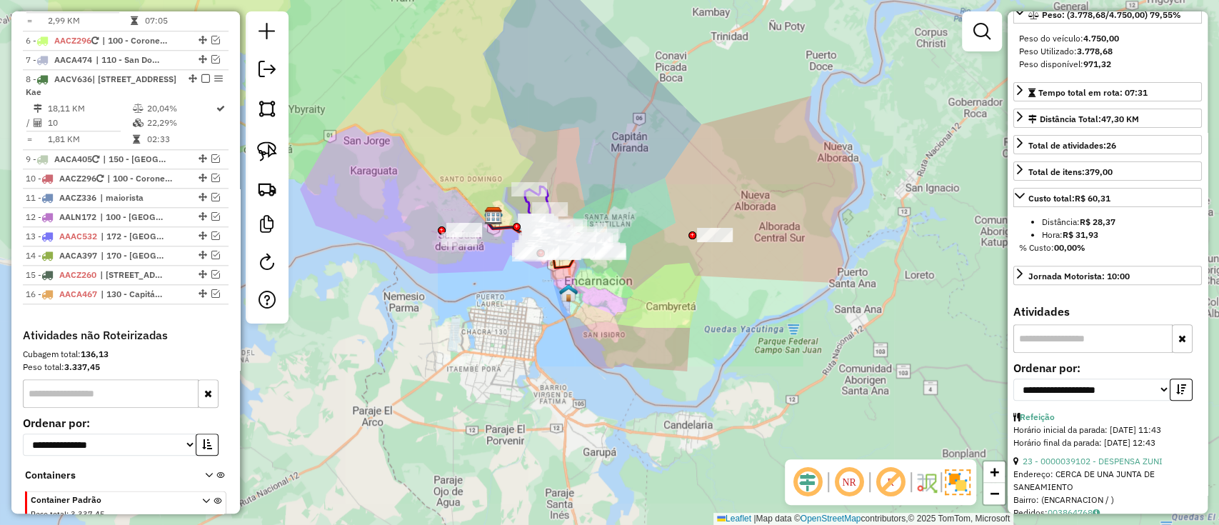
click at [466, 284] on div "Janela de atendimento Grade de atendimento Capacidade Transportadoras Veículos …" at bounding box center [609, 262] width 1219 height 525
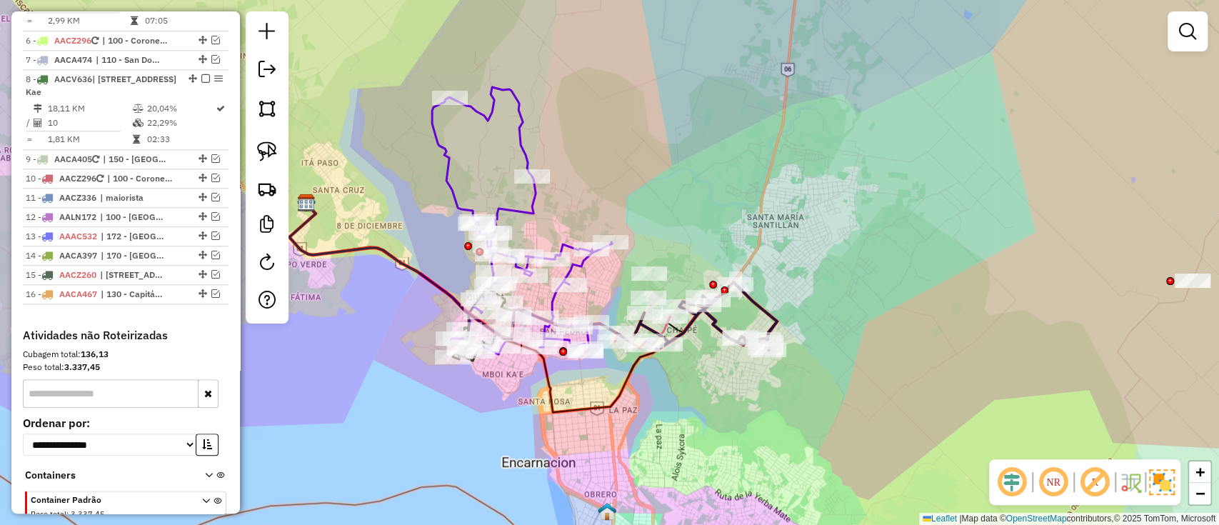
drag, startPoint x: 597, startPoint y: 143, endPoint x: 541, endPoint y: 85, distance: 80.8
click at [544, 86] on div "Janela de atendimento Grade de atendimento Capacidade Transportadoras Veículos …" at bounding box center [609, 262] width 1219 height 525
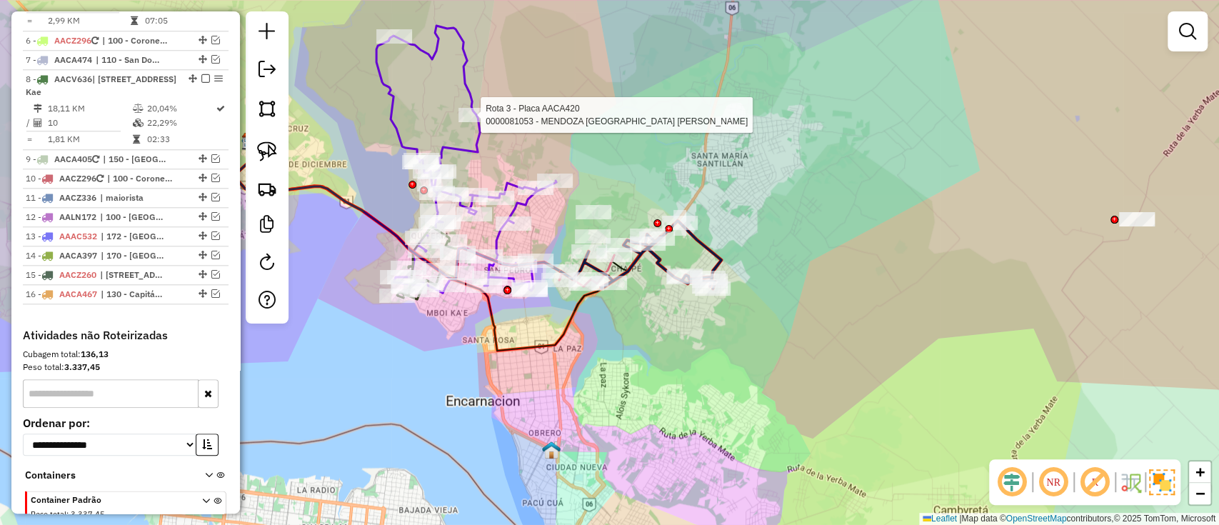
select select "**********"
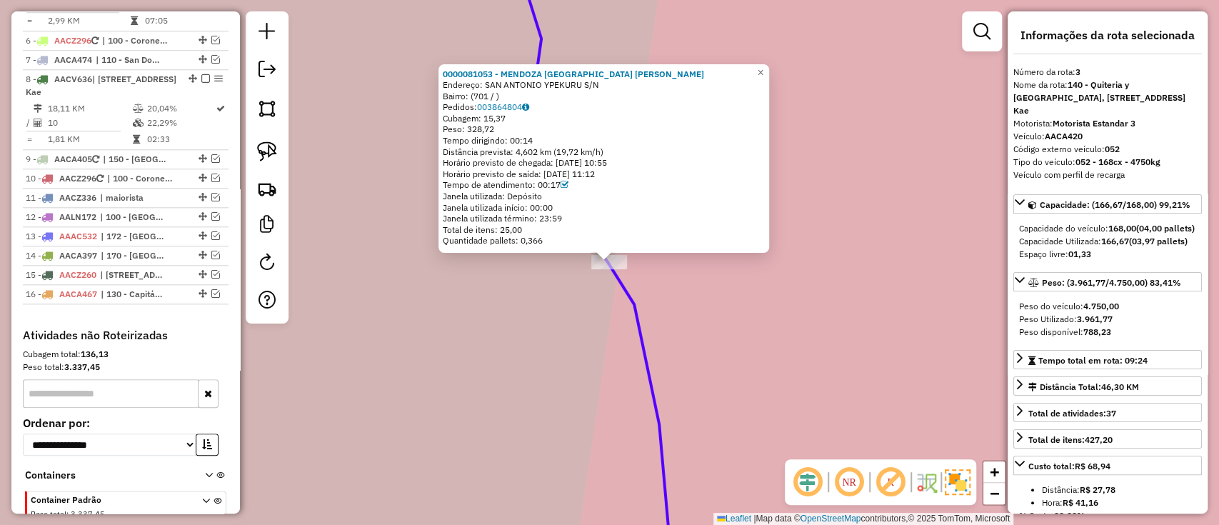
click at [470, 94] on div "Bairro: (701 / )" at bounding box center [604, 96] width 322 height 11
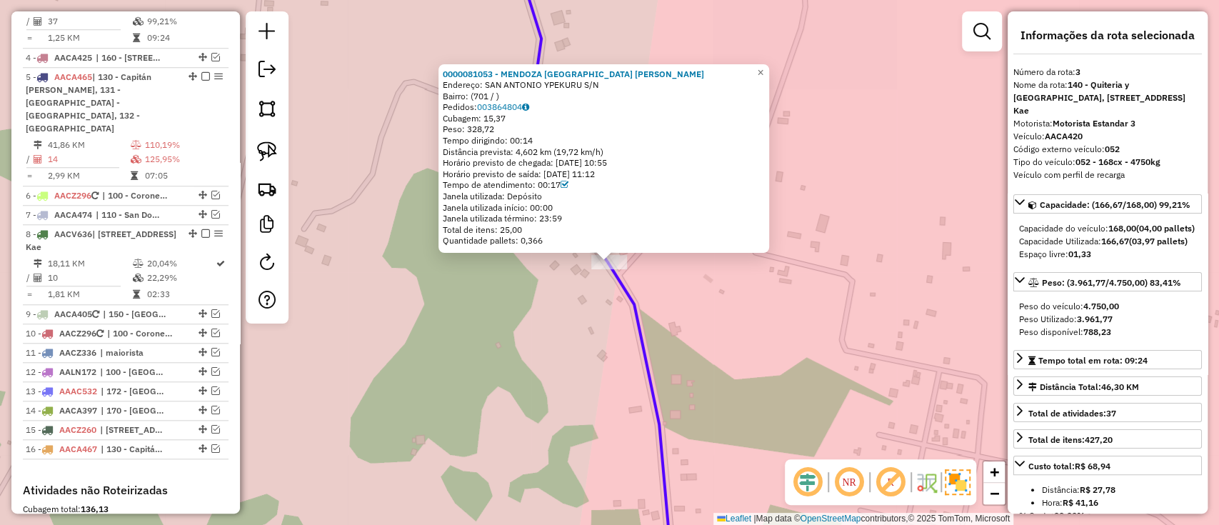
scroll to position [674, 0]
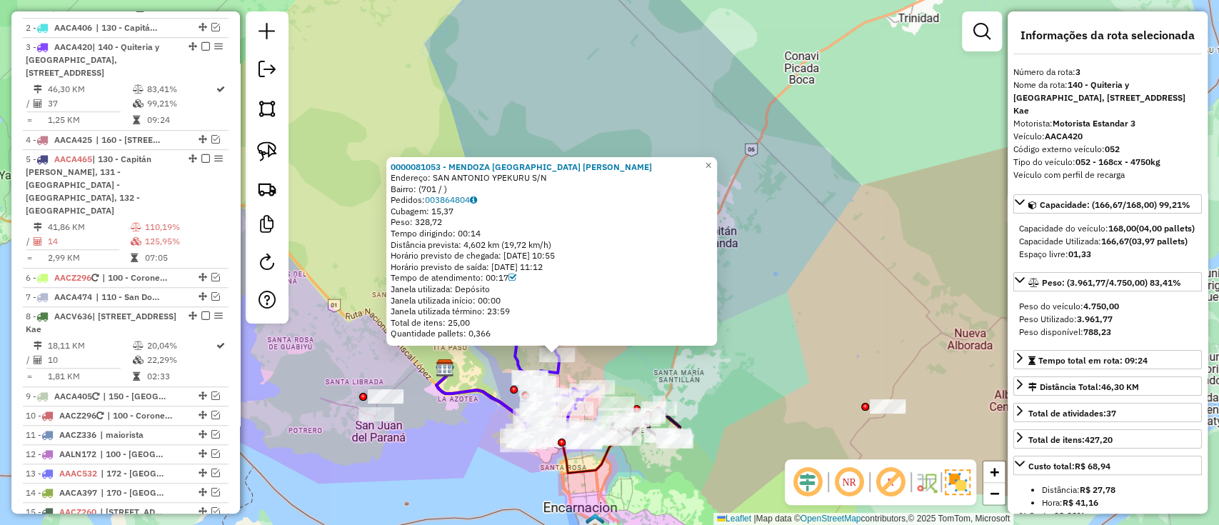
drag, startPoint x: 611, startPoint y: 366, endPoint x: 600, endPoint y: 267, distance: 99.2
click at [600, 269] on div "0000081053 - MENDOZA CUBA JUAN TOMAS Endereço: SAN ANTONIO YPEKURU S/N Bairro: …" at bounding box center [609, 262] width 1219 height 525
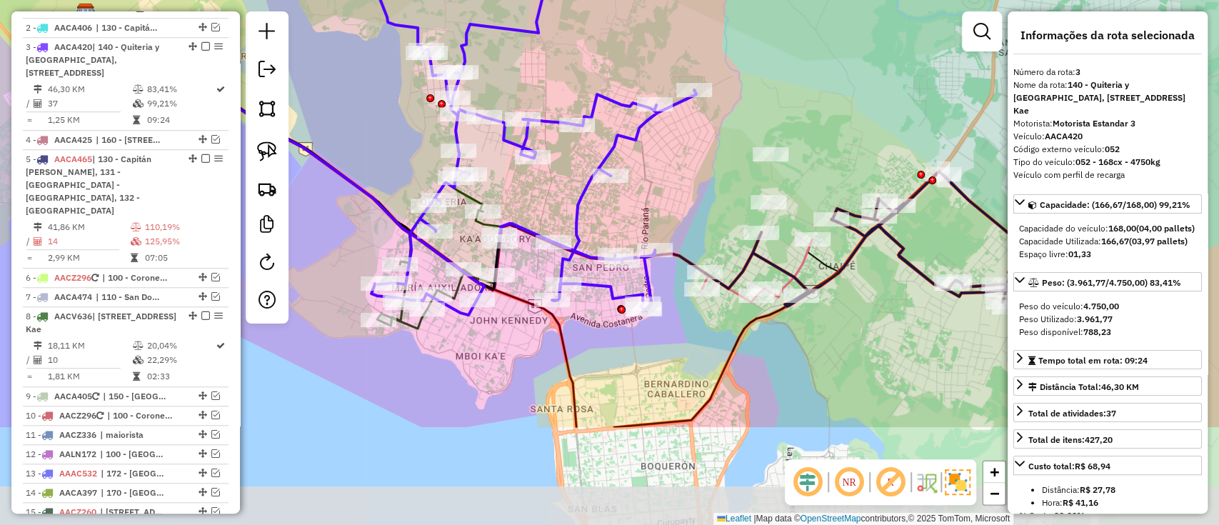
drag, startPoint x: 601, startPoint y: 352, endPoint x: 534, endPoint y: 193, distance: 172.1
click at [534, 193] on div "0000081053 - MENDOZA CUBA JUAN TOMAS Endereço: SAN ANTONIO YPEKURU S/N Bairro: …" at bounding box center [609, 262] width 1219 height 525
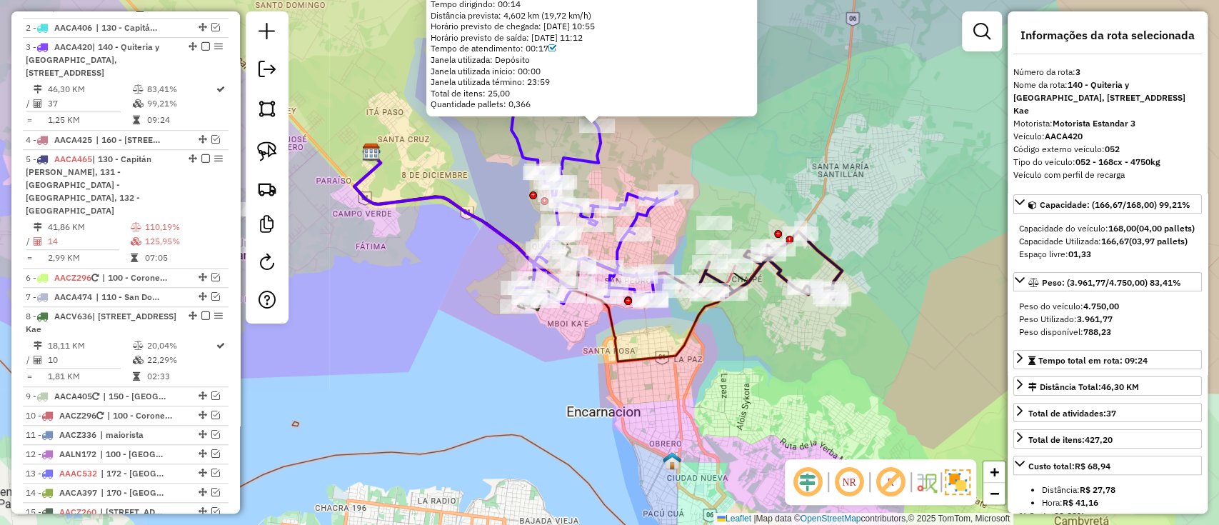
drag, startPoint x: 790, startPoint y: 334, endPoint x: 614, endPoint y: 343, distance: 175.8
click at [615, 343] on div "0000081053 - MENDOZA CUBA JUAN TOMAS Endereço: SAN ANTONIO YPEKURU S/N Bairro: …" at bounding box center [609, 262] width 1219 height 525
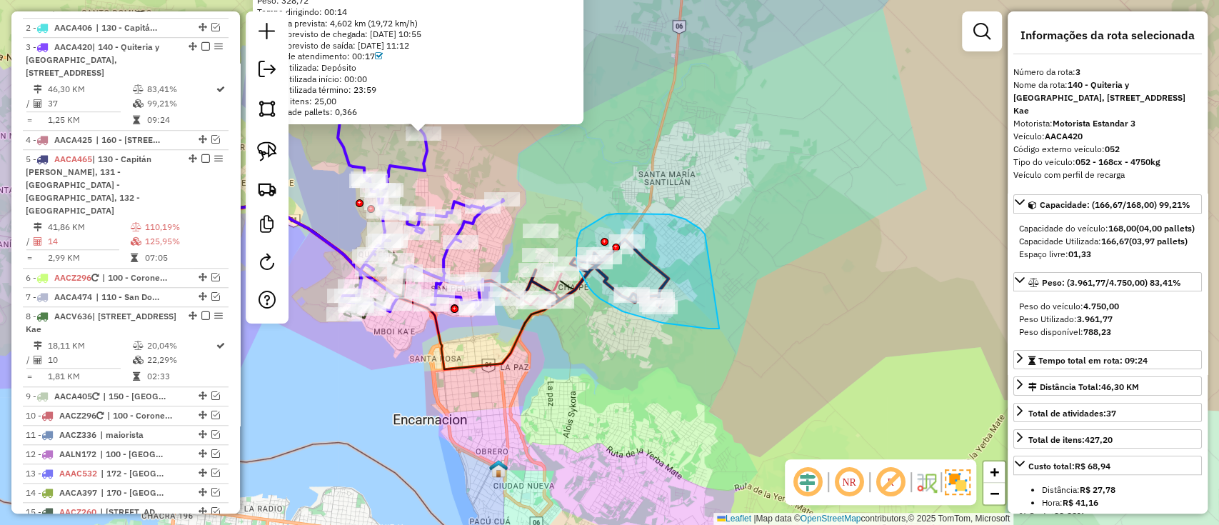
drag, startPoint x: 703, startPoint y: 232, endPoint x: 745, endPoint y: 328, distance: 105.2
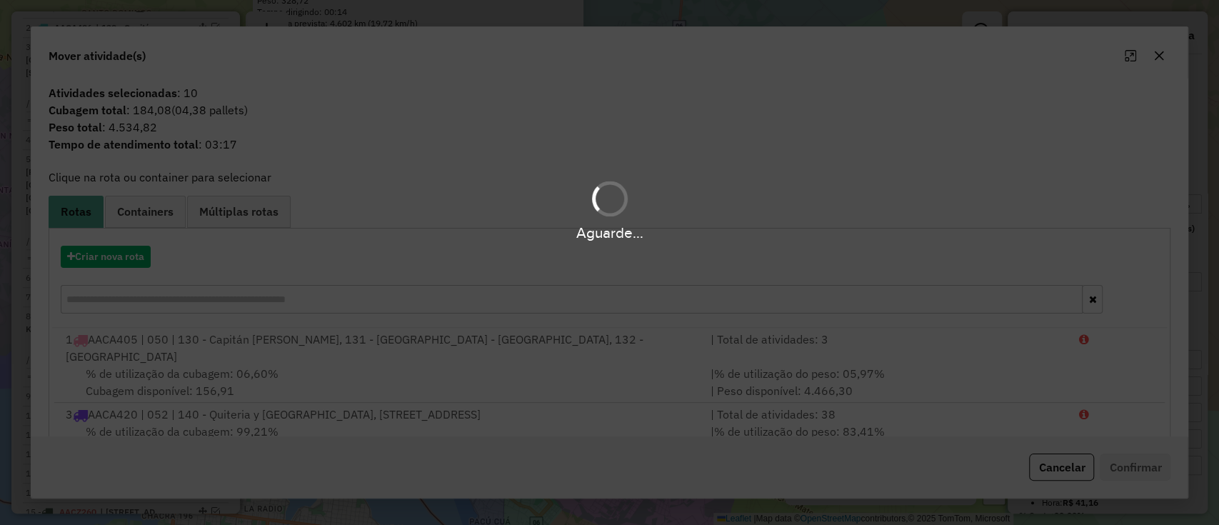
click at [139, 251] on div "Aguarde..." at bounding box center [609, 262] width 1219 height 525
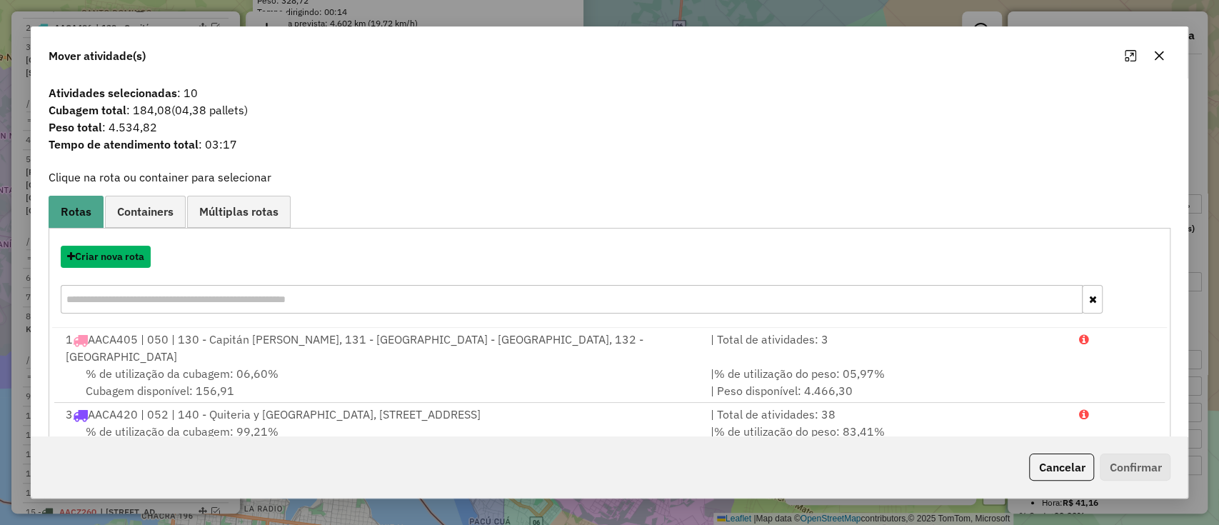
click at [139, 251] on button "Criar nova rota" at bounding box center [106, 257] width 90 height 22
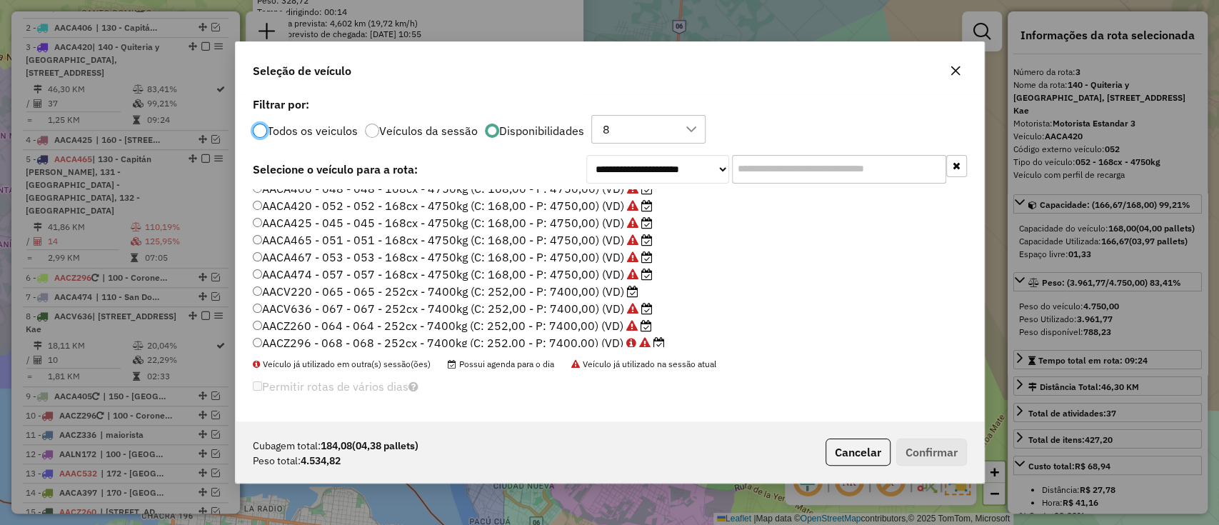
scroll to position [82, 0]
click at [493, 268] on label "AACV220 - 065 - 065 - 252cx - 7400kg (C: 252,00 - P: 7400,00) (VD)" at bounding box center [446, 269] width 386 height 17
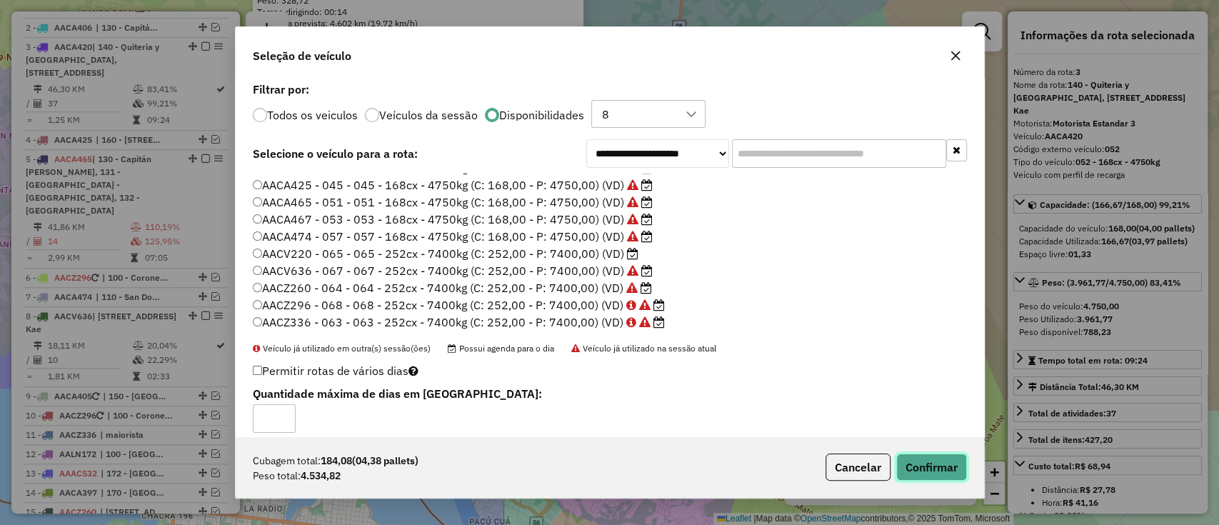
click at [951, 471] on button "Confirmar" at bounding box center [931, 466] width 71 height 27
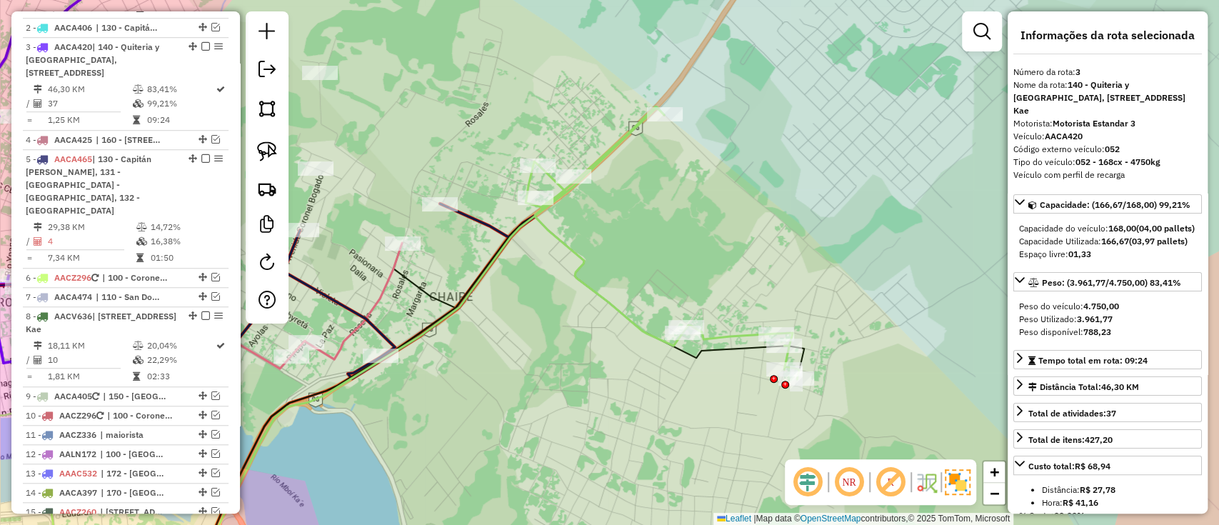
click at [592, 283] on icon at bounding box center [661, 242] width 273 height 273
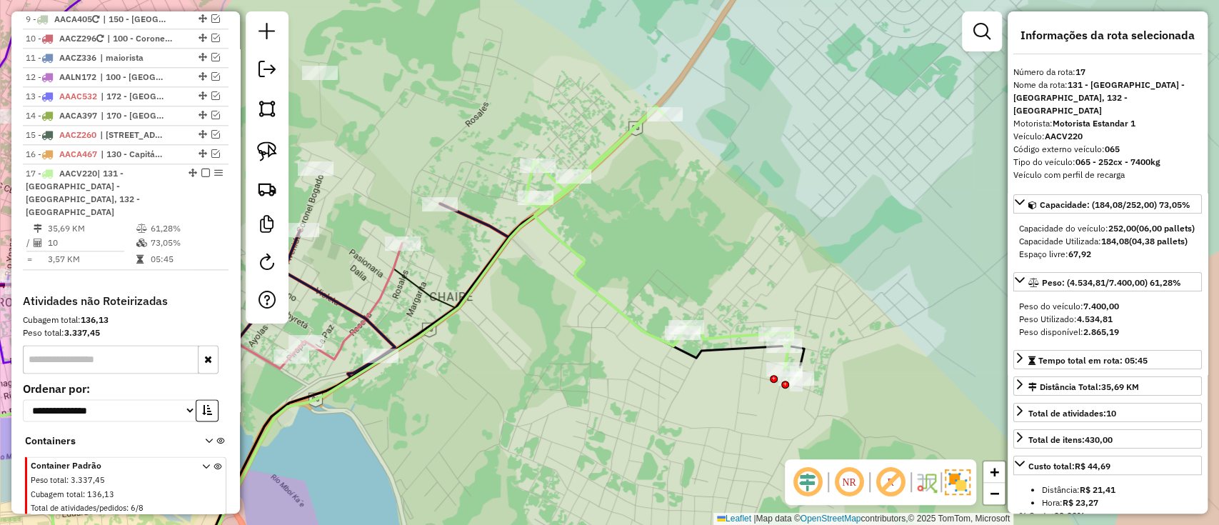
scroll to position [1137, 0]
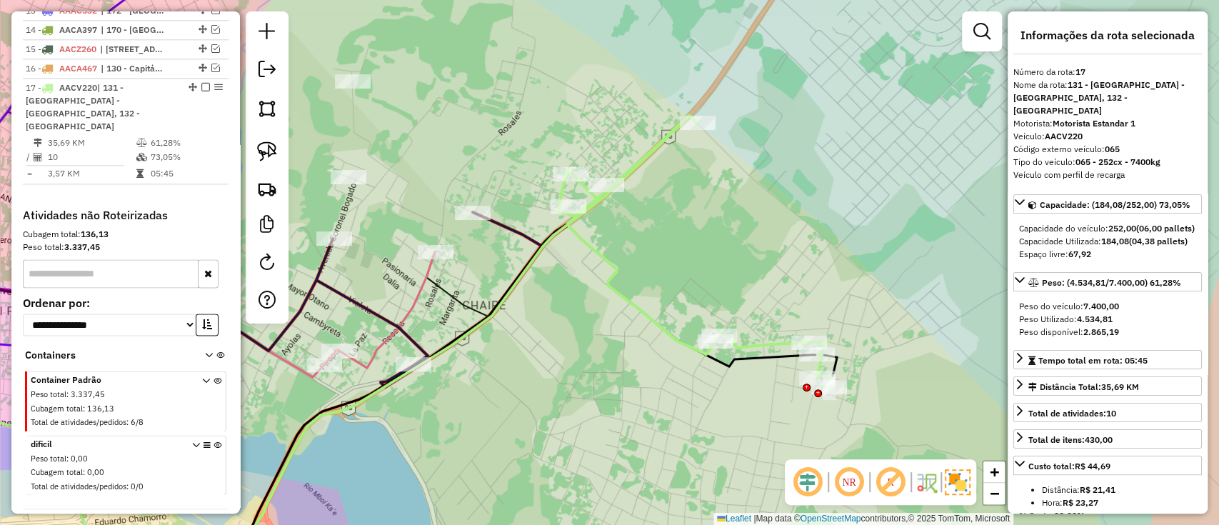
drag, startPoint x: 583, startPoint y: 337, endPoint x: 683, endPoint y: 318, distance: 102.5
click at [680, 319] on div "Janela de atendimento Grade de atendimento Capacidade Transportadoras Veículos …" at bounding box center [609, 262] width 1219 height 525
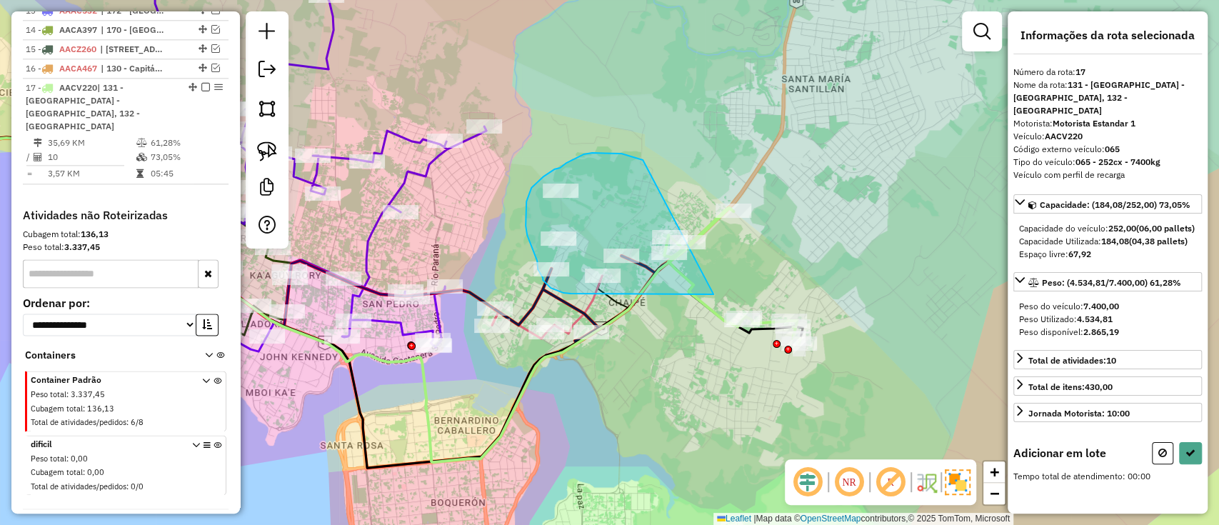
drag, startPoint x: 583, startPoint y: 154, endPoint x: 714, endPoint y: 294, distance: 191.4
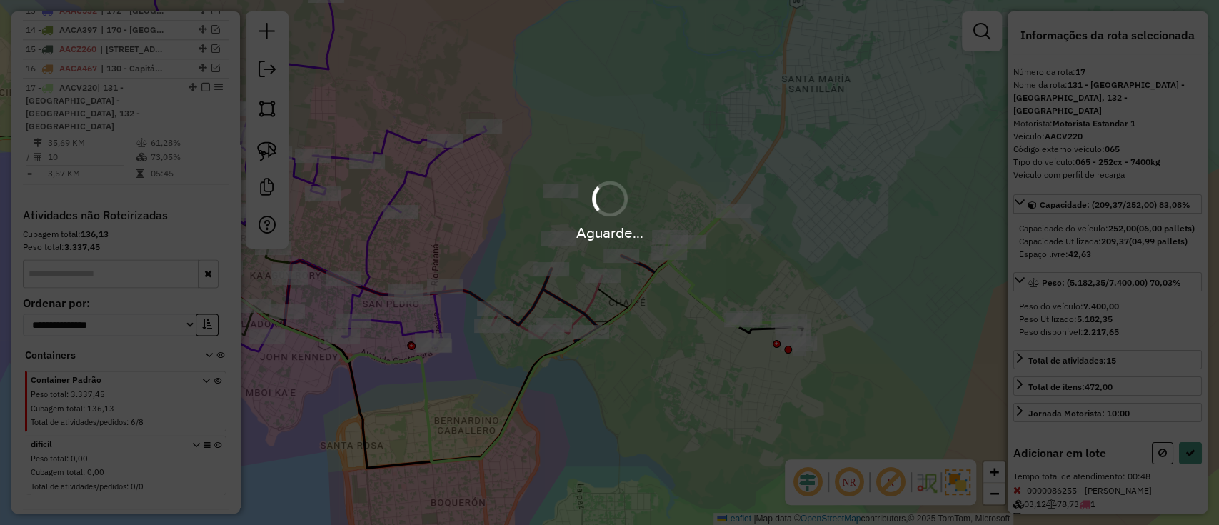
select select "**********"
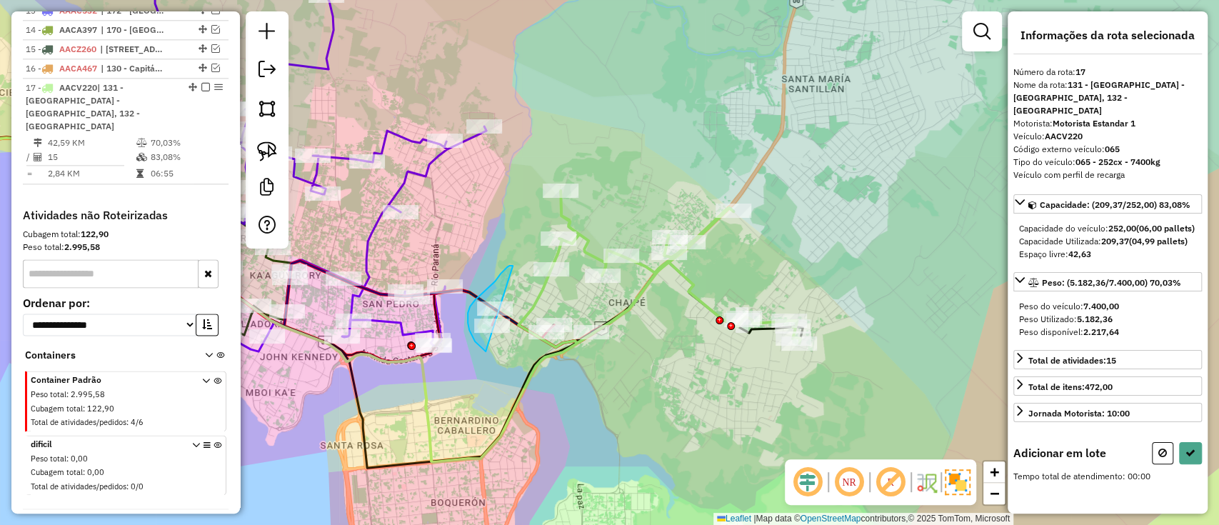
drag, startPoint x: 513, startPoint y: 266, endPoint x: 722, endPoint y: 354, distance: 227.8
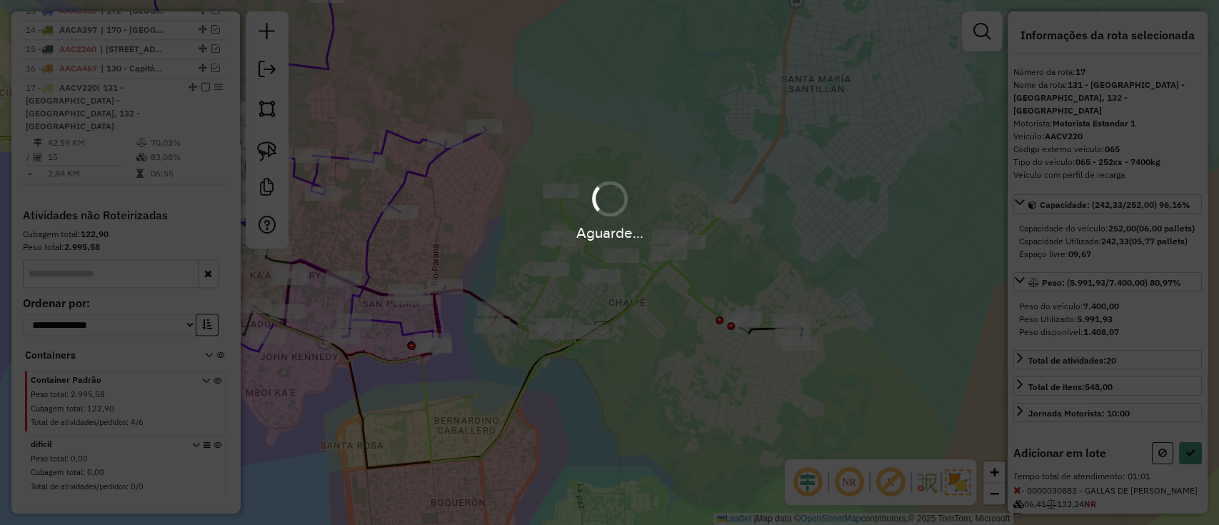
select select "**********"
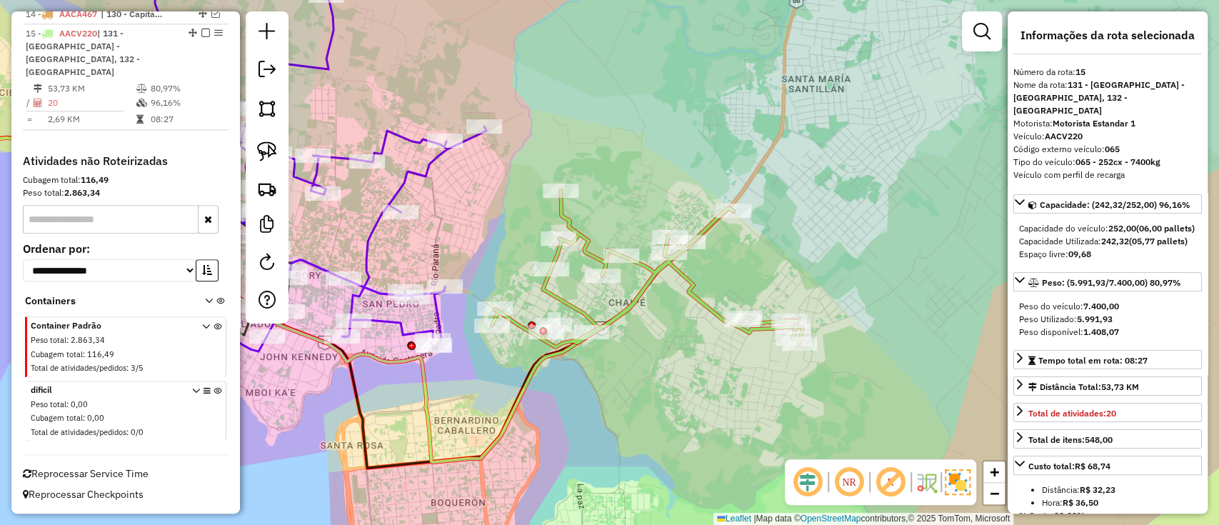
scroll to position [952, 0]
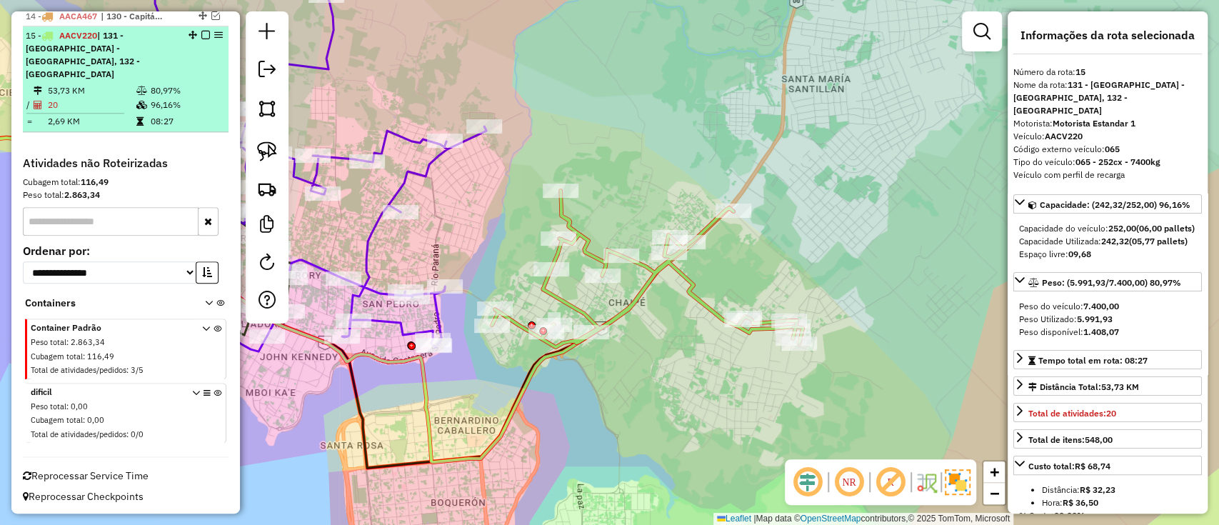
click at [206, 39] on em at bounding box center [205, 35] width 9 height 9
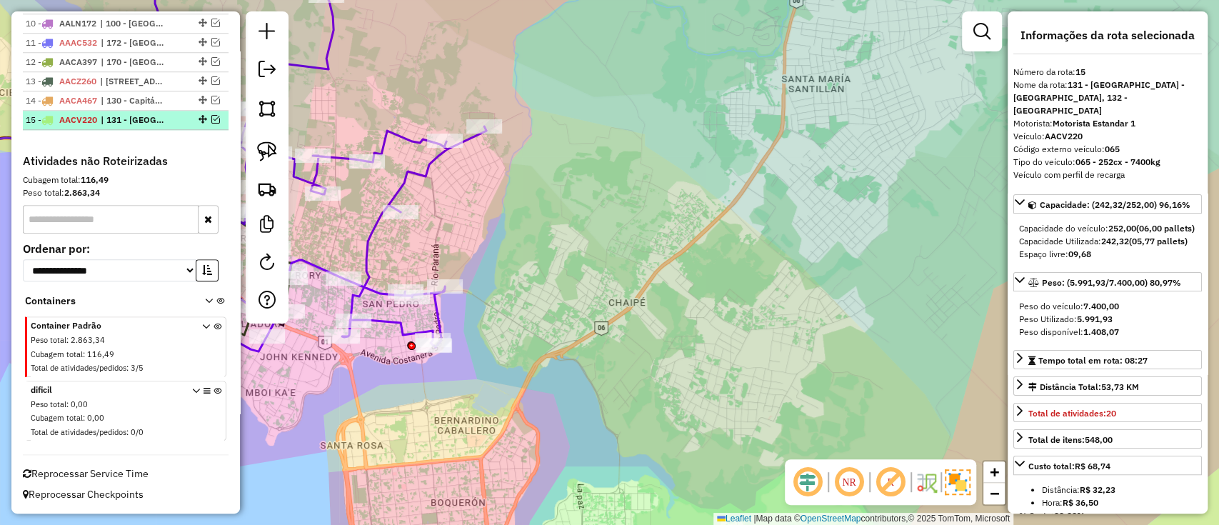
scroll to position [891, 0]
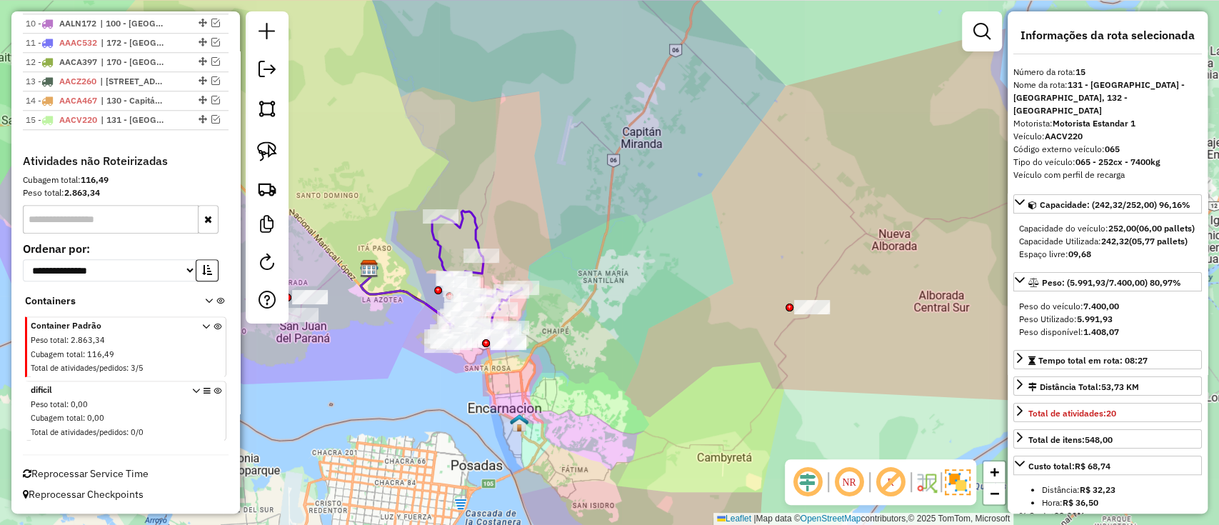
drag, startPoint x: 598, startPoint y: 368, endPoint x: 652, endPoint y: 365, distance: 53.6
click at [652, 365] on div "Janela de atendimento Grade de atendimento Capacidade Transportadoras Veículos …" at bounding box center [609, 262] width 1219 height 525
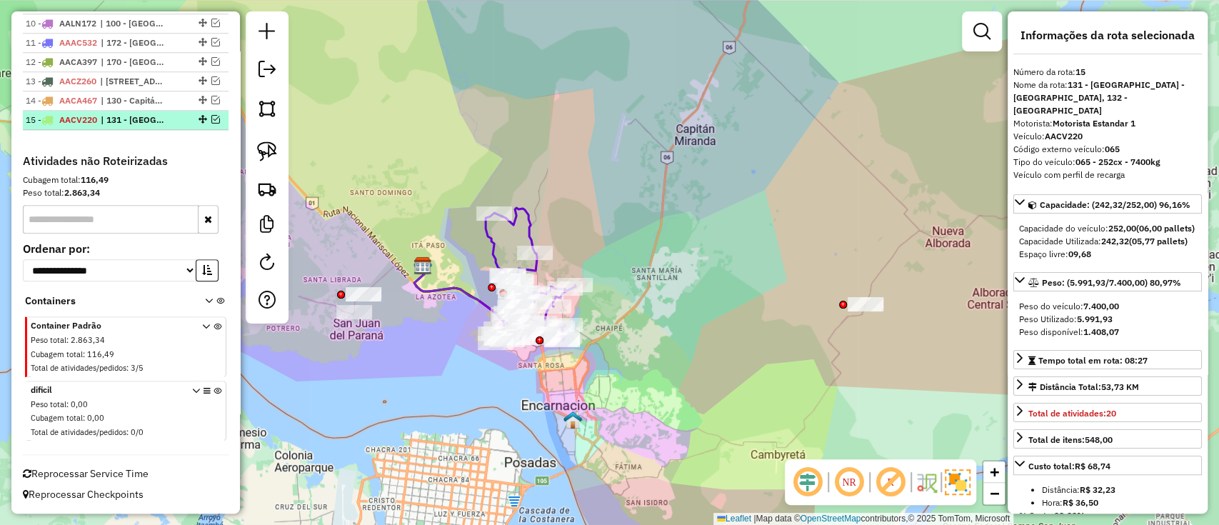
click at [208, 119] on div at bounding box center [201, 119] width 43 height 9
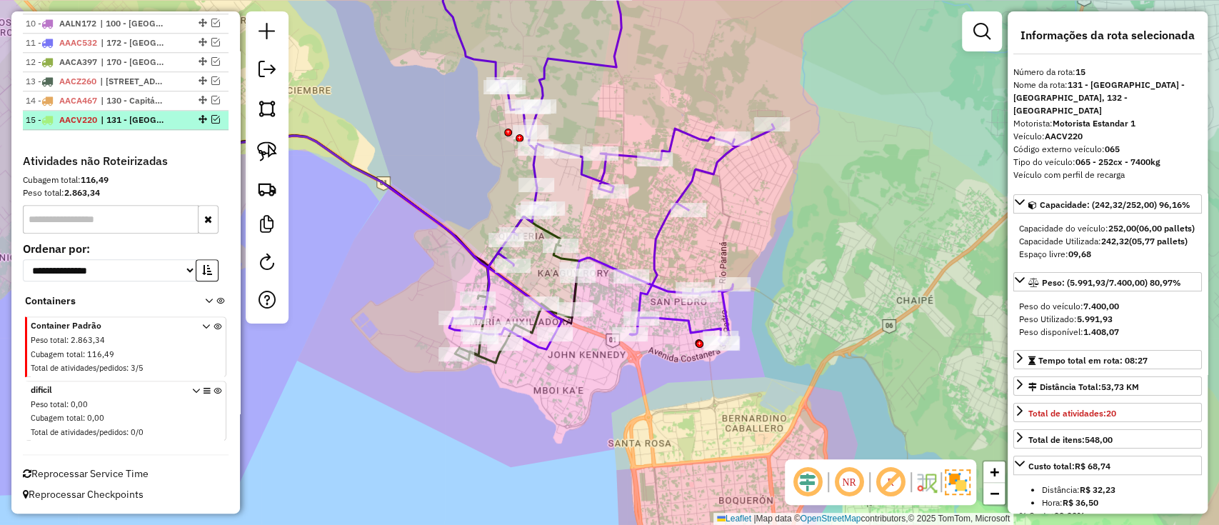
click at [211, 120] on em at bounding box center [215, 119] width 9 height 9
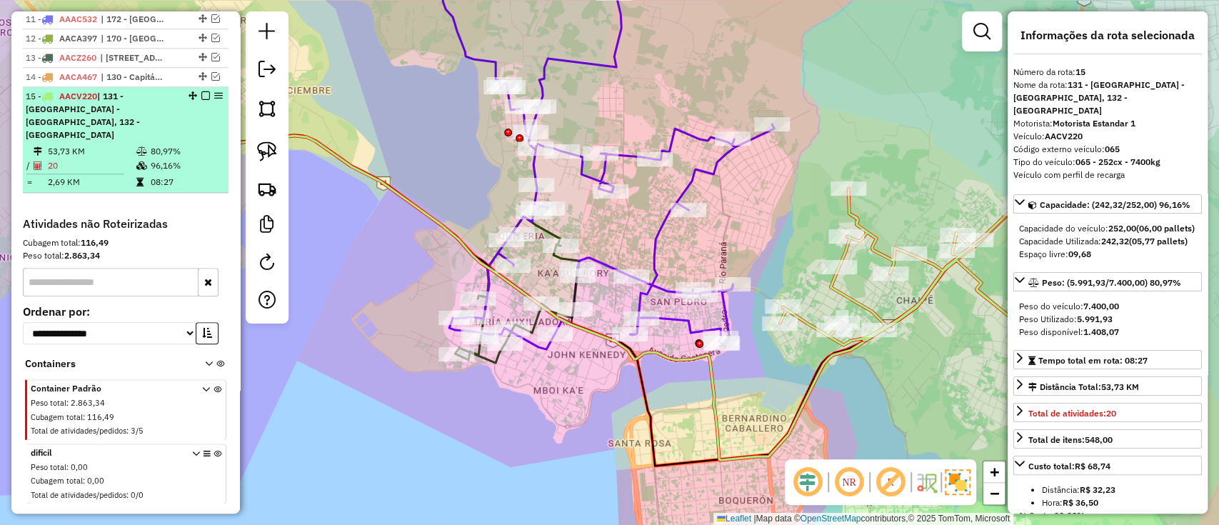
scroll to position [952, 0]
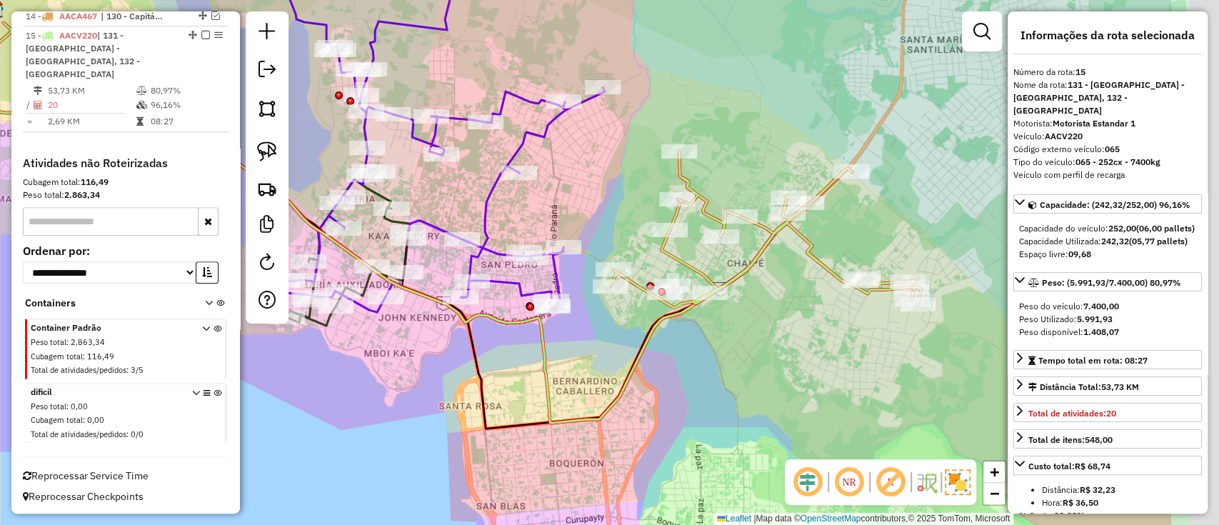
drag, startPoint x: 832, startPoint y: 394, endPoint x: 467, endPoint y: 327, distance: 370.9
click at [467, 328] on div "Janela de atendimento Grade de atendimento Capacidade Transportadoras Veículos …" at bounding box center [609, 262] width 1219 height 525
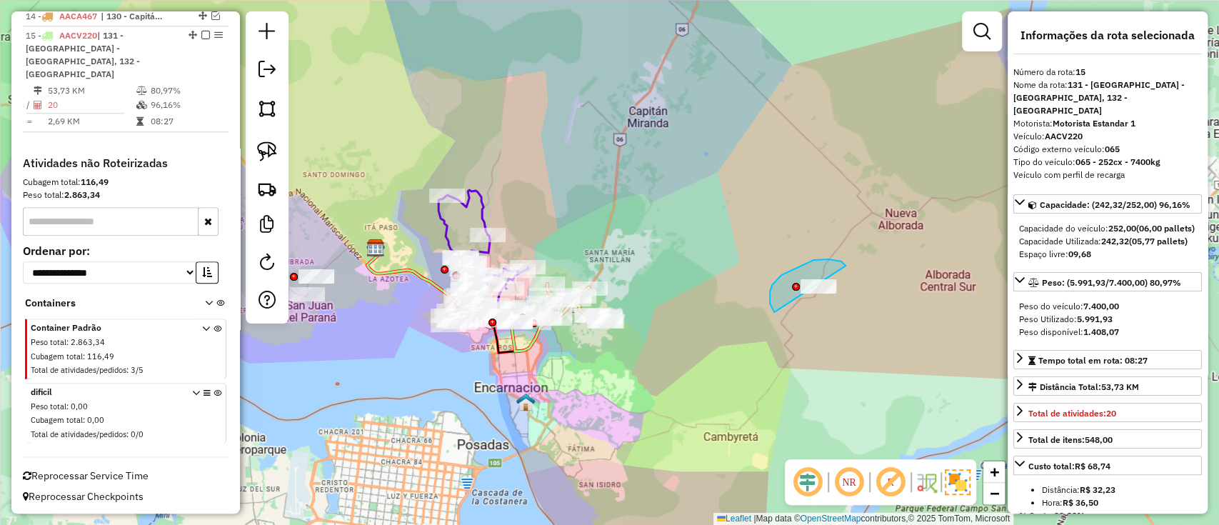
drag, startPoint x: 845, startPoint y: 266, endPoint x: 853, endPoint y: 326, distance: 61.2
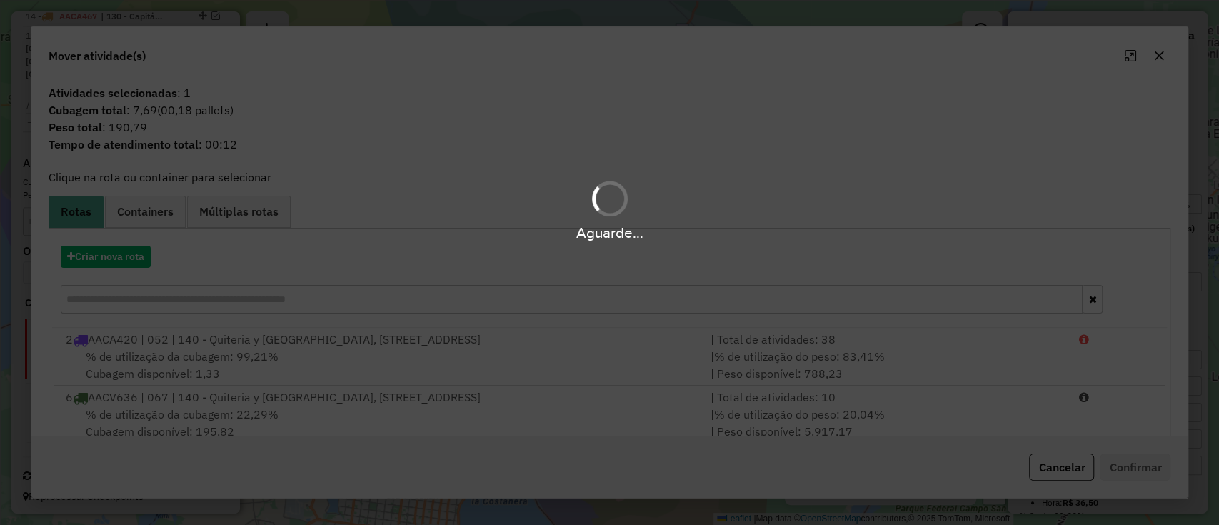
click at [1054, 477] on div "Aguarde..." at bounding box center [609, 262] width 1219 height 525
click at [1052, 468] on div "Aguarde..." at bounding box center [609, 262] width 1219 height 525
click at [1159, 60] on hb-app "Aguarde... Pop-up bloqueado! Seu navegador bloqueou automáticamente a abertura …" at bounding box center [609, 262] width 1219 height 525
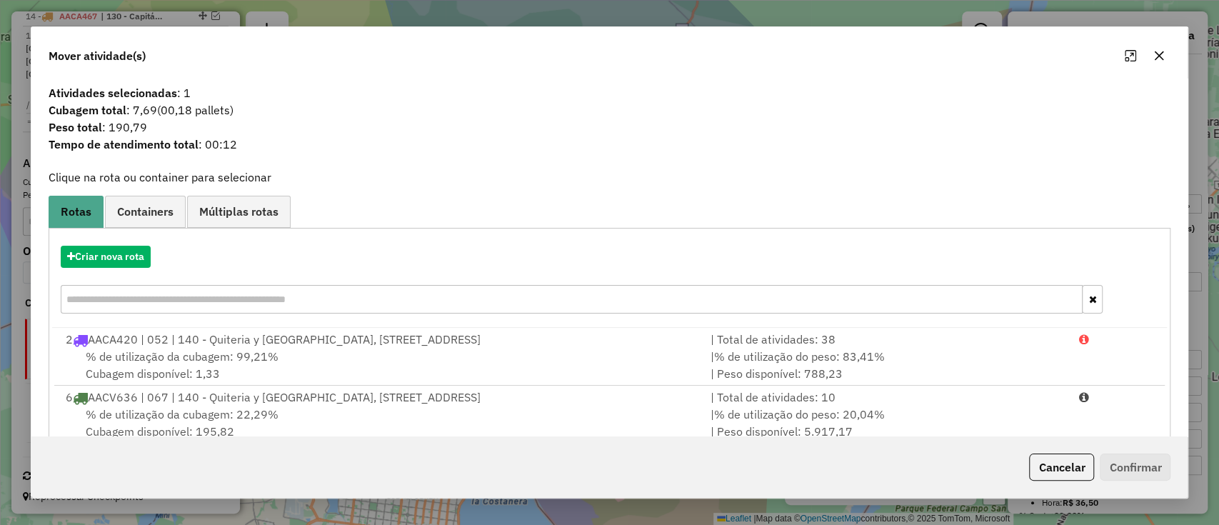
click at [1159, 58] on icon "button" at bounding box center [1158, 55] width 11 height 11
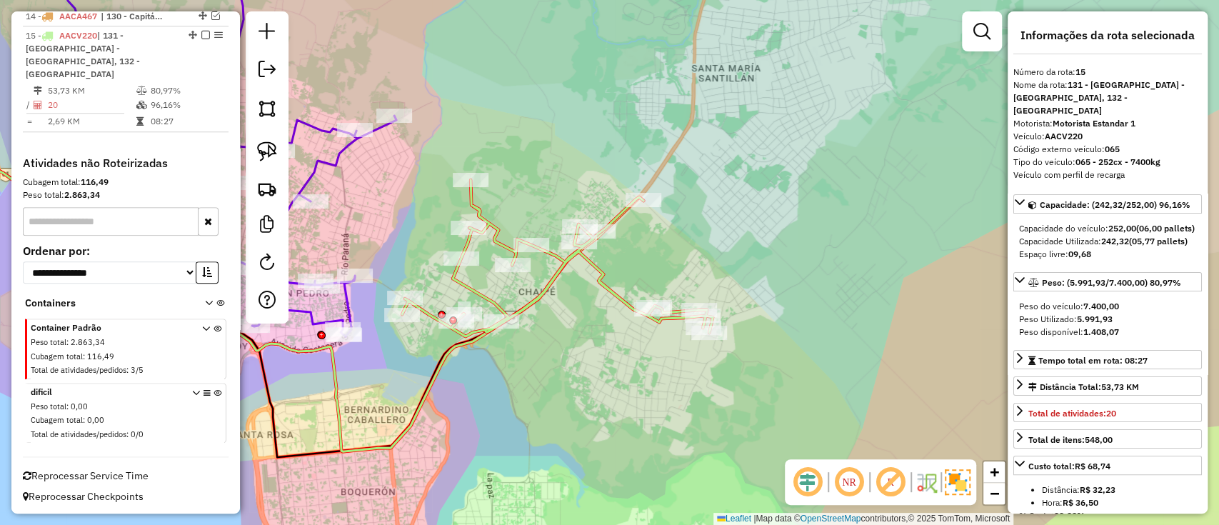
click at [425, 382] on icon at bounding box center [260, 289] width 765 height 324
click at [201, 39] on em at bounding box center [205, 35] width 9 height 9
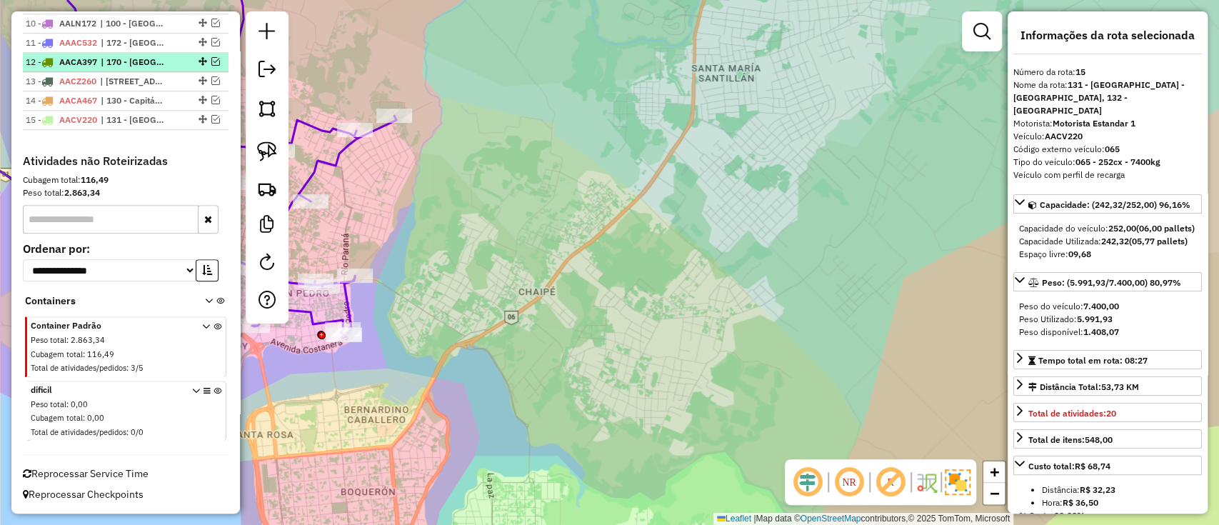
scroll to position [891, 0]
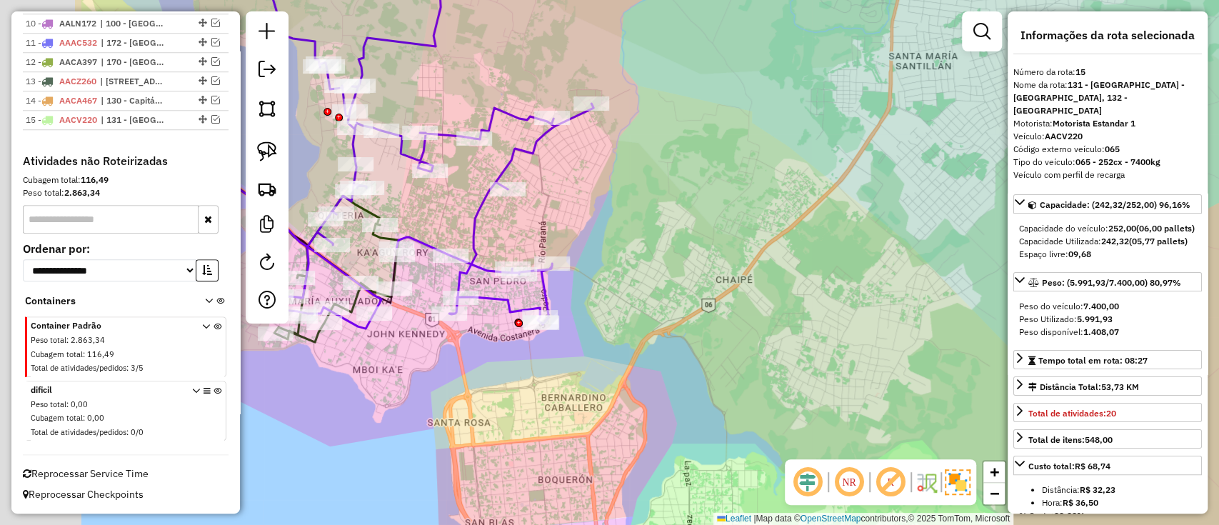
drag, startPoint x: 731, startPoint y: 353, endPoint x: 989, endPoint y: 318, distance: 260.1
click at [993, 326] on div "Janela de atendimento Grade de atendimento Capacidade Transportadoras Veículos …" at bounding box center [609, 262] width 1219 height 525
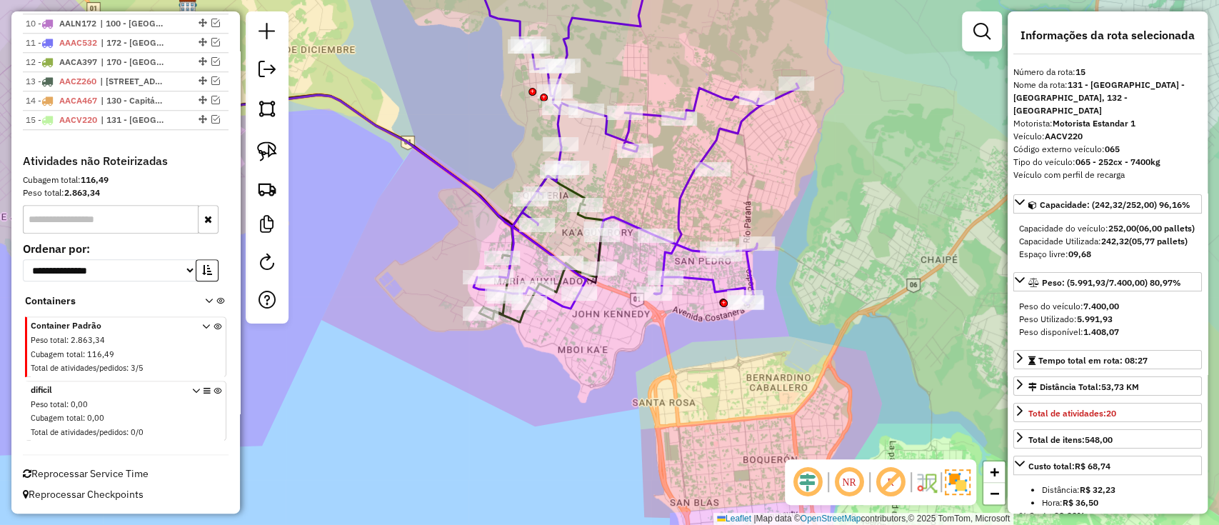
click at [685, 258] on icon at bounding box center [632, 129] width 331 height 358
click at [685, 243] on icon at bounding box center [632, 128] width 331 height 361
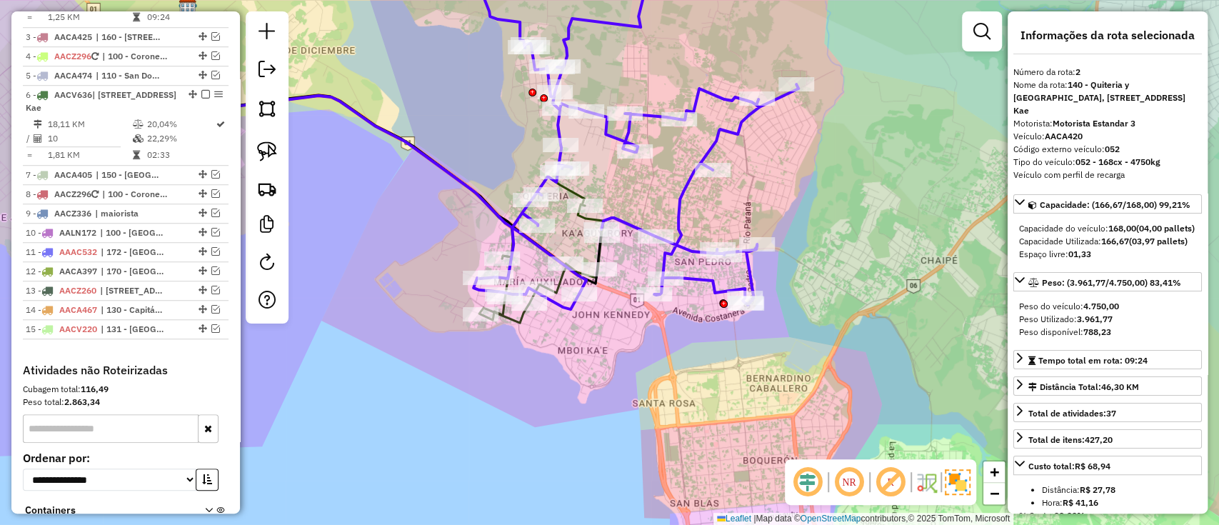
scroll to position [581, 0]
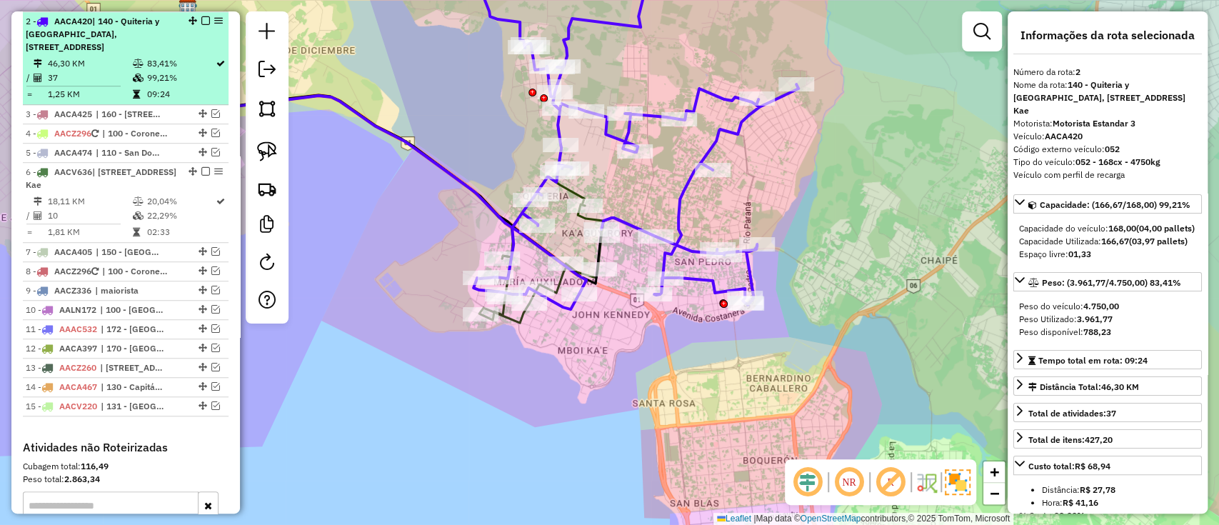
click at [201, 21] on em at bounding box center [205, 20] width 9 height 9
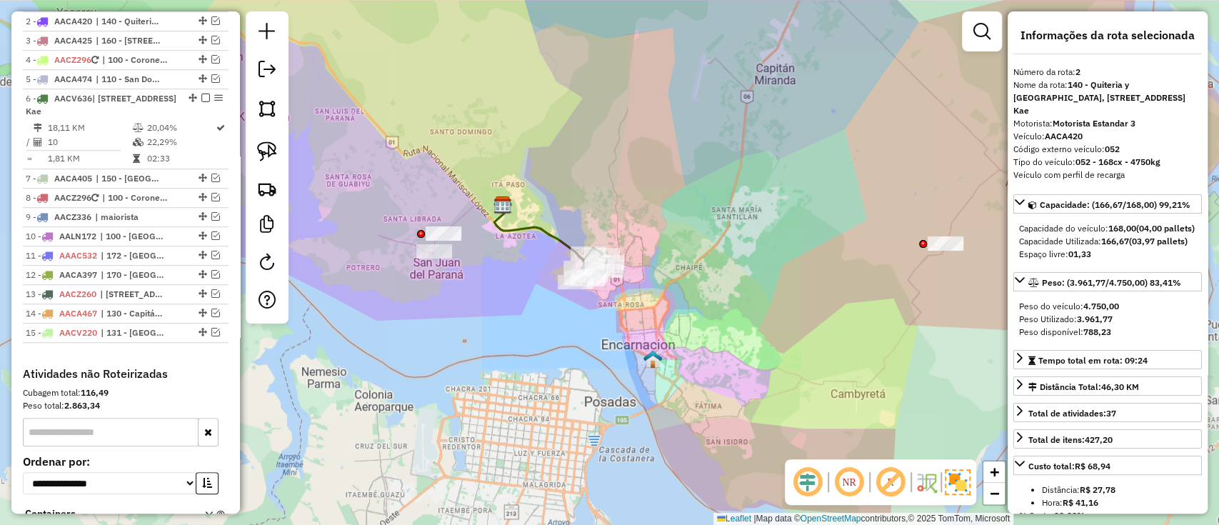
drag, startPoint x: 606, startPoint y: 328, endPoint x: 633, endPoint y: 326, distance: 26.6
click at [634, 340] on div "Janela de atendimento Grade de atendimento Capacidade Transportadoras Veículos …" at bounding box center [609, 262] width 1219 height 525
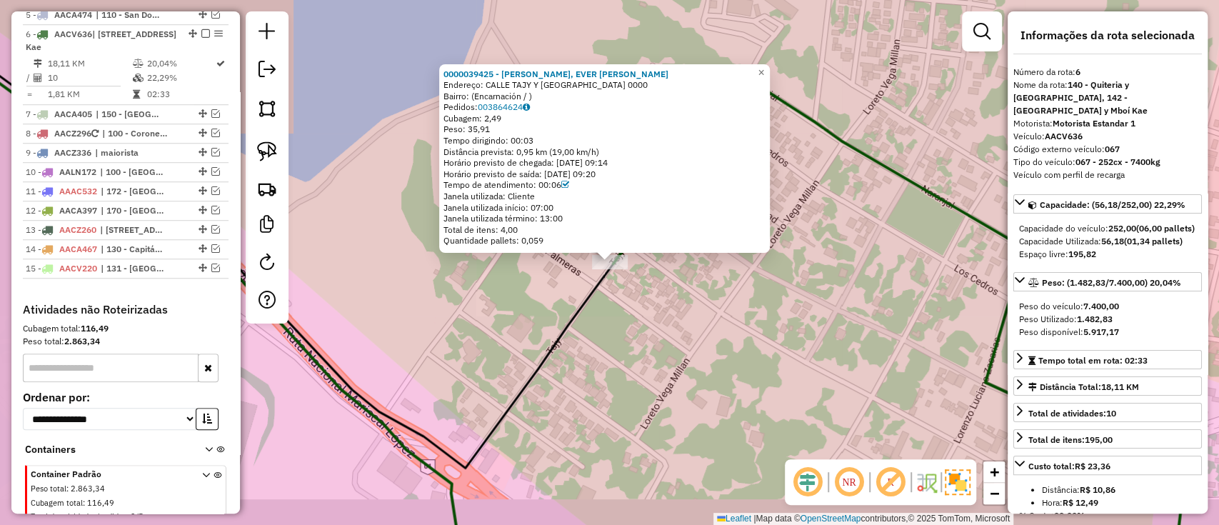
scroll to position [658, 0]
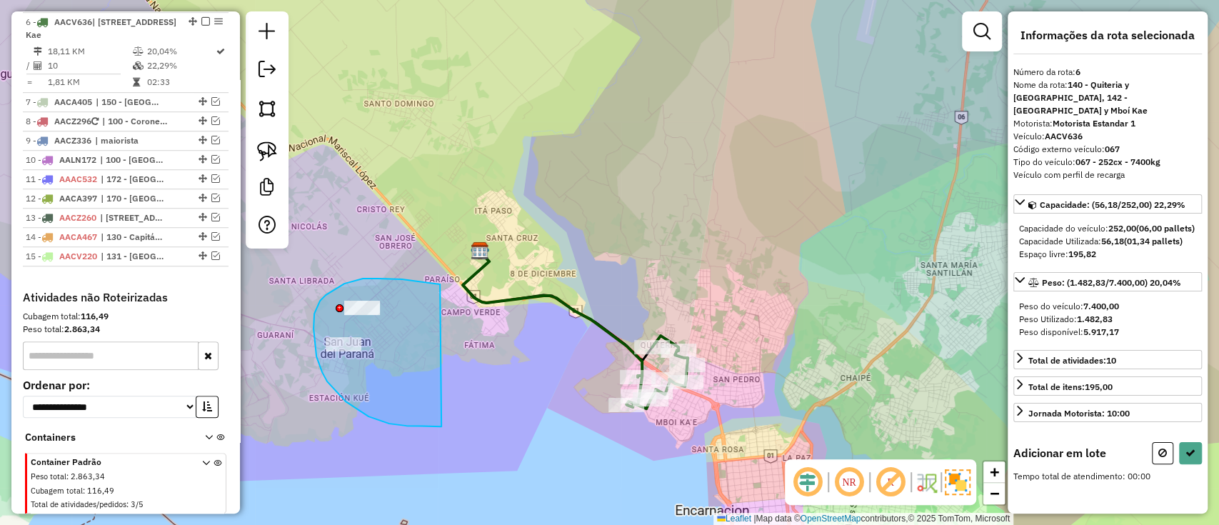
drag, startPoint x: 363, startPoint y: 278, endPoint x: 446, endPoint y: 425, distance: 169.1
click at [445, 426] on div "Janela de atendimento Grade de atendimento Capacidade Transportadoras Veículos …" at bounding box center [609, 262] width 1219 height 525
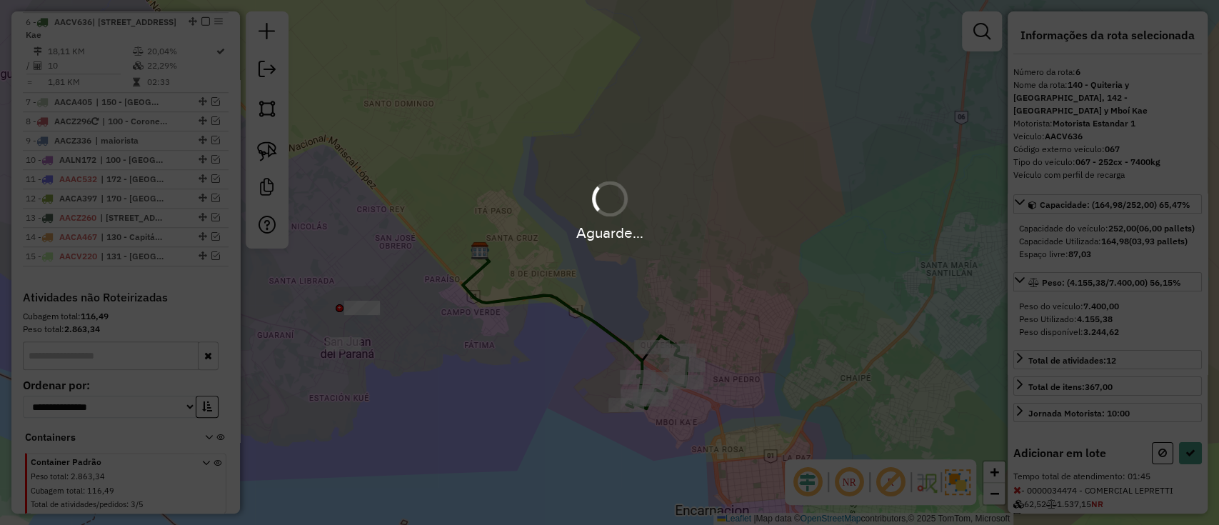
select select "**********"
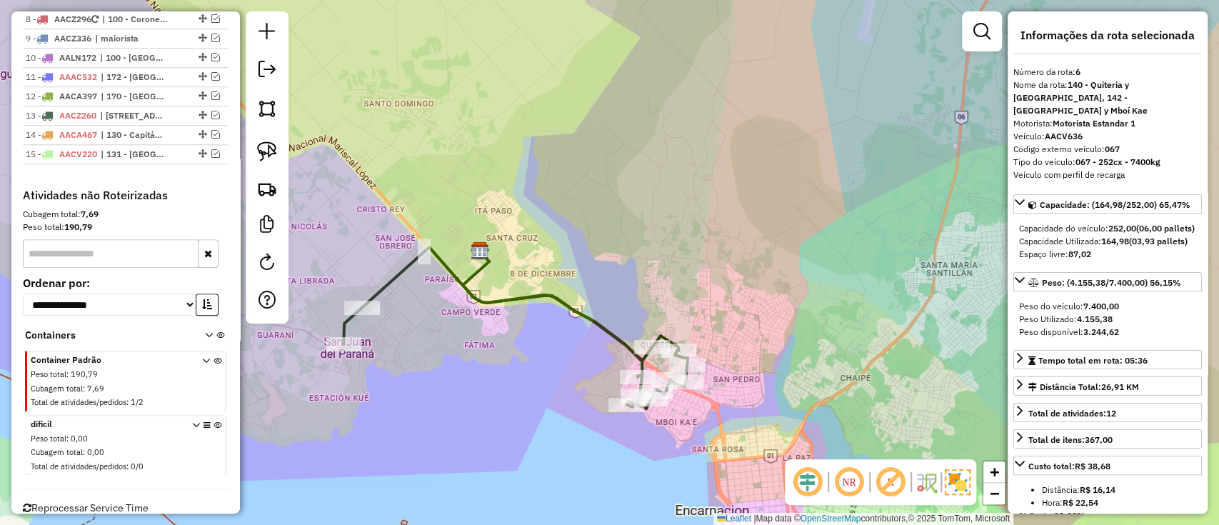
scroll to position [805, 0]
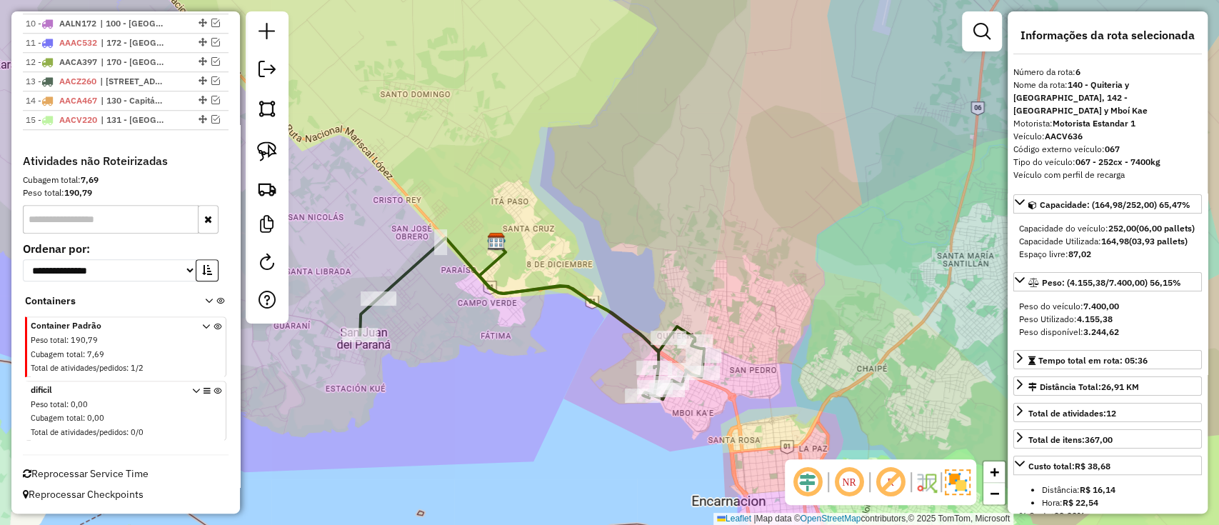
drag, startPoint x: 635, startPoint y: 437, endPoint x: 445, endPoint y: 346, distance: 210.7
click at [686, 411] on div "Janela de atendimento Grade de atendimento Capacidade Transportadoras Veículos …" at bounding box center [609, 262] width 1219 height 525
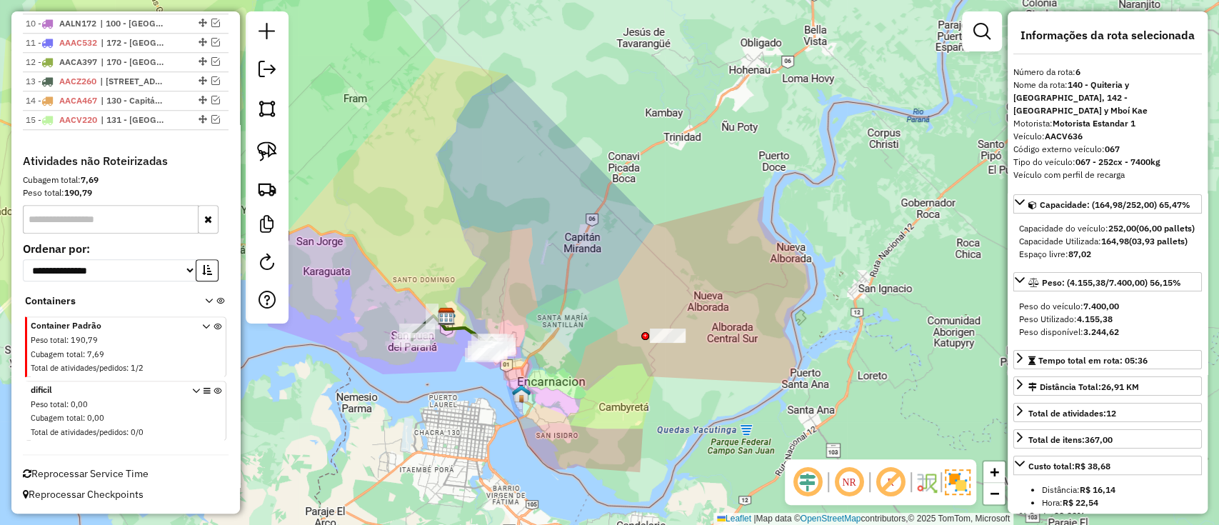
click at [453, 328] on icon at bounding box center [455, 336] width 86 height 40
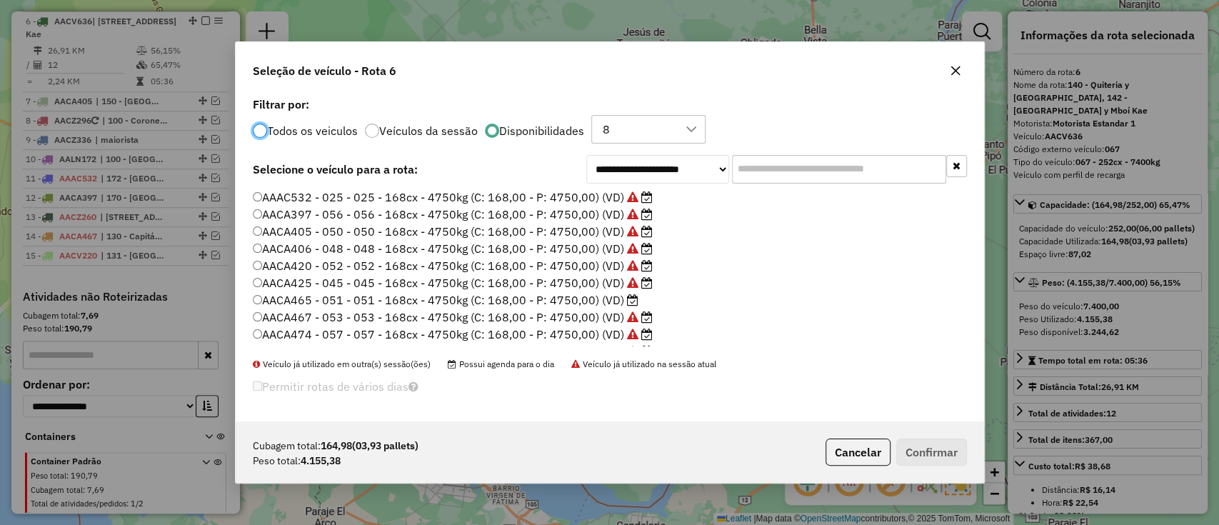
scroll to position [7, 4]
click at [560, 303] on label "AACA465 - 051 - 051 - 168cx - 4750kg (C: 168,00 - P: 4750,00) (VD)" at bounding box center [446, 299] width 386 height 17
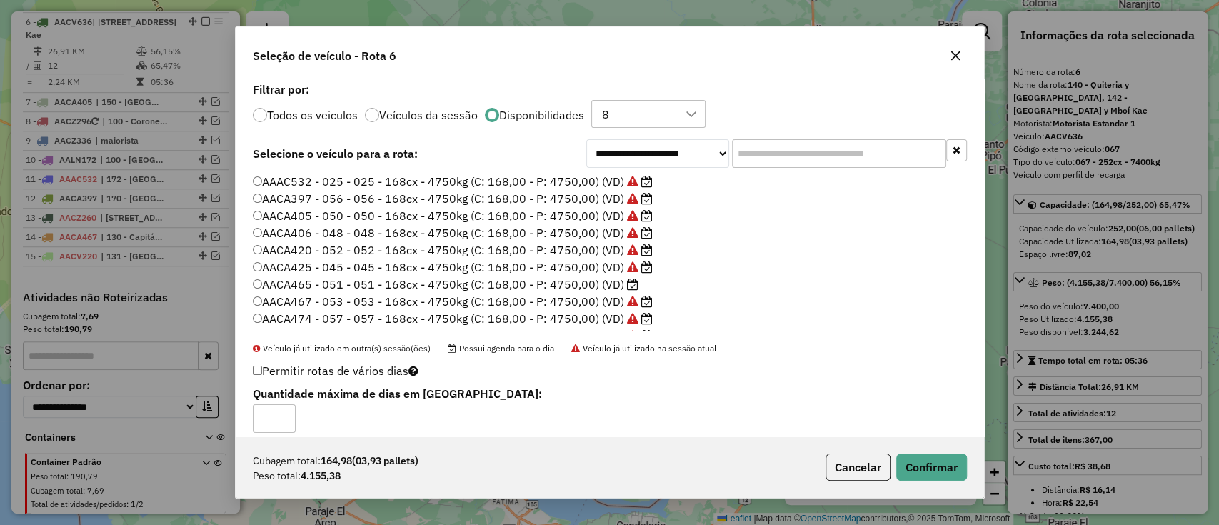
click at [945, 482] on div "Cubagem total: 164,98 (03,93 pallets) Peso total: 4.155,38 Cancelar Confirmar" at bounding box center [610, 466] width 748 height 61
click at [947, 470] on button "Confirmar" at bounding box center [931, 466] width 71 height 27
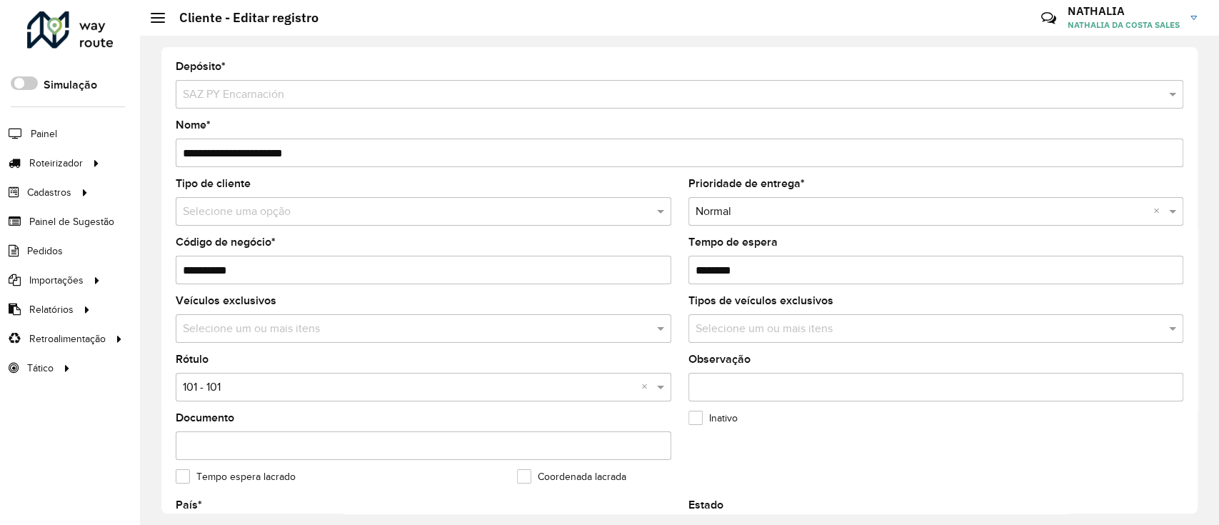
type input "********"
click at [767, 268] on input "Tempo de espera" at bounding box center [935, 270] width 495 height 29
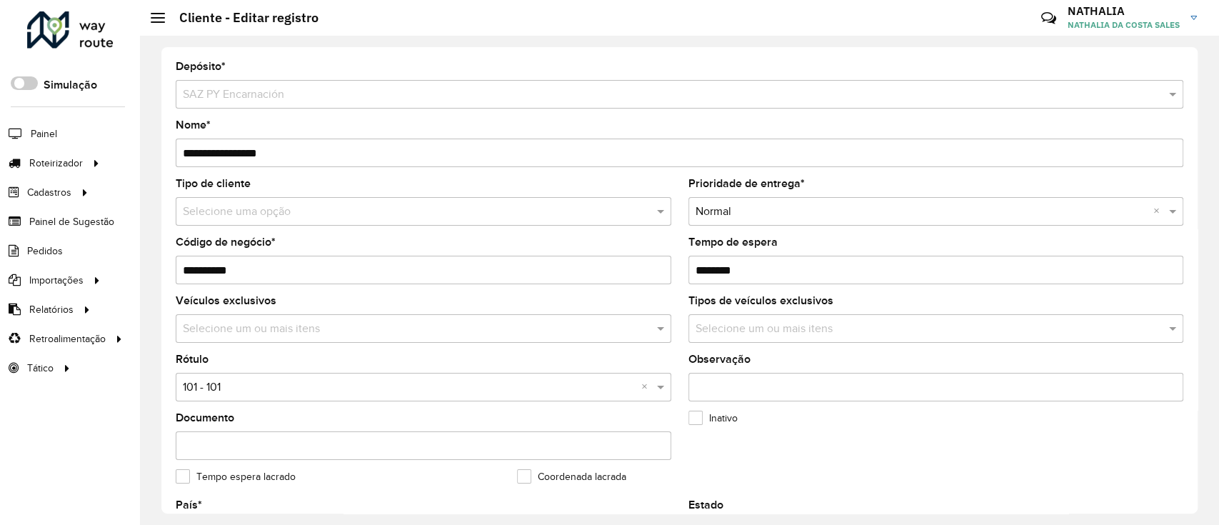
click at [767, 268] on input "Tempo de espera" at bounding box center [935, 270] width 495 height 29
type input "********"
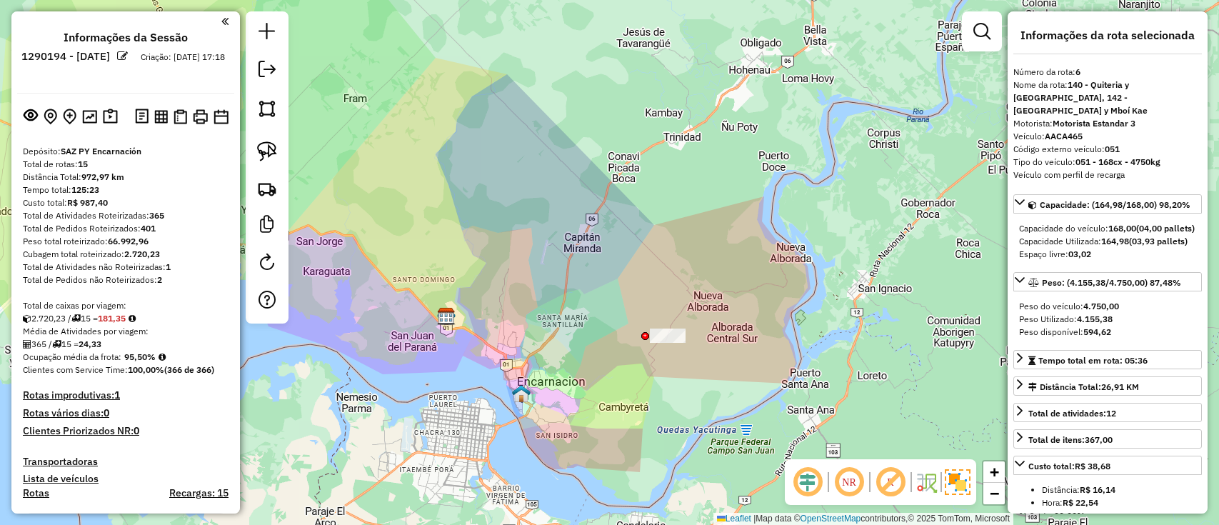
select select "**********"
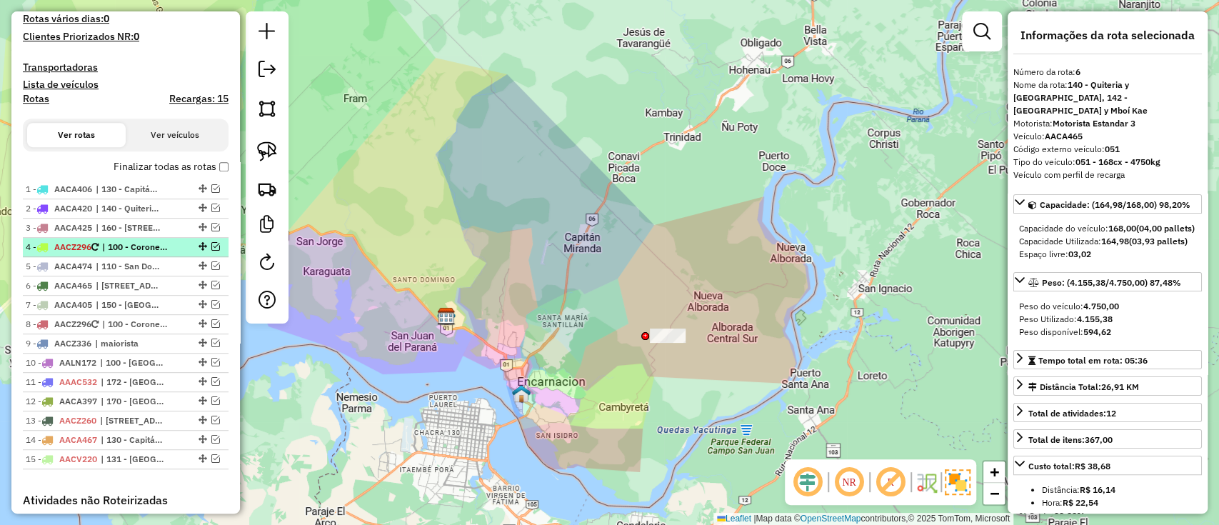
click at [211, 246] on em at bounding box center [215, 246] width 9 height 9
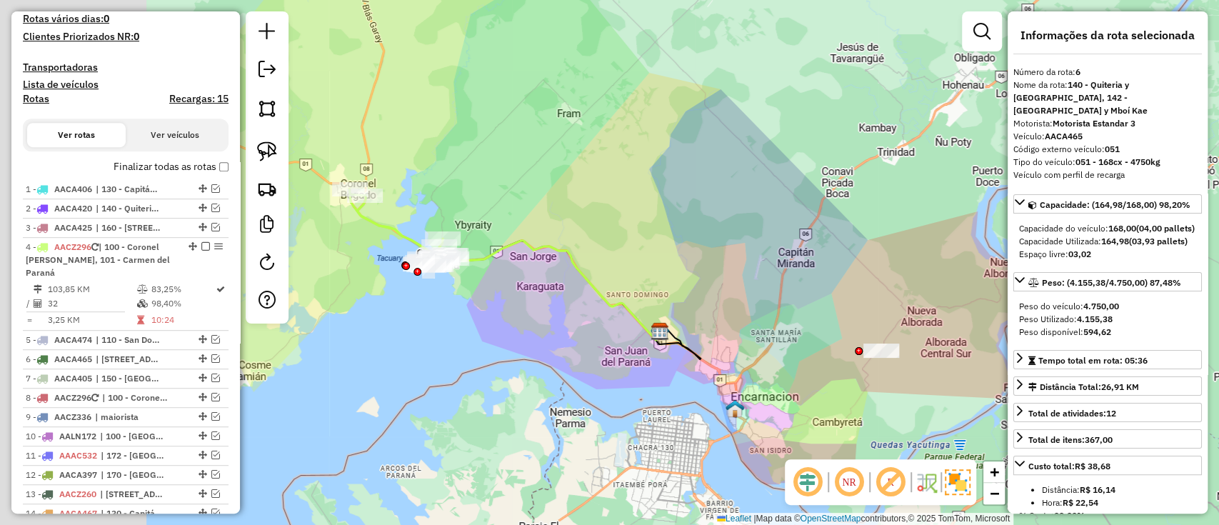
drag, startPoint x: 525, startPoint y: 333, endPoint x: 708, endPoint y: 323, distance: 183.1
click at [669, 326] on img at bounding box center [659, 331] width 19 height 19
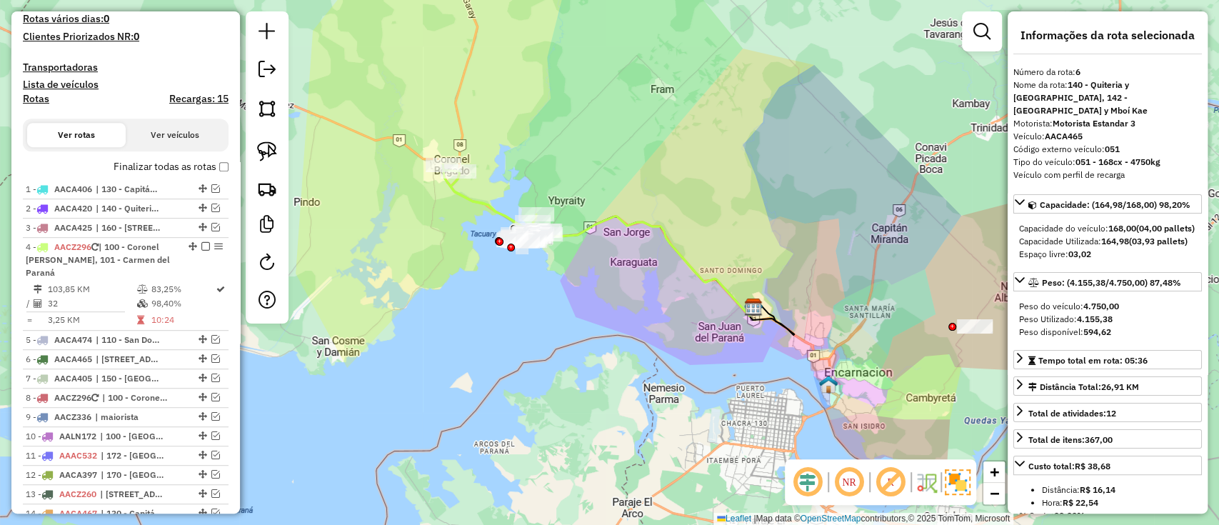
click at [573, 221] on div "Rota 4 - Placa AACZ296 0000068561 - DENIS RODRIGO GALEANO Janela de atendimento…" at bounding box center [609, 262] width 1219 height 525
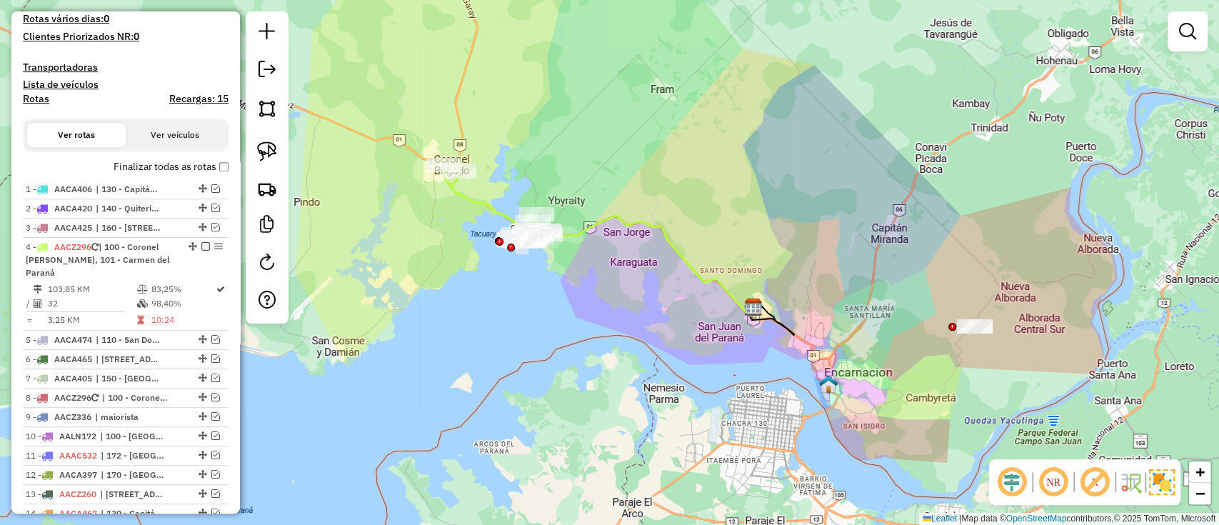
click at [579, 228] on icon at bounding box center [599, 240] width 313 height 151
select select "**********"
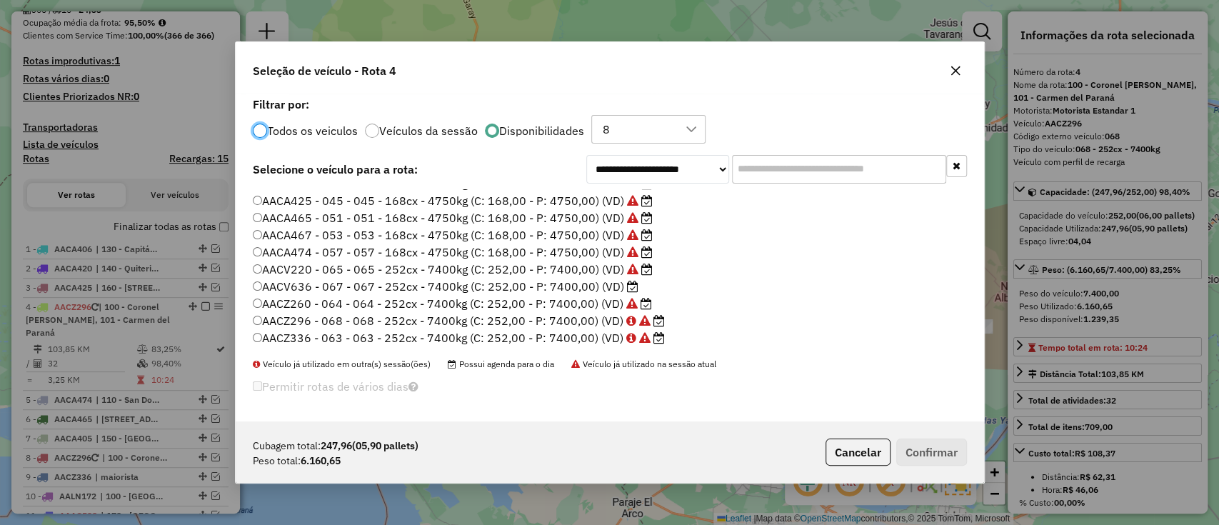
scroll to position [0, 0]
click at [838, 445] on button "Cancelar" at bounding box center [857, 451] width 65 height 27
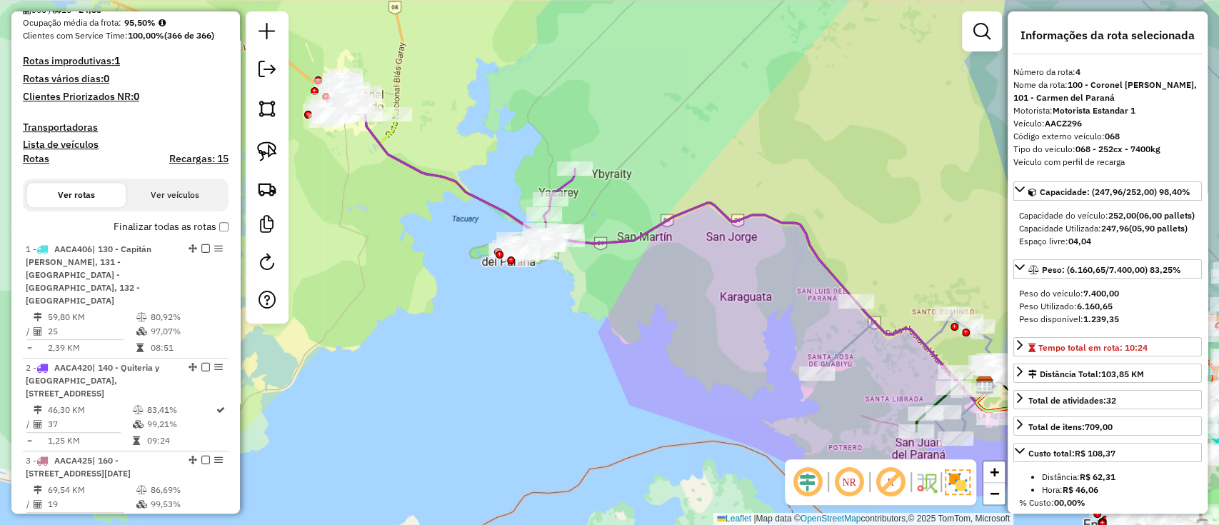
click at [428, 175] on icon at bounding box center [826, 329] width 998 height 495
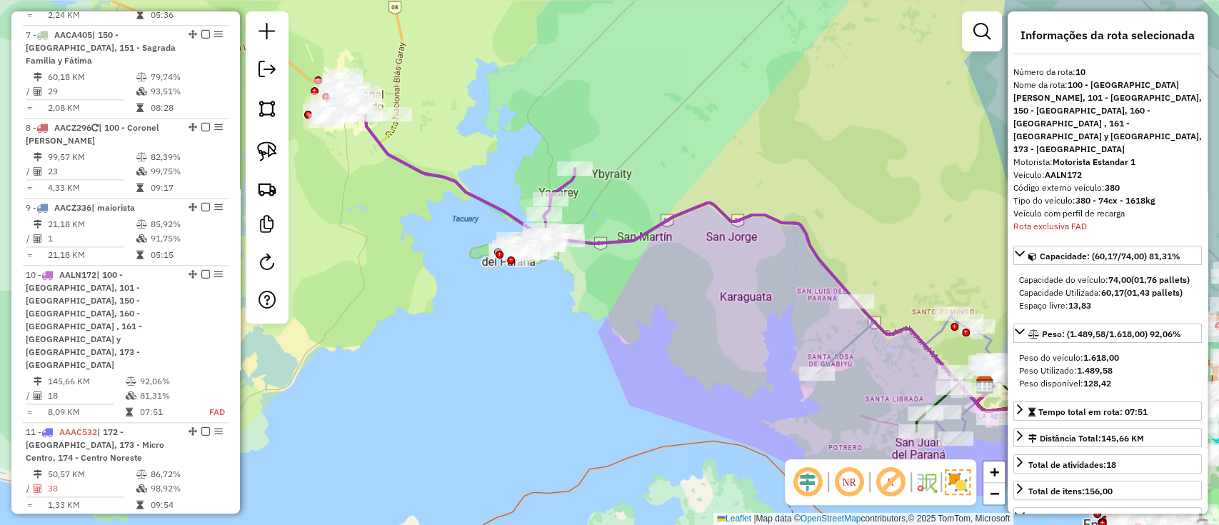
scroll to position [1345, 0]
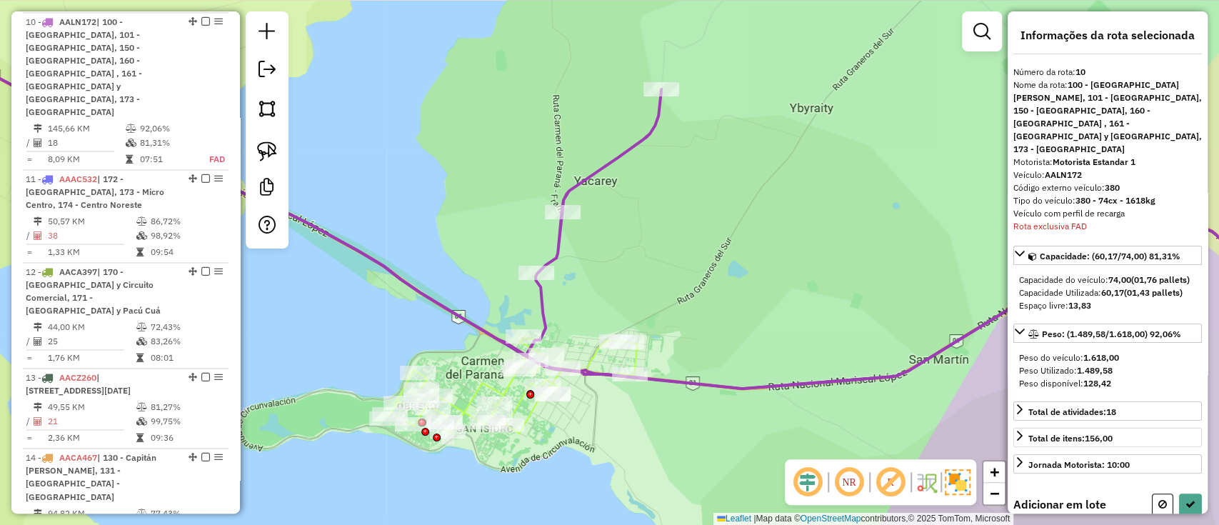
drag, startPoint x: 1159, startPoint y: 484, endPoint x: 1154, endPoint y: 471, distance: 14.1
click at [1160, 499] on icon at bounding box center [1162, 504] width 9 height 10
select select "**********"
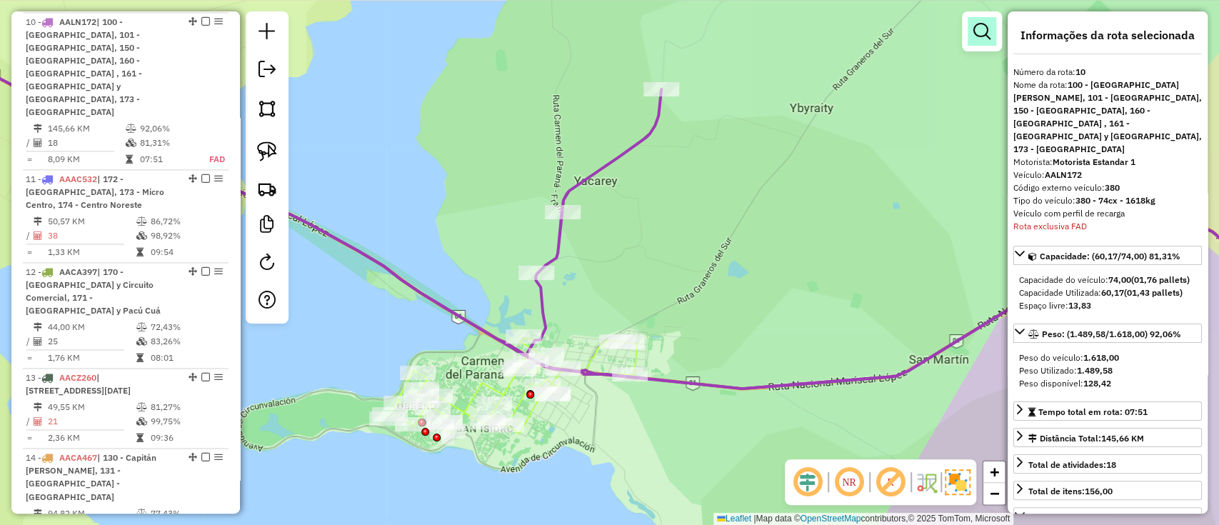
click at [977, 34] on em at bounding box center [981, 31] width 17 height 17
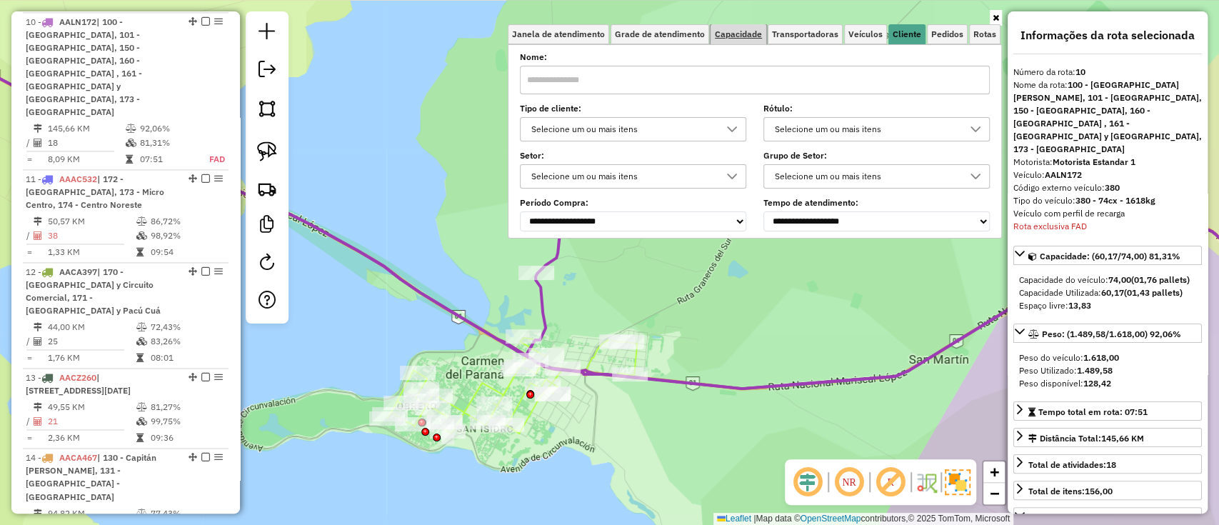
click at [735, 37] on span "Capacidade" at bounding box center [738, 34] width 47 height 9
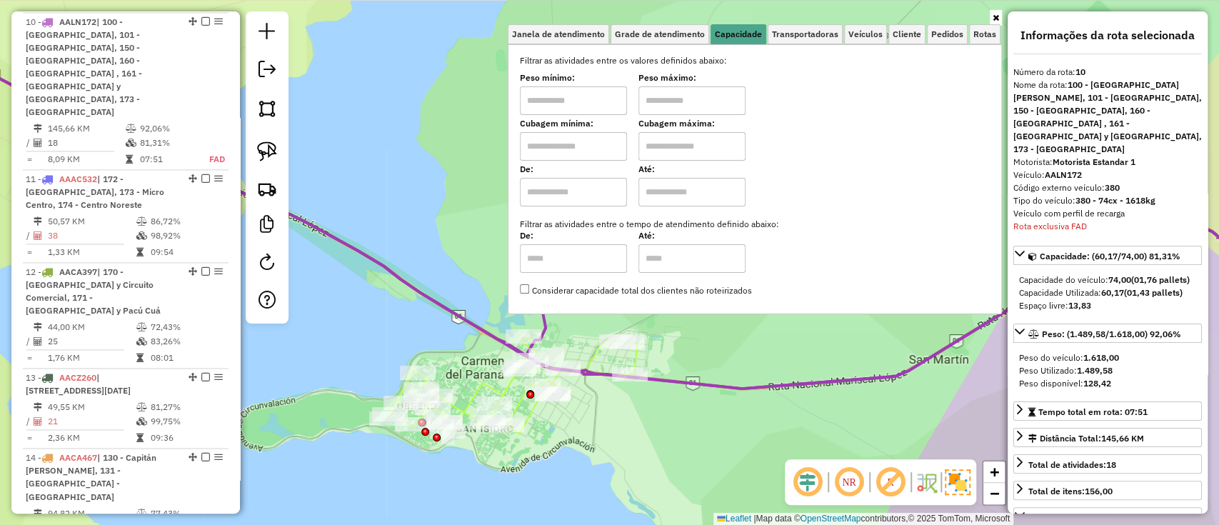
click at [603, 151] on input "text" at bounding box center [573, 146] width 107 height 29
type input "****"
click at [670, 149] on input "text" at bounding box center [691, 146] width 107 height 29
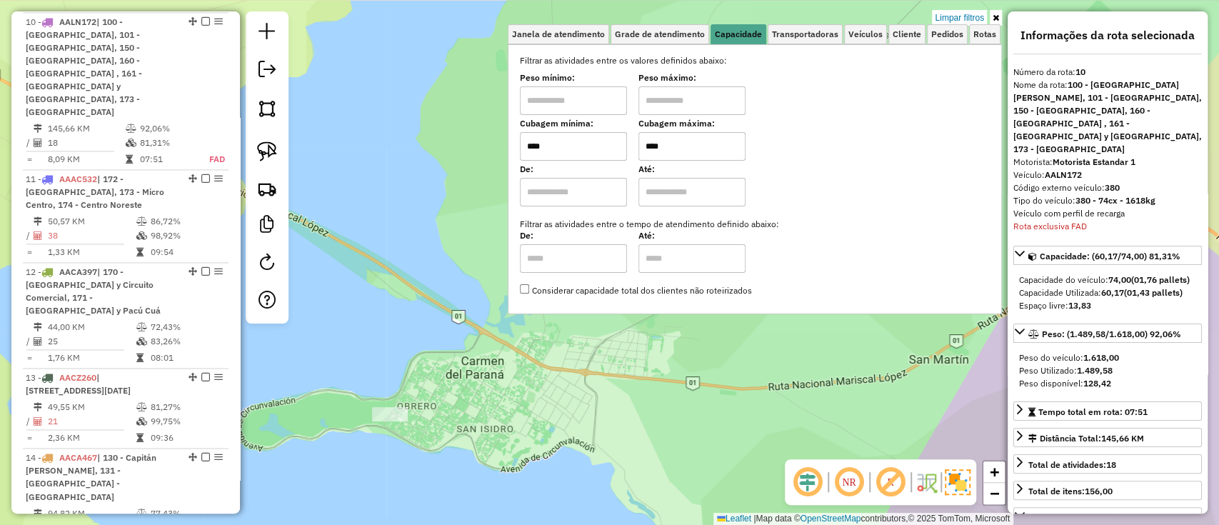
type input "****"
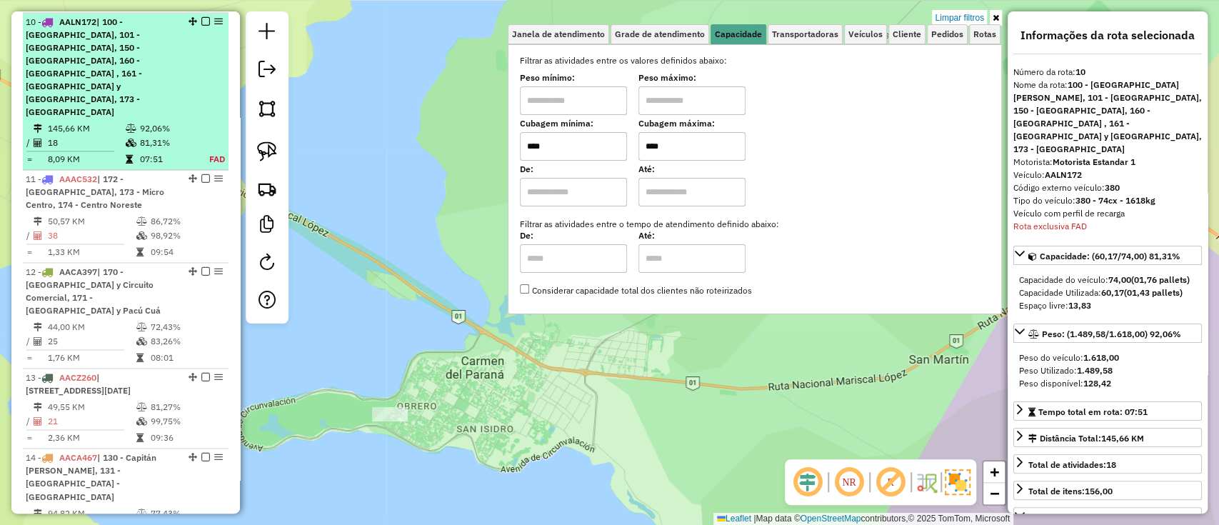
click at [163, 79] on li "10 - AALN172 | 100 - Coronel Bogado, 101 - Carmen del Paraná, 150 - San Isidro,…" at bounding box center [126, 91] width 206 height 157
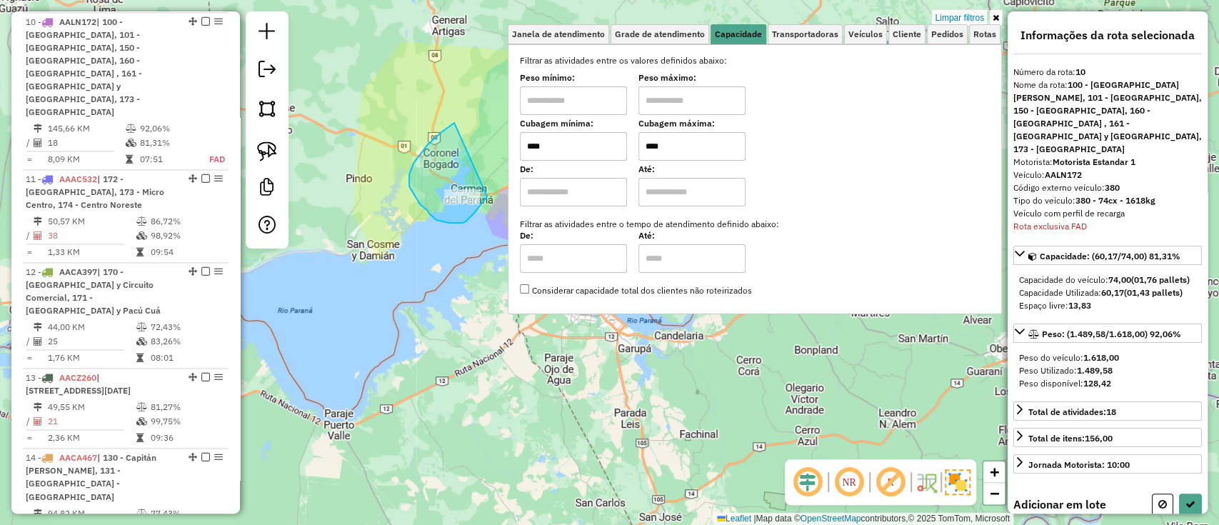
drag, startPoint x: 441, startPoint y: 132, endPoint x: 487, endPoint y: 196, distance: 78.8
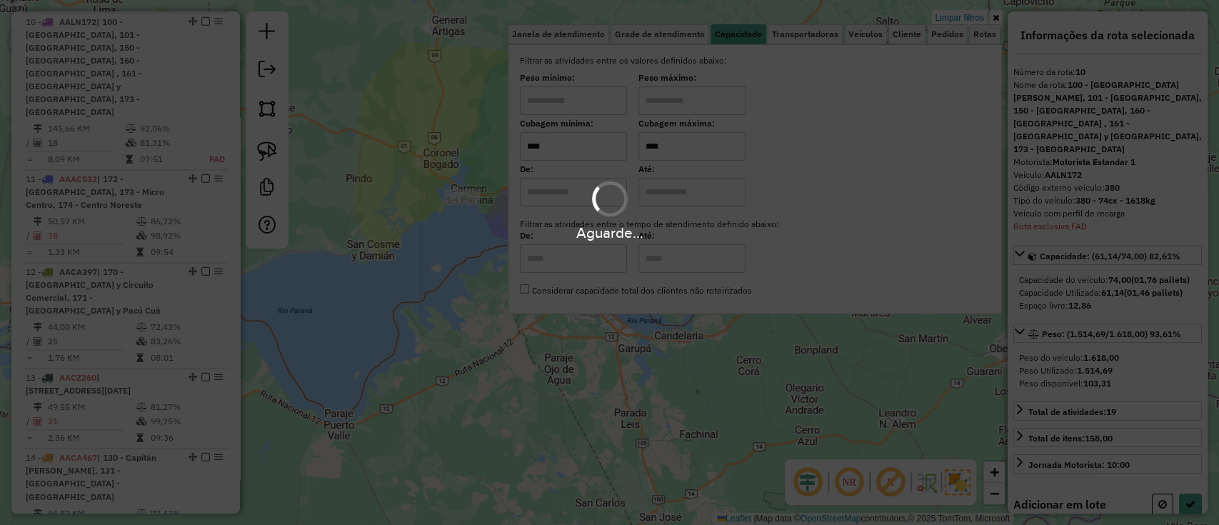
select select "**********"
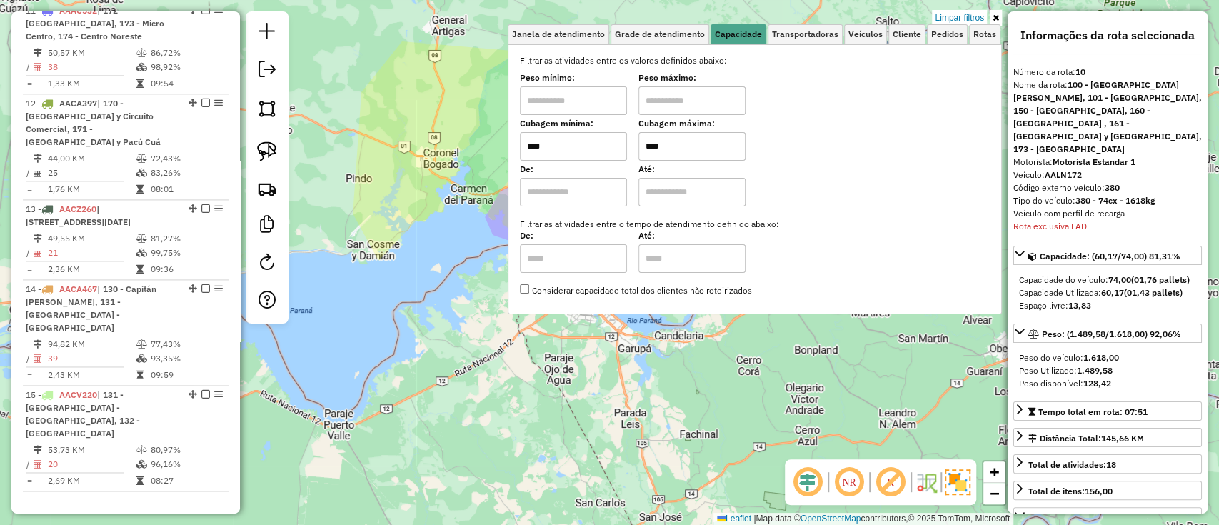
click at [463, 324] on div "Limpar filtros Janela de atendimento Grade de atendimento Capacidade Transporta…" at bounding box center [609, 262] width 1219 height 525
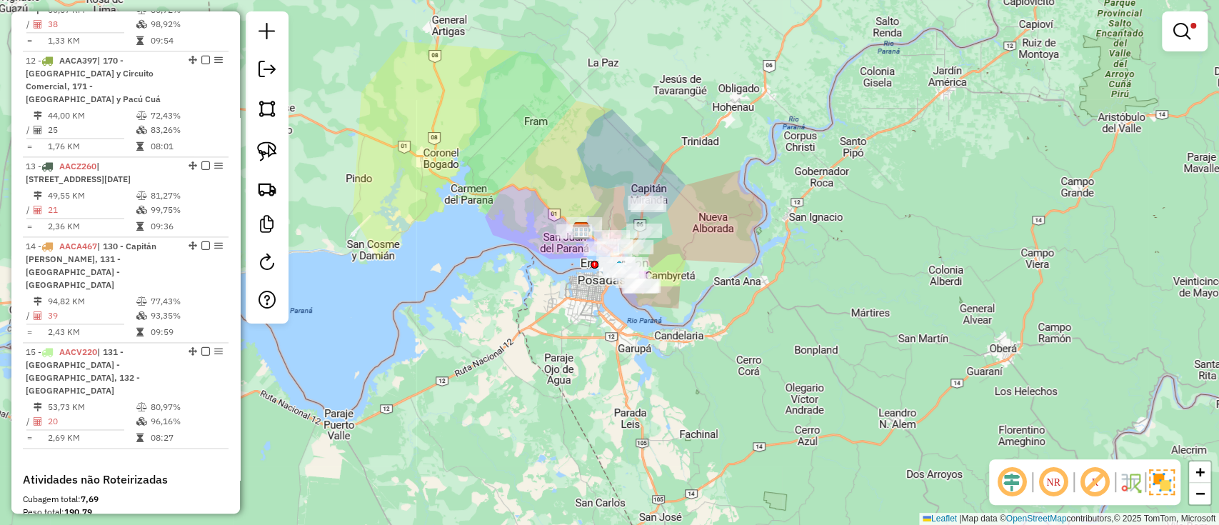
select select "**********"
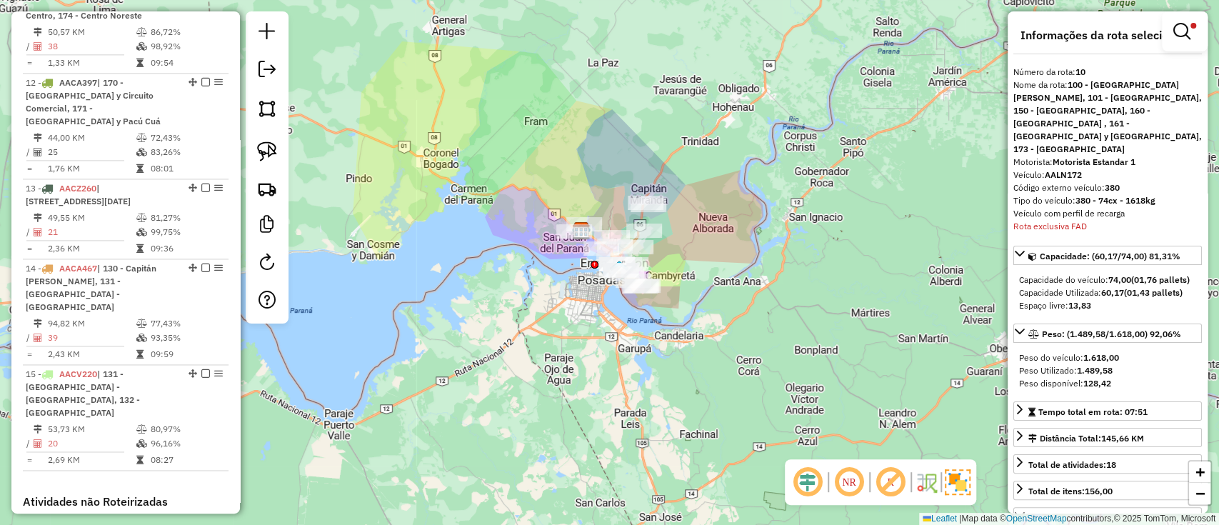
scroll to position [1284, 0]
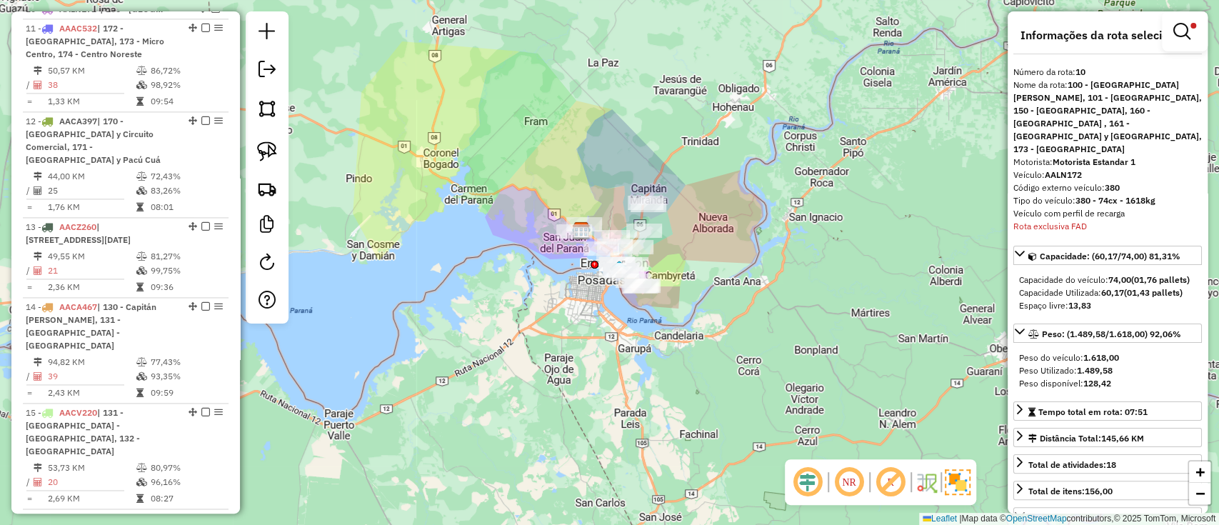
click at [986, 54] on div "Limpar filtros Janela de atendimento Grade de atendimento Capacidade Transporta…" at bounding box center [609, 262] width 1219 height 525
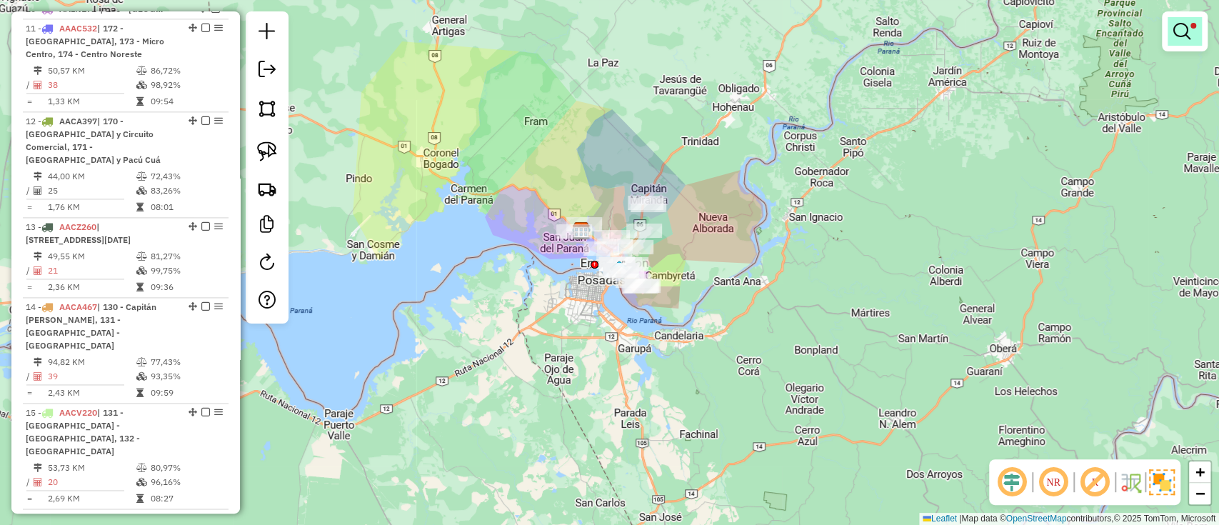
click at [1193, 34] on link at bounding box center [1184, 31] width 34 height 29
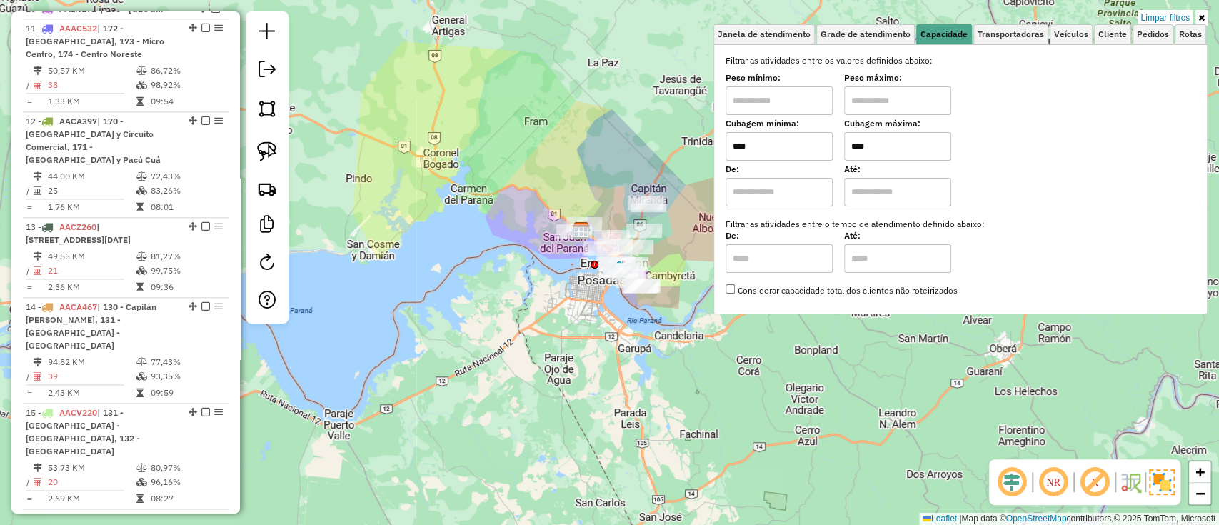
click at [922, 138] on input "****" at bounding box center [897, 146] width 107 height 29
type input "****"
select select "**********"
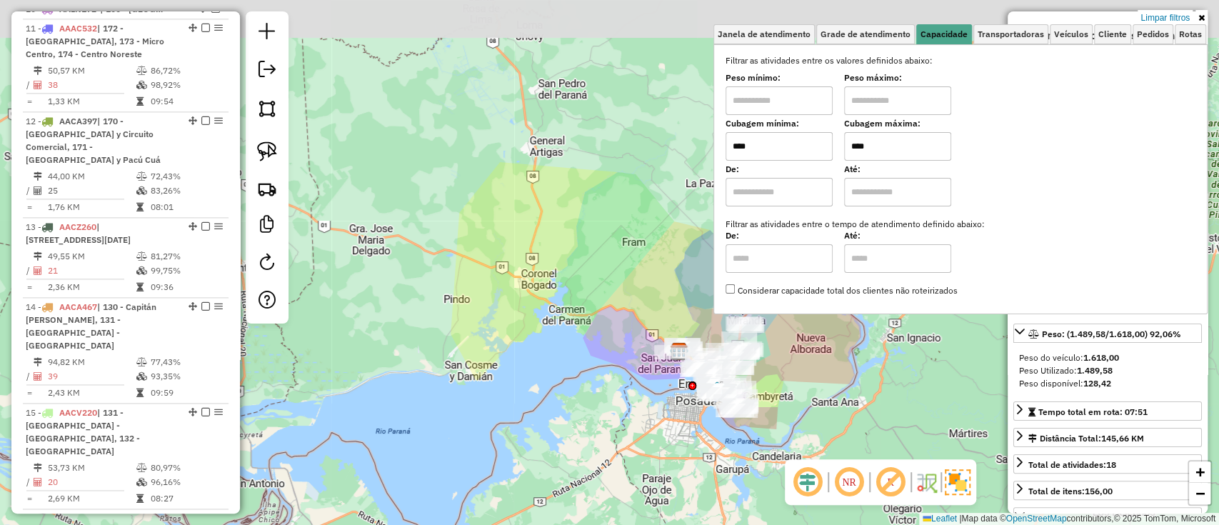
drag, startPoint x: 502, startPoint y: 239, endPoint x: 583, endPoint y: 334, distance: 125.1
click at [583, 334] on div "Limpar filtros Janela de atendimento Grade de atendimento Capacidade Transporta…" at bounding box center [609, 262] width 1219 height 525
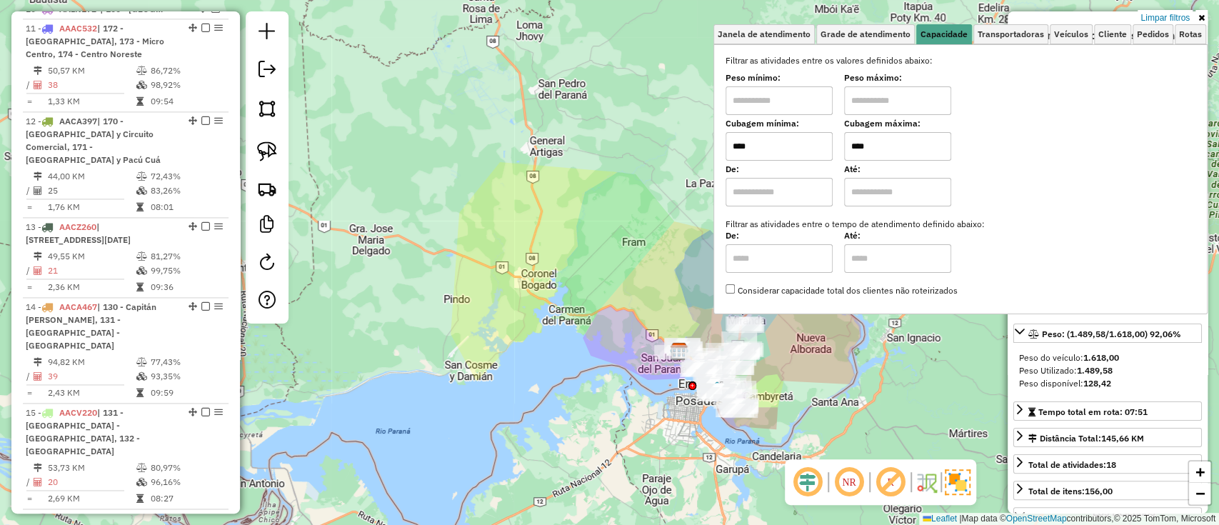
click at [925, 142] on input "****" at bounding box center [897, 146] width 107 height 29
click at [929, 154] on input "****" at bounding box center [897, 146] width 107 height 29
type input "****"
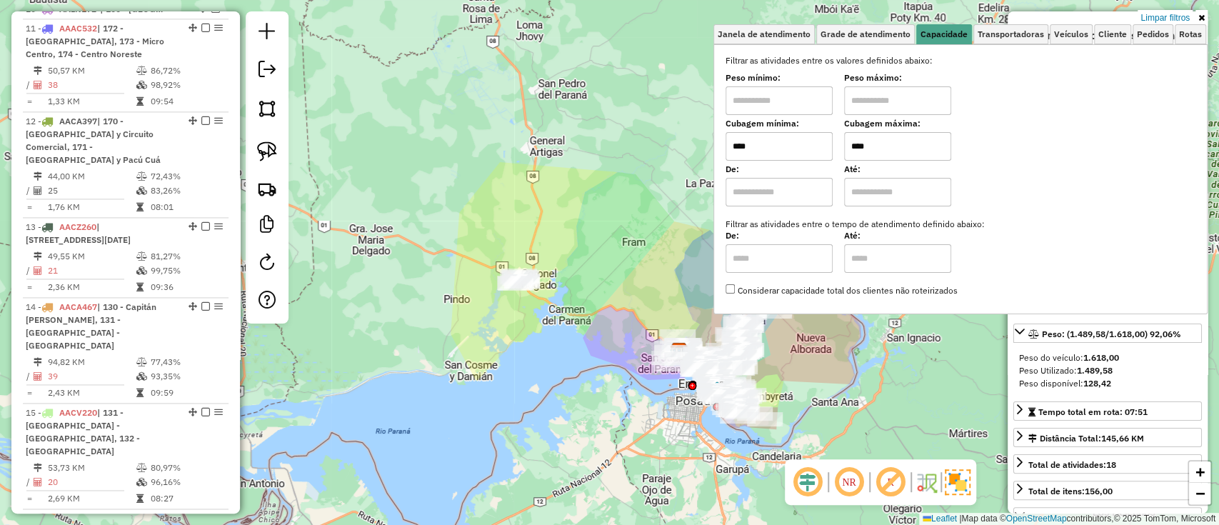
click at [568, 296] on div "Limpar filtros Janela de atendimento Grade de atendimento Capacidade Transporta…" at bounding box center [609, 262] width 1219 height 525
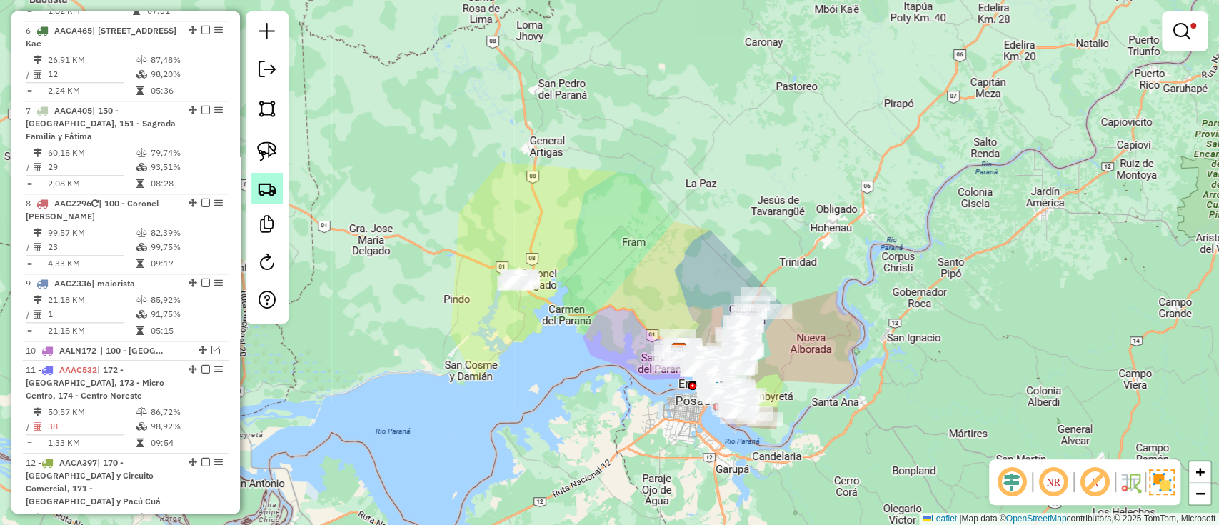
scroll to position [903, 0]
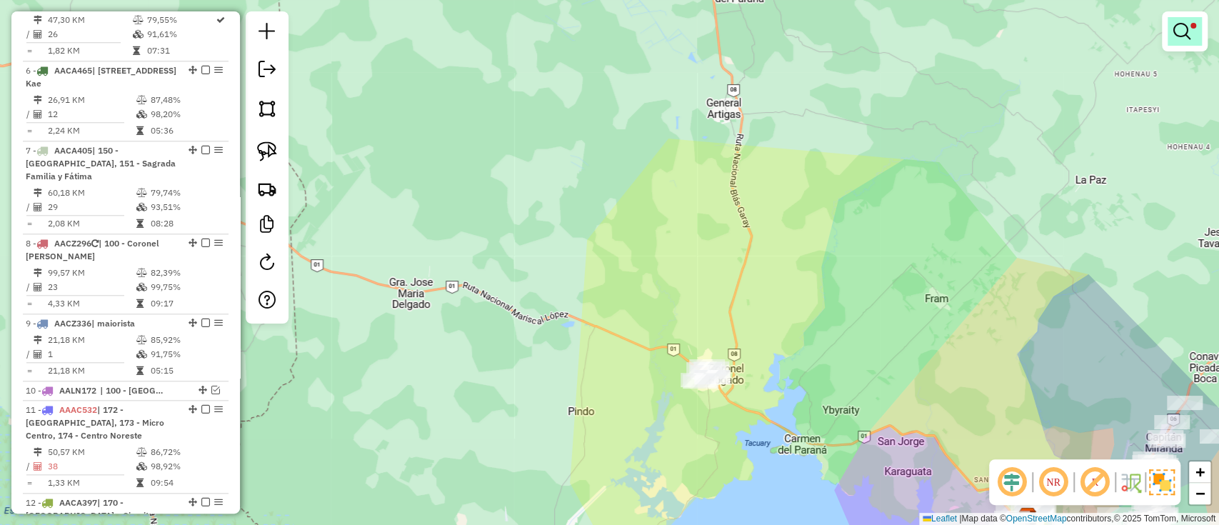
click at [1189, 37] on em at bounding box center [1181, 31] width 17 height 17
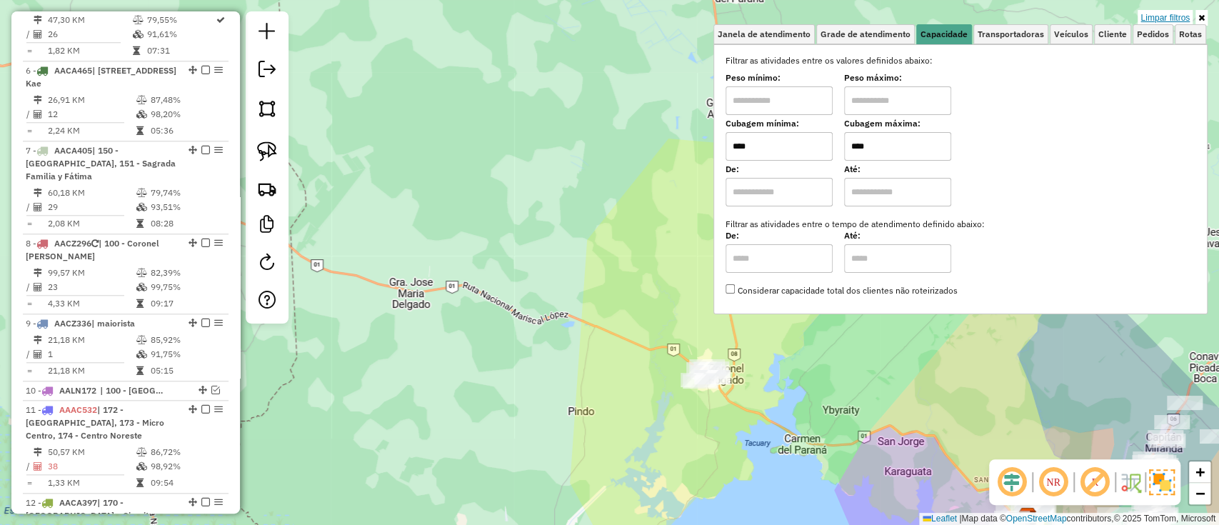
click at [1179, 21] on link "Limpar filtros" at bounding box center [1164, 18] width 55 height 16
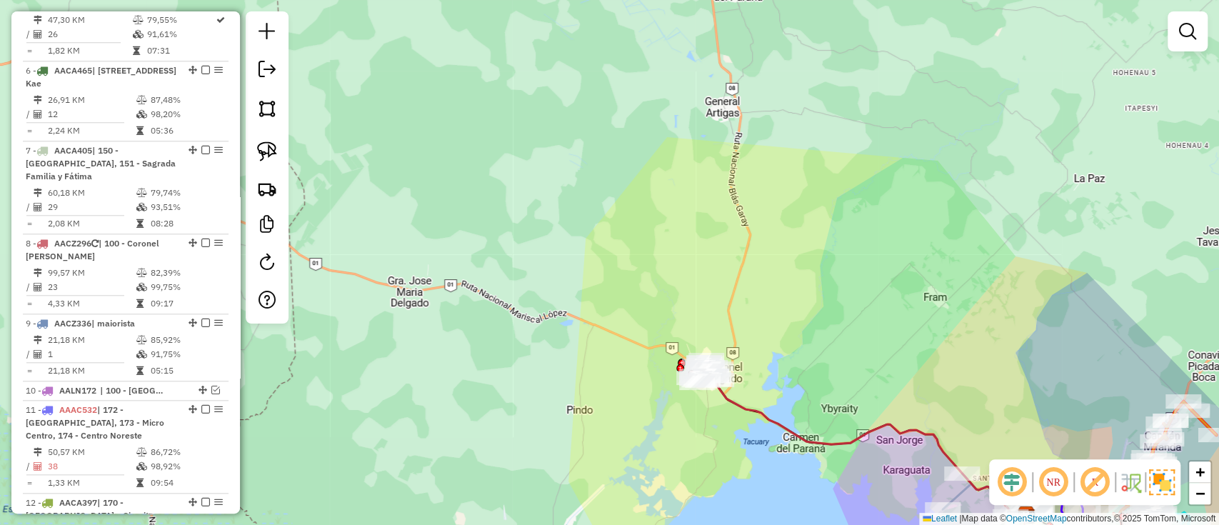
drag, startPoint x: 745, startPoint y: 288, endPoint x: 525, endPoint y: 123, distance: 275.3
click at [533, 128] on div "Janela de atendimento Grade de atendimento Capacidade Transportadoras Veículos …" at bounding box center [609, 262] width 1219 height 525
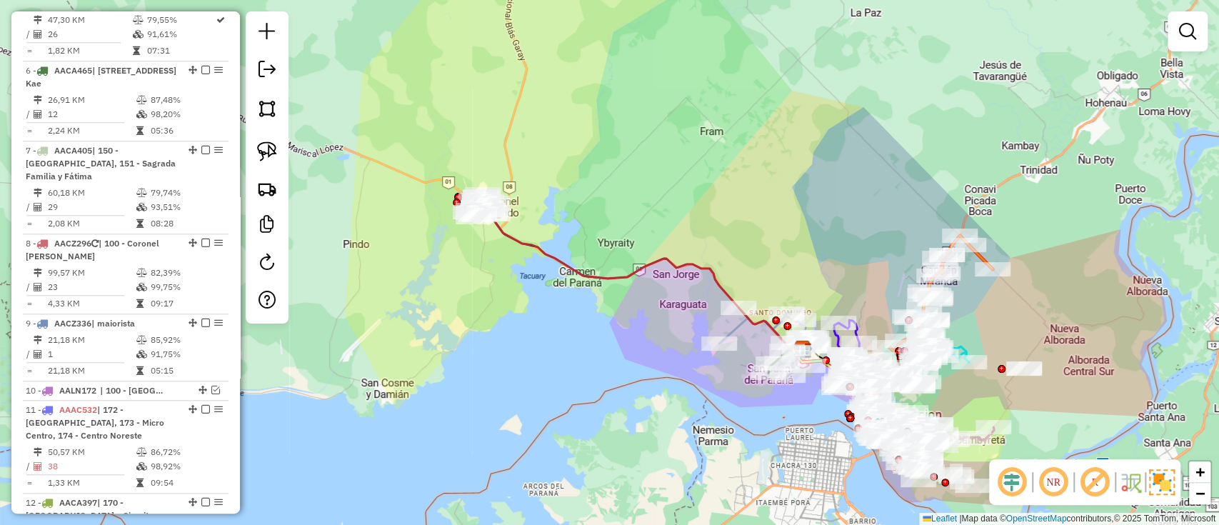
click at [575, 262] on icon at bounding box center [646, 284] width 317 height 148
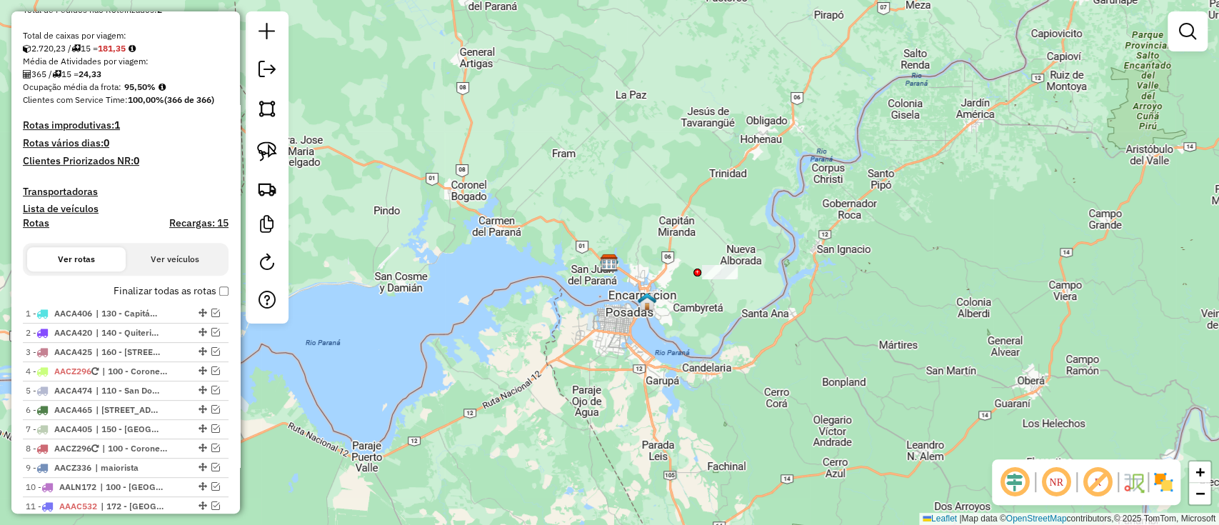
scroll to position [286, 0]
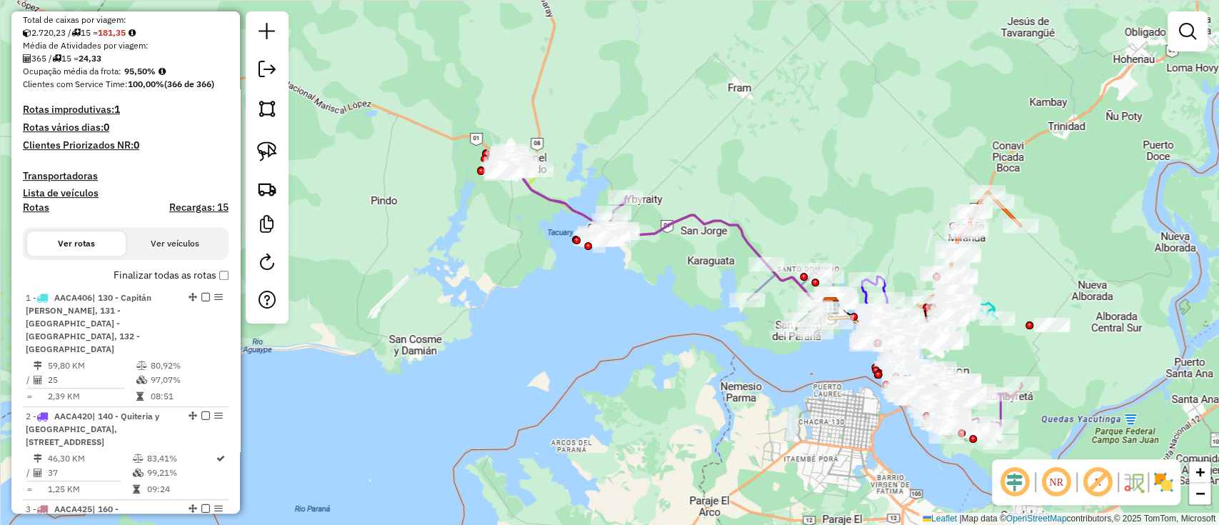
drag, startPoint x: 491, startPoint y: 246, endPoint x: 378, endPoint y: 294, distance: 122.5
click at [378, 294] on div "Janela de atendimento Grade de atendimento Capacidade Transportadoras Veículos …" at bounding box center [609, 262] width 1219 height 525
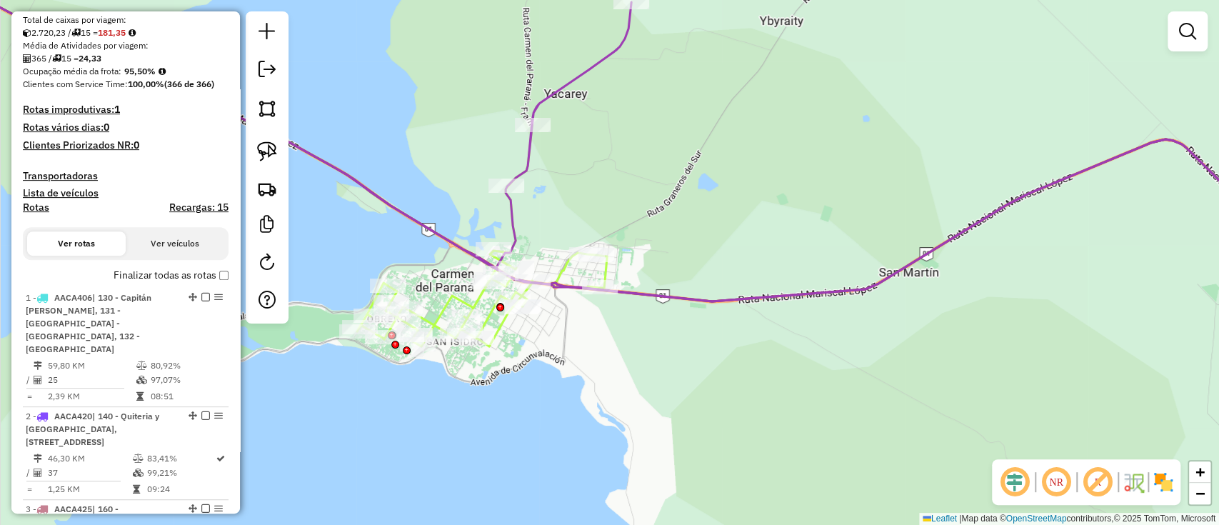
click at [502, 331] on icon at bounding box center [247, 147] width 720 height 398
select select "**********"
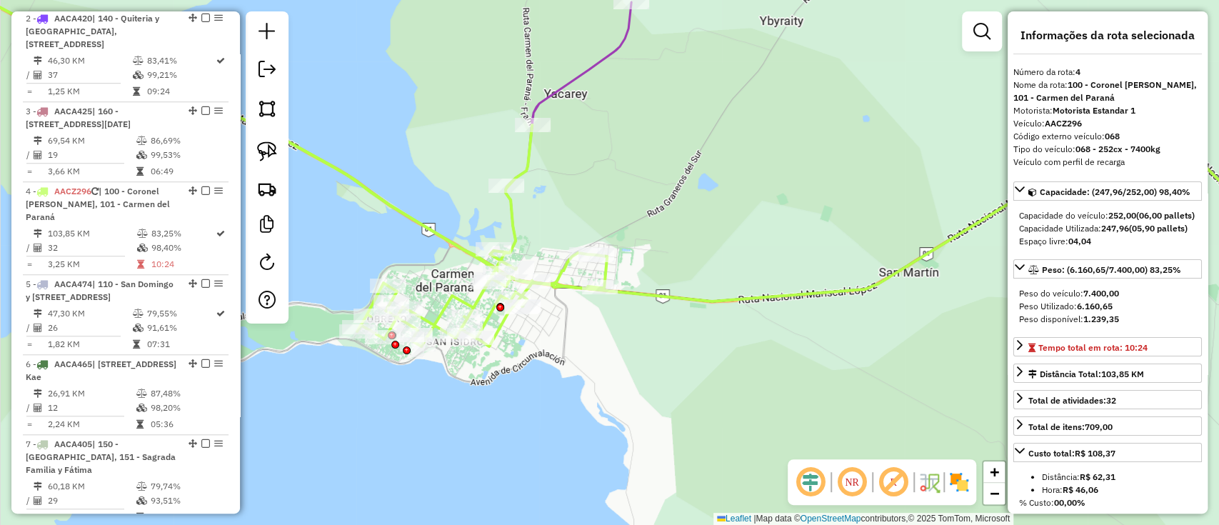
scroll to position [852, 0]
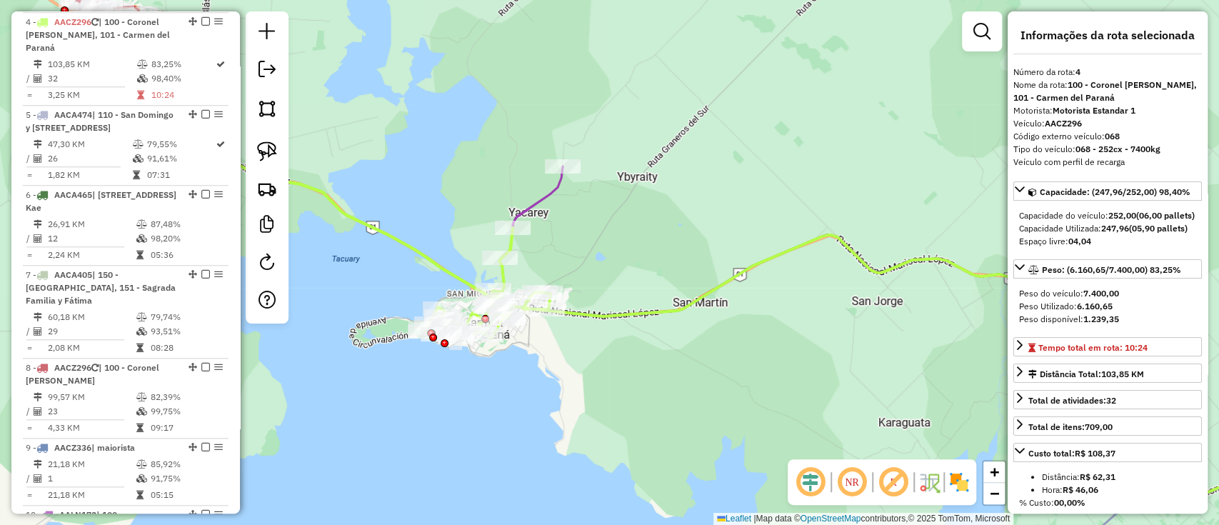
click at [543, 205] on icon at bounding box center [689, 285] width 1247 height 583
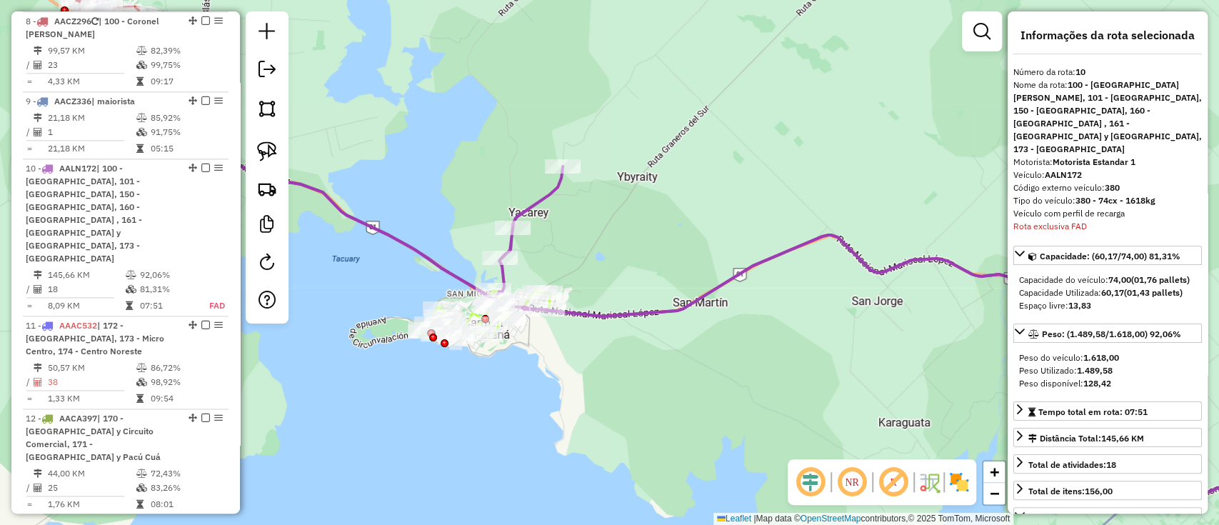
scroll to position [1345, 0]
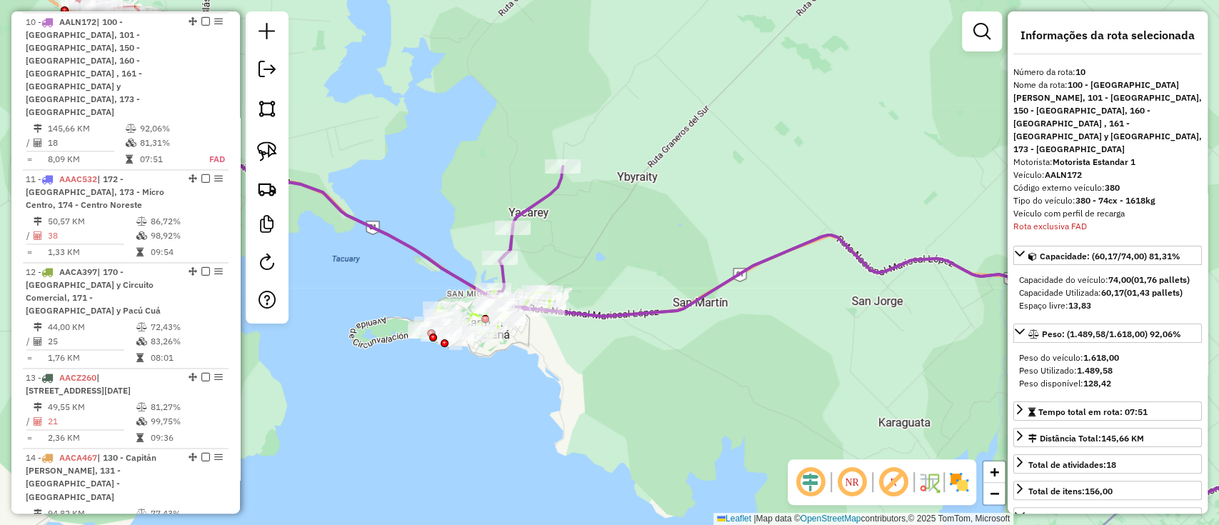
click at [985, 29] on em at bounding box center [981, 31] width 17 height 17
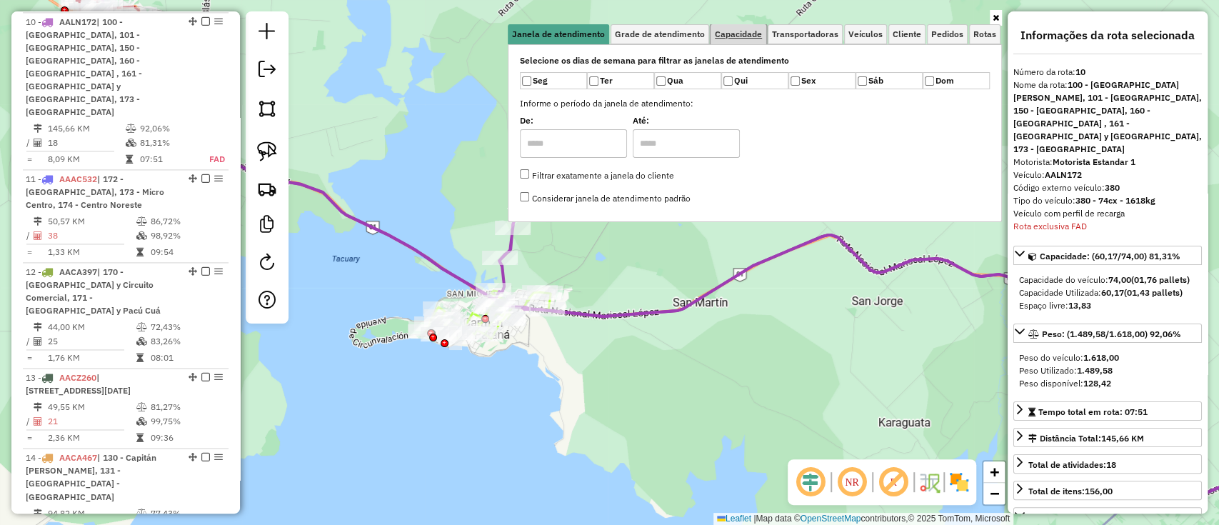
click at [727, 34] on span "Capacidade" at bounding box center [738, 34] width 47 height 9
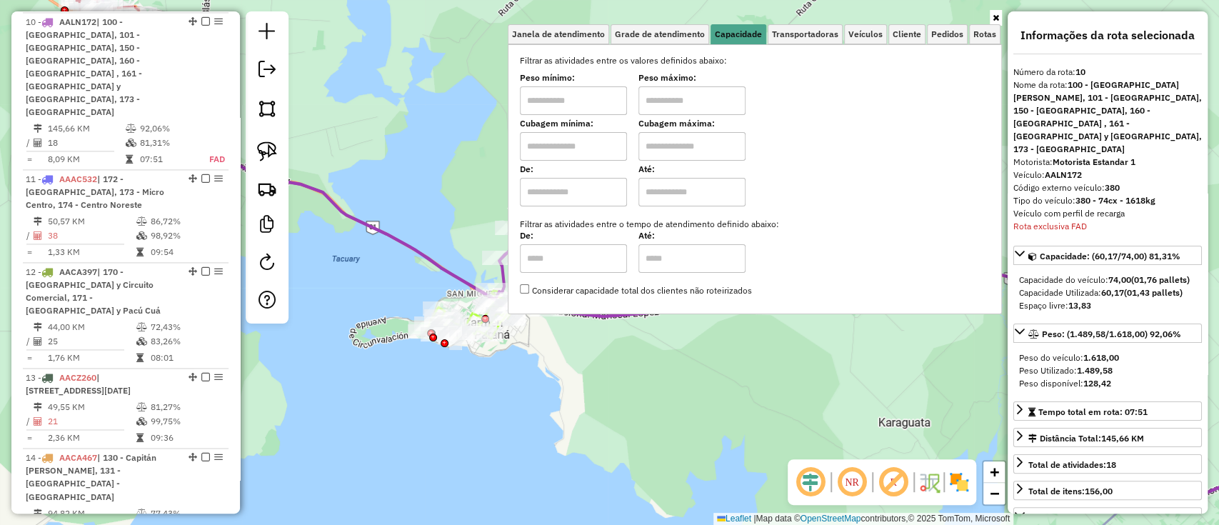
click at [579, 143] on input "text" at bounding box center [573, 146] width 107 height 29
type input "****"
click at [737, 146] on input "text" at bounding box center [691, 146] width 107 height 29
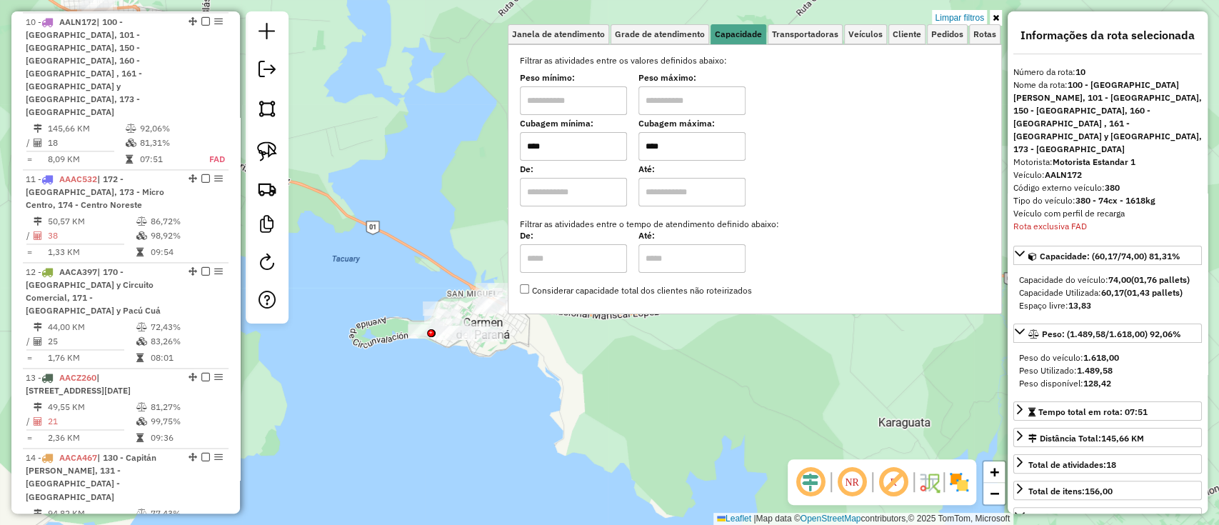
click at [623, 370] on div "Limpar filtros Janela de atendimento Grade de atendimento Capacidade Transporta…" at bounding box center [609, 262] width 1219 height 525
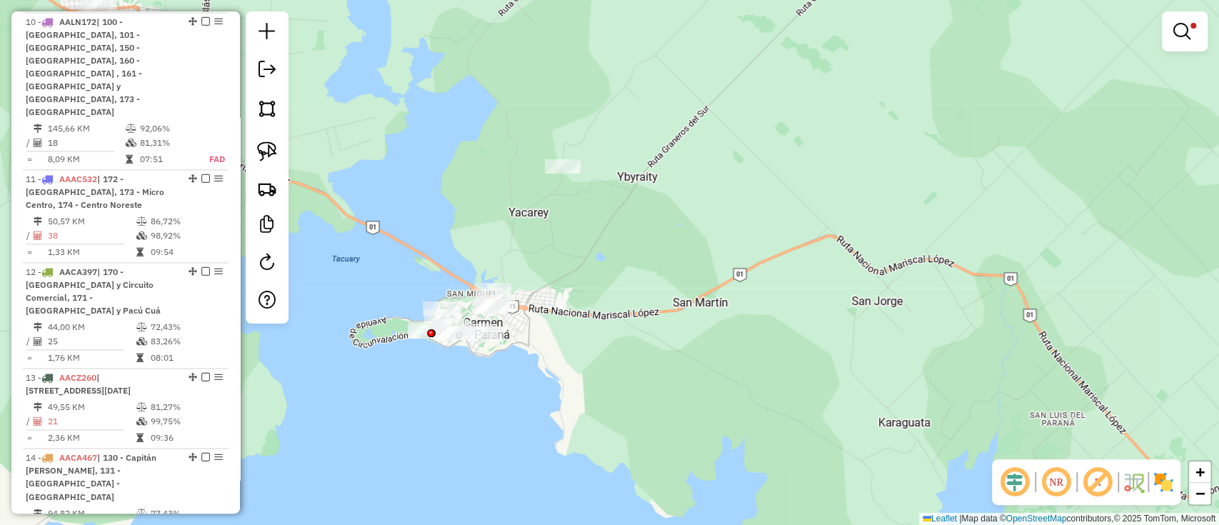
click at [1174, 37] on em at bounding box center [1181, 31] width 17 height 17
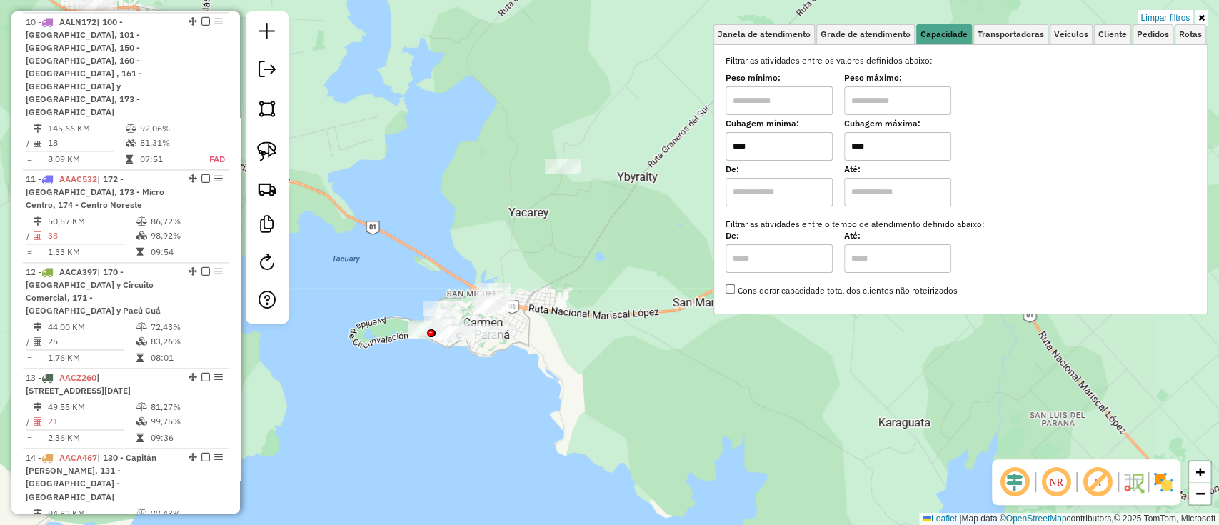
click at [920, 143] on input "****" at bounding box center [897, 146] width 107 height 29
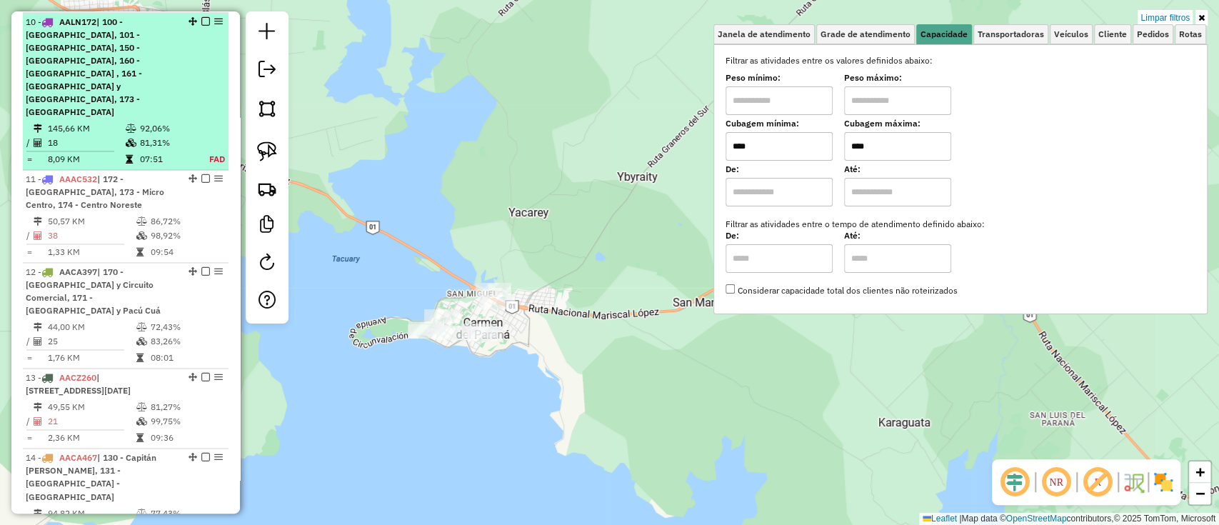
type input "****"
click at [172, 121] on td "92,06%" at bounding box center [167, 128] width 56 height 14
select select "**********"
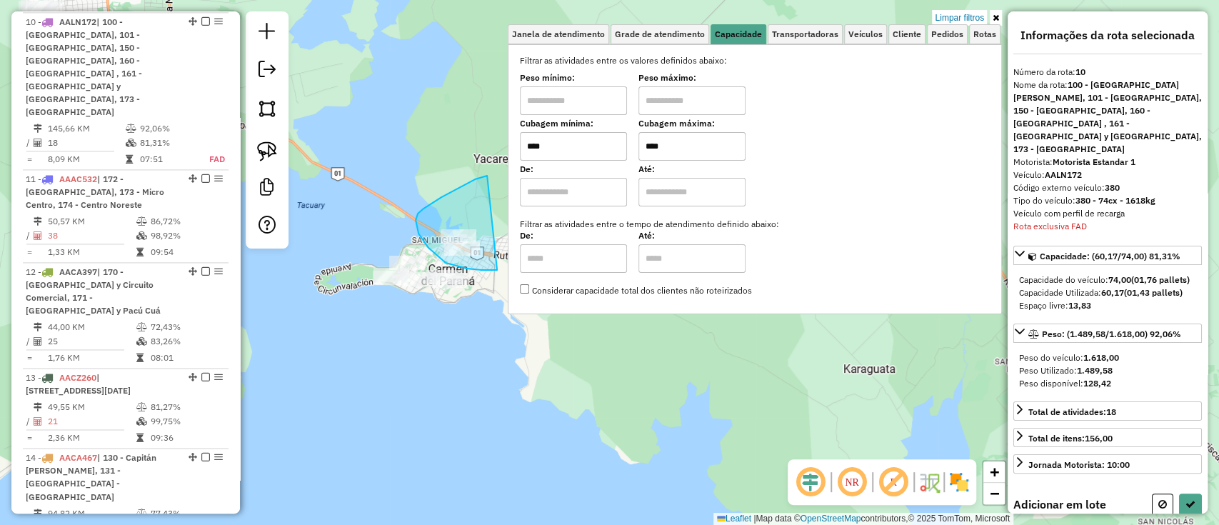
drag, startPoint x: 487, startPoint y: 176, endPoint x: 497, endPoint y: 270, distance: 94.8
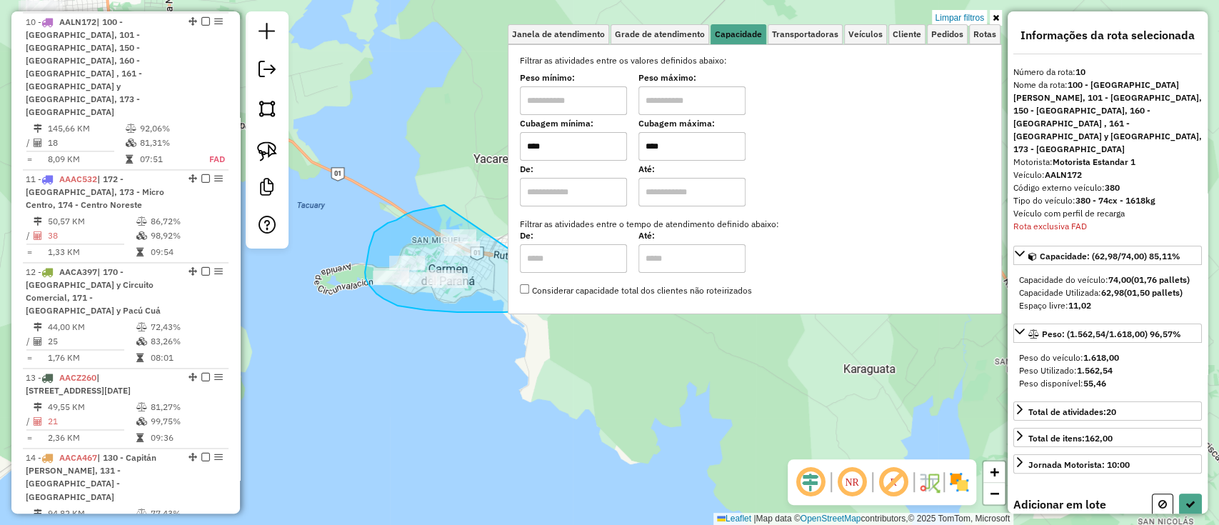
drag, startPoint x: 419, startPoint y: 210, endPoint x: 577, endPoint y: 297, distance: 180.2
click at [577, 297] on div "Limpar filtros Janela de atendimento Grade de atendimento Capacidade Transporta…" at bounding box center [609, 262] width 1219 height 525
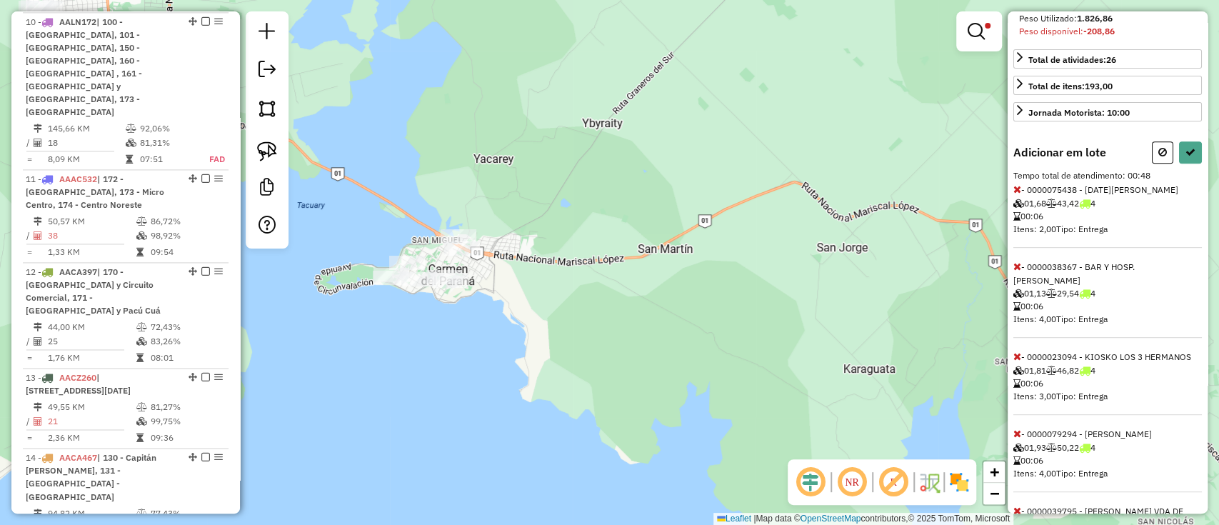
scroll to position [381, 0]
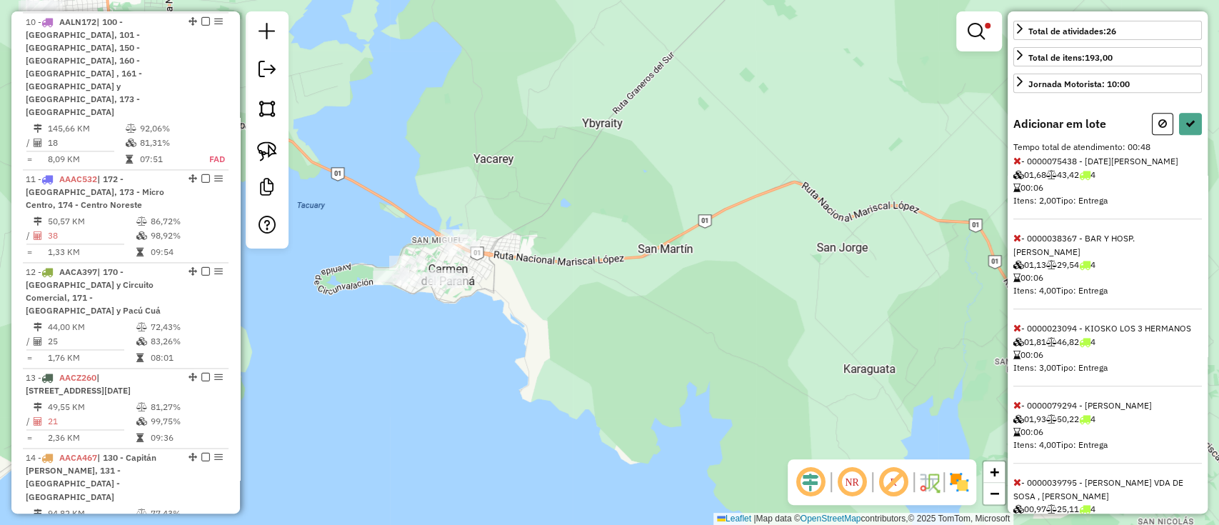
click at [1015, 400] on icon at bounding box center [1017, 405] width 8 height 10
click at [1017, 490] on icon at bounding box center [1017, 495] width 8 height 10
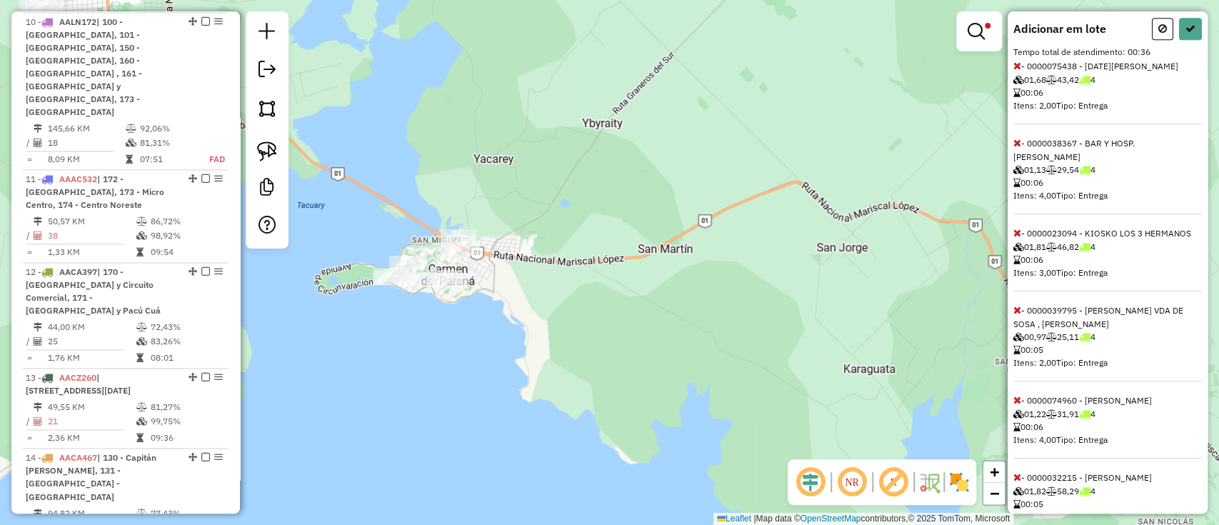
scroll to position [512, 0]
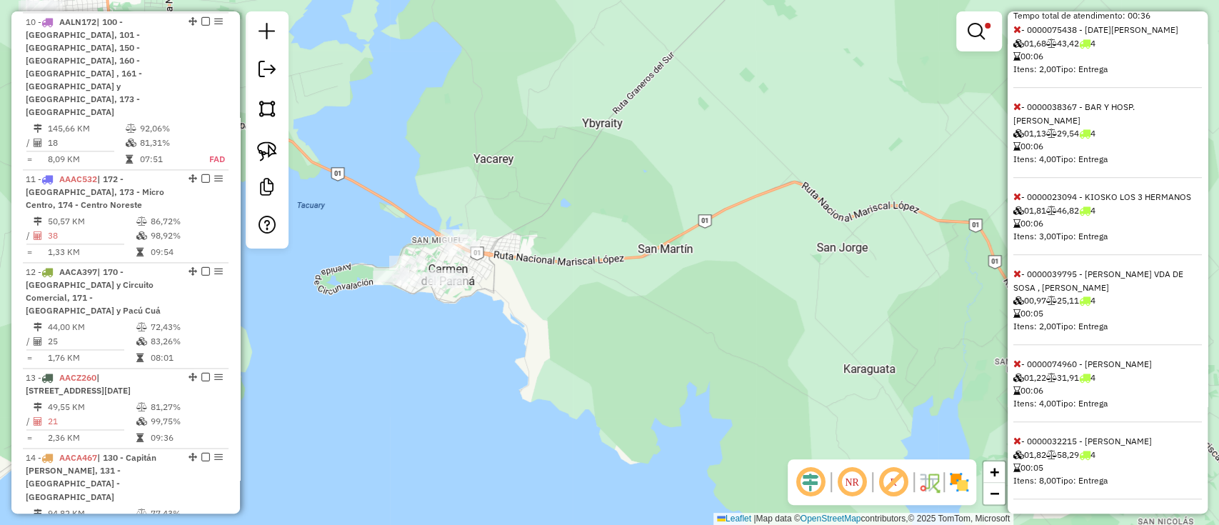
click at [1017, 431] on div "Adicionar em lote Tempo total de atendimento: 00:36 - 0000075438 - [DATE][PERSO…" at bounding box center [1107, 240] width 188 height 518
click at [1017, 435] on icon at bounding box center [1017, 440] width 8 height 10
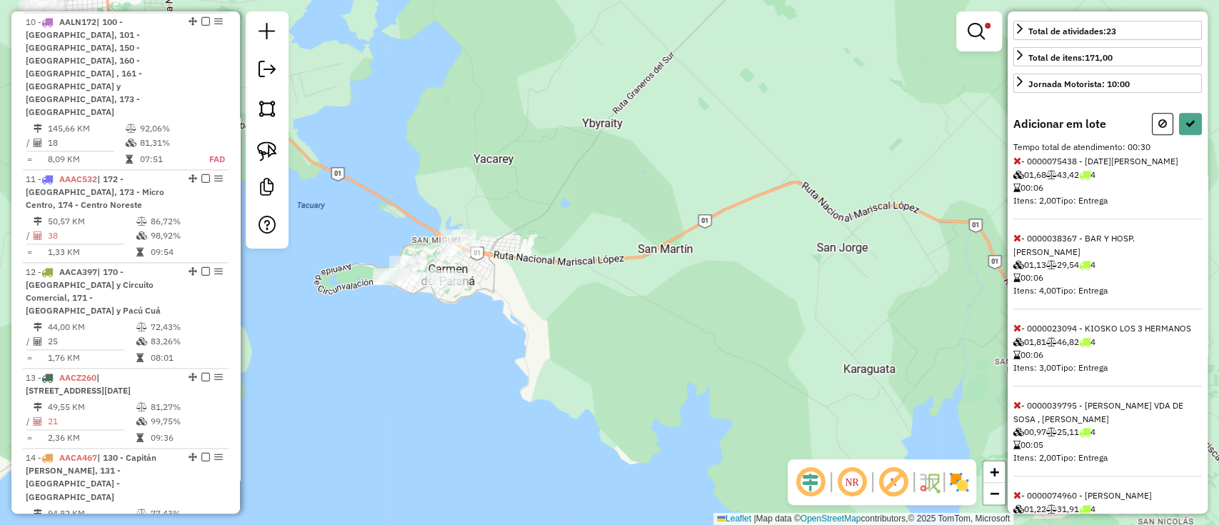
scroll to position [422, 0]
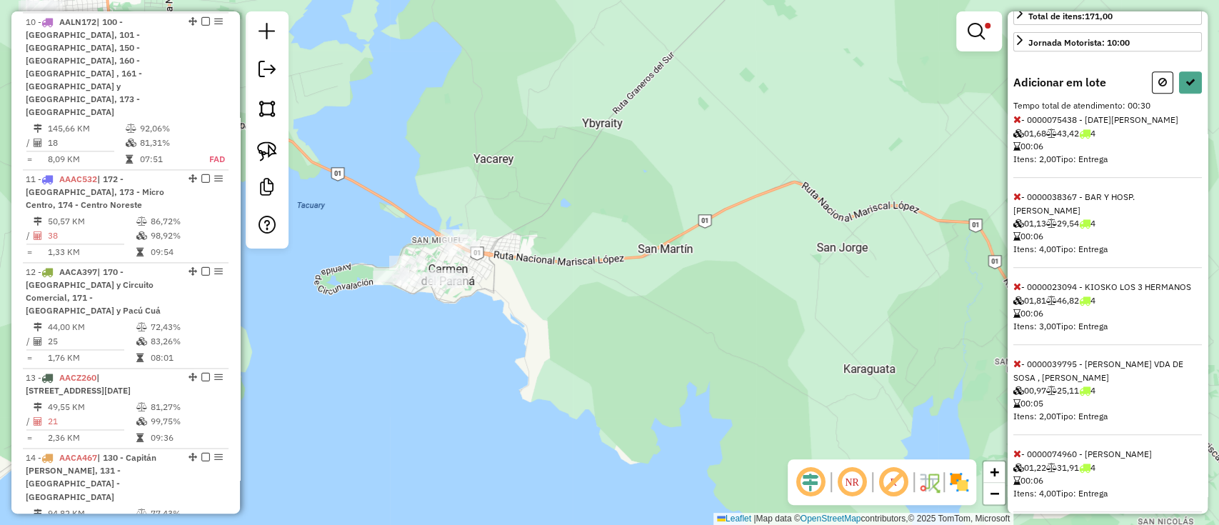
click at [1017, 114] on icon at bounding box center [1017, 119] width 8 height 10
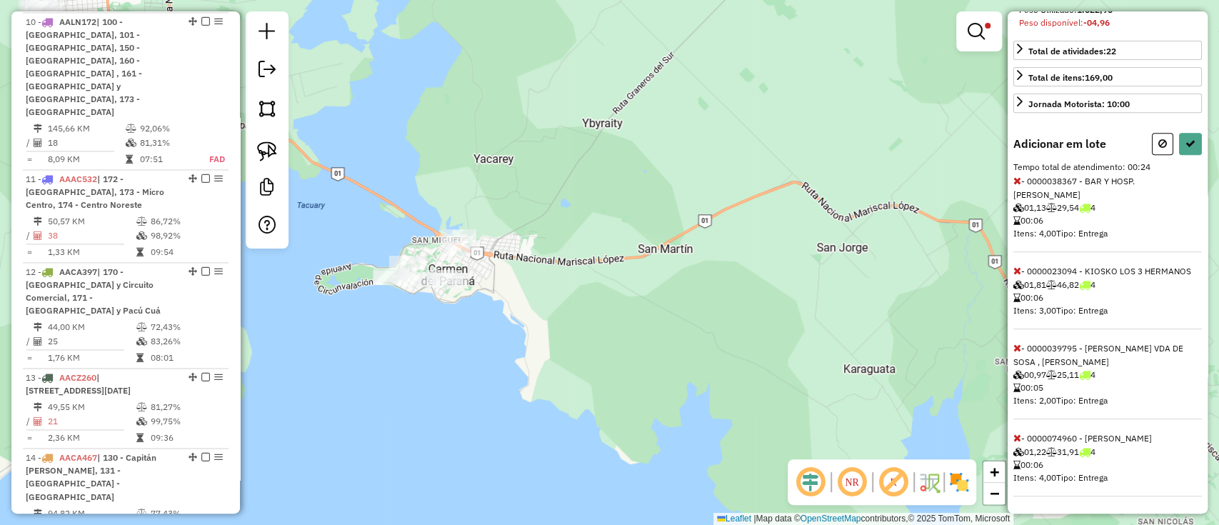
scroll to position [345, 0]
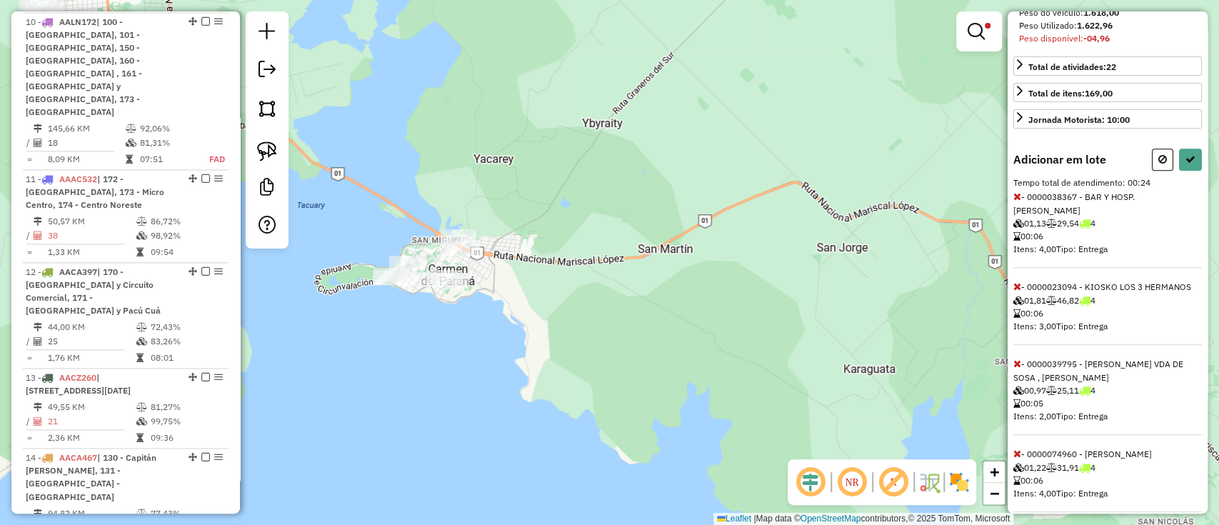
click at [1017, 358] on icon at bounding box center [1017, 363] width 8 height 10
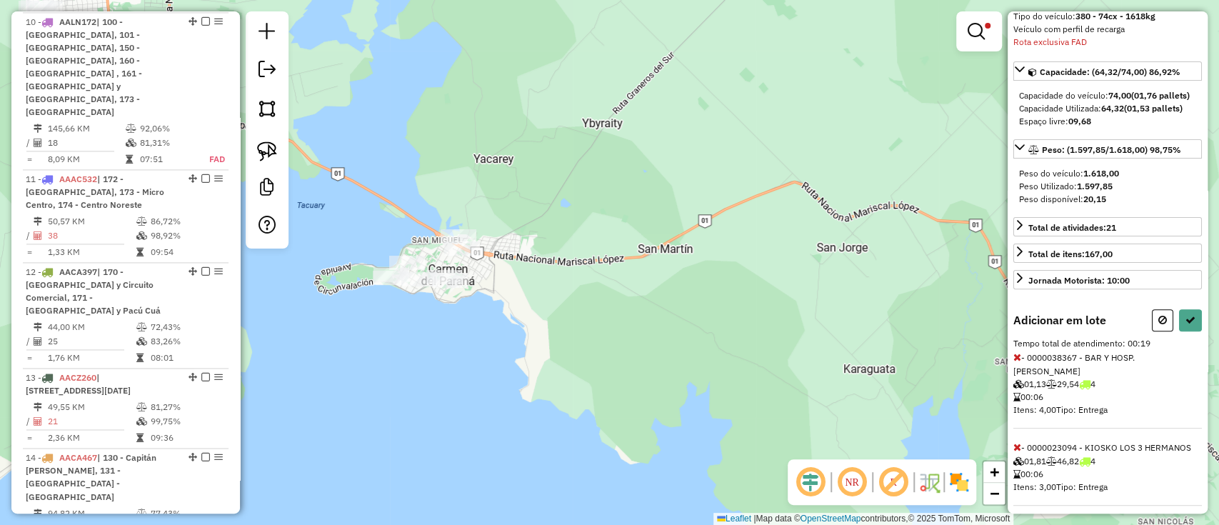
scroll to position [160, 0]
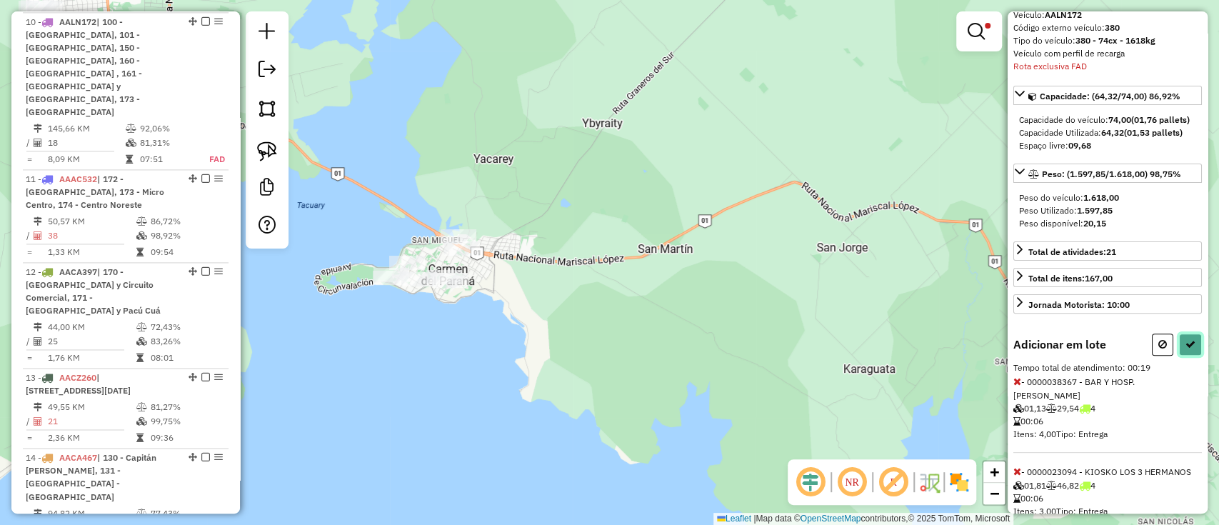
click at [1185, 339] on icon at bounding box center [1190, 344] width 10 height 10
select select "**********"
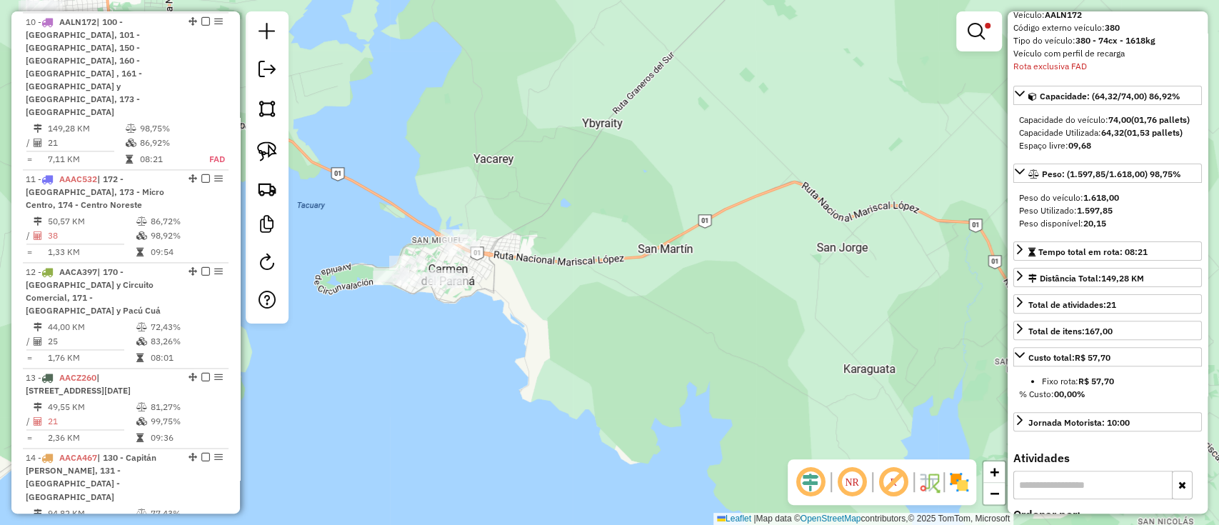
click at [201, 22] on em at bounding box center [205, 21] width 9 height 9
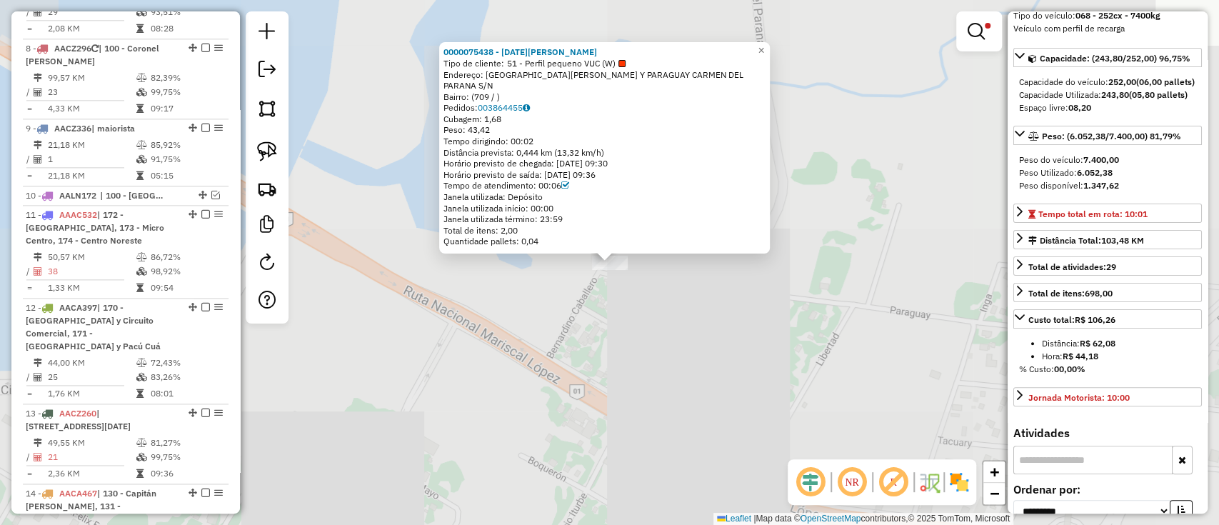
scroll to position [852, 0]
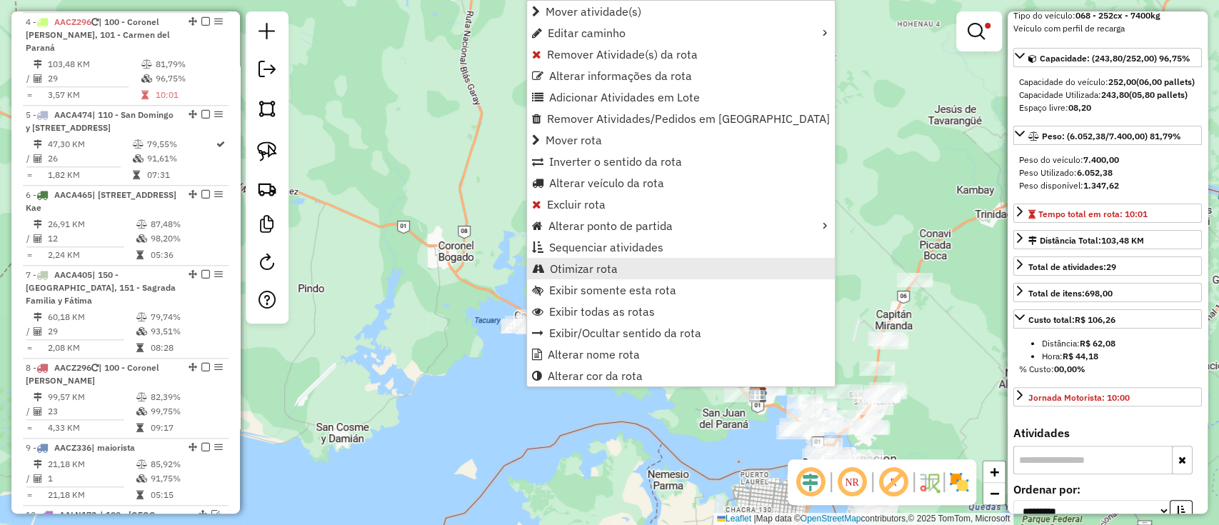
click at [585, 267] on span "Otimizar rota" at bounding box center [584, 268] width 68 height 11
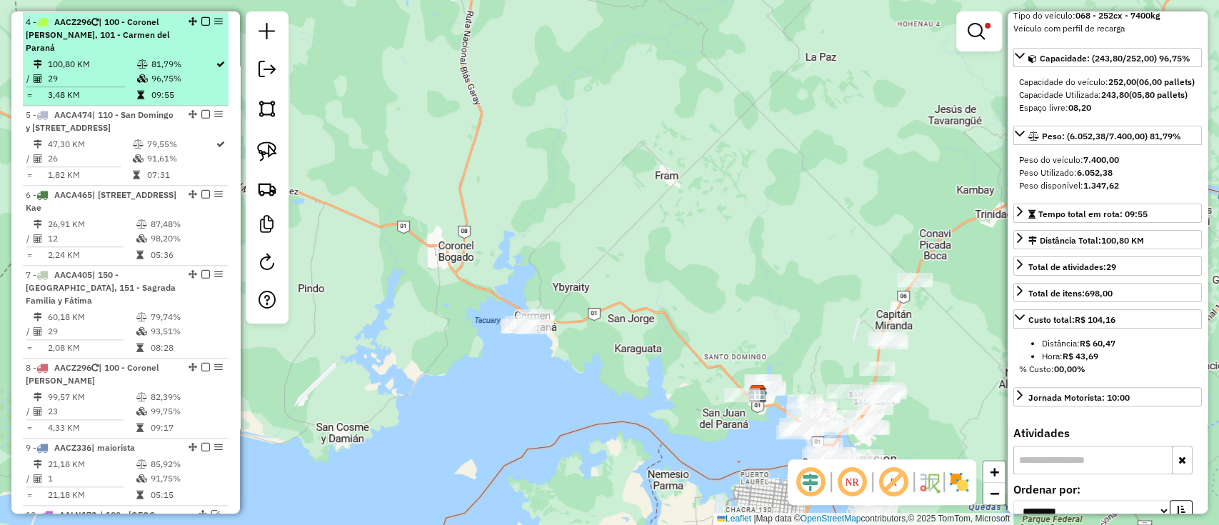
click at [202, 17] on em at bounding box center [205, 21] width 9 height 9
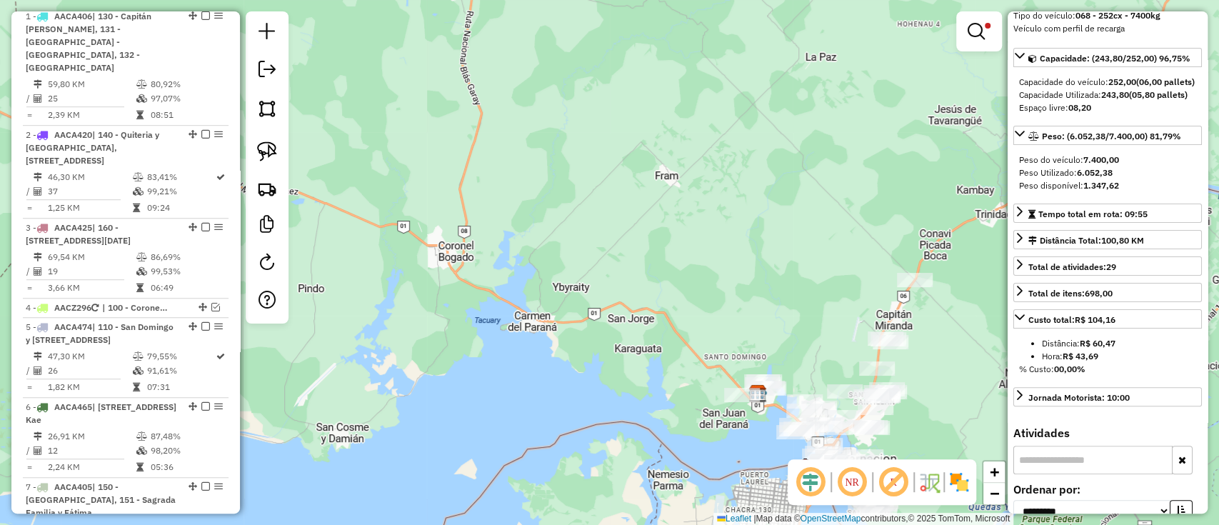
scroll to position [281, 0]
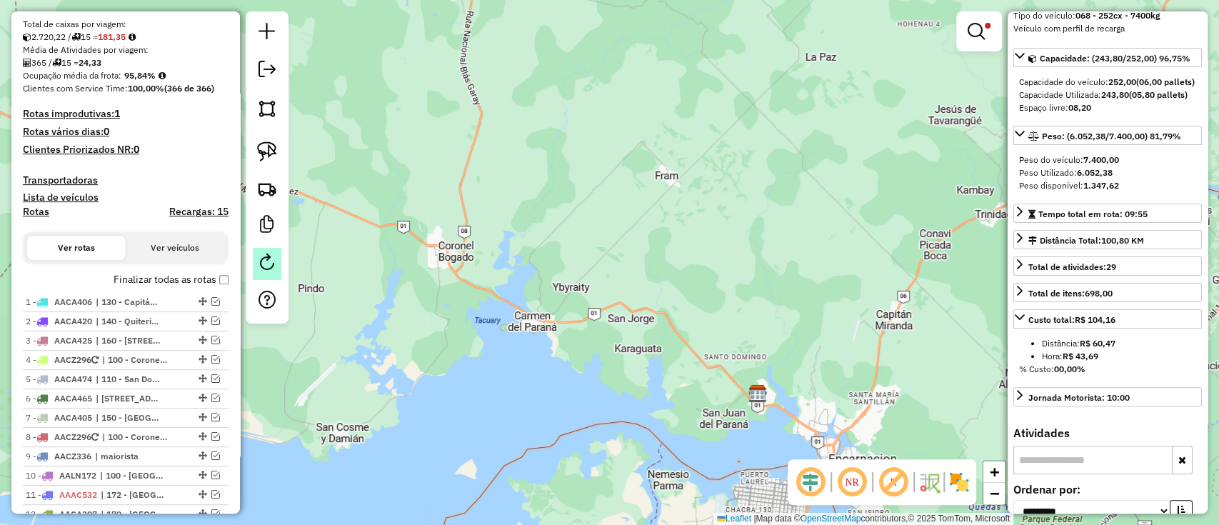
click at [257, 256] on link at bounding box center [267, 264] width 29 height 32
select select "*"
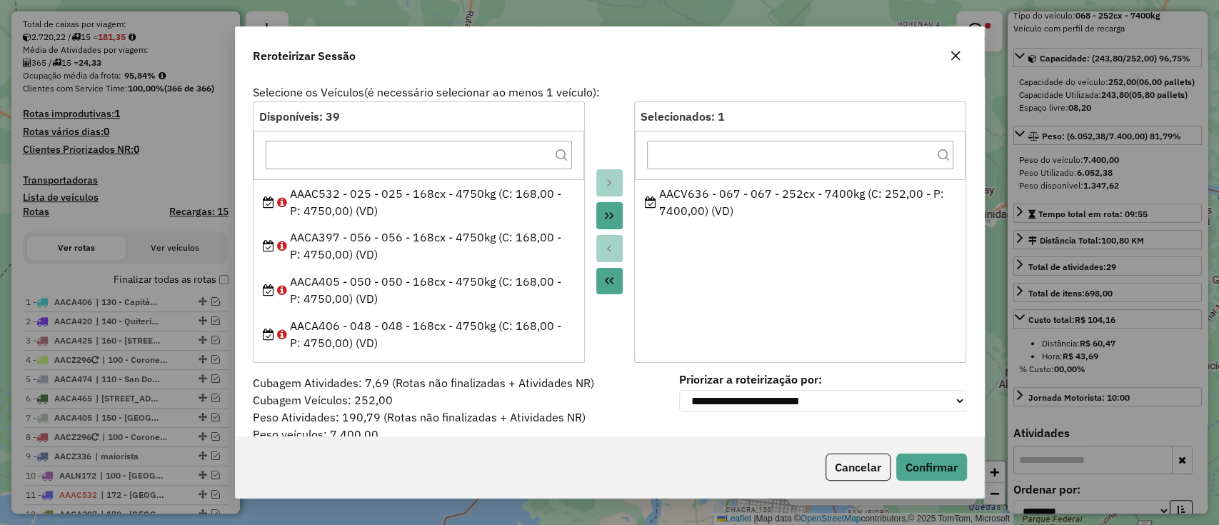
click at [960, 53] on button "button" at bounding box center [955, 55] width 23 height 23
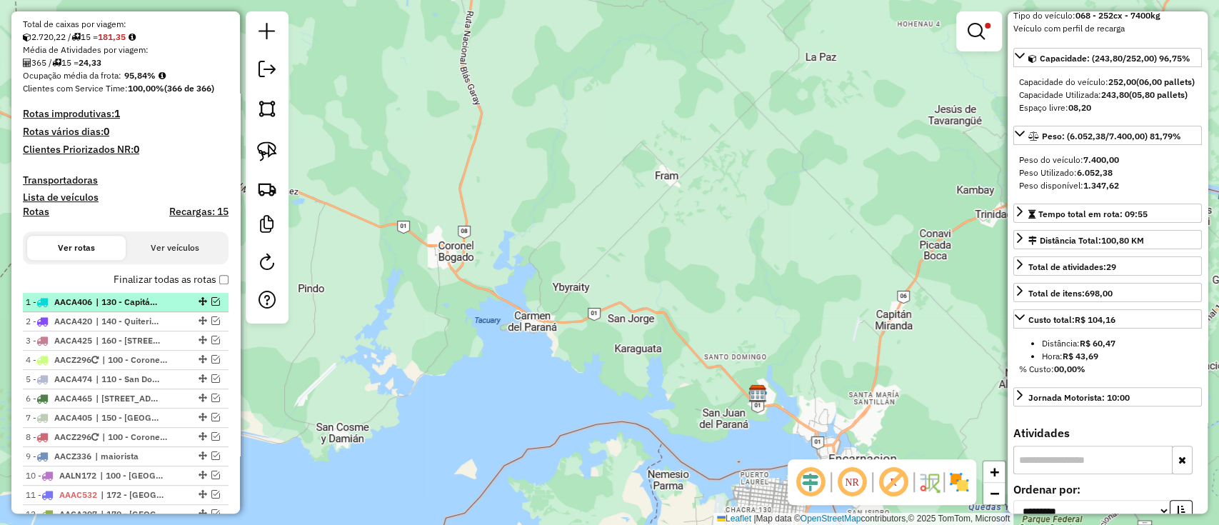
click at [173, 299] on div "1 - AACA406 | 130 - Capitán [PERSON_NAME], 131 - [GEOGRAPHIC_DATA] - [GEOGRAPHI…" at bounding box center [126, 302] width 200 height 13
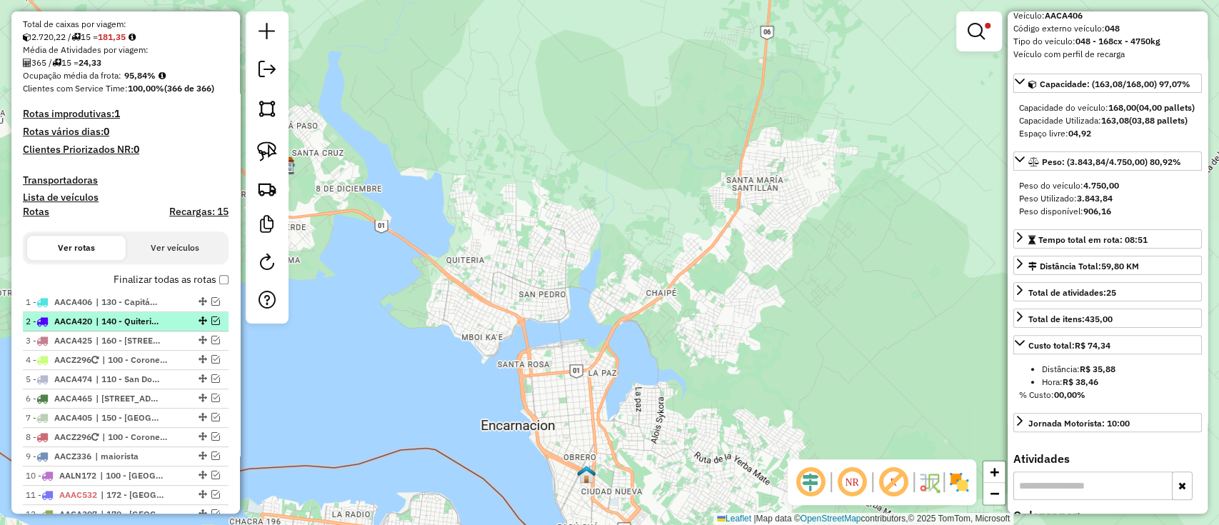
click at [154, 325] on span "| 140 - Quiteria y [GEOGRAPHIC_DATA], [STREET_ADDRESS]" at bounding box center [129, 321] width 66 height 13
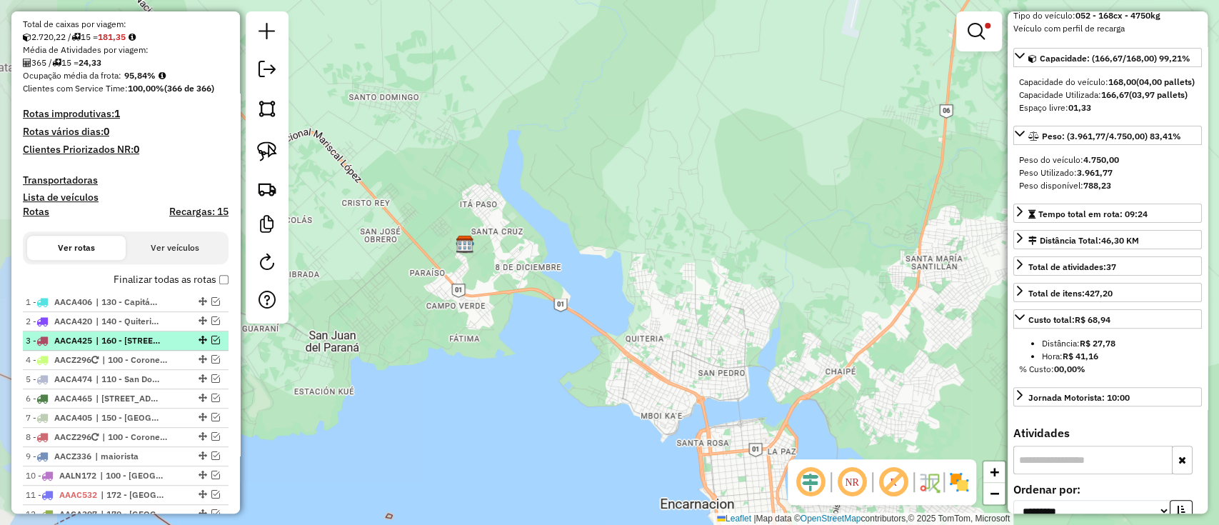
click at [148, 334] on span "| 160 - [STREET_ADDRESS][DATE]" at bounding box center [129, 340] width 66 height 13
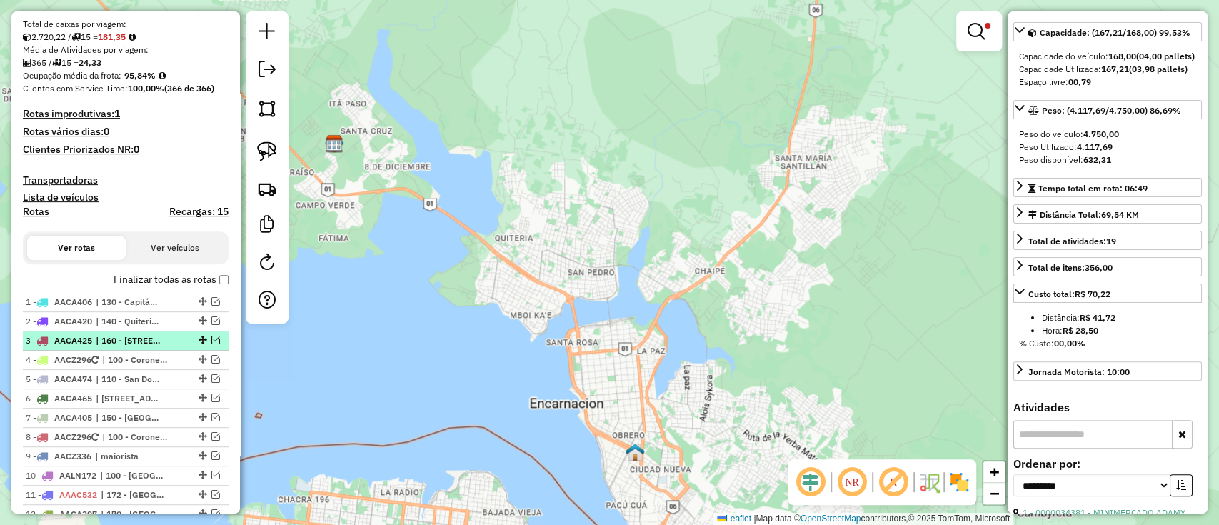
scroll to position [134, 0]
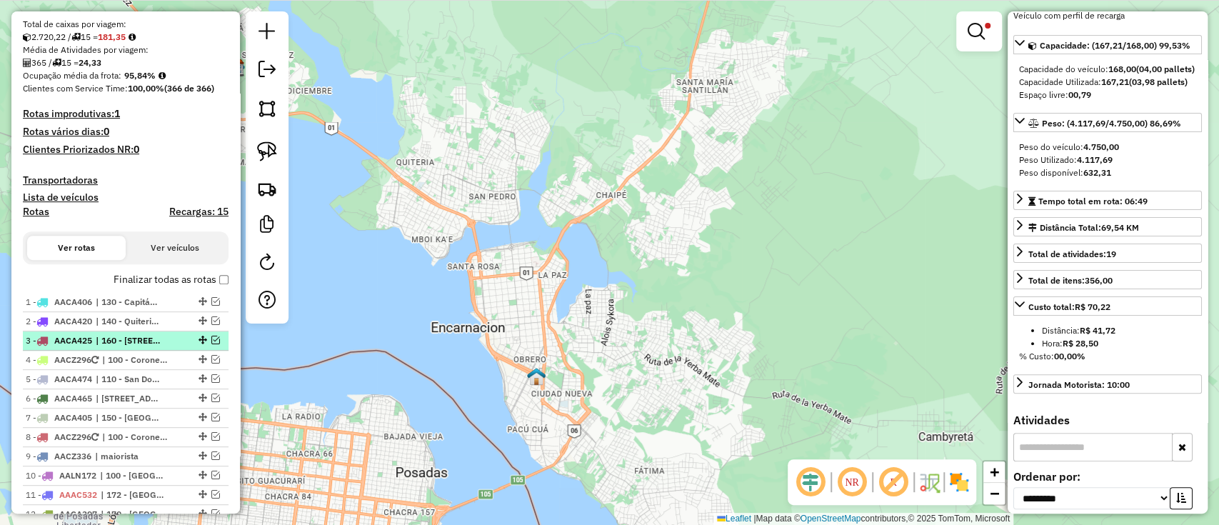
click at [211, 337] on em at bounding box center [215, 340] width 9 height 9
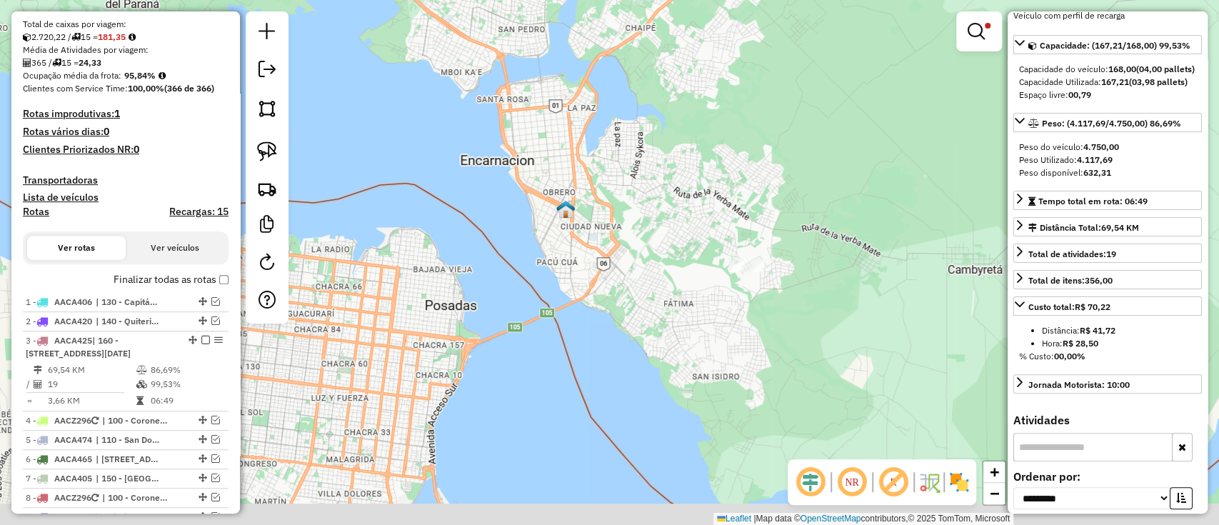
drag, startPoint x: 535, startPoint y: 281, endPoint x: 511, endPoint y: 153, distance: 130.1
click at [518, 160] on div "Limpar filtros Janela de atendimento Grade de atendimento Capacidade Transporta…" at bounding box center [609, 262] width 1219 height 525
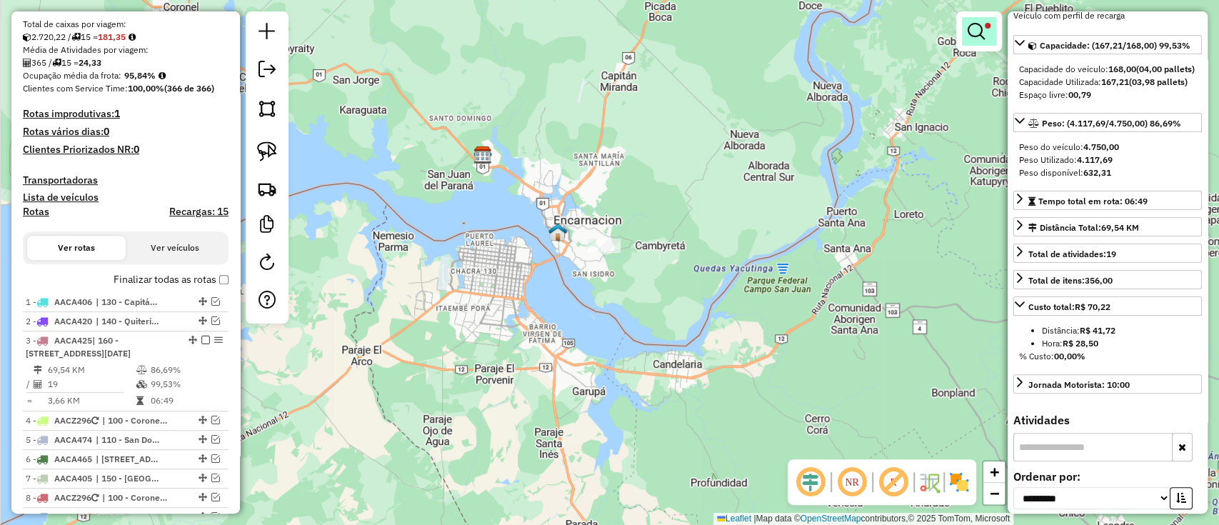
click at [984, 20] on link at bounding box center [979, 31] width 34 height 29
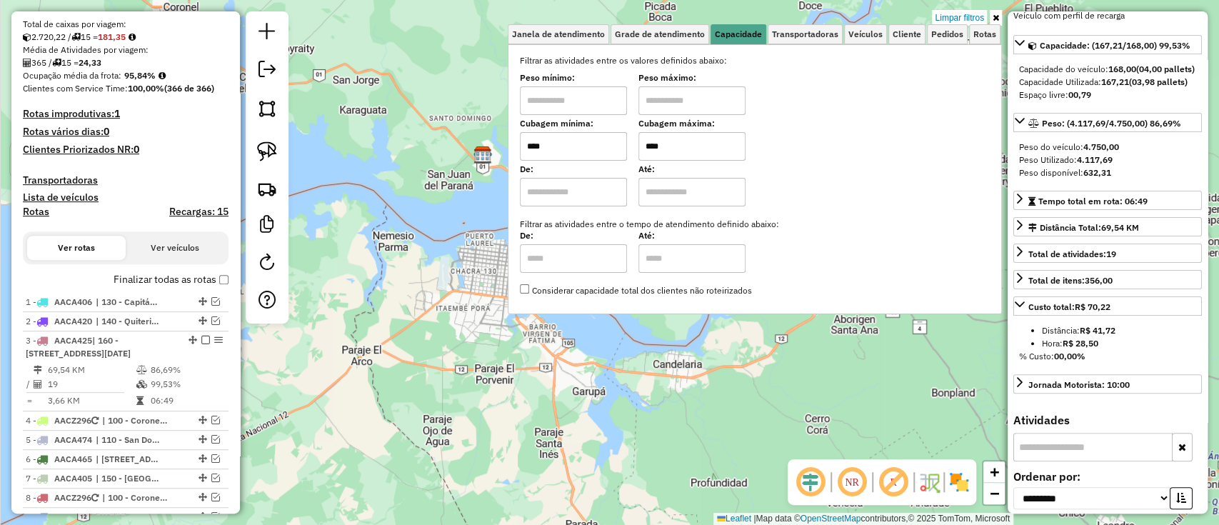
click at [975, 19] on link "Limpar filtros" at bounding box center [959, 18] width 55 height 16
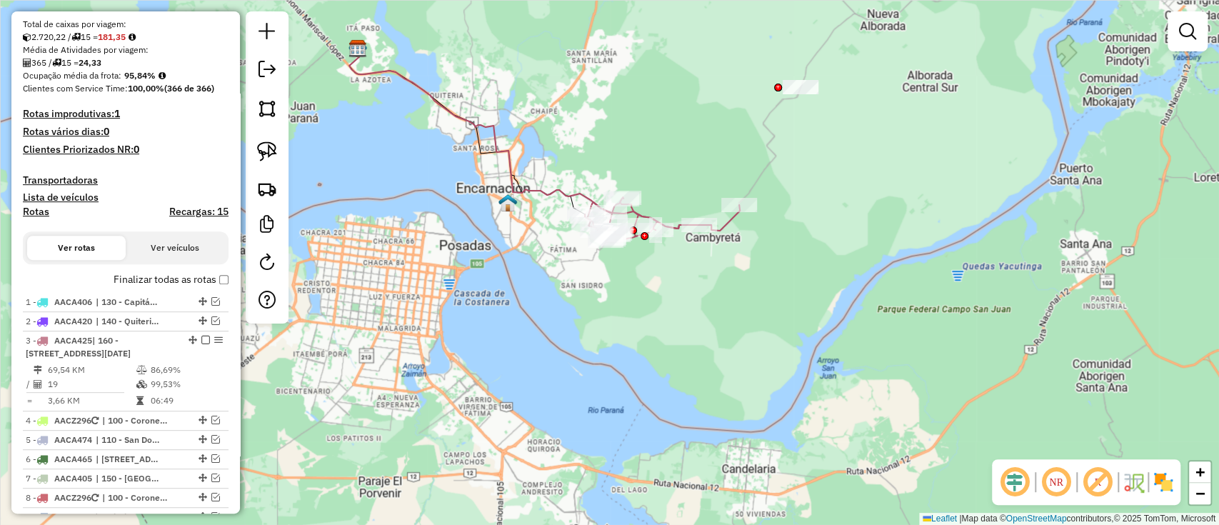
click at [728, 224] on icon at bounding box center [662, 219] width 155 height 44
select select "**********"
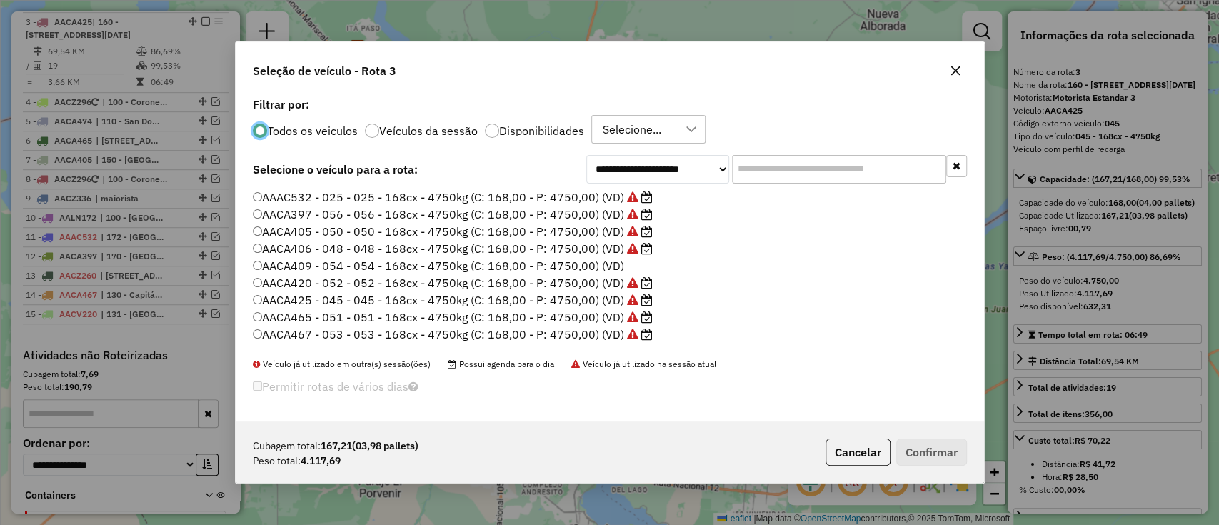
scroll to position [7, 4]
click at [530, 134] on label "Disponibilidades" at bounding box center [541, 130] width 85 height 11
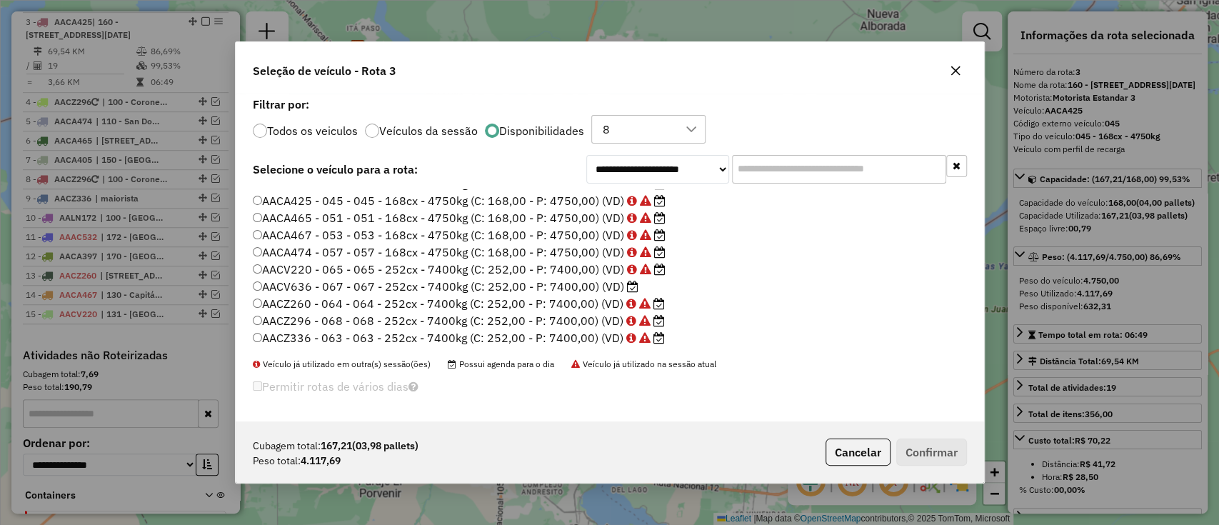
click at [551, 281] on label "AACV636 - 067 - 067 - 252cx - 7400kg (C: 252,00 - P: 7400,00) (VD)" at bounding box center [446, 286] width 386 height 17
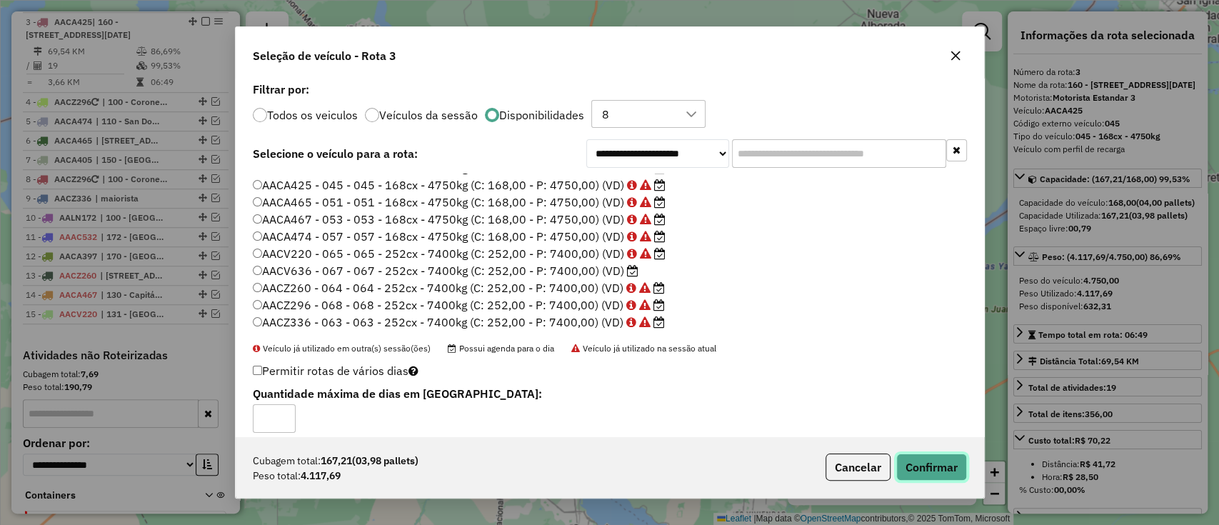
click at [924, 468] on button "Confirmar" at bounding box center [931, 466] width 71 height 27
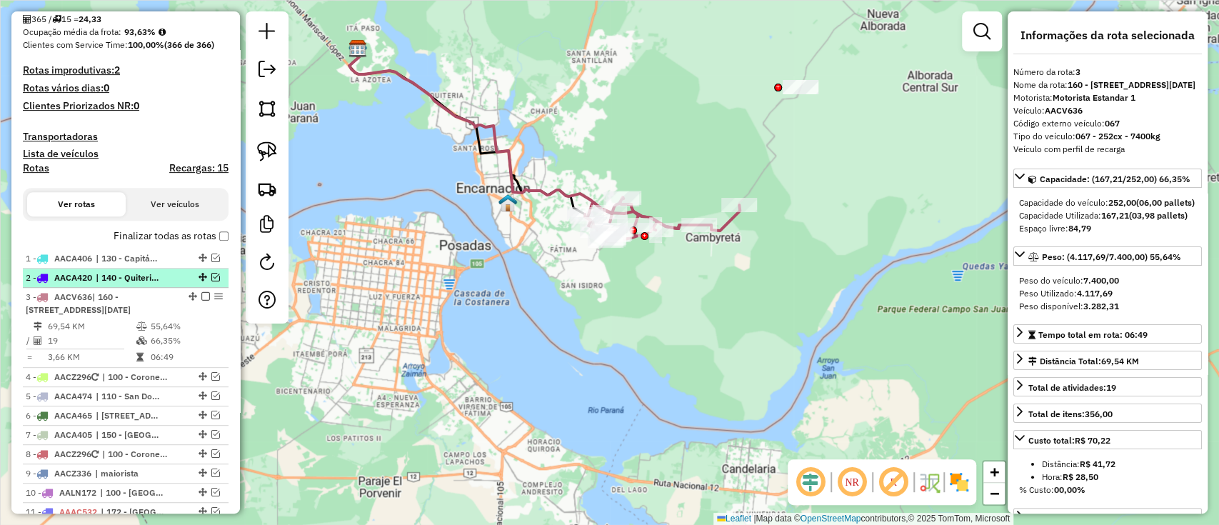
scroll to position [314, 0]
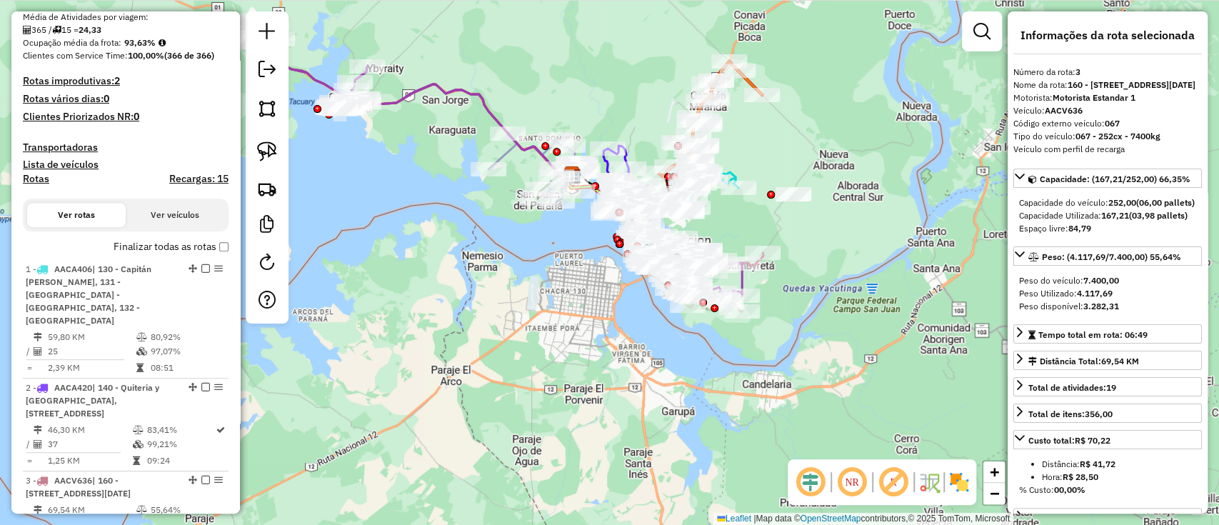
drag, startPoint x: 817, startPoint y: 233, endPoint x: 787, endPoint y: 279, distance: 55.2
click at [791, 278] on div "Janela de atendimento Grade de atendimento Capacidade Transportadoras Veículos …" at bounding box center [609, 262] width 1219 height 525
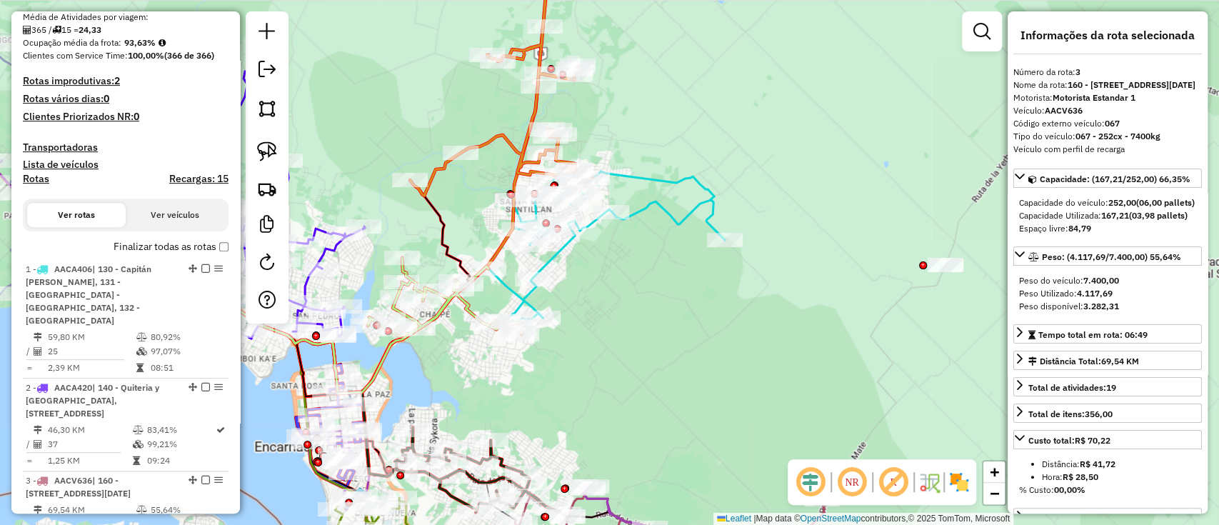
click at [699, 203] on icon at bounding box center [605, 245] width 238 height 149
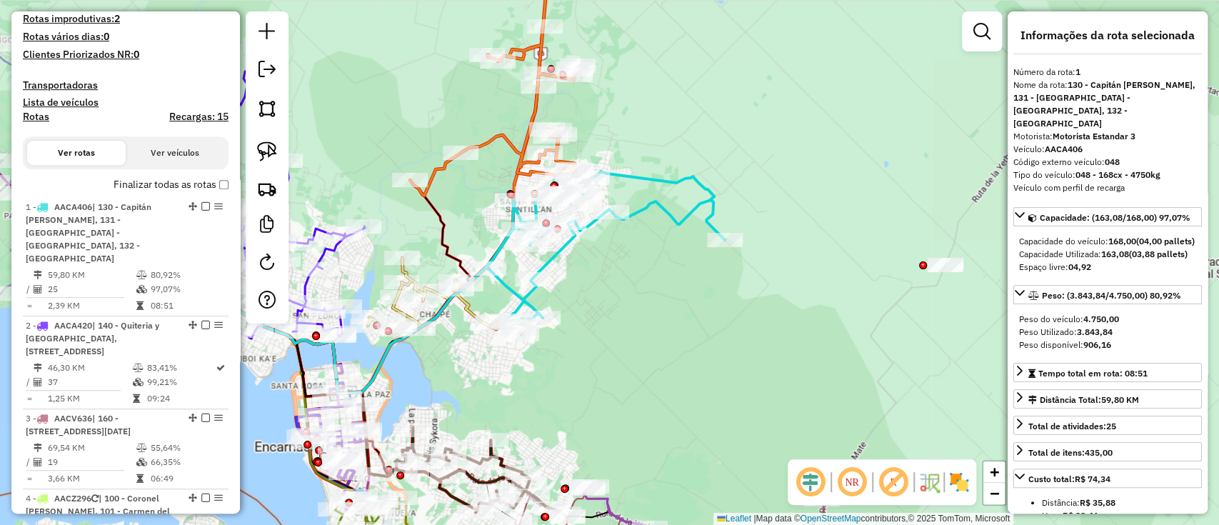
scroll to position [561, 0]
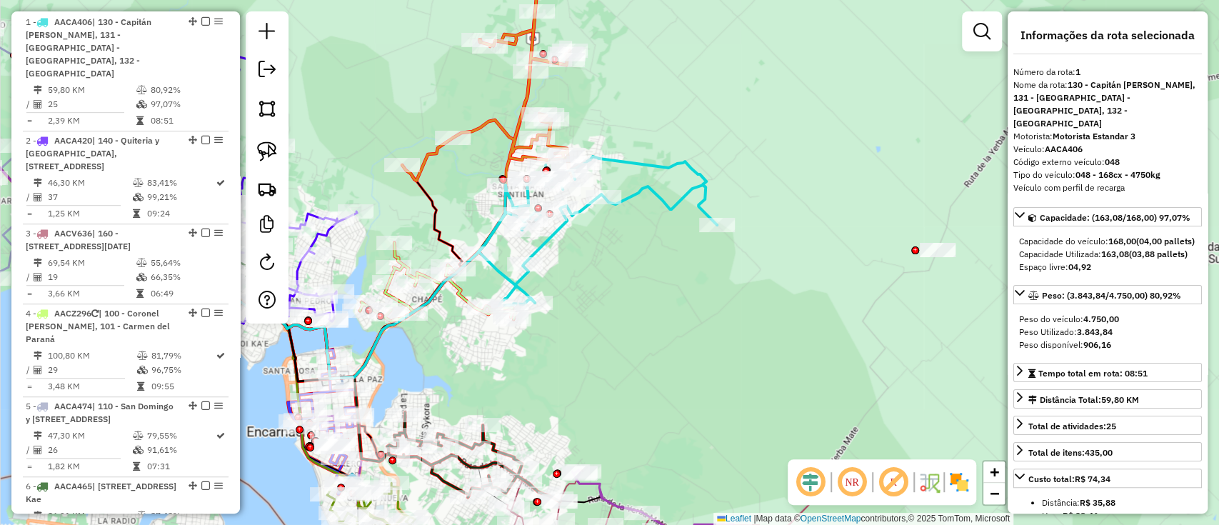
drag, startPoint x: 787, startPoint y: 186, endPoint x: 730, endPoint y: 156, distance: 64.5
click at [731, 156] on div "Janela de atendimento Grade de atendimento Capacidade Transportadoras Veículos …" at bounding box center [609, 262] width 1219 height 525
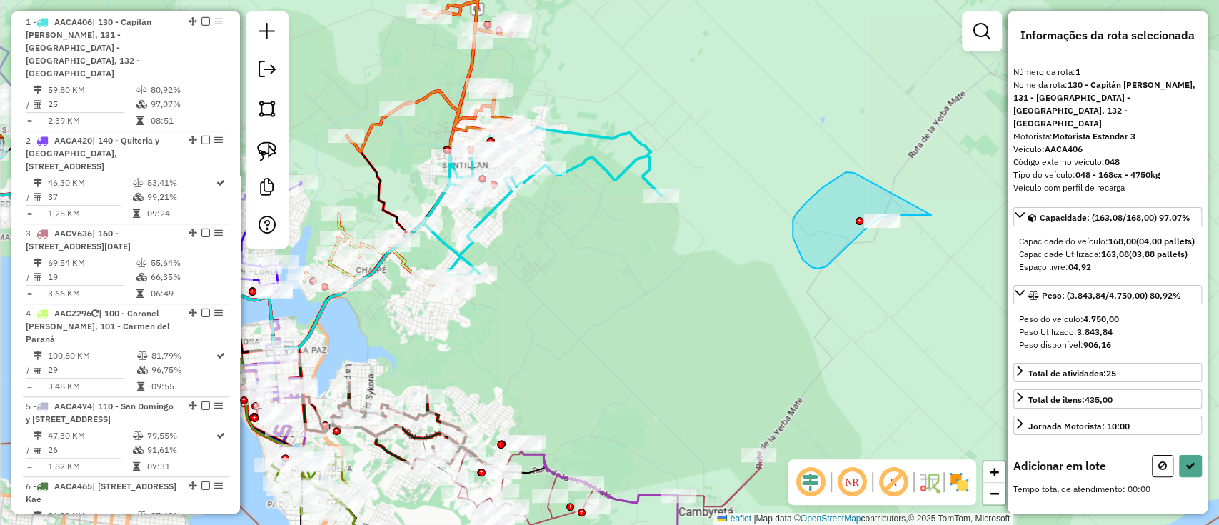
drag, startPoint x: 845, startPoint y: 172, endPoint x: 931, endPoint y: 215, distance: 95.8
click at [931, 215] on div "Janela de atendimento Grade de atendimento Capacidade Transportadoras Veículos …" at bounding box center [609, 262] width 1219 height 525
drag, startPoint x: 885, startPoint y: 179, endPoint x: 977, endPoint y: 263, distance: 124.3
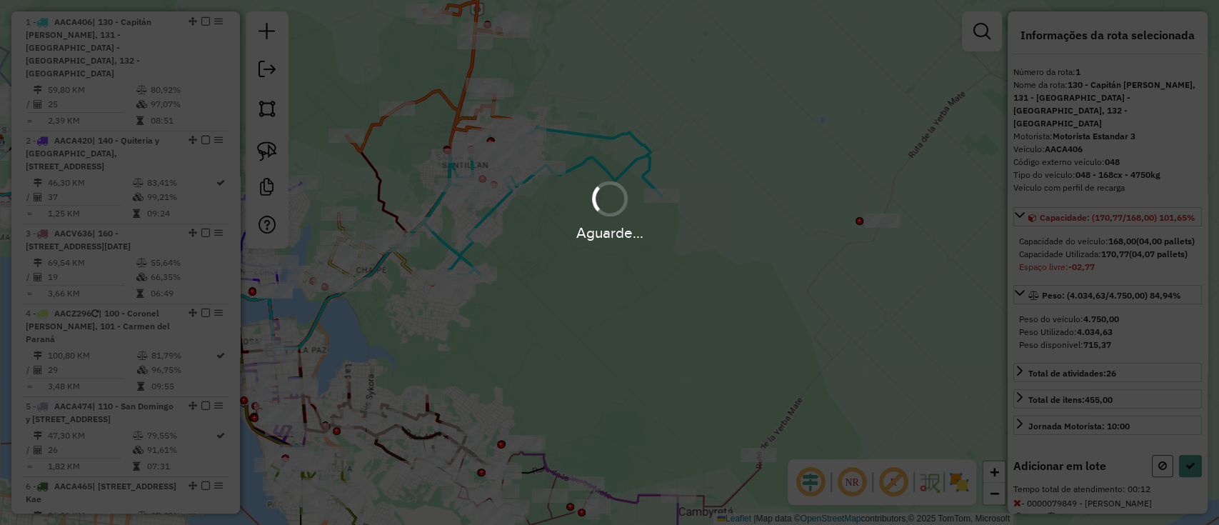
click at [1158, 470] on icon at bounding box center [1162, 465] width 9 height 10
select select "**********"
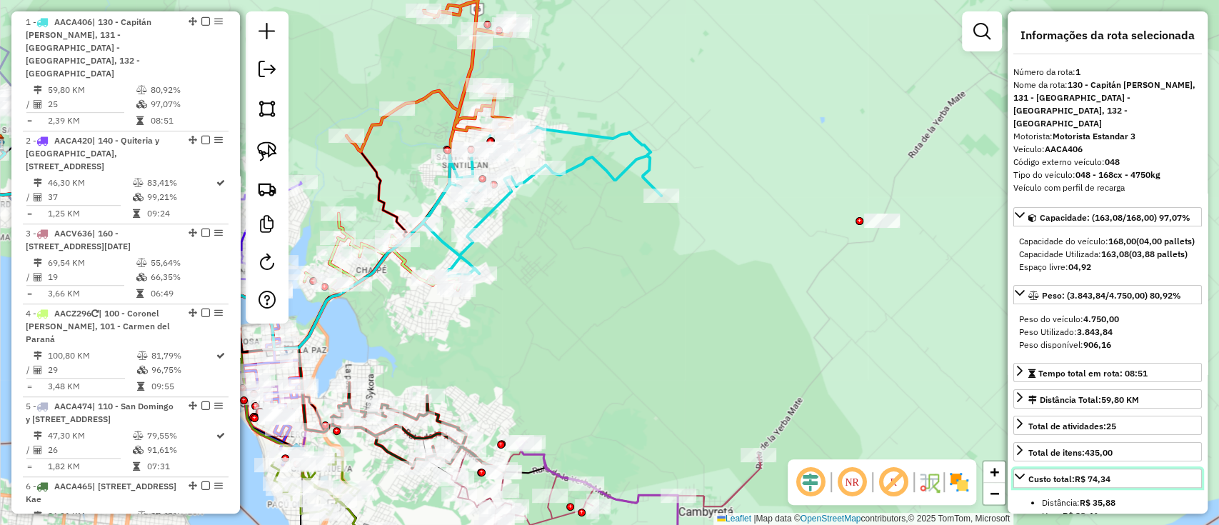
click at [1156, 473] on link "Custo total: R$ 74,34" at bounding box center [1107, 477] width 188 height 19
click at [428, 95] on icon at bounding box center [437, 49] width 182 height 204
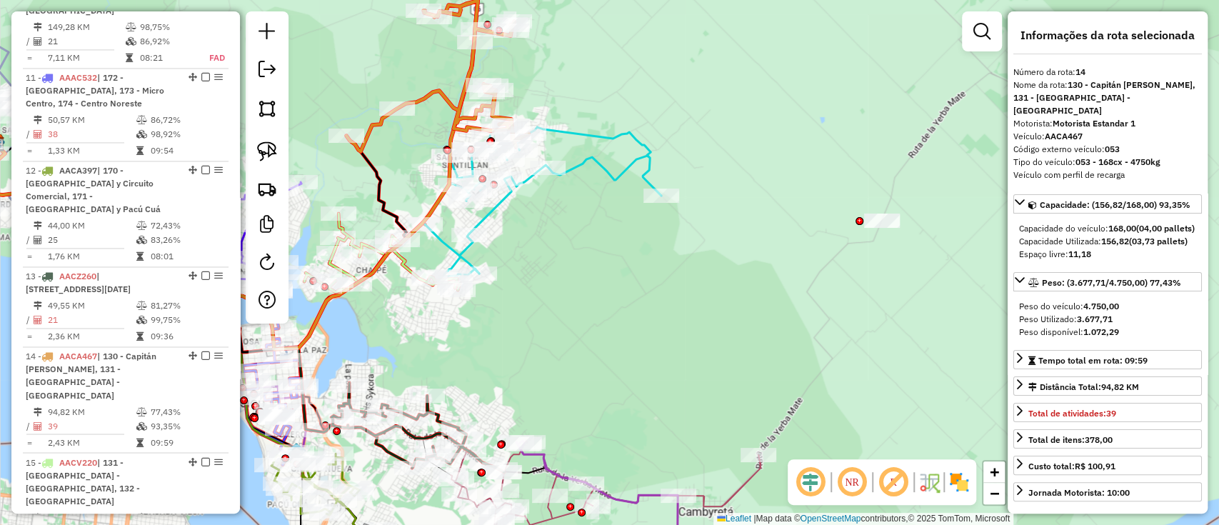
scroll to position [1742, 0]
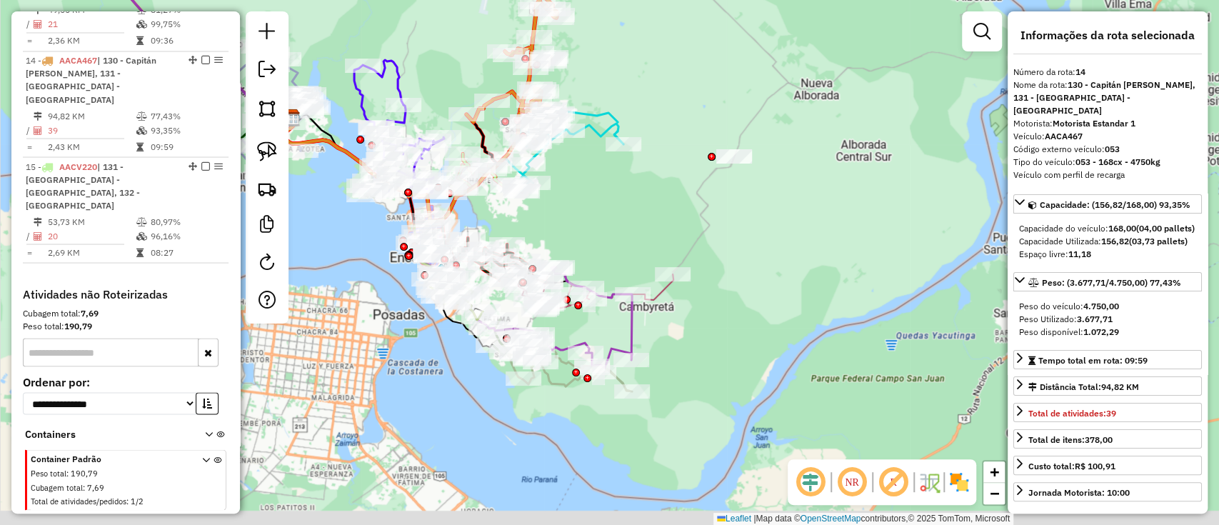
drag, startPoint x: 682, startPoint y: 198, endPoint x: 665, endPoint y: 168, distance: 33.6
click at [667, 172] on div "Janela de atendimento Grade de atendimento Capacidade Transportadoras Veículos …" at bounding box center [609, 262] width 1219 height 525
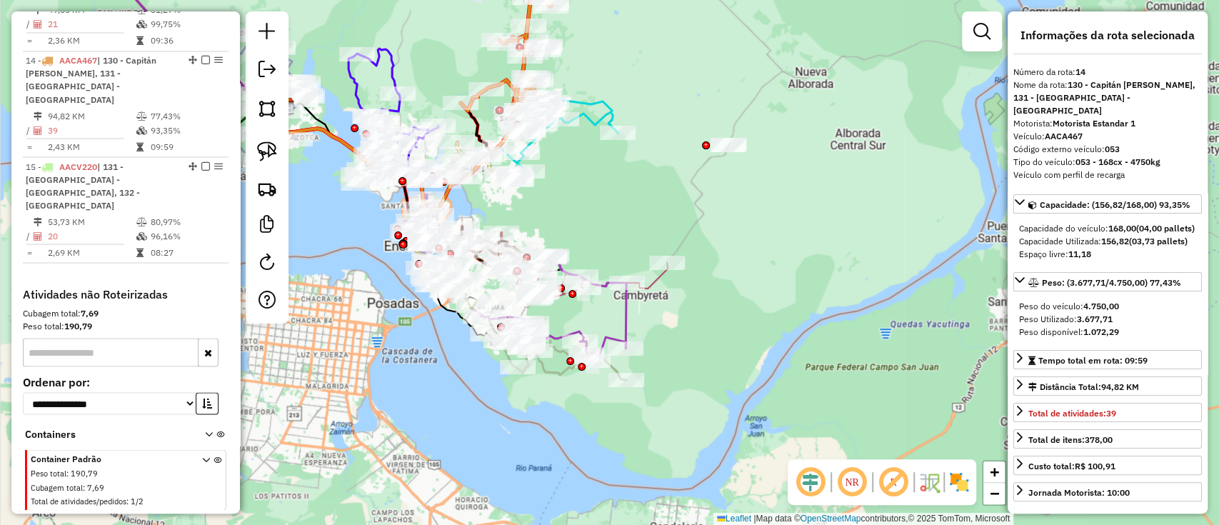
click at [649, 285] on icon at bounding box center [590, 277] width 155 height 44
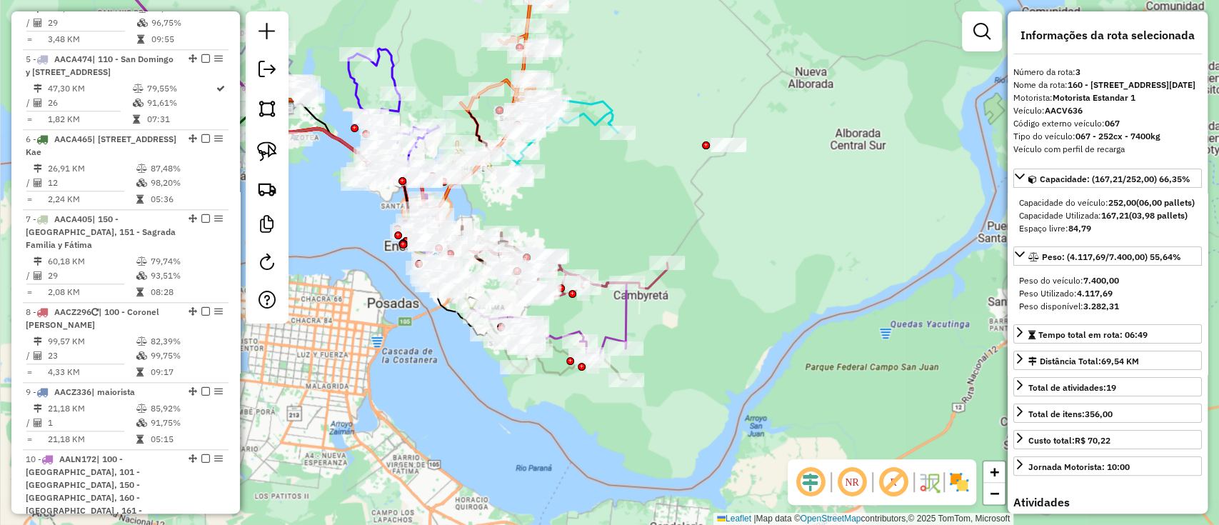
scroll to position [760, 0]
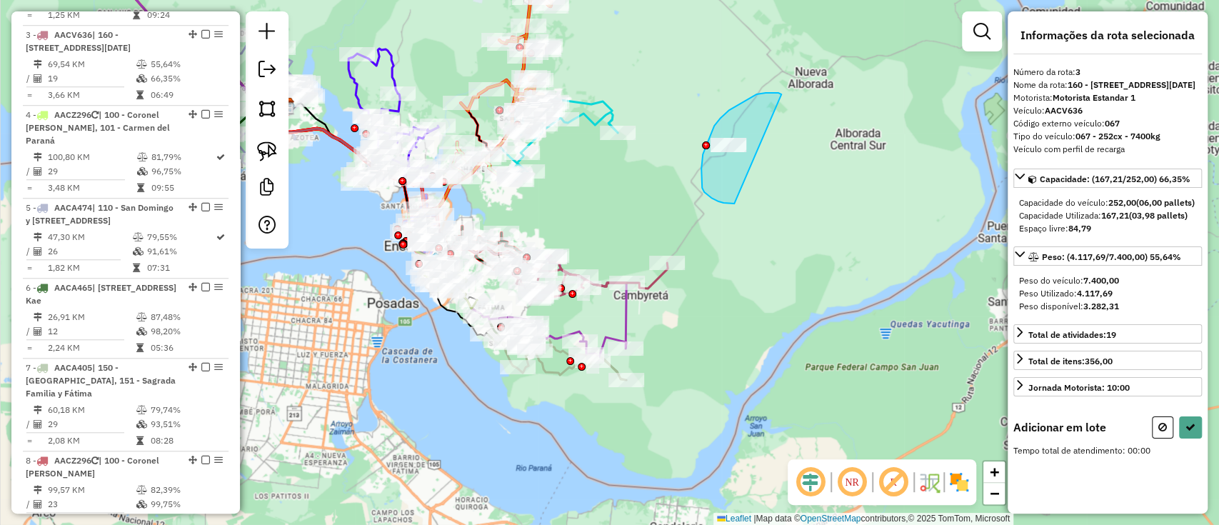
drag, startPoint x: 756, startPoint y: 94, endPoint x: 748, endPoint y: 203, distance: 109.5
click at [748, 203] on div "Janela de atendimento Grade de atendimento Capacidade Transportadoras Veículos …" at bounding box center [609, 262] width 1219 height 525
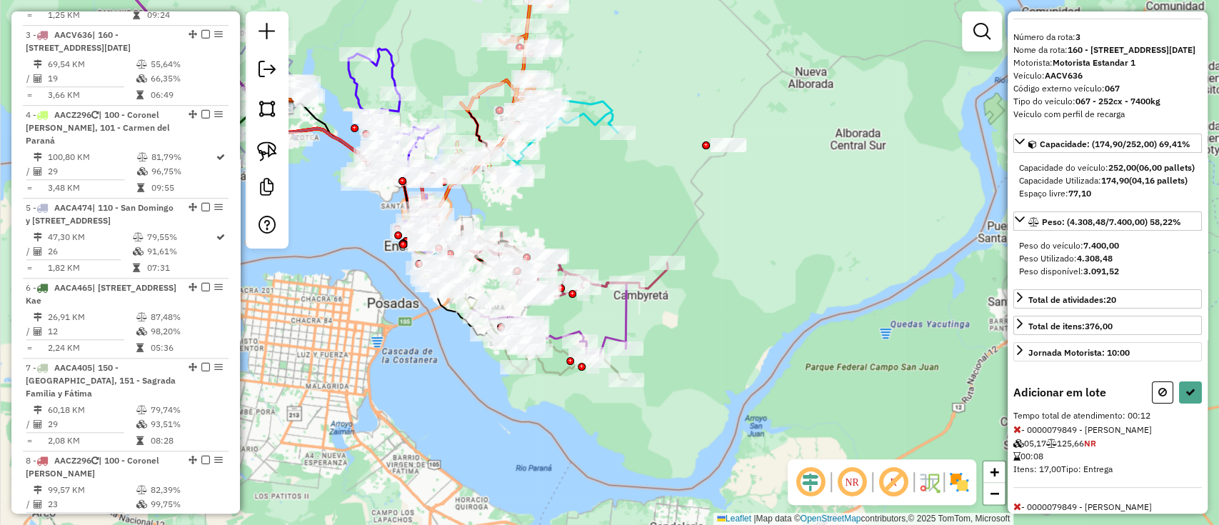
scroll to position [166, 0]
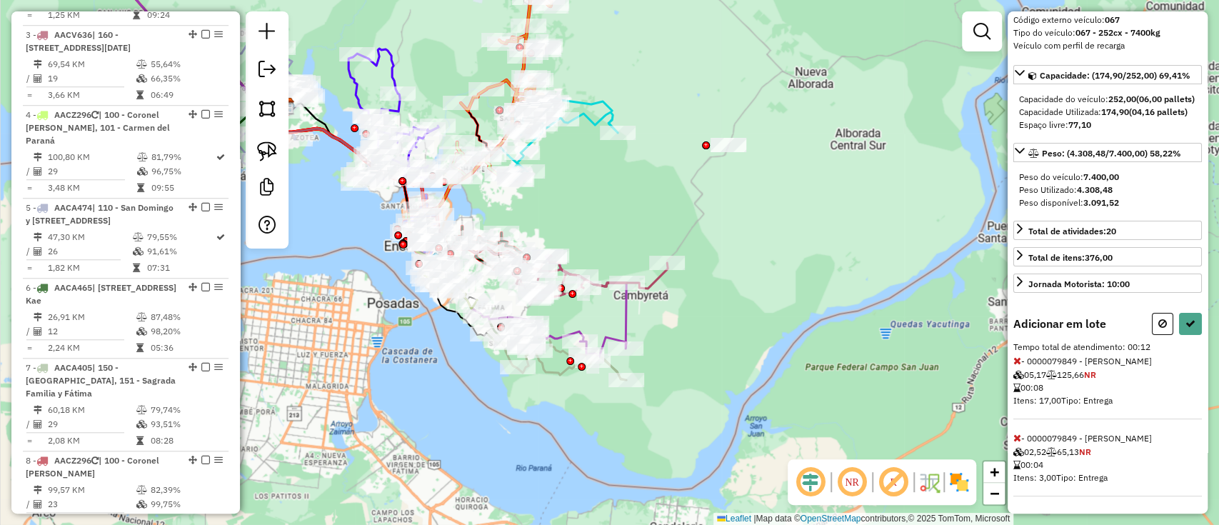
click at [1158, 318] on icon at bounding box center [1162, 323] width 9 height 10
select select "**********"
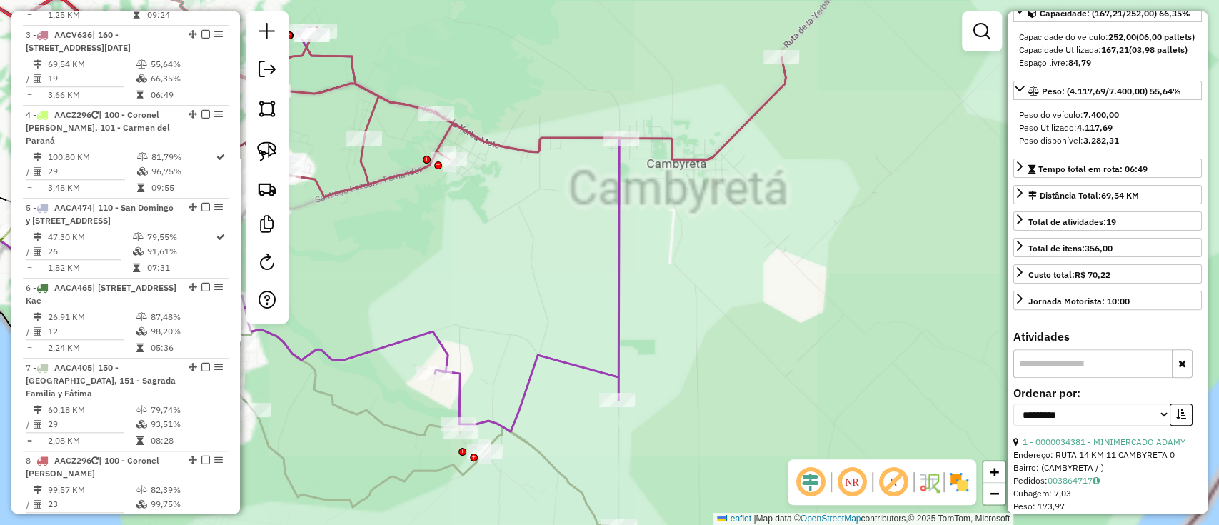
drag, startPoint x: 794, startPoint y: 334, endPoint x: 816, endPoint y: 333, distance: 22.2
click at [815, 333] on div "Janela de atendimento Grade de atendimento Capacidade Transportadoras Veículos …" at bounding box center [609, 262] width 1219 height 525
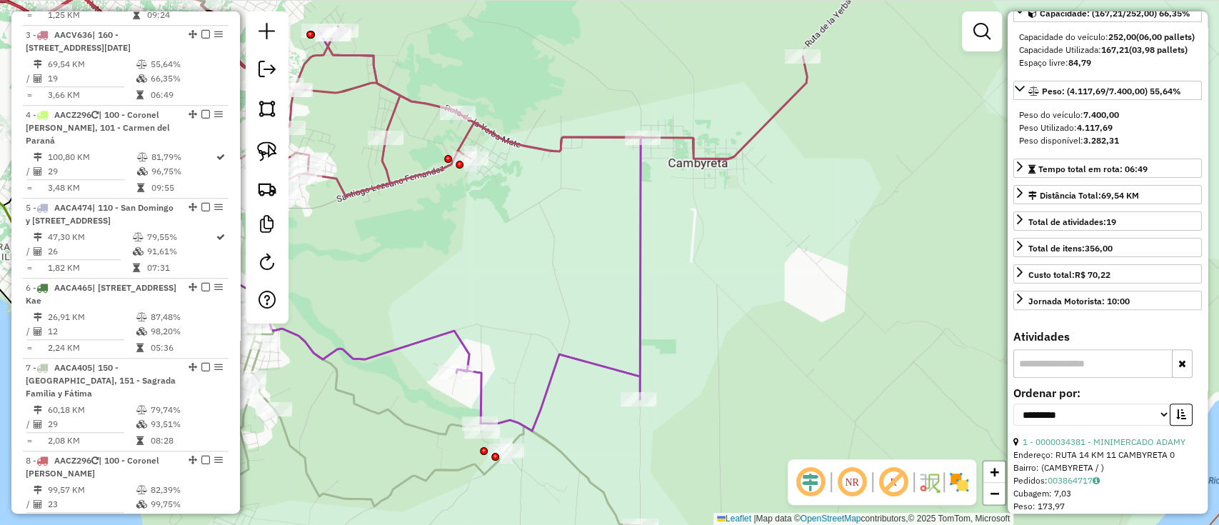
click at [639, 298] on icon at bounding box center [264, 189] width 751 height 483
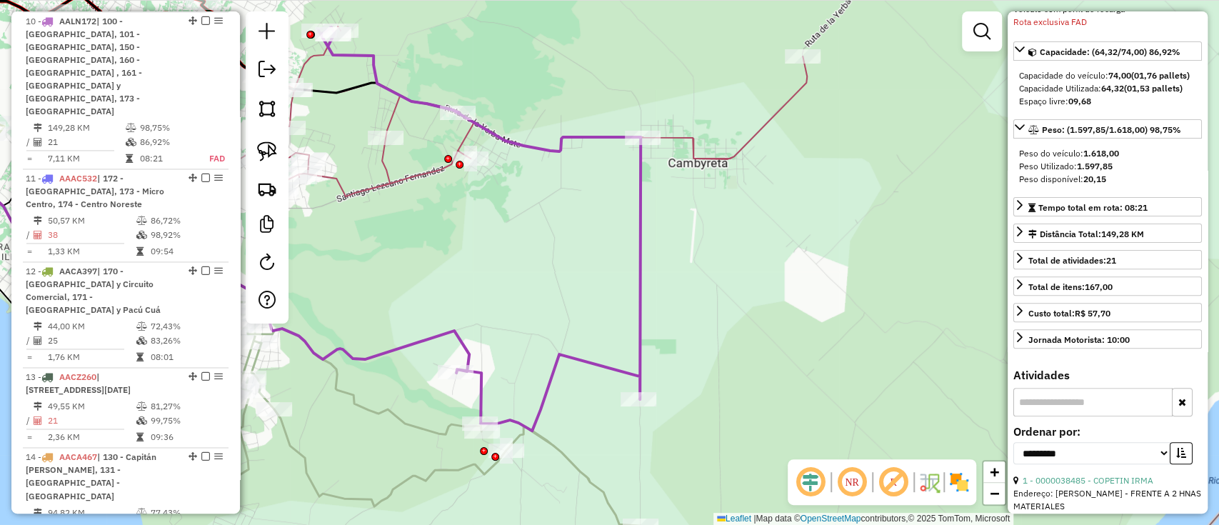
scroll to position [1345, 0]
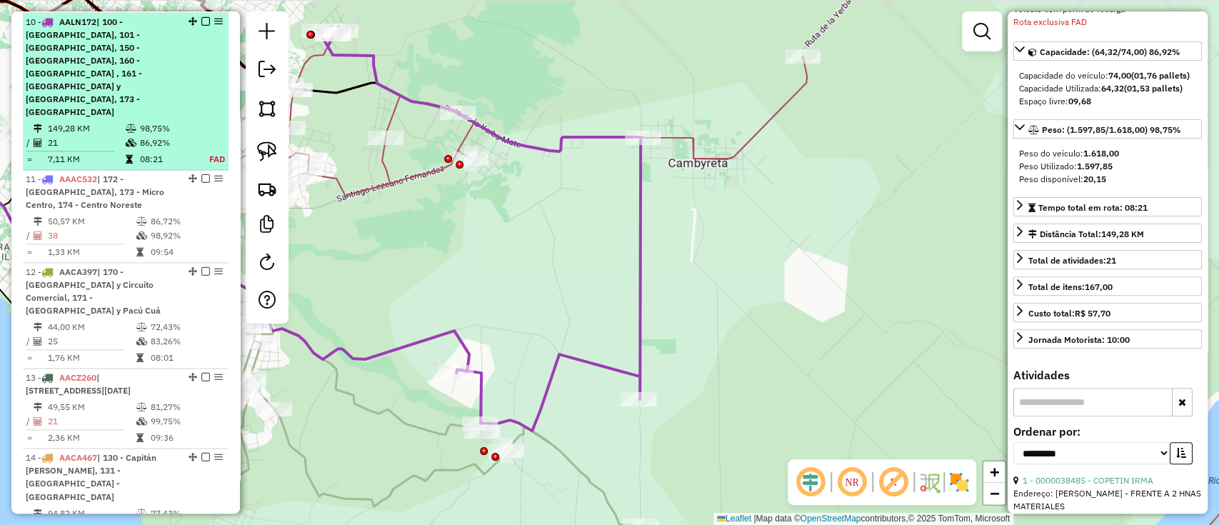
click at [201, 20] on em at bounding box center [205, 21] width 9 height 9
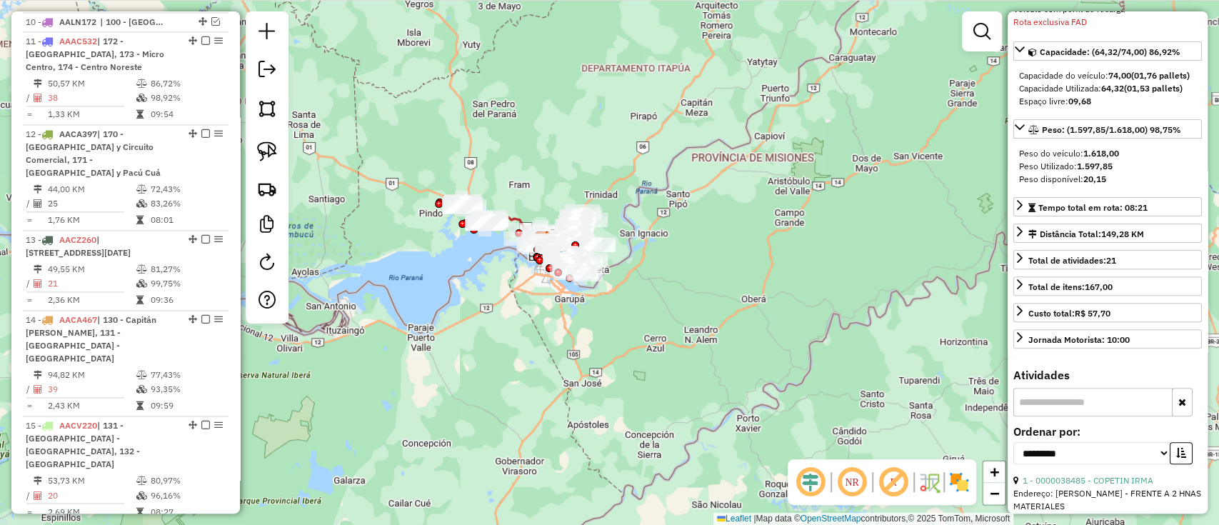
drag, startPoint x: 526, startPoint y: 303, endPoint x: 538, endPoint y: 318, distance: 18.8
click at [538, 318] on div "Janela de atendimento Grade de atendimento Capacidade Transportadoras Veículos …" at bounding box center [609, 262] width 1219 height 525
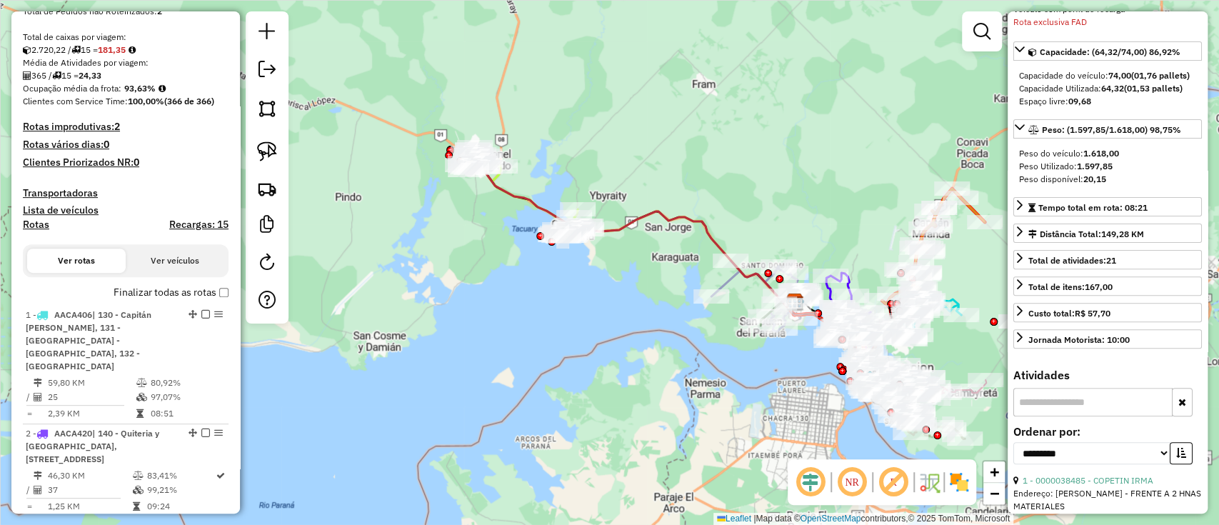
scroll to position [298, 0]
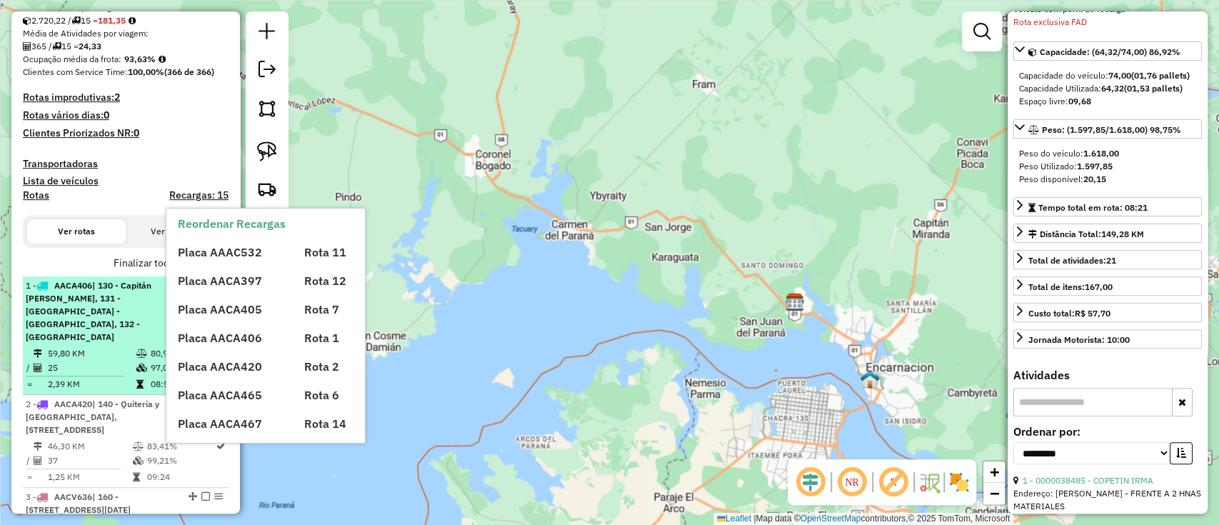
click at [124, 311] on div "1 - AACA406 | 130 - Capitán [PERSON_NAME], 131 - [GEOGRAPHIC_DATA] - [GEOGRAPHI…" at bounding box center [101, 311] width 151 height 64
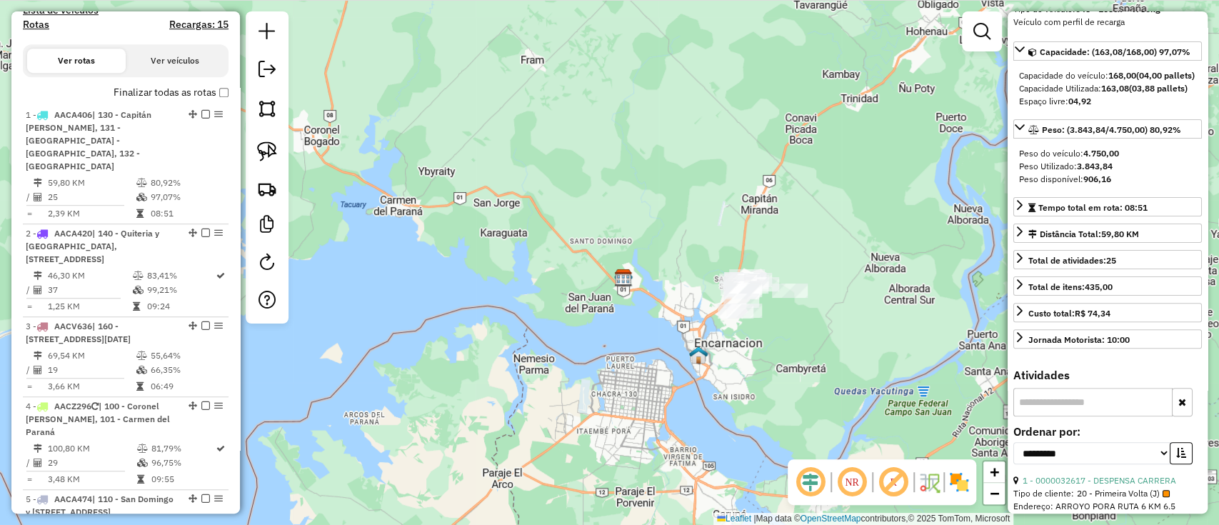
scroll to position [488, 0]
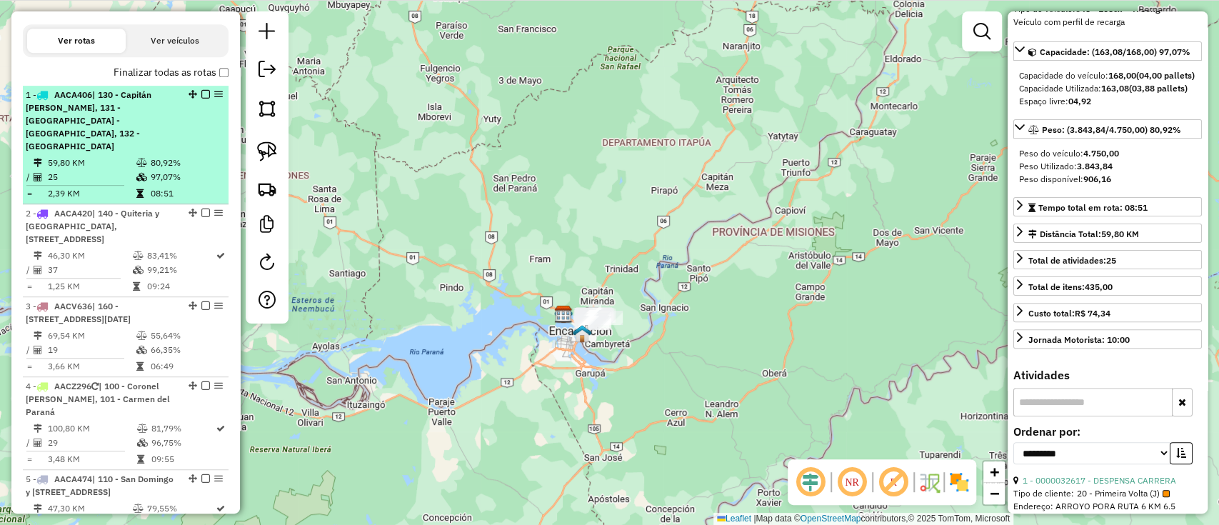
click at [201, 90] on em at bounding box center [205, 94] width 9 height 9
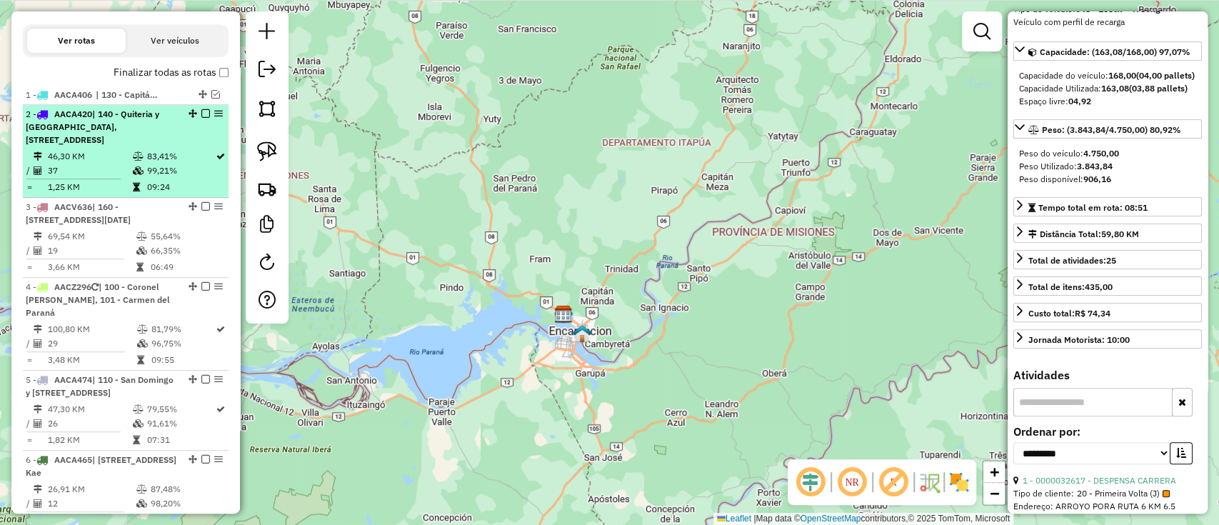
click at [183, 129] on div "2 - AACA420 | 140 - Quiteria y [GEOGRAPHIC_DATA], 141 - [STREET_ADDRESS]" at bounding box center [126, 127] width 200 height 39
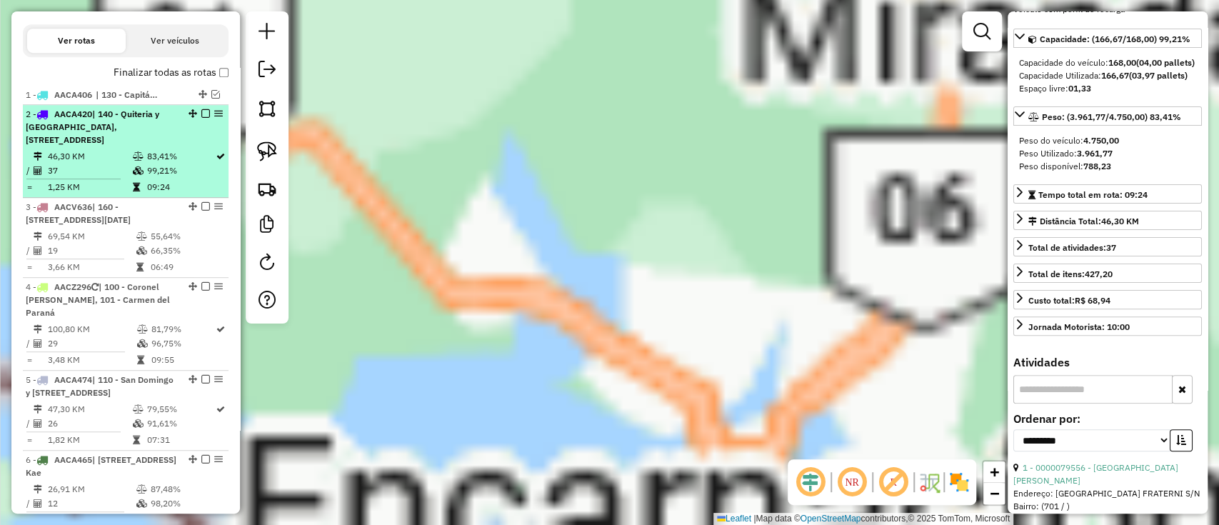
scroll to position [178, 0]
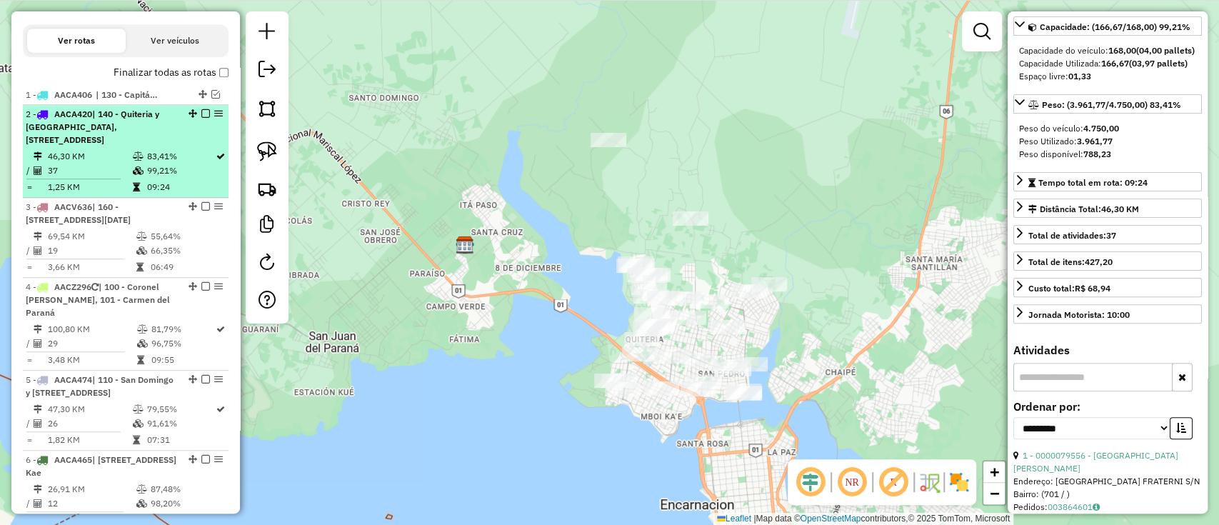
click at [201, 111] on em at bounding box center [205, 113] width 9 height 9
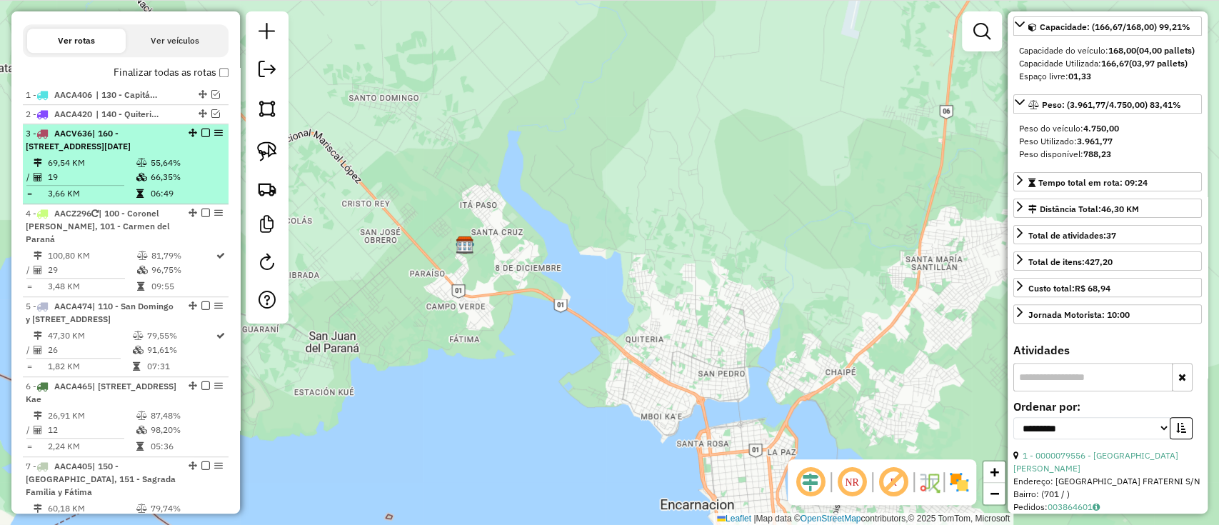
click at [182, 147] on div "3 - AACV636 | 160 - [GEOGRAPHIC_DATA] , [STREET_ADDRESS][DATE]" at bounding box center [126, 140] width 200 height 26
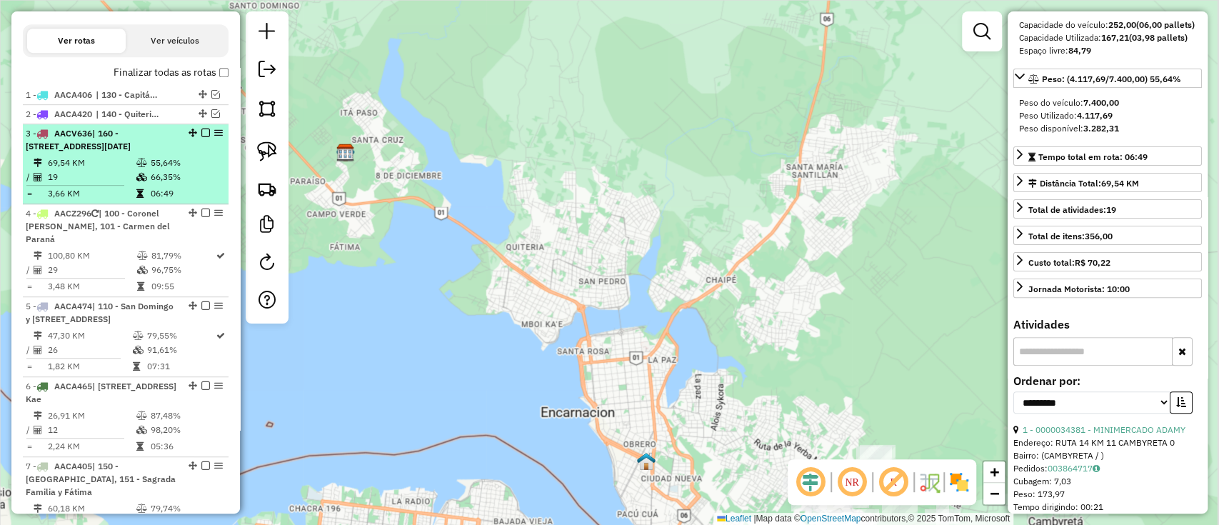
scroll to position [166, 0]
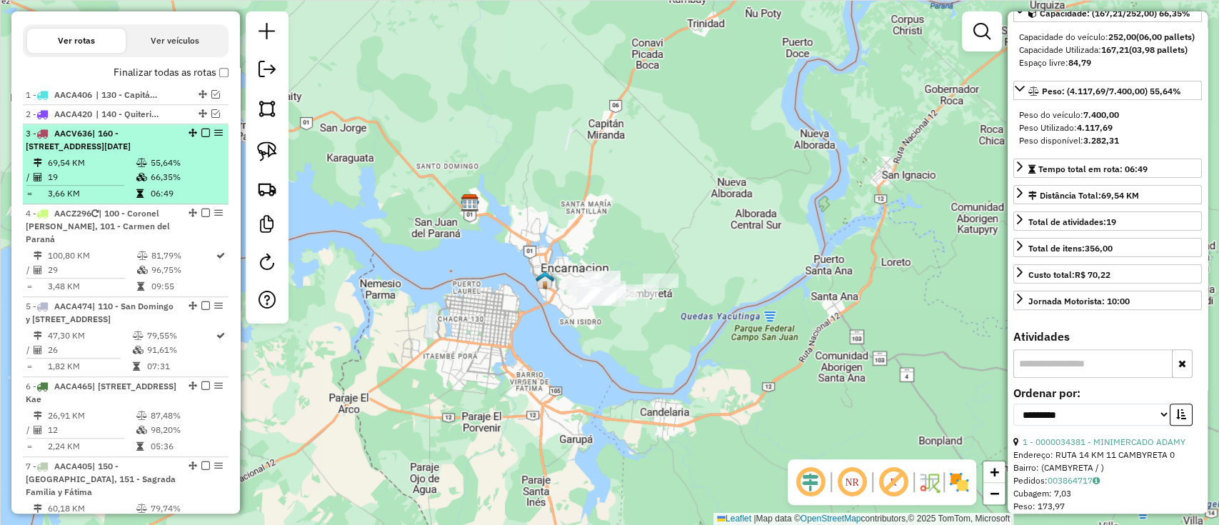
click at [201, 131] on em at bounding box center [205, 133] width 9 height 9
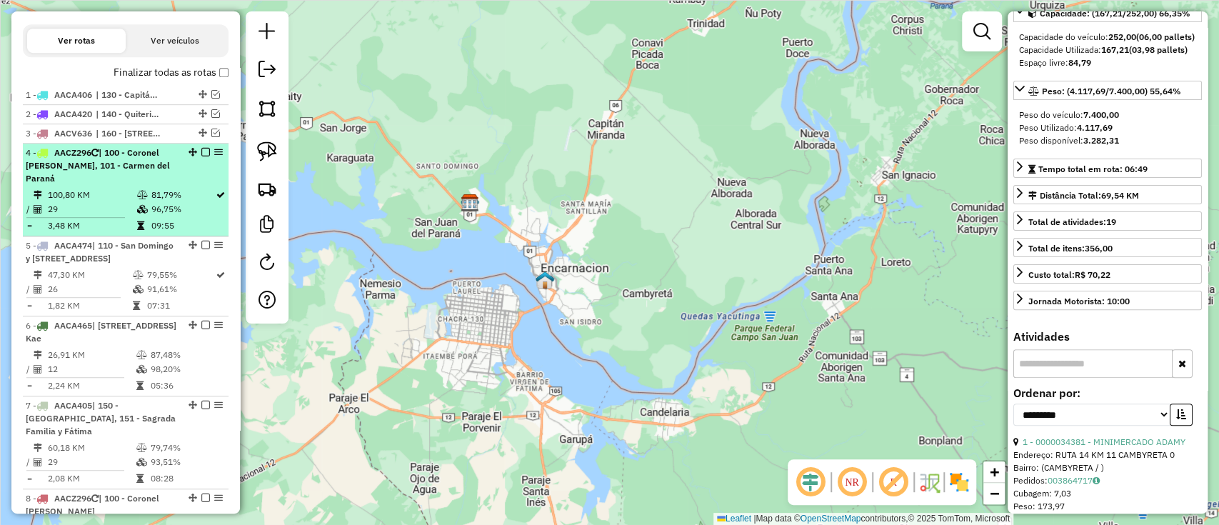
click at [183, 188] on td "81,79%" at bounding box center [183, 195] width 64 height 14
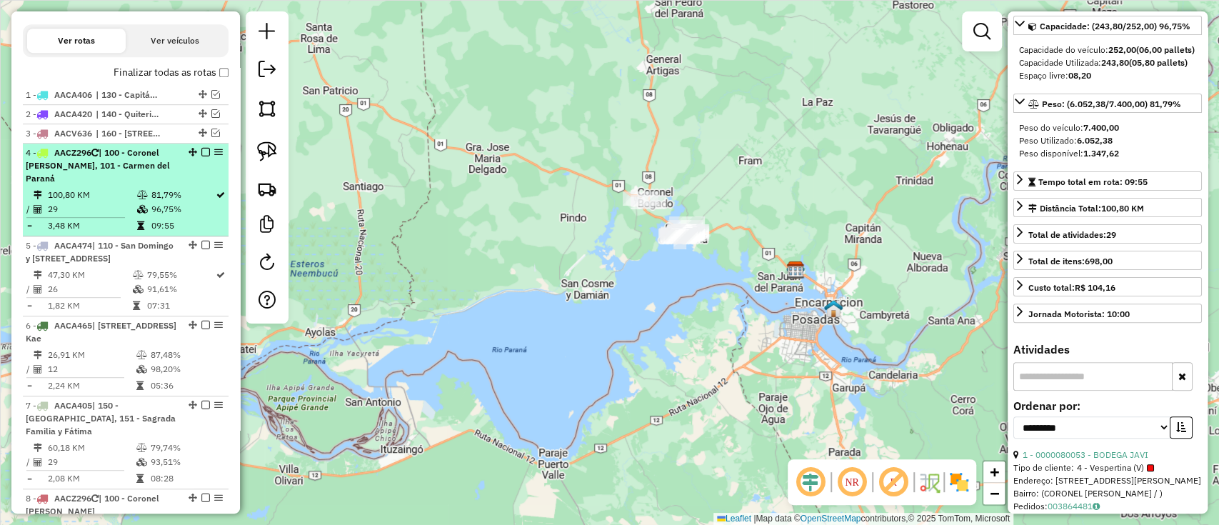
click at [203, 148] on em at bounding box center [205, 152] width 9 height 9
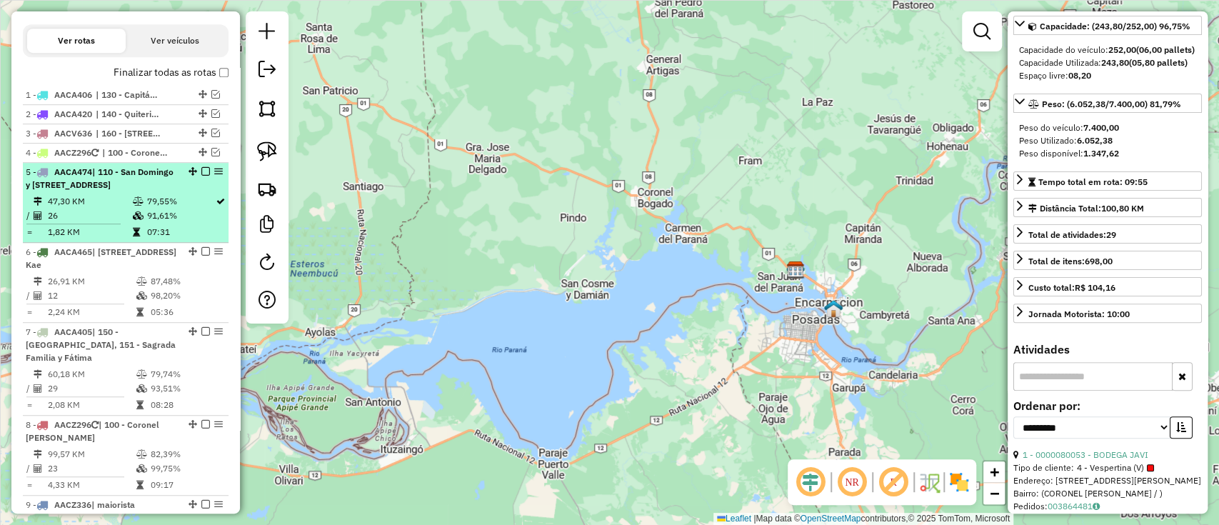
click at [175, 223] on td "91,61%" at bounding box center [180, 215] width 69 height 14
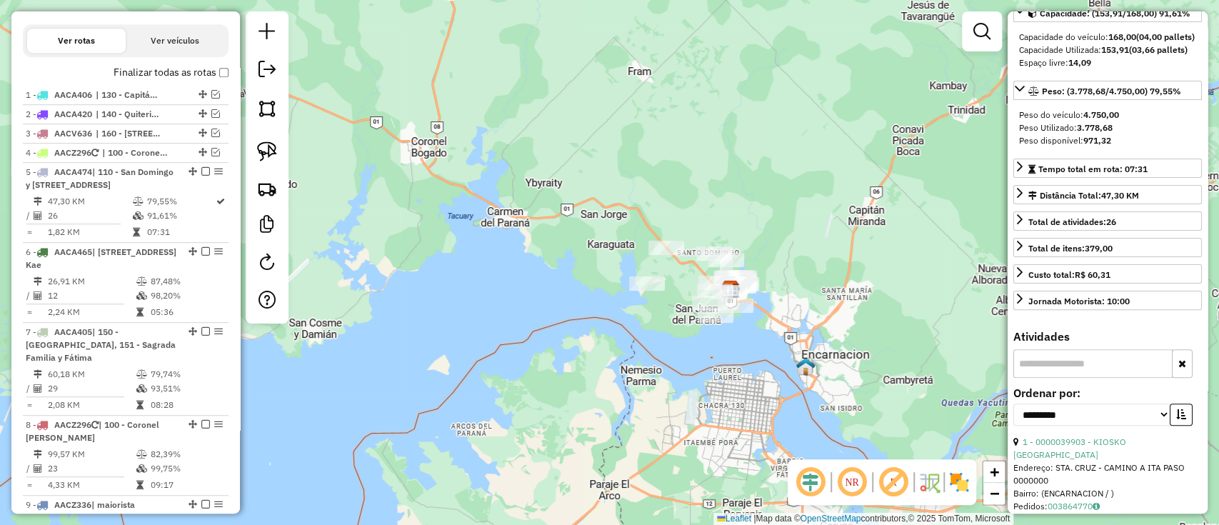
click at [954, 482] on img at bounding box center [958, 481] width 23 height 23
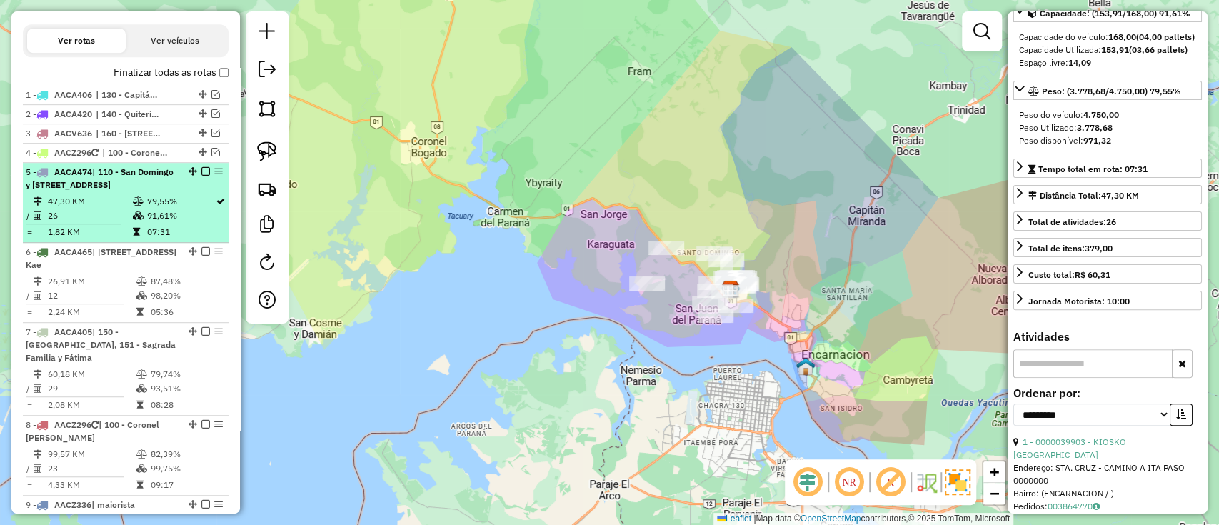
click at [202, 170] on em at bounding box center [205, 171] width 9 height 9
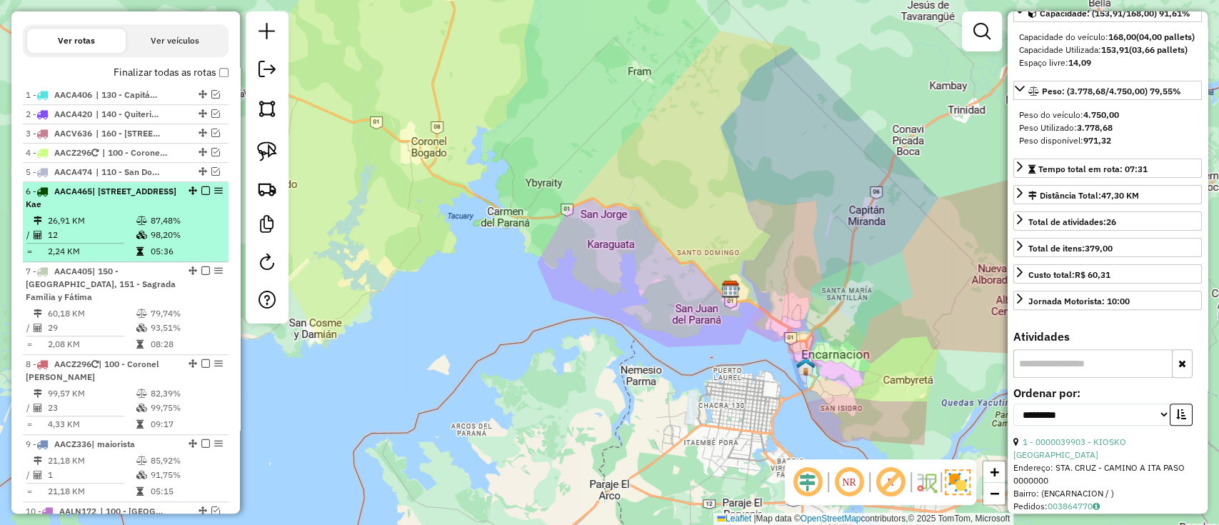
click at [194, 211] on div "6 - AACA465 | 140 - Quiteria y [GEOGRAPHIC_DATA], 142 - [GEOGRAPHIC_DATA] y Mbo…" at bounding box center [126, 198] width 200 height 26
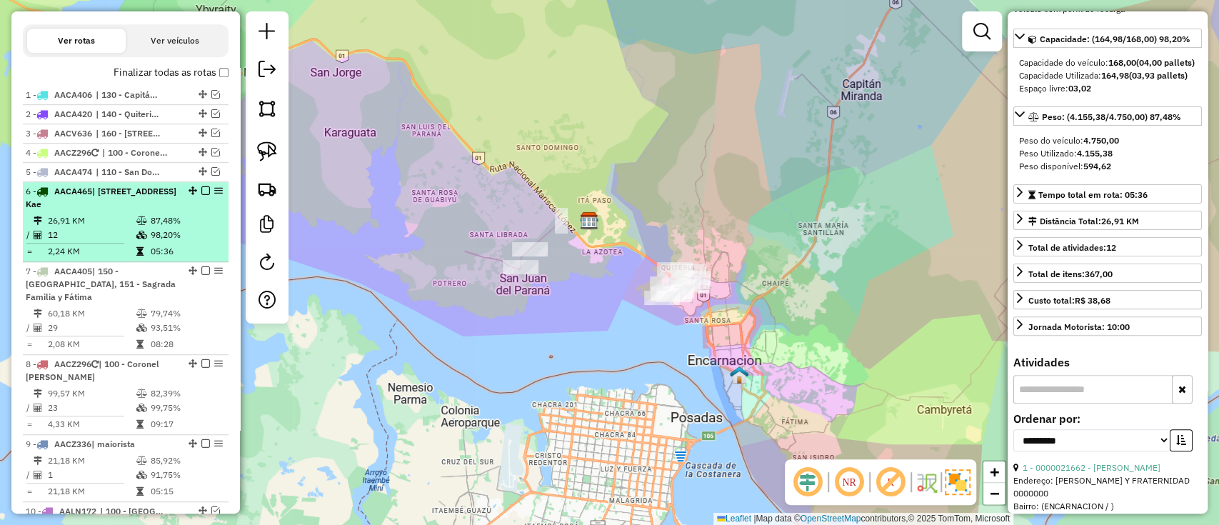
click at [202, 189] on em at bounding box center [205, 190] width 9 height 9
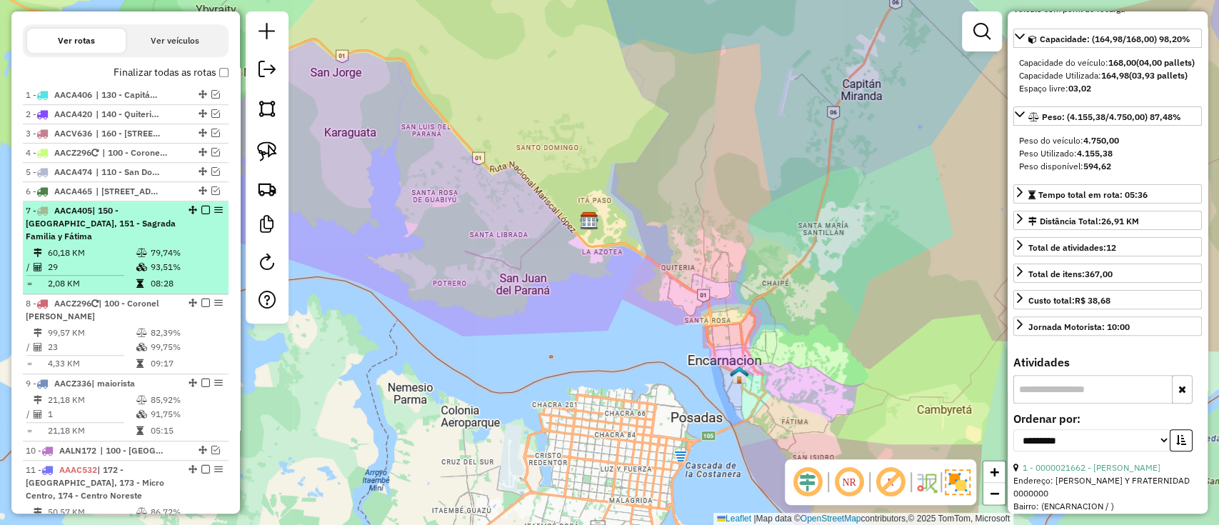
click at [192, 246] on td "79,74%" at bounding box center [186, 253] width 72 height 14
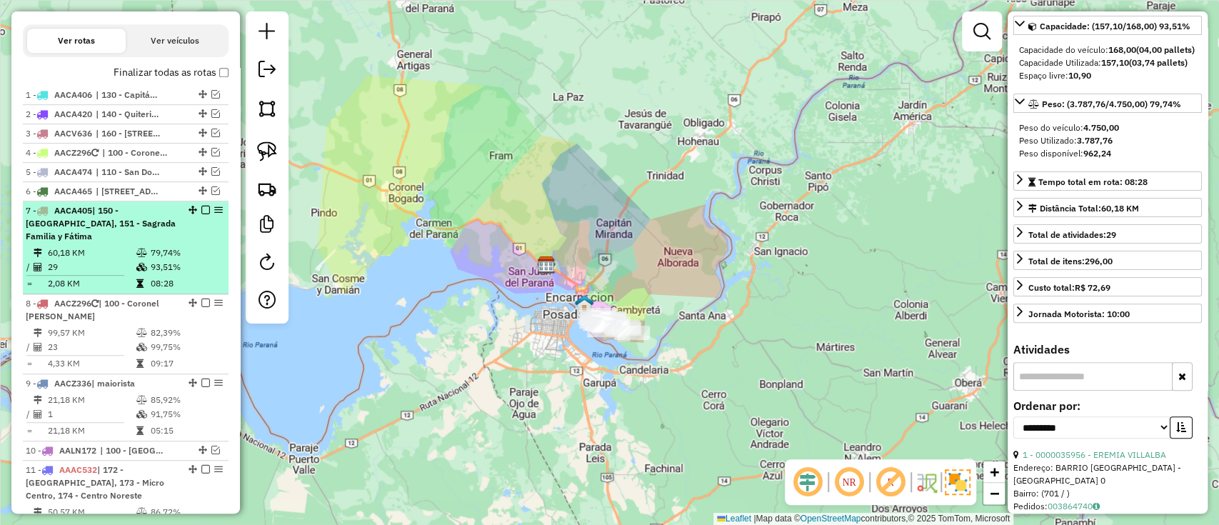
click at [201, 208] on em at bounding box center [205, 210] width 9 height 9
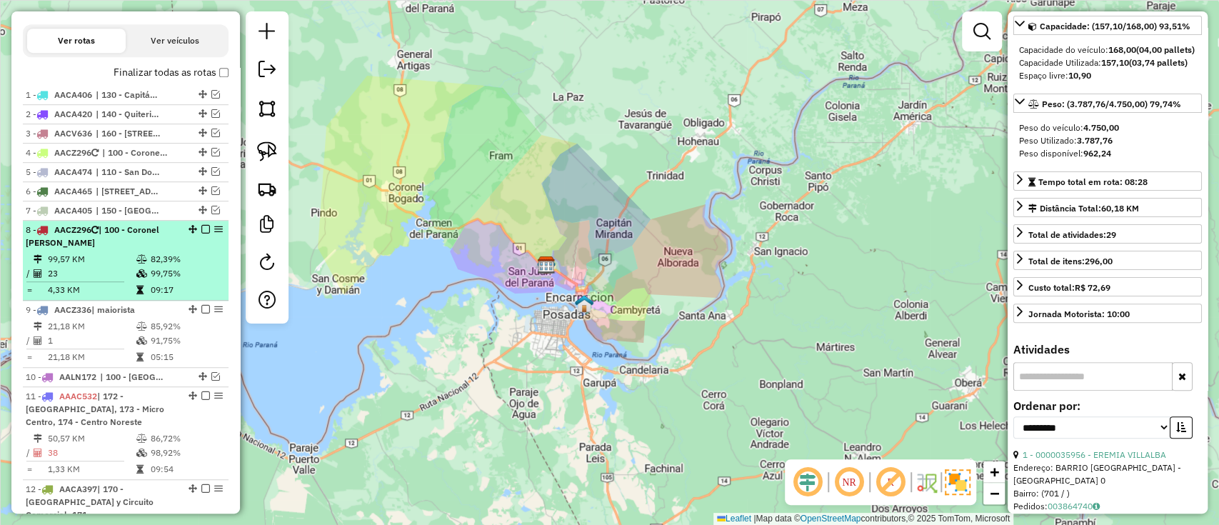
click at [200, 253] on td "82,39%" at bounding box center [186, 259] width 72 height 14
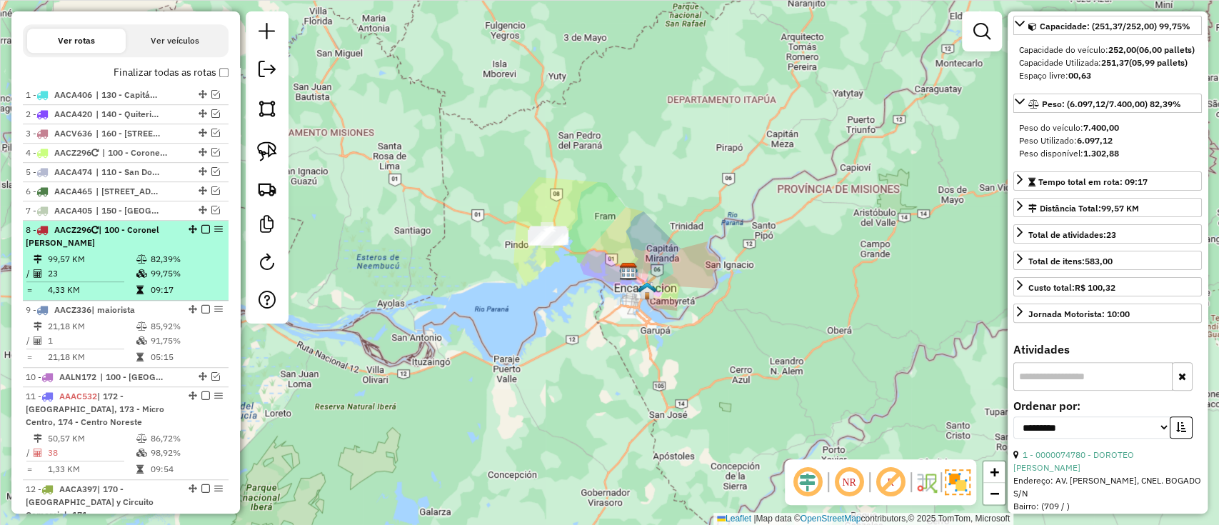
click at [204, 225] on em at bounding box center [205, 229] width 9 height 9
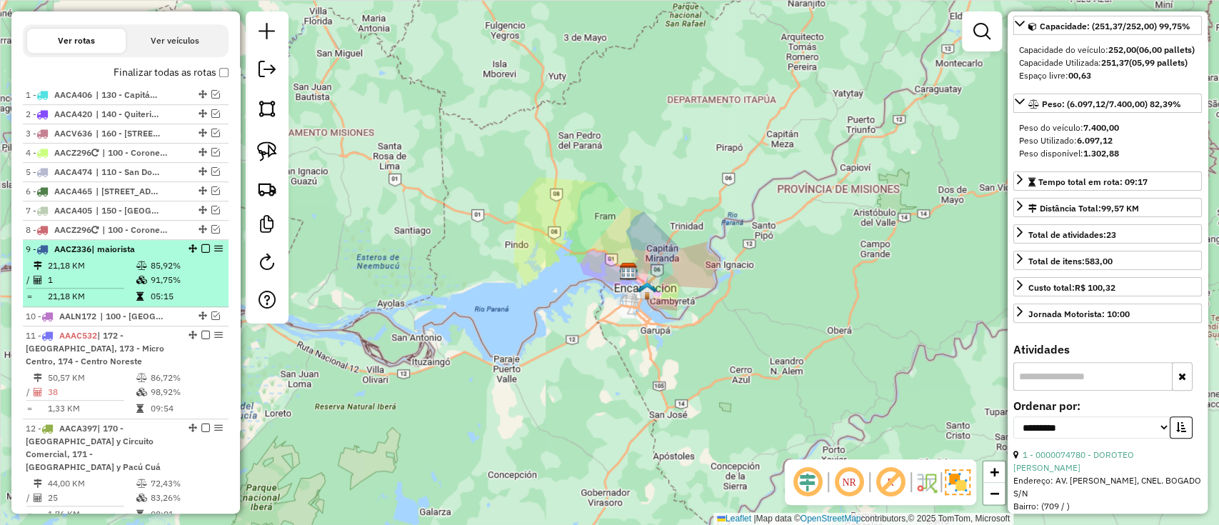
click at [193, 249] on em at bounding box center [192, 248] width 9 height 9
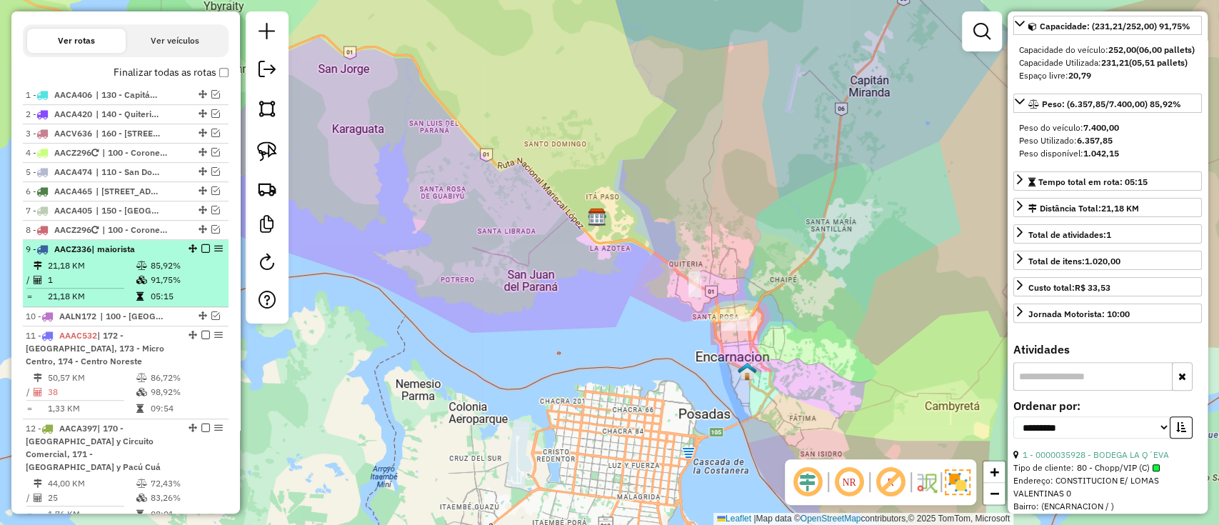
click at [203, 247] on em at bounding box center [205, 248] width 9 height 9
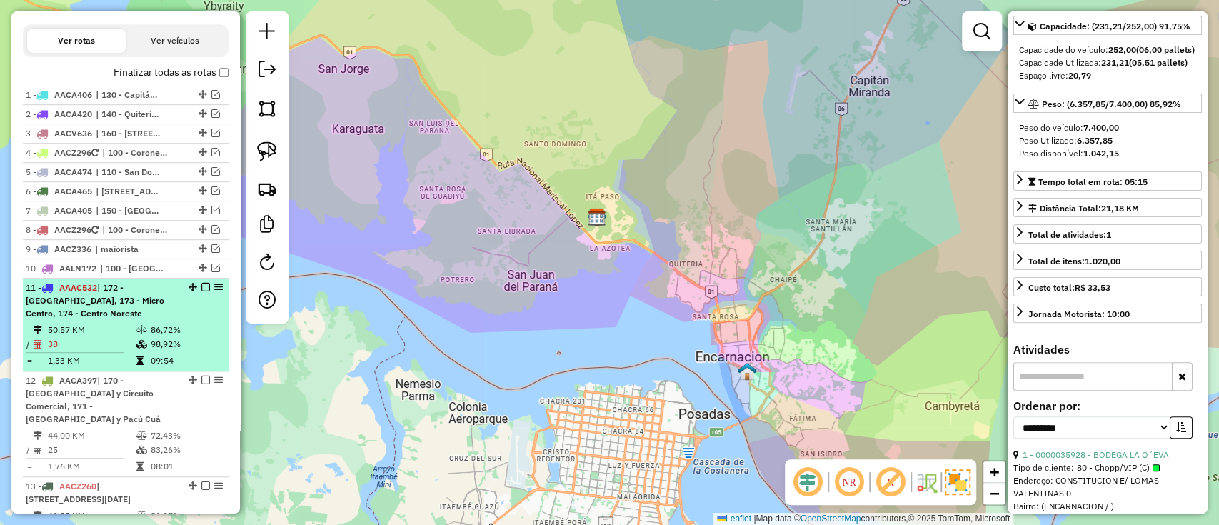
click at [204, 284] on em at bounding box center [205, 287] width 9 height 9
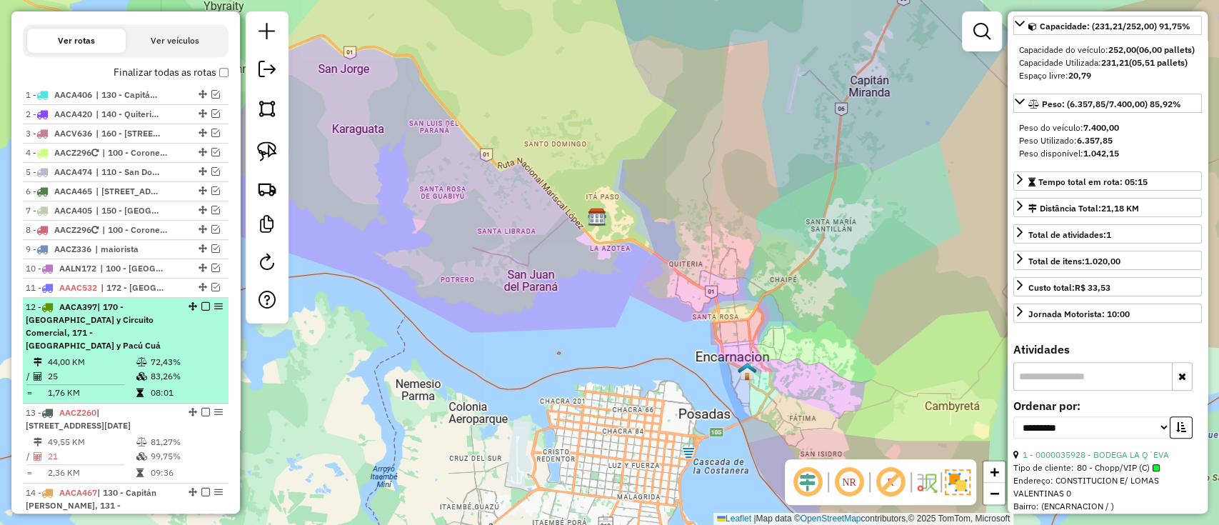
click at [178, 355] on td "72,43%" at bounding box center [186, 362] width 72 height 14
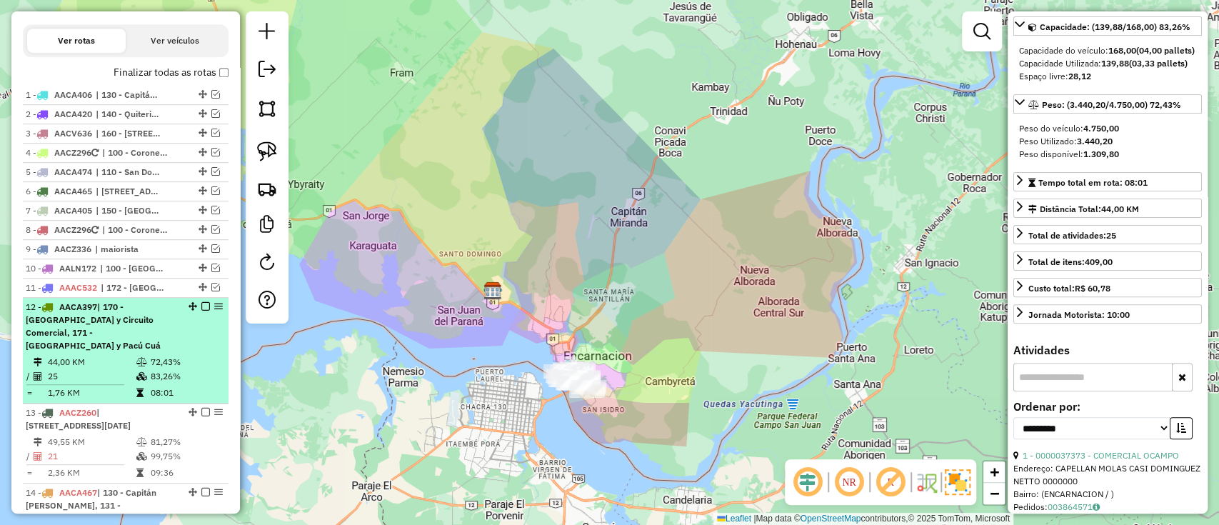
click at [203, 302] on em at bounding box center [205, 306] width 9 height 9
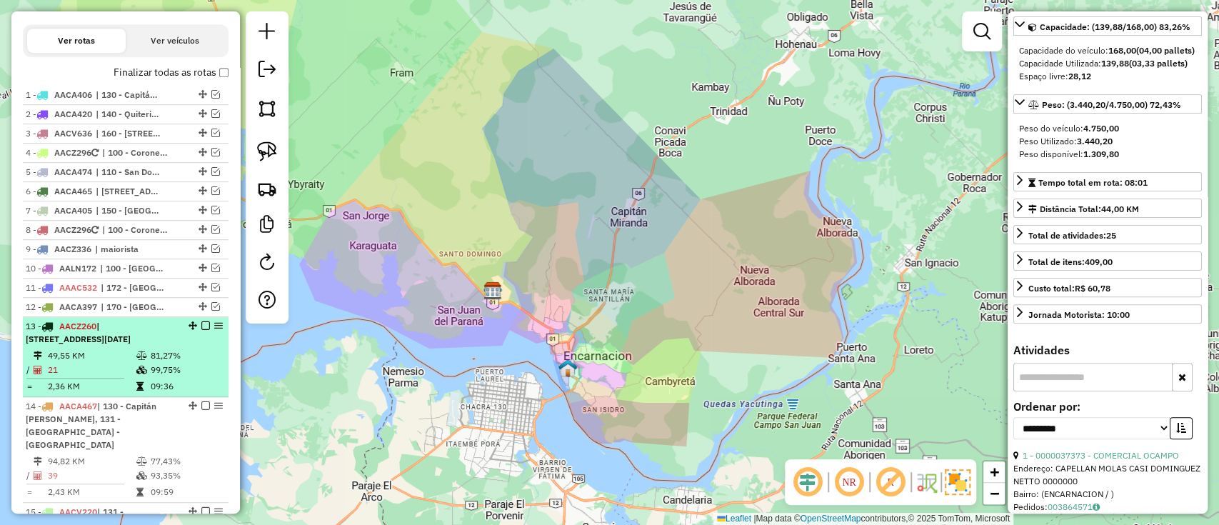
click at [161, 393] on td "09:36" at bounding box center [186, 386] width 72 height 14
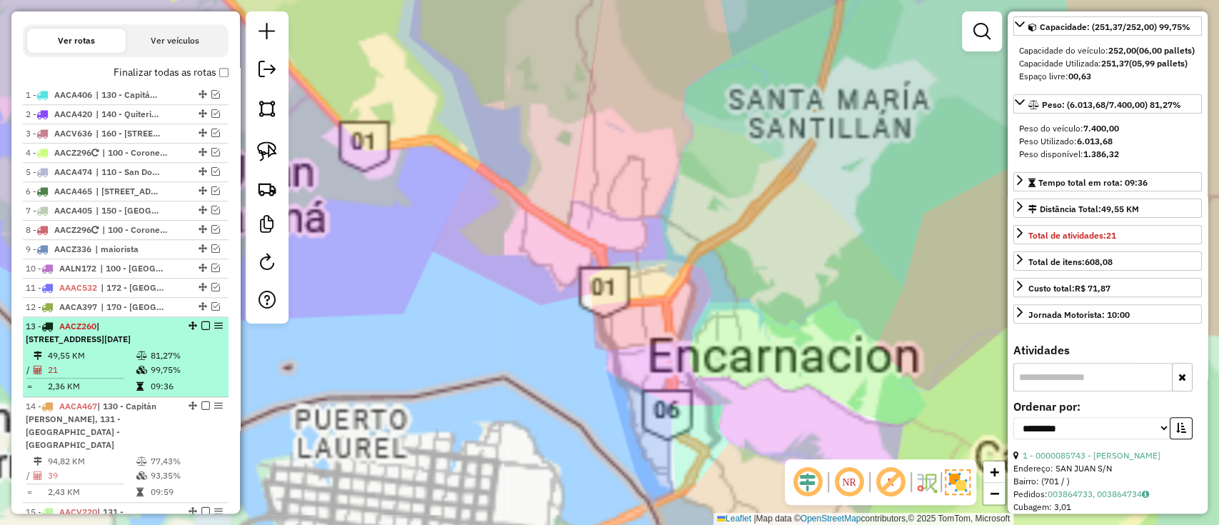
scroll to position [166, 0]
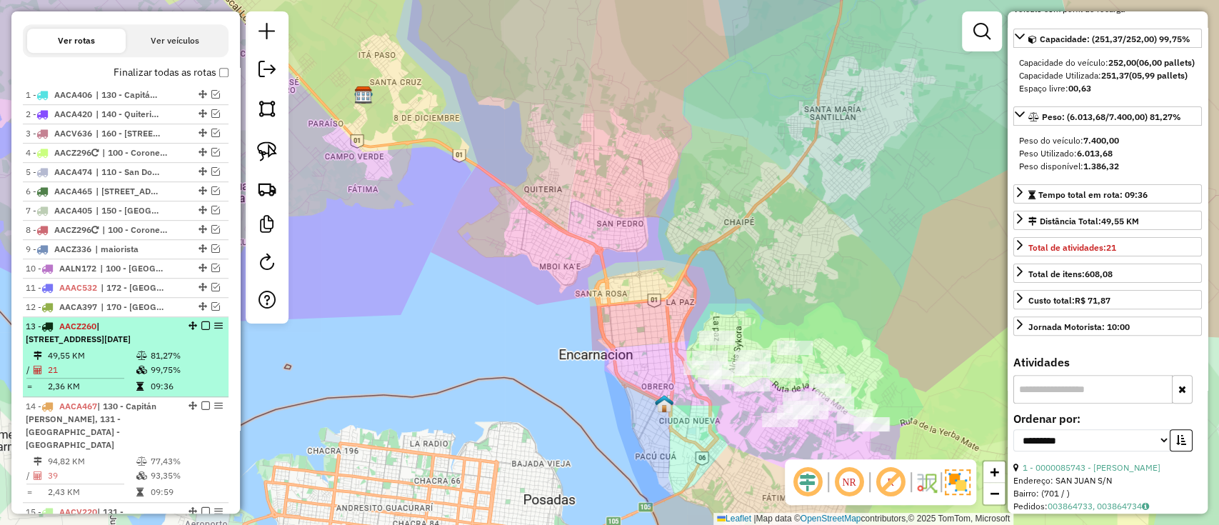
click at [201, 324] on em at bounding box center [205, 325] width 9 height 9
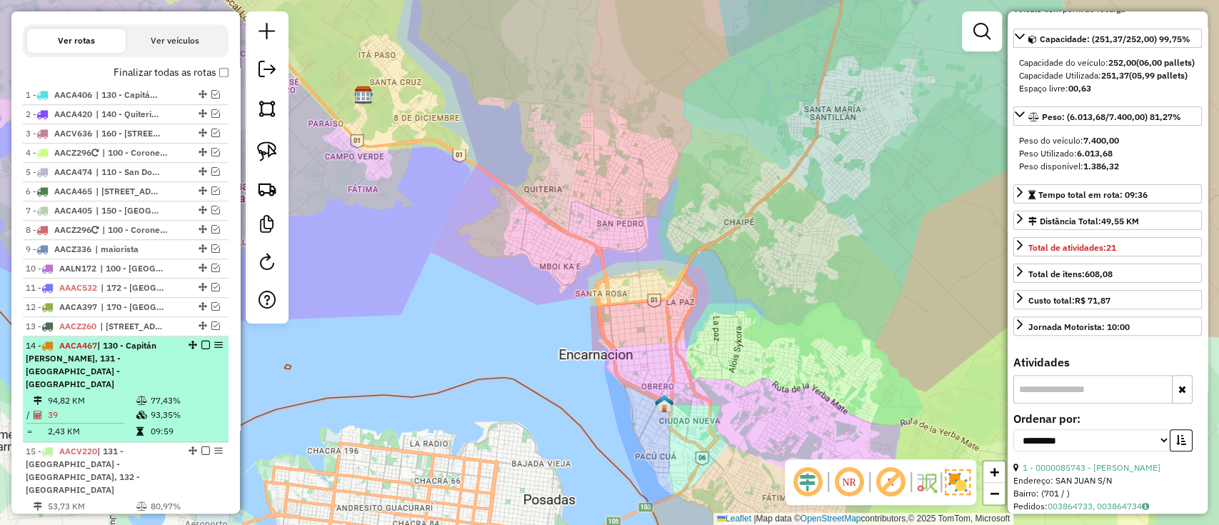
click at [182, 372] on div "14 - AACA467 | 130 - Capitán [PERSON_NAME], 131 - [GEOGRAPHIC_DATA] - [GEOGRAPH…" at bounding box center [126, 364] width 200 height 51
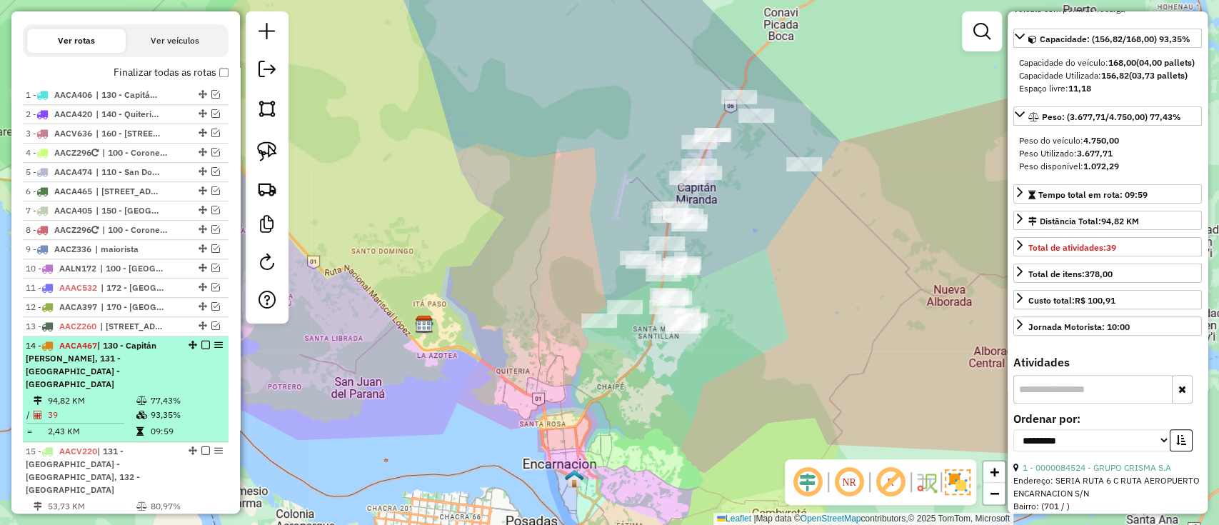
click at [201, 344] on em at bounding box center [205, 345] width 9 height 9
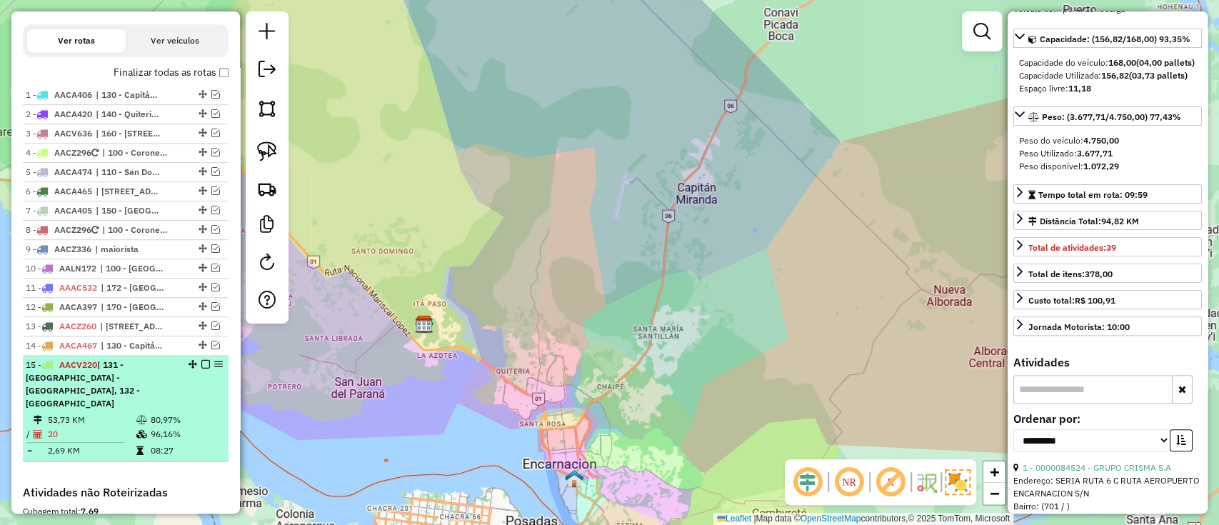
click at [172, 414] on table "53,73 KM 80,97% / 20 96,16% = 2,69 KM 08:27" at bounding box center [126, 435] width 200 height 45
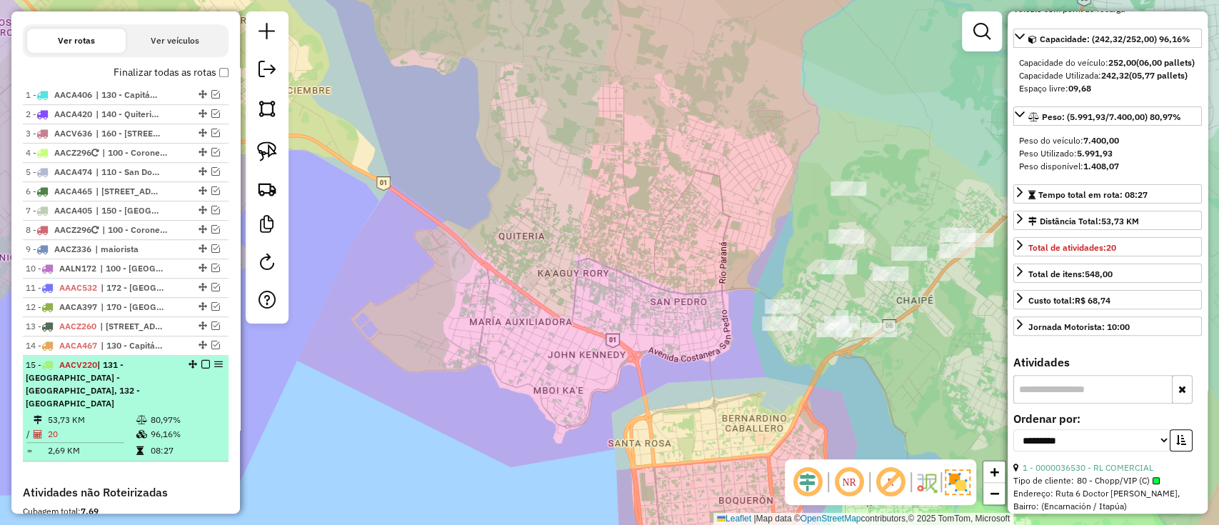
click at [204, 361] on em at bounding box center [205, 364] width 9 height 9
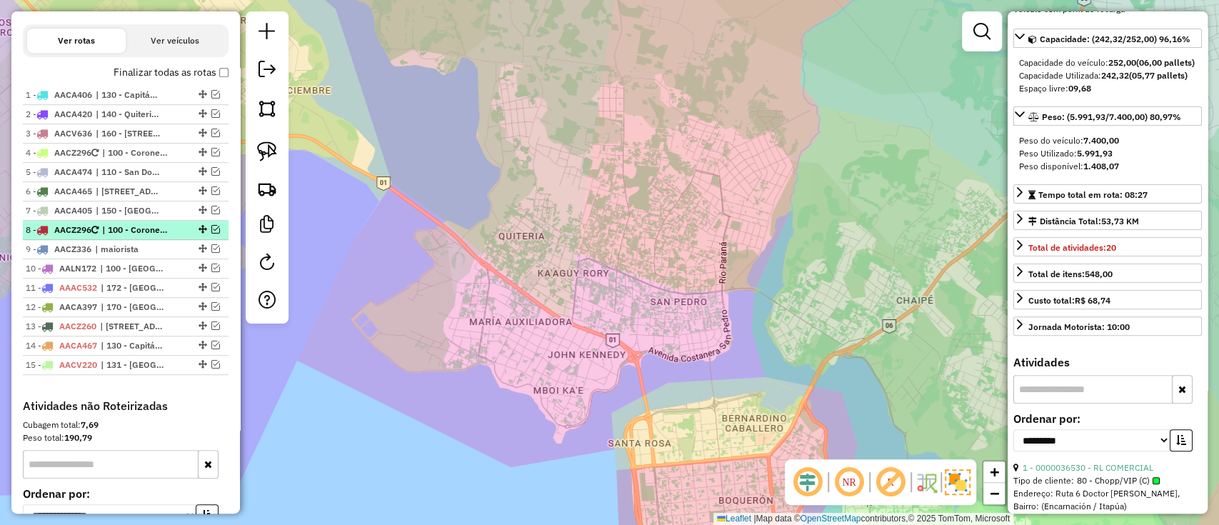
click at [211, 225] on em at bounding box center [215, 229] width 9 height 9
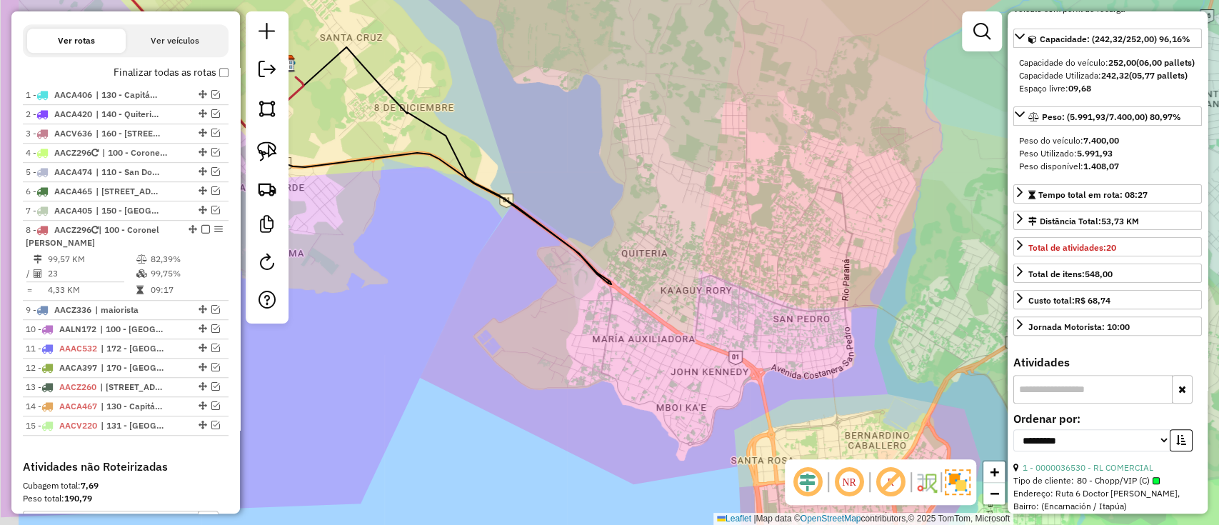
drag, startPoint x: 456, startPoint y: 244, endPoint x: 745, endPoint y: 251, distance: 288.5
click at [738, 252] on div "Janela de atendimento Grade de atendimento Capacidade Transportadoras Veículos …" at bounding box center [609, 262] width 1219 height 525
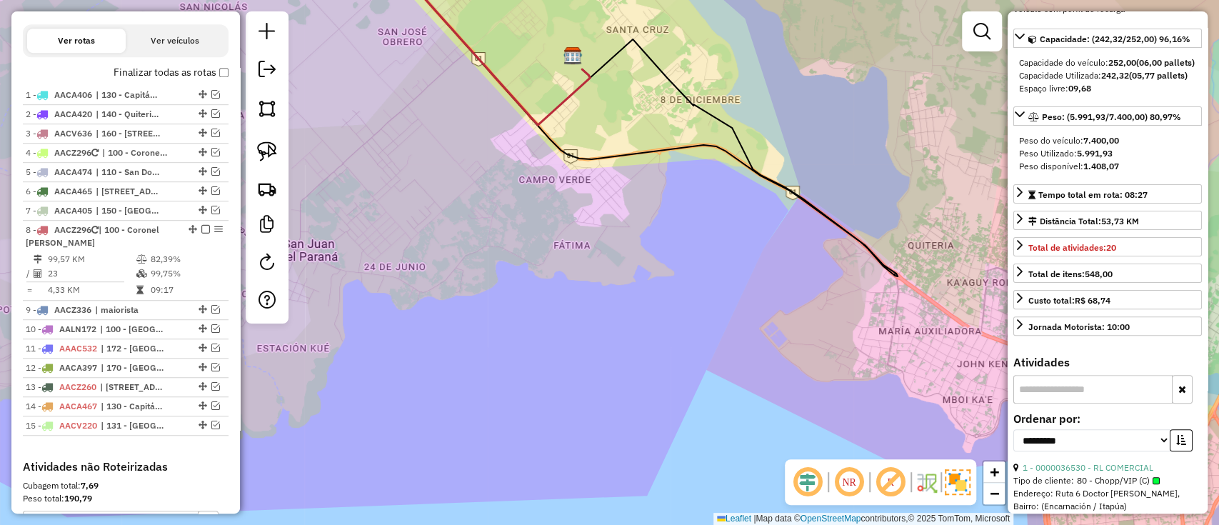
click at [565, 102] on icon at bounding box center [484, 36] width 211 height 177
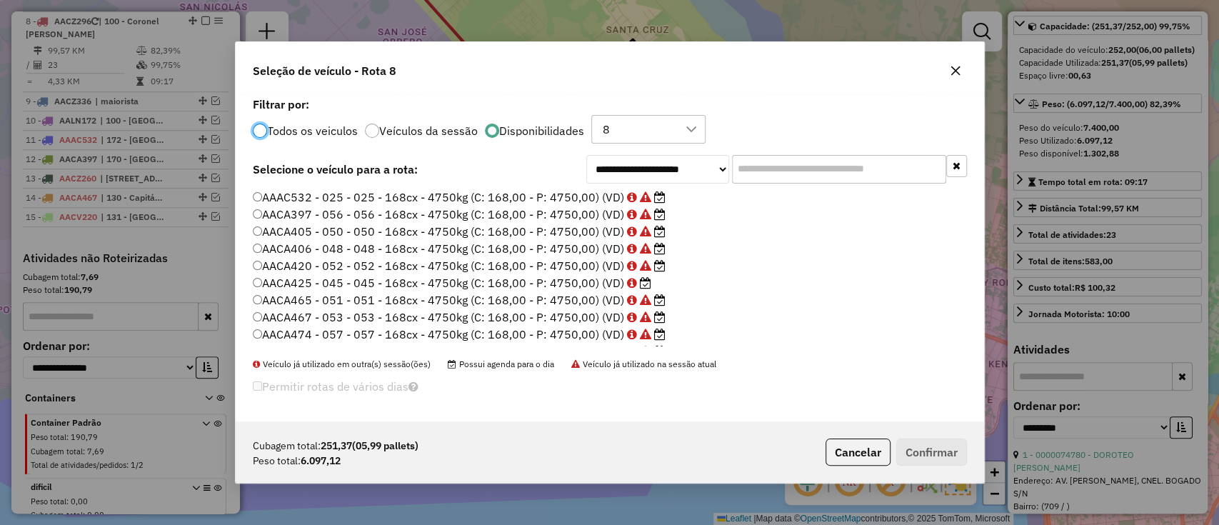
scroll to position [82, 0]
click at [839, 456] on button "Cancelar" at bounding box center [857, 451] width 65 height 27
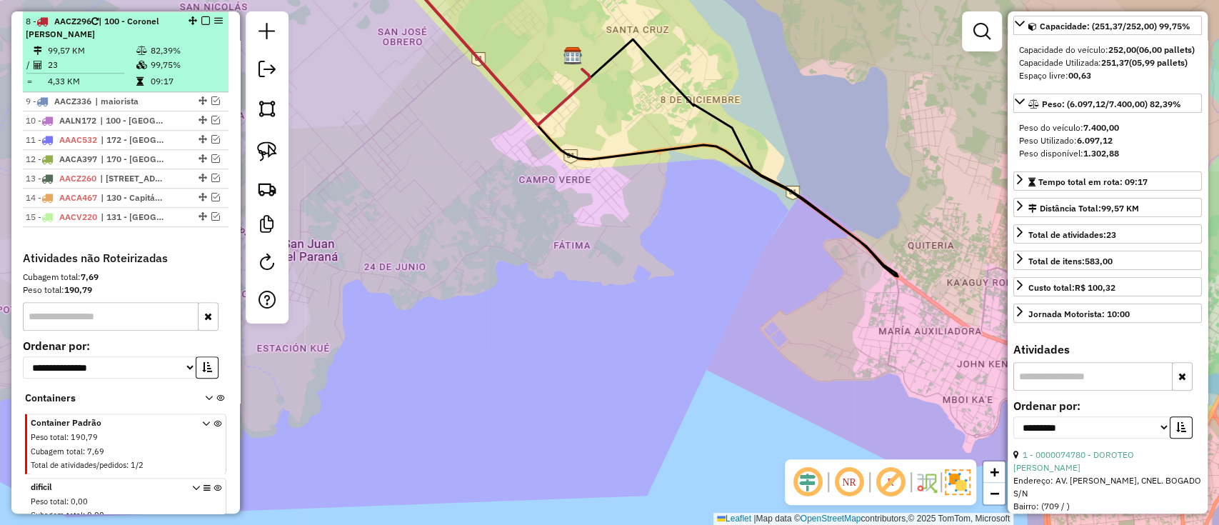
click at [204, 16] on em at bounding box center [205, 20] width 9 height 9
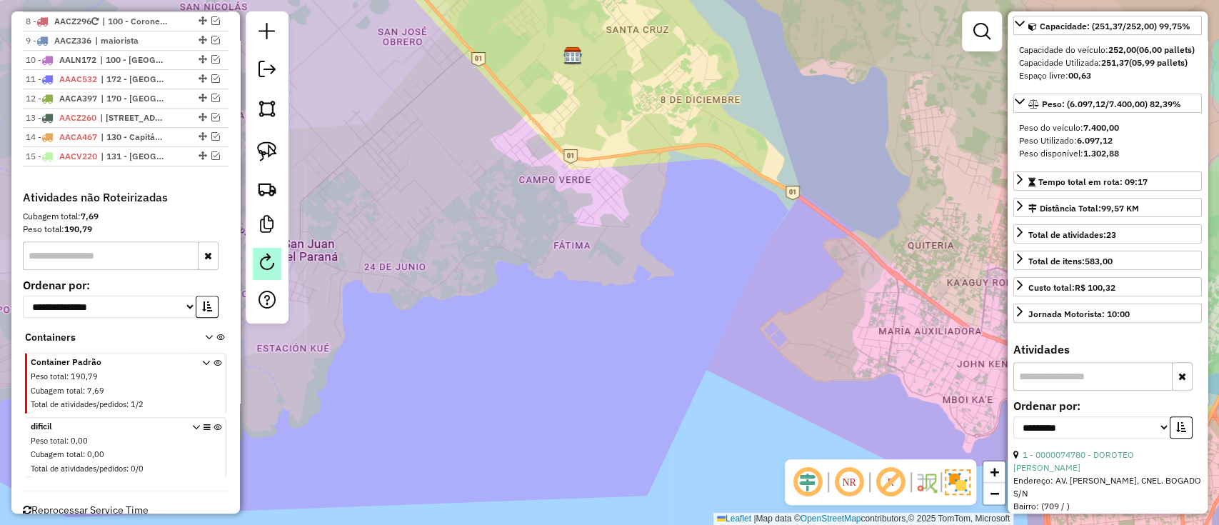
click at [268, 260] on em at bounding box center [266, 261] width 17 height 17
select select "*"
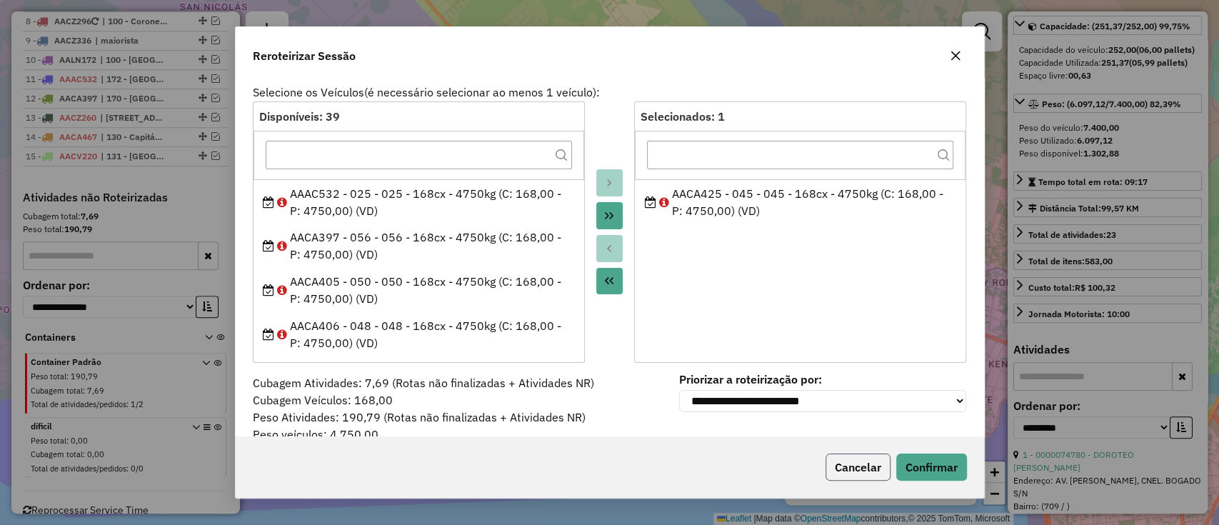
click at [840, 457] on button "Cancelar" at bounding box center [857, 466] width 65 height 27
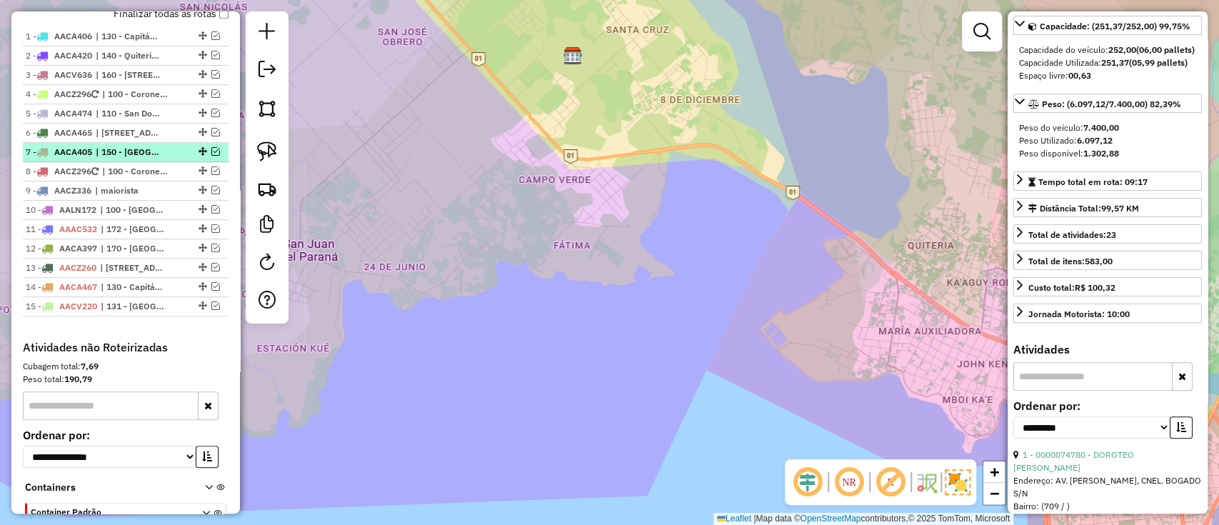
scroll to position [506, 0]
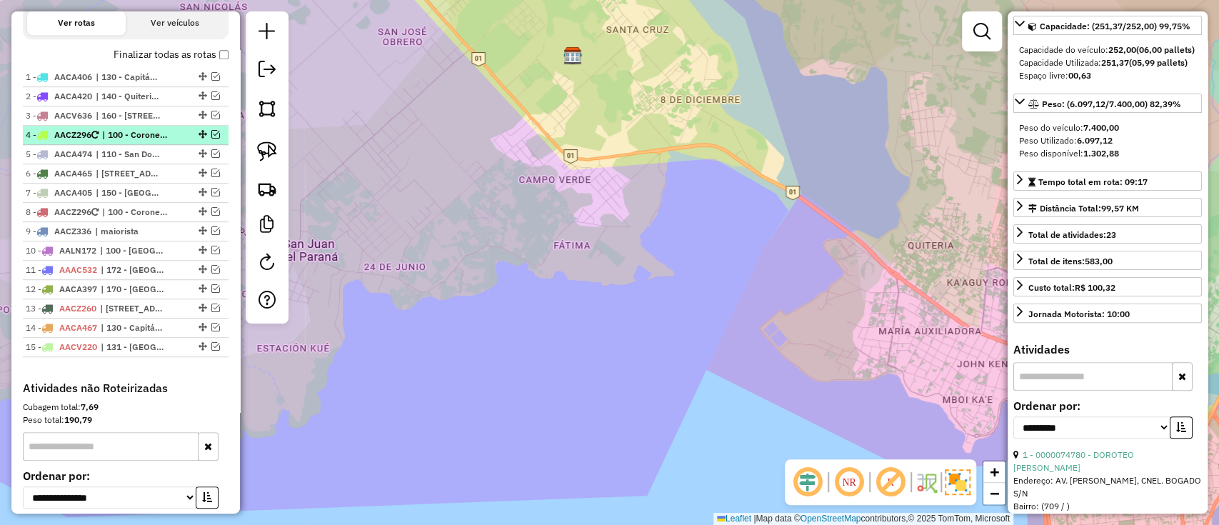
click at [211, 131] on em at bounding box center [215, 134] width 9 height 9
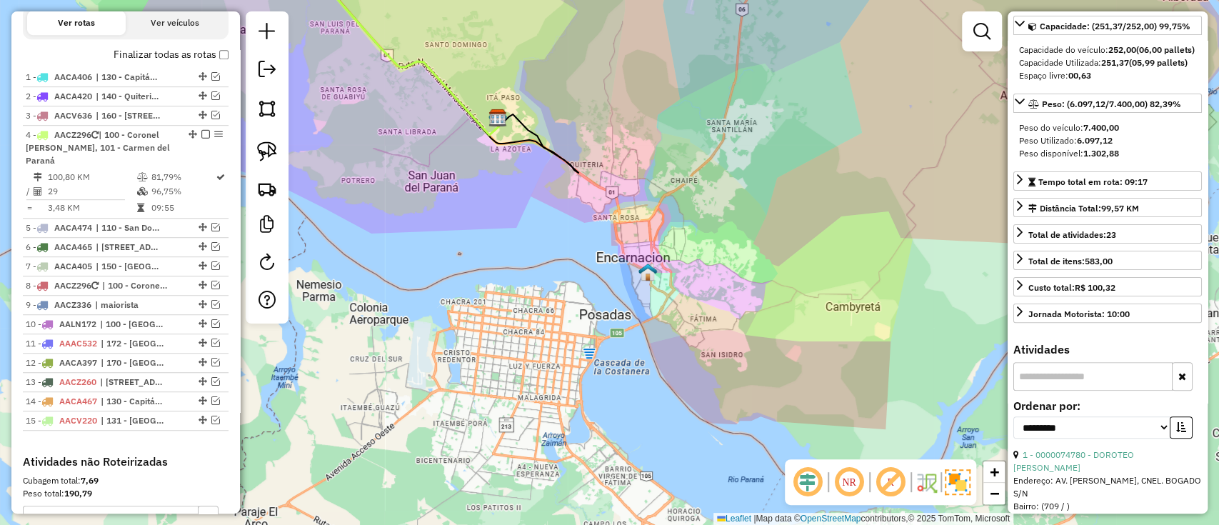
click at [458, 97] on icon at bounding box center [262, 41] width 480 height 187
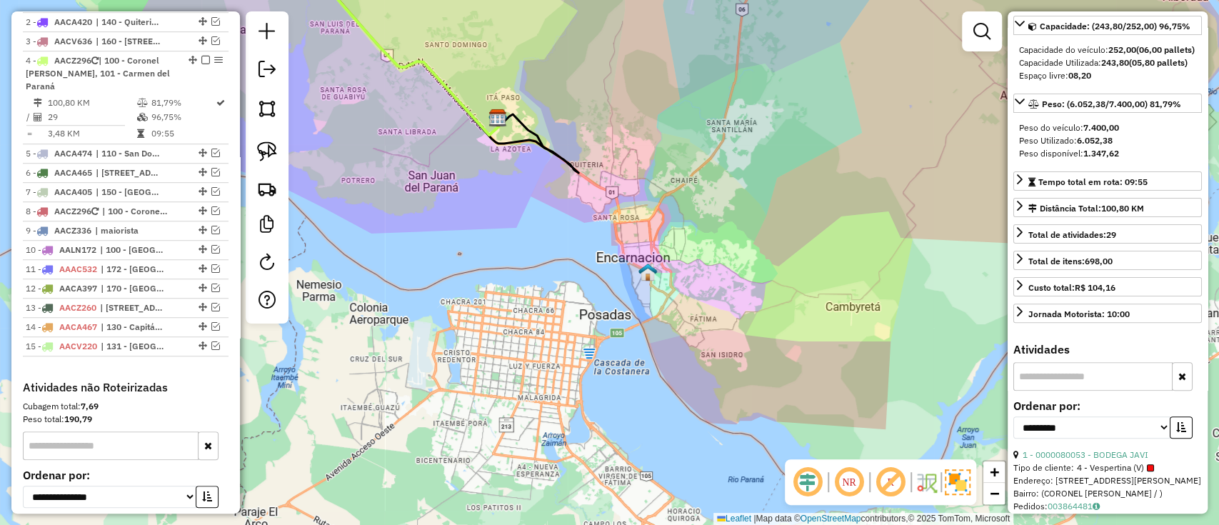
scroll to position [620, 0]
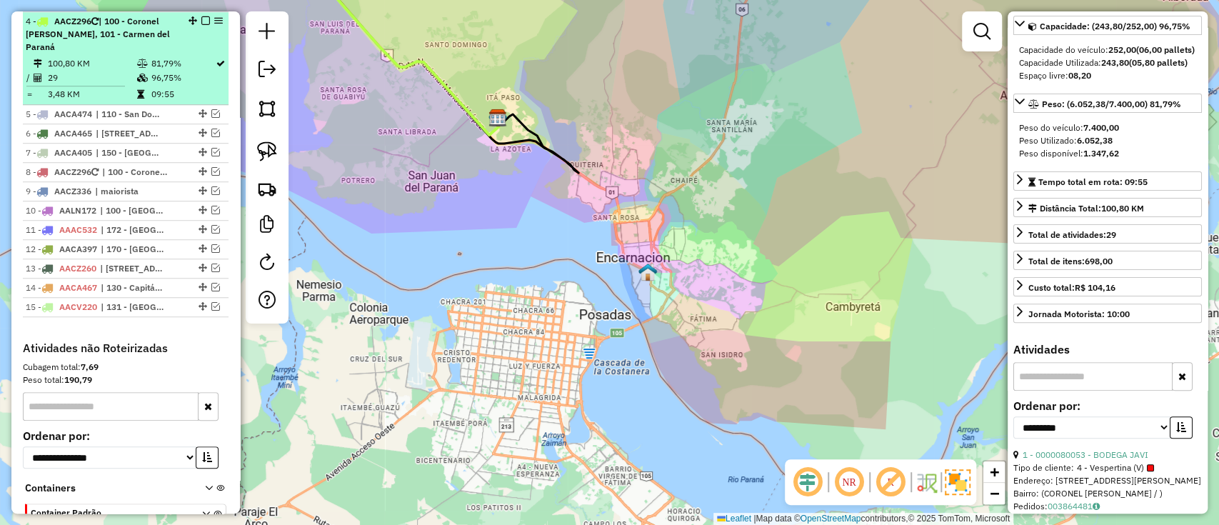
click at [201, 16] on em at bounding box center [205, 20] width 9 height 9
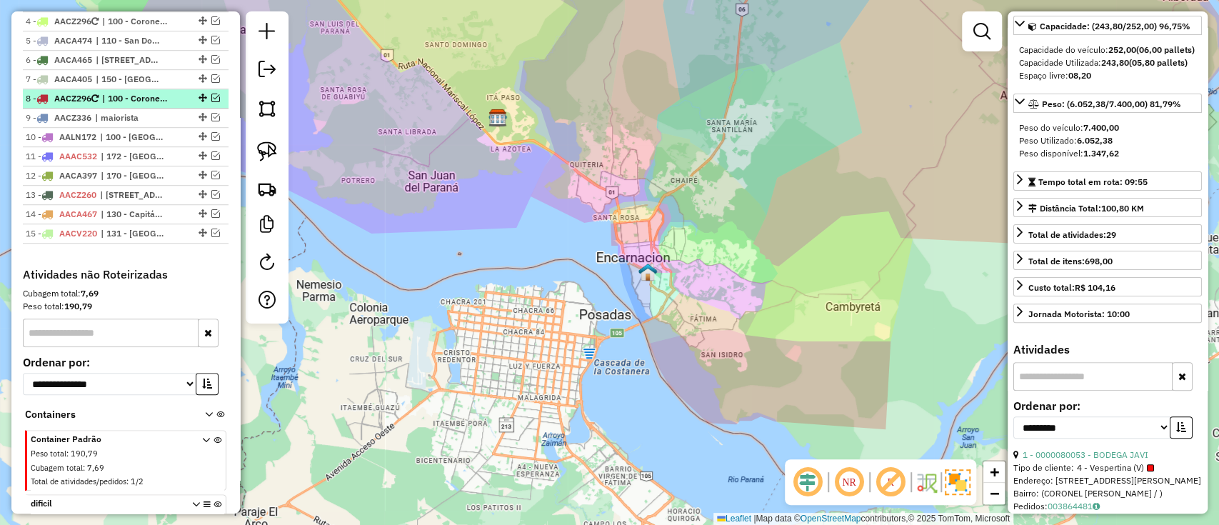
click at [213, 95] on em at bounding box center [215, 98] width 9 height 9
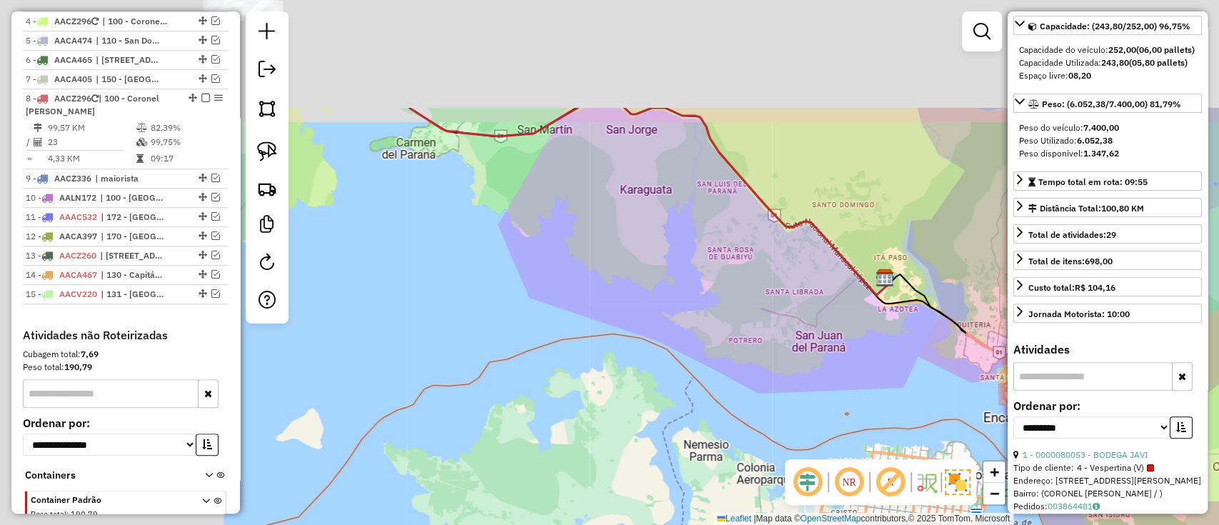
drag, startPoint x: 370, startPoint y: 197, endPoint x: 720, endPoint y: 287, distance: 361.2
click at [757, 358] on div "Janela de atendimento Grade de atendimento Capacidade Transportadoras Veículos …" at bounding box center [609, 262] width 1219 height 525
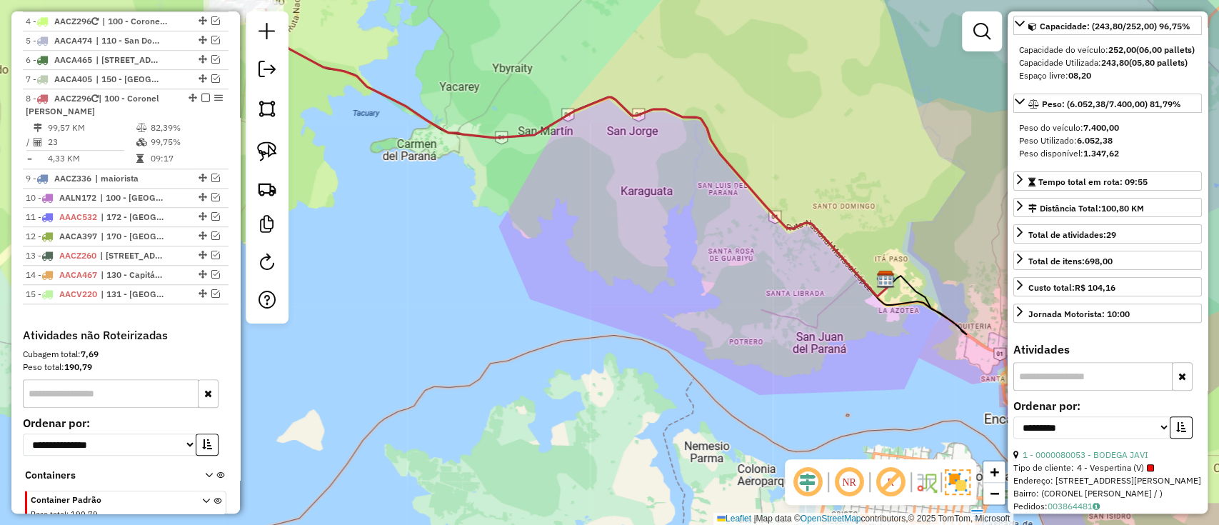
click at [600, 103] on icon at bounding box center [572, 149] width 633 height 296
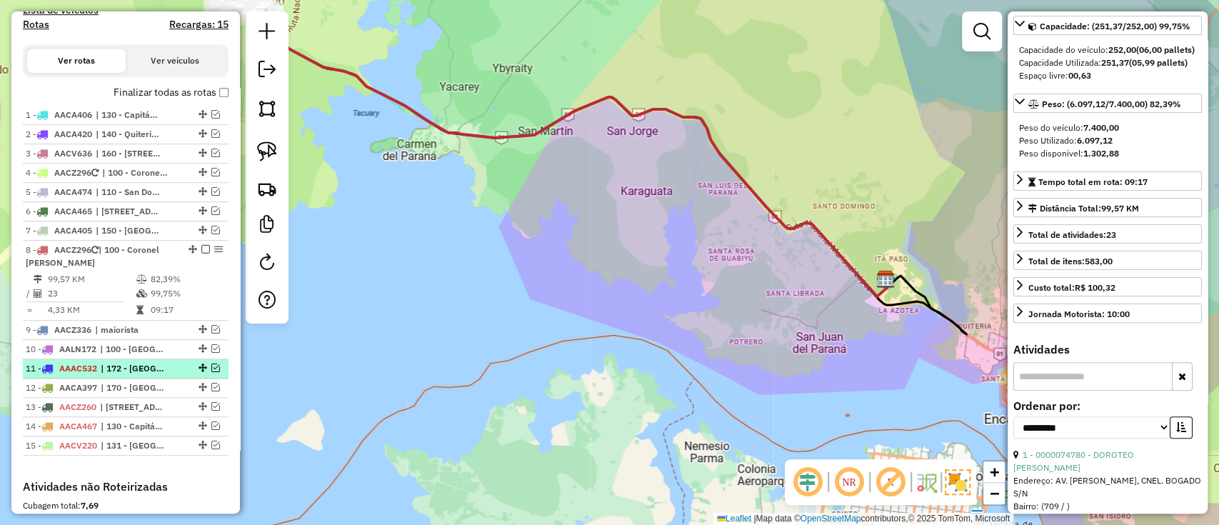
scroll to position [411, 0]
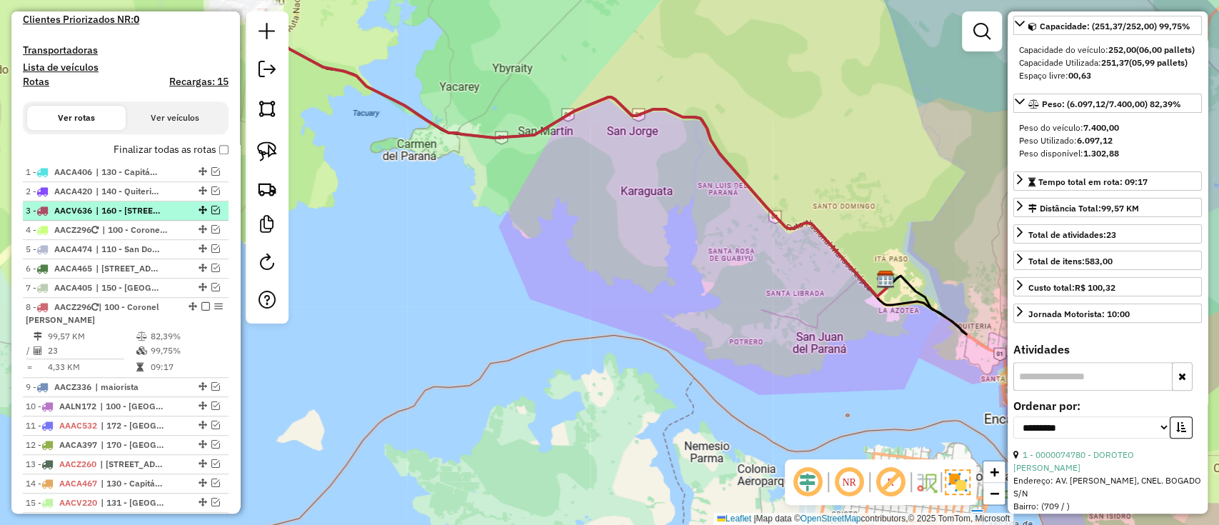
click at [161, 208] on span "| 160 - [STREET_ADDRESS][DATE]" at bounding box center [129, 210] width 66 height 13
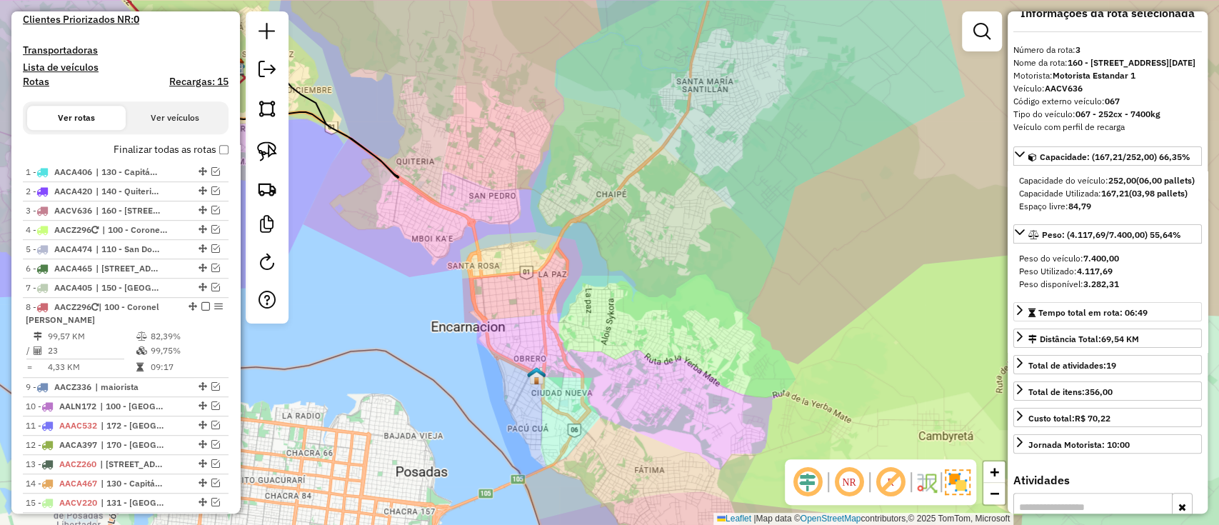
scroll to position [0, 0]
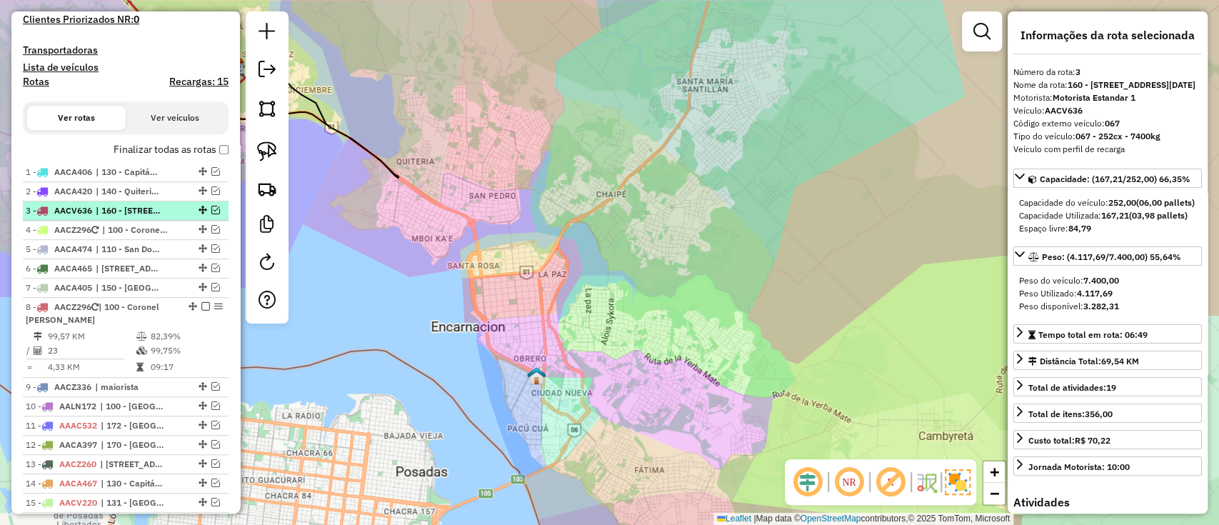
click at [211, 206] on em at bounding box center [215, 210] width 9 height 9
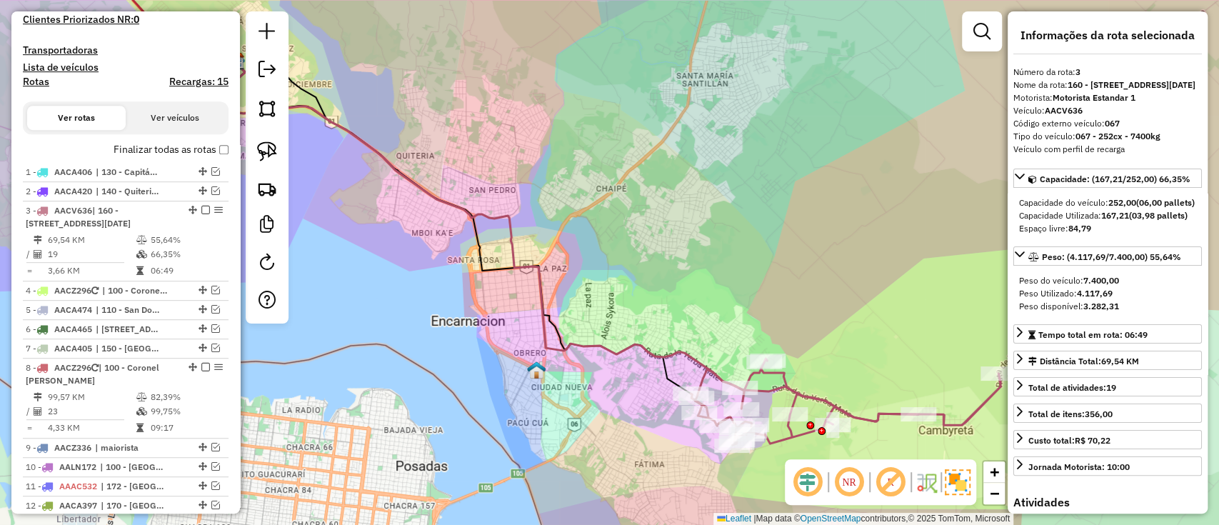
drag, startPoint x: 685, startPoint y: 282, endPoint x: 661, endPoint y: 181, distance: 104.2
click at [665, 185] on div "Janela de atendimento Grade de atendimento Capacidade Transportadoras Veículos …" at bounding box center [609, 262] width 1219 height 525
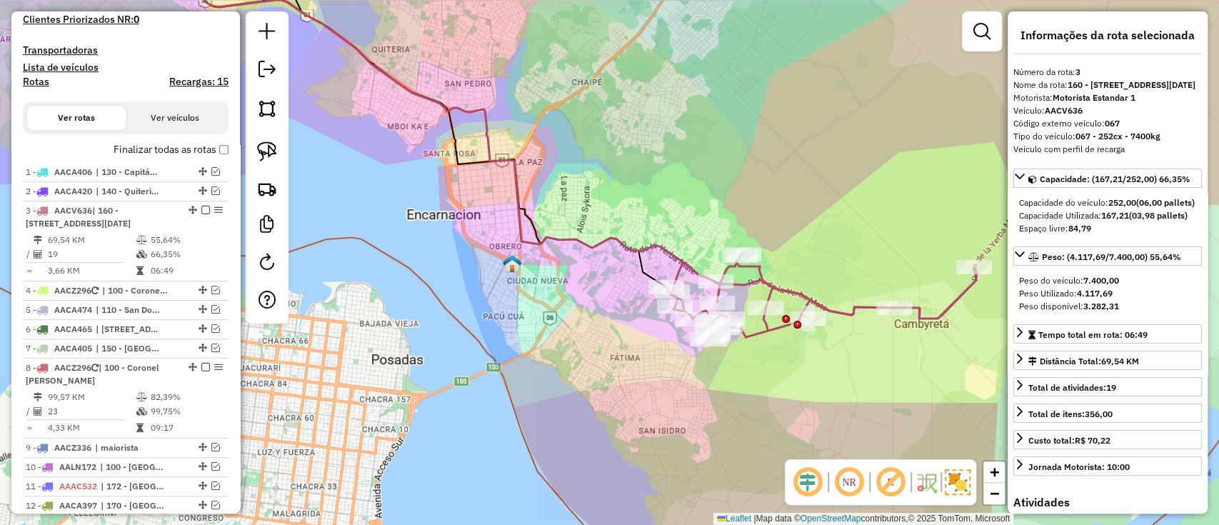
click at [616, 253] on div "Janela de atendimento Grade de atendimento Capacidade Transportadoras Veículos …" at bounding box center [609, 262] width 1219 height 525
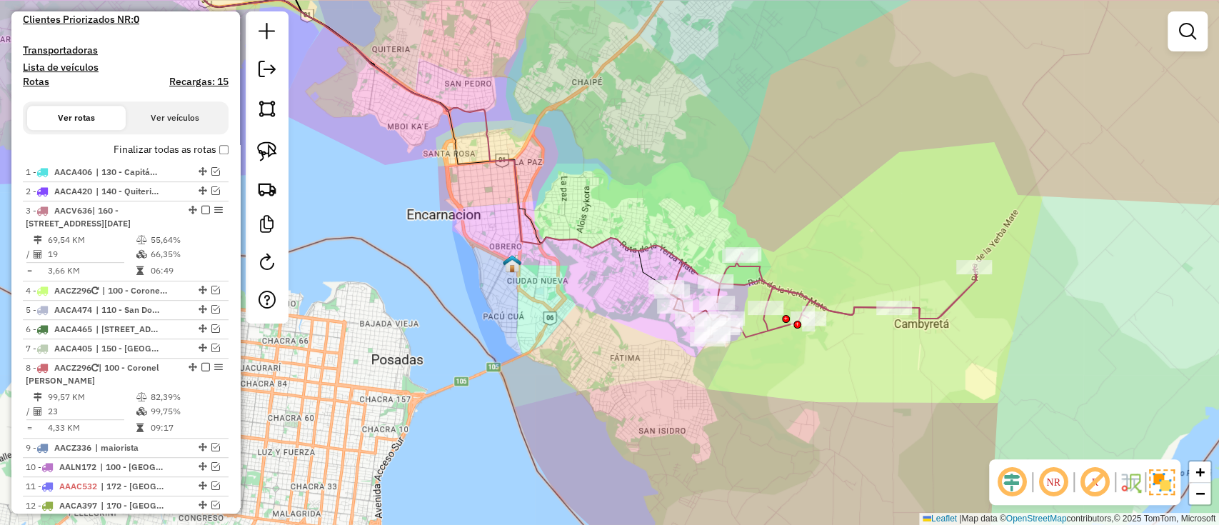
click at [615, 246] on icon at bounding box center [544, 137] width 700 height 353
select select "**********"
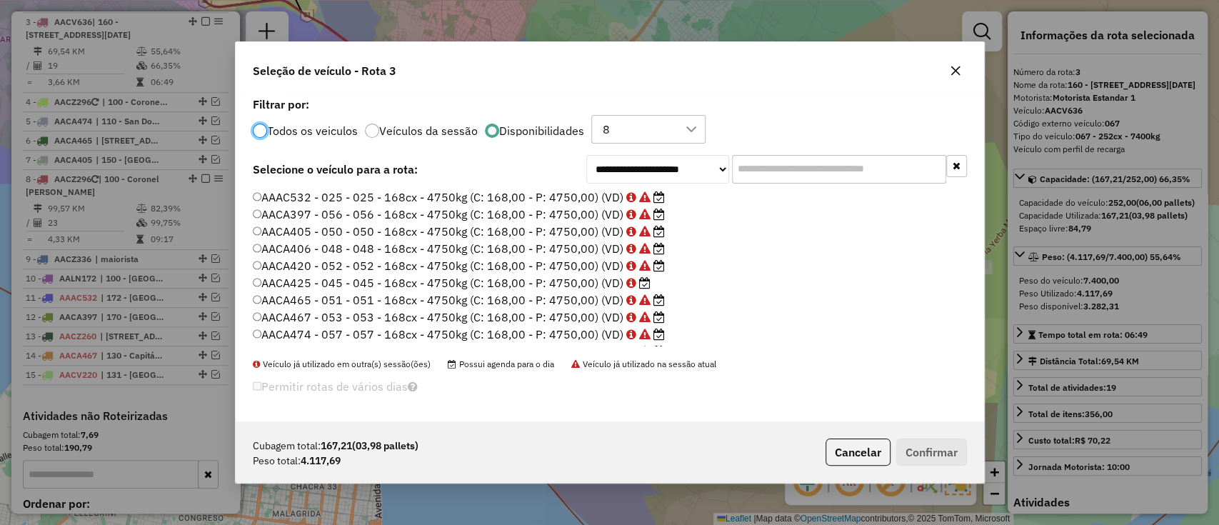
scroll to position [82, 0]
click at [844, 446] on button "Cancelar" at bounding box center [857, 451] width 65 height 27
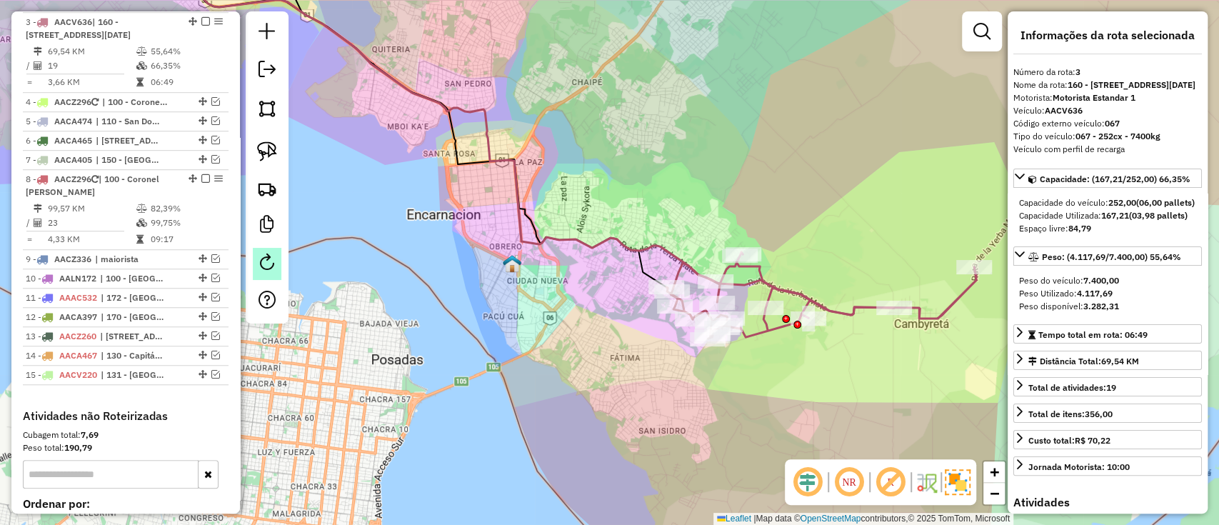
click at [266, 260] on em at bounding box center [266, 261] width 17 height 17
select select "*"
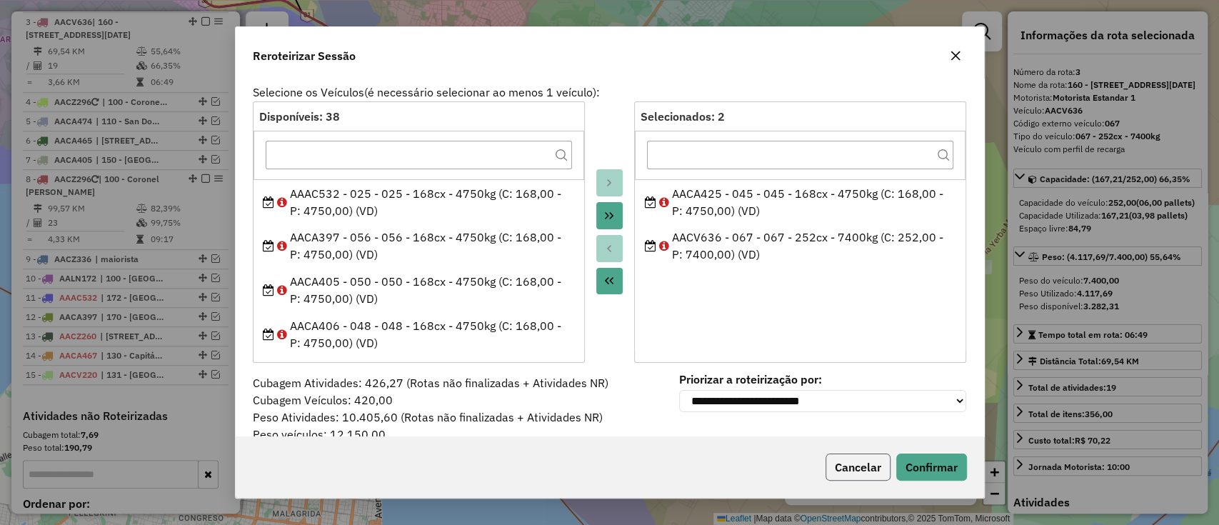
click at [835, 462] on button "Cancelar" at bounding box center [857, 466] width 65 height 27
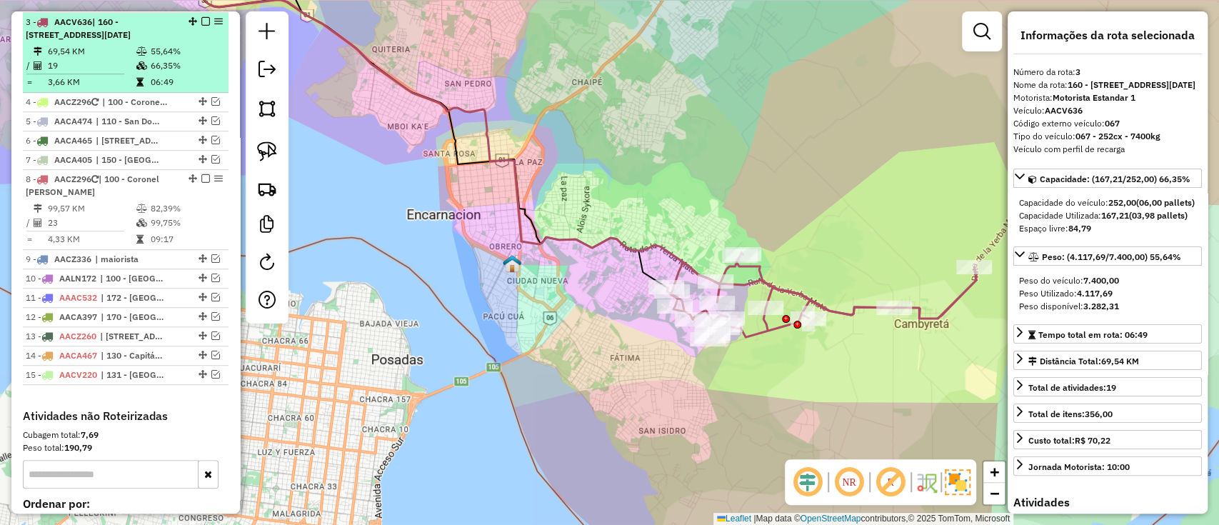
click at [201, 20] on em at bounding box center [205, 21] width 9 height 9
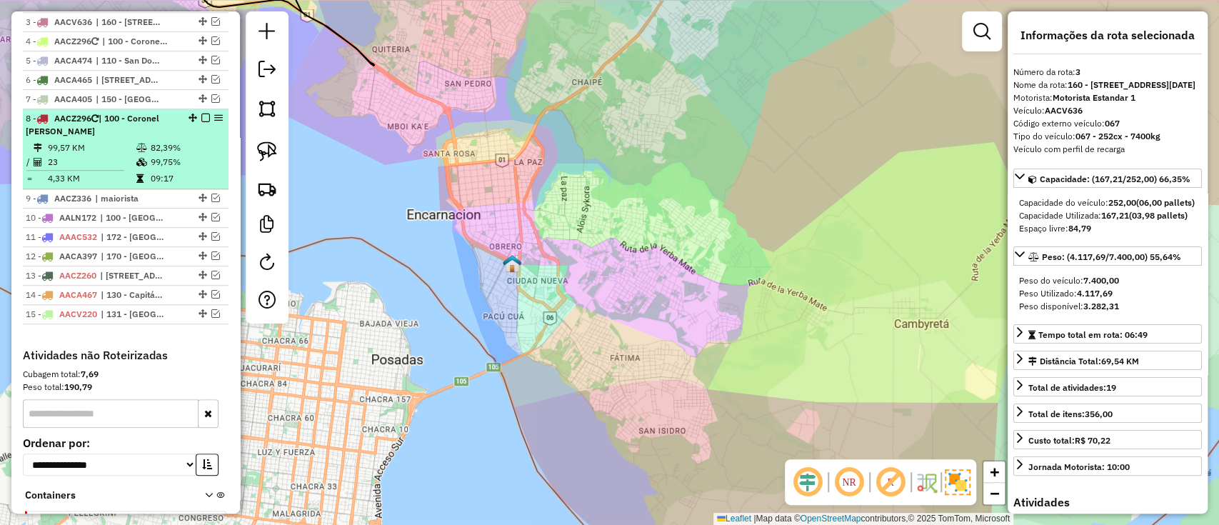
click at [201, 114] on em at bounding box center [205, 118] width 9 height 9
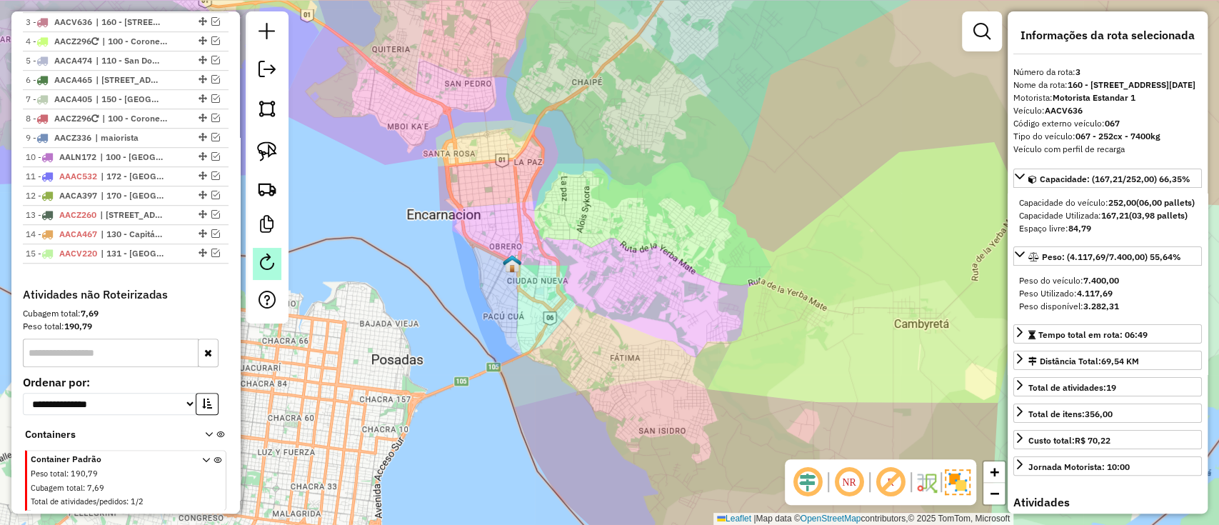
click at [264, 256] on em at bounding box center [266, 261] width 17 height 17
select select "*"
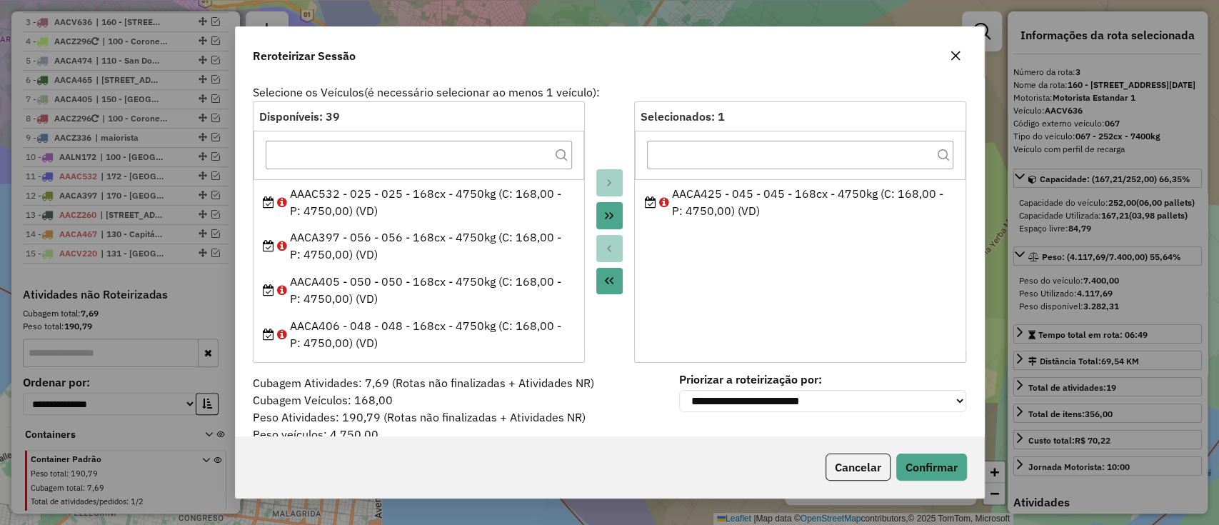
click at [951, 61] on button "button" at bounding box center [955, 55] width 23 height 23
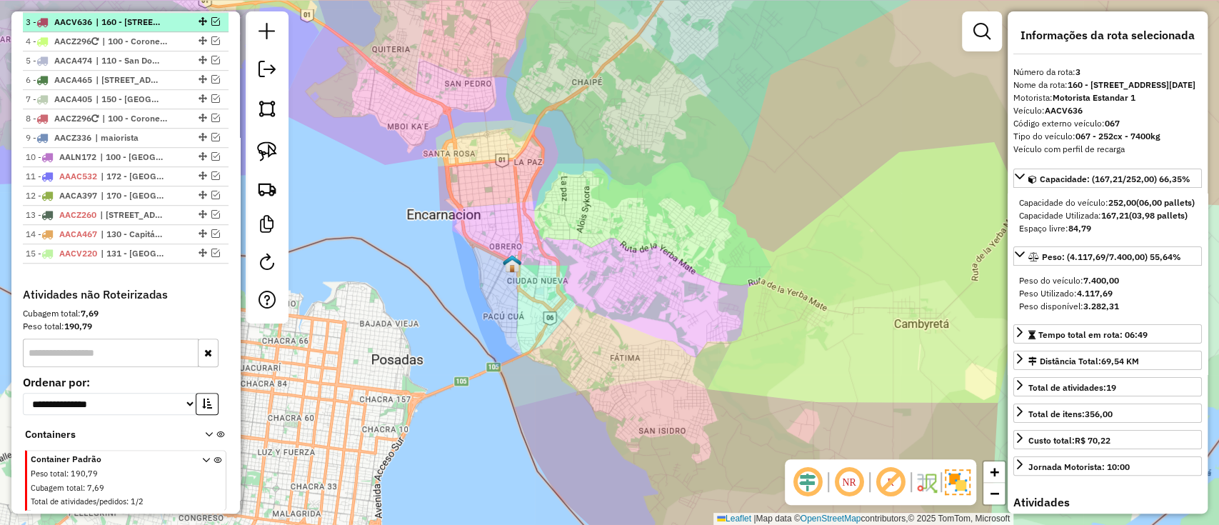
click at [211, 17] on em at bounding box center [215, 21] width 9 height 9
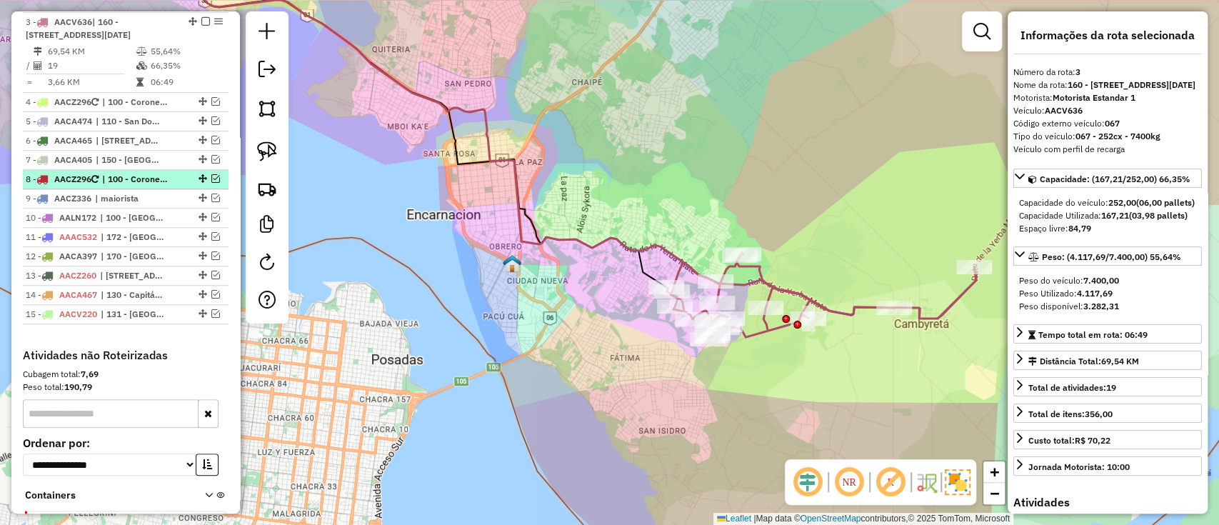
click at [212, 183] on em at bounding box center [215, 178] width 9 height 9
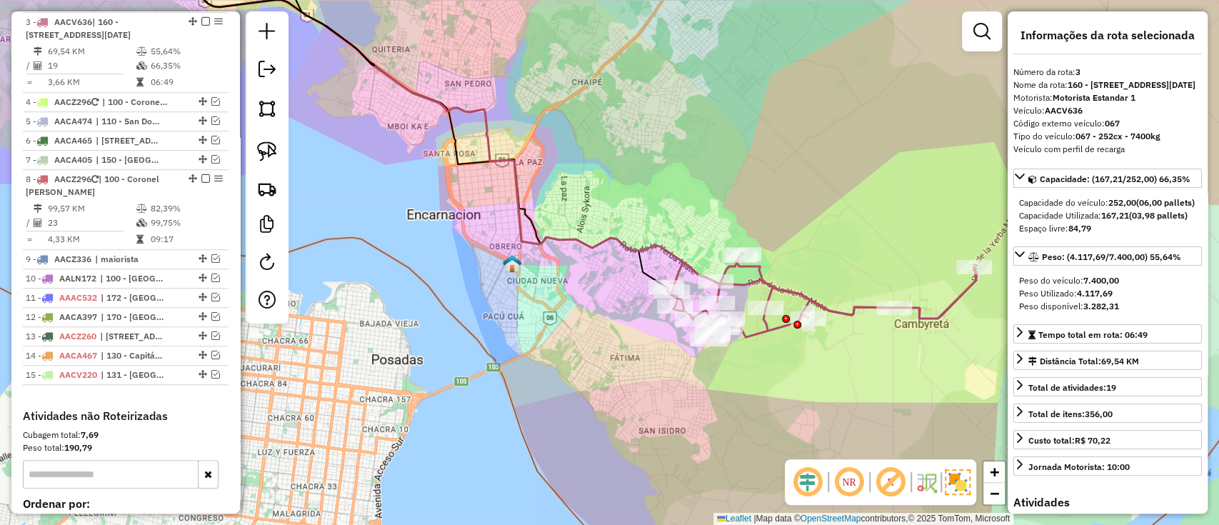
click at [577, 238] on icon at bounding box center [544, 137] width 700 height 353
click at [576, 238] on icon at bounding box center [544, 137] width 700 height 353
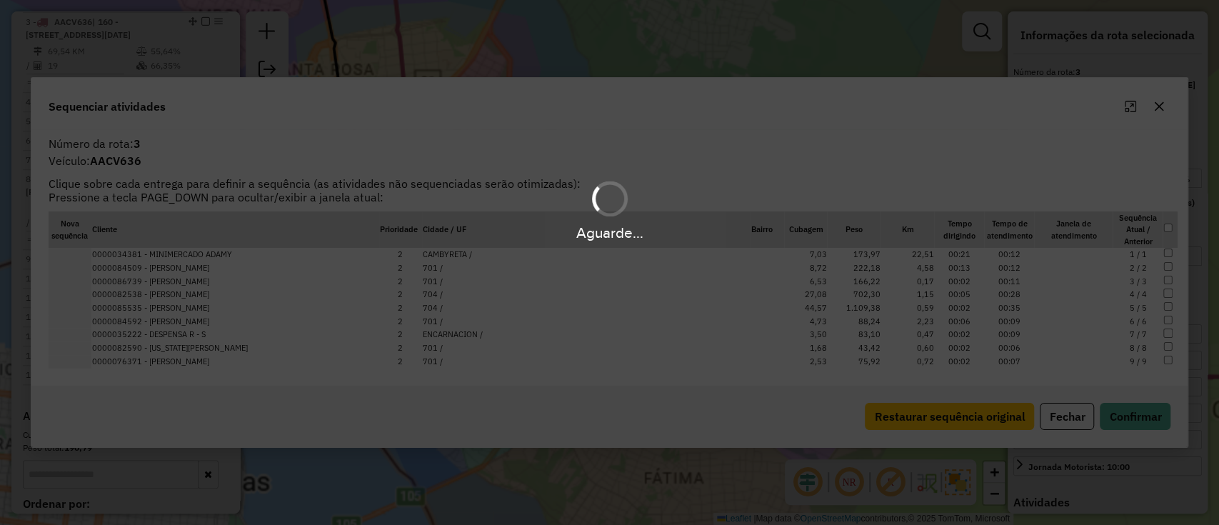
click at [580, 245] on div "Aguarde..." at bounding box center [609, 262] width 1219 height 525
click at [1159, 108] on icon "button" at bounding box center [1158, 105] width 9 height 9
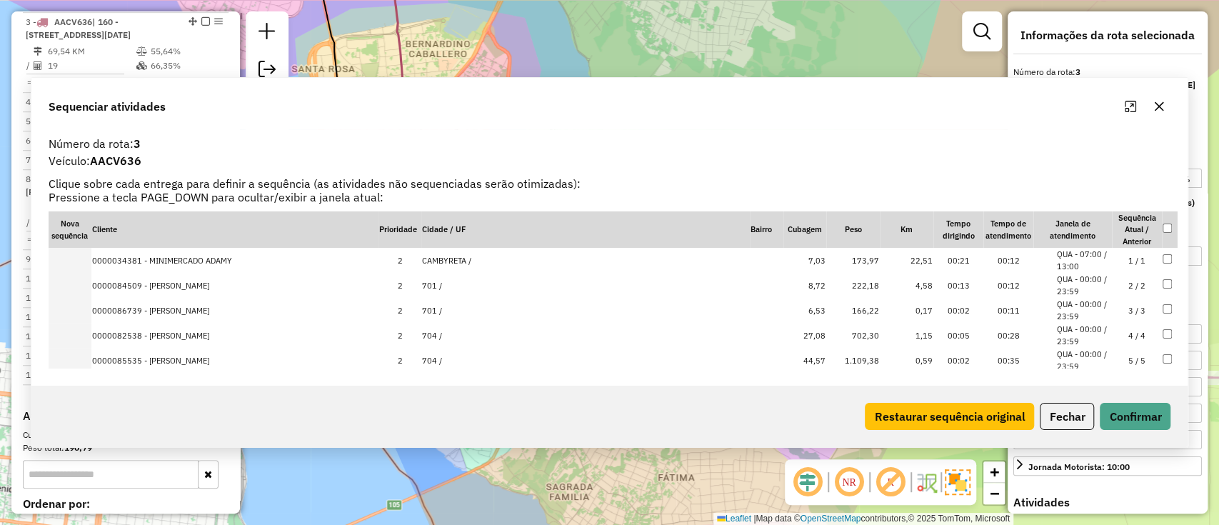
click at [1159, 104] on div "Motorista: Motorista Estandar 1" at bounding box center [1107, 97] width 188 height 13
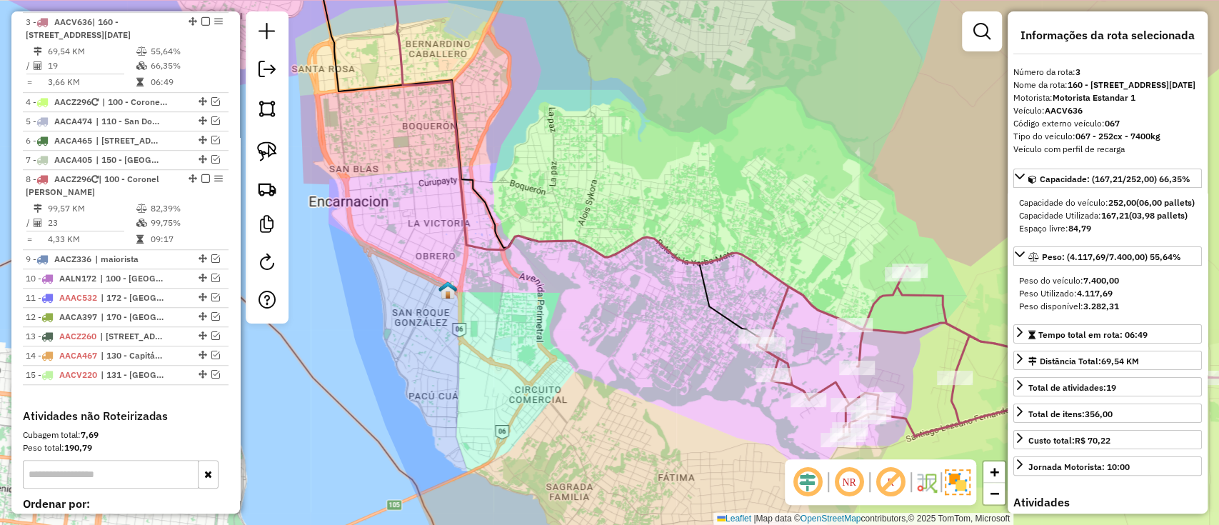
click at [674, 244] on icon at bounding box center [504, 142] width 503 height 388
click at [673, 253] on icon at bounding box center [731, 169] width 962 height 443
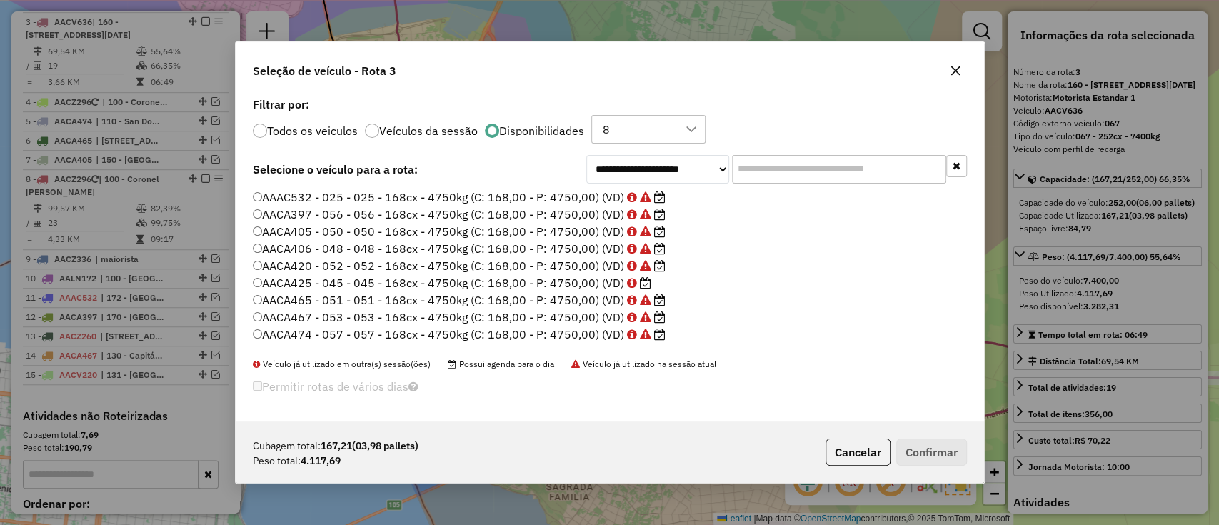
scroll to position [7, 4]
click at [633, 280] on icon at bounding box center [631, 282] width 10 height 11
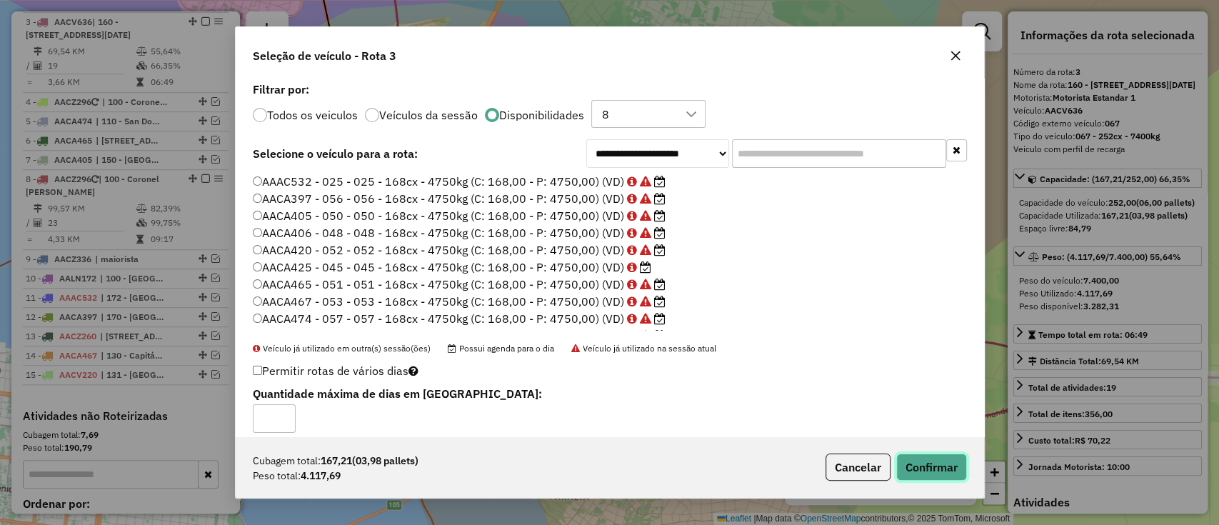
click at [954, 473] on button "Confirmar" at bounding box center [931, 466] width 71 height 27
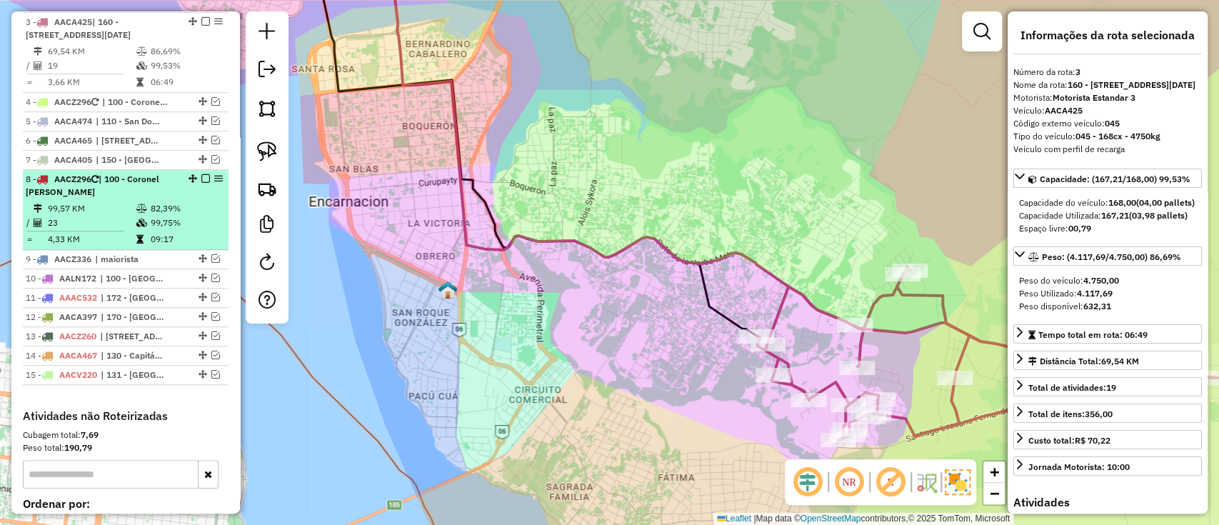
click at [202, 183] on em at bounding box center [205, 178] width 9 height 9
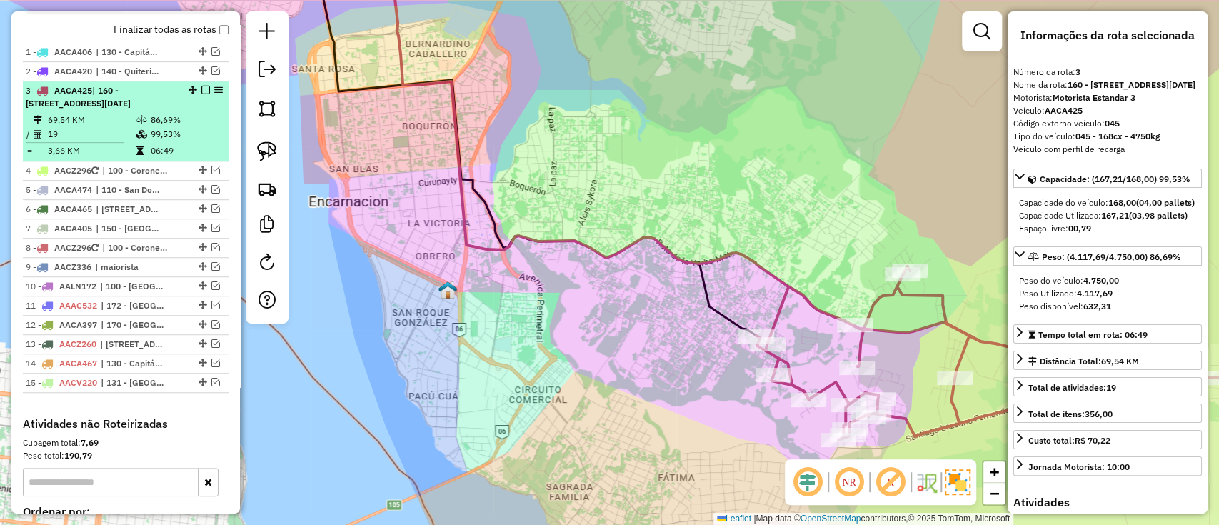
scroll to position [505, 0]
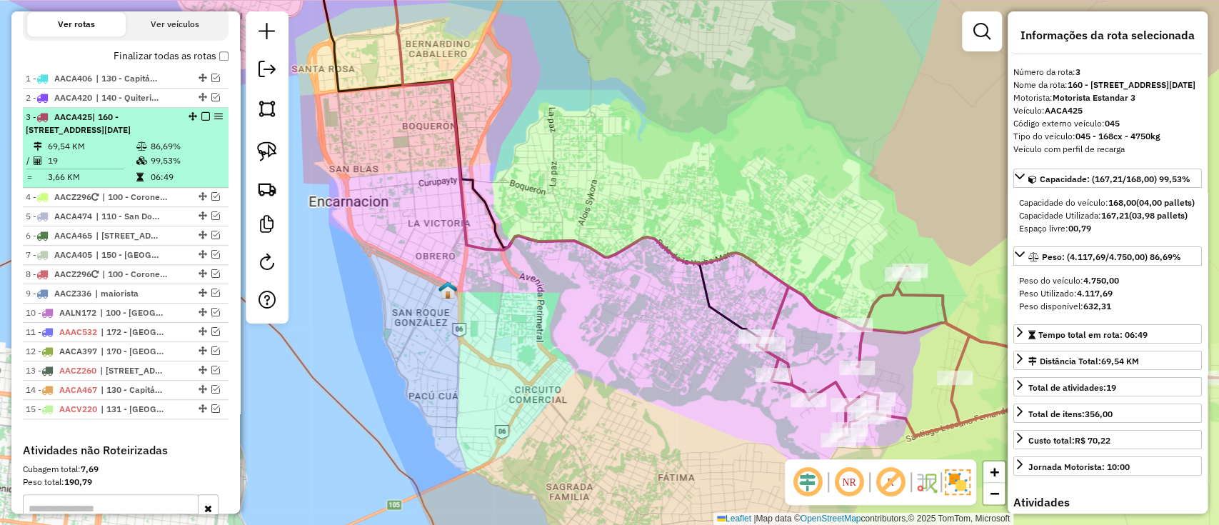
click at [174, 152] on td "86,69%" at bounding box center [186, 146] width 72 height 14
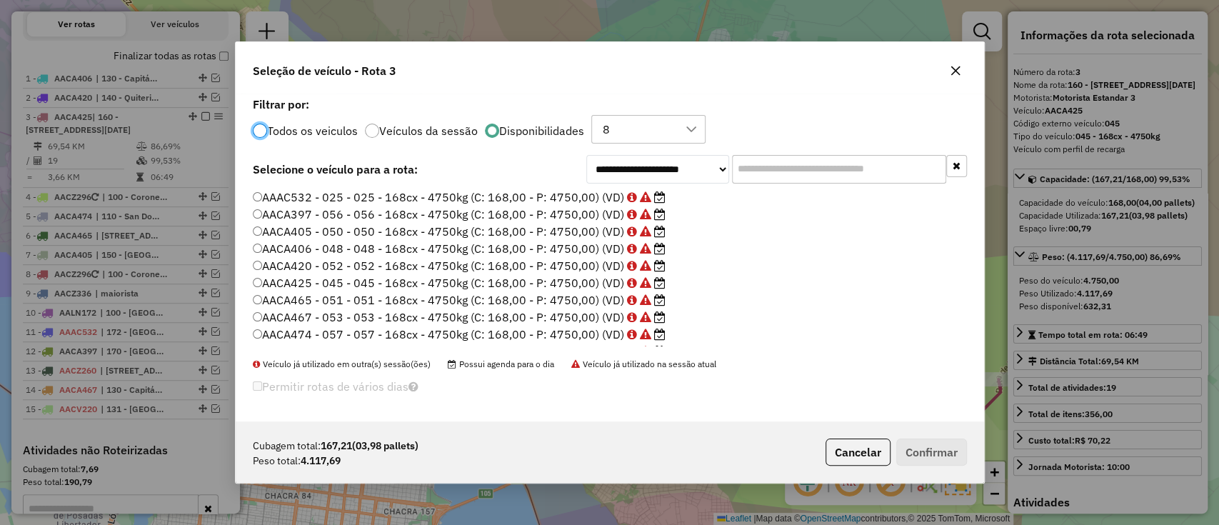
scroll to position [82, 0]
click at [833, 438] on button "Cancelar" at bounding box center [857, 451] width 65 height 27
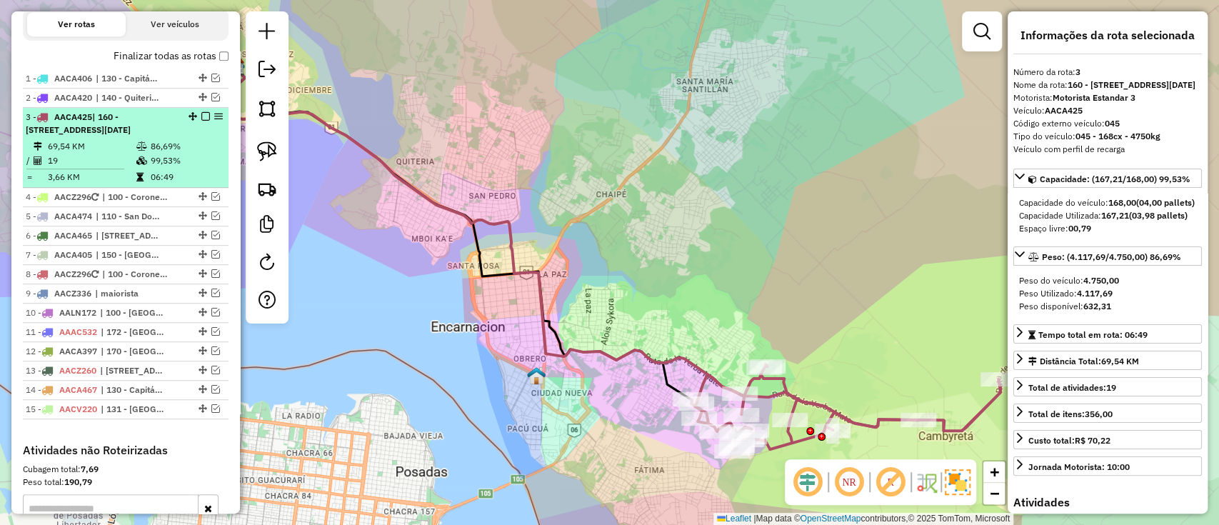
click at [203, 114] on em at bounding box center [205, 116] width 9 height 9
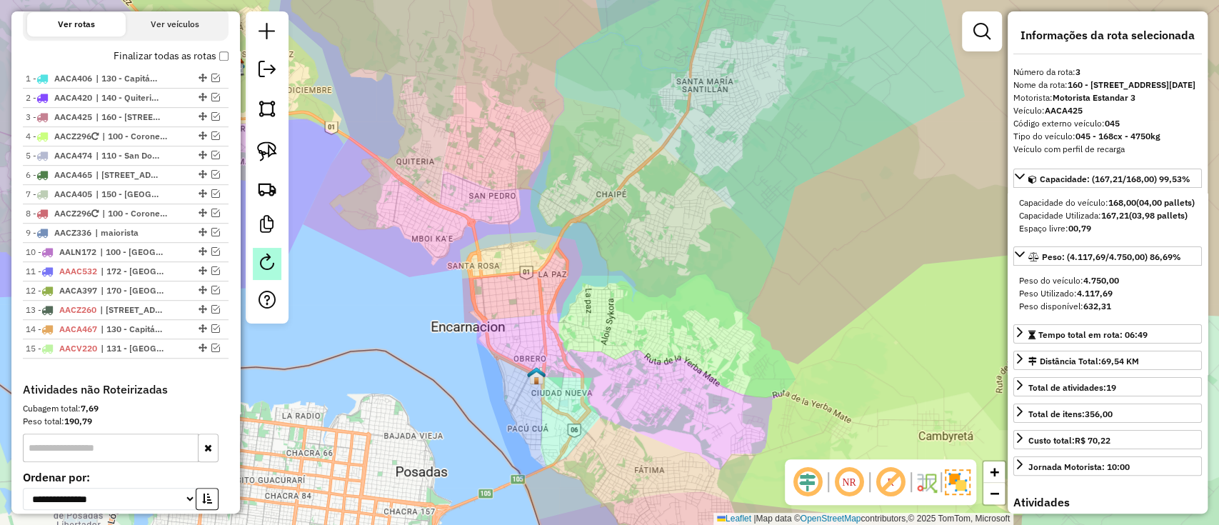
click at [273, 261] on em at bounding box center [266, 261] width 17 height 17
select select "*"
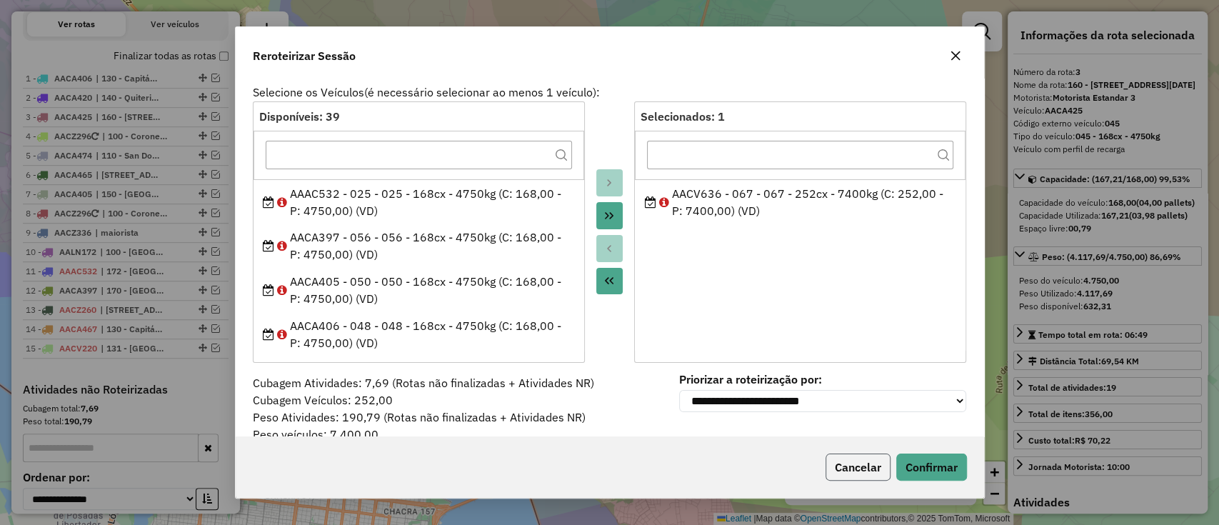
click at [843, 460] on button "Cancelar" at bounding box center [857, 466] width 65 height 27
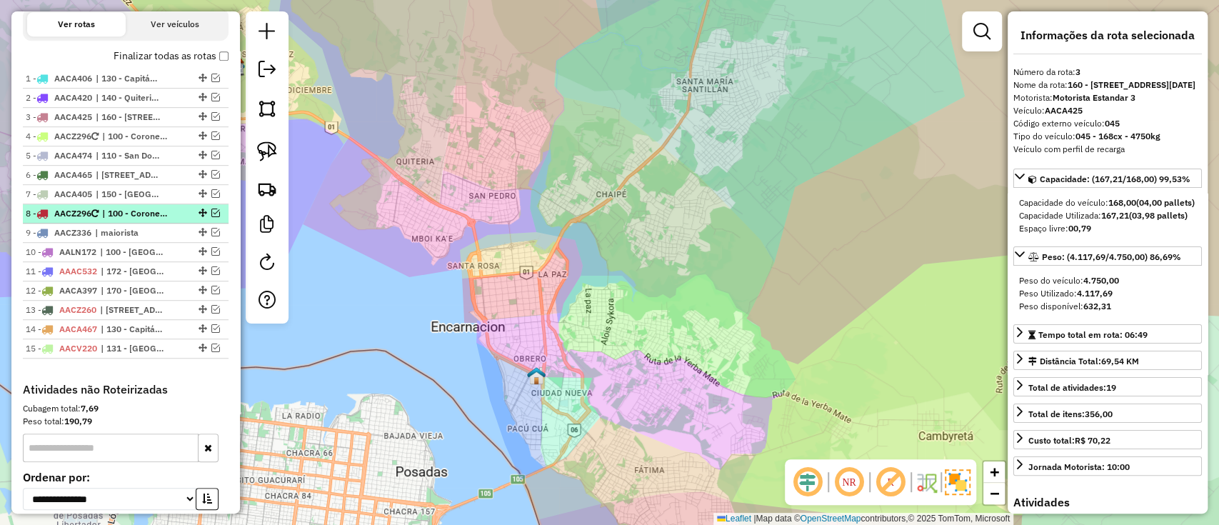
click at [213, 209] on em at bounding box center [215, 212] width 9 height 9
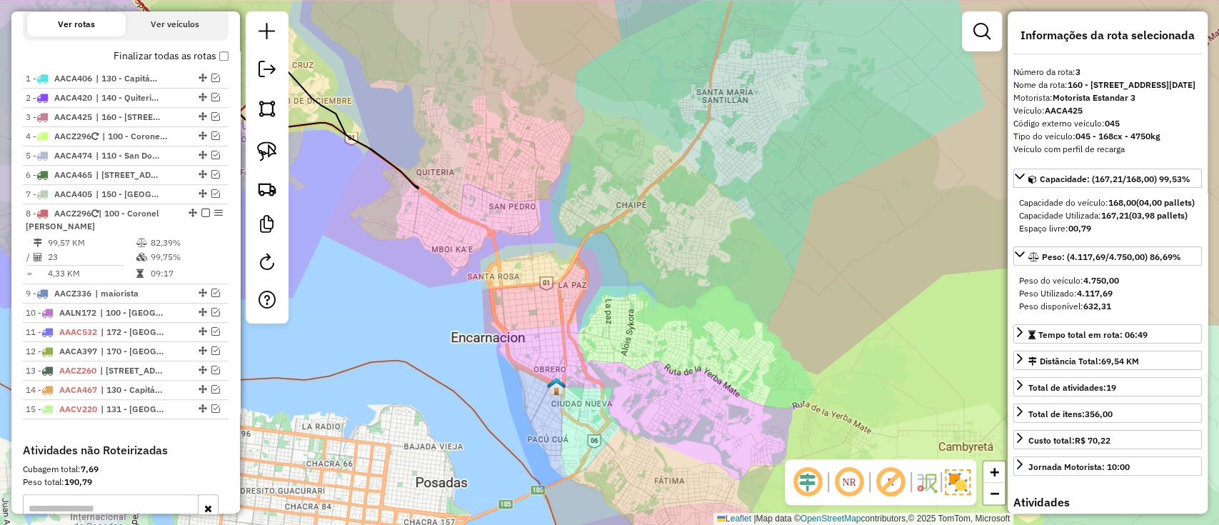
drag, startPoint x: 522, startPoint y: 163, endPoint x: 702, endPoint y: 187, distance: 181.5
click at [701, 187] on div "Janela de atendimento Grade de atendimento Capacidade Transportadoras Veículos …" at bounding box center [609, 262] width 1219 height 525
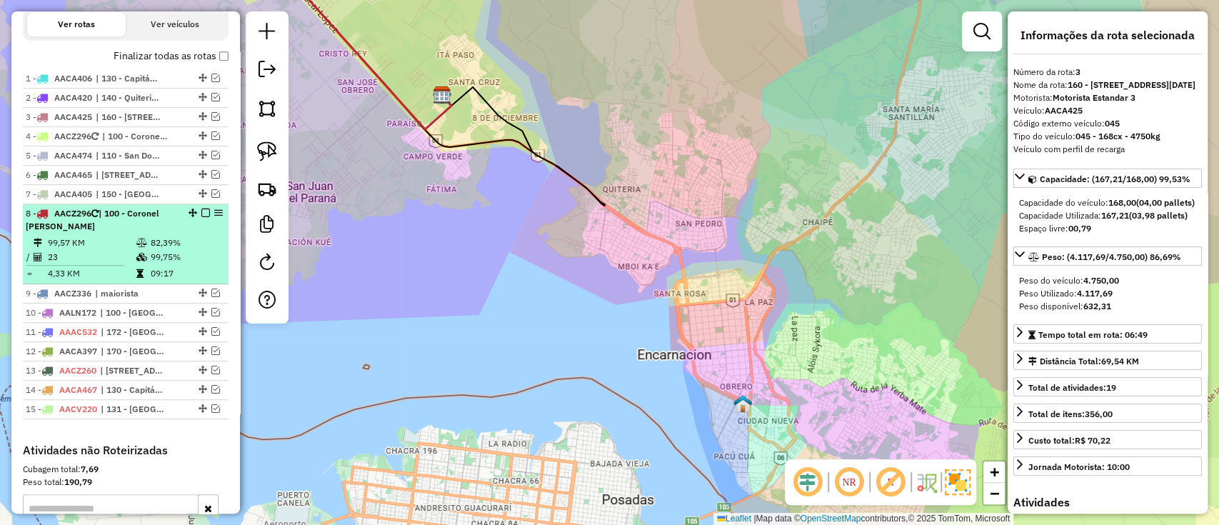
click at [150, 236] on td "82,39%" at bounding box center [186, 243] width 72 height 14
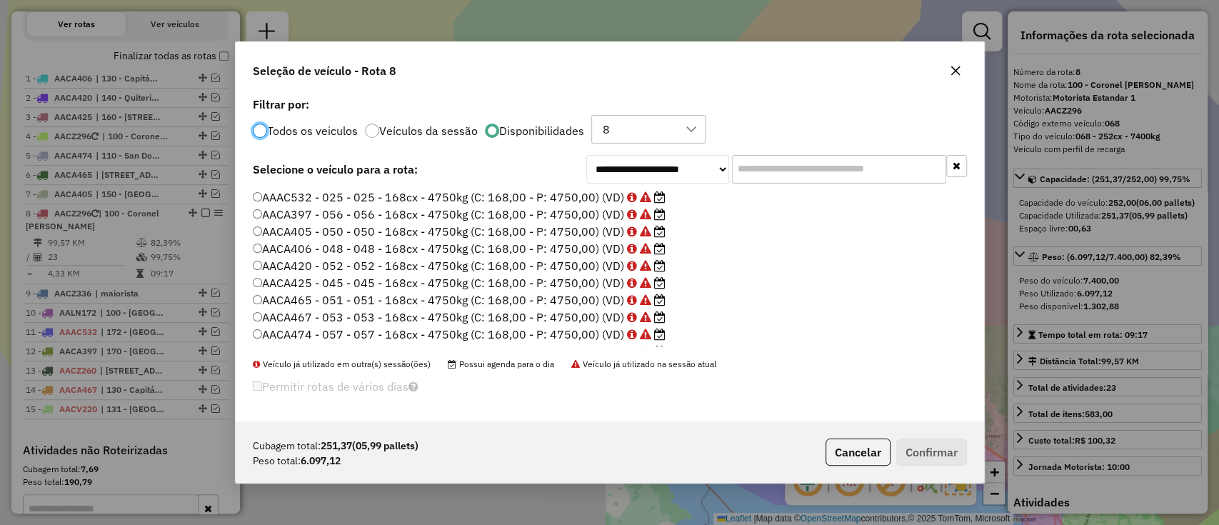
scroll to position [7, 4]
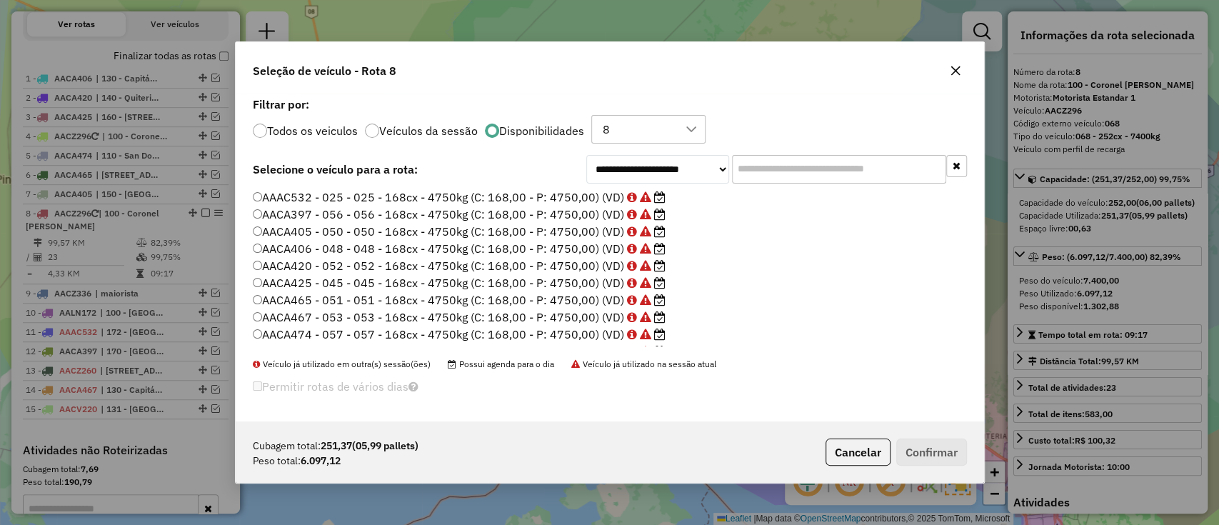
click at [813, 175] on input "text" at bounding box center [839, 169] width 214 height 29
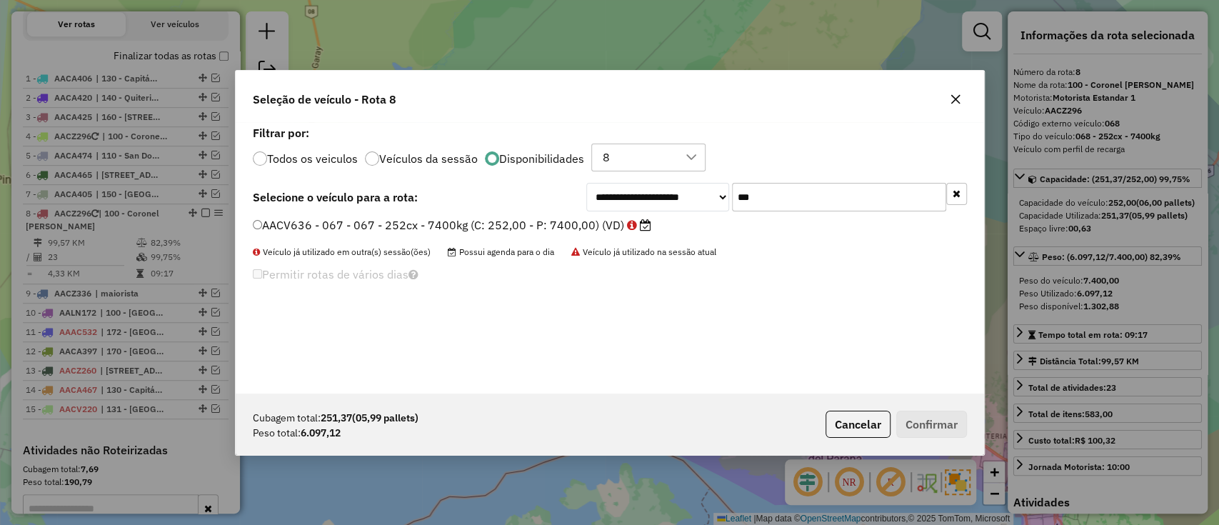
type input "***"
click at [530, 231] on label "AACV636 - 067 - 067 - 252cx - 7400kg (C: 252,00 - P: 7400,00) (VD)" at bounding box center [452, 224] width 398 height 17
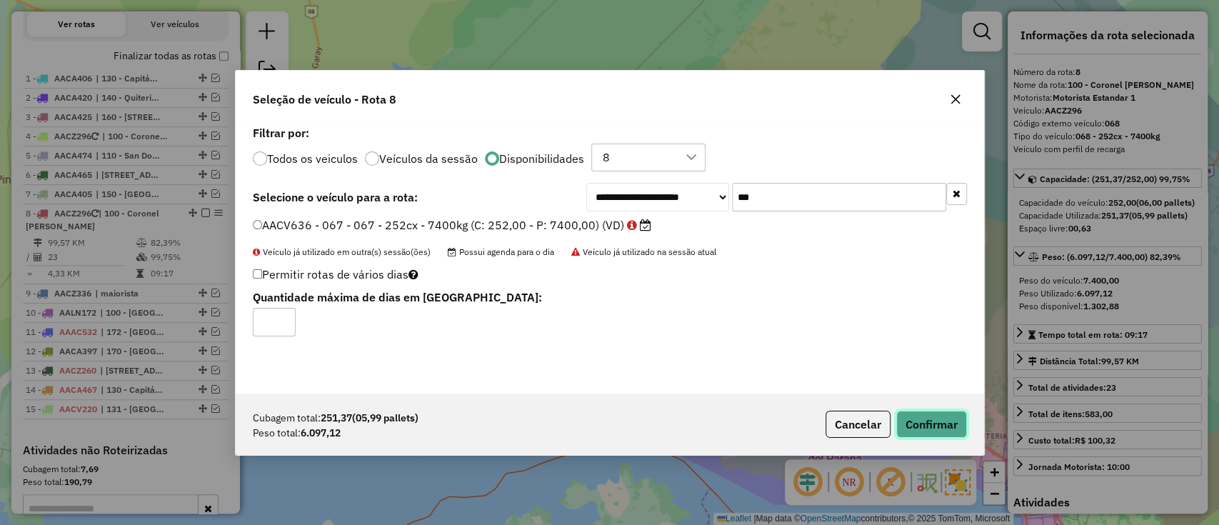
click at [942, 428] on button "Confirmar" at bounding box center [931, 423] width 71 height 27
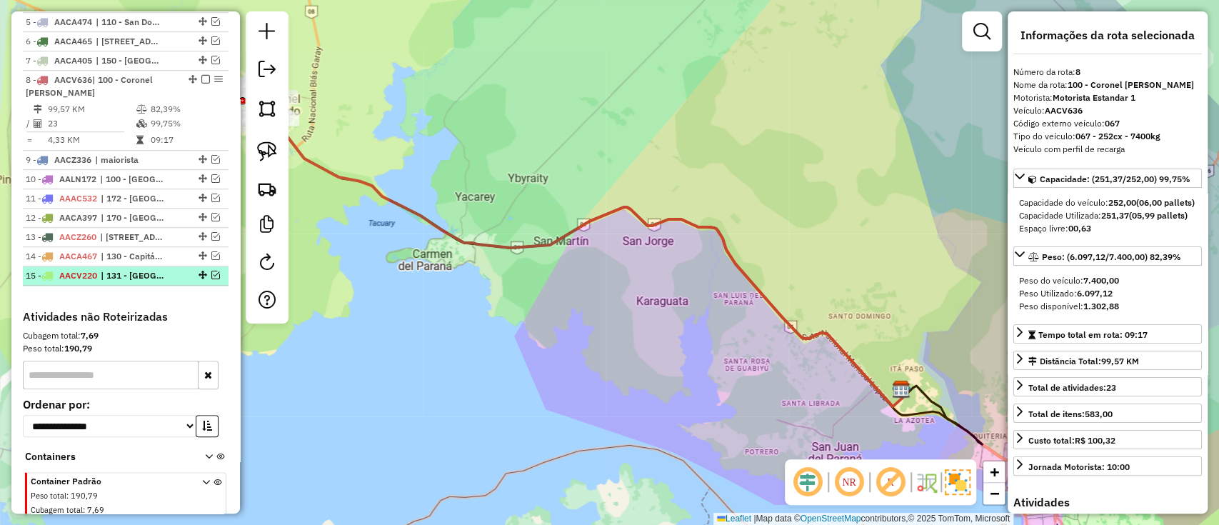
scroll to position [697, 0]
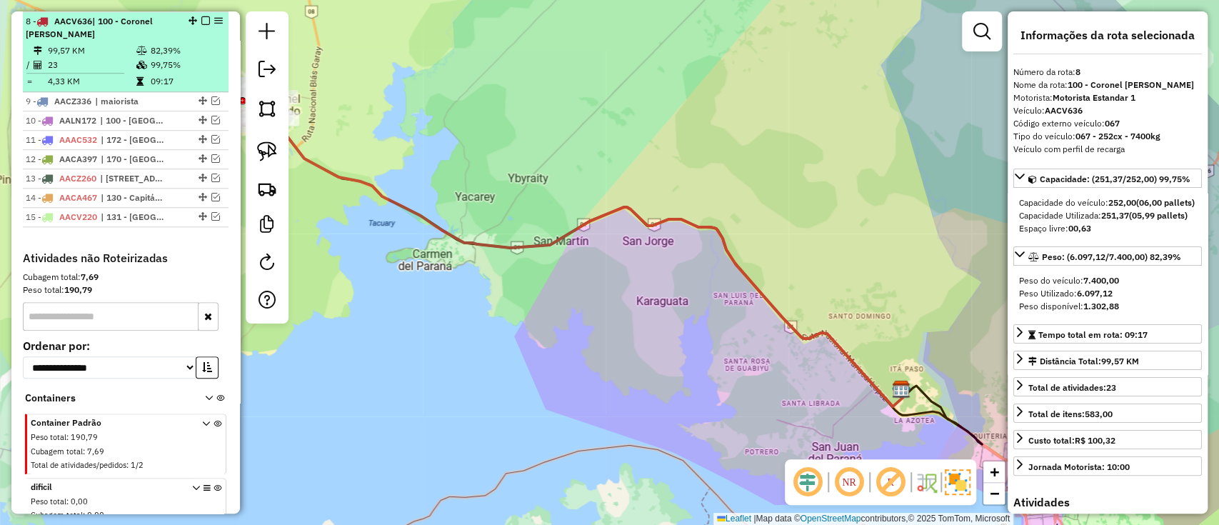
click at [202, 19] on em at bounding box center [205, 20] width 9 height 9
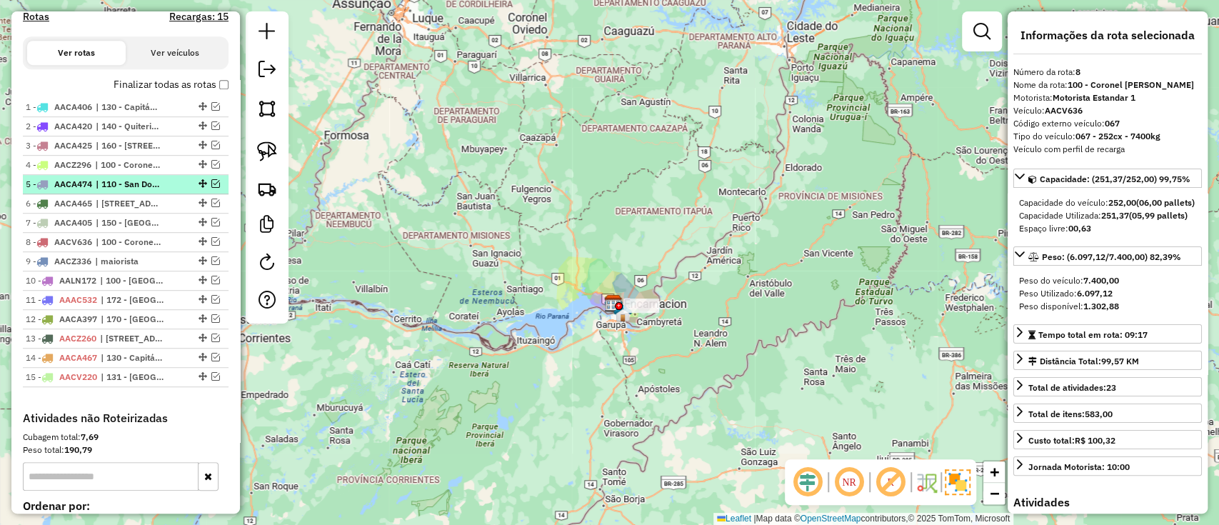
scroll to position [316, 0]
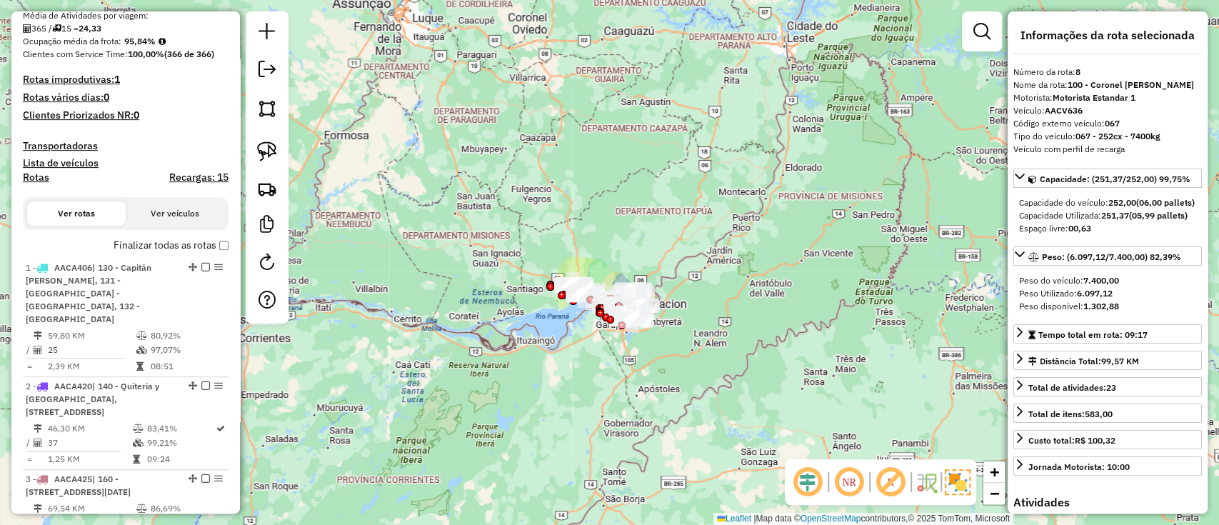
click at [39, 179] on h4 "Rotas" at bounding box center [36, 177] width 26 height 12
select select
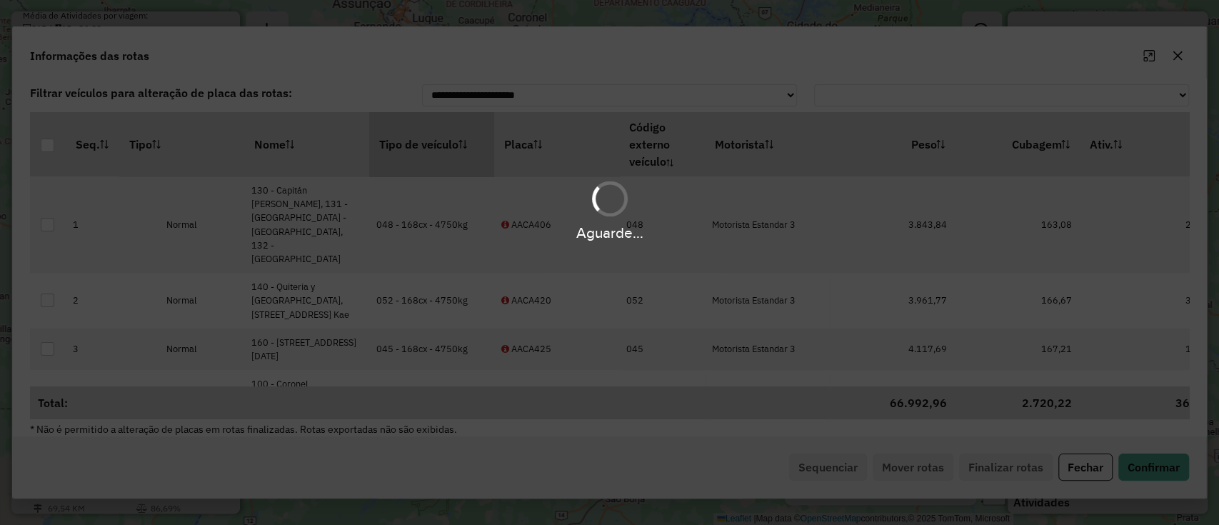
click at [433, 125] on th "Tipo de veículo" at bounding box center [431, 144] width 125 height 64
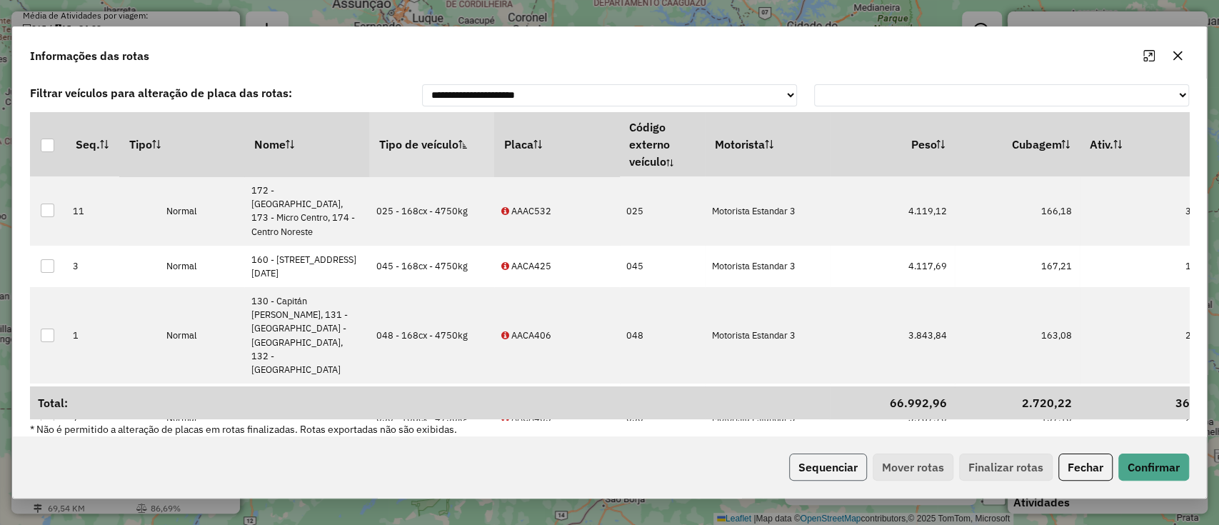
click at [812, 475] on button "Sequenciar" at bounding box center [828, 466] width 78 height 27
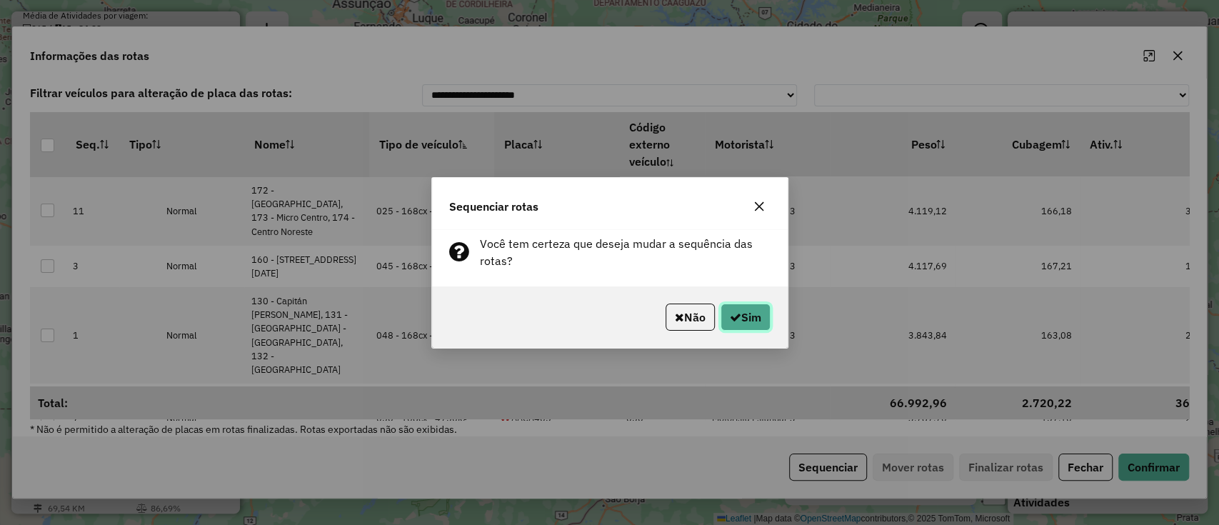
click at [764, 314] on button "Sim" at bounding box center [745, 316] width 50 height 27
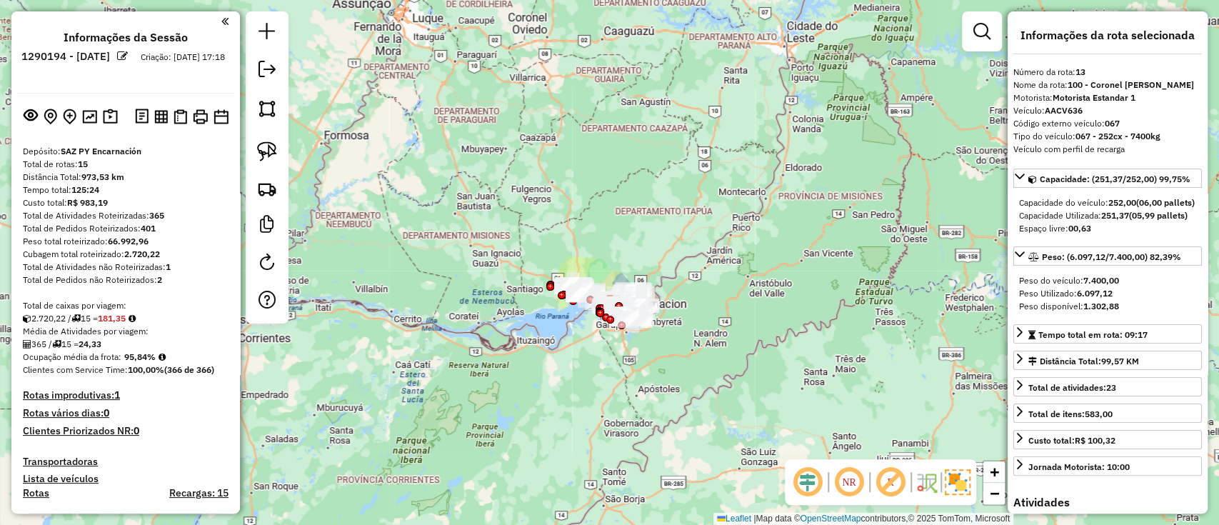
scroll to position [190, 0]
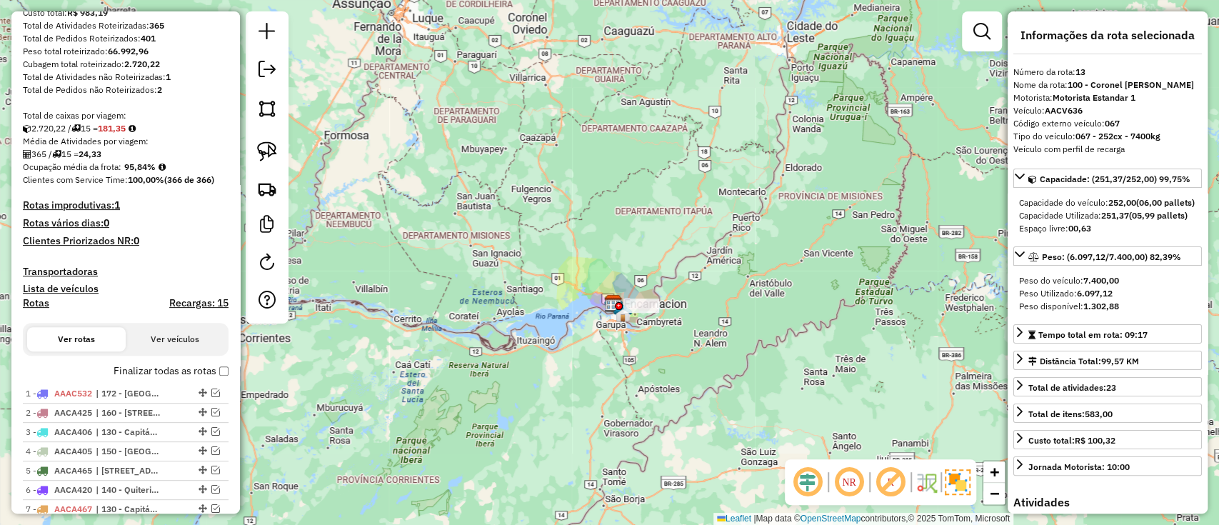
click at [171, 283] on h4 "Lista de veículos" at bounding box center [126, 289] width 206 height 12
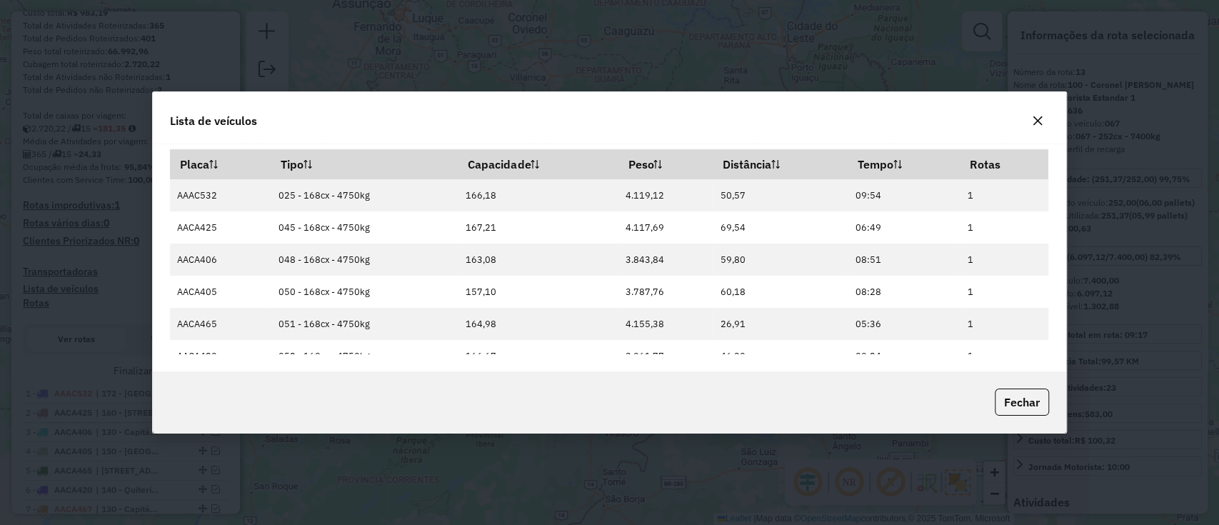
click at [1039, 118] on icon "button" at bounding box center [1036, 120] width 9 height 9
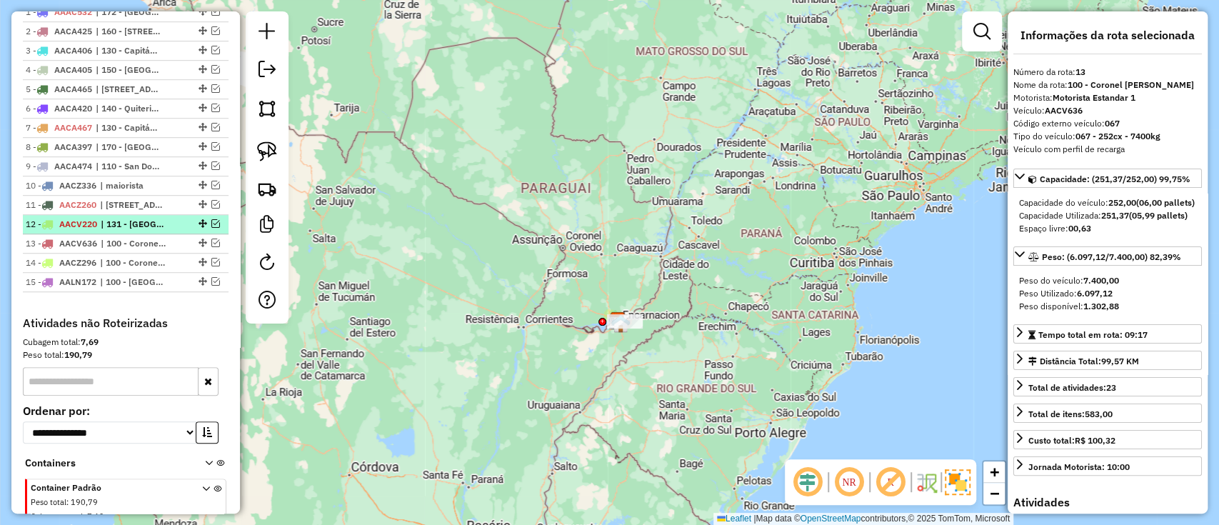
scroll to position [381, 0]
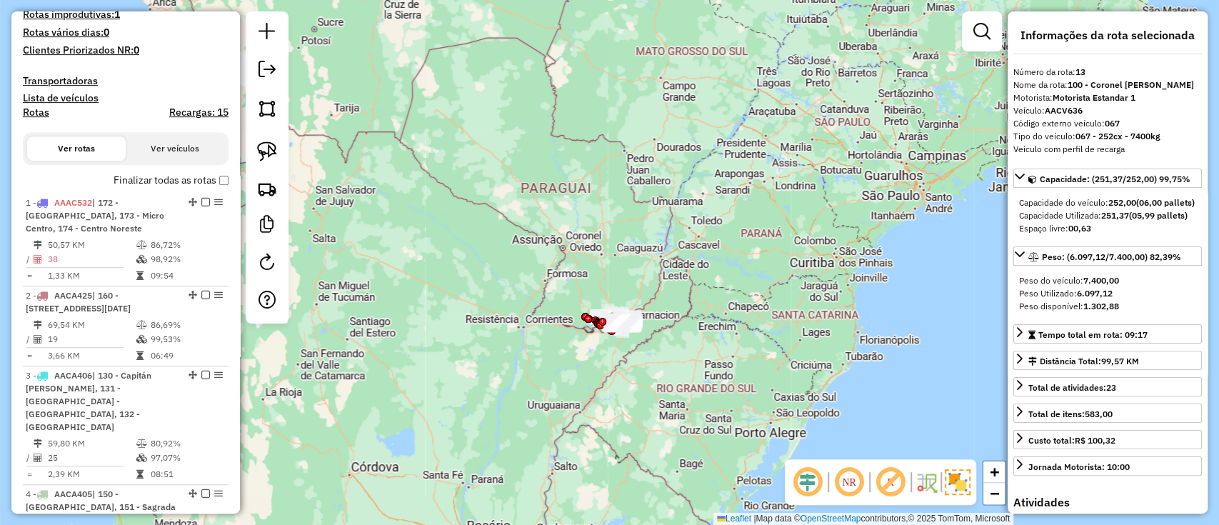
click at [40, 113] on h4 "Rotas" at bounding box center [36, 112] width 26 height 12
select select
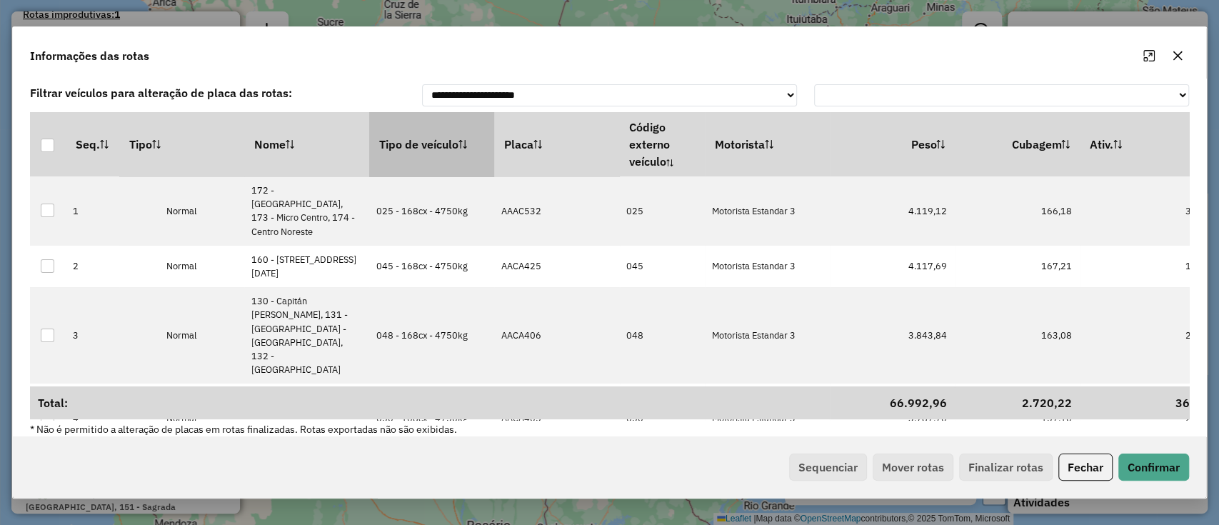
click at [410, 124] on th "Tipo de veículo" at bounding box center [431, 144] width 125 height 64
click at [827, 456] on button "Sequenciar" at bounding box center [828, 466] width 78 height 27
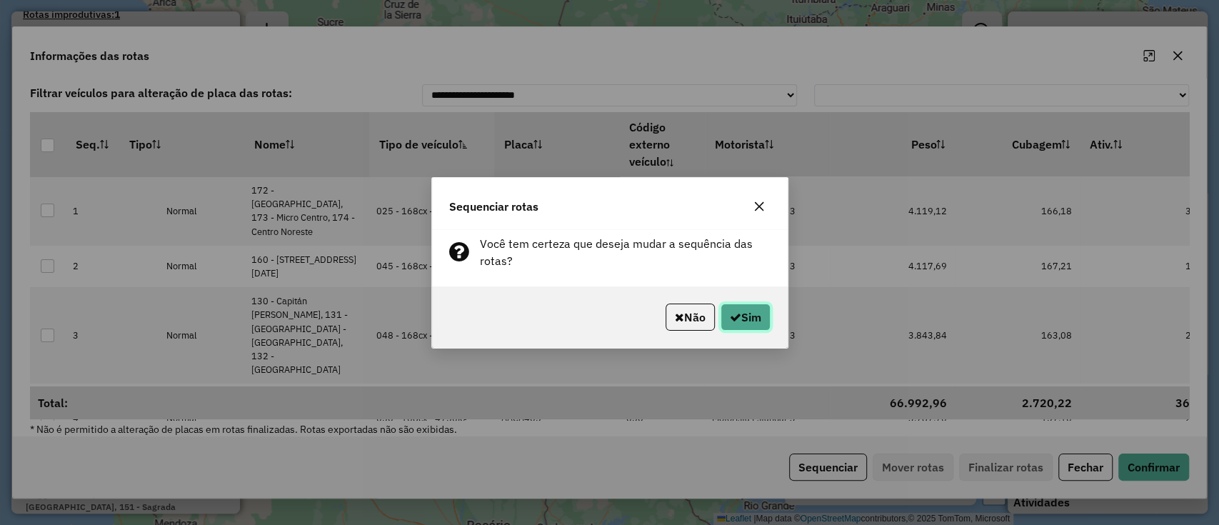
click at [745, 324] on button "Sim" at bounding box center [745, 316] width 50 height 27
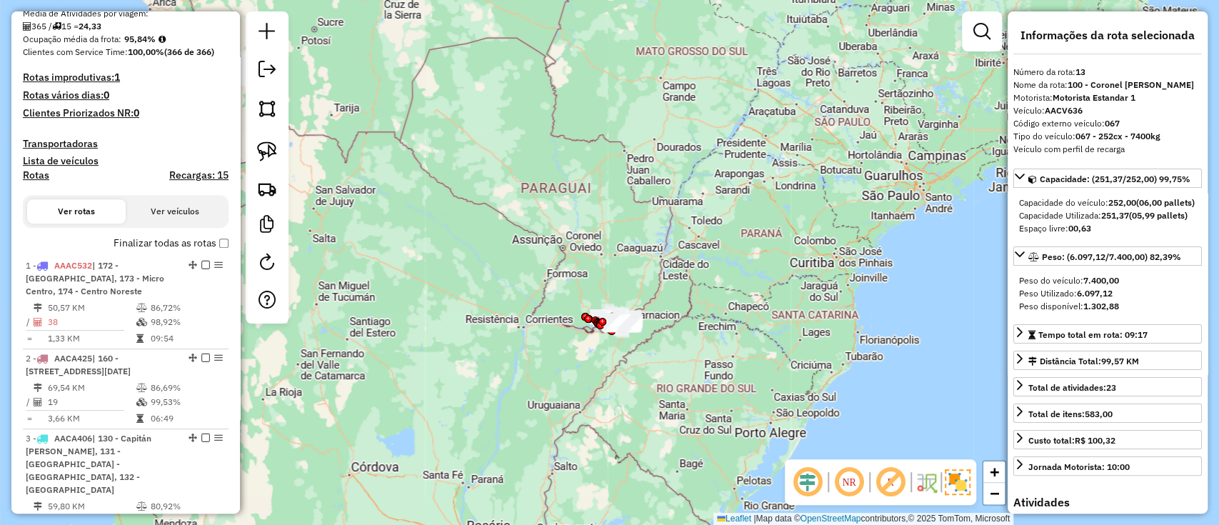
scroll to position [303, 0]
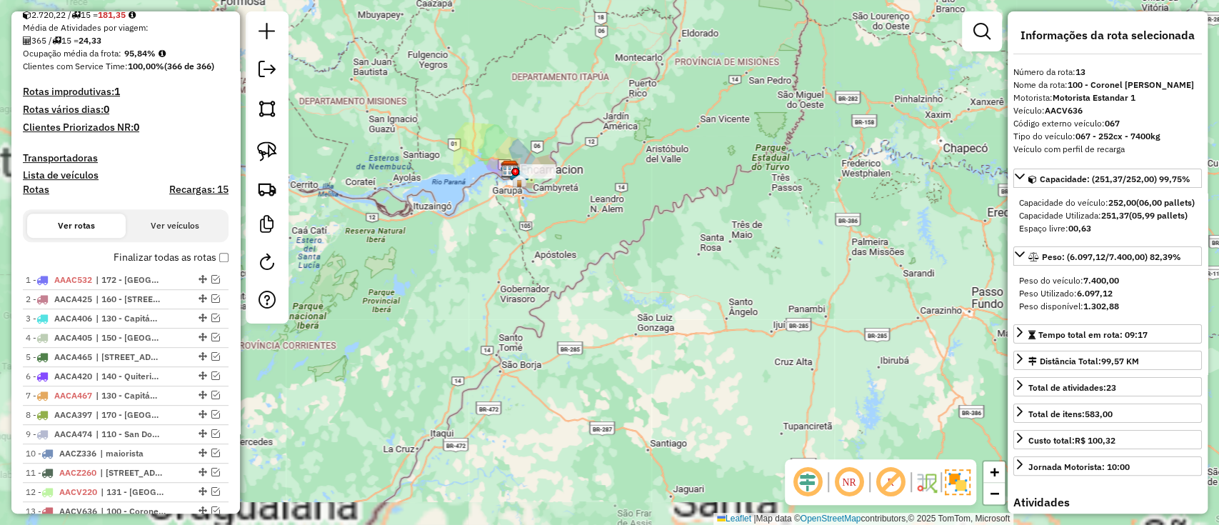
drag, startPoint x: 454, startPoint y: 378, endPoint x: 453, endPoint y: 442, distance: 63.5
click at [575, 515] on div "Janela de atendimento Grade de atendimento Capacidade Transportadoras Veículos …" at bounding box center [609, 262] width 1219 height 525
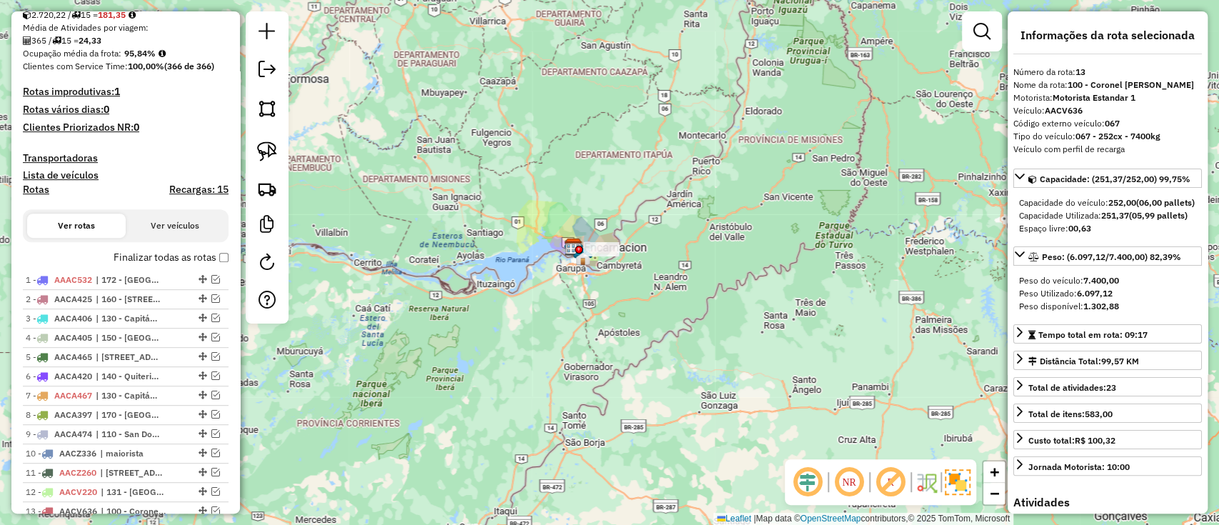
click at [214, 255] on label "Finalizar todas as rotas" at bounding box center [171, 257] width 115 height 15
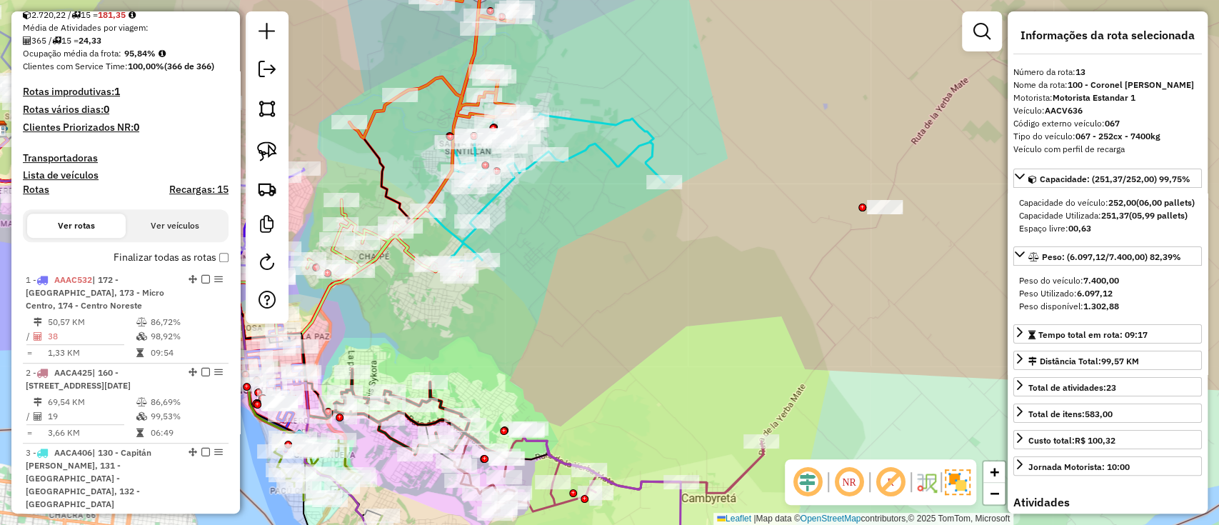
drag, startPoint x: 737, startPoint y: 247, endPoint x: 628, endPoint y: 214, distance: 113.4
click at [629, 214] on div "Janela de atendimento Grade de atendimento Capacidade Transportadoras Veículos …" at bounding box center [609, 262] width 1219 height 525
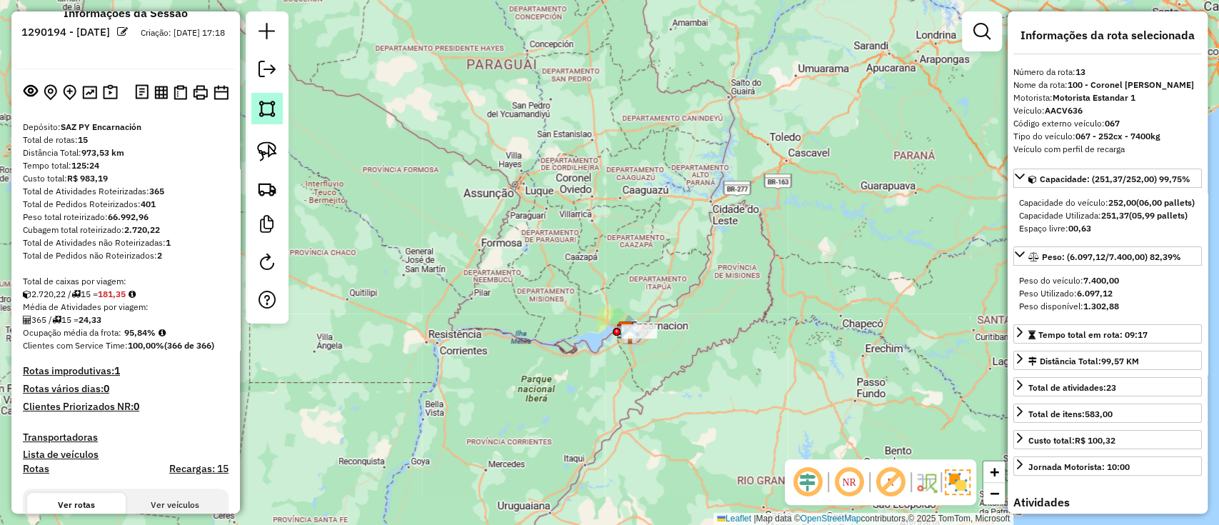
scroll to position [0, 0]
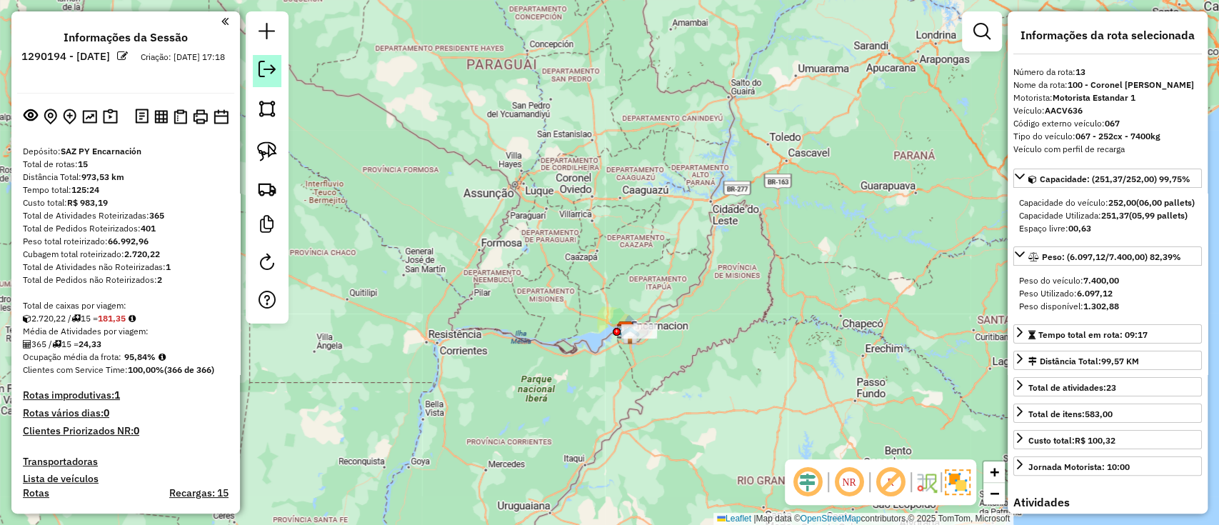
click at [268, 69] on em at bounding box center [266, 69] width 17 height 17
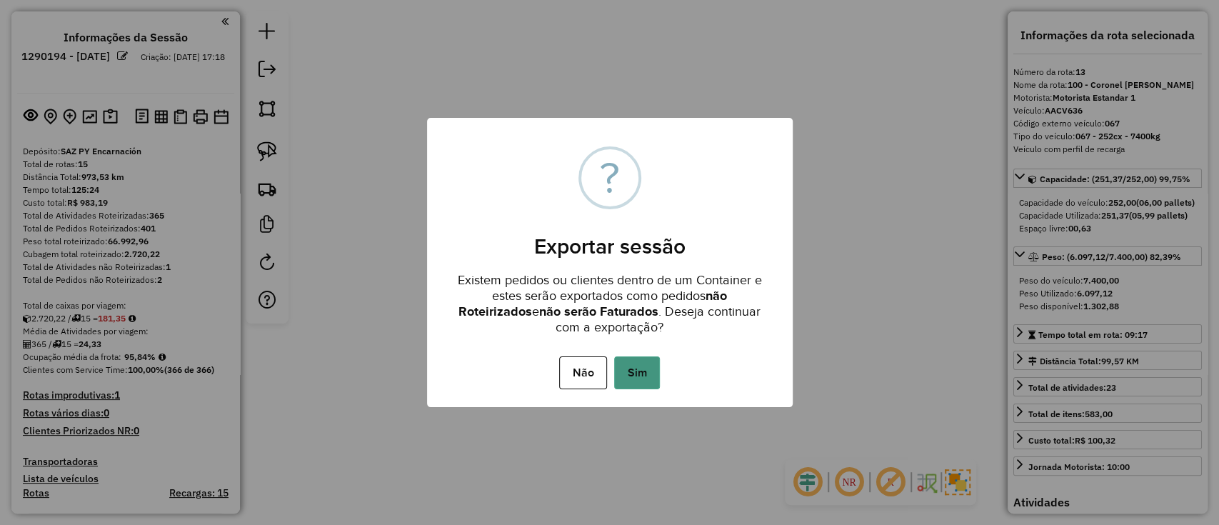
click at [633, 363] on button "Sim" at bounding box center [637, 372] width 46 height 33
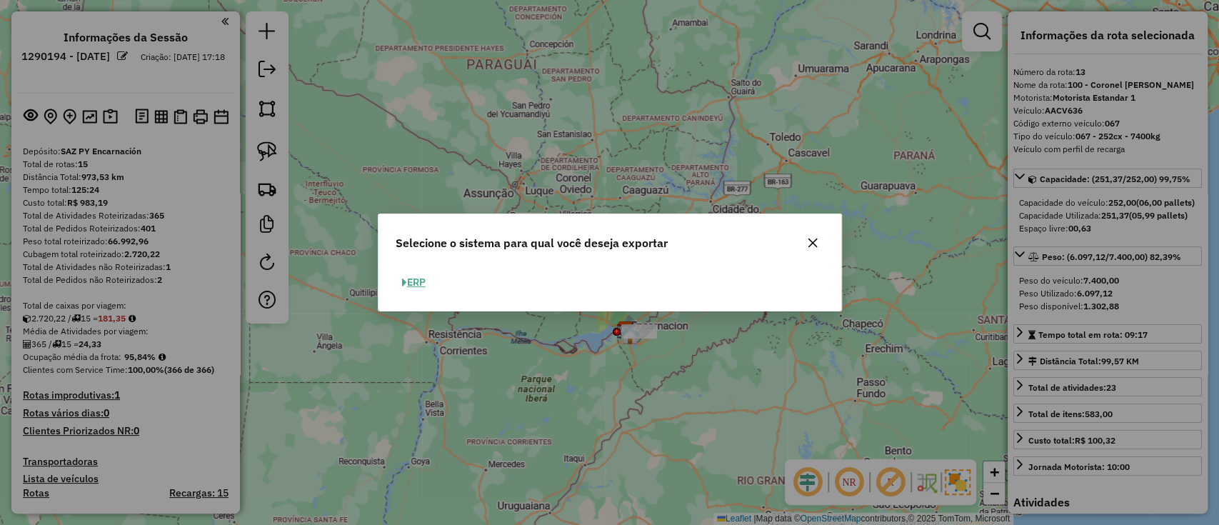
click at [417, 276] on button "ERP" at bounding box center [414, 282] width 36 height 22
select select "*********"
select select "**"
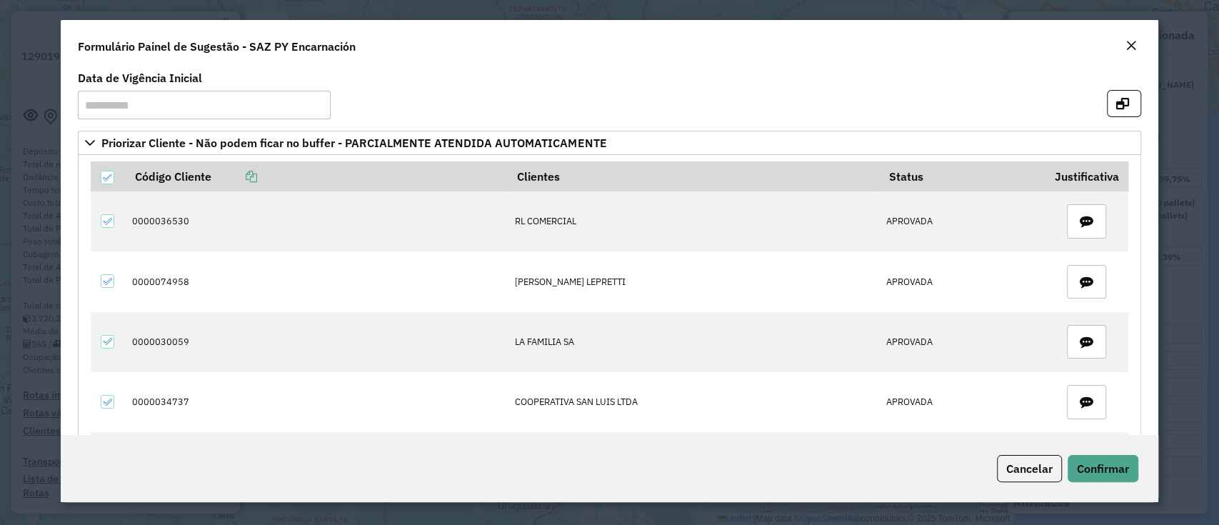
click at [1130, 45] on em "Close" at bounding box center [1130, 45] width 11 height 11
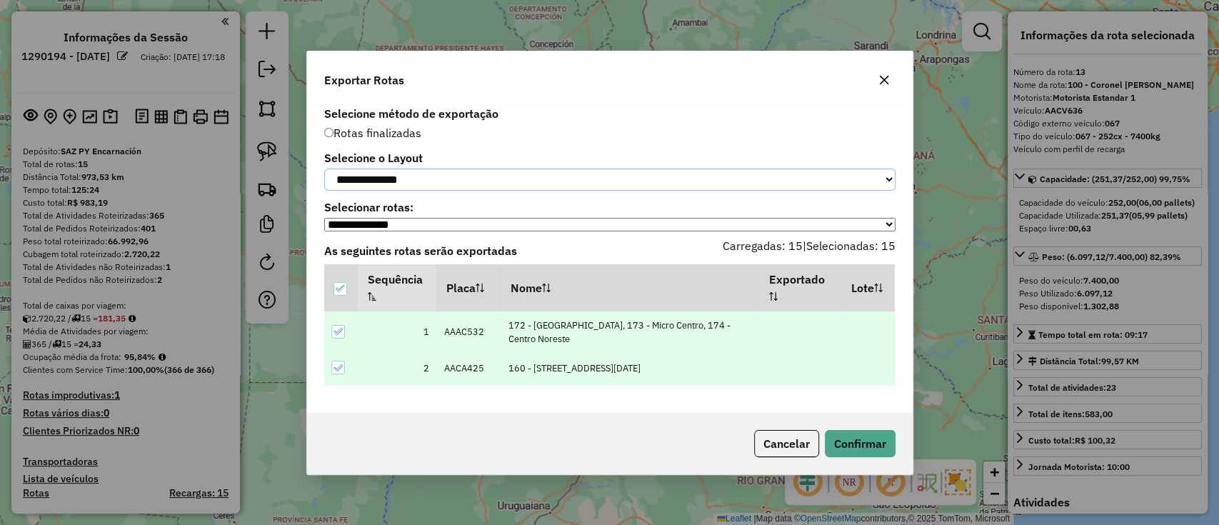
click at [727, 176] on select "**********" at bounding box center [609, 179] width 571 height 22
select select "*********"
click at [324, 168] on select "**********" at bounding box center [609, 179] width 571 height 22
click at [880, 446] on button "Confirmar" at bounding box center [860, 443] width 71 height 27
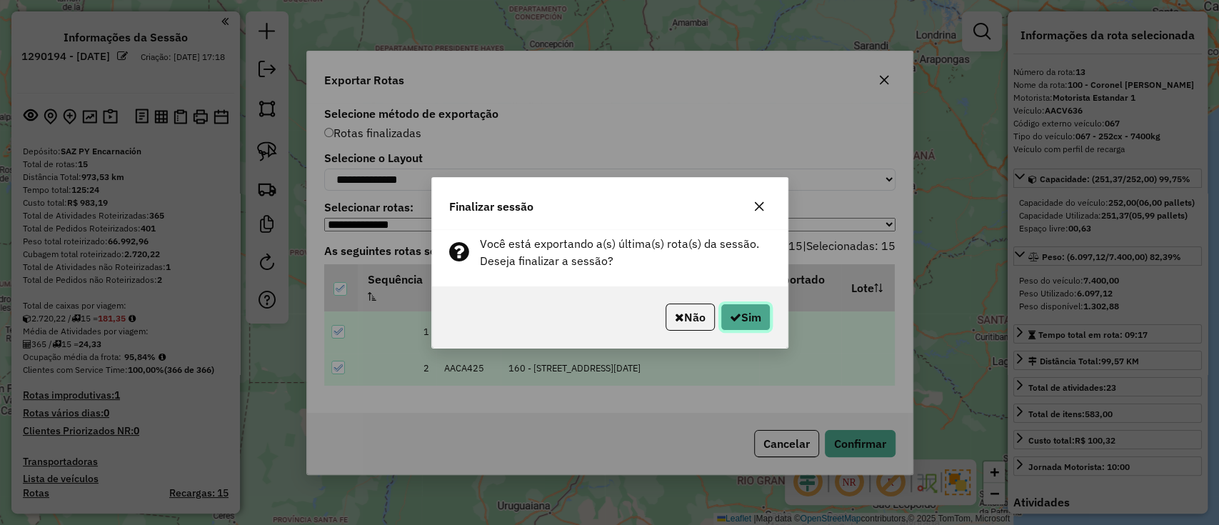
click at [748, 311] on button "Sim" at bounding box center [745, 316] width 50 height 27
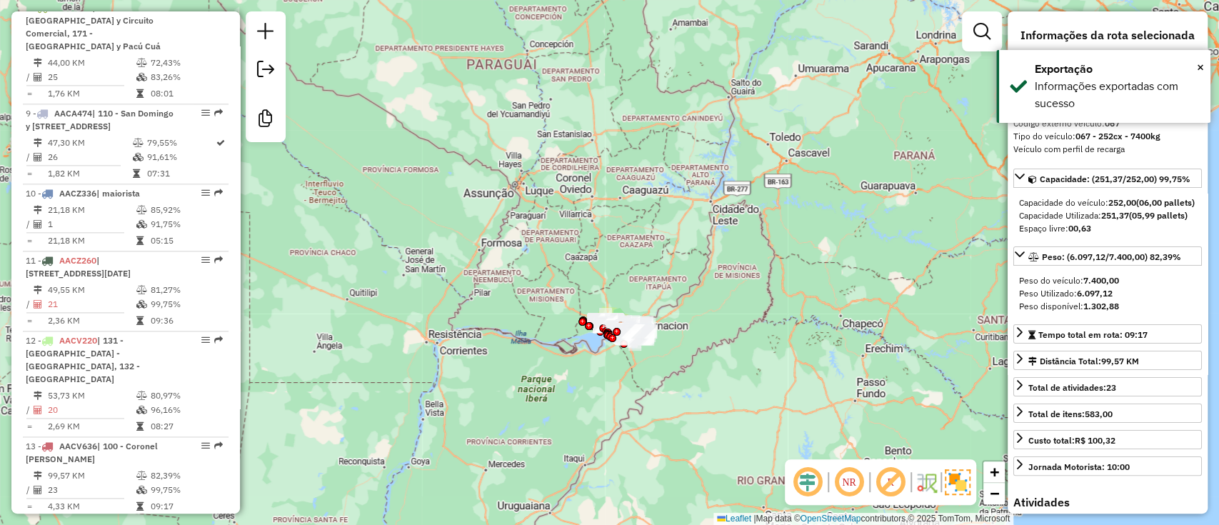
scroll to position [1646, 0]
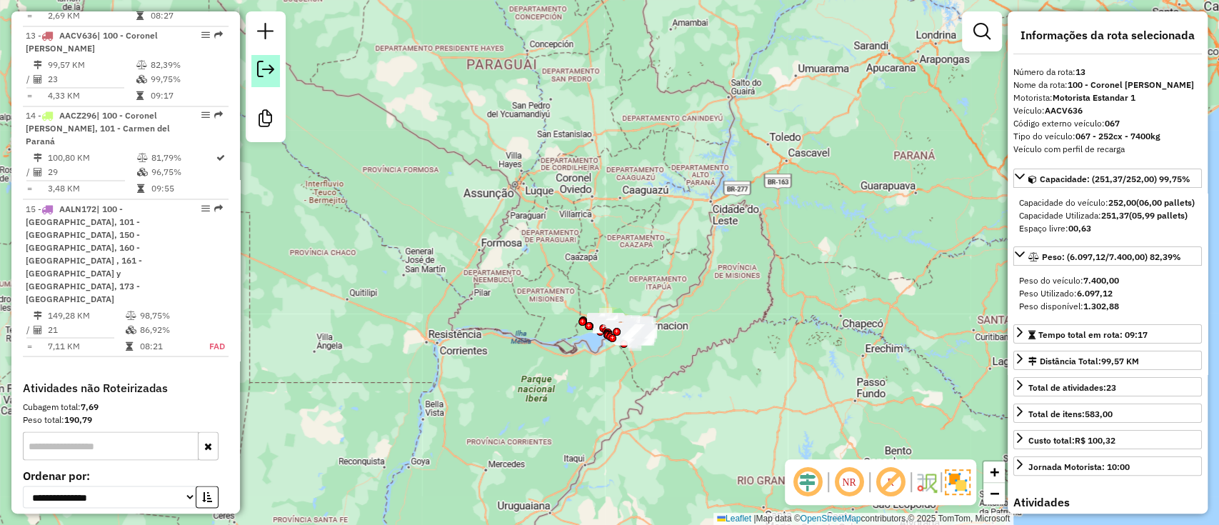
click at [270, 75] on em at bounding box center [265, 69] width 17 height 17
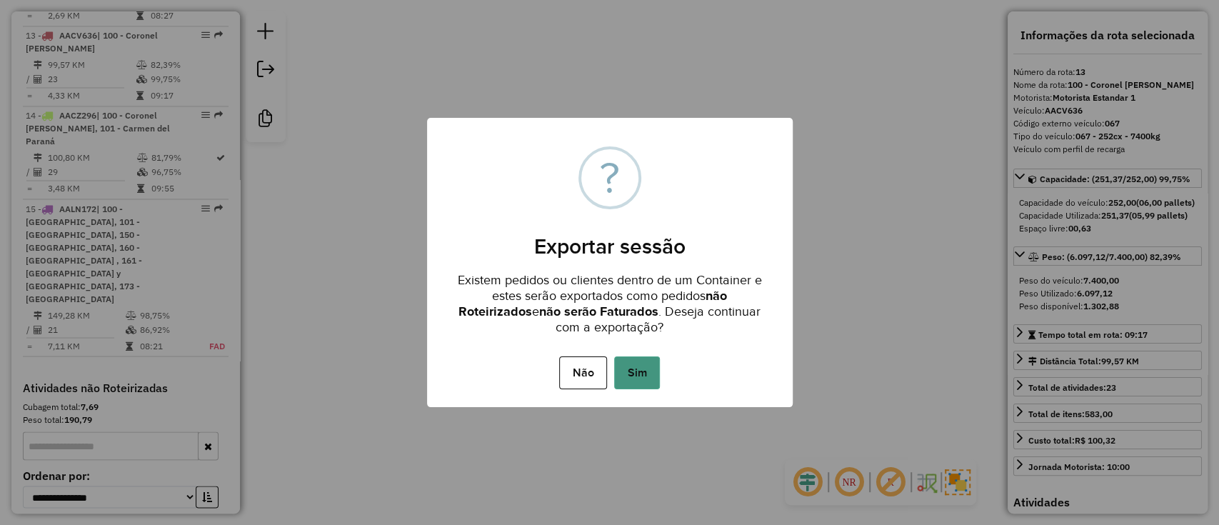
click at [648, 376] on button "Sim" at bounding box center [637, 372] width 46 height 33
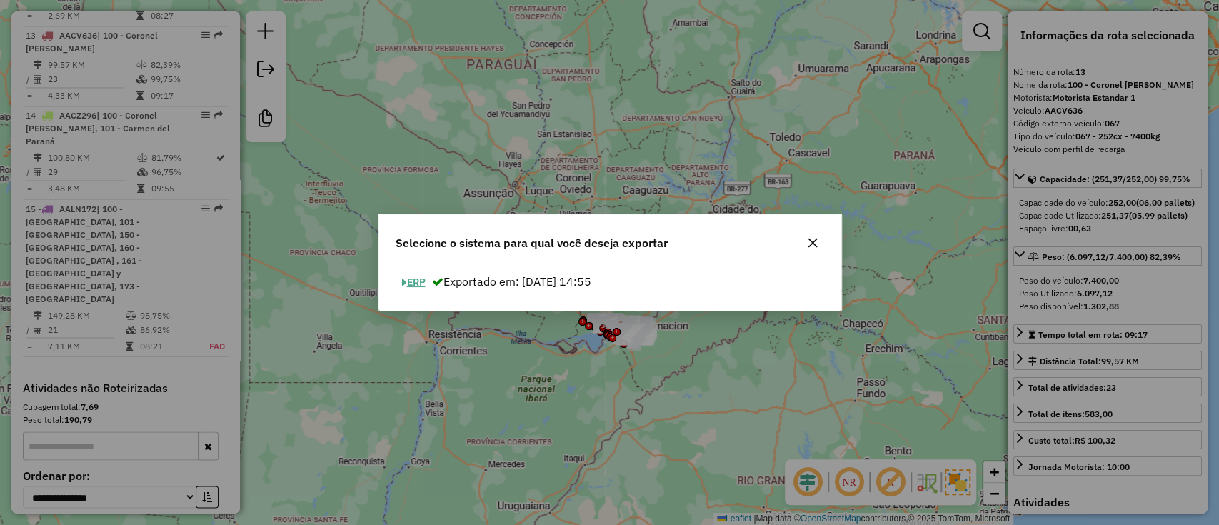
click at [428, 276] on button "ERP" at bounding box center [414, 282] width 36 height 22
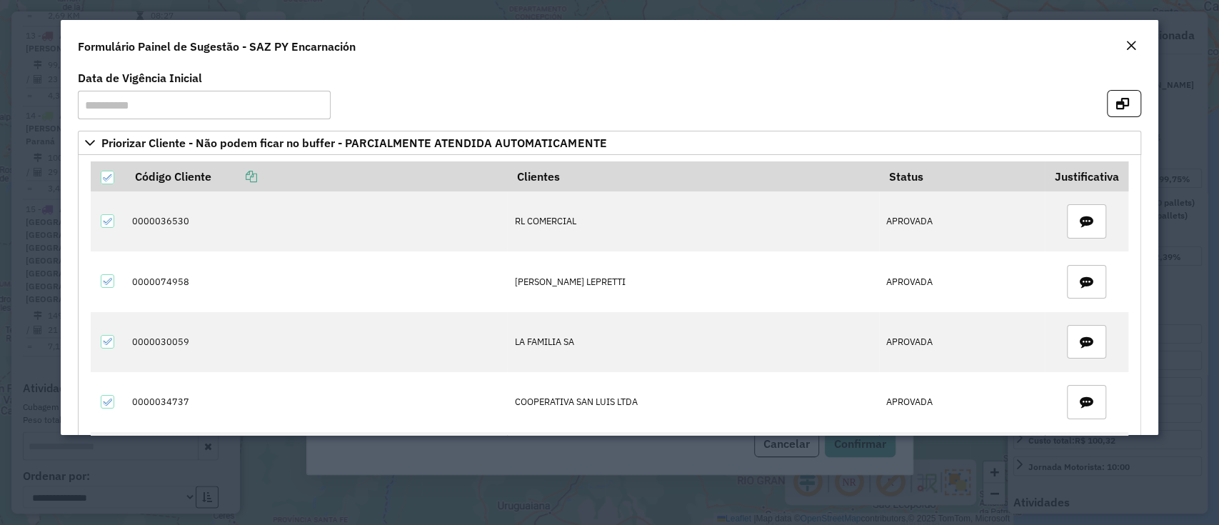
click at [1130, 43] on em "Close" at bounding box center [1130, 45] width 11 height 11
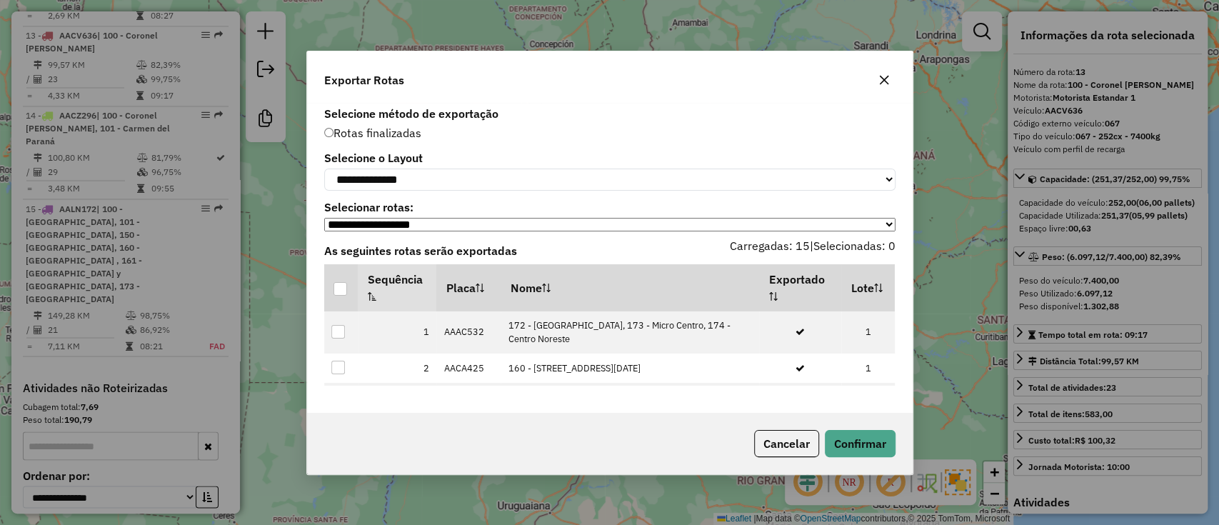
click at [585, 191] on div "**********" at bounding box center [609, 258] width 605 height 310
click at [573, 182] on select "**********" at bounding box center [609, 179] width 571 height 22
select select "*********"
click at [324, 168] on select "**********" at bounding box center [609, 179] width 571 height 22
click at [332, 293] on th at bounding box center [341, 287] width 34 height 47
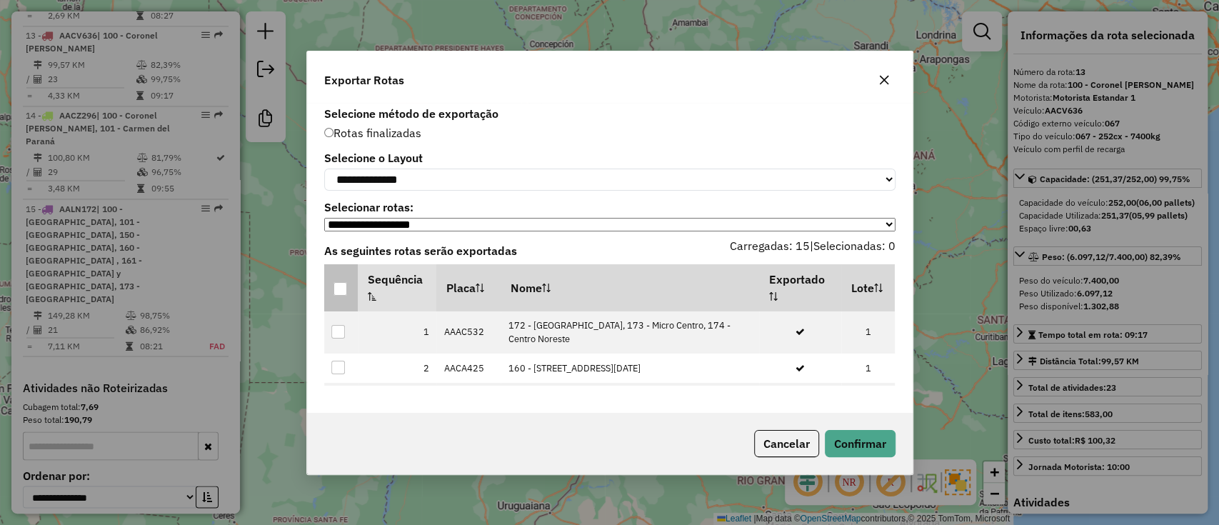
click at [343, 295] on div at bounding box center [340, 289] width 14 height 14
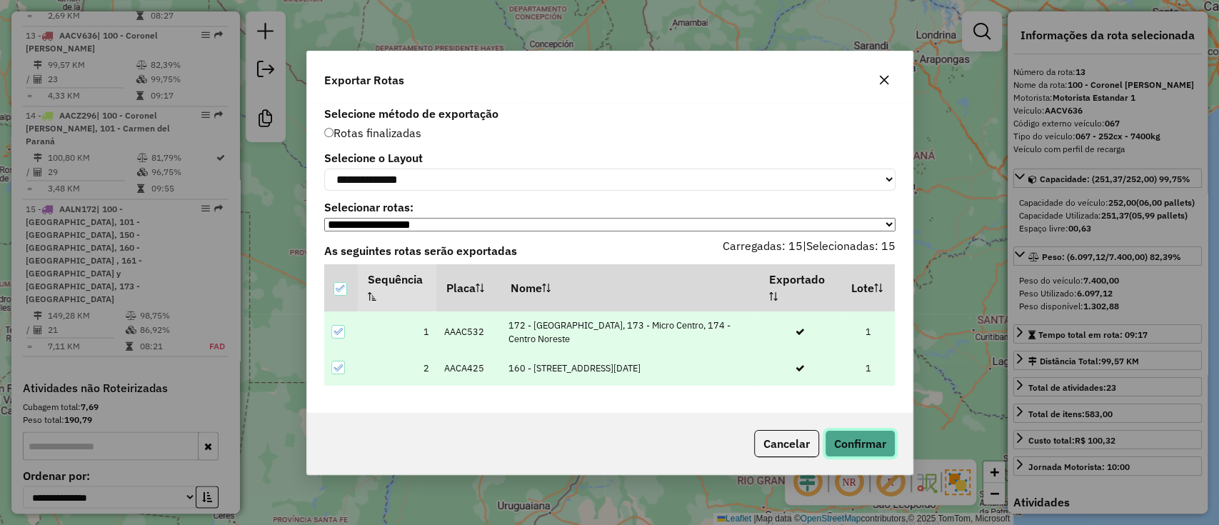
click at [842, 450] on button "Confirmar" at bounding box center [860, 443] width 71 height 27
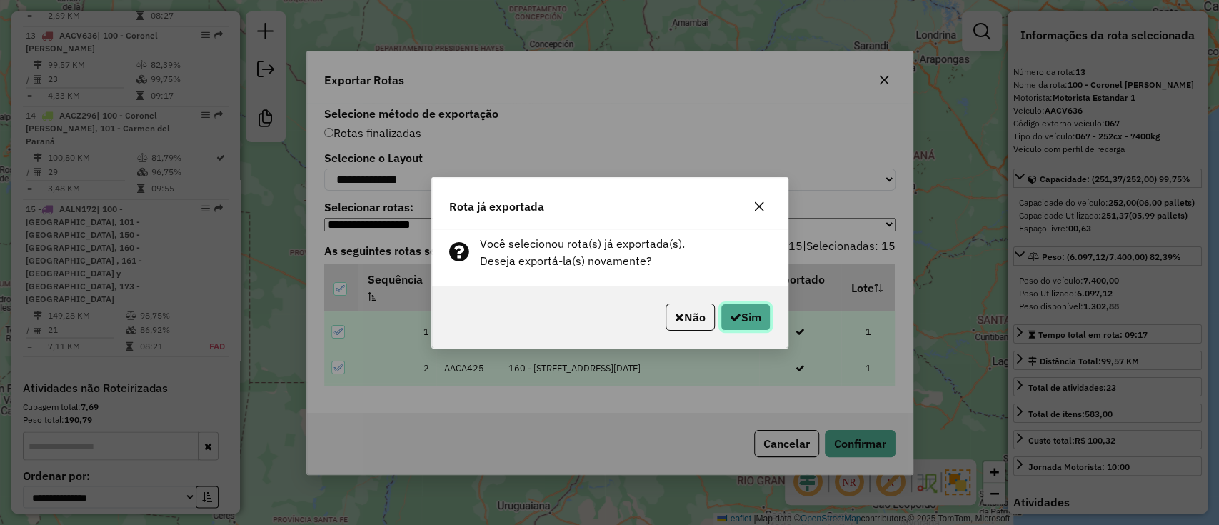
click at [760, 313] on button "Sim" at bounding box center [745, 316] width 50 height 27
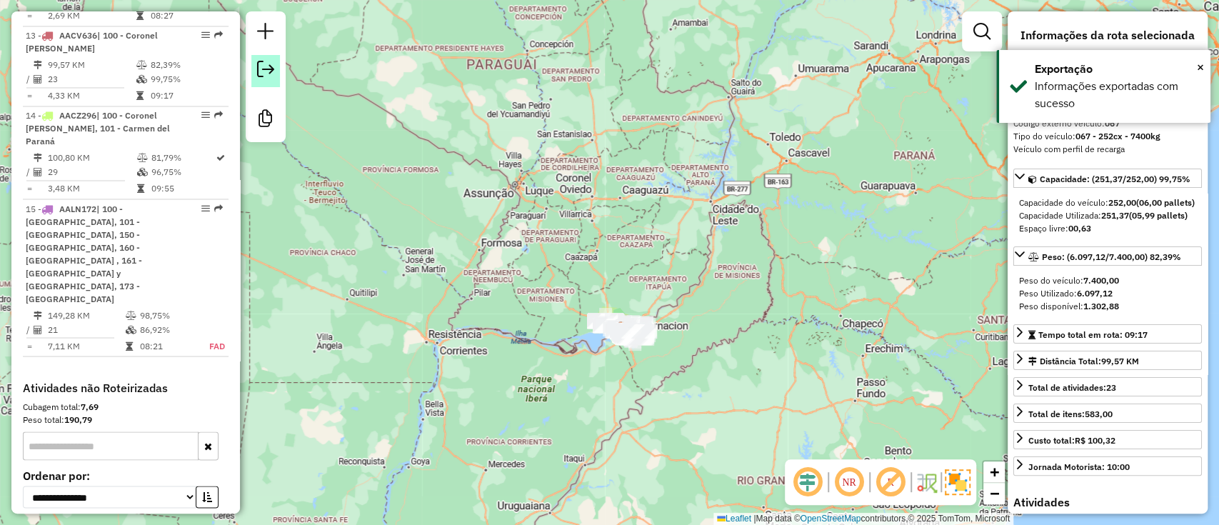
click at [271, 72] on em at bounding box center [265, 69] width 17 height 17
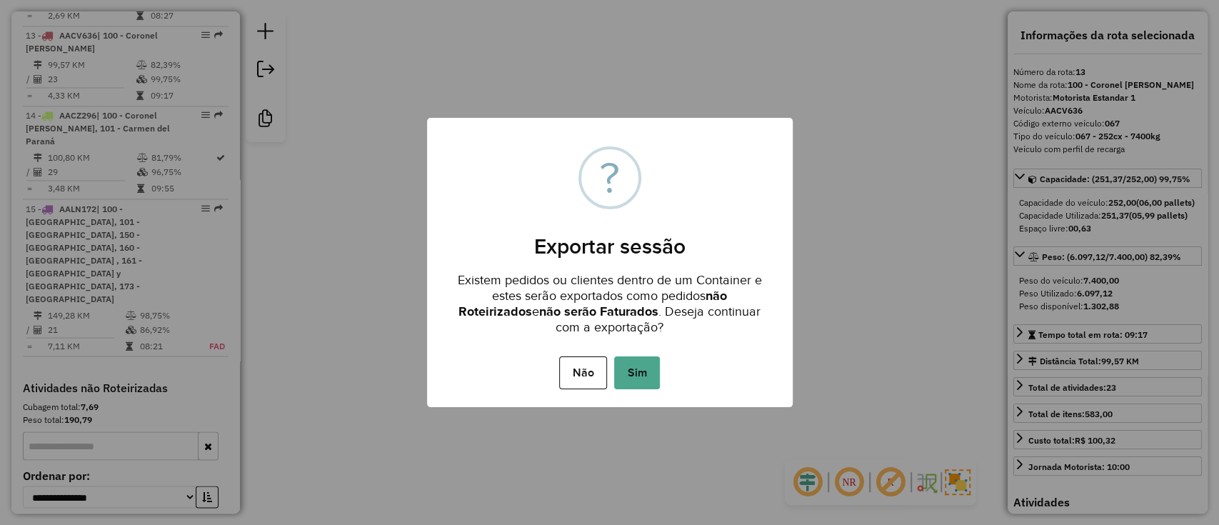
click at [648, 352] on div "× ? Exportar sessão Existem pedidos ou clientes dentro de um Container e estes …" at bounding box center [610, 262] width 366 height 289
click at [644, 363] on button "Sim" at bounding box center [637, 372] width 46 height 33
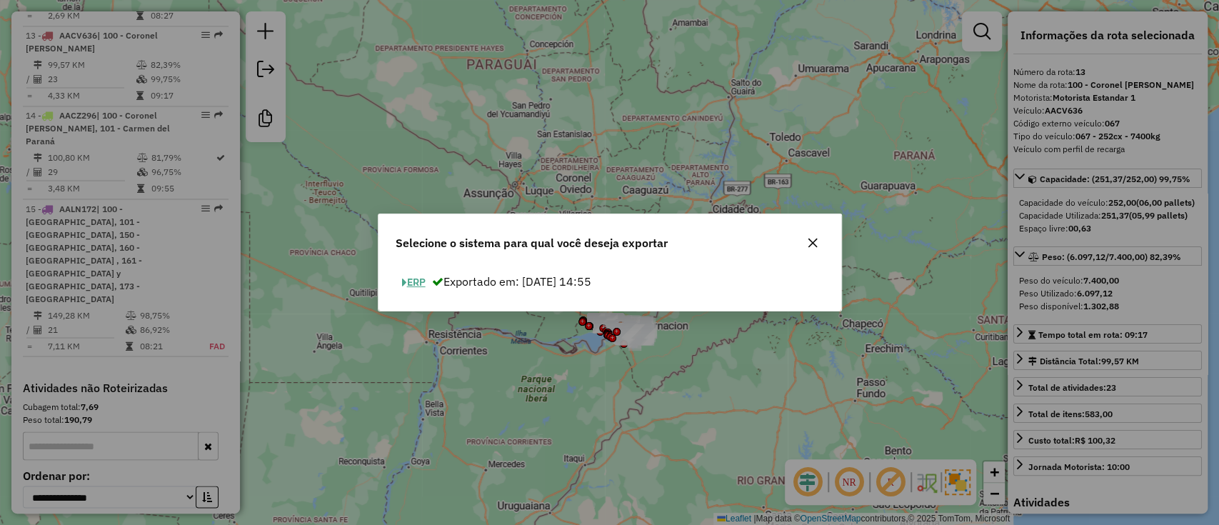
click at [406, 284] on span "button" at bounding box center [404, 283] width 5 height 10
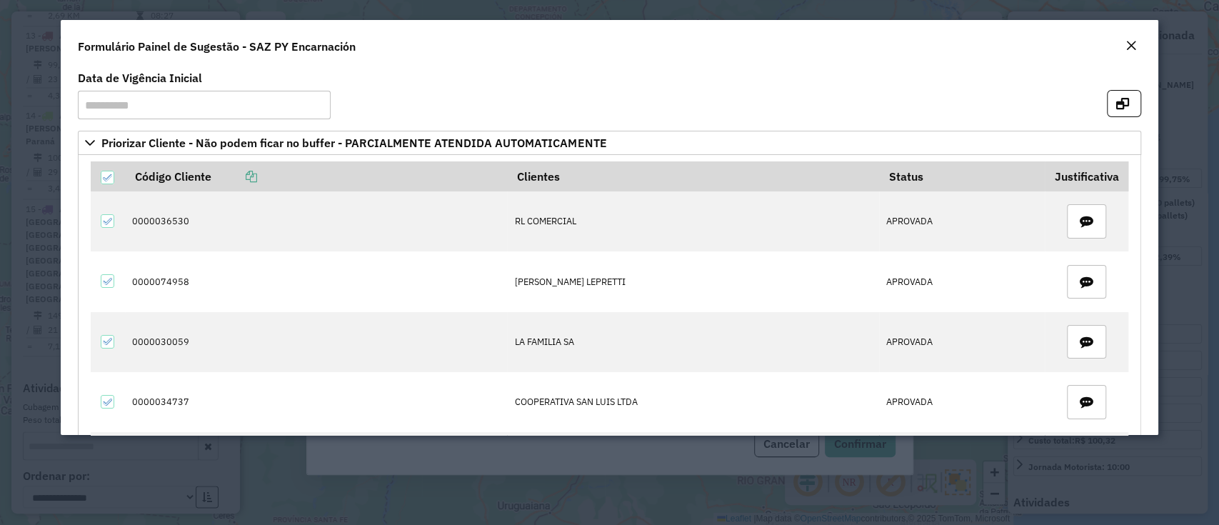
click at [1131, 49] on em "Close" at bounding box center [1130, 45] width 11 height 11
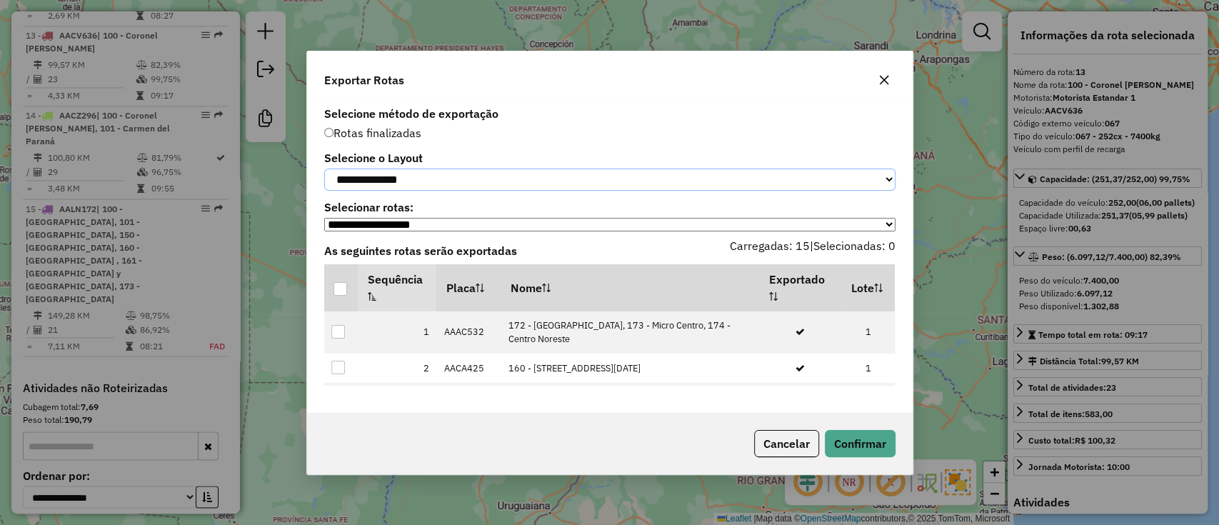
click at [747, 174] on select "**********" at bounding box center [609, 179] width 571 height 22
select select "*********"
click at [324, 168] on select "**********" at bounding box center [609, 179] width 571 height 22
click at [347, 288] on div at bounding box center [340, 289] width 14 height 14
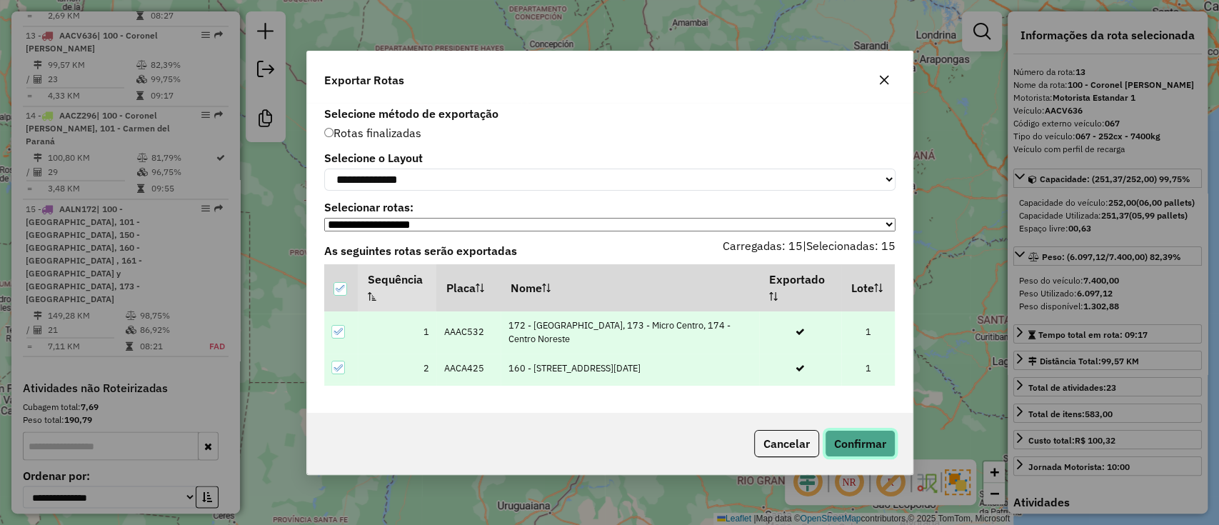
click at [832, 443] on button "Confirmar" at bounding box center [860, 443] width 71 height 27
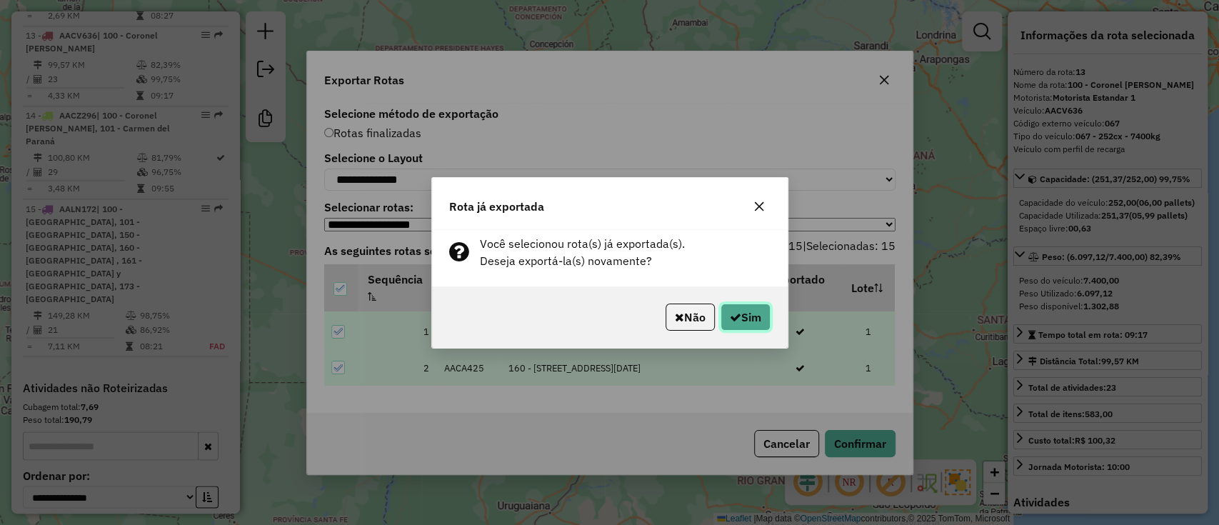
click at [759, 313] on button "Sim" at bounding box center [745, 316] width 50 height 27
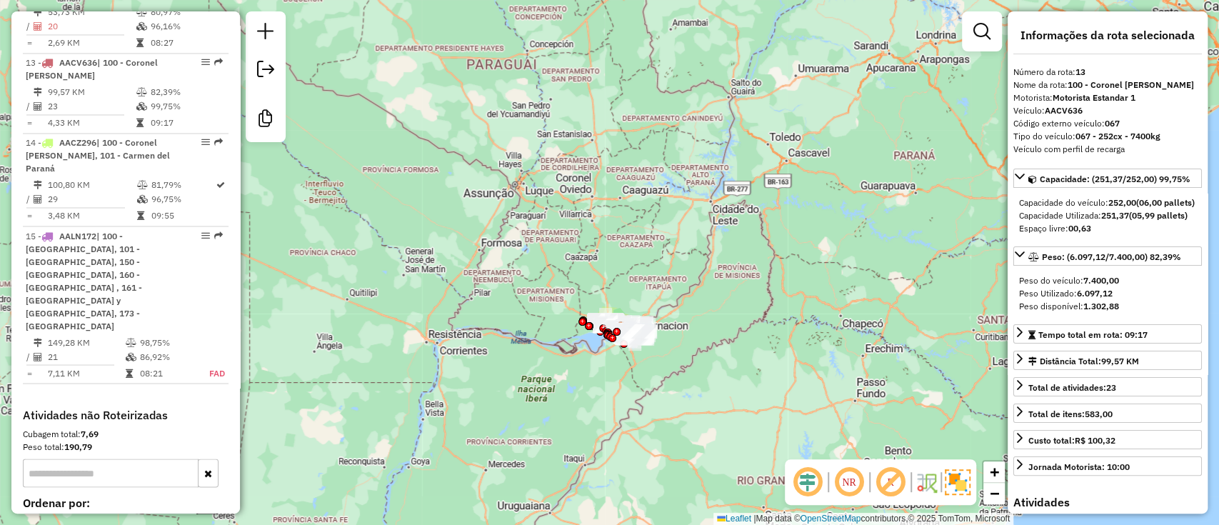
scroll to position [1735, 0]
